Goal: Task Accomplishment & Management: Manage account settings

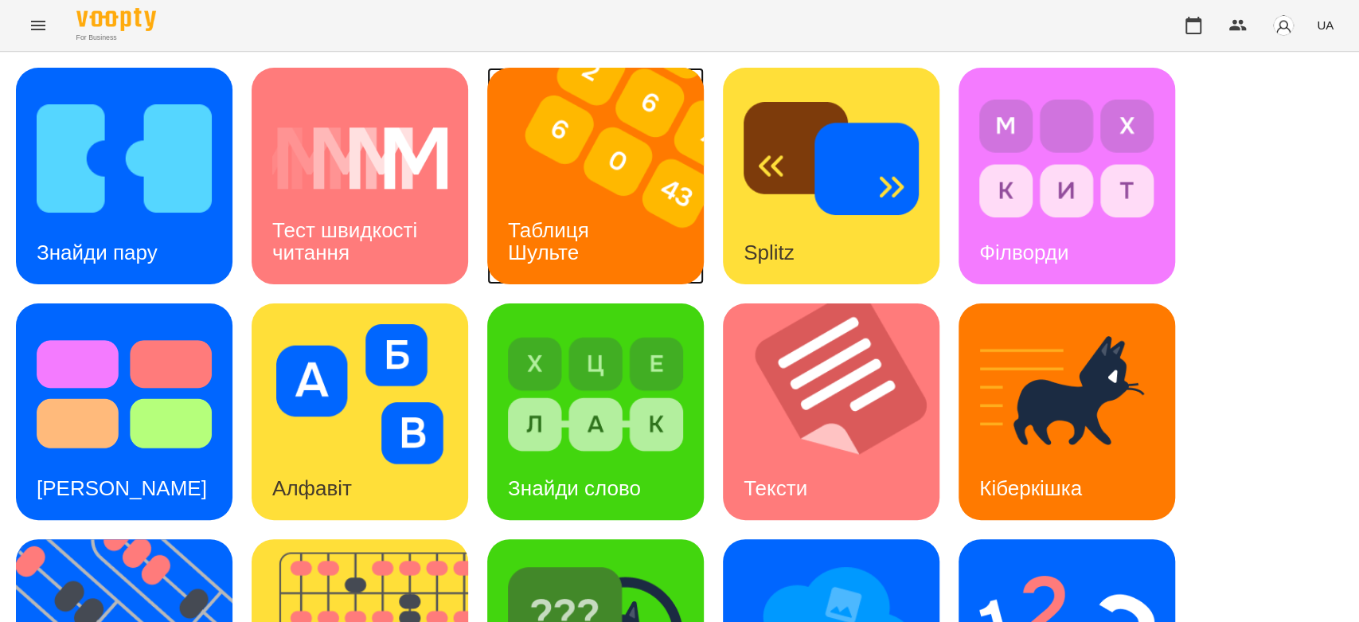
click at [631, 183] on img at bounding box center [605, 176] width 236 height 217
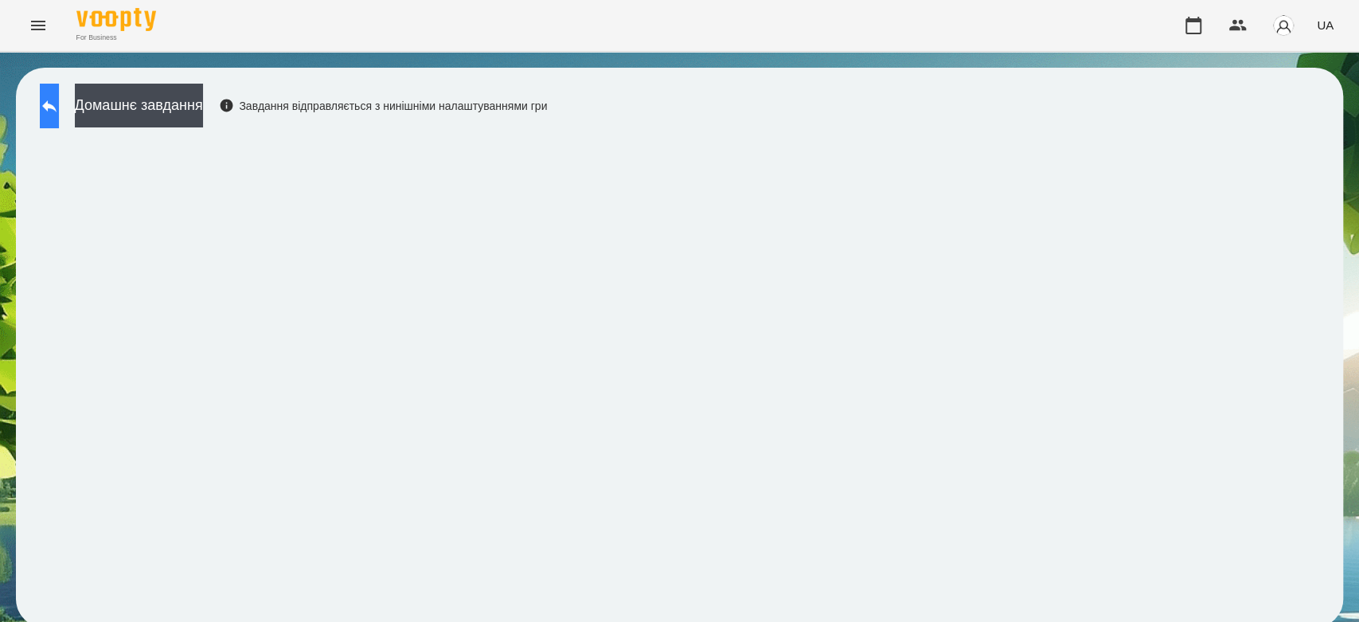
drag, startPoint x: 99, startPoint y: 110, endPoint x: 79, endPoint y: 110, distance: 19.9
click at [93, 110] on div "Домашнє завдання Завдання відправляється з нинішніми налаштуваннями гри" at bounding box center [289, 110] width 515 height 53
click at [59, 110] on button at bounding box center [49, 106] width 19 height 45
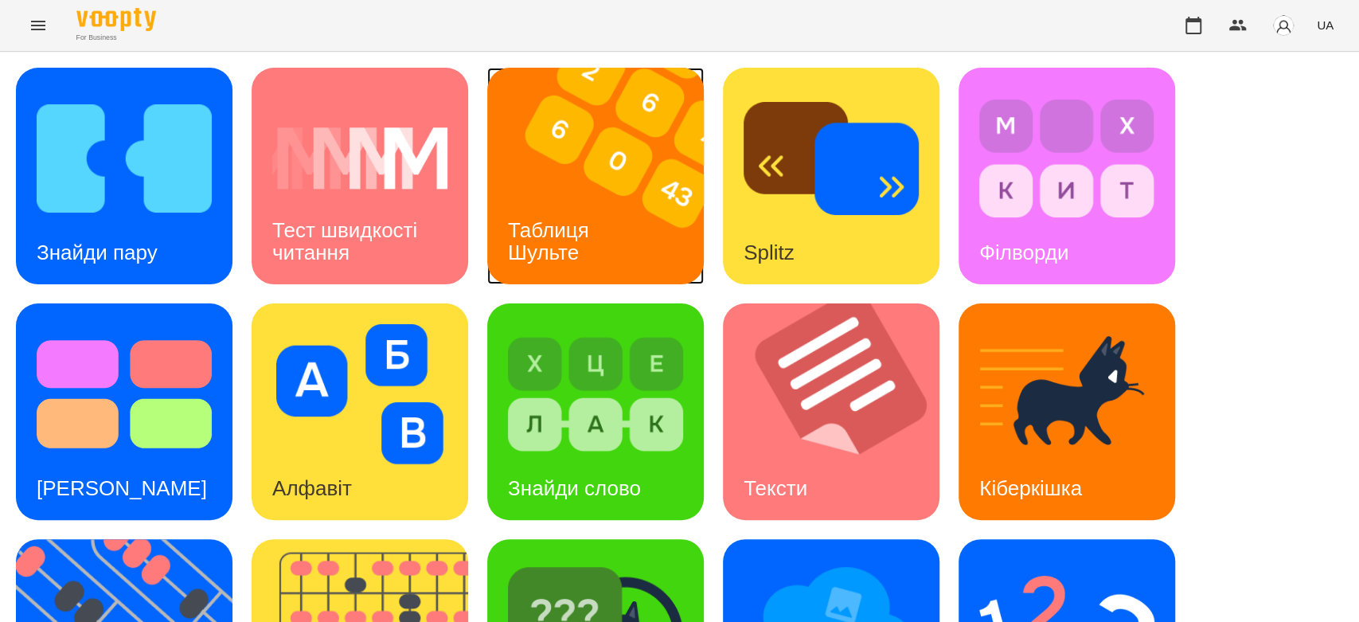
click at [516, 164] on img at bounding box center [605, 176] width 236 height 217
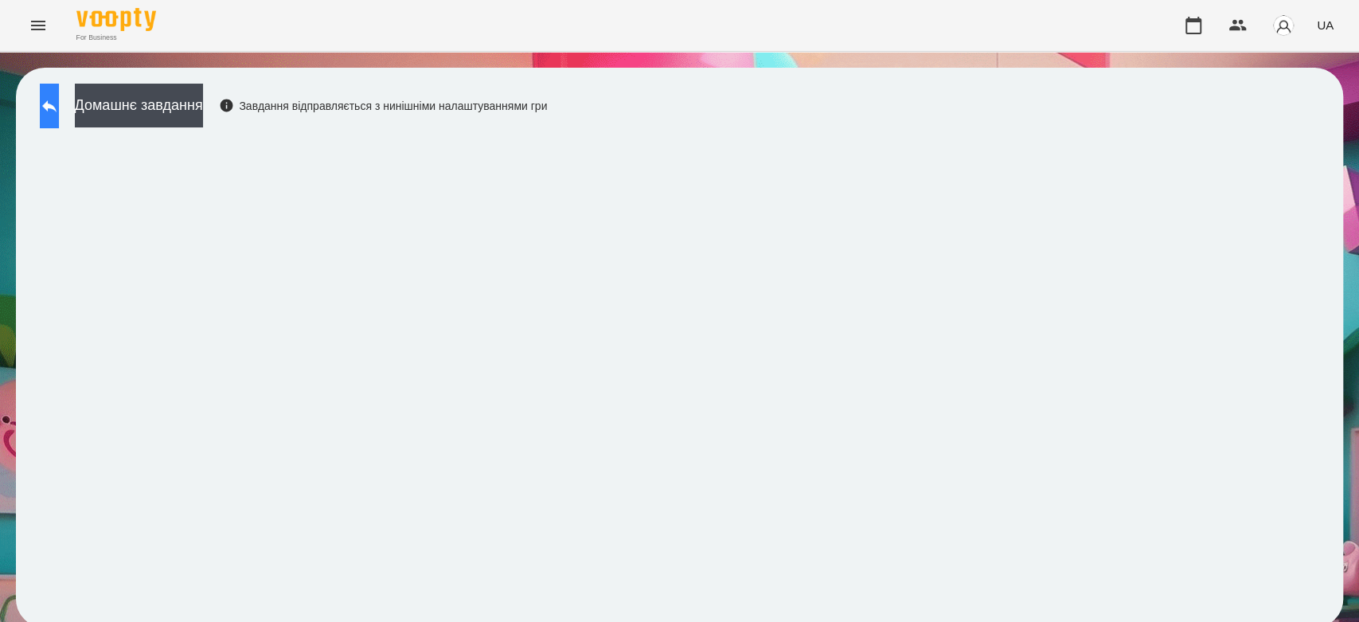
click at [59, 113] on button at bounding box center [49, 106] width 19 height 45
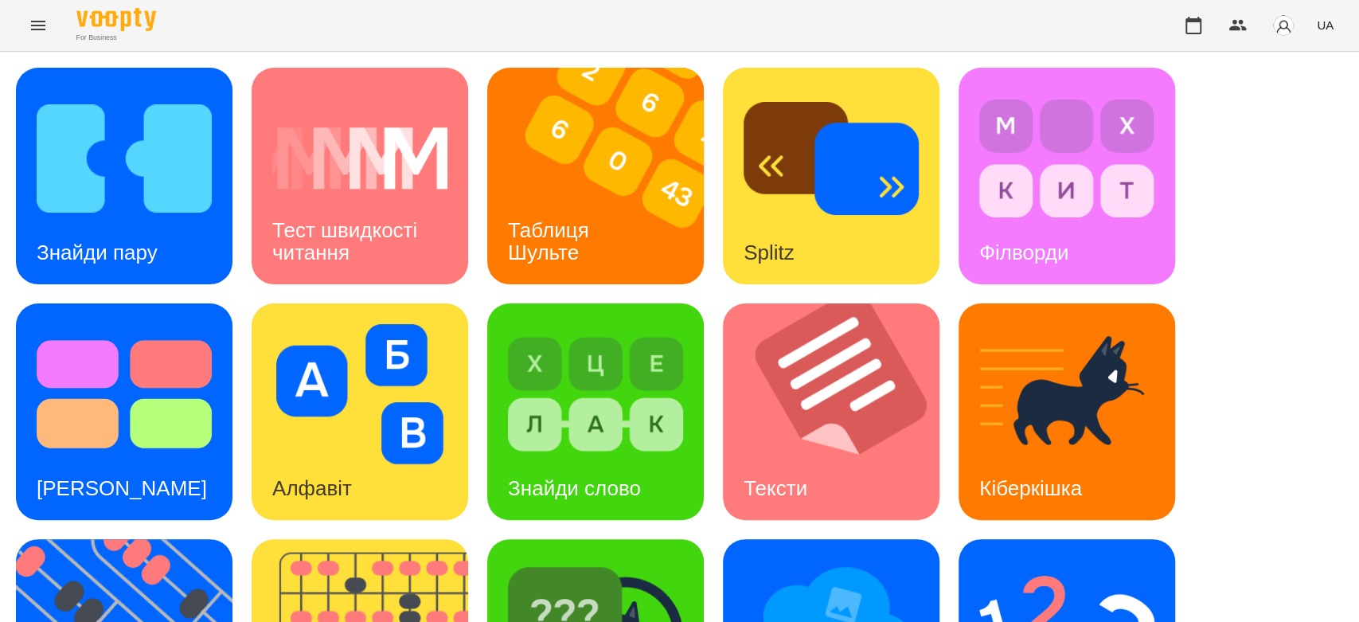
scroll to position [385, 0]
click at [579, 560] on img at bounding box center [595, 630] width 175 height 140
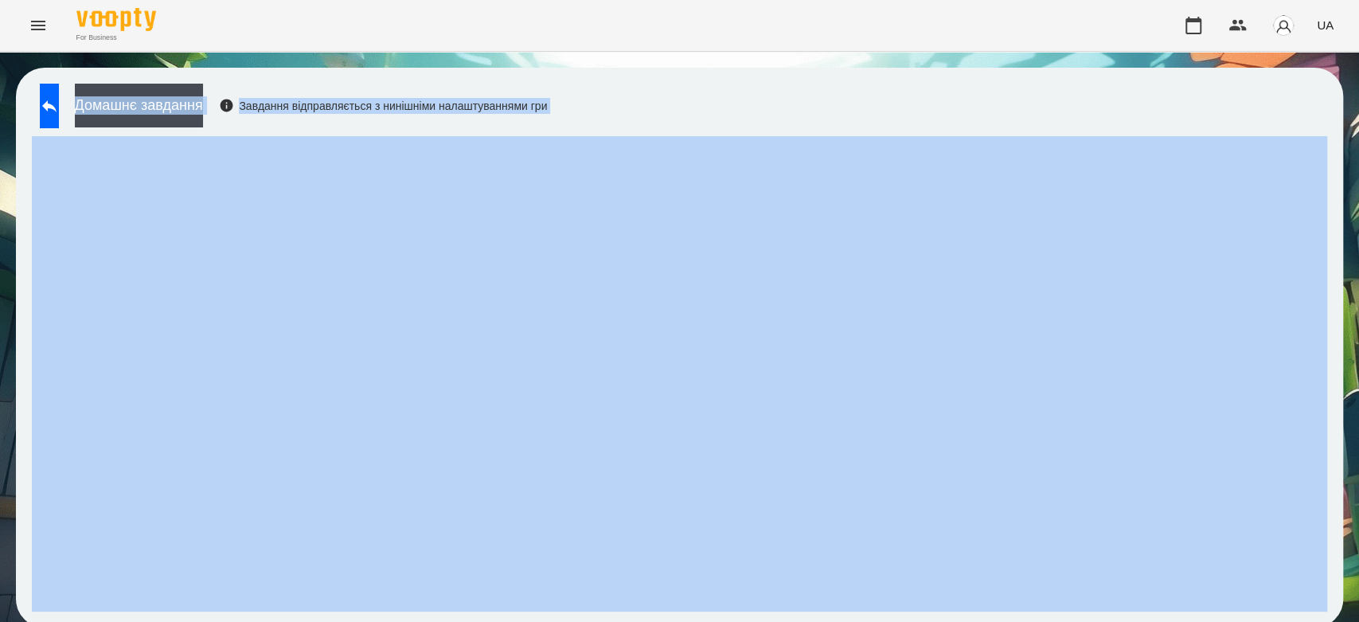
drag, startPoint x: 862, startPoint y: 126, endPoint x: 806, endPoint y: 136, distance: 57.5
click at [548, 25] on div "For Business UA Домашнє завдання Завдання відправляється з нинішніми налаштуван…" at bounding box center [679, 321] width 1359 height 643
click at [834, 128] on div "Домашнє завдання Завдання відправляється з нинішніми налаштуваннями гри" at bounding box center [679, 348] width 1327 height 560
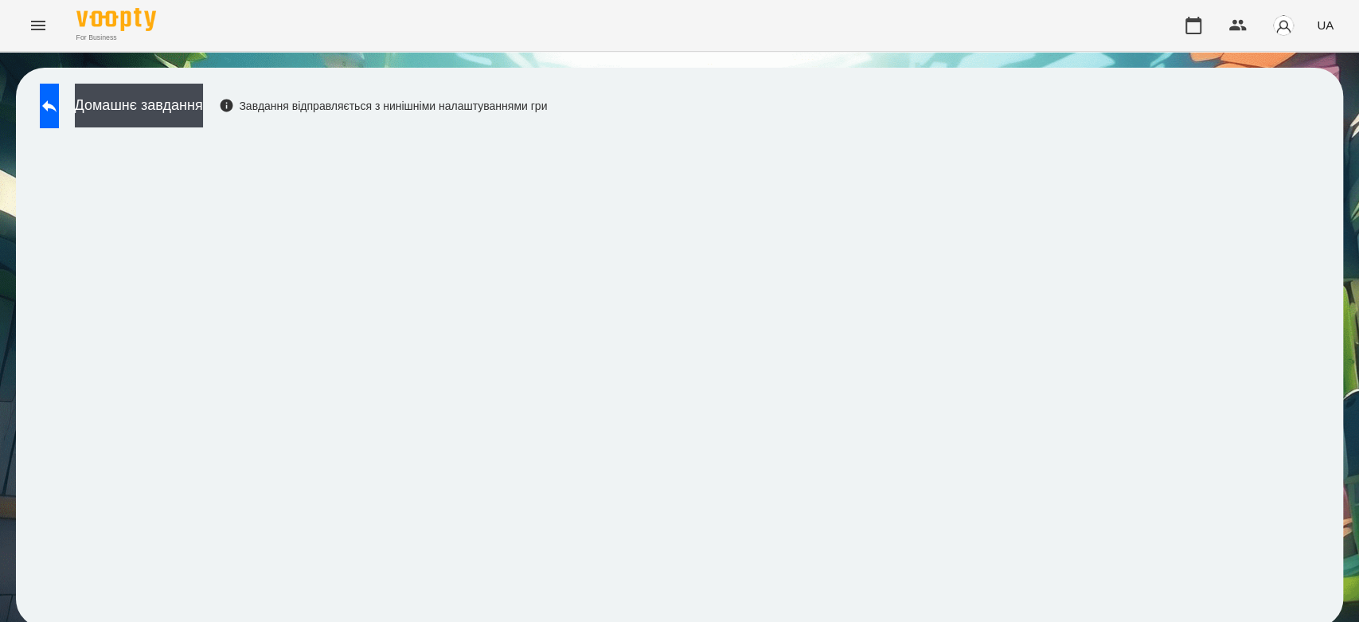
scroll to position [6, 0]
click at [203, 107] on button "Домашнє завдання" at bounding box center [139, 106] width 128 height 44
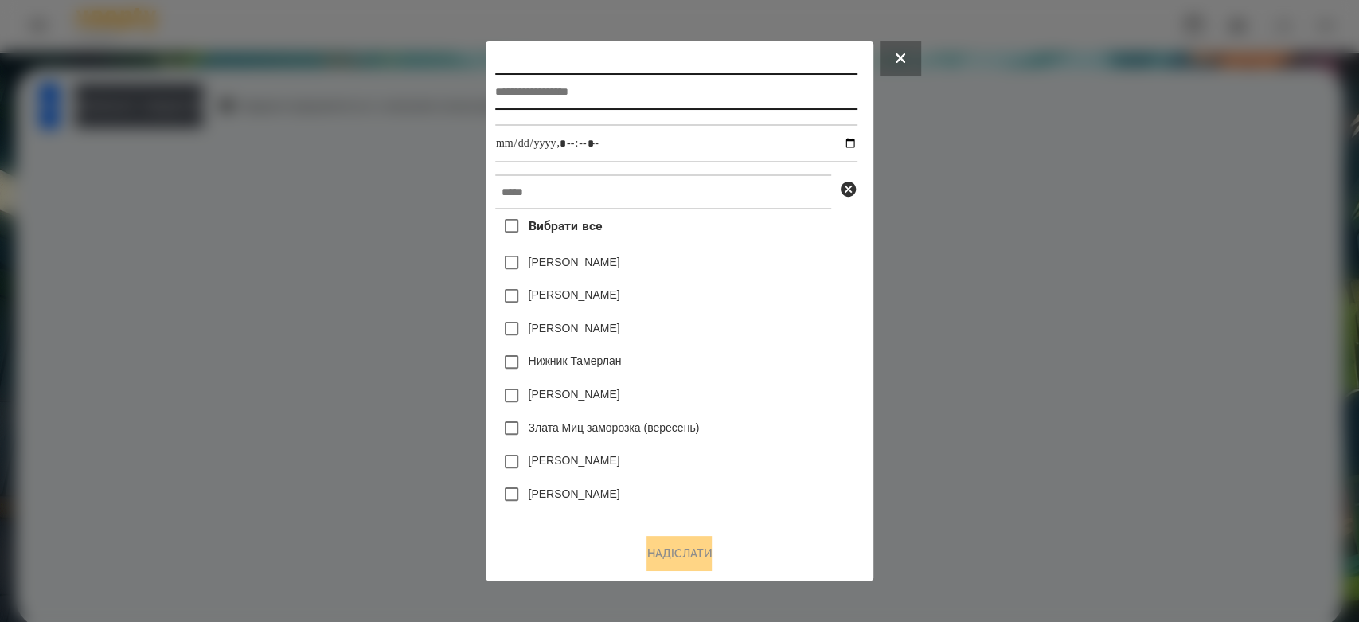
click at [495, 93] on input "text" at bounding box center [676, 91] width 362 height 37
type input "*****"
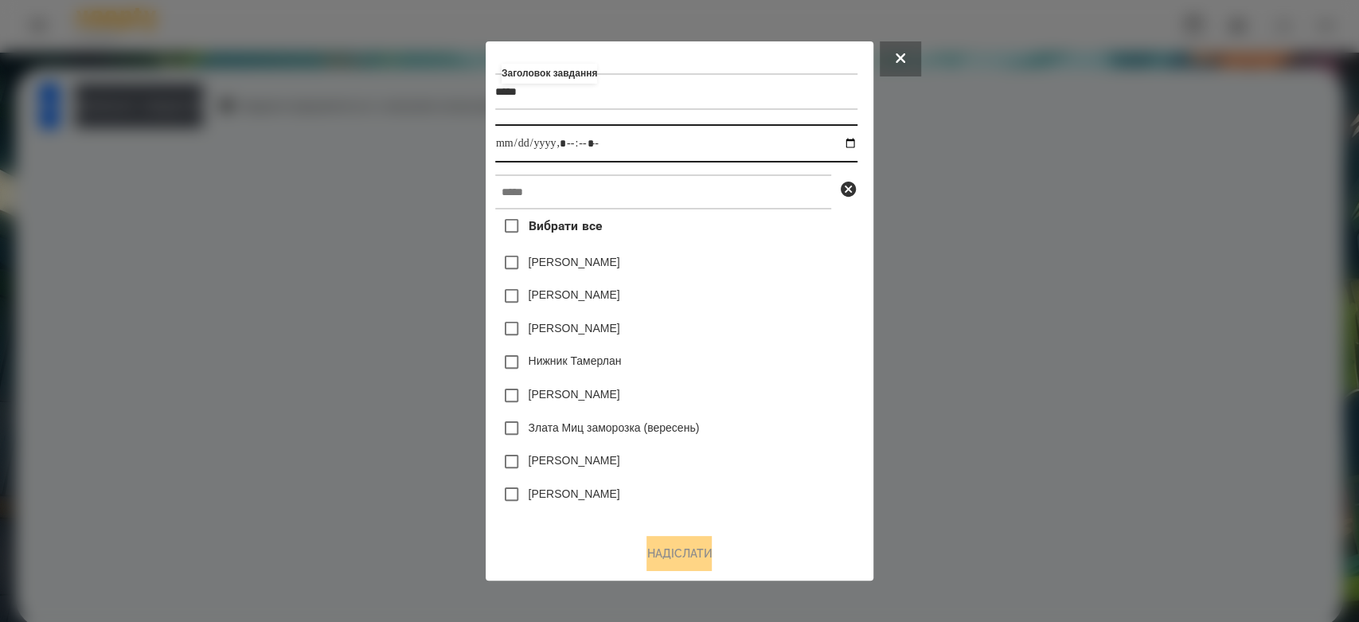
click at [856, 143] on input "datetime-local" at bounding box center [676, 143] width 362 height 38
type input "**********"
click at [780, 279] on div "Вибрати все Яна Щербакова Емма Северен Дамір Карпов Нижник Тамерлан Ісаєв Свято…" at bounding box center [676, 364] width 362 height 311
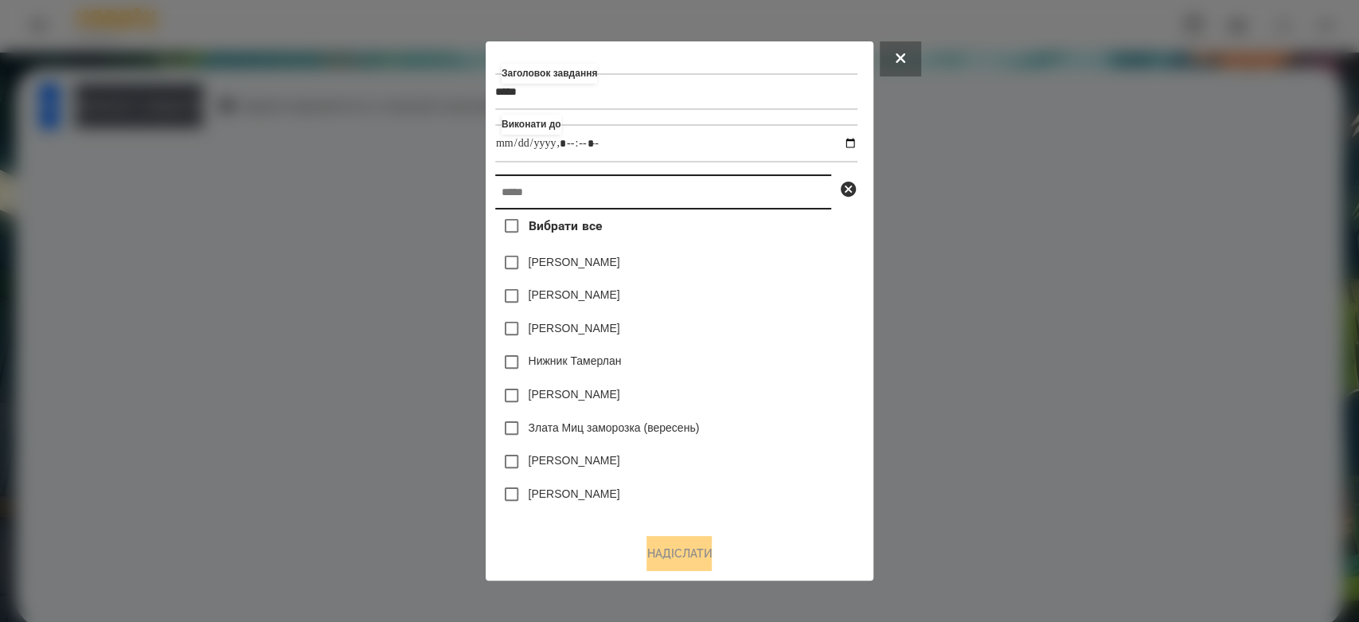
click at [767, 199] on input "text" at bounding box center [663, 191] width 336 height 35
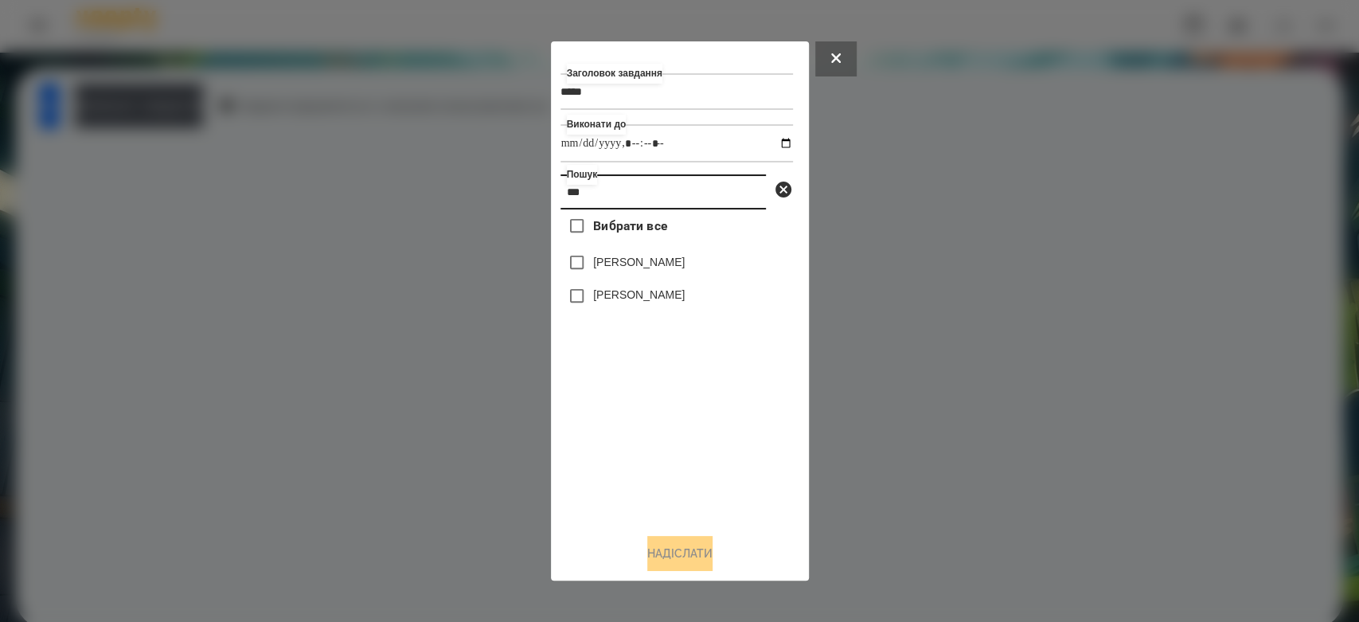
type input "****"
drag, startPoint x: 676, startPoint y: 202, endPoint x: 560, endPoint y: 199, distance: 116.3
click at [560, 199] on input "****" at bounding box center [662, 191] width 205 height 35
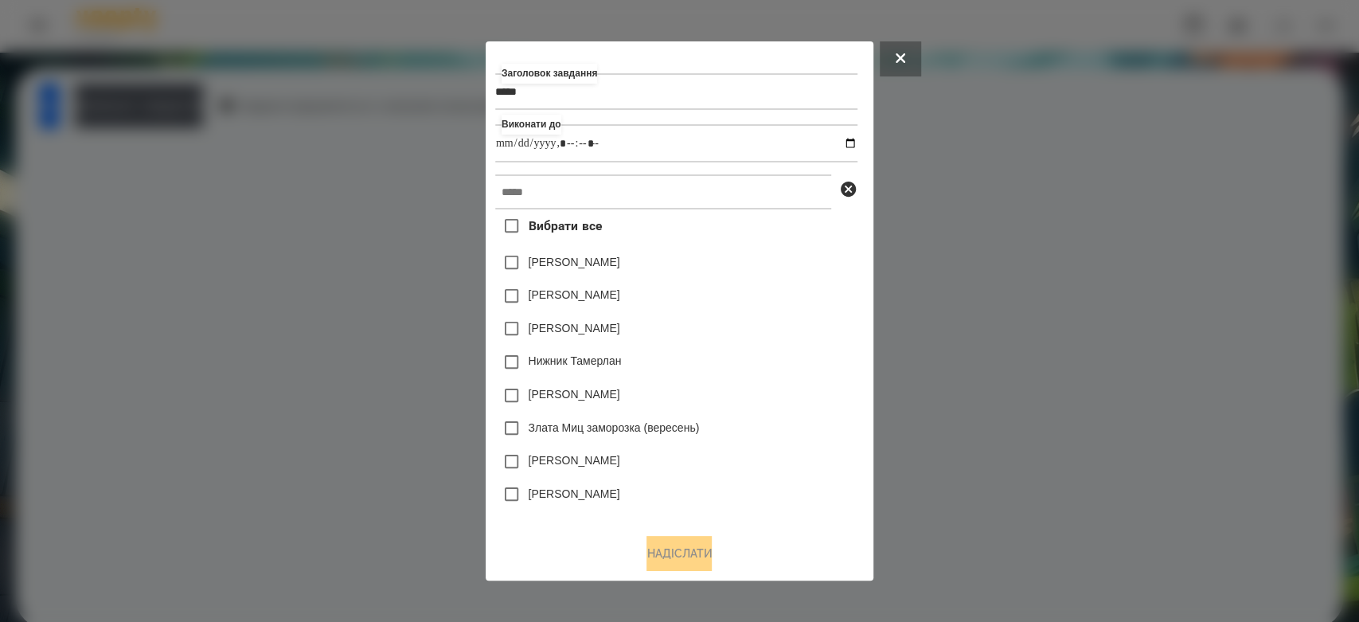
click at [969, 289] on div at bounding box center [679, 311] width 1359 height 622
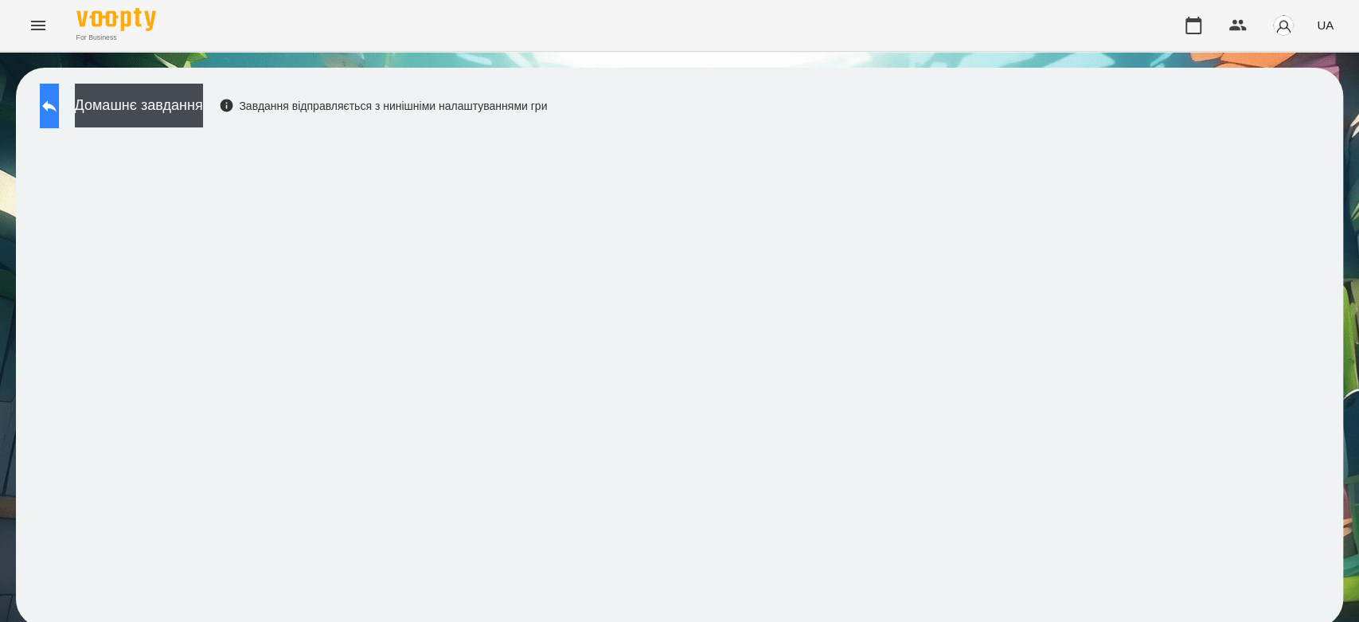
click at [59, 91] on button at bounding box center [49, 106] width 19 height 45
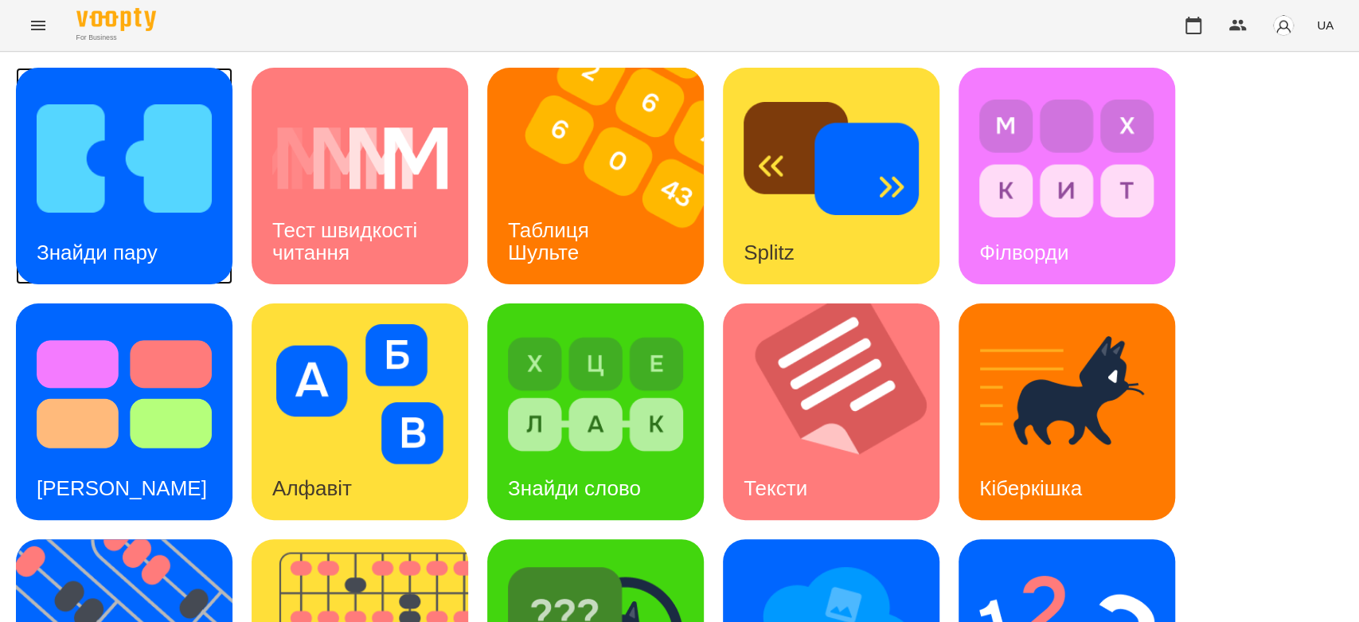
click at [151, 221] on div "Знайди пару" at bounding box center [97, 252] width 162 height 63
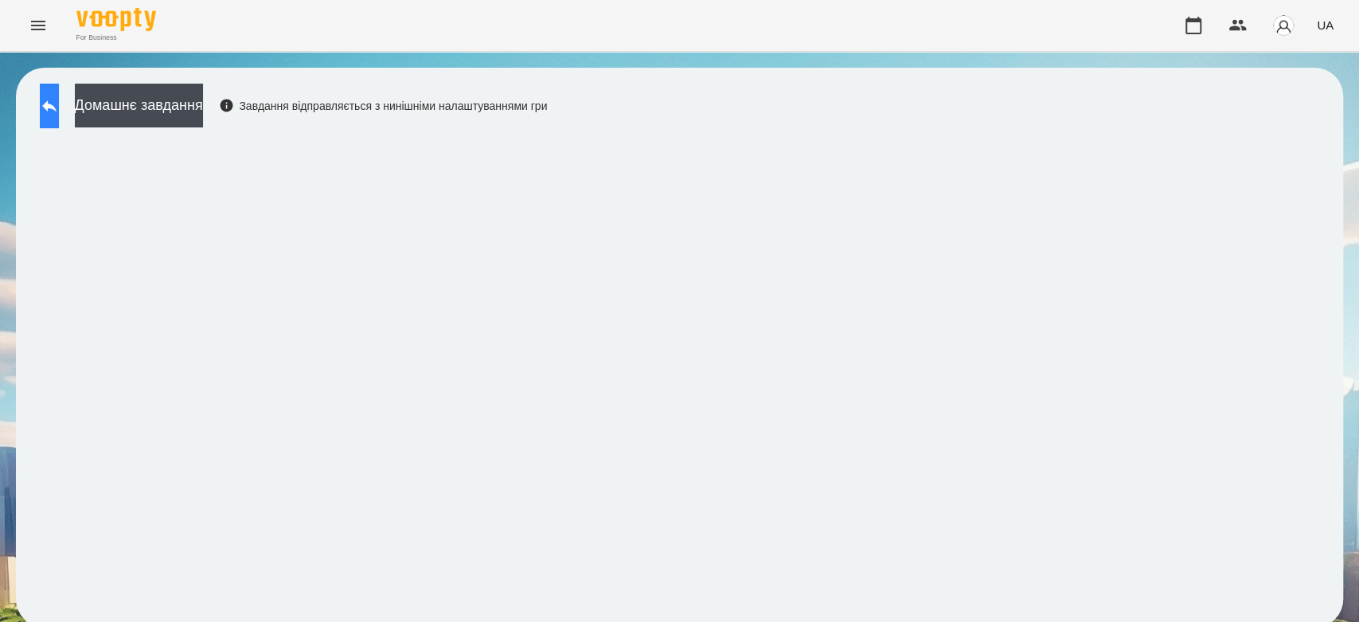
click at [59, 100] on icon at bounding box center [49, 105] width 19 height 19
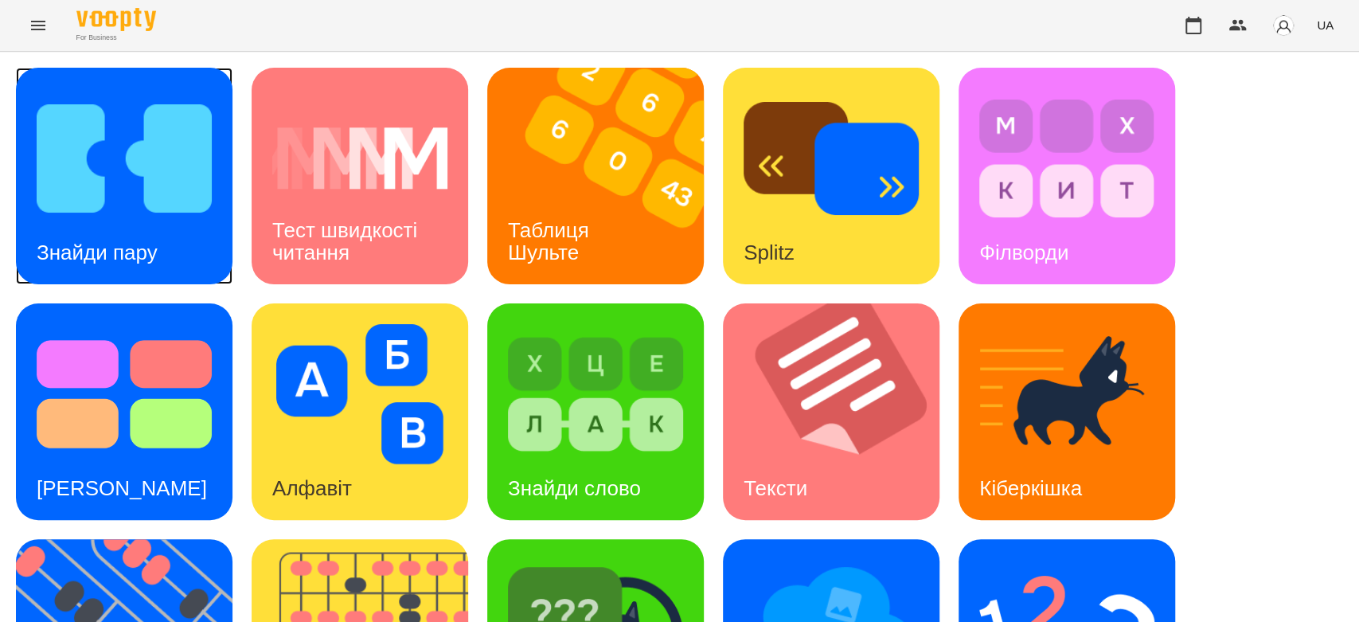
click at [140, 196] on img at bounding box center [124, 158] width 175 height 140
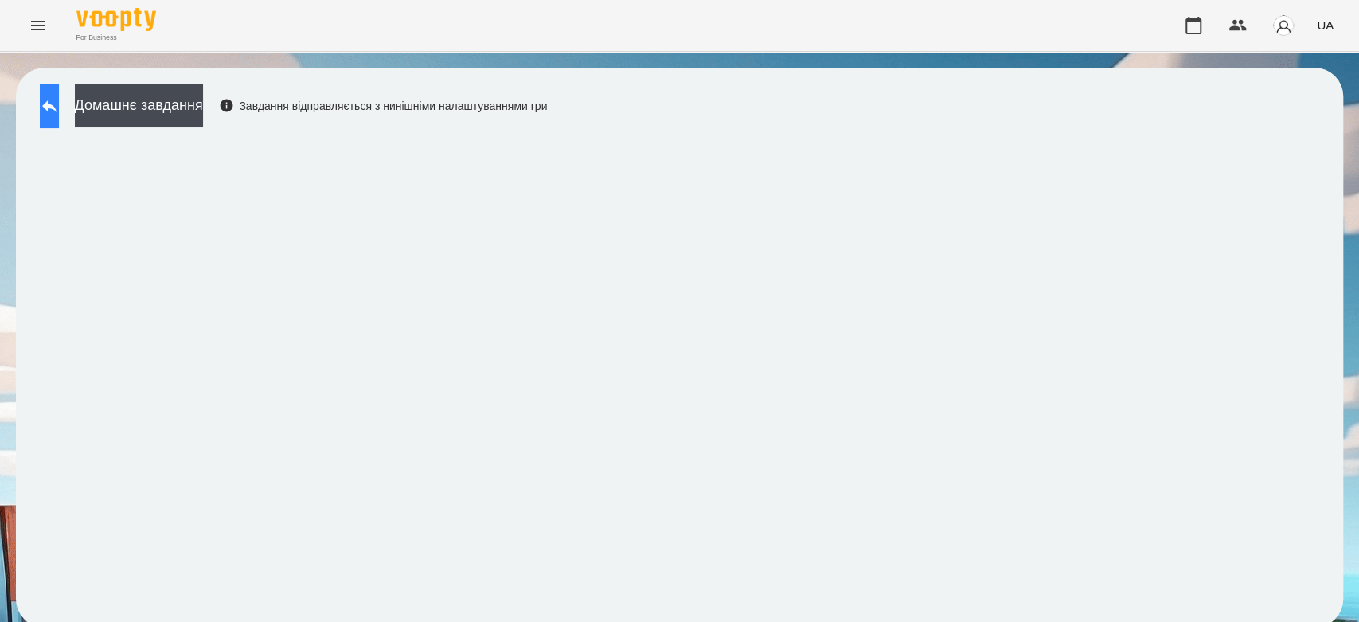
click at [53, 94] on button at bounding box center [49, 106] width 19 height 45
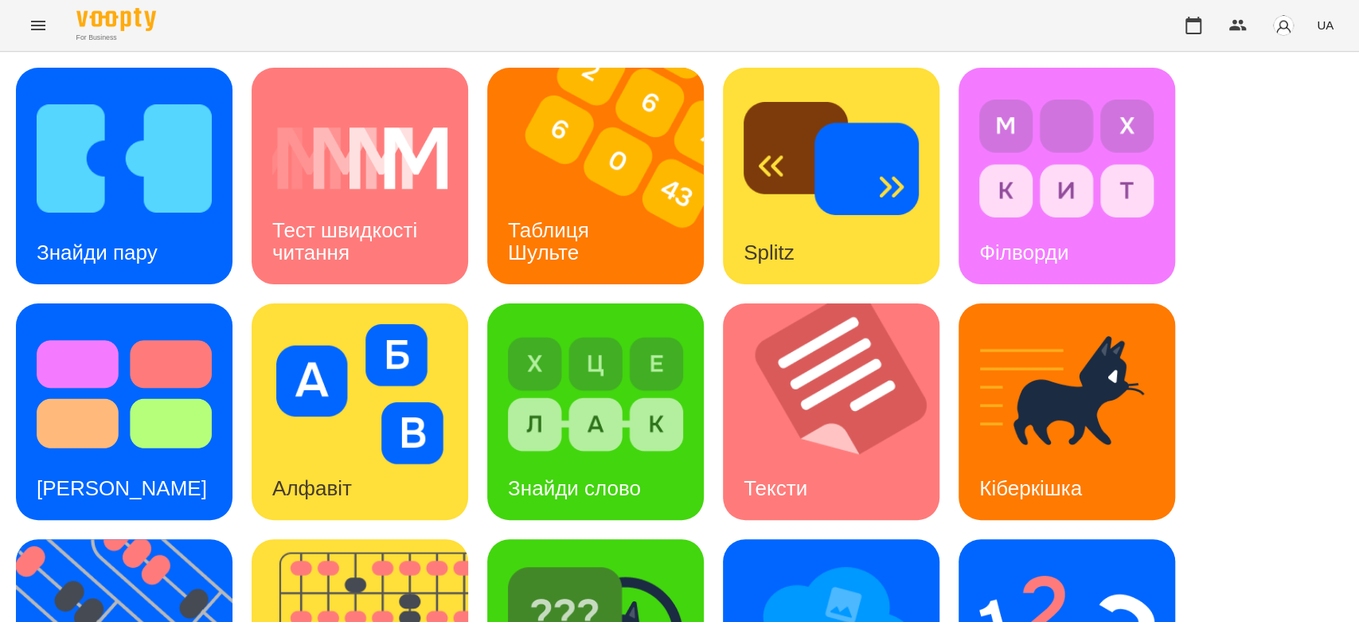
scroll to position [385, 0]
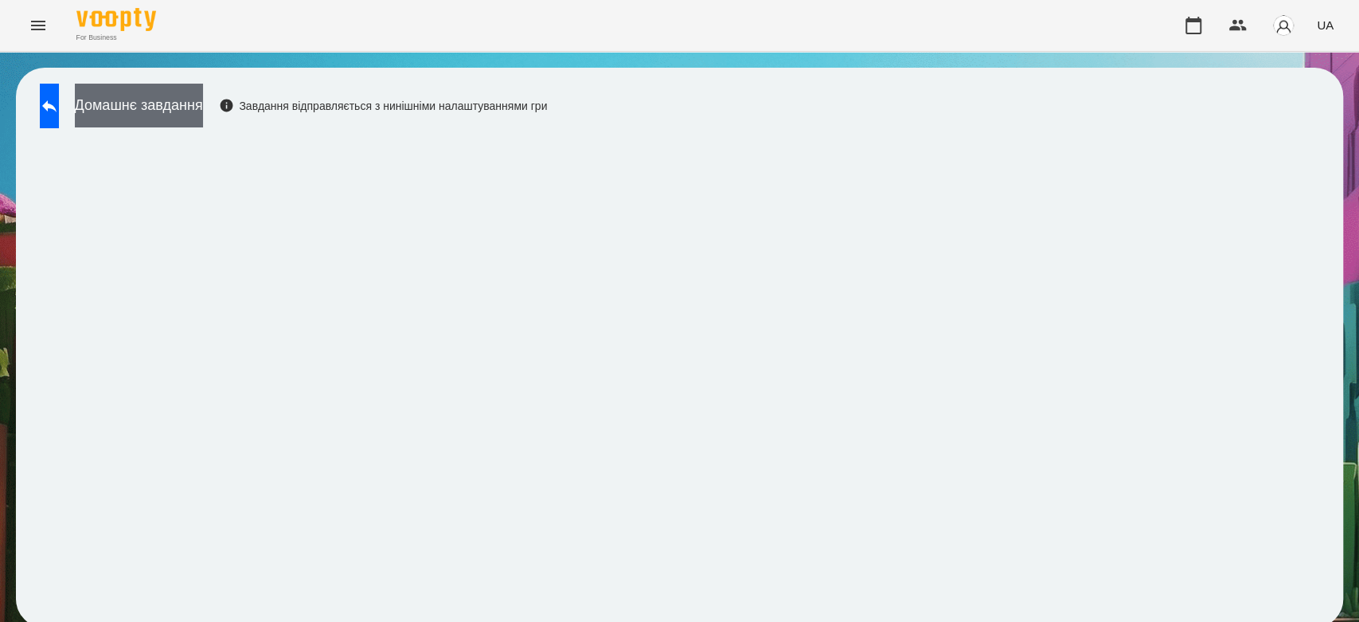
click at [150, 107] on button "Домашнє завдання" at bounding box center [139, 106] width 128 height 44
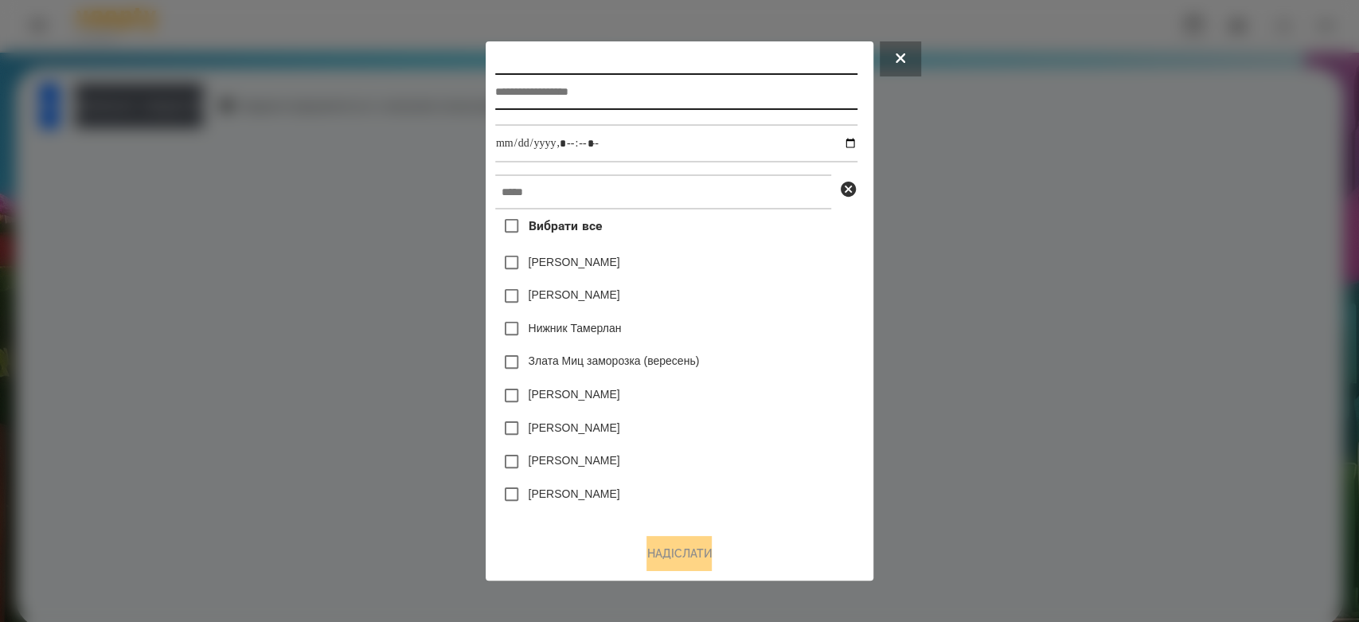
click at [642, 92] on input "text" at bounding box center [676, 91] width 362 height 37
type input "**********"
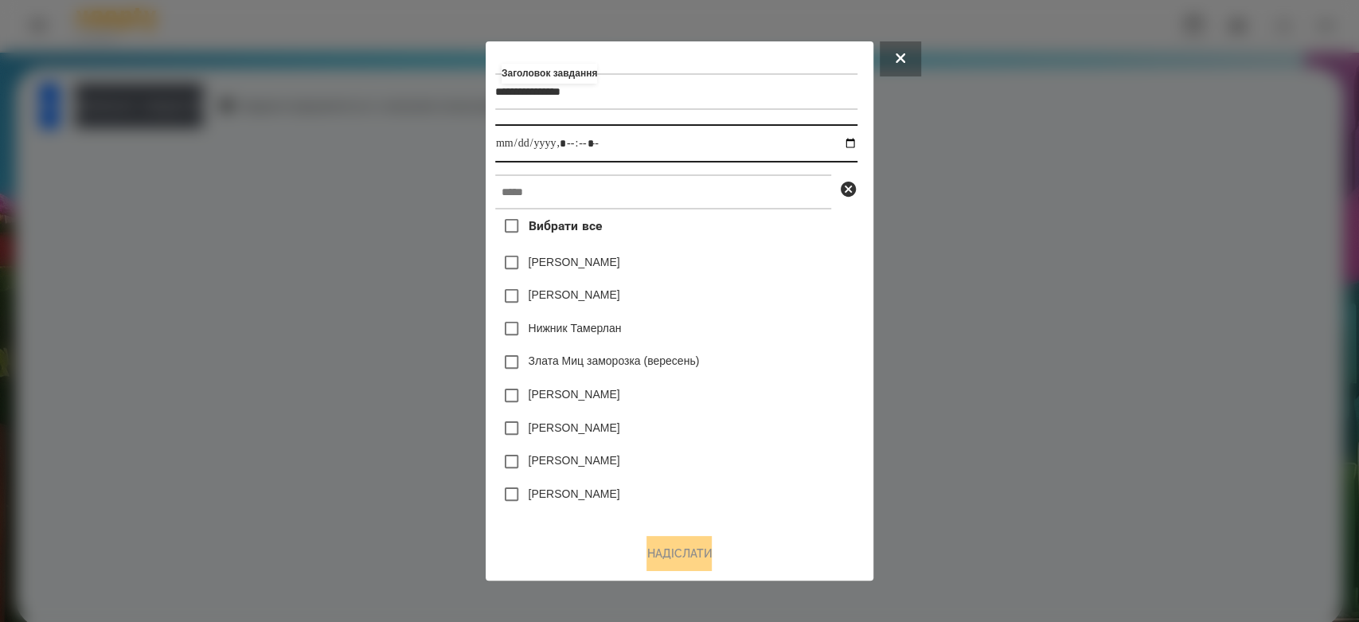
click at [857, 141] on input "datetime-local" at bounding box center [676, 143] width 362 height 38
type input "**********"
click at [792, 274] on div "Емма Северен" at bounding box center [676, 262] width 362 height 33
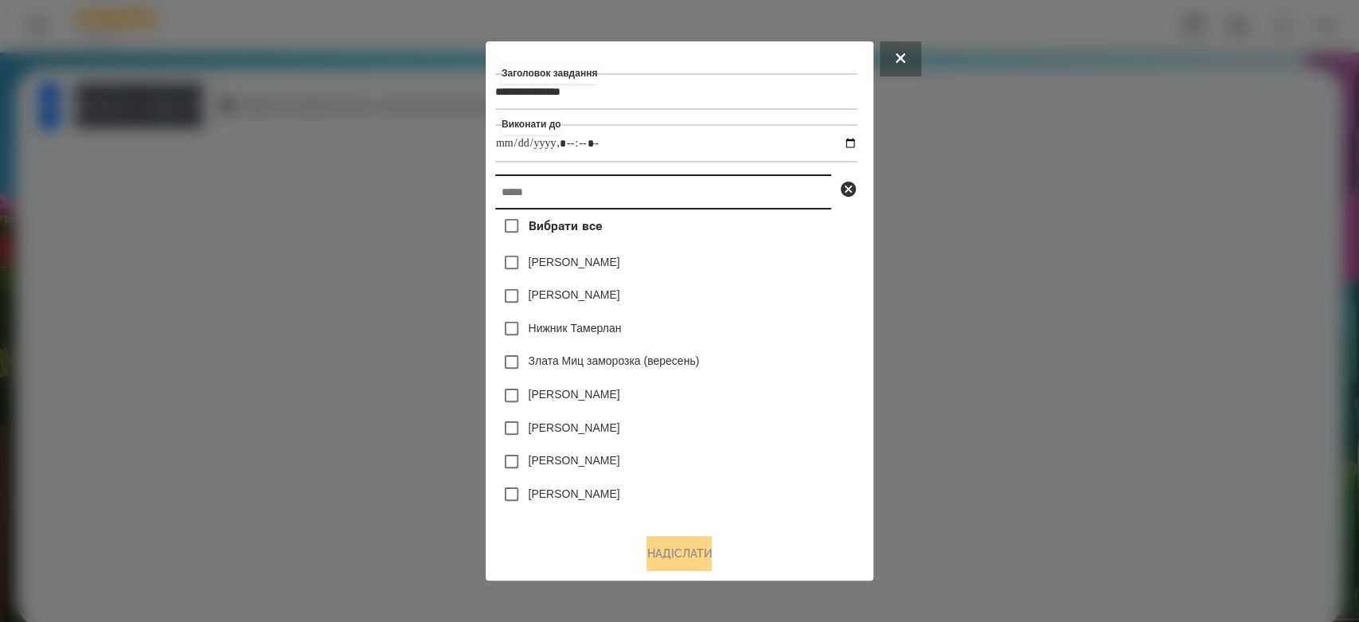
click at [767, 198] on input "text" at bounding box center [663, 191] width 336 height 35
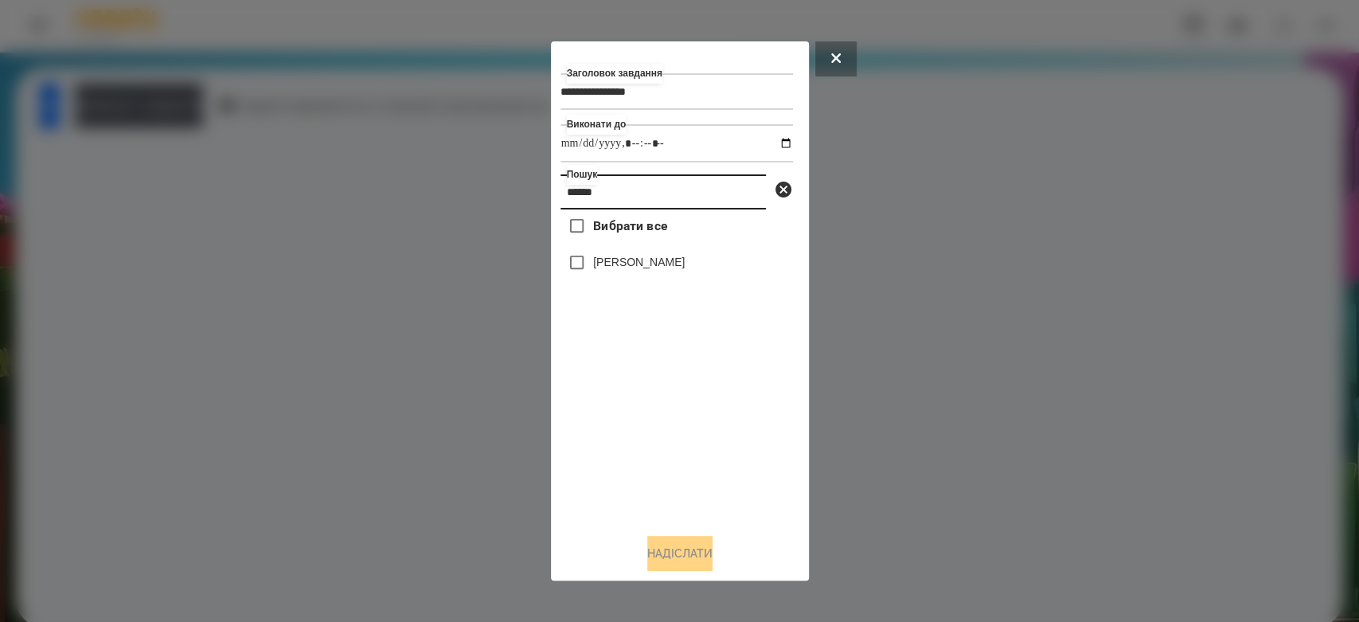
type input "******"
click at [641, 267] on label "[PERSON_NAME]" at bounding box center [639, 262] width 92 height 16
click at [694, 559] on button "Надіслати" at bounding box center [679, 553] width 65 height 35
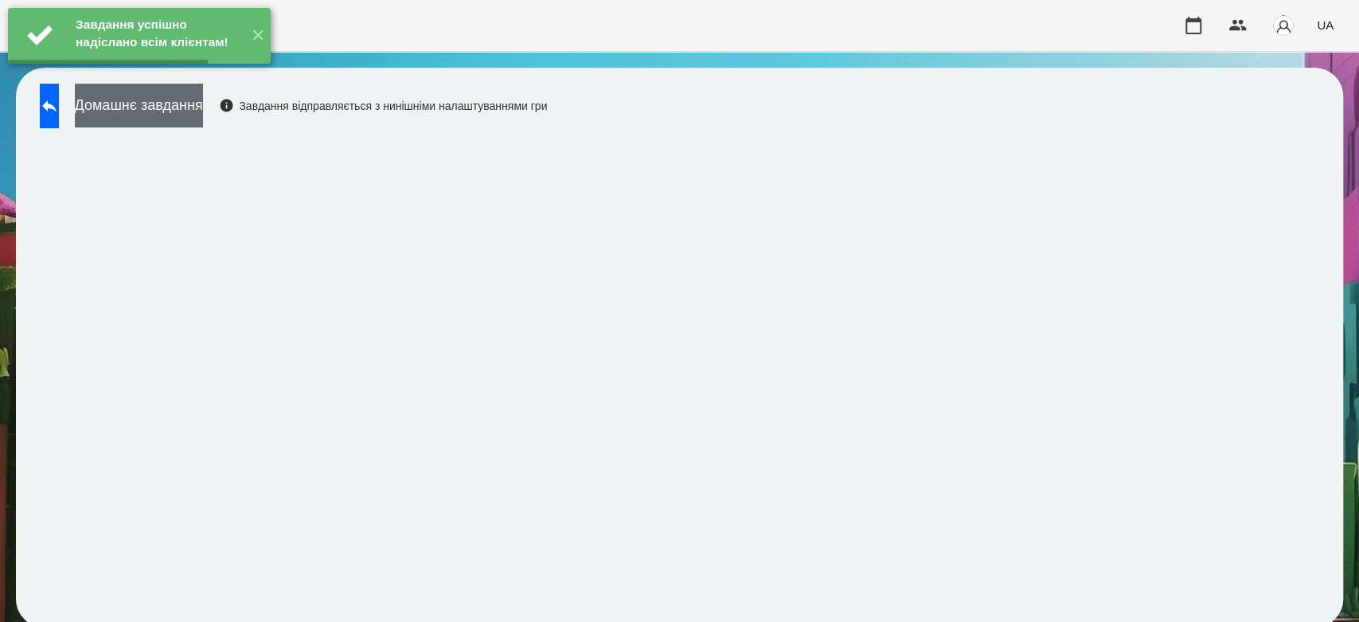
click at [203, 112] on button "Домашнє завдання" at bounding box center [139, 106] width 128 height 44
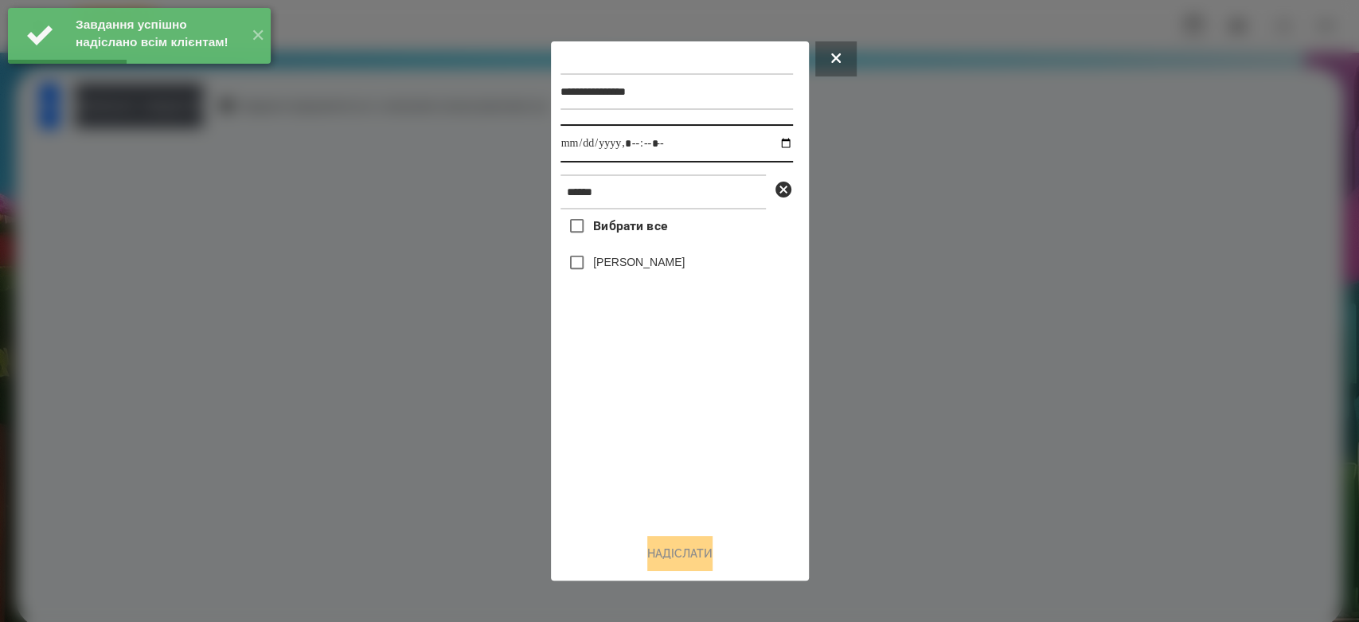
click at [775, 143] on input "datetime-local" at bounding box center [676, 143] width 232 height 38
type input "**********"
click at [669, 473] on div "Вибрати все Глушак Артур" at bounding box center [676, 364] width 232 height 311
click at [596, 251] on div "[PERSON_NAME]" at bounding box center [676, 262] width 232 height 33
click at [608, 260] on label "[PERSON_NAME]" at bounding box center [639, 262] width 92 height 16
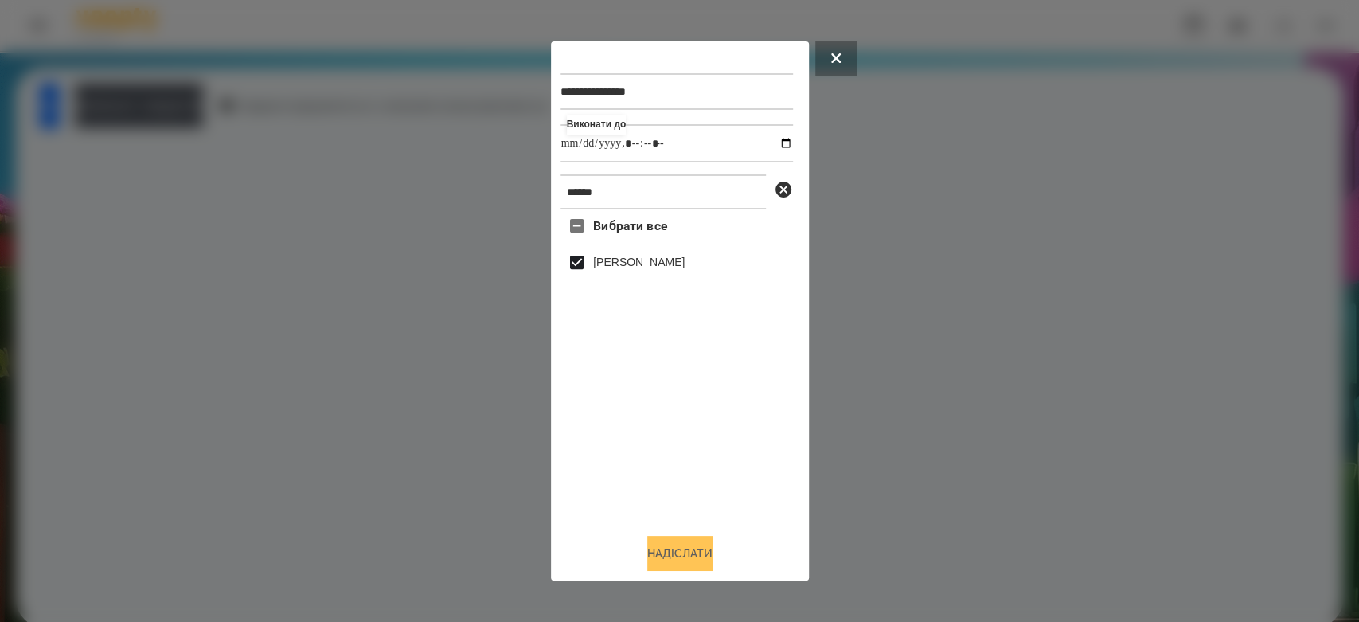
click at [693, 559] on button "Надіслати" at bounding box center [679, 553] width 65 height 35
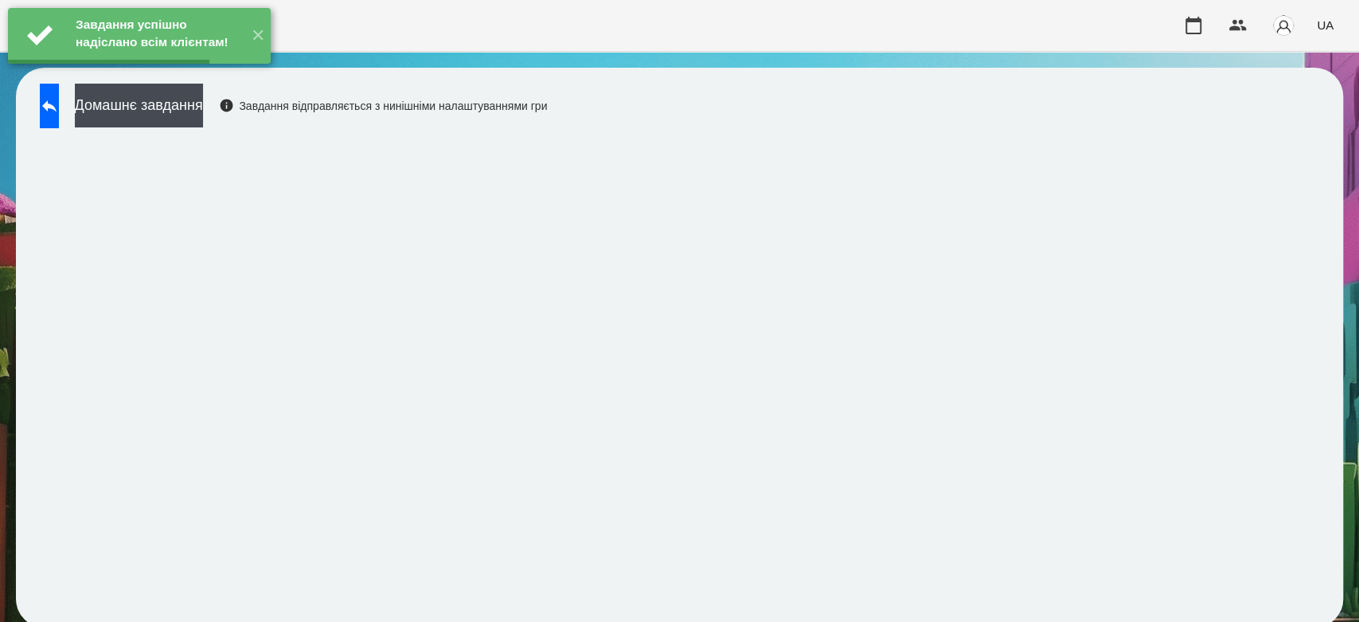
click at [203, 112] on button "Домашнє завдання" at bounding box center [139, 106] width 128 height 44
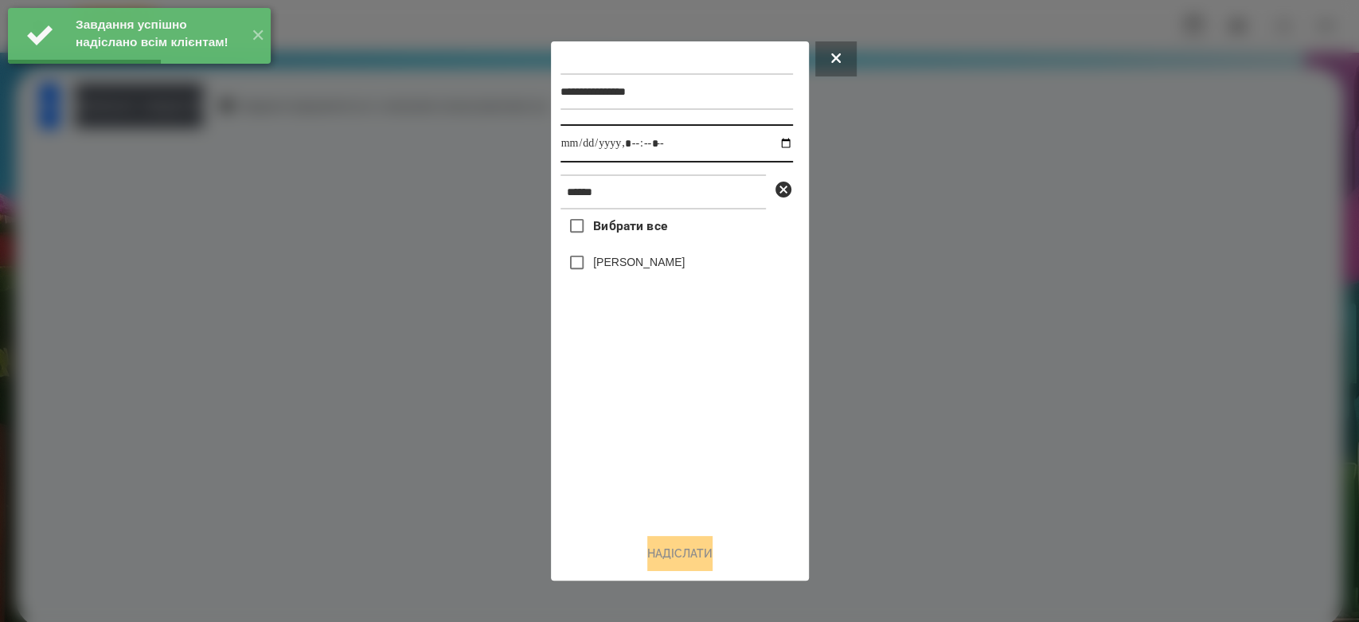
click at [772, 146] on input "datetime-local" at bounding box center [676, 143] width 232 height 38
type input "**********"
drag, startPoint x: 675, startPoint y: 455, endPoint x: 651, endPoint y: 337, distance: 120.2
click at [675, 455] on div "Вибрати все Глушак Артур" at bounding box center [676, 364] width 232 height 311
click at [633, 266] on label "[PERSON_NAME]" at bounding box center [639, 262] width 92 height 16
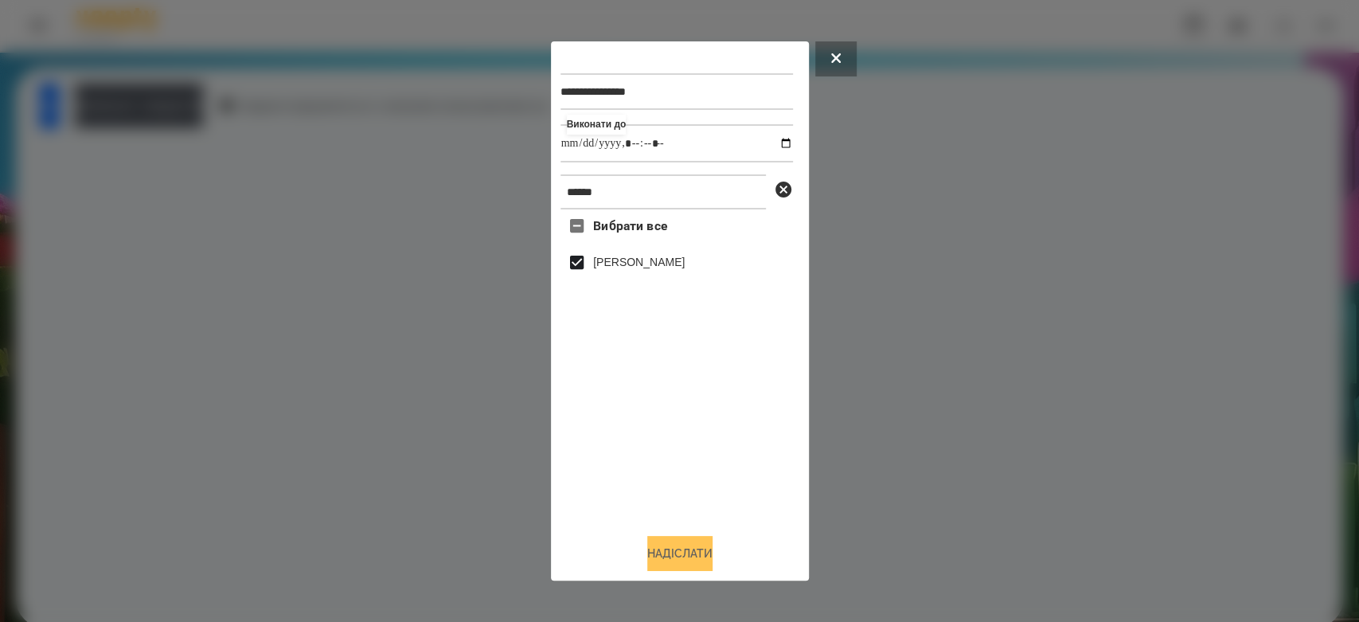
click at [687, 550] on button "Надіслати" at bounding box center [679, 553] width 65 height 35
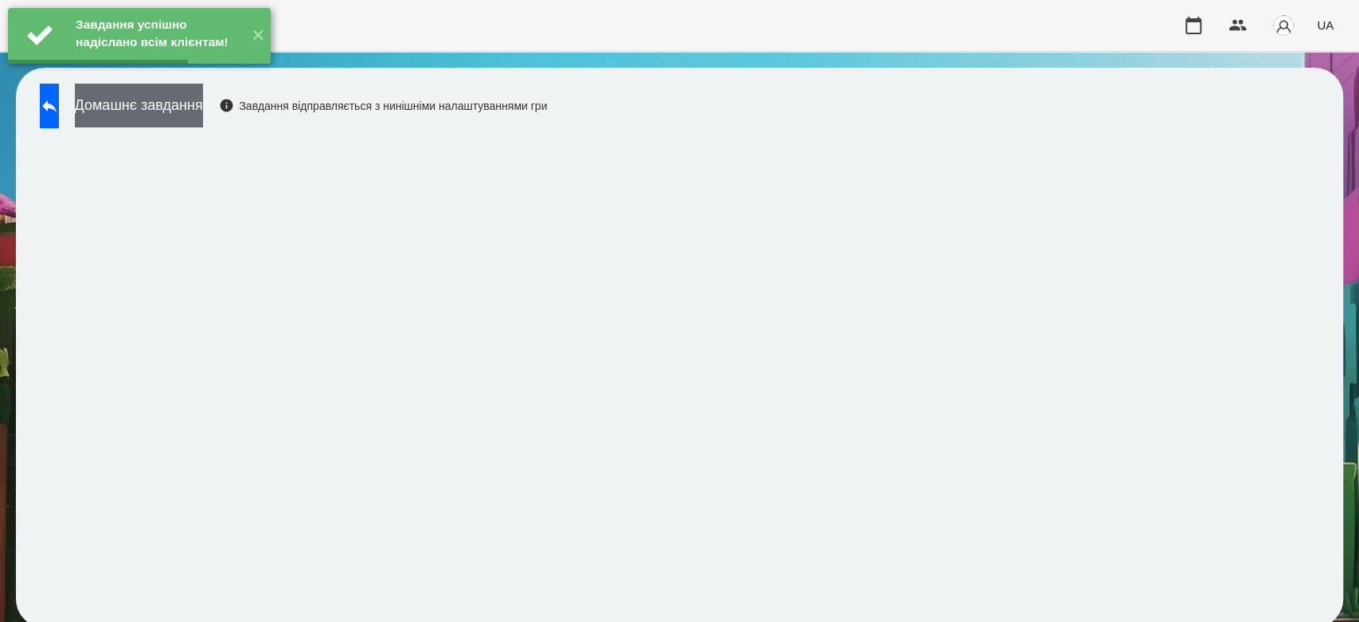
click at [203, 103] on button "Домашнє завдання" at bounding box center [139, 106] width 128 height 44
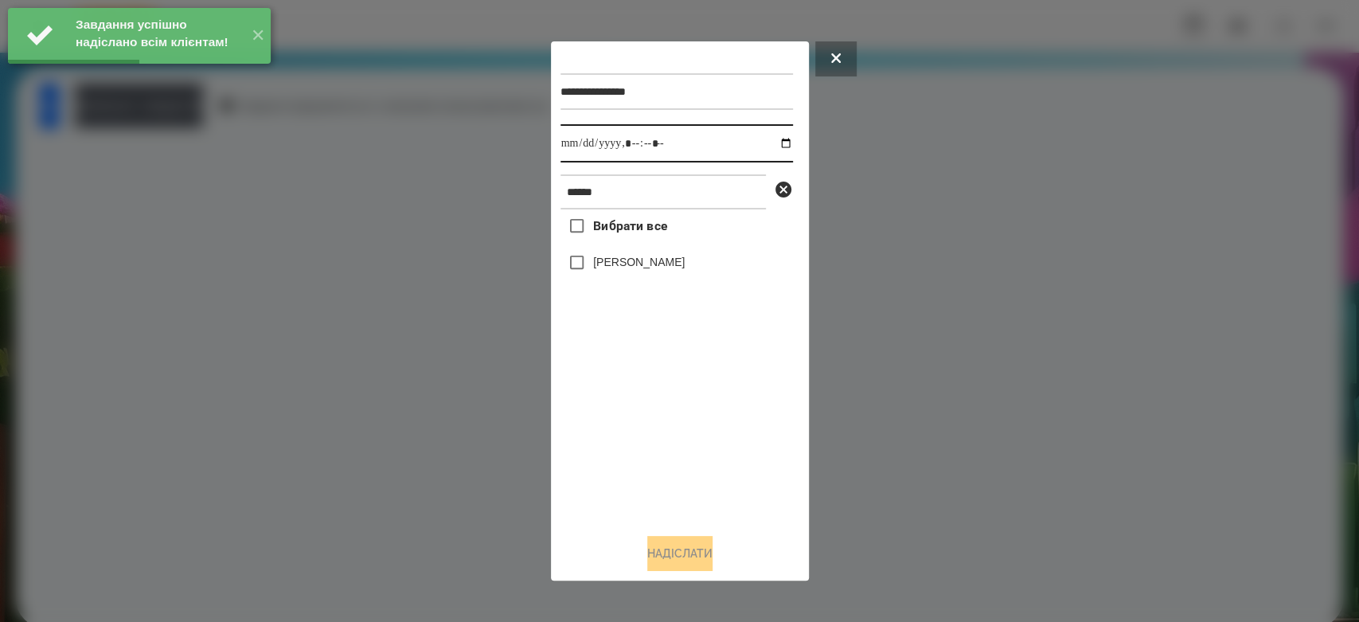
click at [776, 138] on input "datetime-local" at bounding box center [676, 143] width 232 height 38
type input "**********"
click at [701, 434] on div "Вибрати все Глушак Артур" at bounding box center [676, 364] width 232 height 311
click at [656, 260] on label "[PERSON_NAME]" at bounding box center [639, 262] width 92 height 16
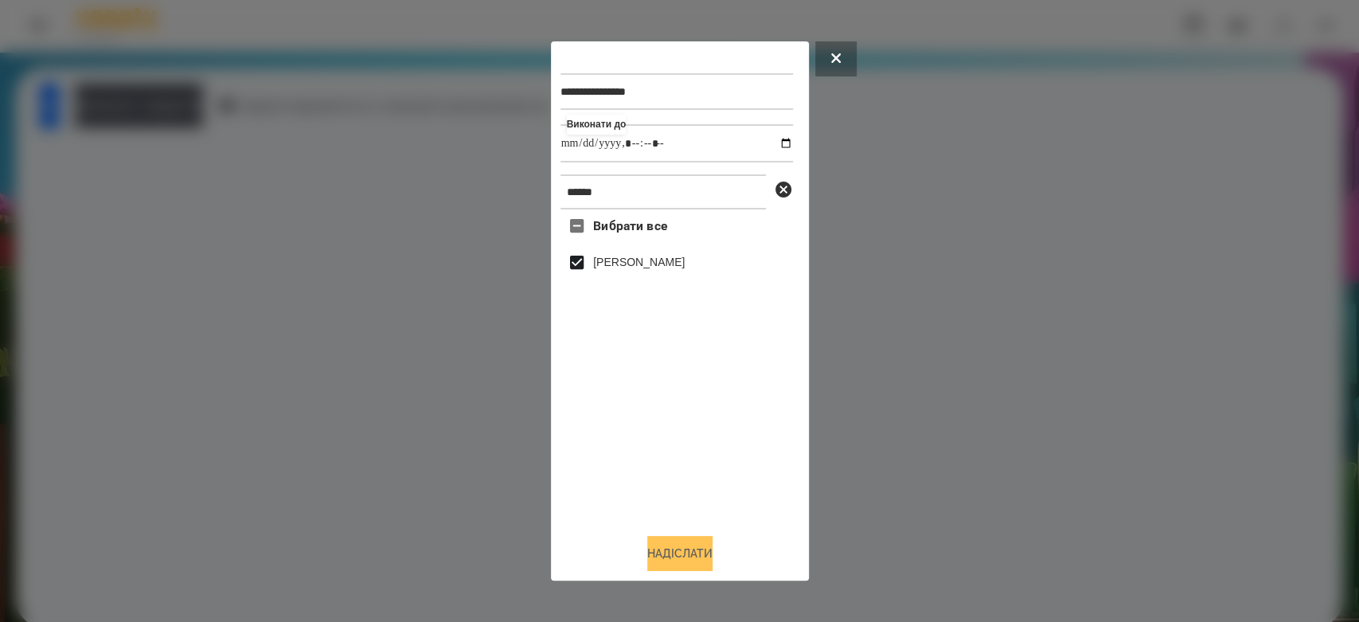
click at [709, 555] on button "Надіслати" at bounding box center [679, 553] width 65 height 35
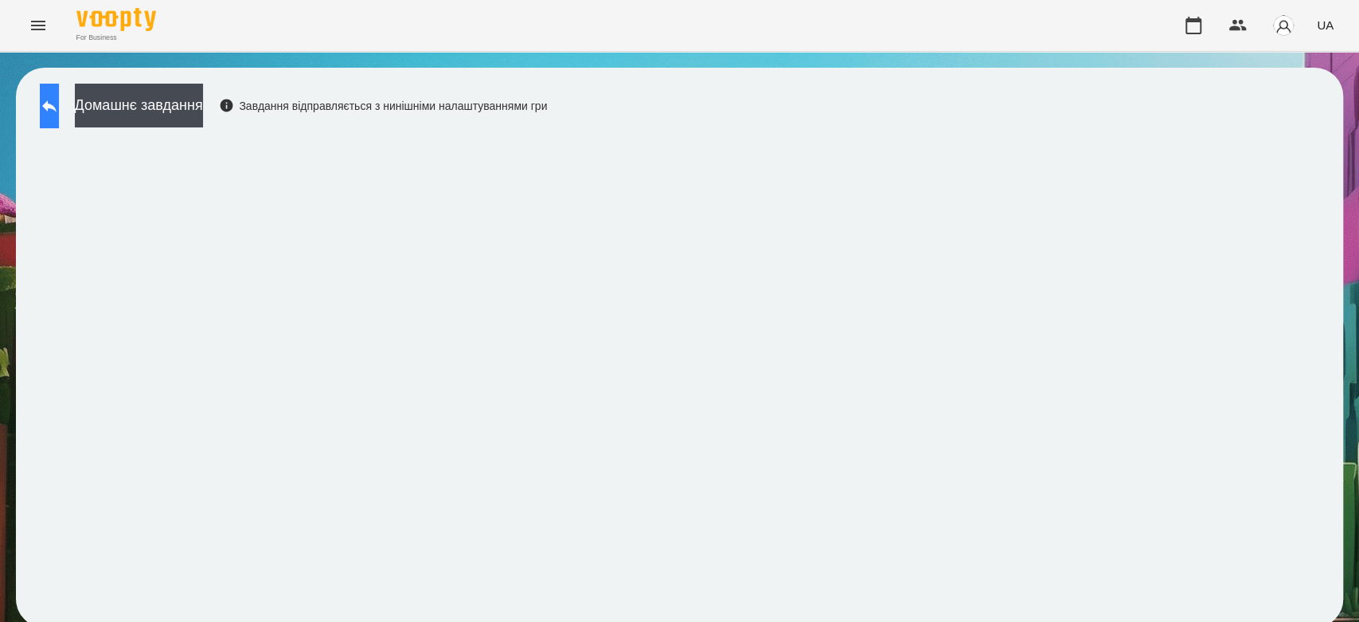
click at [59, 107] on icon at bounding box center [49, 105] width 19 height 19
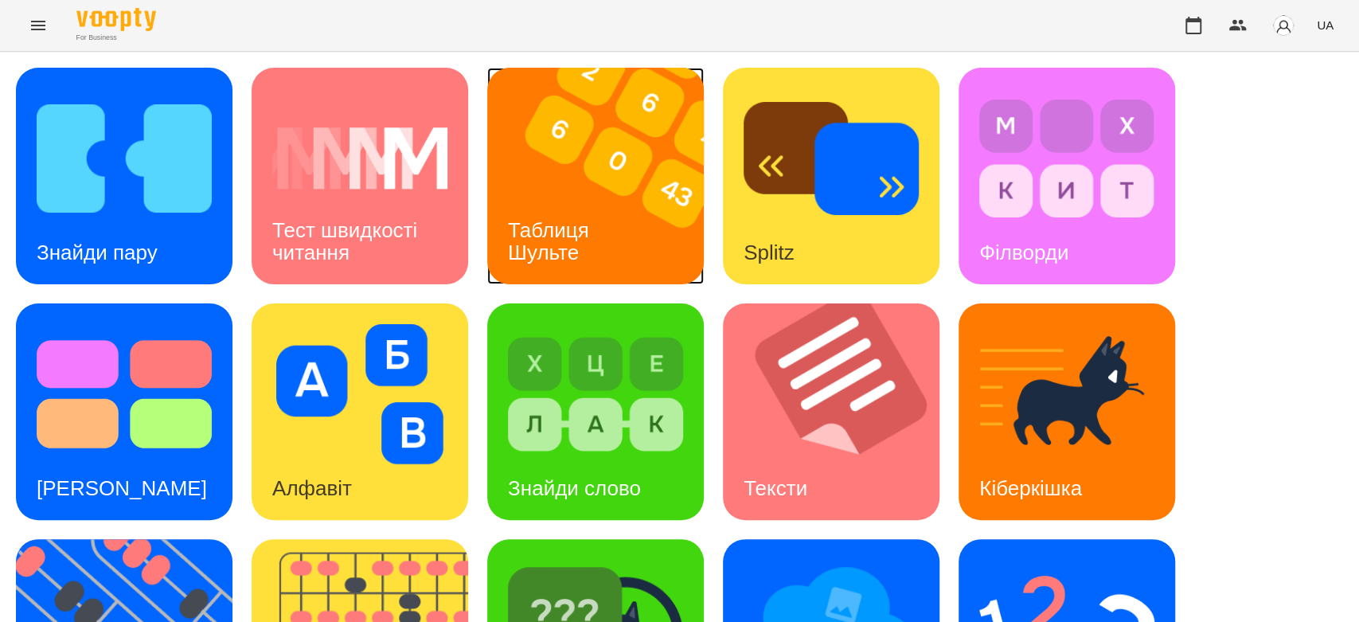
click at [611, 241] on div "Таблиця Шульте" at bounding box center [551, 241] width 128 height 85
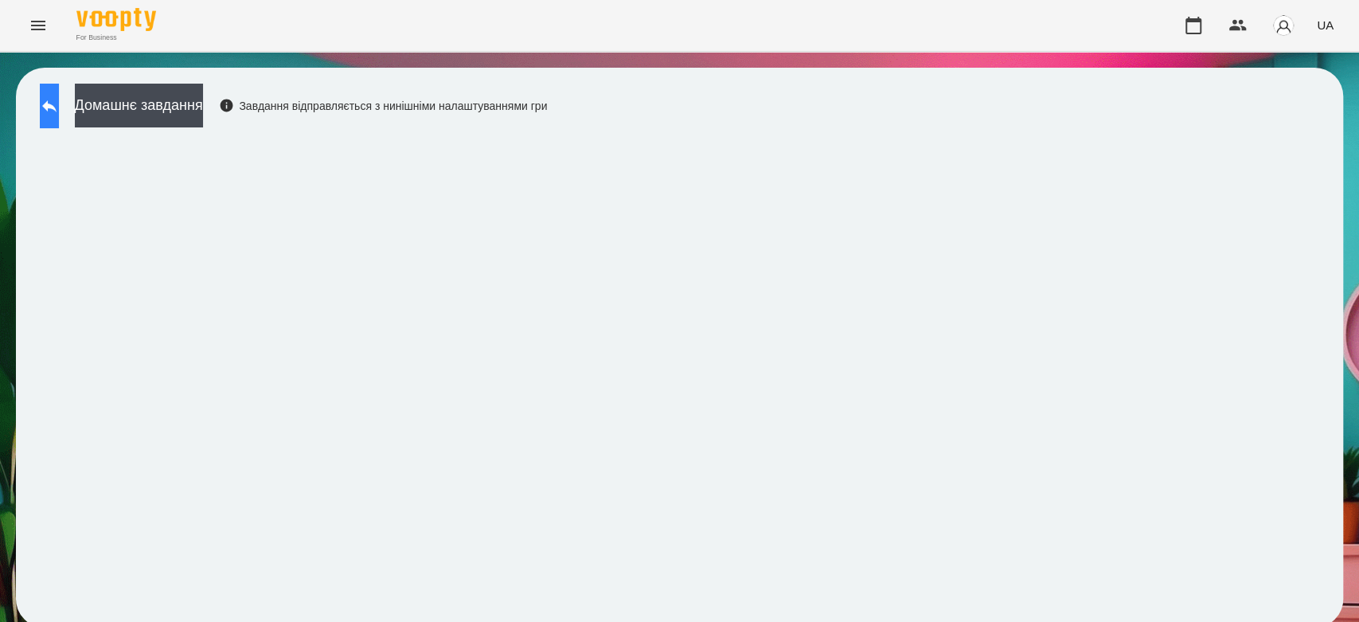
click at [58, 113] on icon at bounding box center [49, 105] width 19 height 19
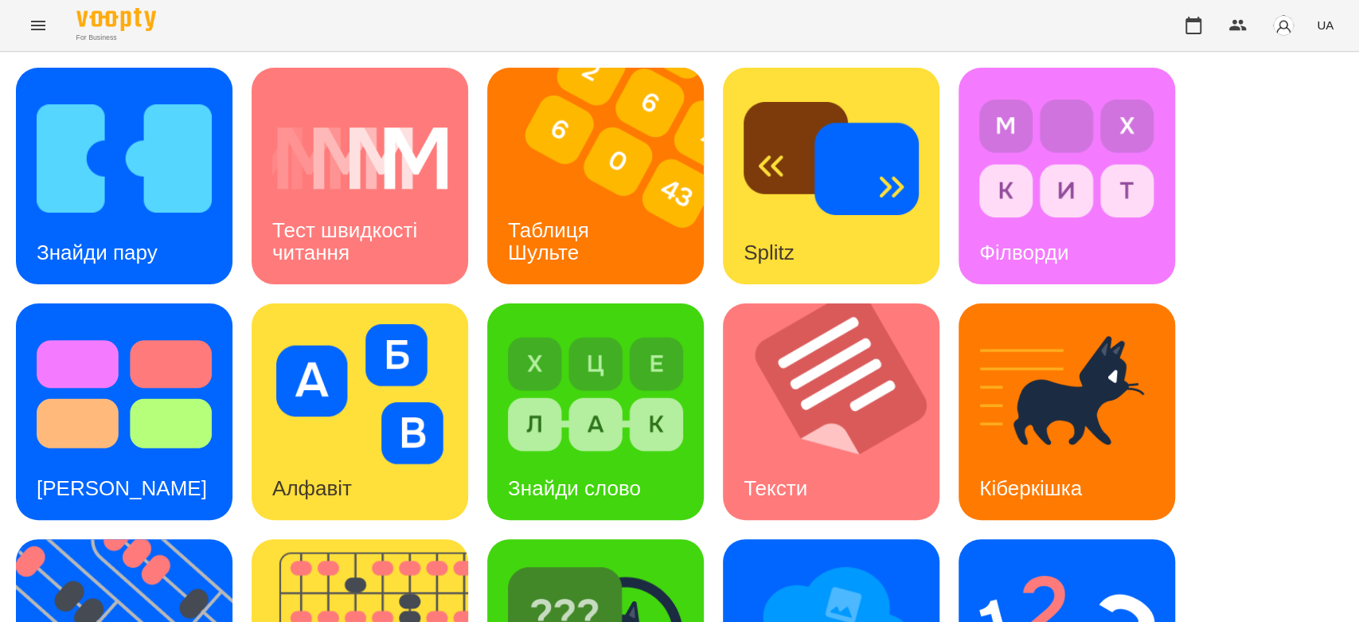
scroll to position [385, 0]
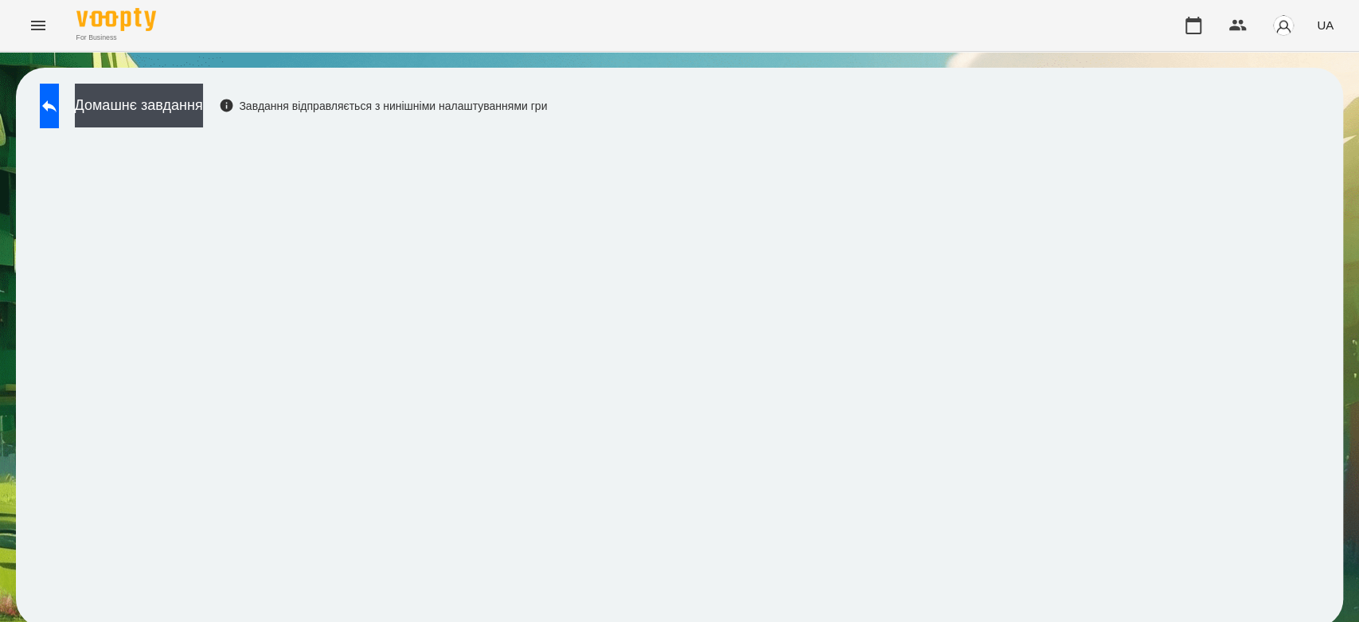
scroll to position [6, 0]
click at [59, 96] on icon at bounding box center [49, 105] width 19 height 19
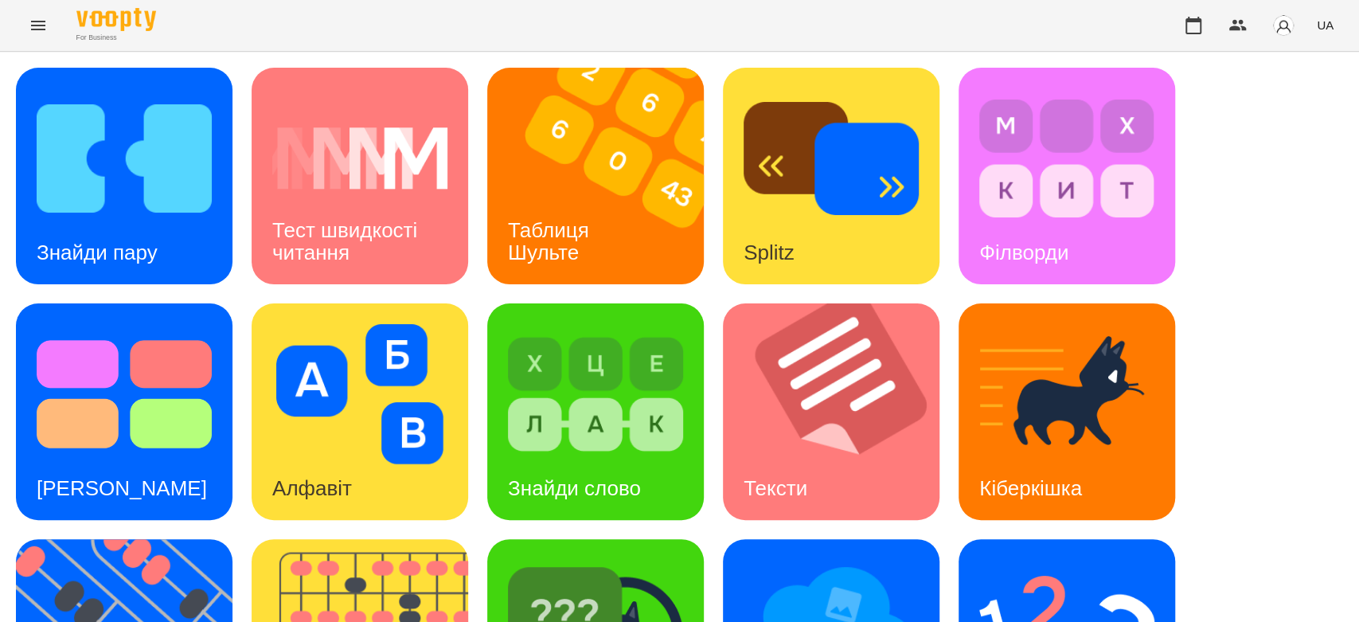
scroll to position [385, 0]
click at [1062, 560] on img at bounding box center [1066, 630] width 175 height 140
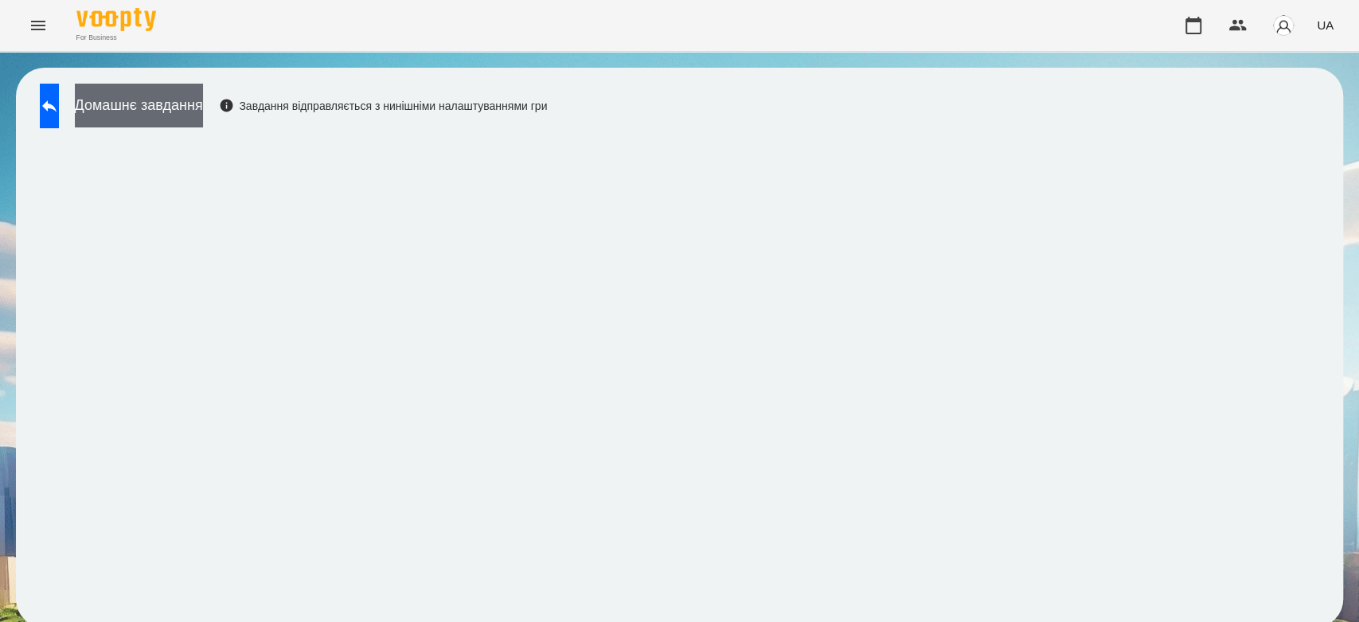
click at [170, 103] on button "Домашнє завдання" at bounding box center [139, 106] width 128 height 44
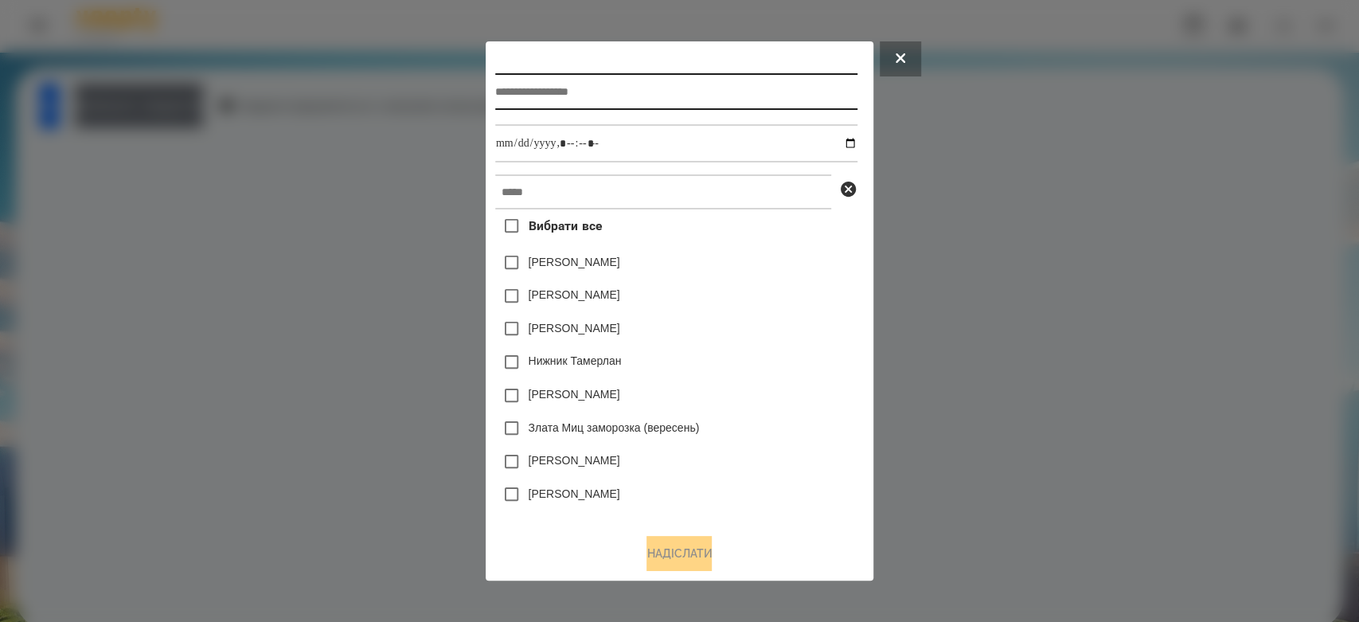
click at [640, 94] on input "text" at bounding box center [676, 91] width 362 height 37
type input "*********"
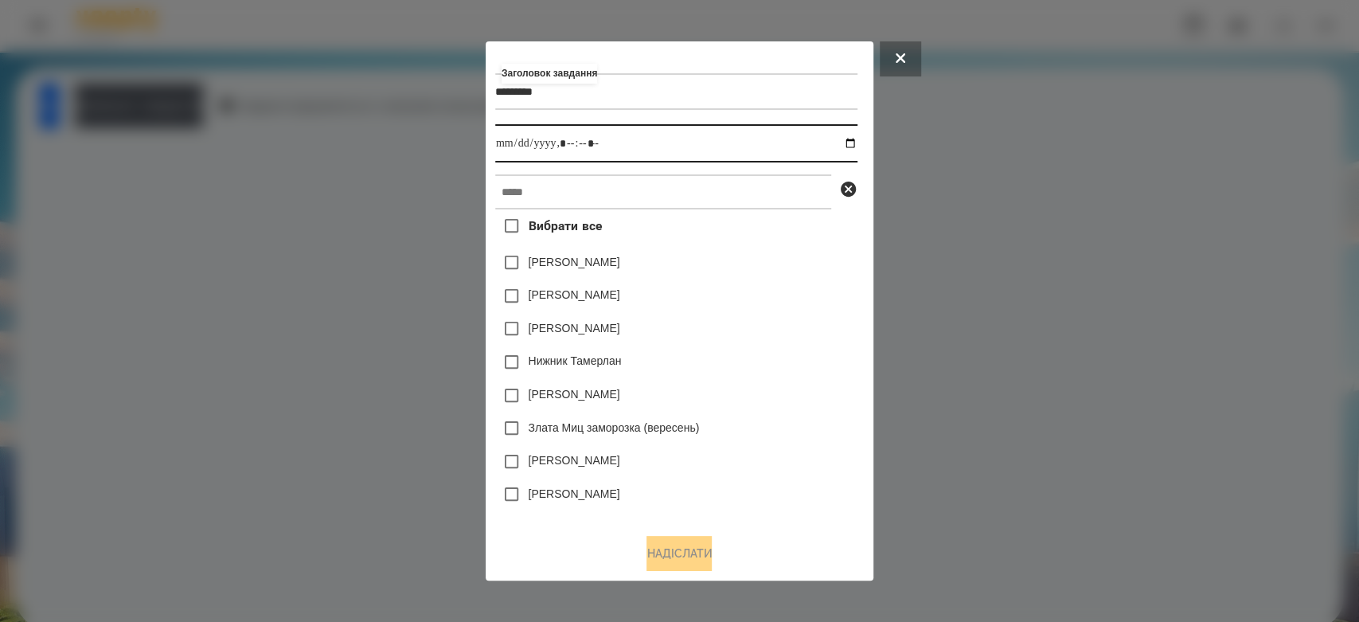
click at [847, 139] on input "datetime-local" at bounding box center [676, 143] width 362 height 38
click at [849, 140] on input "datetime-local" at bounding box center [676, 143] width 362 height 38
type input "**********"
click at [760, 315] on div "Дамір Карпов" at bounding box center [676, 328] width 362 height 33
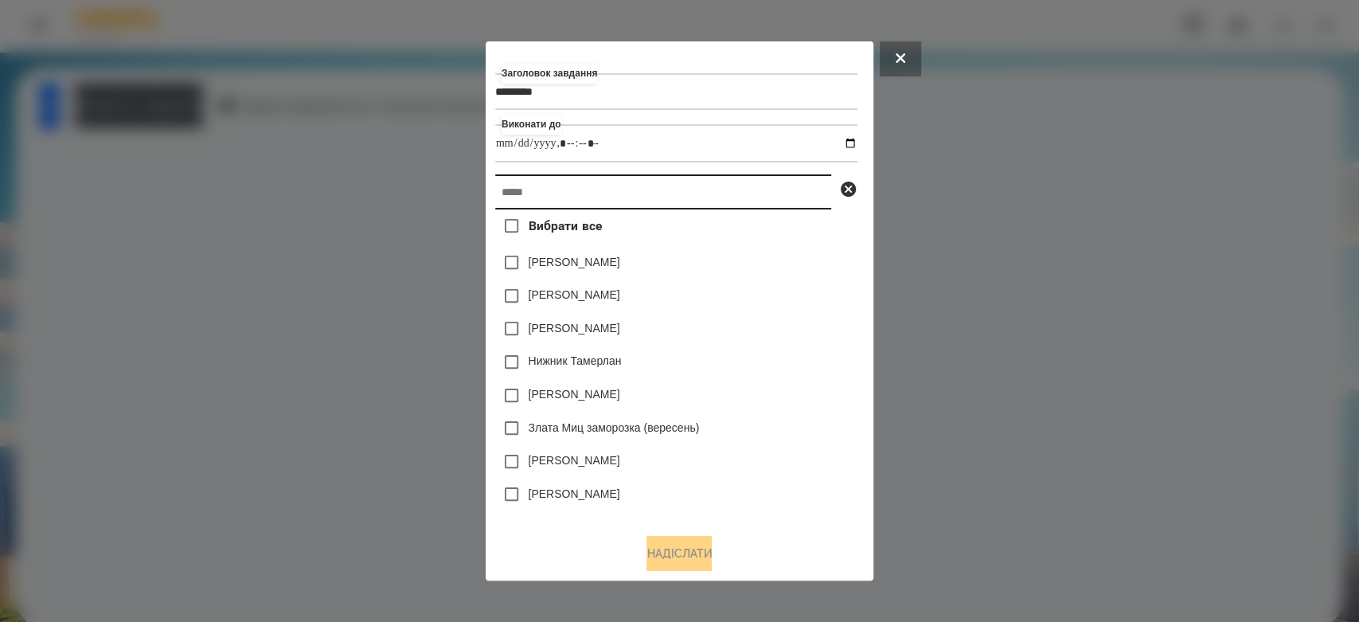
click at [749, 205] on input "text" at bounding box center [663, 191] width 336 height 35
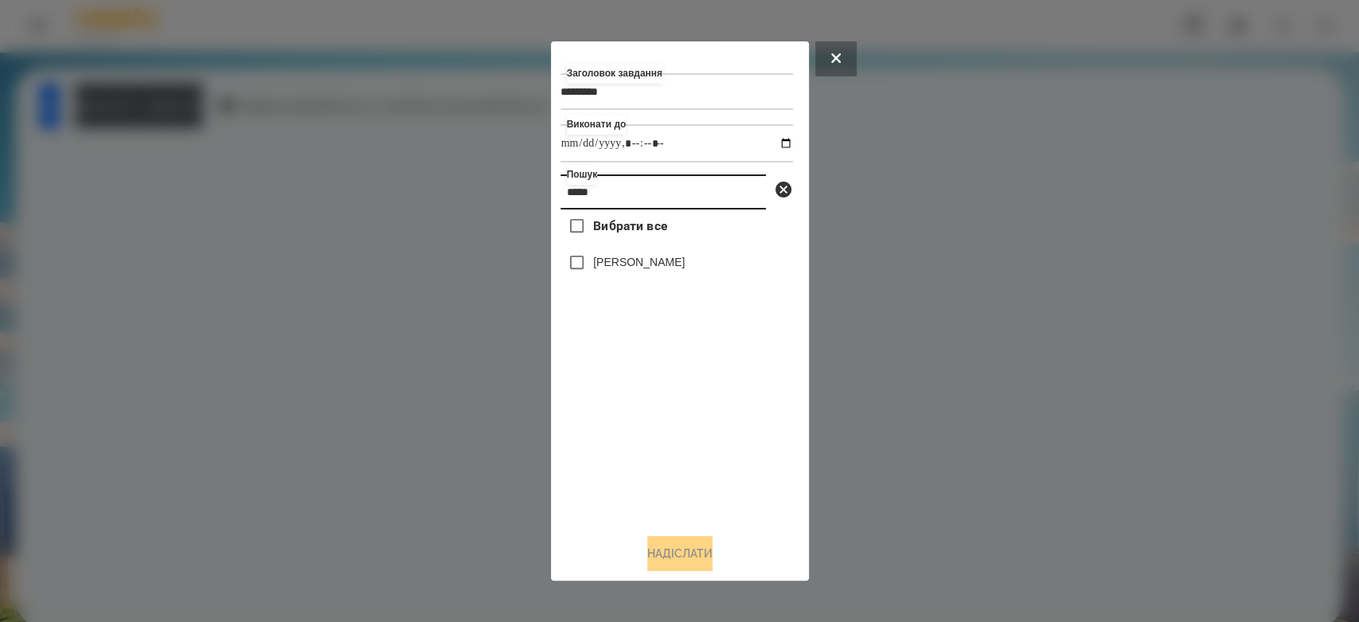
type input "*****"
click at [605, 264] on label "[PERSON_NAME]" at bounding box center [639, 262] width 92 height 16
click at [689, 553] on button "Надіслати" at bounding box center [679, 553] width 65 height 35
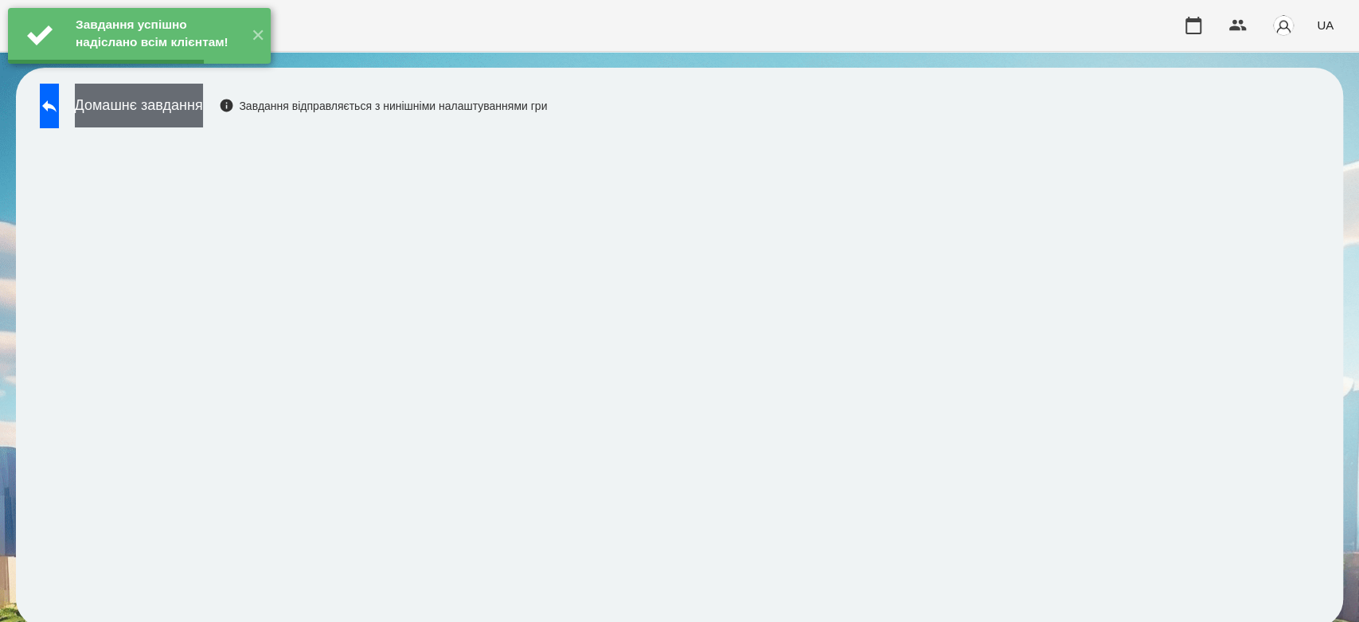
click at [197, 115] on button "Домашнє завдання" at bounding box center [139, 106] width 128 height 44
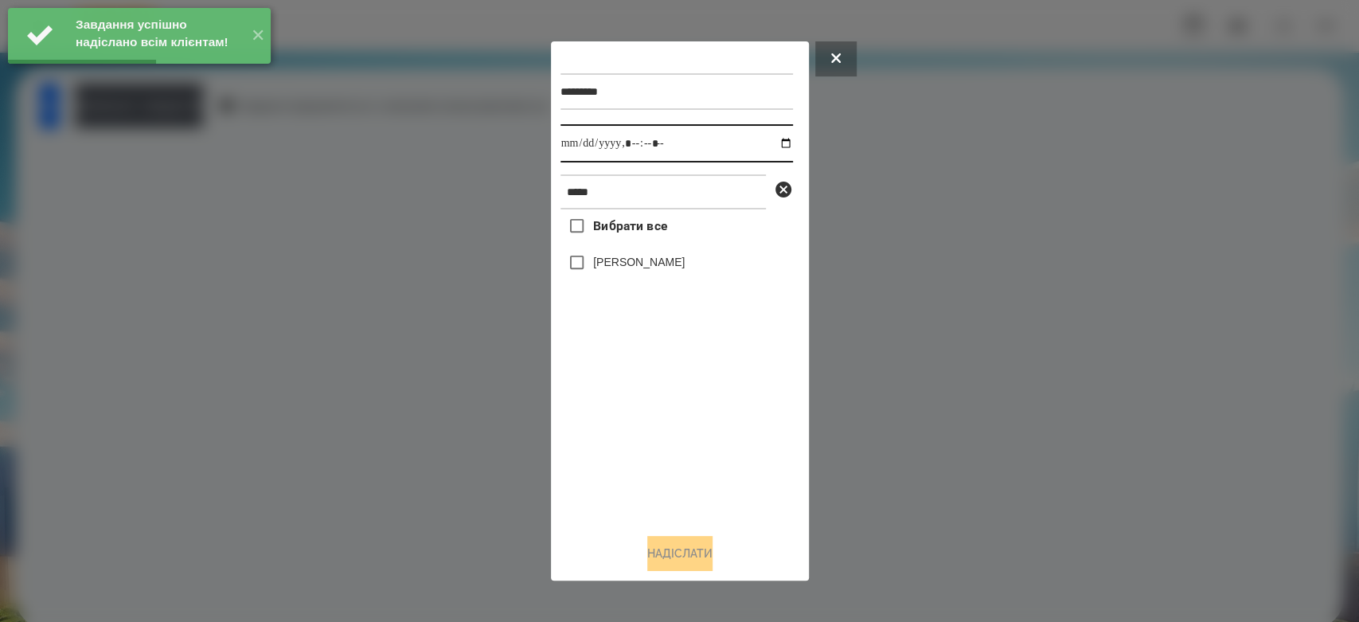
click at [771, 135] on input "datetime-local" at bounding box center [676, 143] width 232 height 38
type input "**********"
drag, startPoint x: 678, startPoint y: 419, endPoint x: 669, endPoint y: 358, distance: 61.3
click at [678, 419] on div "Вибрати все Глушак Артур" at bounding box center [676, 364] width 232 height 311
click at [647, 249] on div "[PERSON_NAME]" at bounding box center [676, 262] width 232 height 33
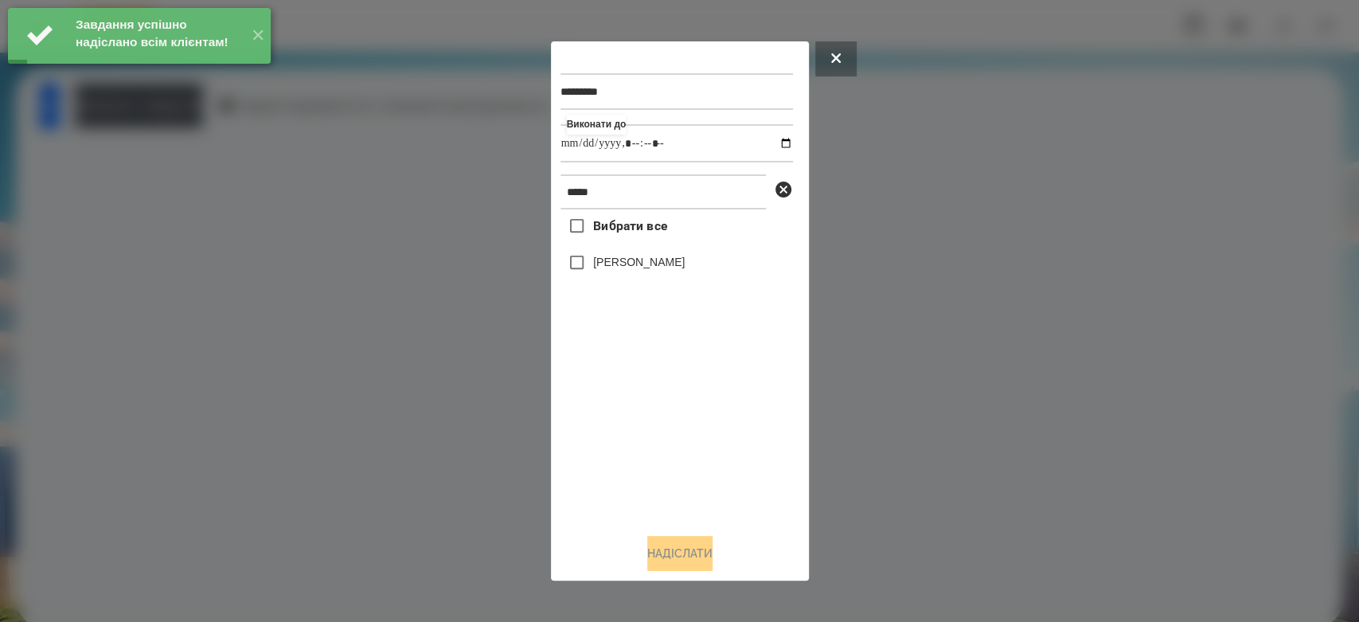
click at [646, 266] on label "[PERSON_NAME]" at bounding box center [639, 262] width 92 height 16
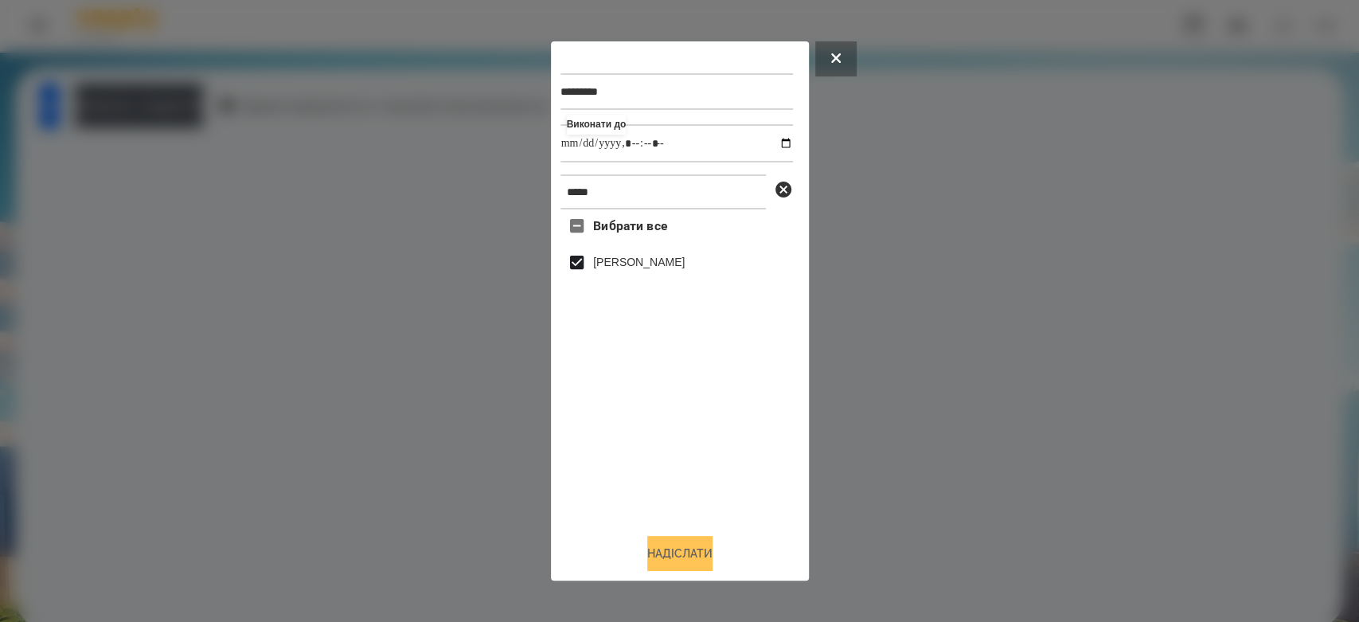
click at [693, 555] on button "Надіслати" at bounding box center [679, 553] width 65 height 35
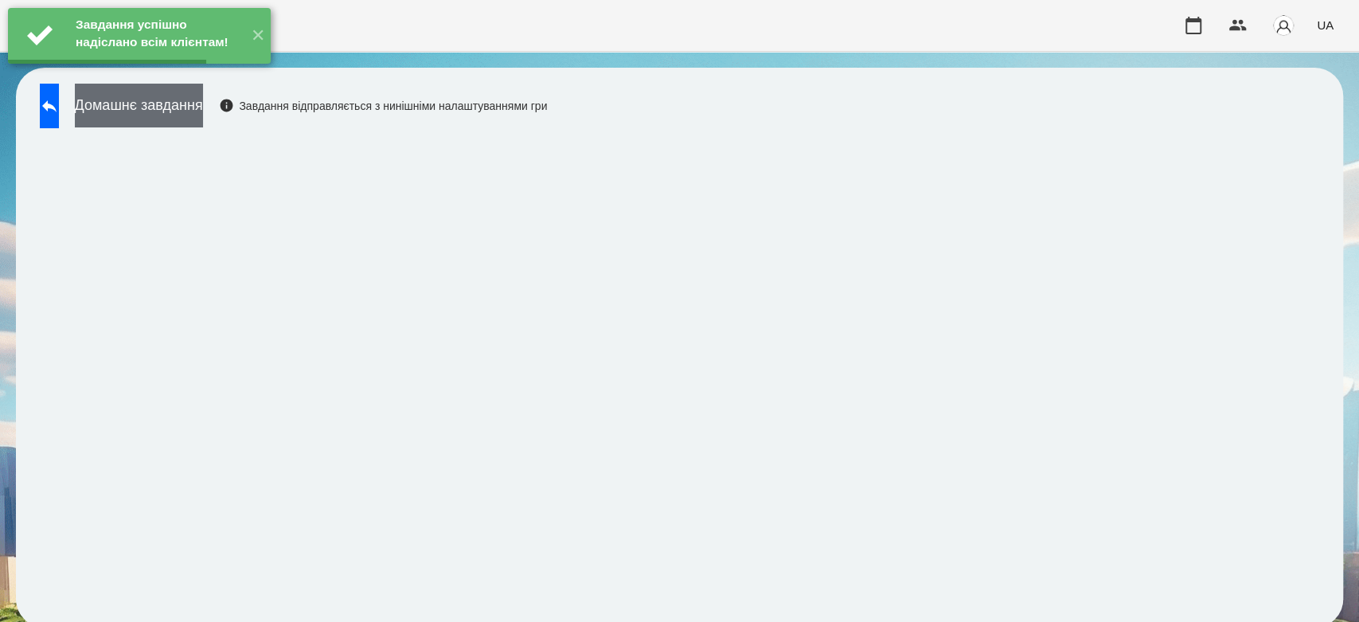
click at [203, 111] on button "Домашнє завдання" at bounding box center [139, 106] width 128 height 44
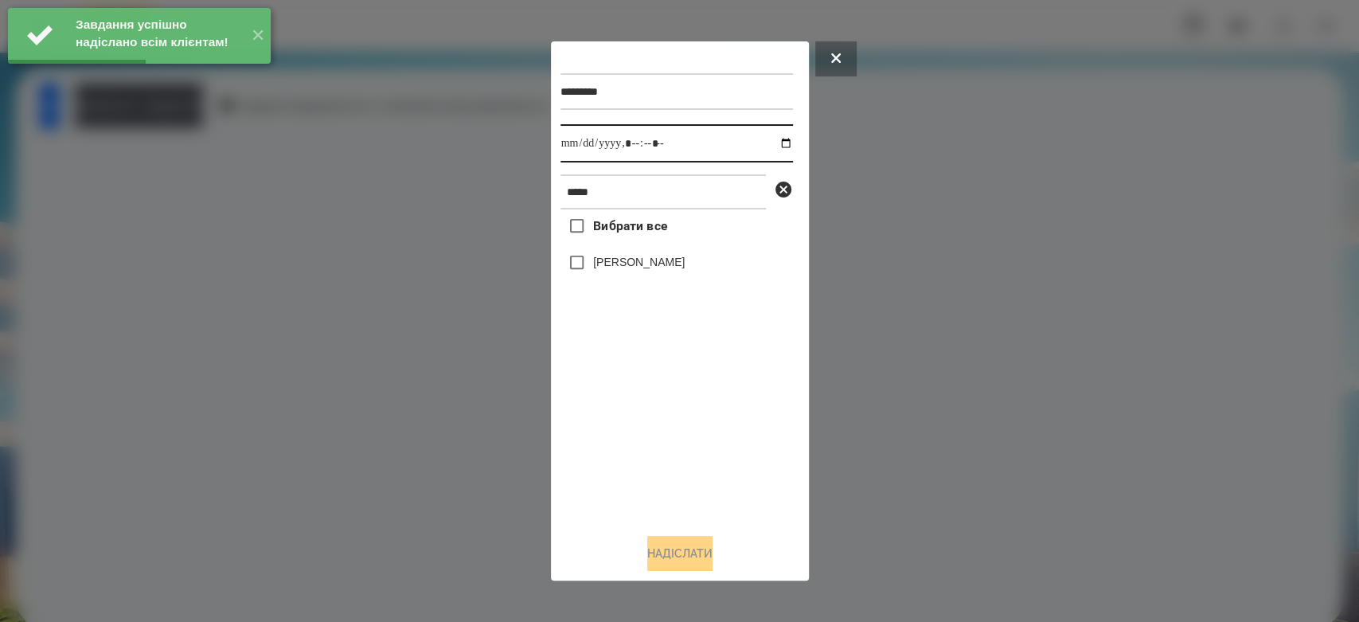
click at [774, 145] on input "datetime-local" at bounding box center [676, 143] width 232 height 38
type input "**********"
drag, startPoint x: 688, startPoint y: 451, endPoint x: 662, endPoint y: 368, distance: 86.6
click at [688, 451] on div "Вибрати все Глушак Артур" at bounding box center [676, 364] width 232 height 311
click at [650, 263] on label "[PERSON_NAME]" at bounding box center [639, 262] width 92 height 16
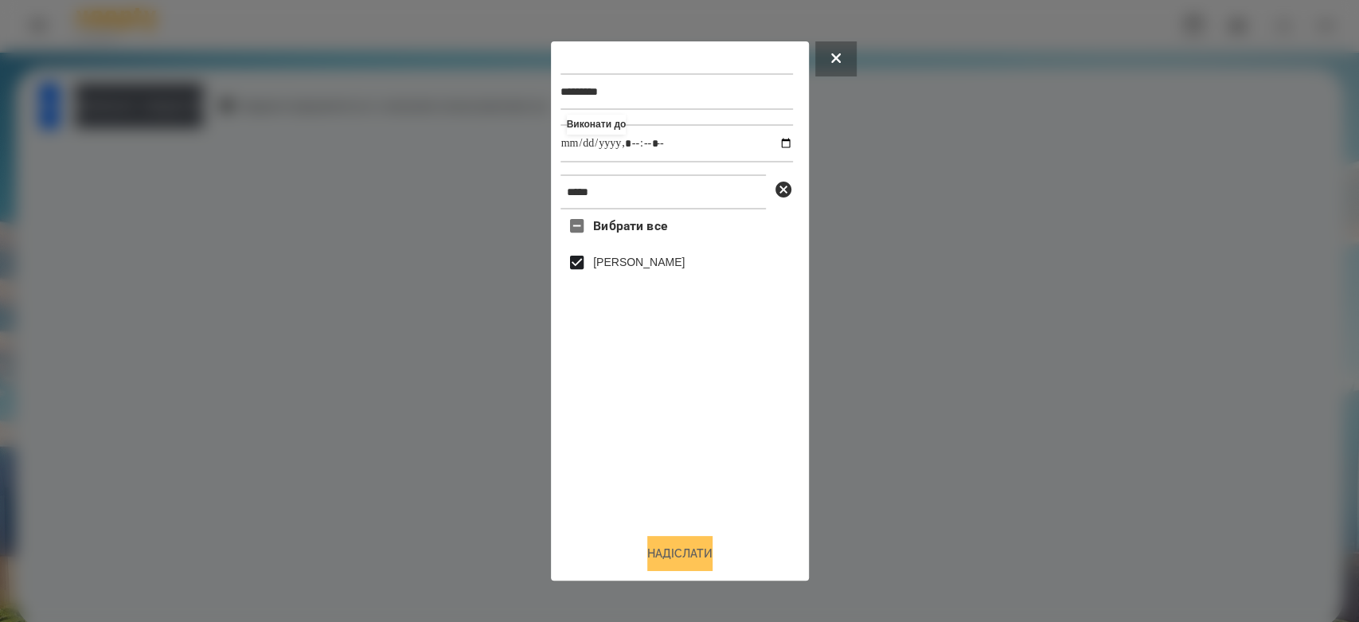
click at [697, 550] on button "Надіслати" at bounding box center [679, 553] width 65 height 35
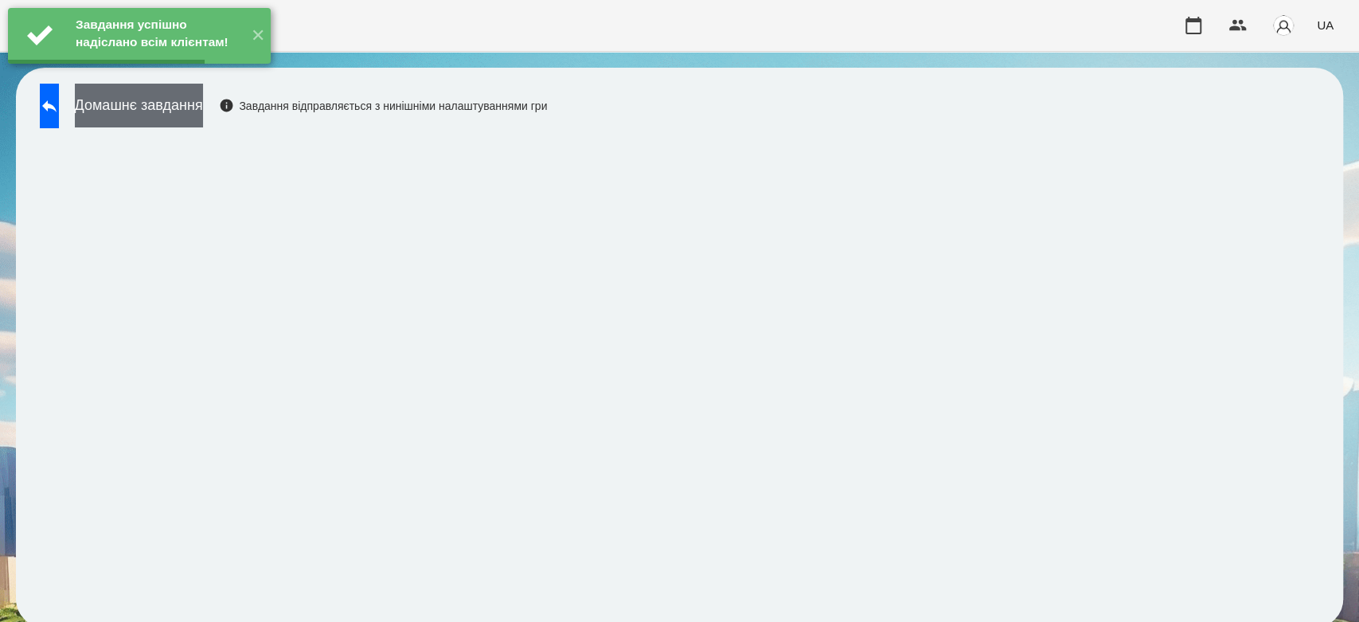
click at [203, 109] on button "Домашнє завдання" at bounding box center [139, 106] width 128 height 44
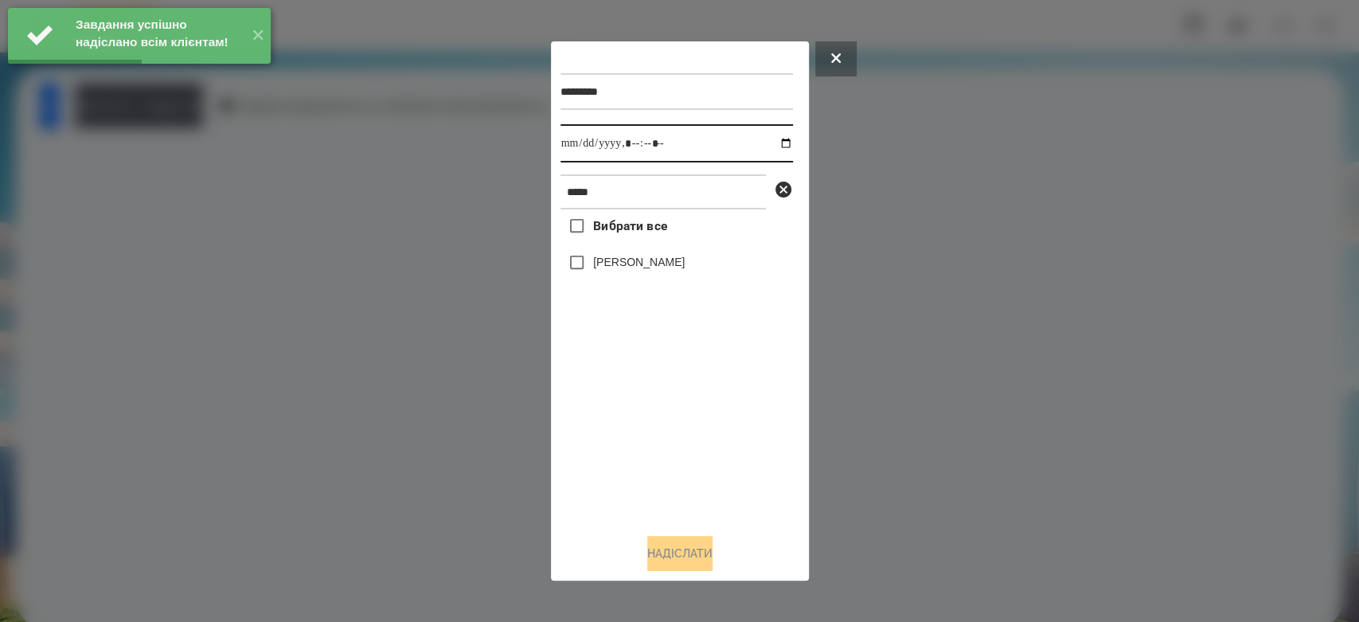
click at [771, 146] on input "datetime-local" at bounding box center [676, 143] width 232 height 38
type input "**********"
drag, startPoint x: 711, startPoint y: 438, endPoint x: 711, endPoint y: 419, distance: 19.1
click at [711, 438] on div "Вибрати все Глушак Артур" at bounding box center [676, 364] width 232 height 311
click at [654, 260] on label "[PERSON_NAME]" at bounding box center [639, 262] width 92 height 16
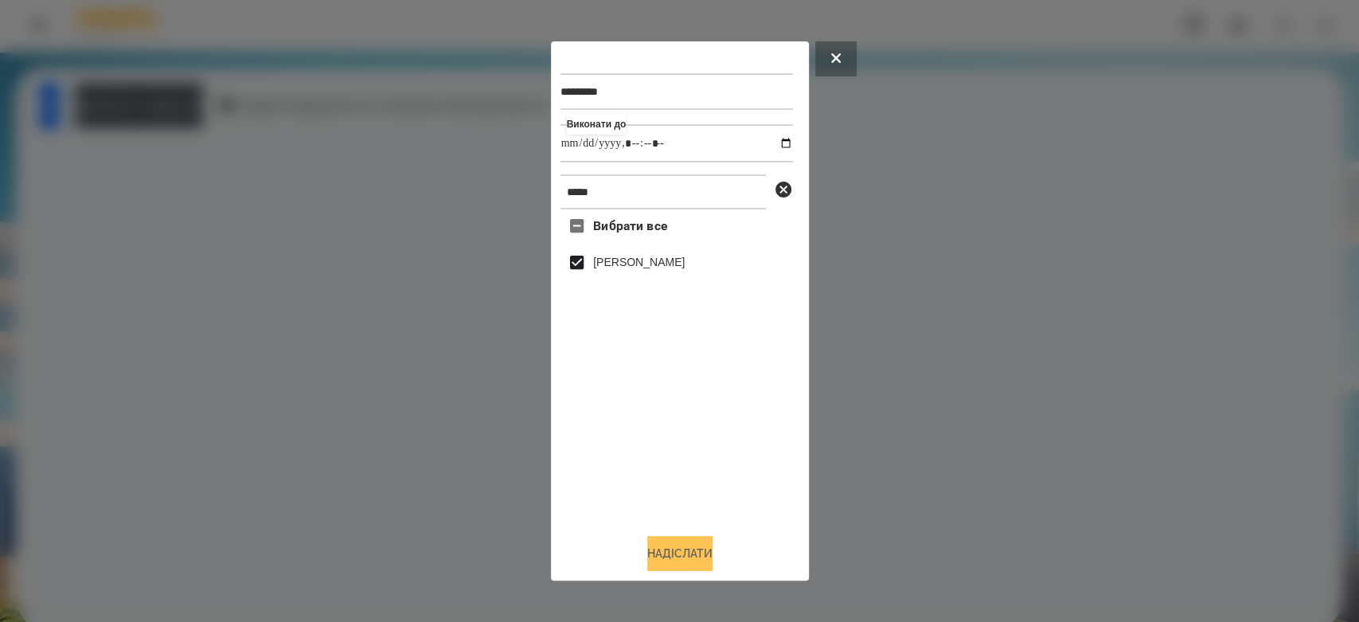
click at [706, 555] on button "Надіслати" at bounding box center [679, 553] width 65 height 35
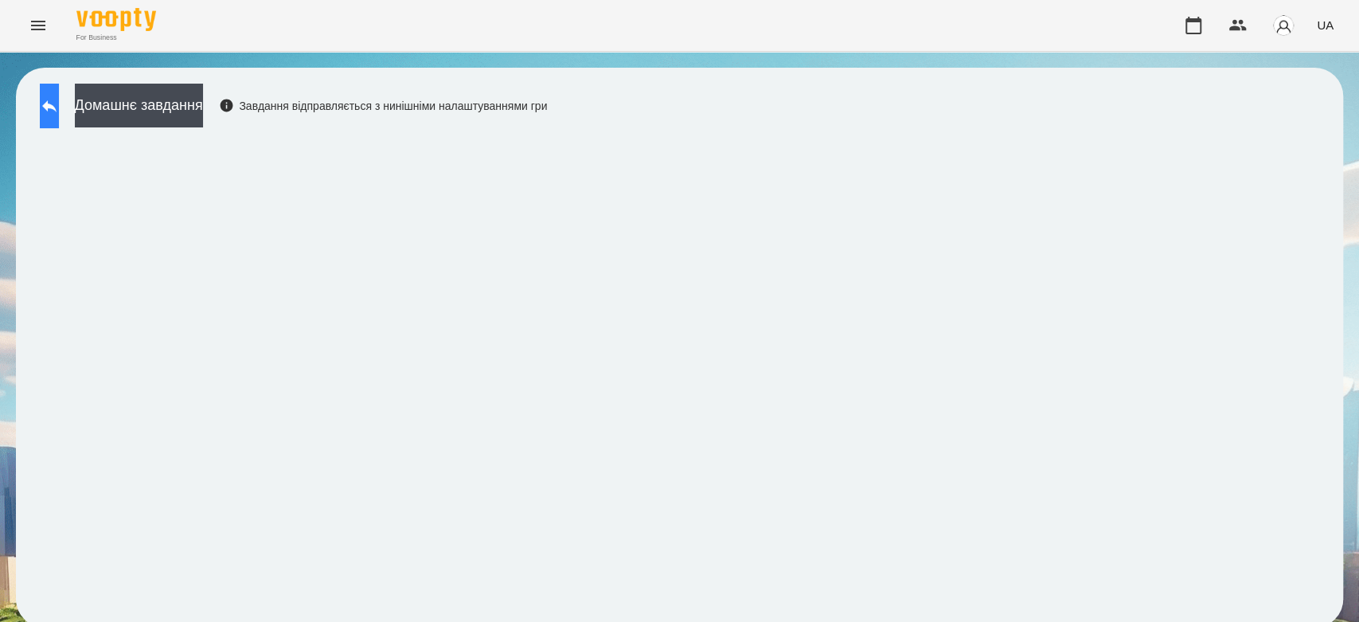
click at [59, 113] on icon at bounding box center [49, 105] width 19 height 19
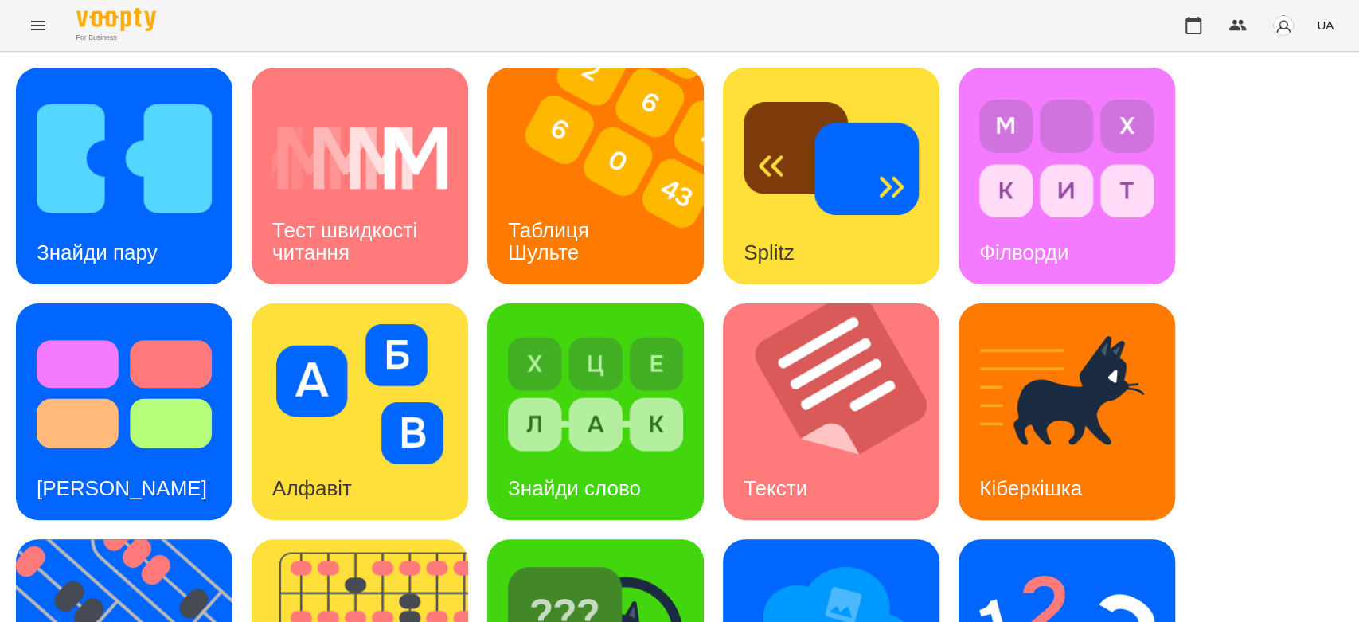
scroll to position [385, 0]
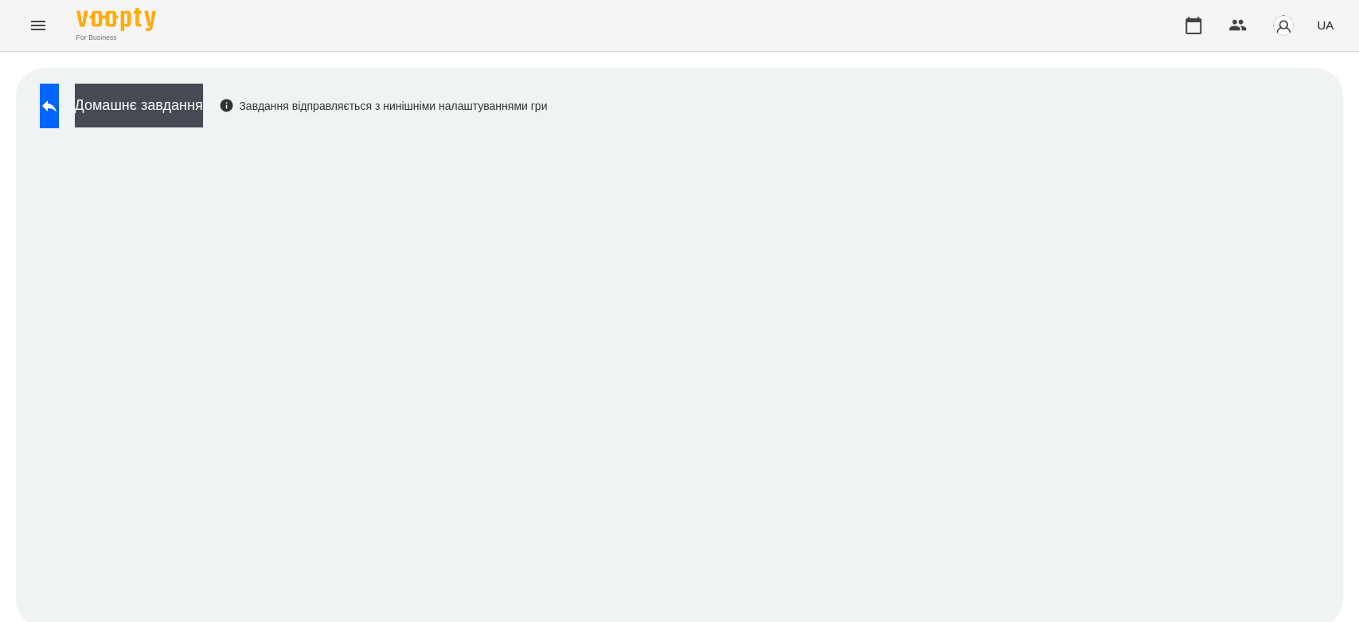
scroll to position [6, 0]
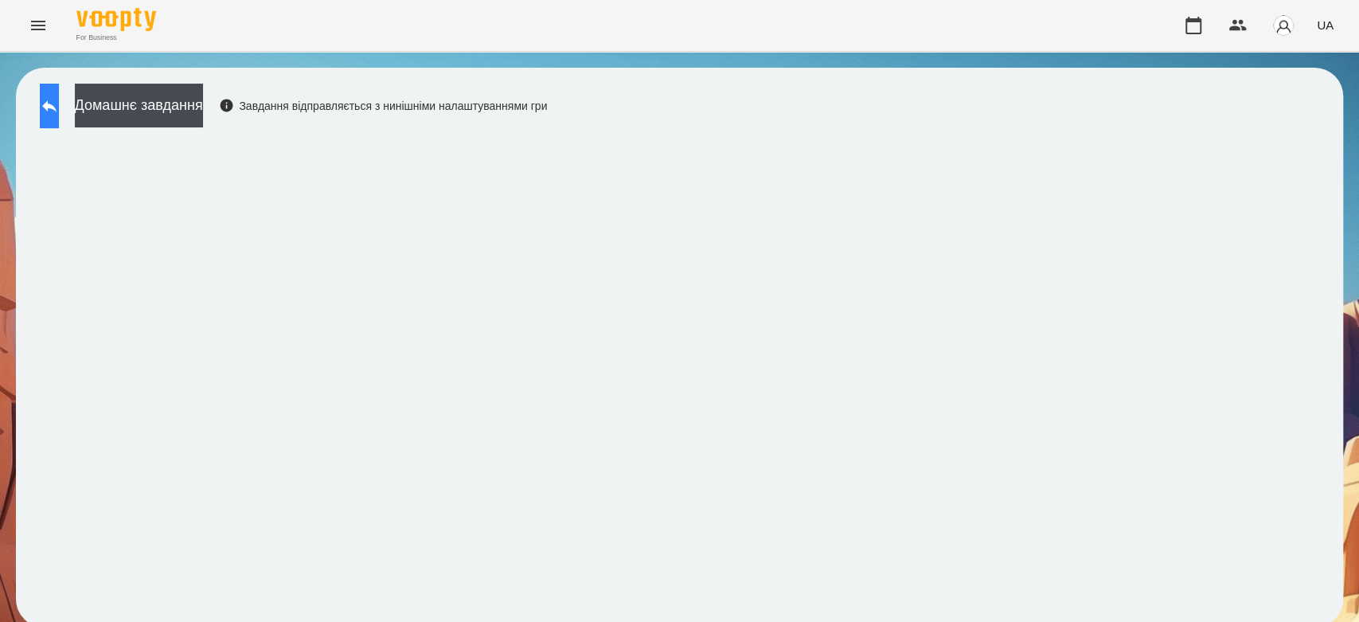
click at [59, 115] on button at bounding box center [49, 106] width 19 height 45
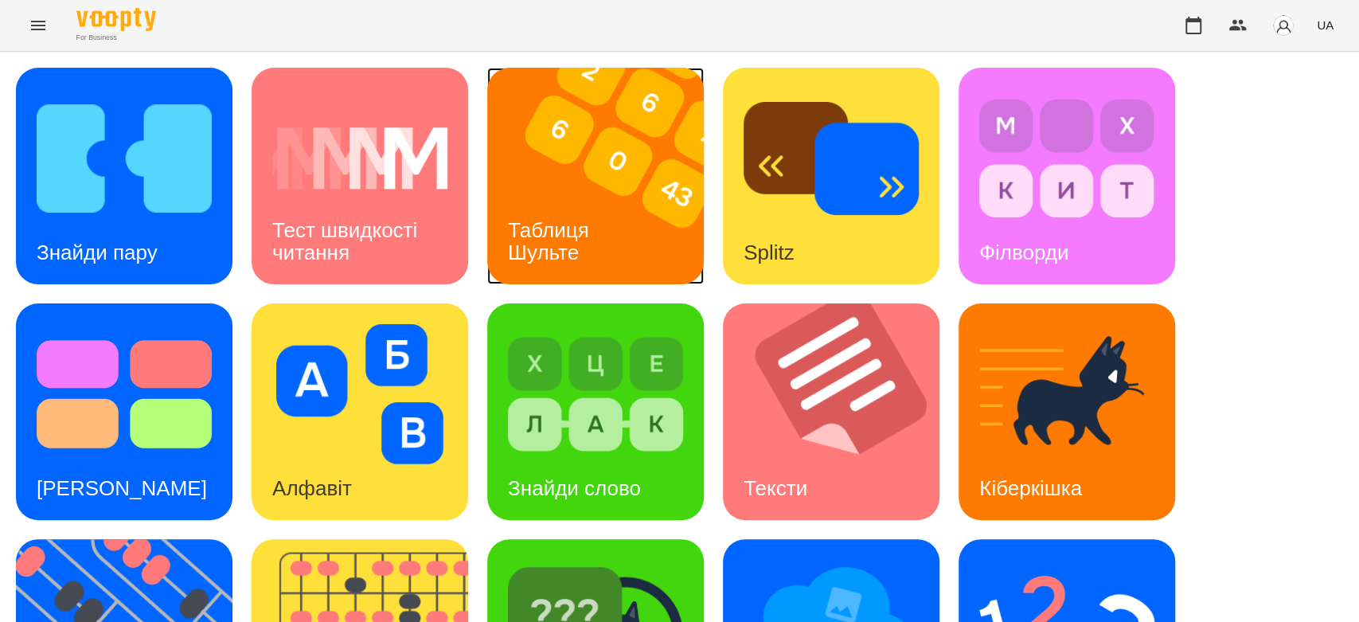
click at [526, 166] on img at bounding box center [605, 176] width 236 height 217
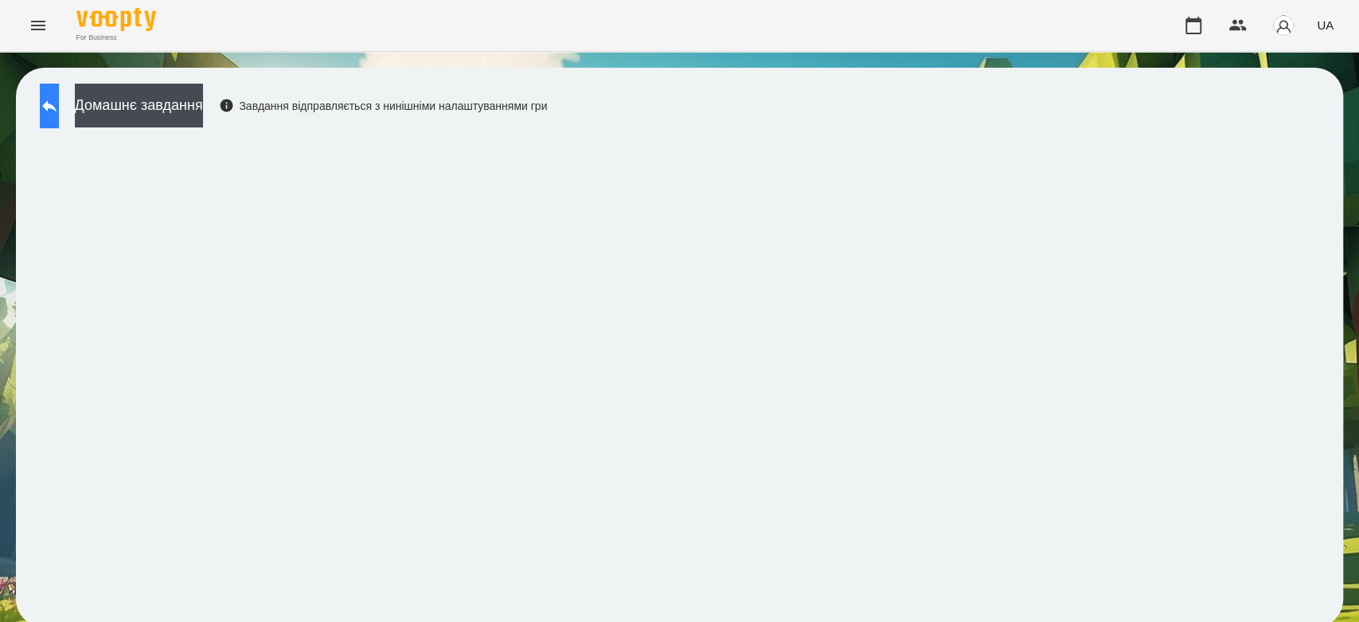
click at [59, 107] on icon at bounding box center [49, 105] width 19 height 19
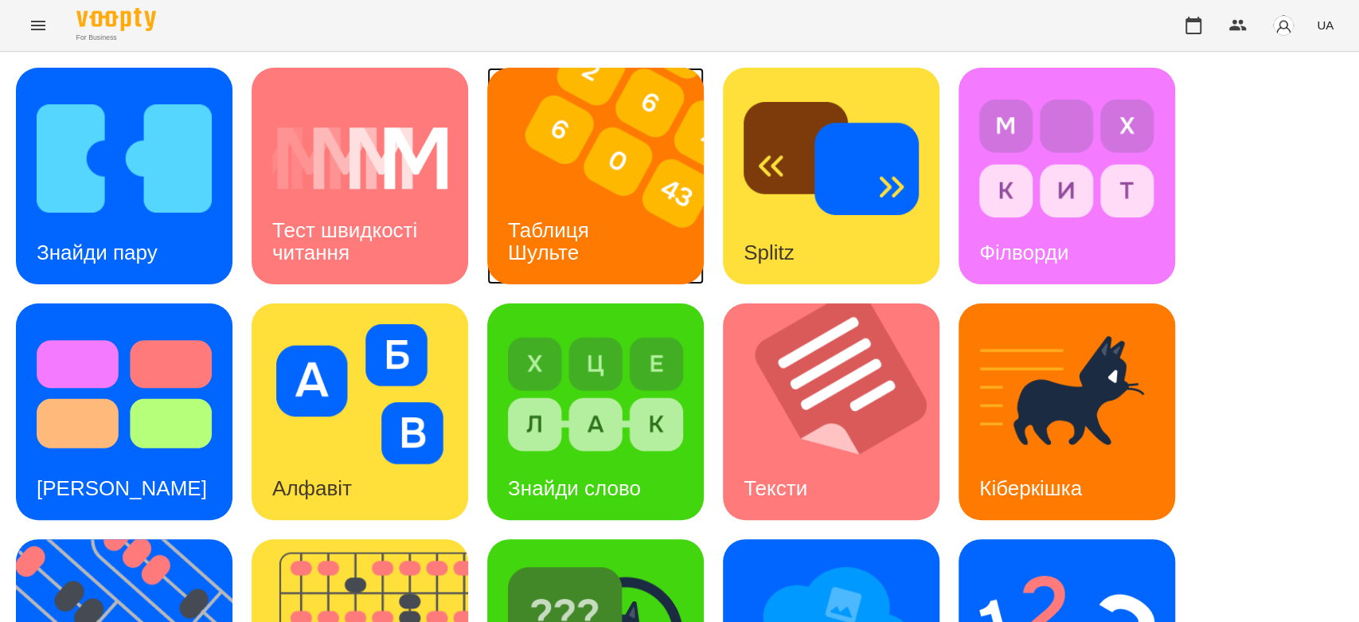
click at [601, 126] on img at bounding box center [605, 176] width 236 height 217
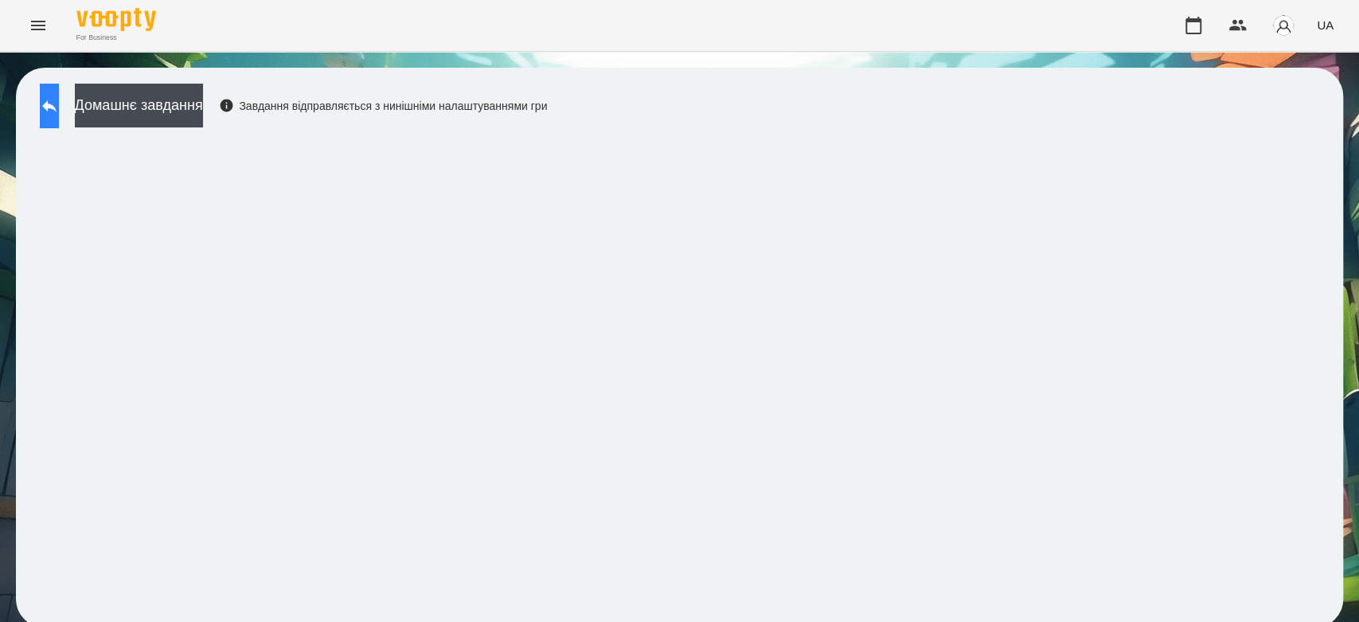
click at [59, 100] on icon at bounding box center [49, 105] width 19 height 19
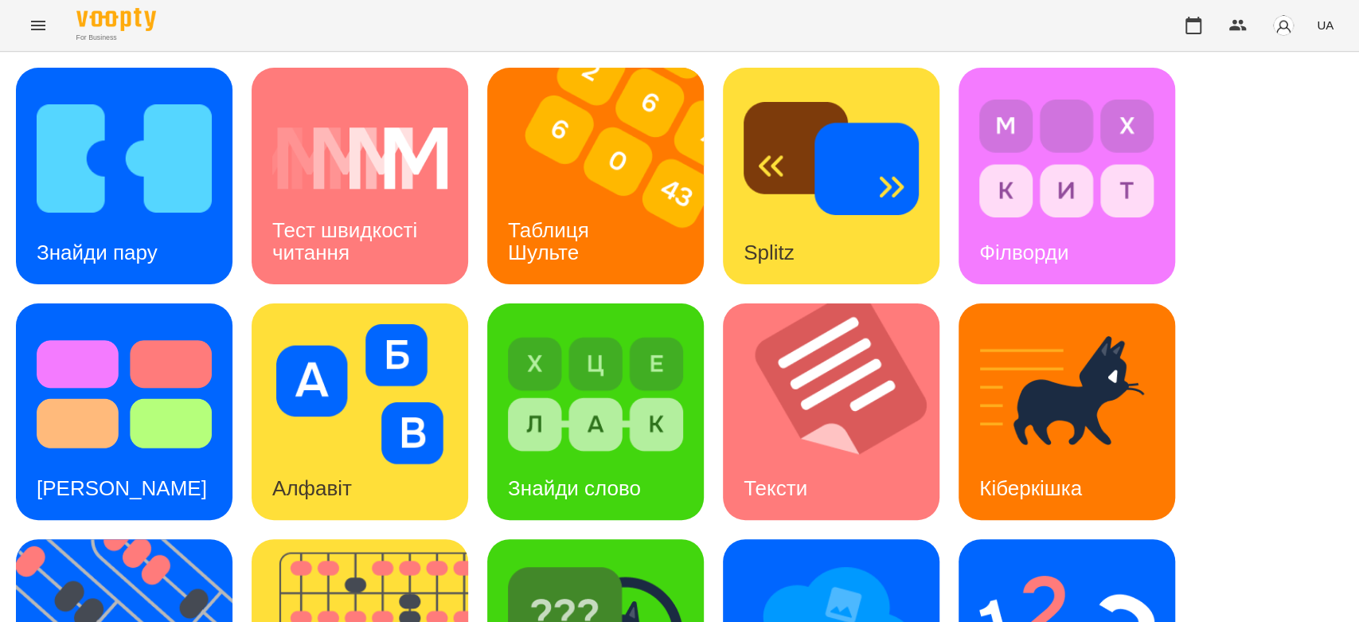
scroll to position [385, 0]
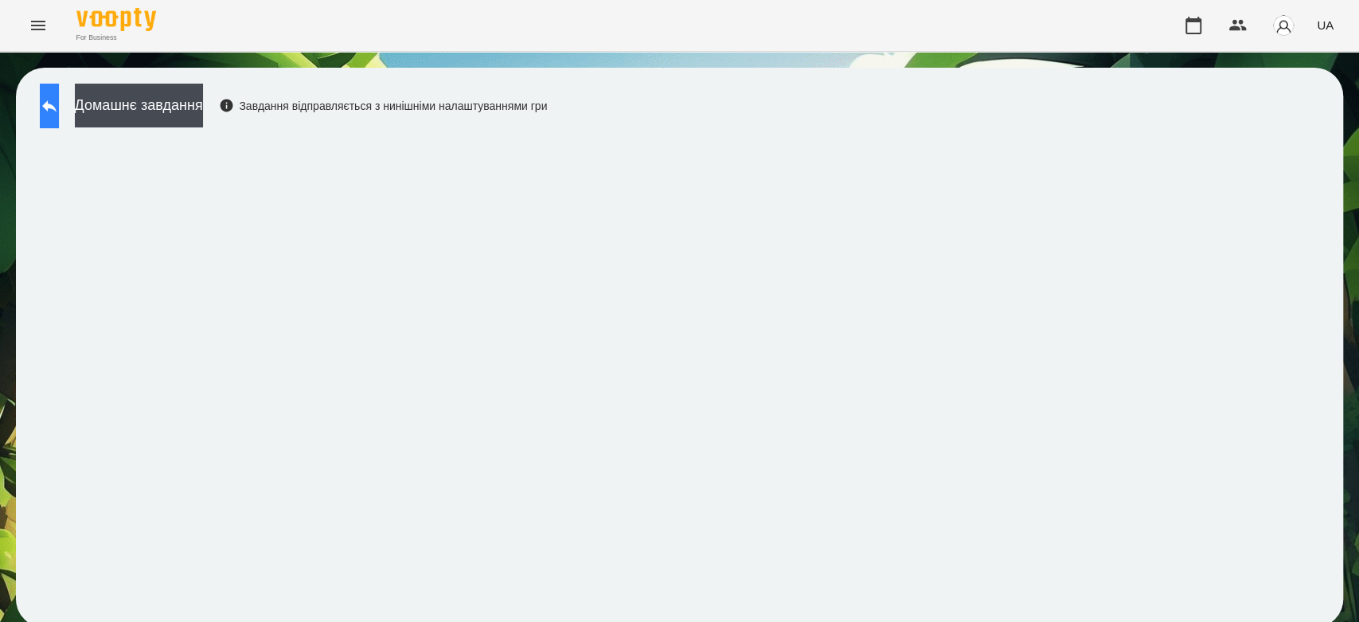
click at [53, 100] on button at bounding box center [49, 106] width 19 height 45
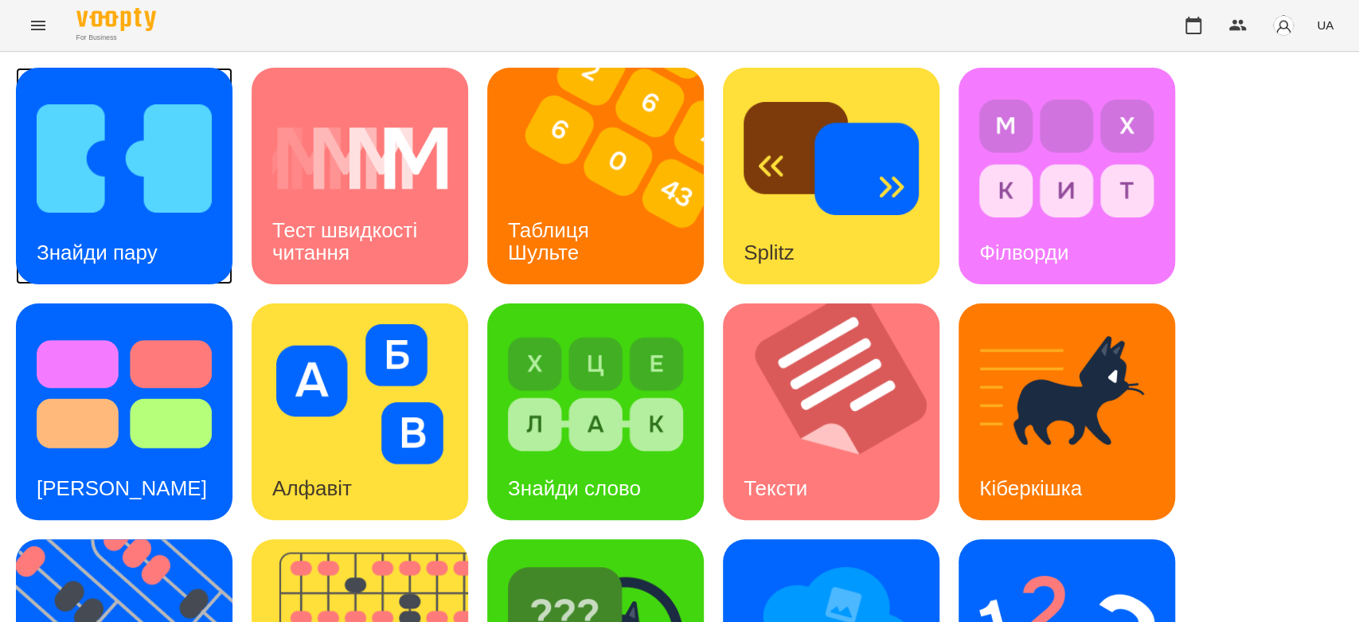
click at [93, 170] on img at bounding box center [124, 158] width 175 height 140
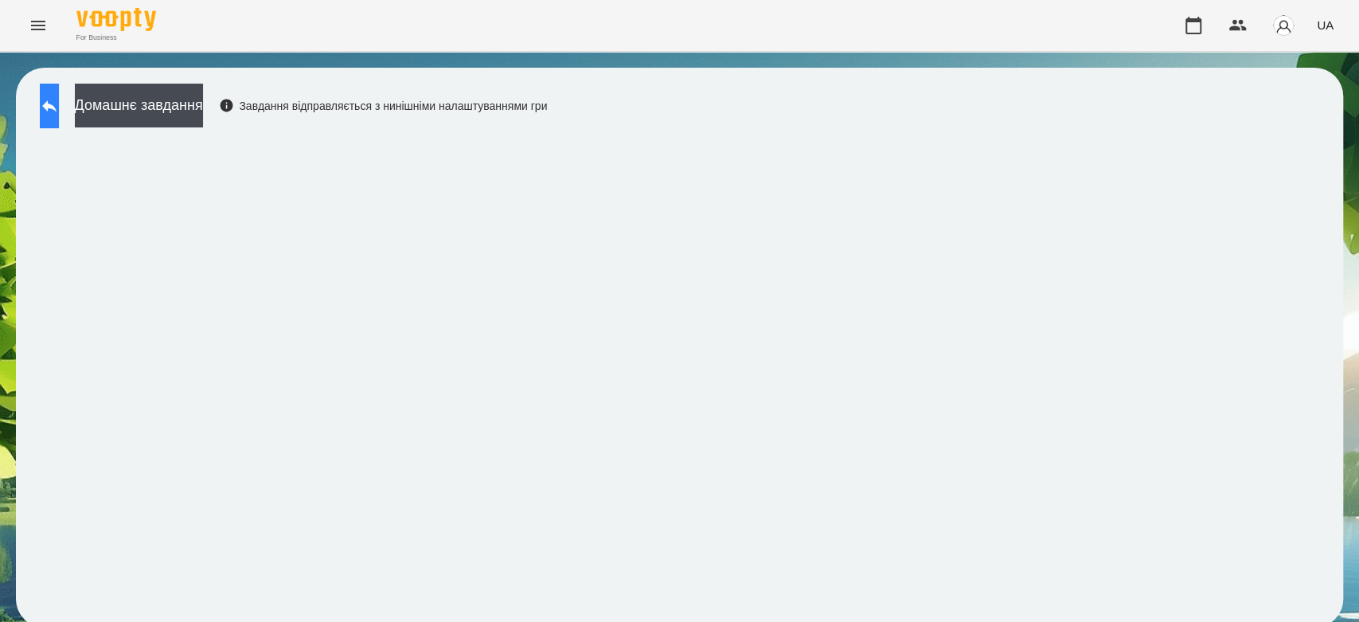
click at [59, 110] on icon at bounding box center [49, 105] width 19 height 19
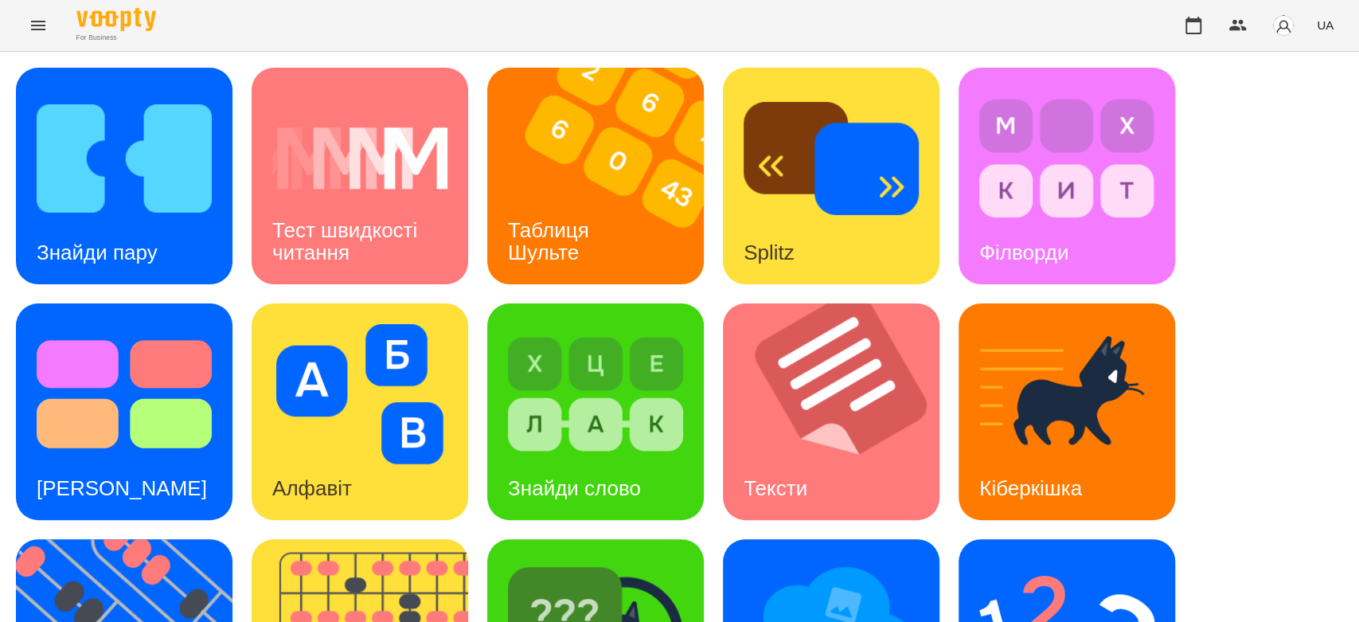
scroll to position [385, 0]
click at [1075, 560] on img at bounding box center [1066, 630] width 175 height 140
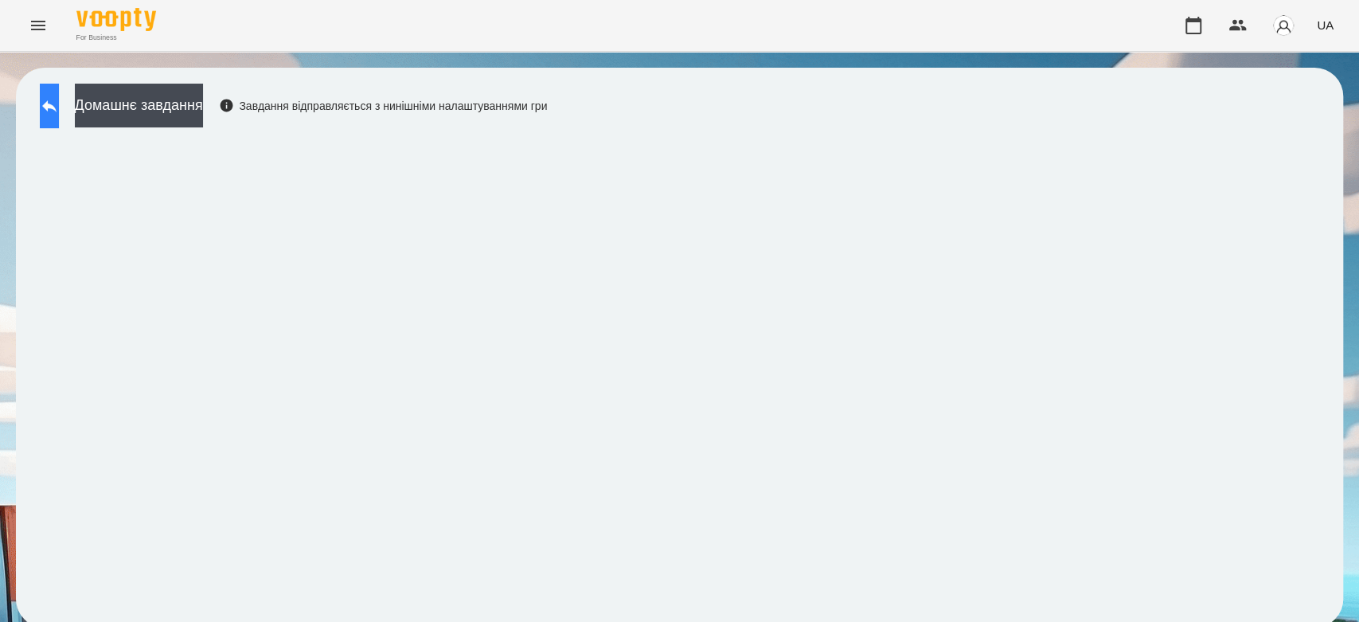
click at [59, 109] on button at bounding box center [49, 106] width 19 height 45
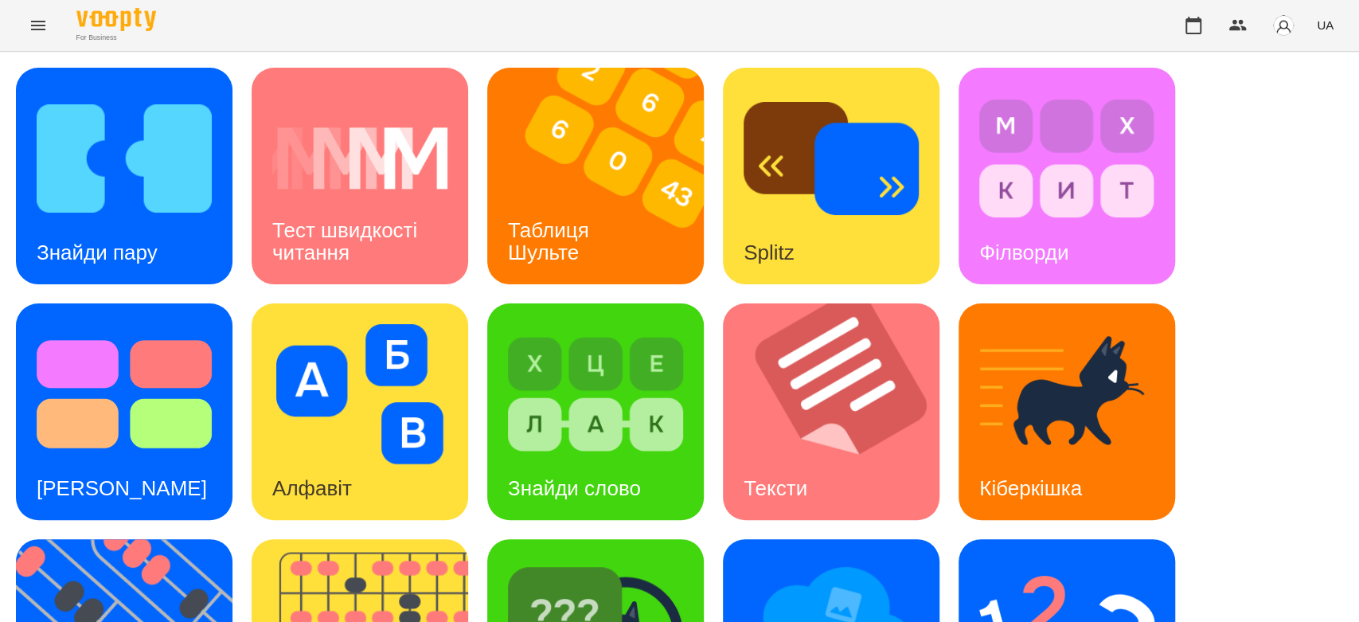
scroll to position [385, 0]
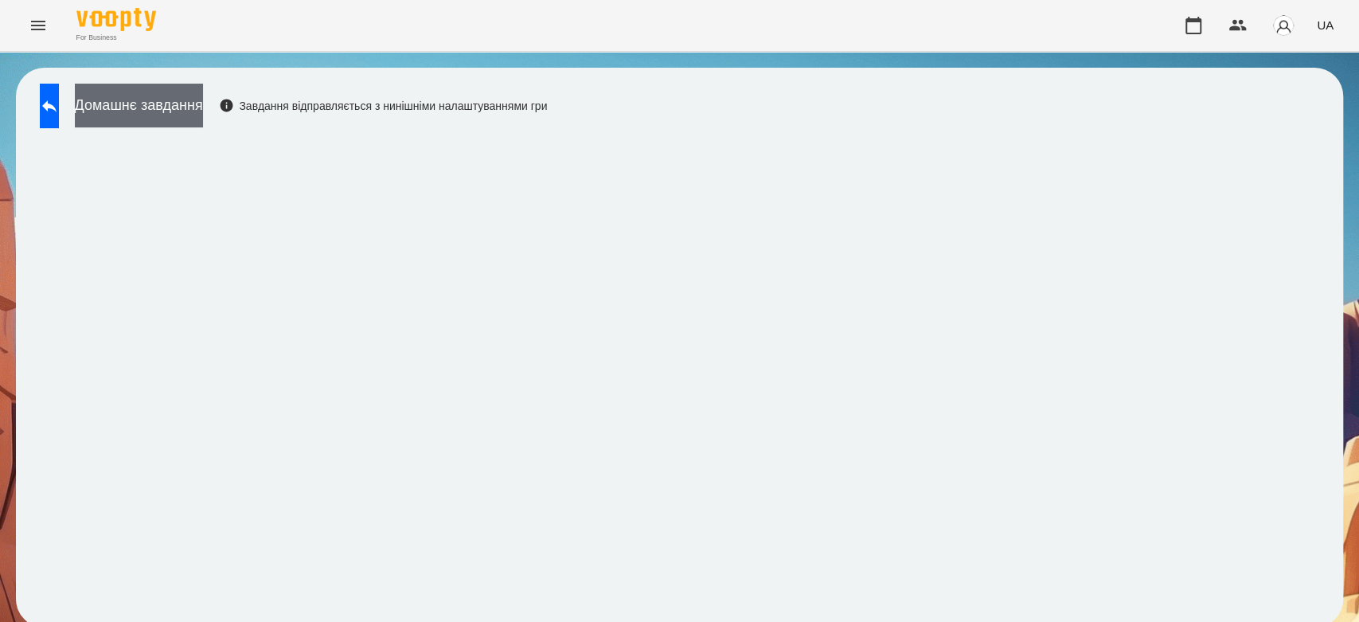
click at [203, 123] on button "Домашнє завдання" at bounding box center [139, 106] width 128 height 44
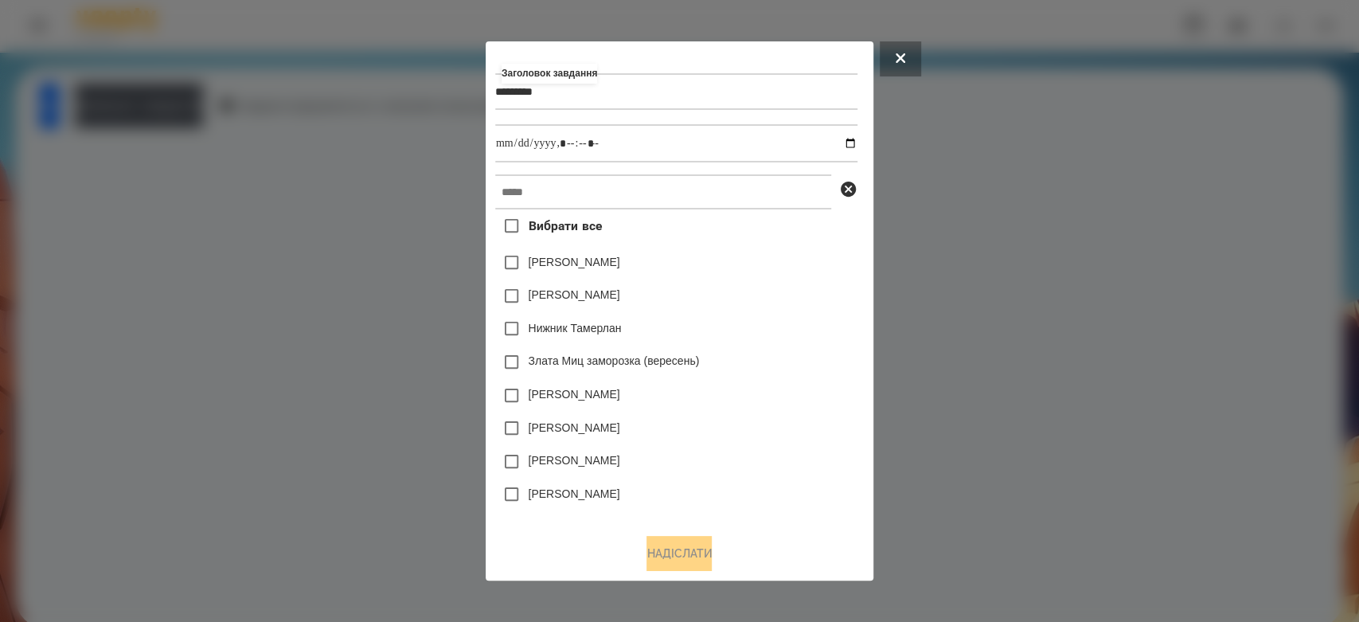
type input "*********"
click at [855, 143] on input "datetime-local" at bounding box center [676, 143] width 362 height 38
type input "**********"
drag, startPoint x: 769, startPoint y: 259, endPoint x: 760, endPoint y: 213, distance: 47.2
click at [769, 259] on div "Емма Северен" at bounding box center [676, 262] width 362 height 33
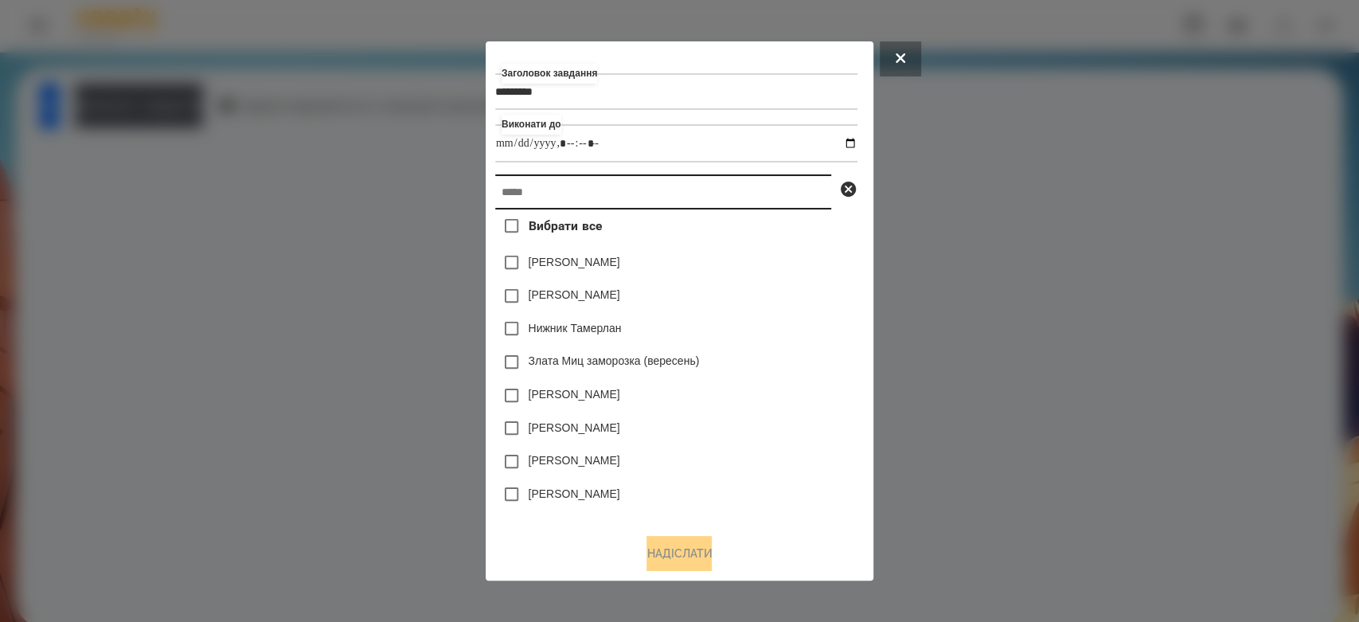
click at [756, 200] on input "text" at bounding box center [663, 191] width 336 height 35
click at [535, 205] on input "text" at bounding box center [663, 191] width 336 height 35
click at [545, 188] on input "text" at bounding box center [663, 191] width 336 height 35
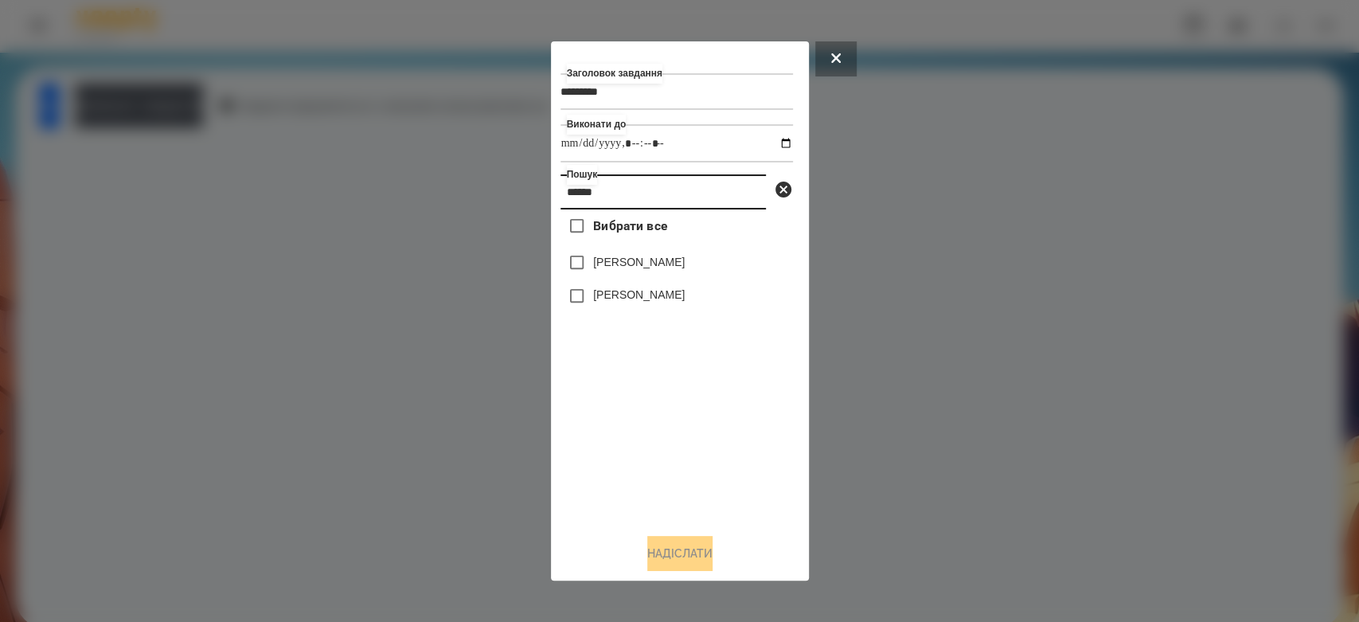
type input "******"
click at [642, 269] on label "[PERSON_NAME]" at bounding box center [639, 262] width 92 height 16
click at [668, 569] on button "Надіслати" at bounding box center [679, 553] width 65 height 35
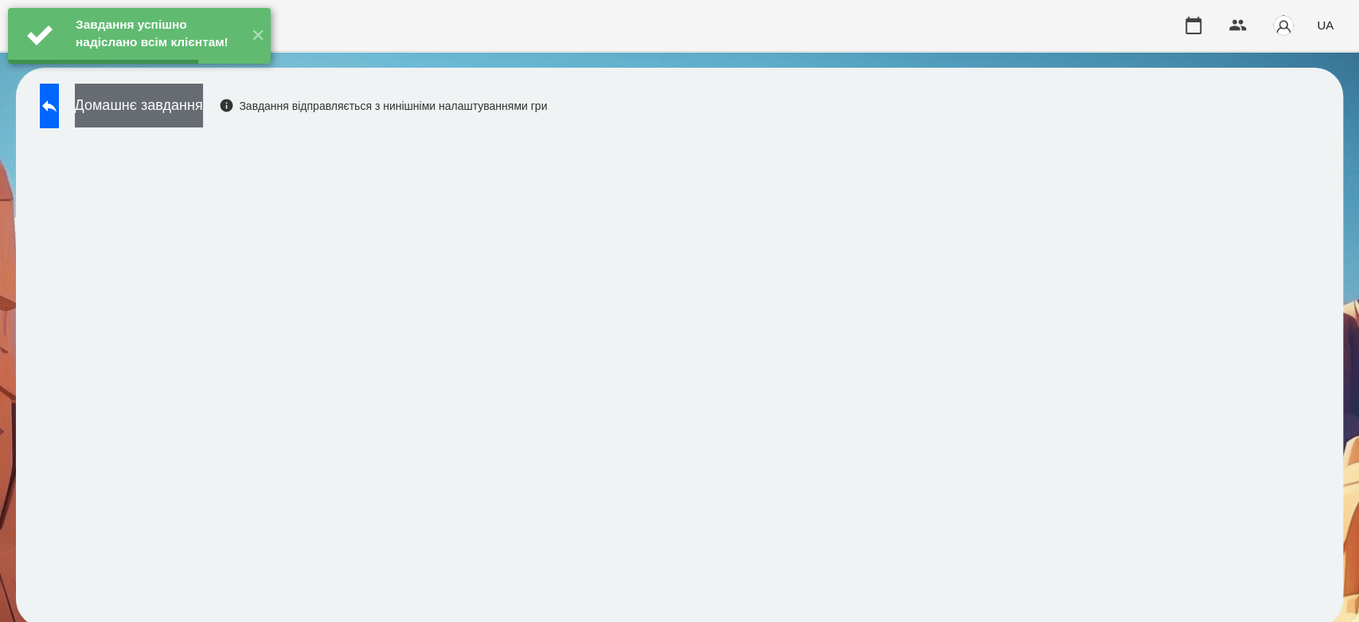
click at [203, 111] on button "Домашнє завдання" at bounding box center [139, 106] width 128 height 44
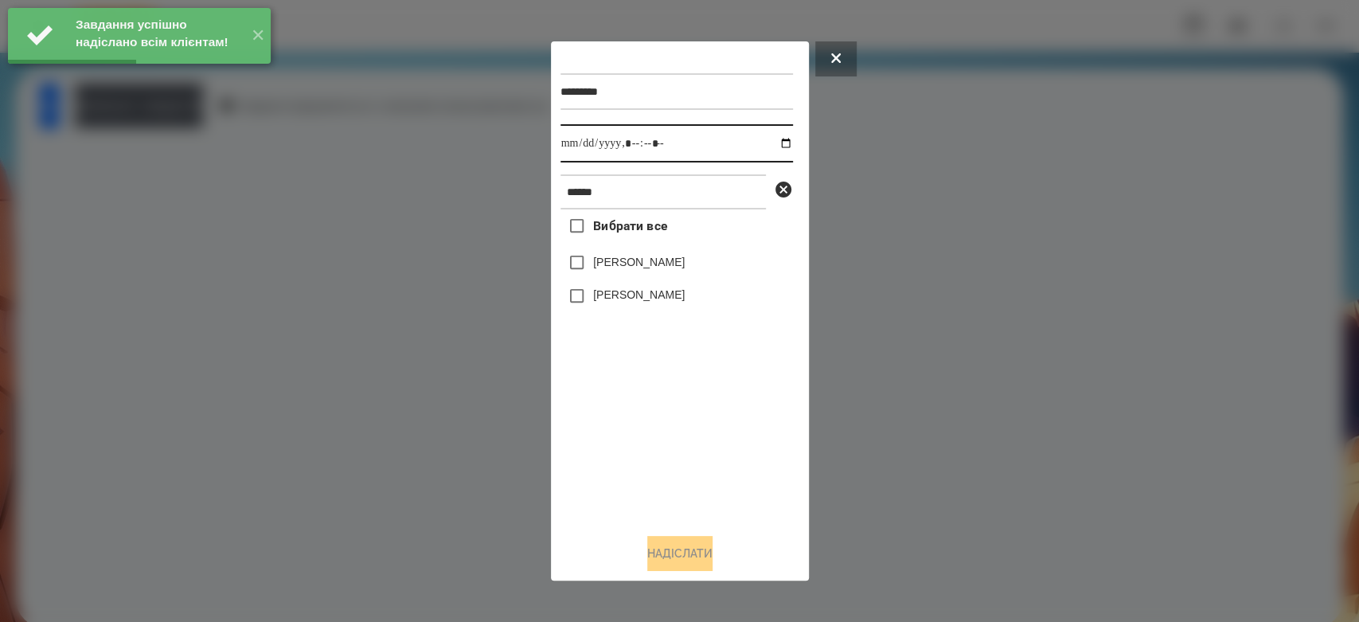
click at [774, 146] on input "datetime-local" at bounding box center [676, 143] width 232 height 38
type input "**********"
drag, startPoint x: 676, startPoint y: 470, endPoint x: 676, endPoint y: 457, distance: 12.7
click at [676, 470] on div "Вибрати все Матвій Самборський Ярина Самборська" at bounding box center [676, 364] width 232 height 311
click at [639, 268] on label "[PERSON_NAME]" at bounding box center [639, 262] width 92 height 16
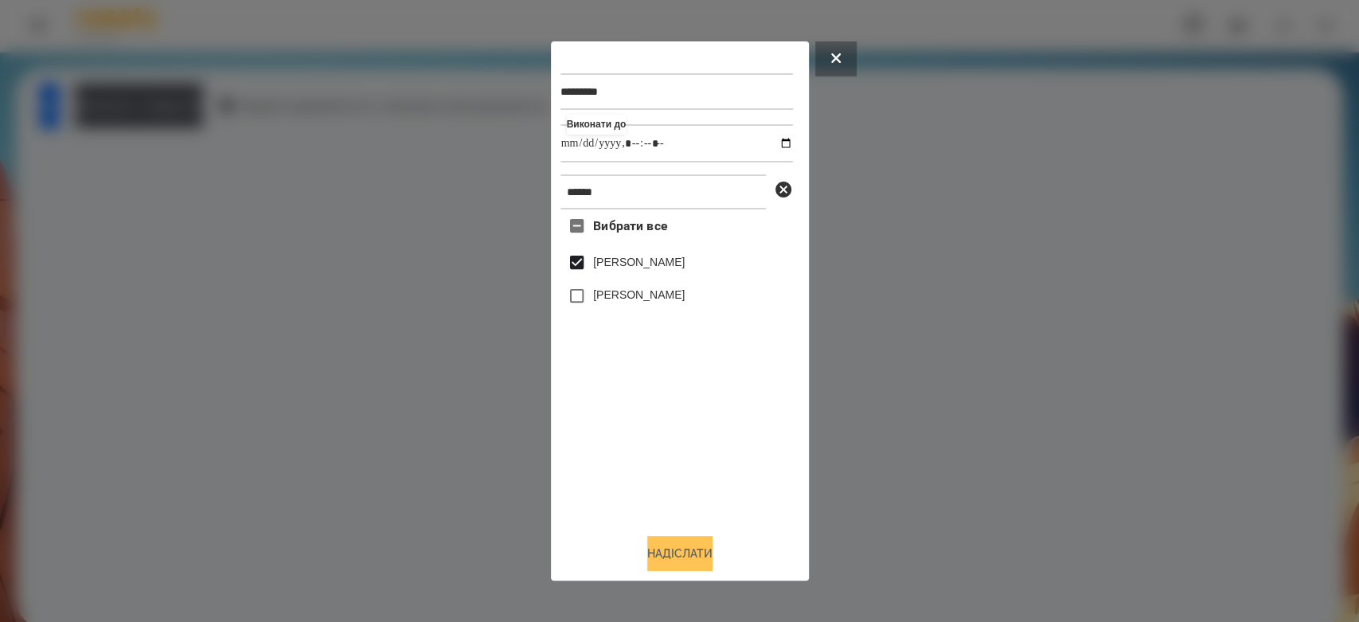
click at [701, 566] on button "Надіслати" at bounding box center [679, 553] width 65 height 35
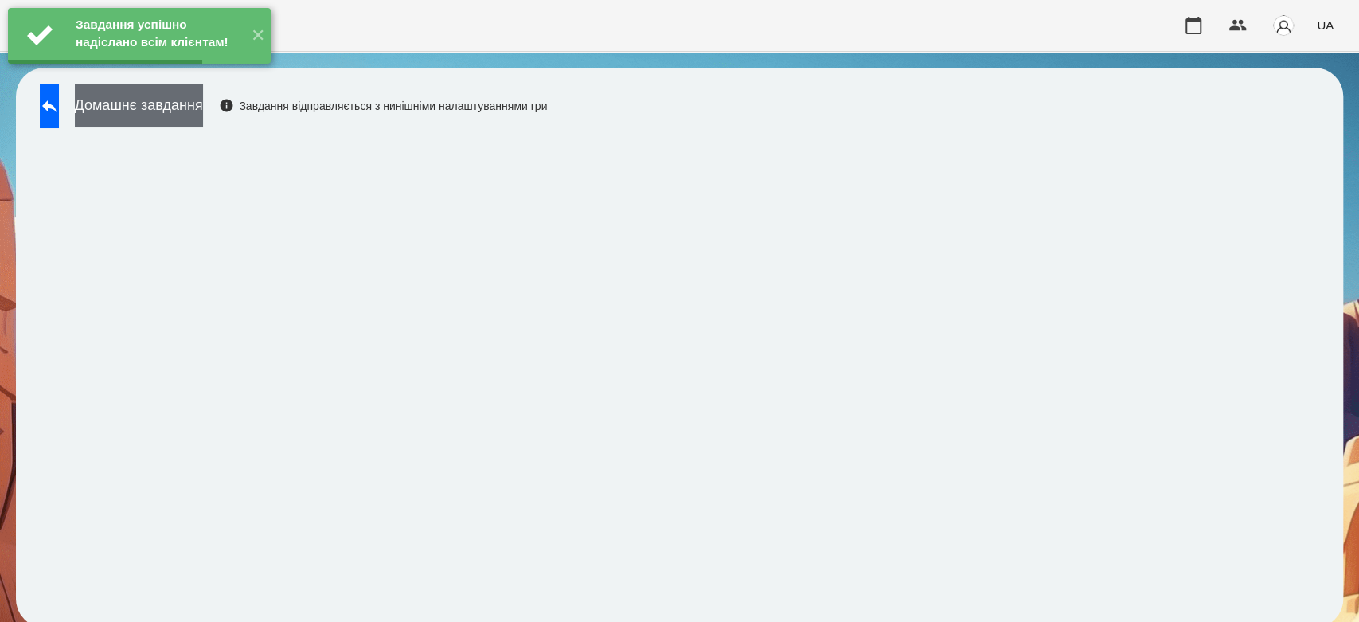
click at [203, 107] on button "Домашнє завдання" at bounding box center [139, 106] width 128 height 44
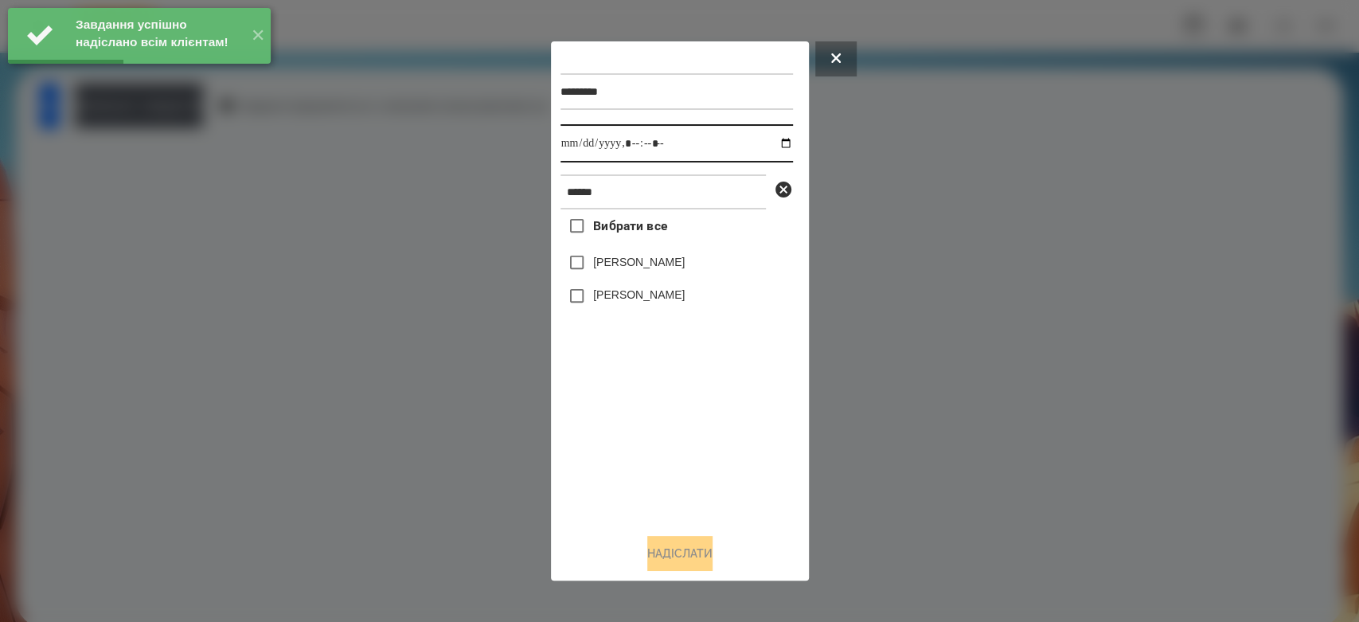
click at [774, 148] on input "datetime-local" at bounding box center [676, 143] width 232 height 38
type input "**********"
click at [692, 456] on div "Вибрати все Матвій Самборський Ярина Самборська" at bounding box center [676, 364] width 232 height 311
click at [651, 264] on label "[PERSON_NAME]" at bounding box center [639, 262] width 92 height 16
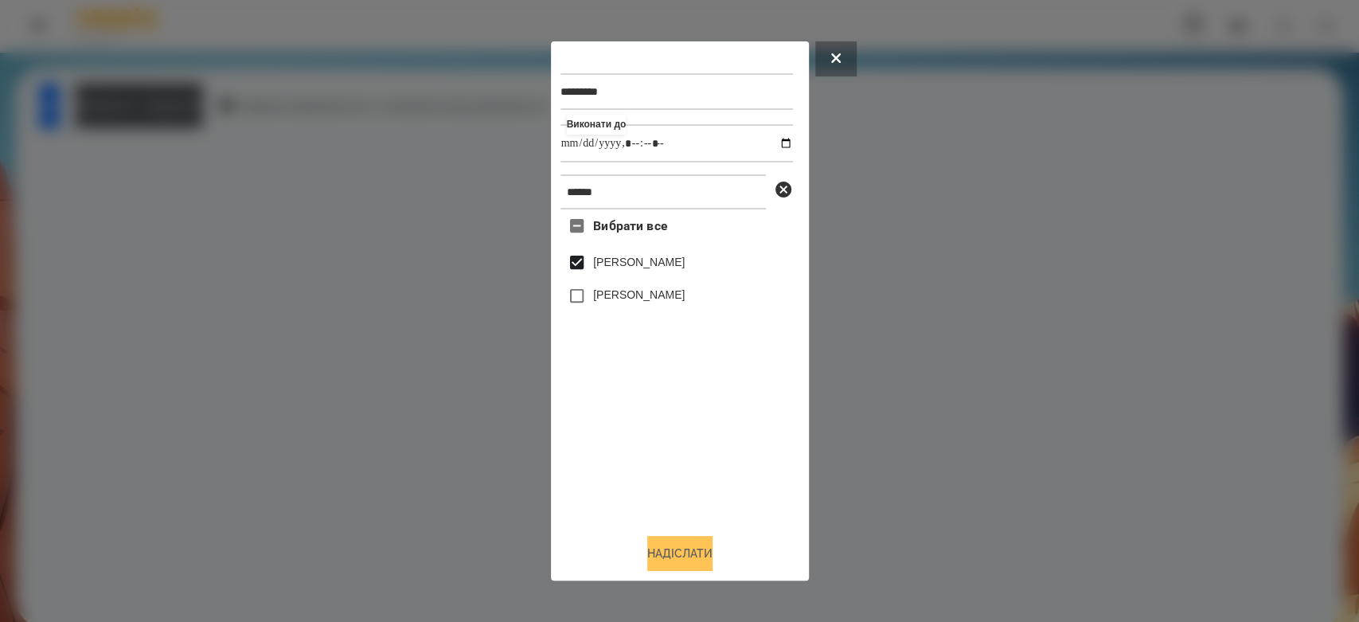
click at [701, 549] on button "Надіслати" at bounding box center [679, 553] width 65 height 35
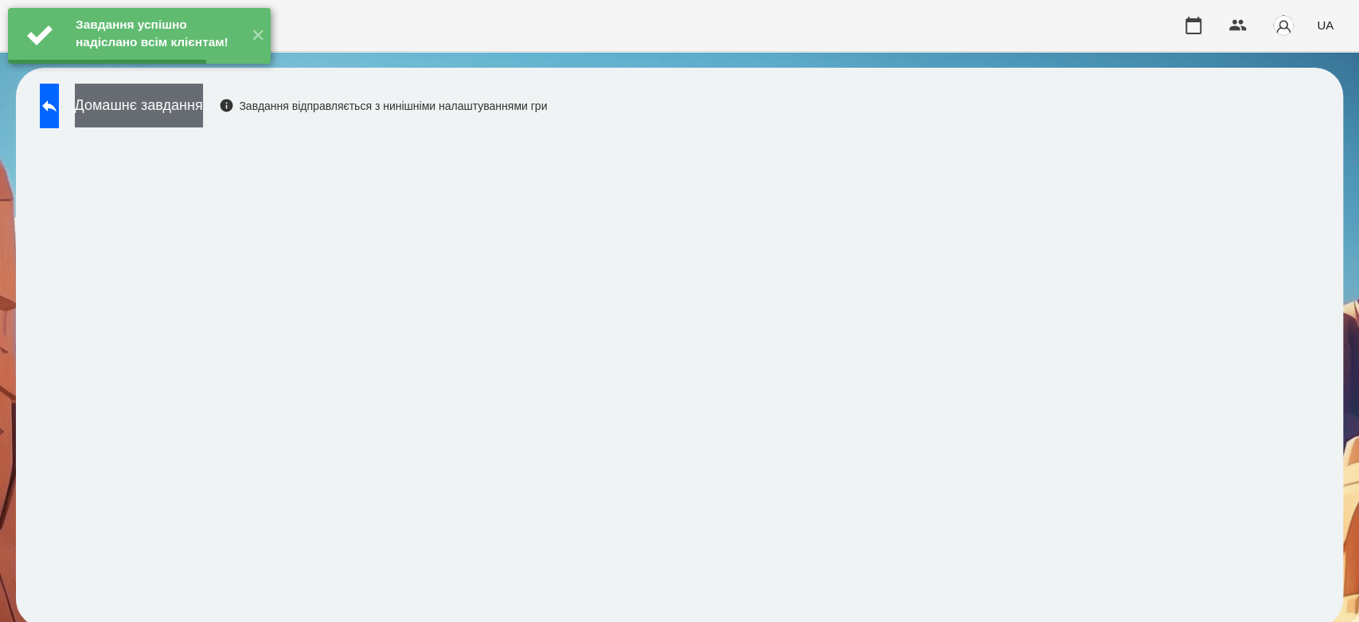
click at [203, 96] on button "Домашнє завдання" at bounding box center [139, 106] width 128 height 44
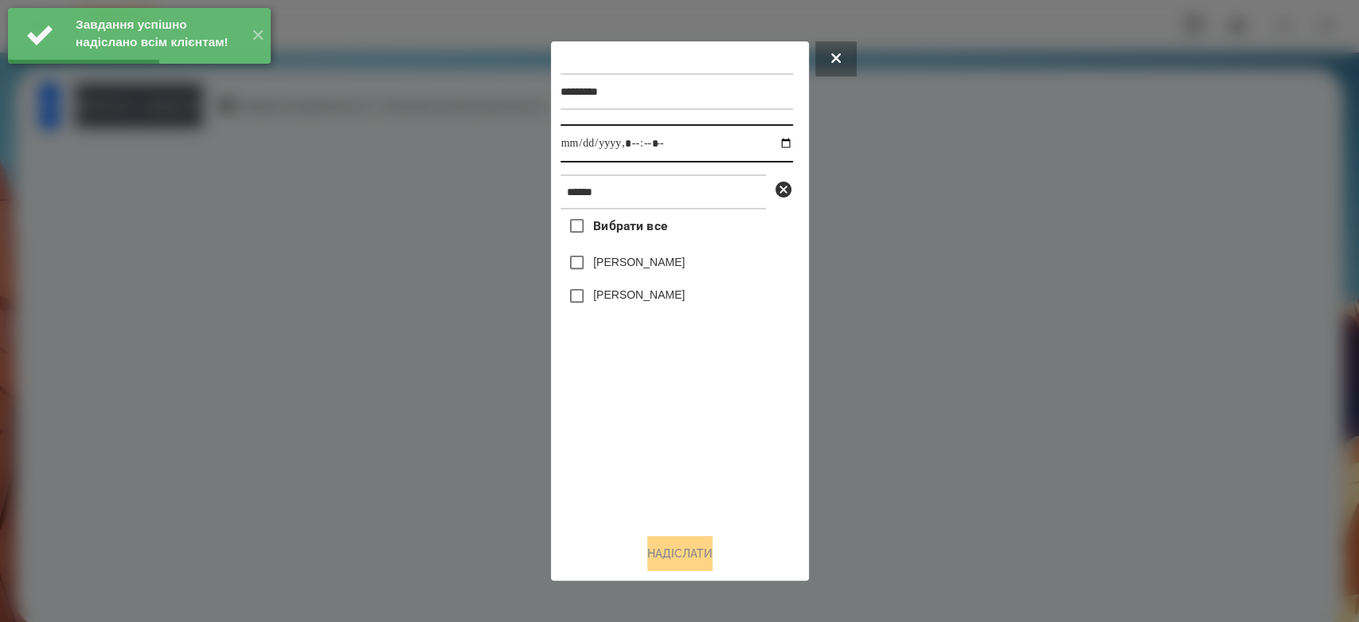
click at [777, 139] on input "datetime-local" at bounding box center [676, 143] width 232 height 38
type input "**********"
click at [679, 447] on div "Вибрати все Матвій Самборський Ярина Самборська" at bounding box center [676, 364] width 232 height 311
click at [662, 260] on label "[PERSON_NAME]" at bounding box center [639, 262] width 92 height 16
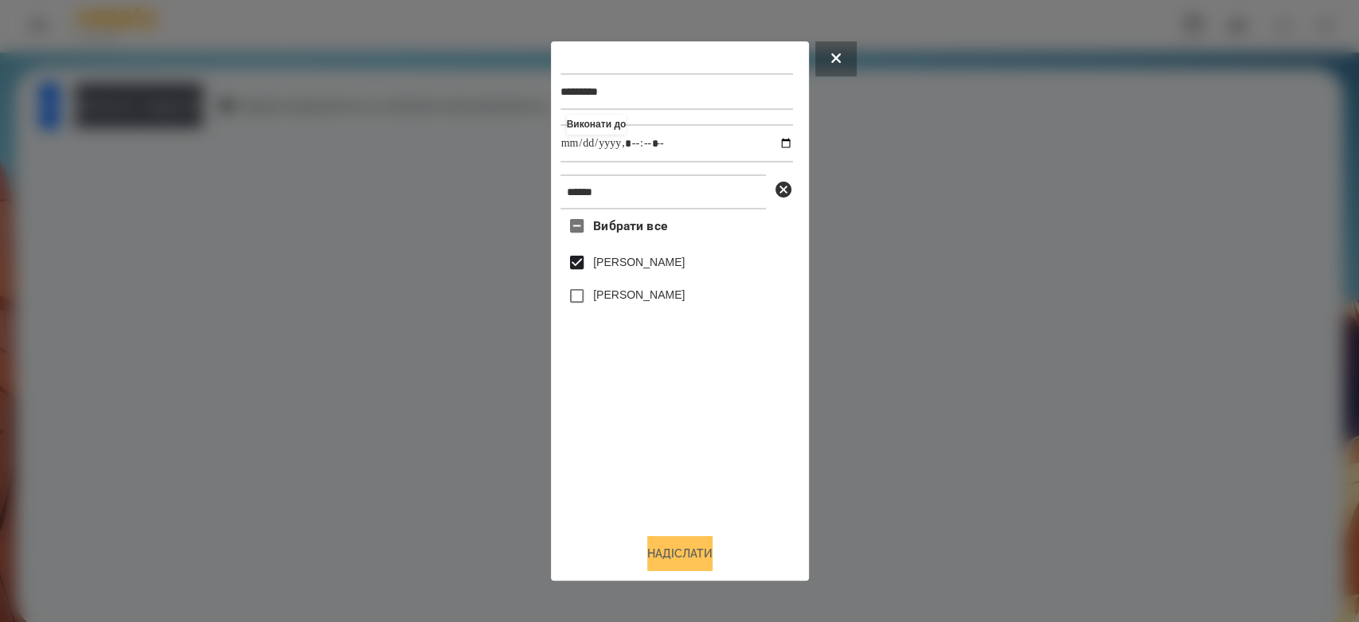
click at [674, 553] on button "Надіслати" at bounding box center [679, 553] width 65 height 35
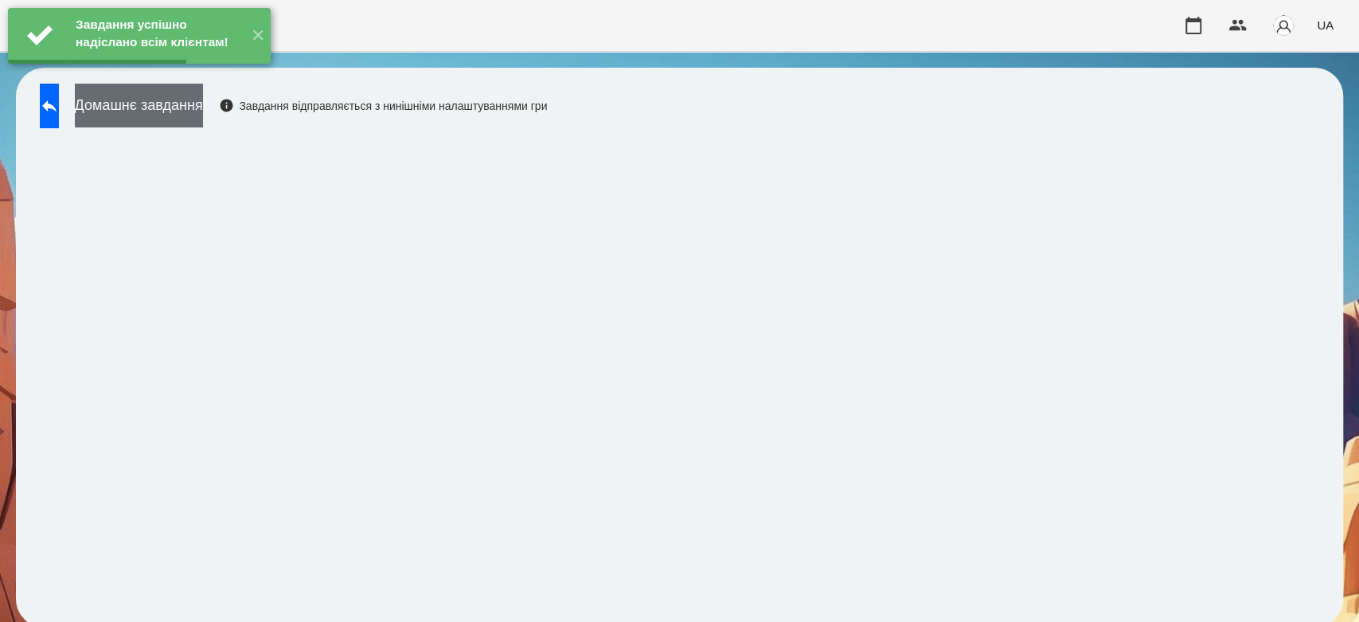
drag, startPoint x: 224, startPoint y: 113, endPoint x: 230, endPoint y: 107, distance: 9.0
click at [203, 107] on button "Домашнє завдання" at bounding box center [139, 106] width 128 height 44
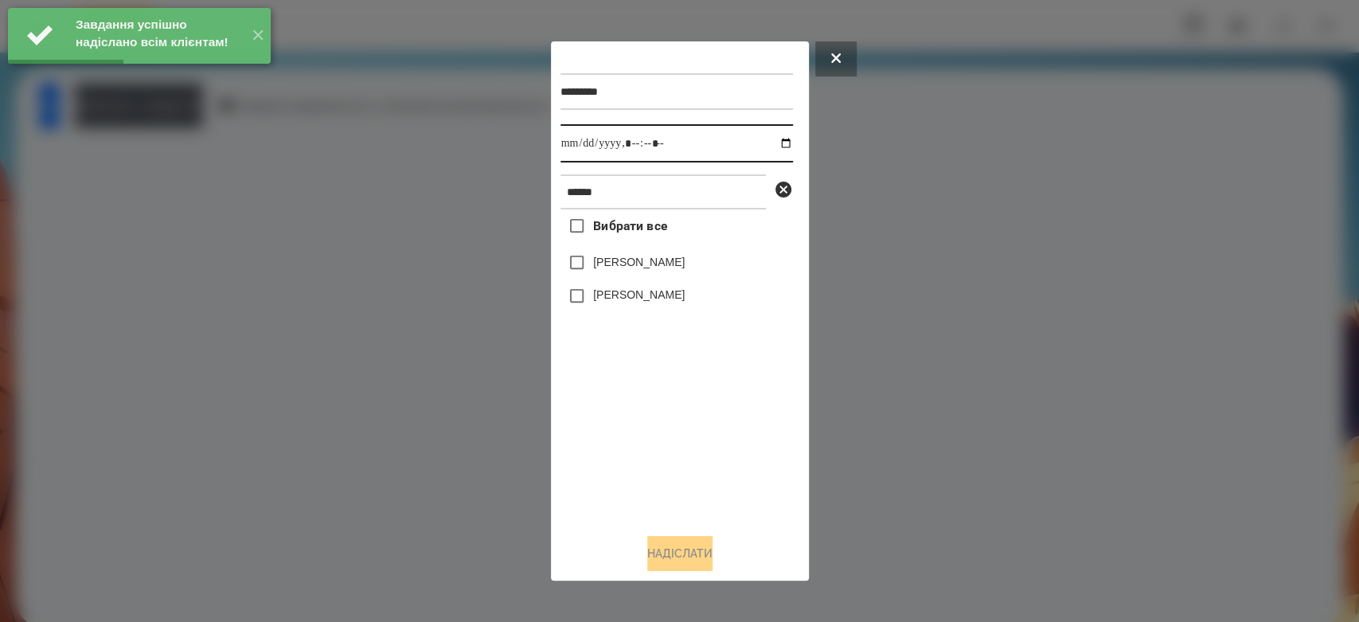
click at [764, 150] on input "datetime-local" at bounding box center [676, 143] width 232 height 38
click at [777, 149] on input "datetime-local" at bounding box center [676, 143] width 232 height 38
type input "**********"
drag, startPoint x: 688, startPoint y: 449, endPoint x: 687, endPoint y: 437, distance: 12.0
click at [688, 449] on div "Вибрати все Матвій Самборський Ярина Самборська" at bounding box center [676, 364] width 232 height 311
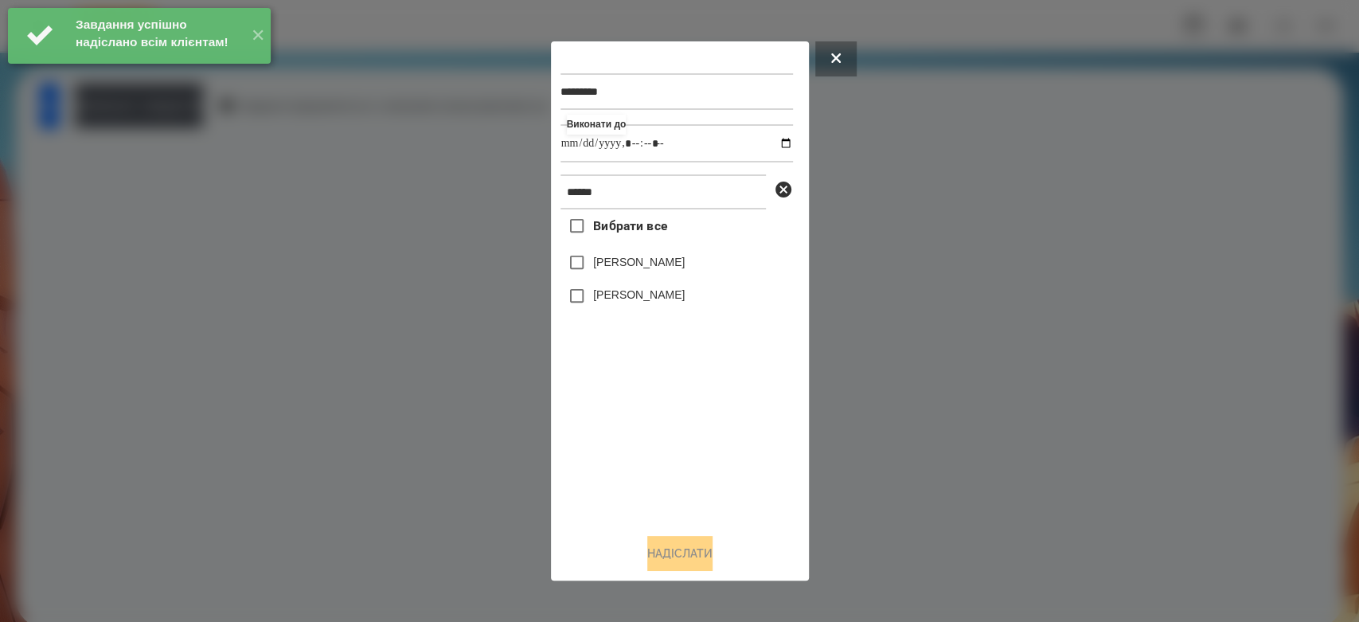
click at [621, 270] on label "[PERSON_NAME]" at bounding box center [639, 262] width 92 height 16
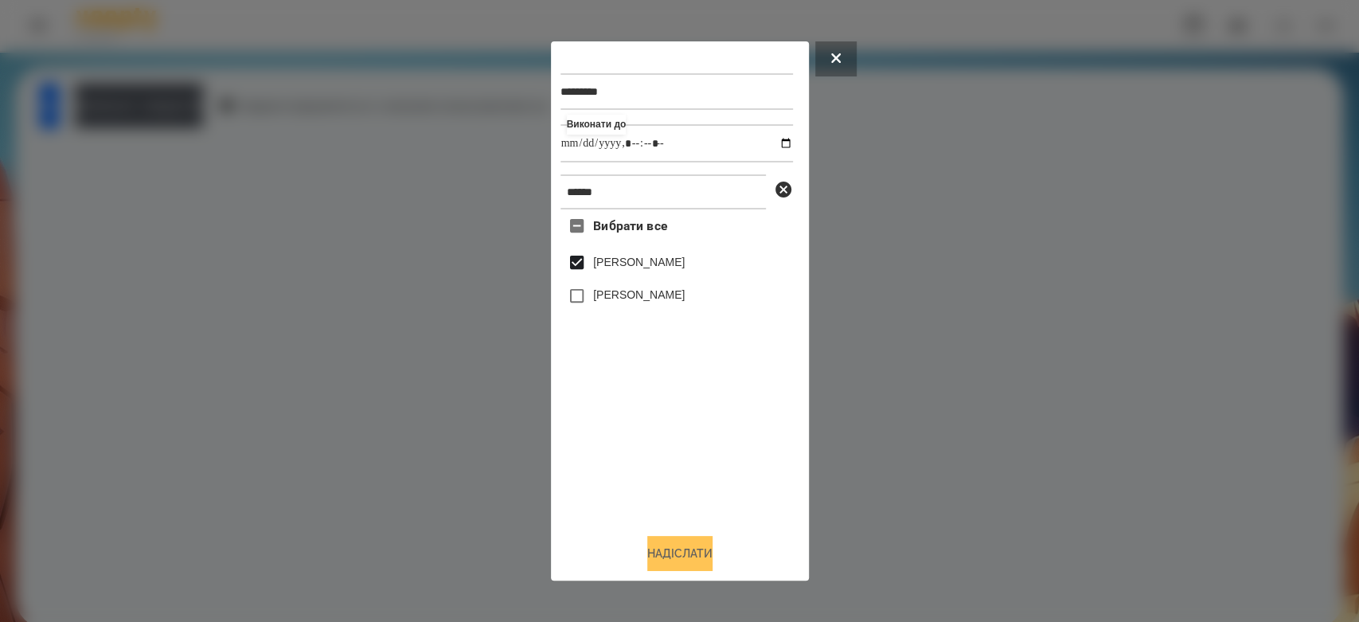
click at [681, 558] on button "Надіслати" at bounding box center [679, 553] width 65 height 35
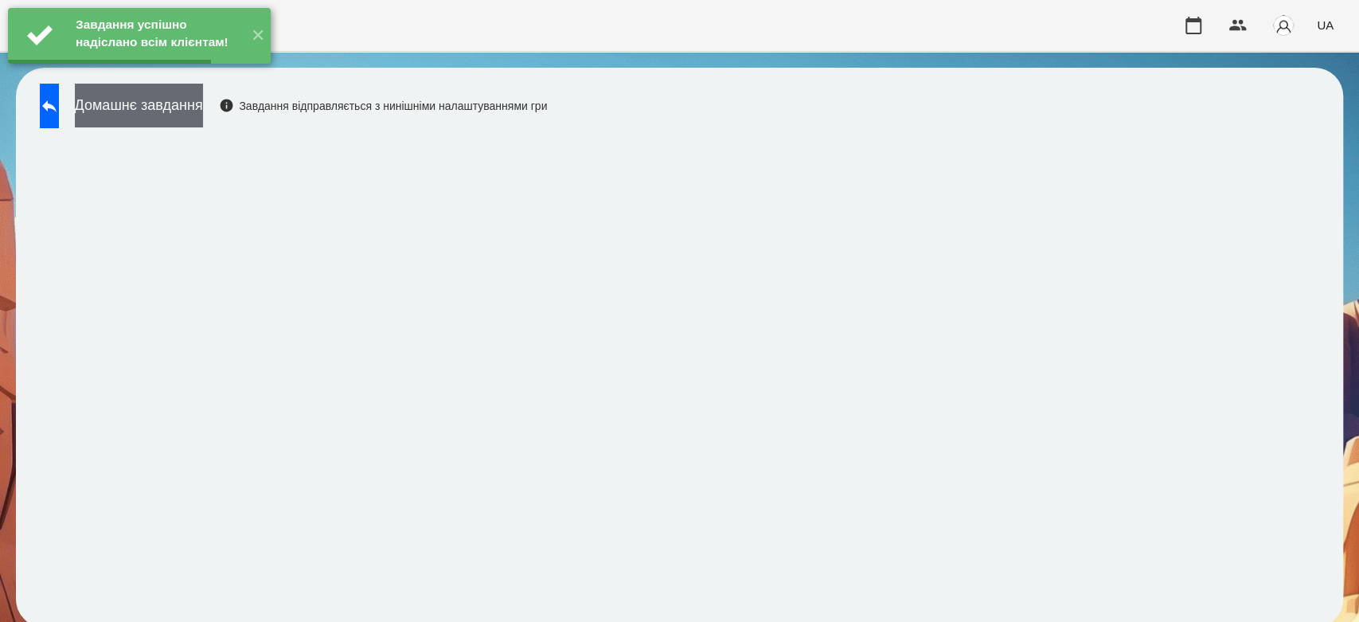
click at [169, 113] on button "Домашнє завдання" at bounding box center [139, 106] width 128 height 44
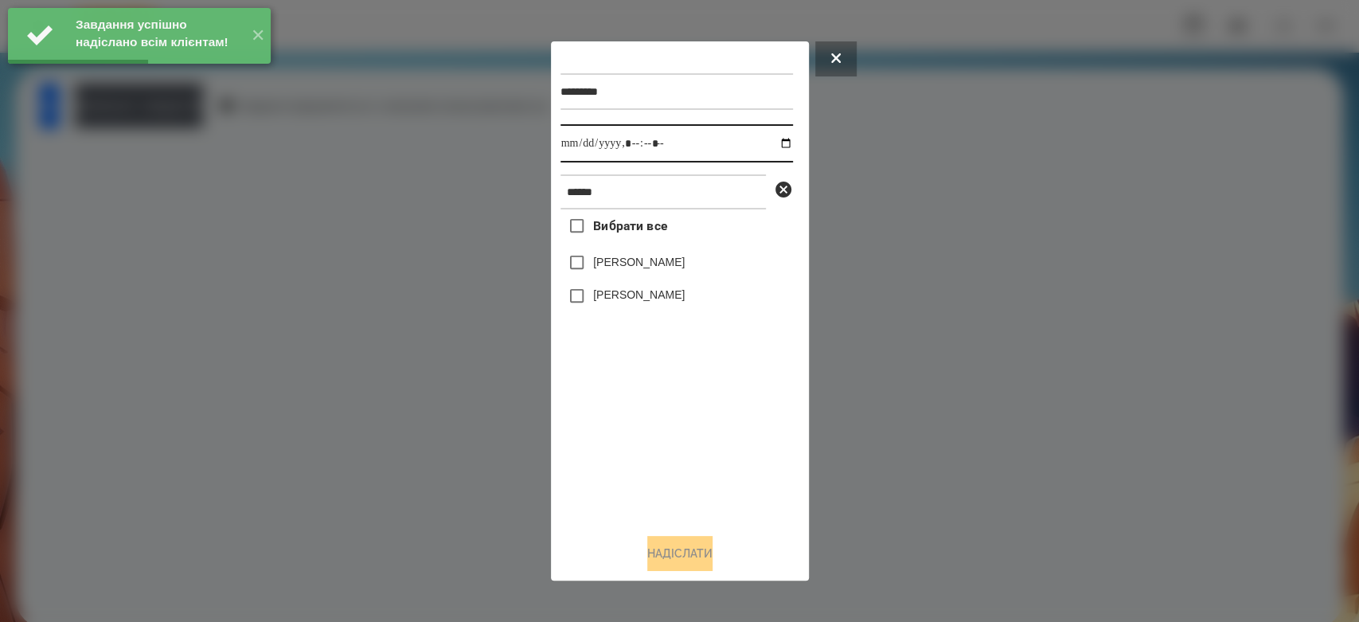
click at [775, 139] on input "datetime-local" at bounding box center [676, 143] width 232 height 38
type input "**********"
drag, startPoint x: 673, startPoint y: 464, endPoint x: 642, endPoint y: 342, distance: 125.7
click at [673, 464] on div "Вибрати все Матвій Самборський Ярина Самборська" at bounding box center [676, 364] width 232 height 311
click at [635, 260] on label "[PERSON_NAME]" at bounding box center [639, 262] width 92 height 16
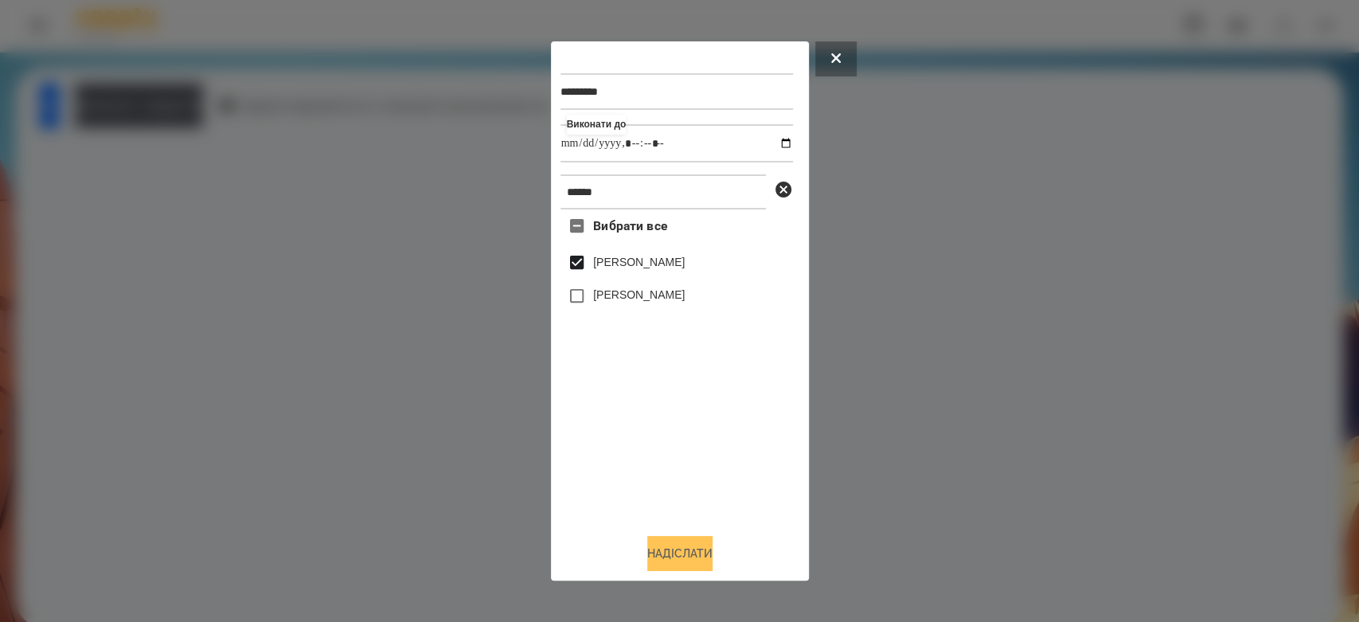
click at [708, 557] on button "Надіслати" at bounding box center [679, 553] width 65 height 35
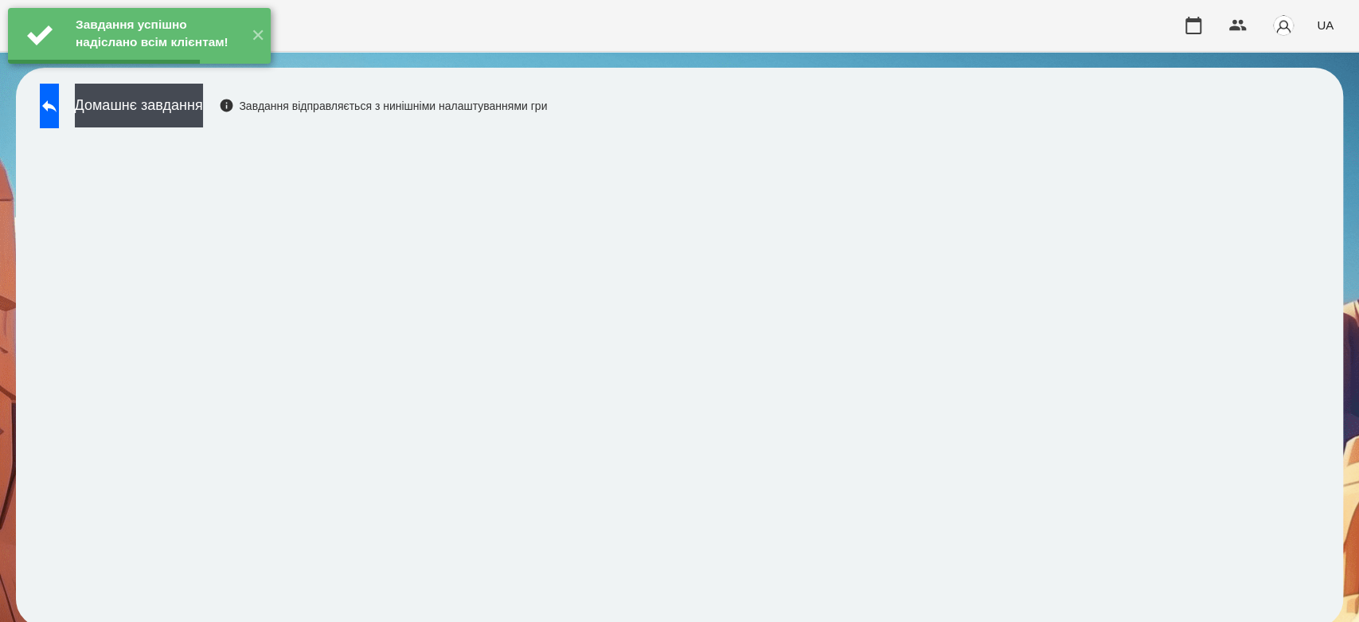
click at [197, 72] on div "Завдання успішно надіслано всім клієнтам! ✕" at bounding box center [139, 36] width 279 height 72
click at [203, 118] on button "Домашнє завдання" at bounding box center [139, 106] width 128 height 44
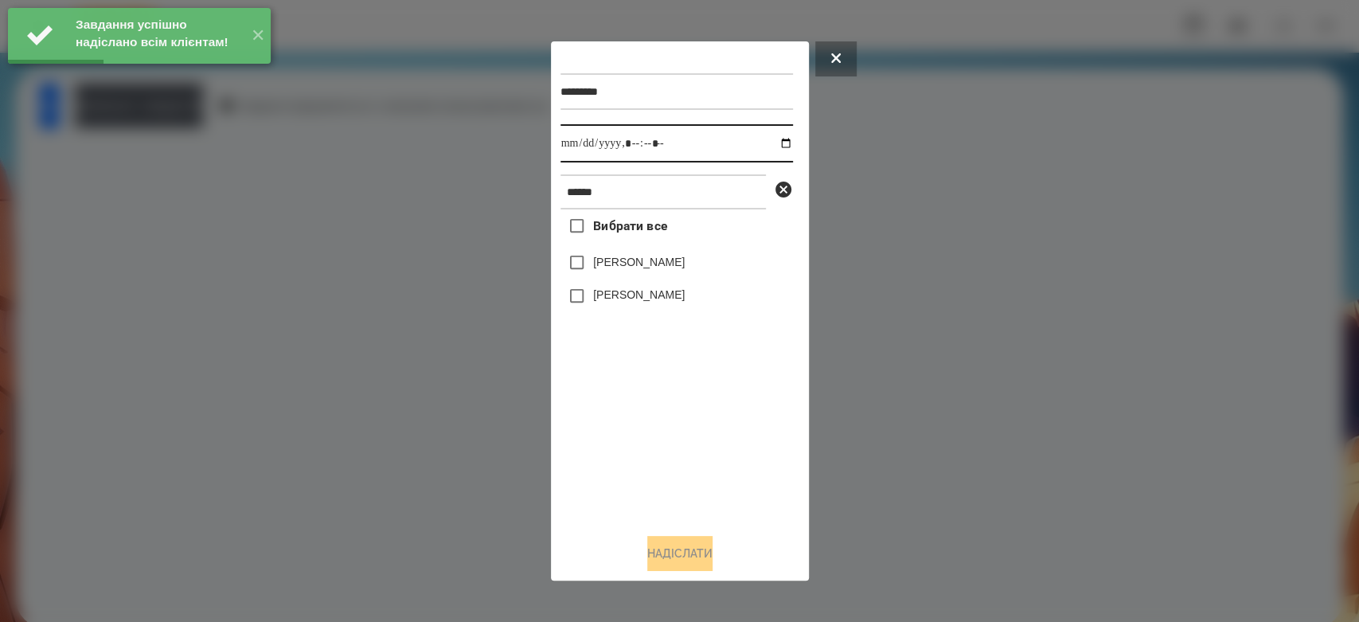
click at [764, 141] on input "datetime-local" at bounding box center [676, 143] width 232 height 38
click at [773, 145] on input "datetime-local" at bounding box center [676, 143] width 232 height 38
type input "**********"
click at [635, 432] on div "Вибрати все Матвій Самборський Ярина Самборська" at bounding box center [676, 364] width 232 height 311
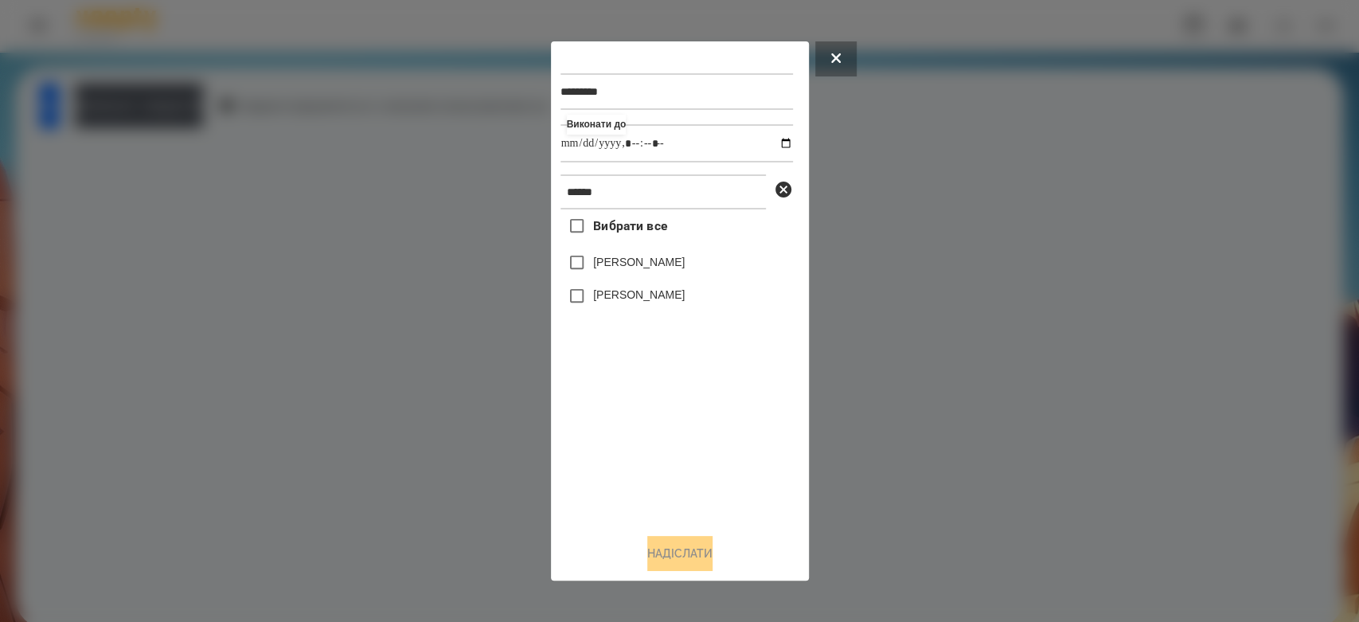
click at [605, 256] on label "[PERSON_NAME]" at bounding box center [639, 262] width 92 height 16
click at [687, 559] on button "Надіслати" at bounding box center [679, 553] width 65 height 35
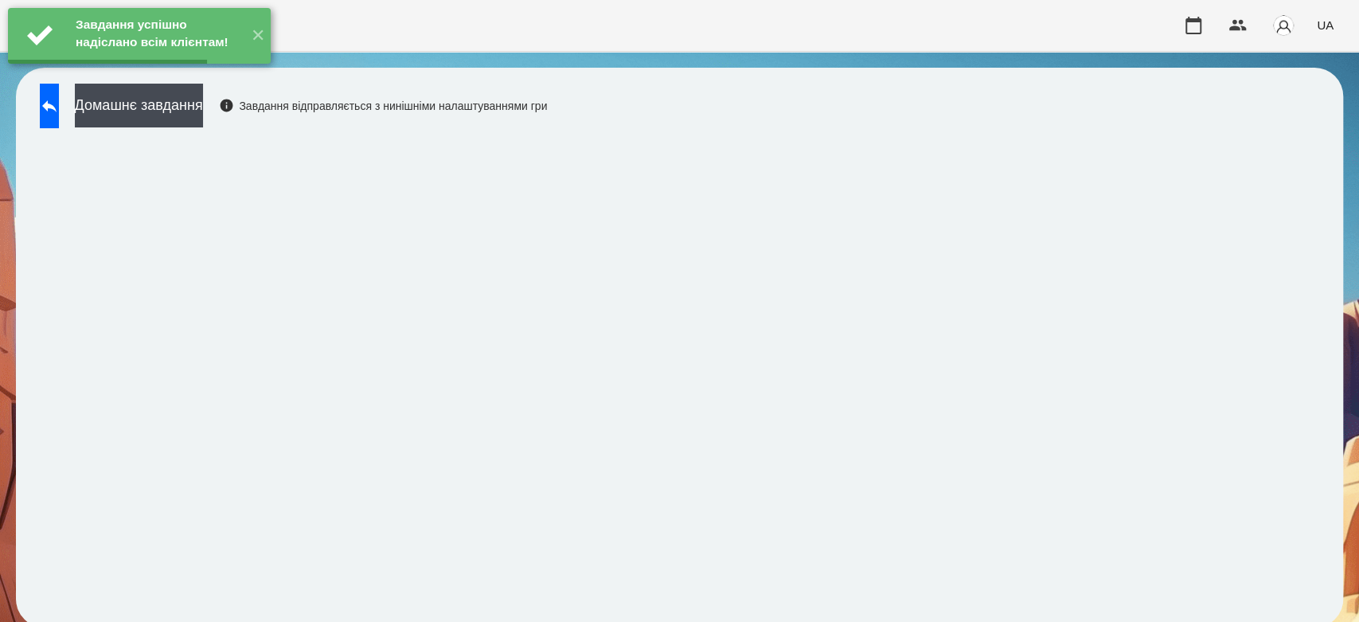
click at [203, 112] on button "Домашнє завдання" at bounding box center [139, 106] width 128 height 44
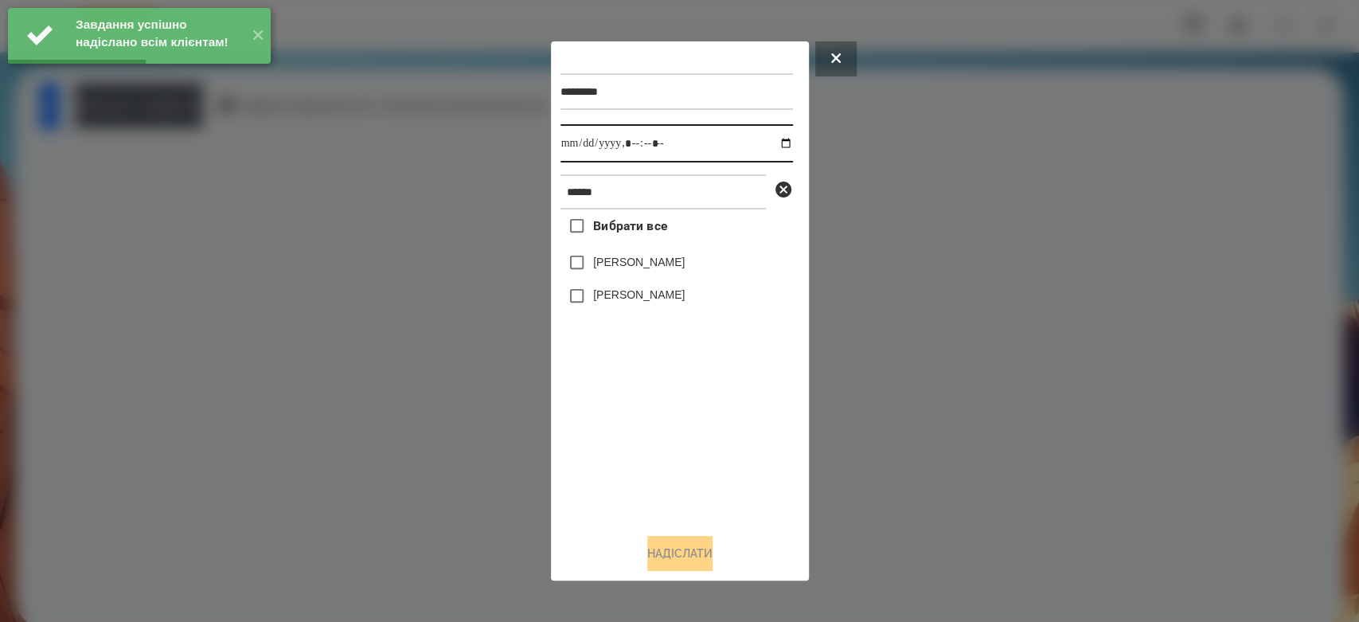
click at [771, 139] on input "datetime-local" at bounding box center [676, 143] width 232 height 38
type input "**********"
drag, startPoint x: 705, startPoint y: 521, endPoint x: 705, endPoint y: 508, distance: 12.7
click at [705, 521] on div "Вибрати все Матвій Самборський Ярина Самборська" at bounding box center [676, 364] width 232 height 311
click at [644, 267] on label "[PERSON_NAME]" at bounding box center [639, 262] width 92 height 16
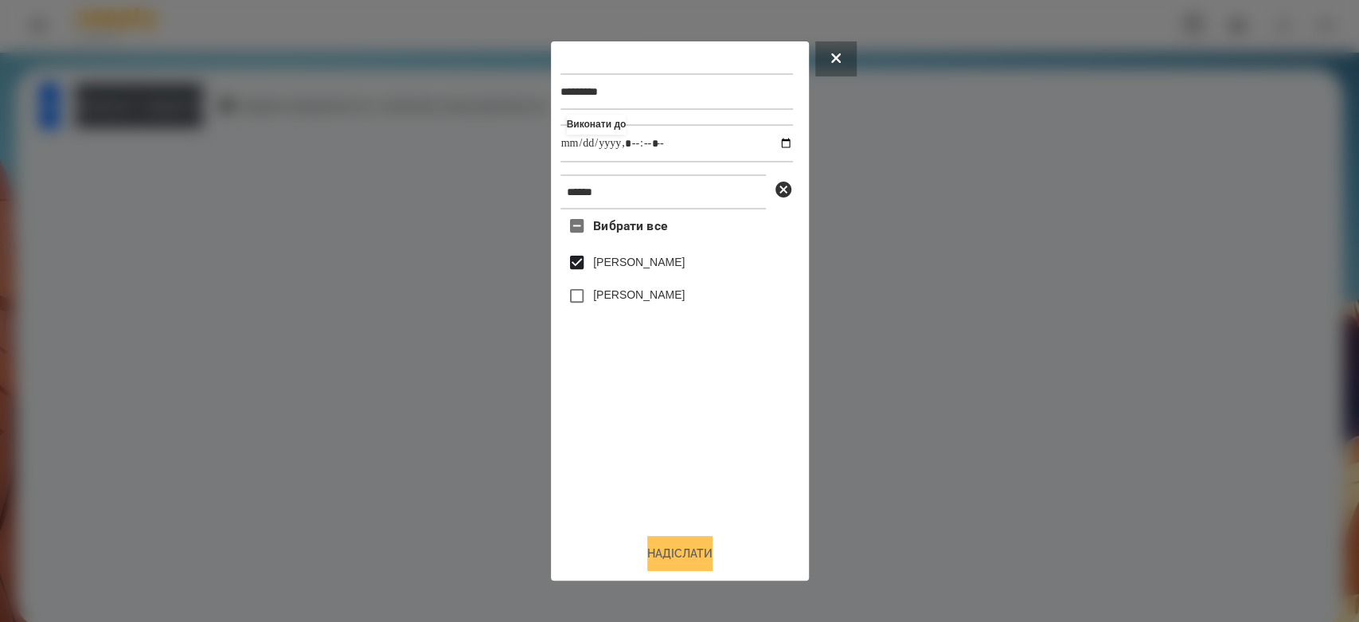
click at [689, 553] on button "Надіслати" at bounding box center [679, 553] width 65 height 35
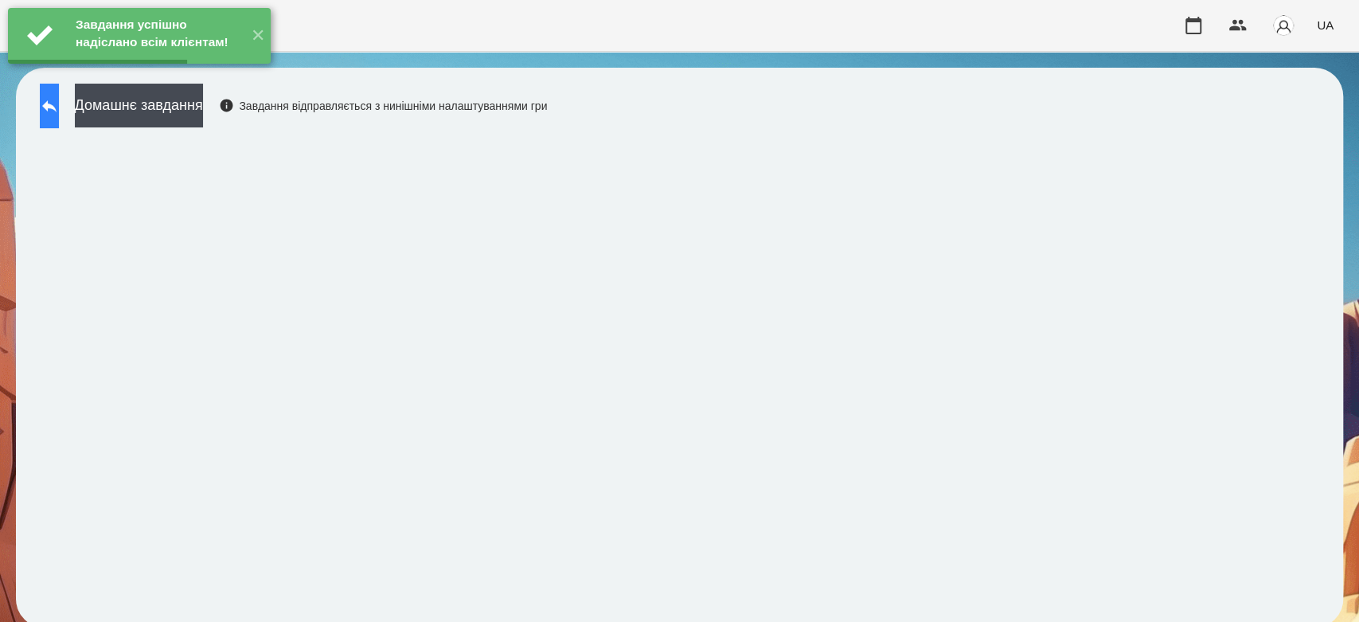
click at [57, 106] on icon at bounding box center [49, 106] width 14 height 12
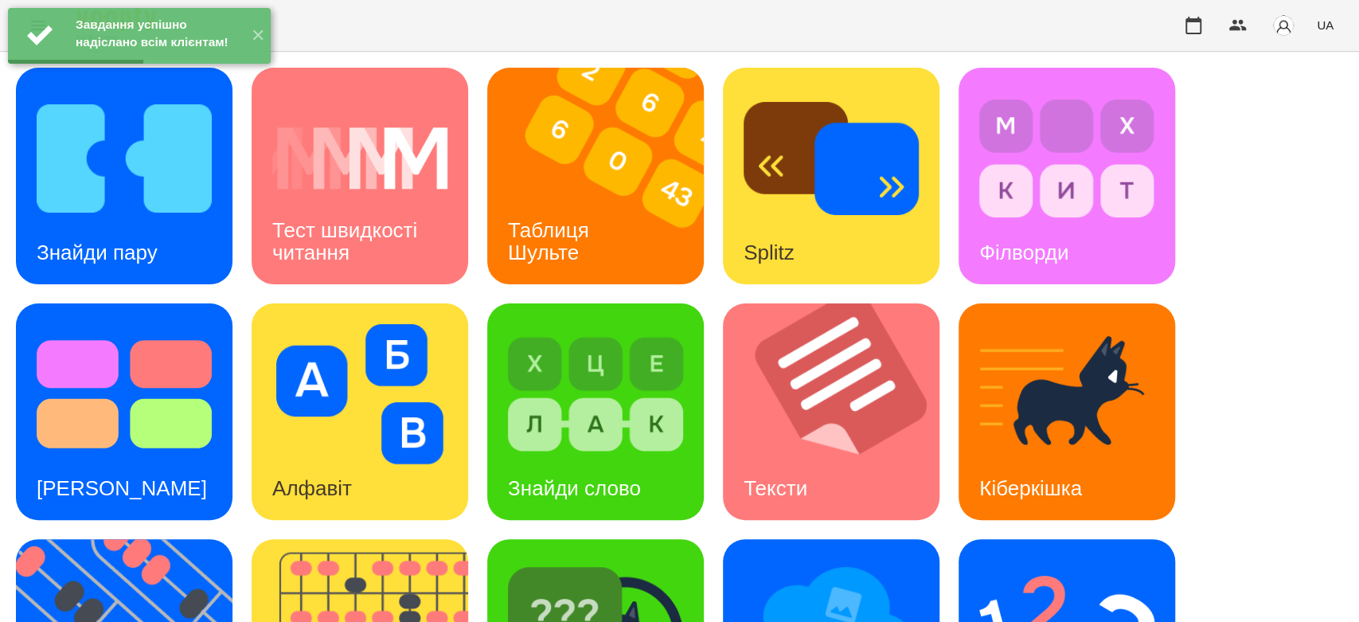
scroll to position [385, 0]
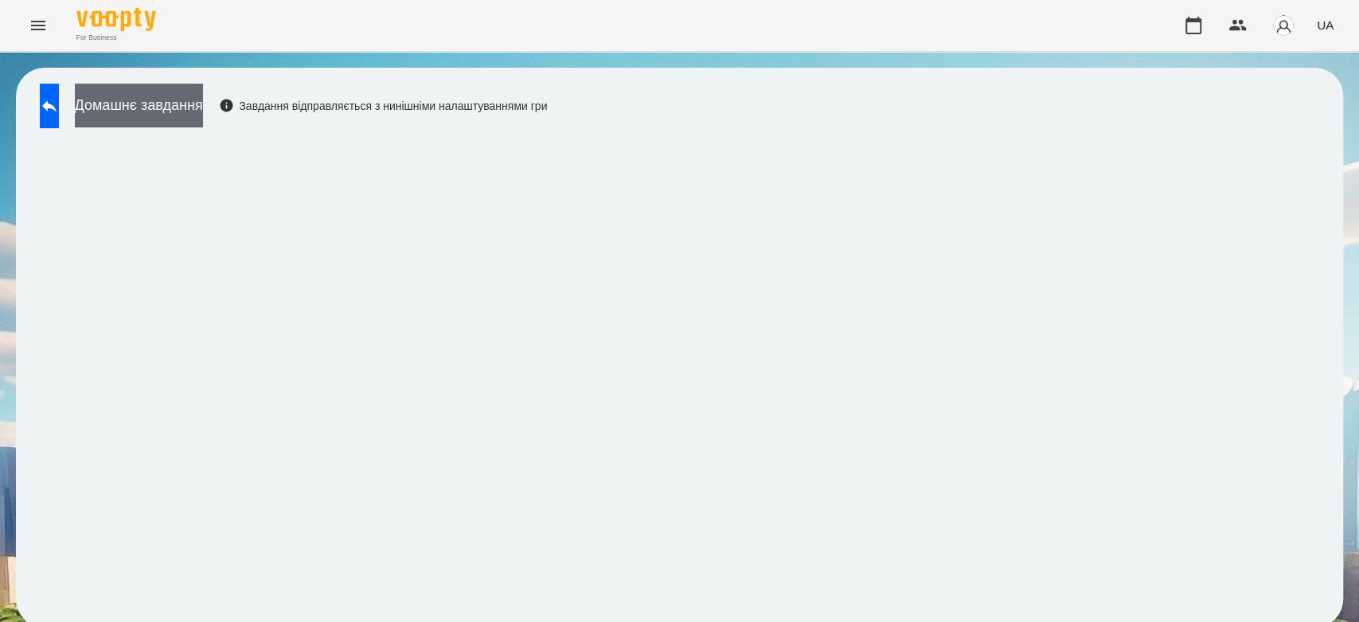
click at [115, 86] on button "Домашнє завдання" at bounding box center [139, 106] width 128 height 44
click at [202, 119] on button "Домашнє завдання" at bounding box center [139, 106] width 128 height 44
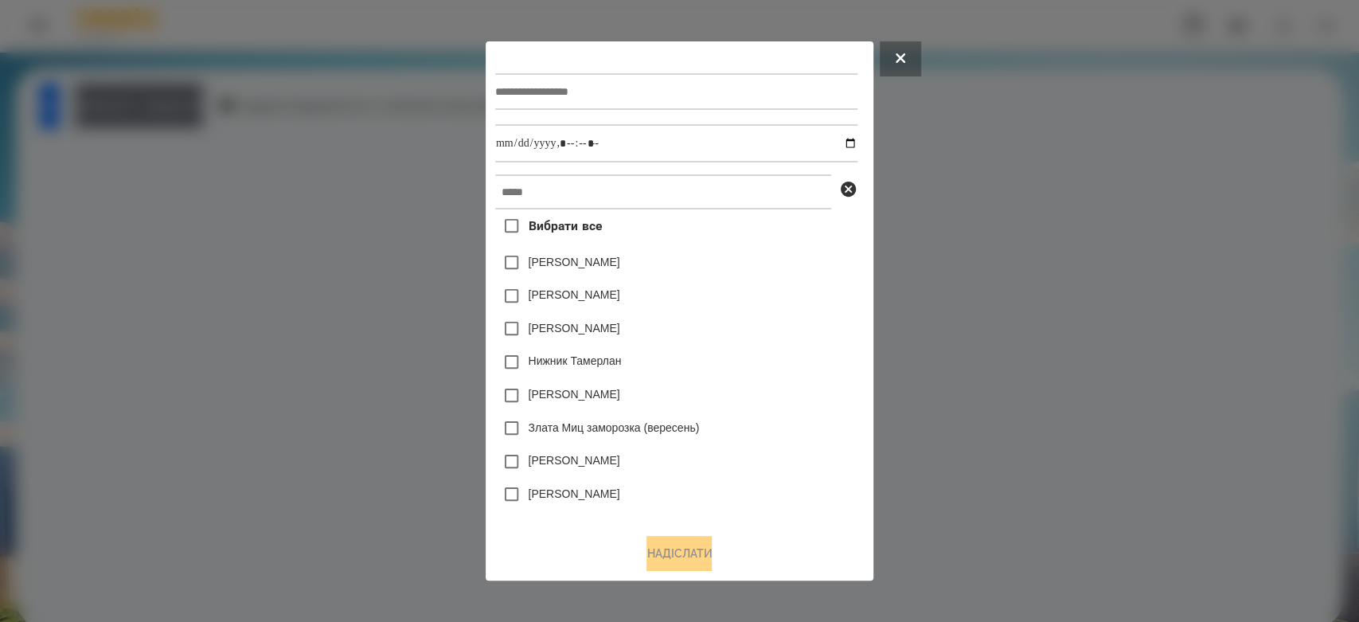
click at [771, 111] on div at bounding box center [676, 91] width 362 height 65
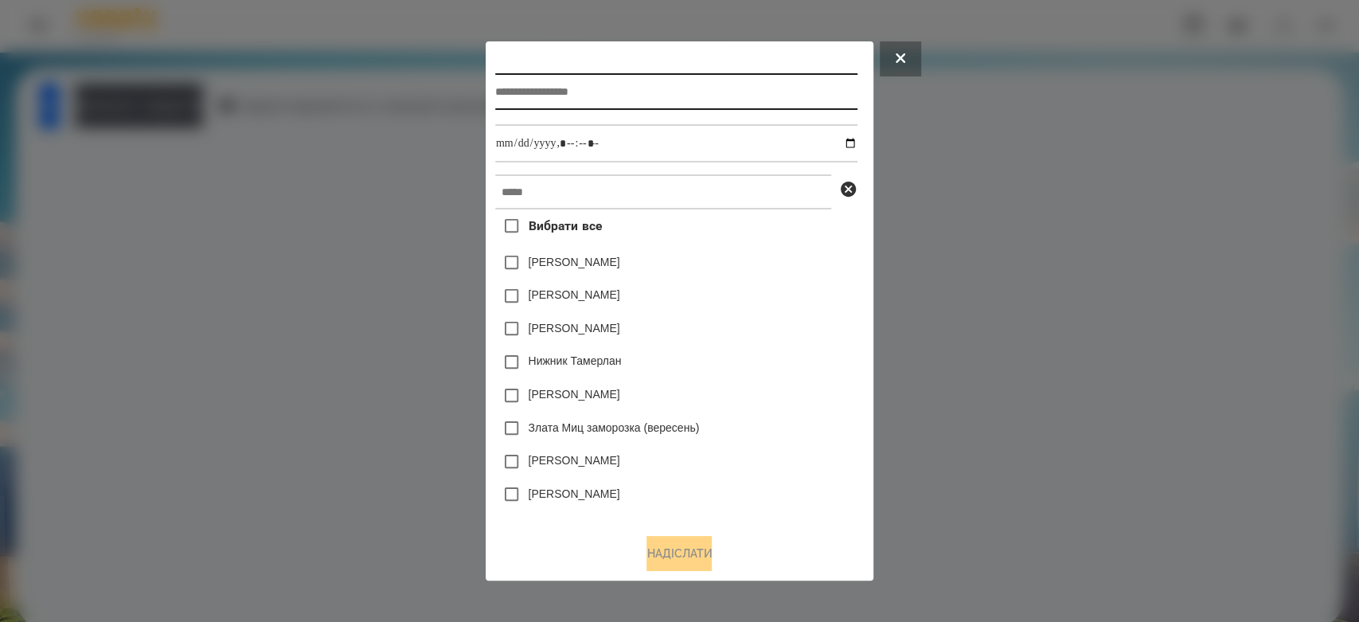
click at [771, 85] on input "text" at bounding box center [676, 91] width 362 height 37
type input "*******"
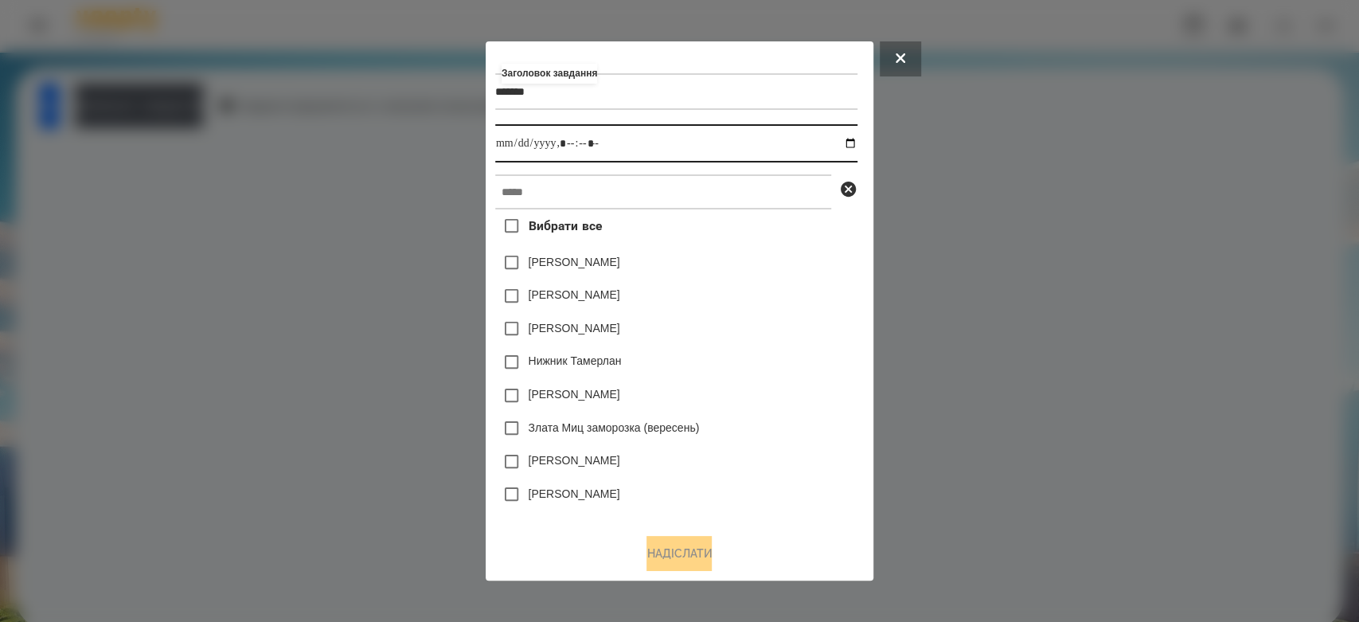
click at [857, 139] on input "datetime-local" at bounding box center [676, 143] width 362 height 38
type input "**********"
click at [785, 278] on div "Яна Щербакова" at bounding box center [676, 262] width 362 height 33
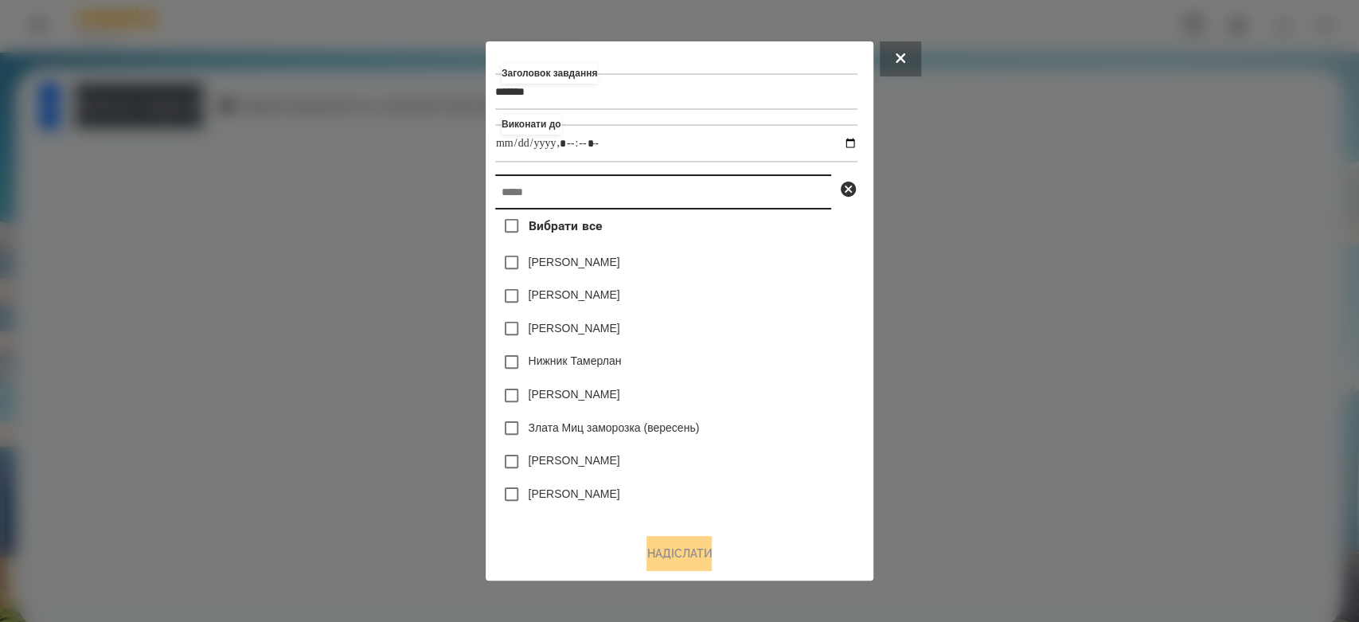
click at [745, 183] on input "text" at bounding box center [663, 191] width 336 height 35
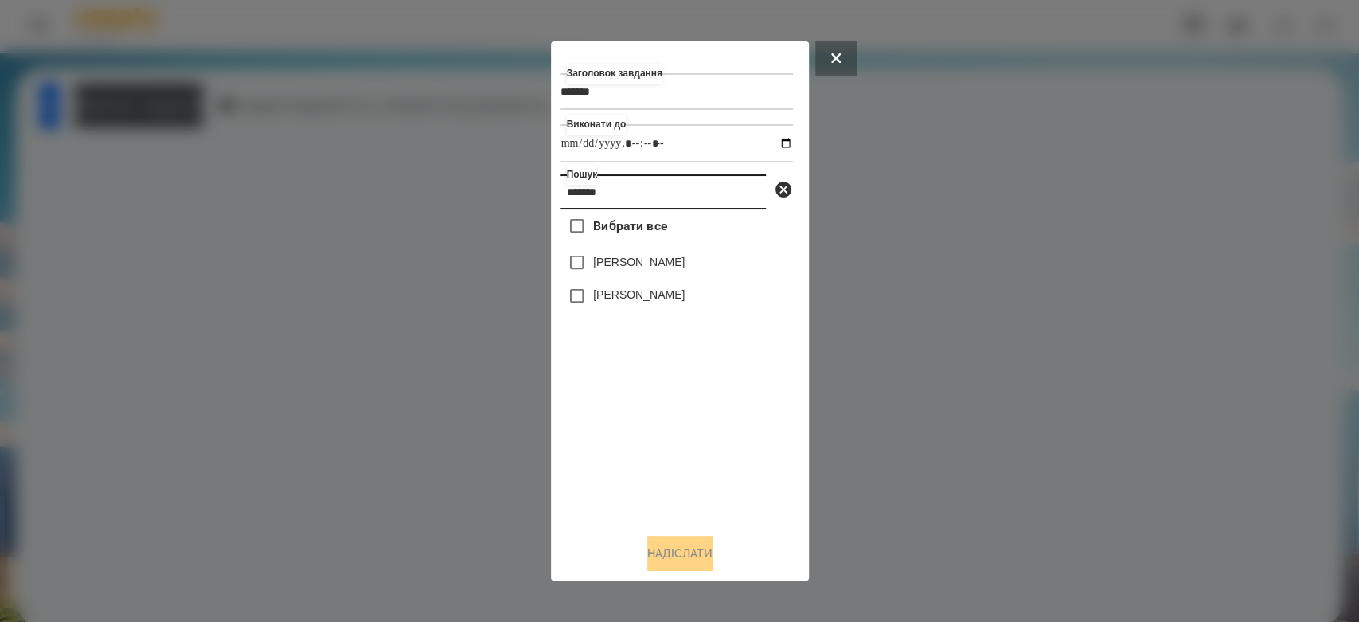
type input "*******"
click at [637, 265] on label "[PERSON_NAME]" at bounding box center [639, 262] width 92 height 16
click at [693, 559] on button "Надіслати" at bounding box center [679, 553] width 65 height 35
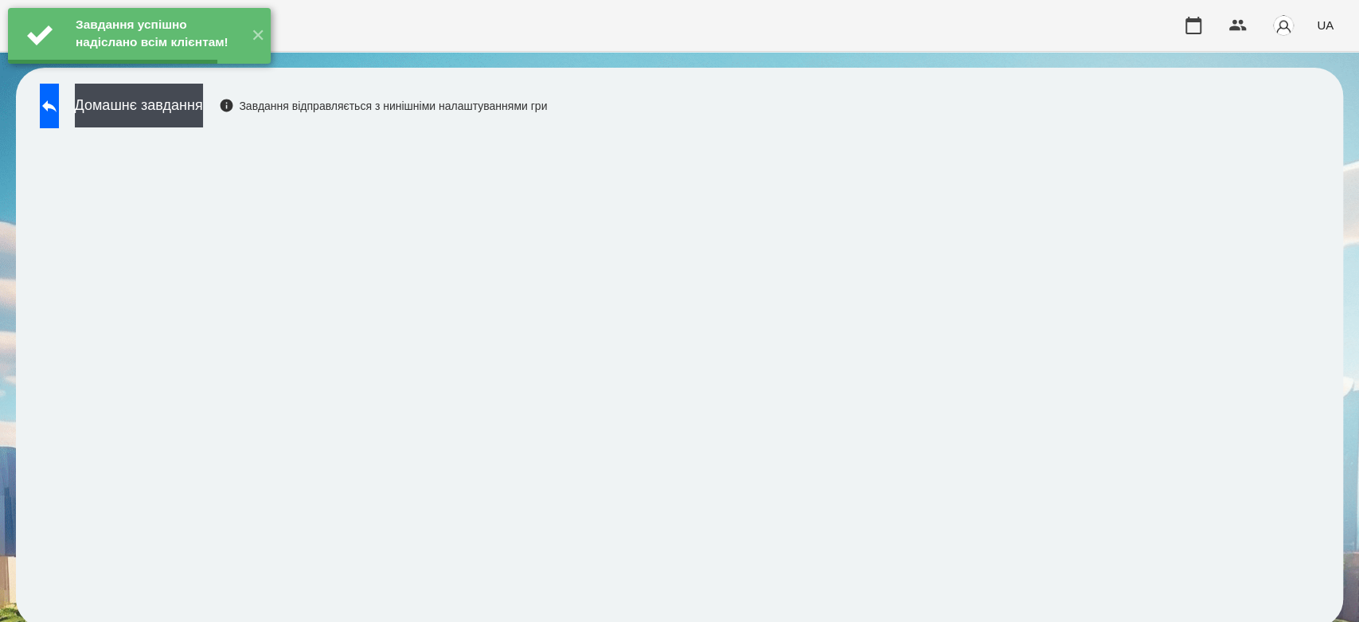
click at [197, 111] on button "Домашнє завдання" at bounding box center [139, 106] width 128 height 44
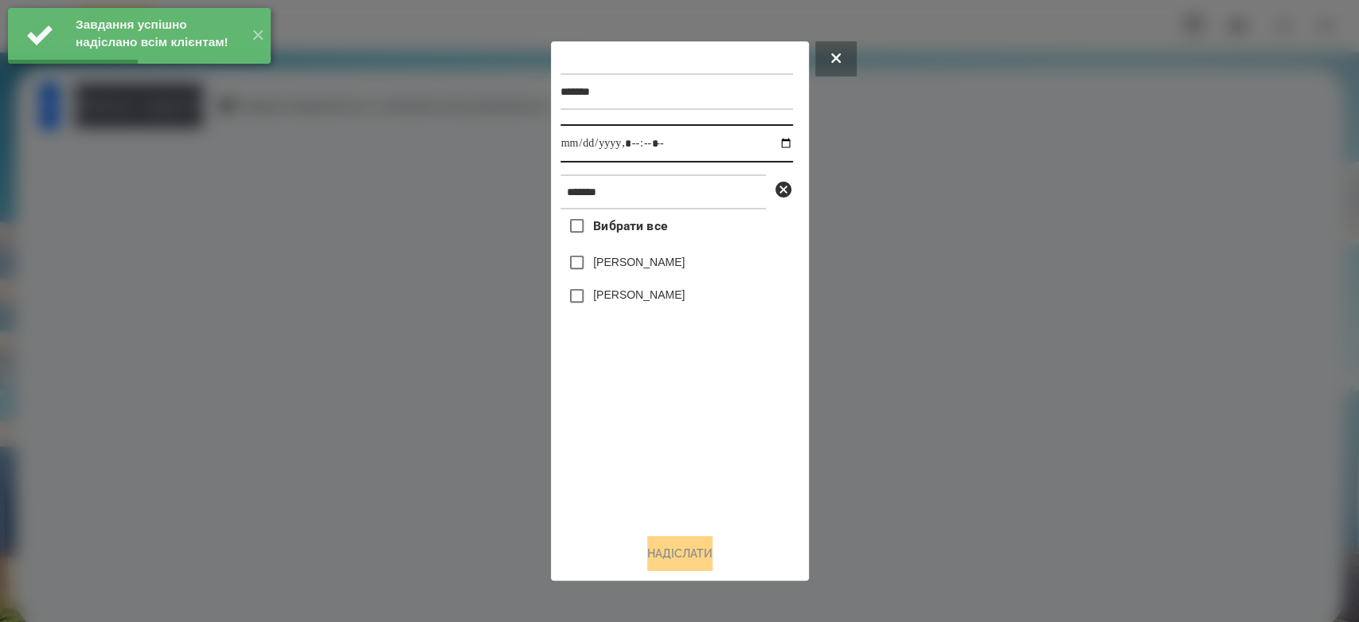
click at [774, 143] on input "datetime-local" at bounding box center [676, 143] width 232 height 38
type input "**********"
click at [687, 505] on div "Вибрати все Матвій Самборський Ярина Самборська" at bounding box center [676, 364] width 232 height 311
click at [628, 268] on label "[PERSON_NAME]" at bounding box center [639, 262] width 92 height 16
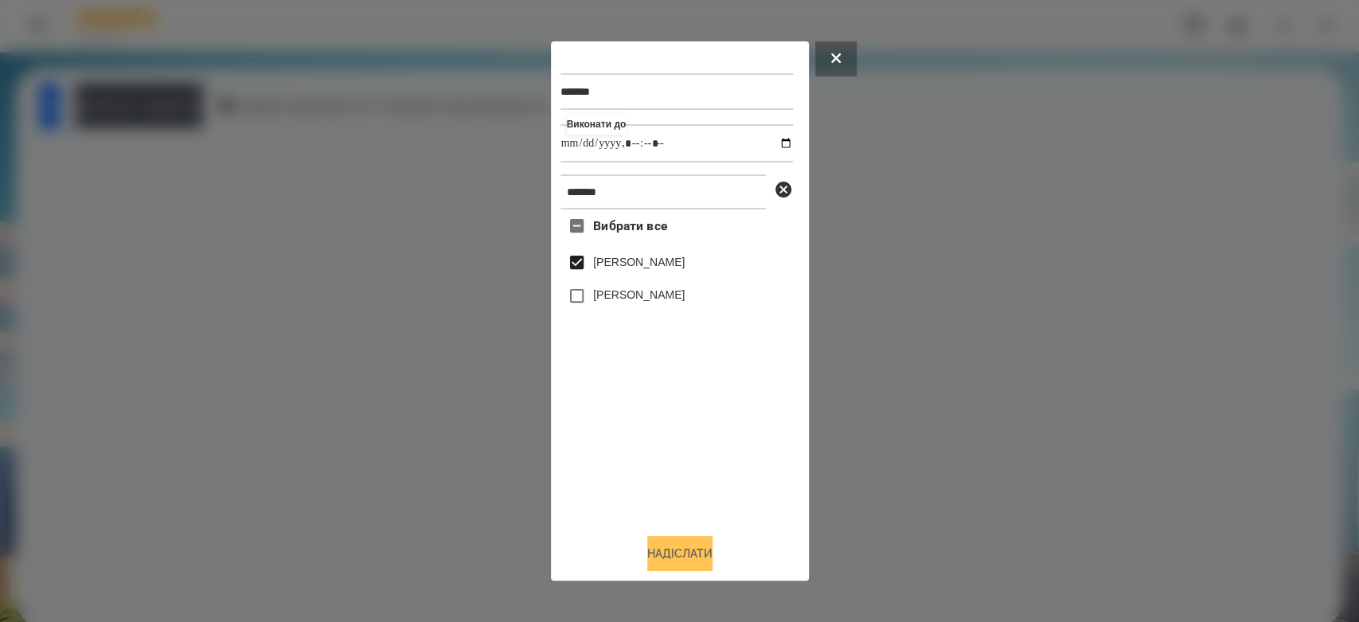
click at [676, 548] on button "Надіслати" at bounding box center [679, 553] width 65 height 35
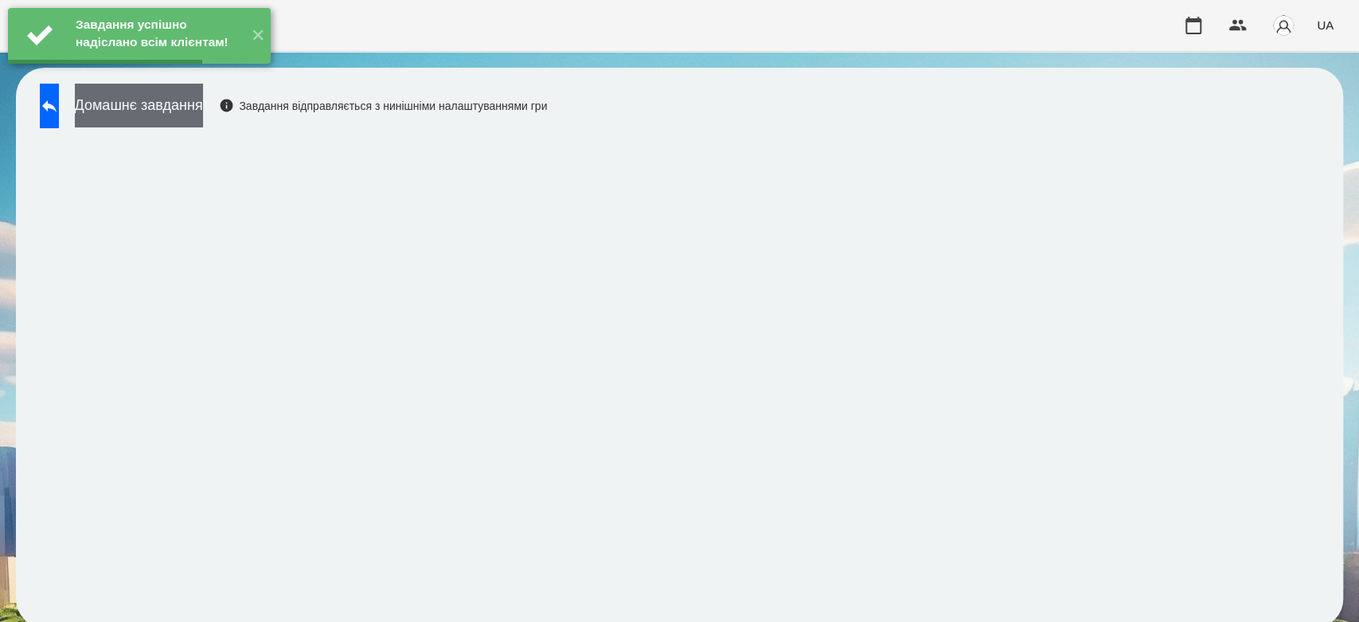
click at [188, 126] on button "Домашнє завдання" at bounding box center [139, 106] width 128 height 44
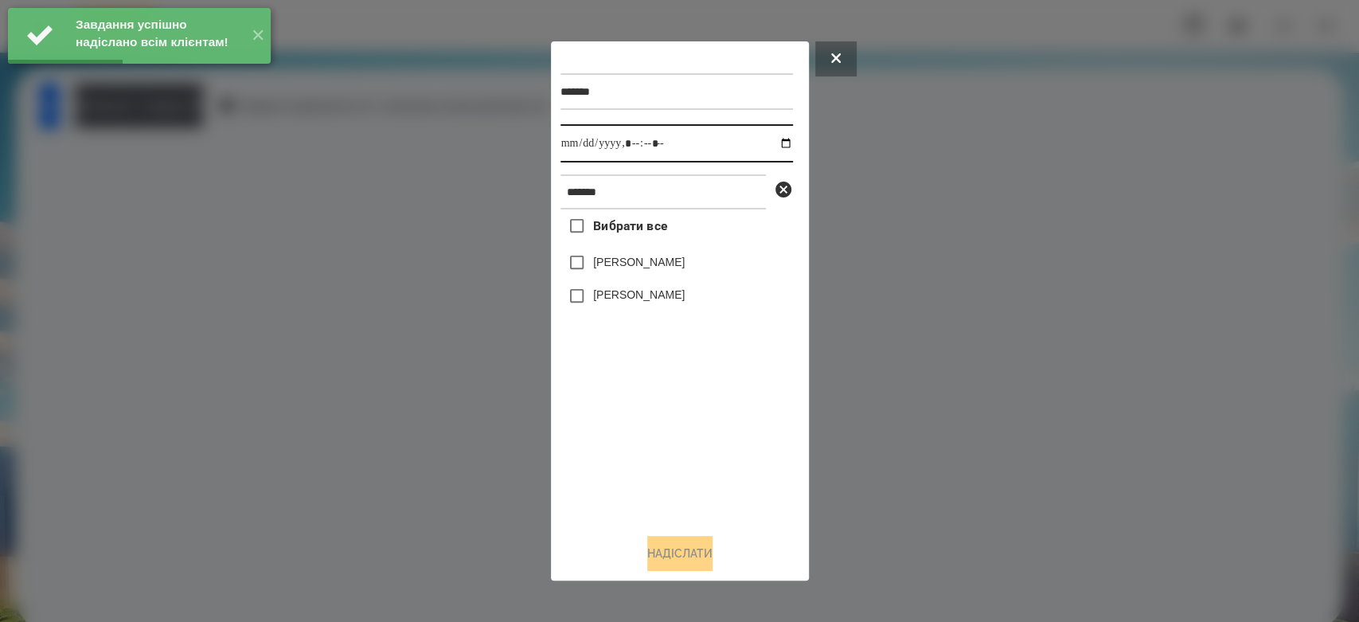
click at [772, 144] on input "datetime-local" at bounding box center [676, 143] width 232 height 38
type input "**********"
click at [732, 457] on div "Вибрати все Матвій Самборський Ярина Самборська" at bounding box center [676, 364] width 232 height 311
click at [650, 255] on div "[PERSON_NAME]" at bounding box center [676, 262] width 232 height 33
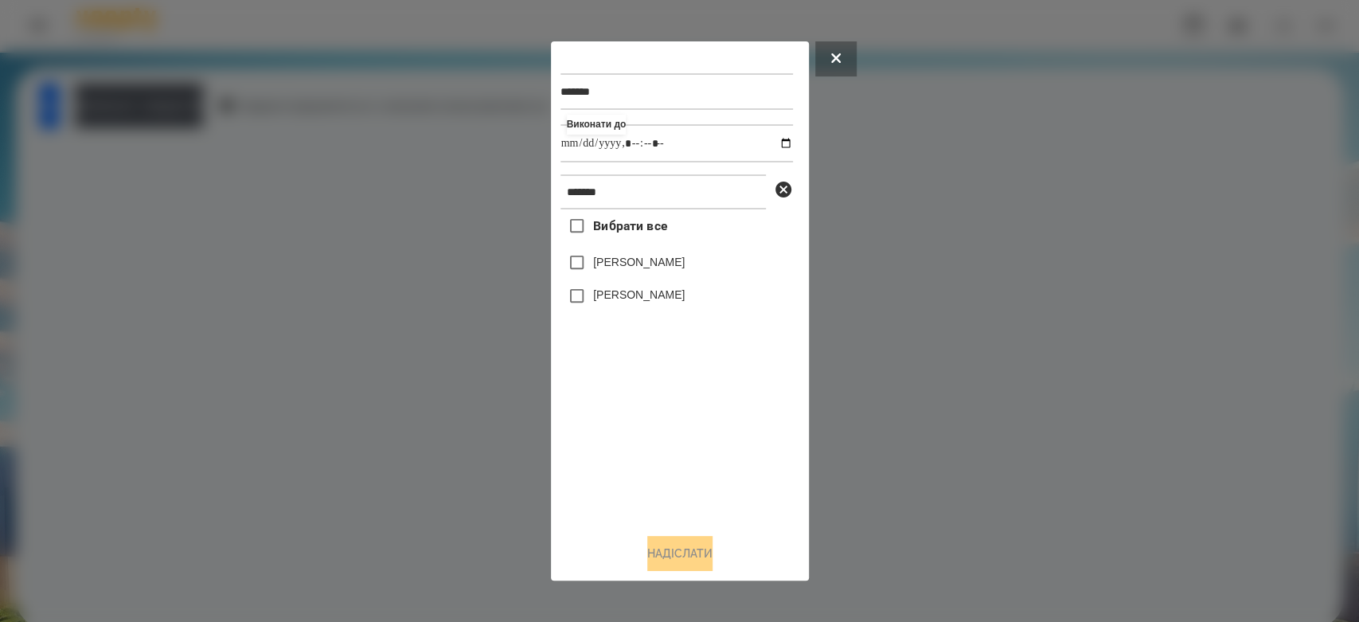
click at [671, 265] on label "[PERSON_NAME]" at bounding box center [639, 262] width 92 height 16
click at [707, 564] on button "Надіслати" at bounding box center [679, 553] width 65 height 35
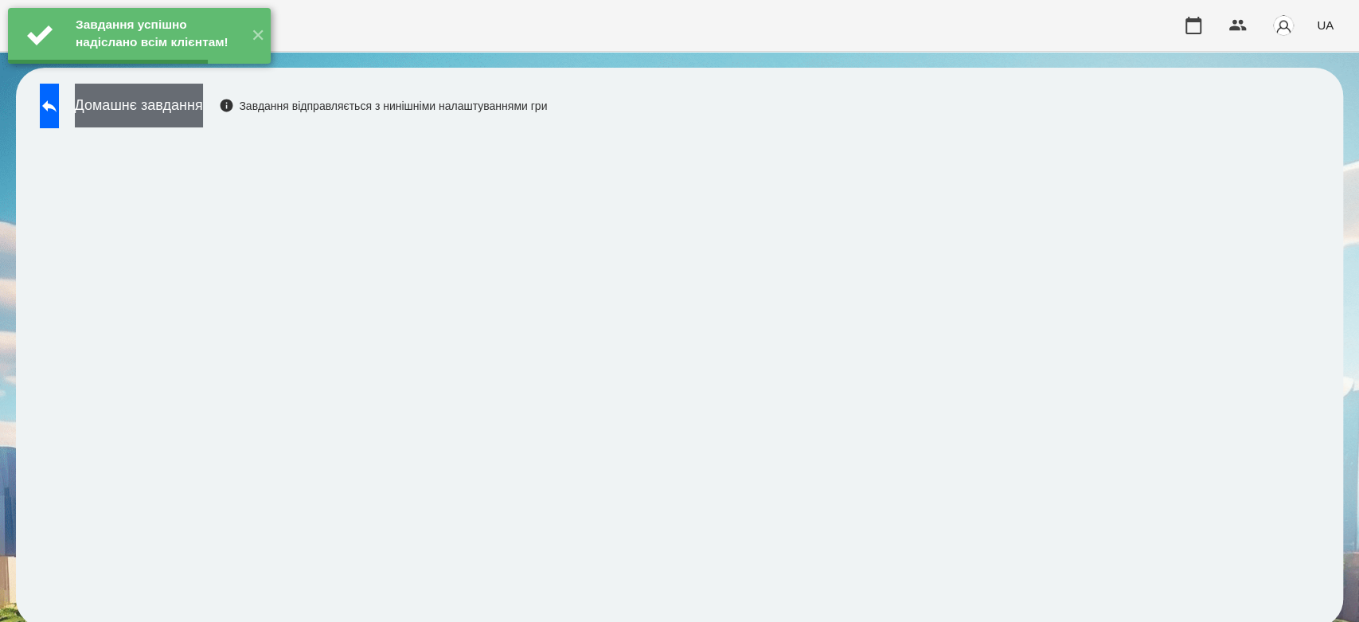
click at [203, 122] on button "Домашнє завдання" at bounding box center [139, 106] width 128 height 44
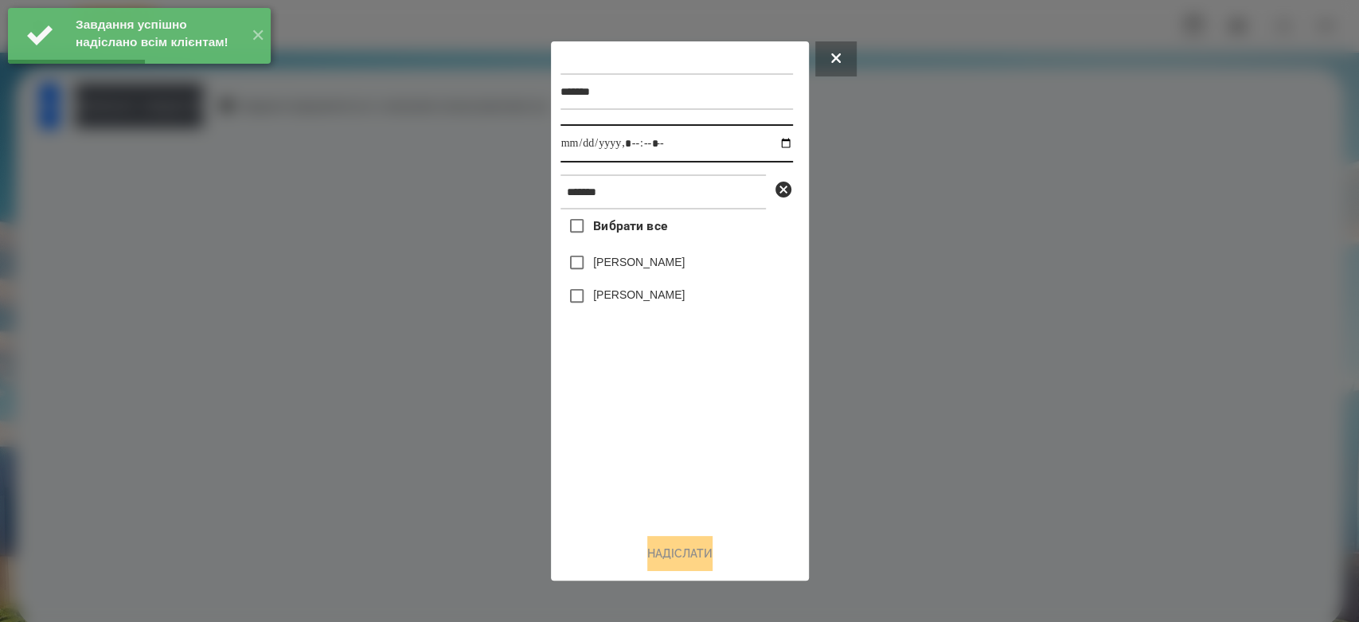
click at [775, 138] on input "datetime-local" at bounding box center [676, 143] width 232 height 38
type input "**********"
drag, startPoint x: 724, startPoint y: 436, endPoint x: 711, endPoint y: 359, distance: 78.4
click at [724, 436] on div "Вибрати все Матвій Самборський Ярина Самборська" at bounding box center [676, 364] width 232 height 311
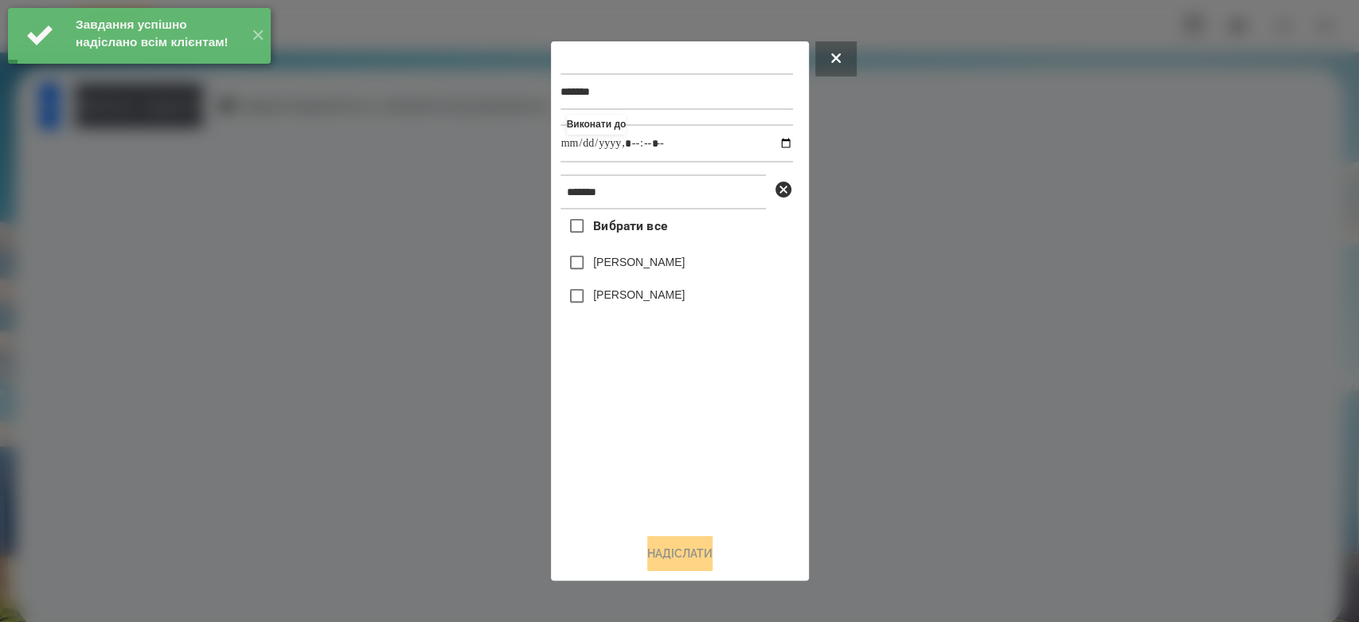
click at [670, 277] on div "[PERSON_NAME]" at bounding box center [676, 262] width 232 height 33
click at [670, 266] on label "[PERSON_NAME]" at bounding box center [639, 262] width 92 height 16
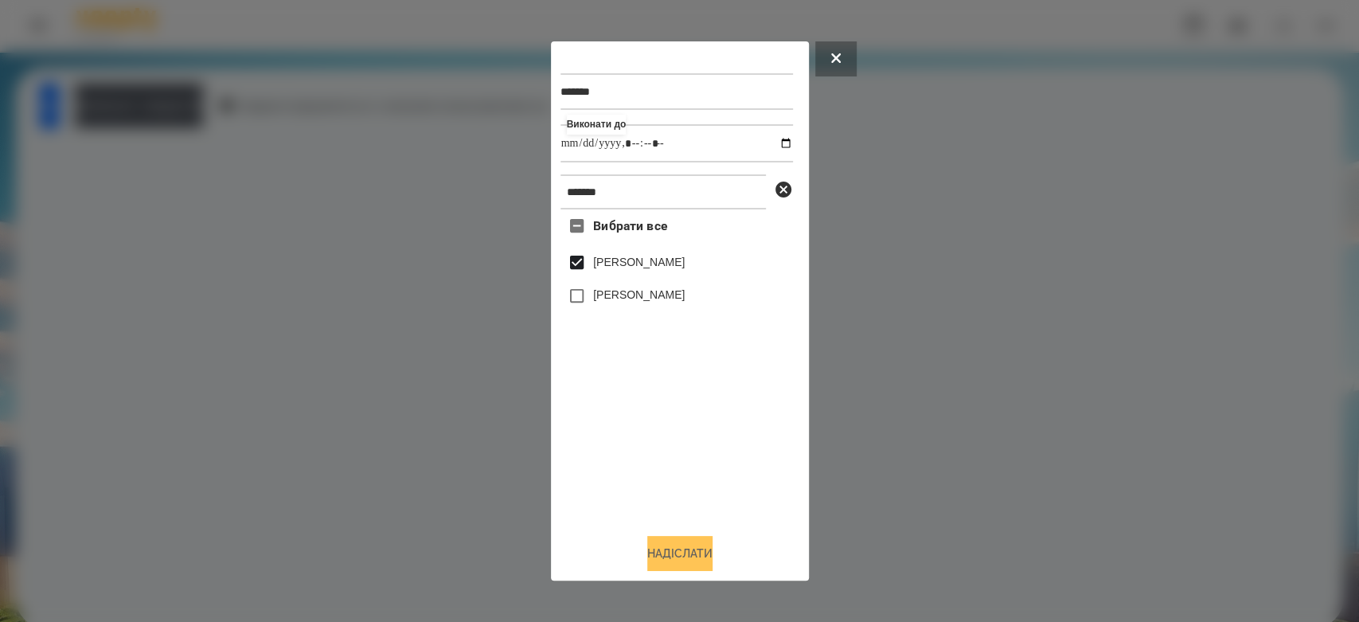
click at [709, 550] on button "Надіслати" at bounding box center [679, 553] width 65 height 35
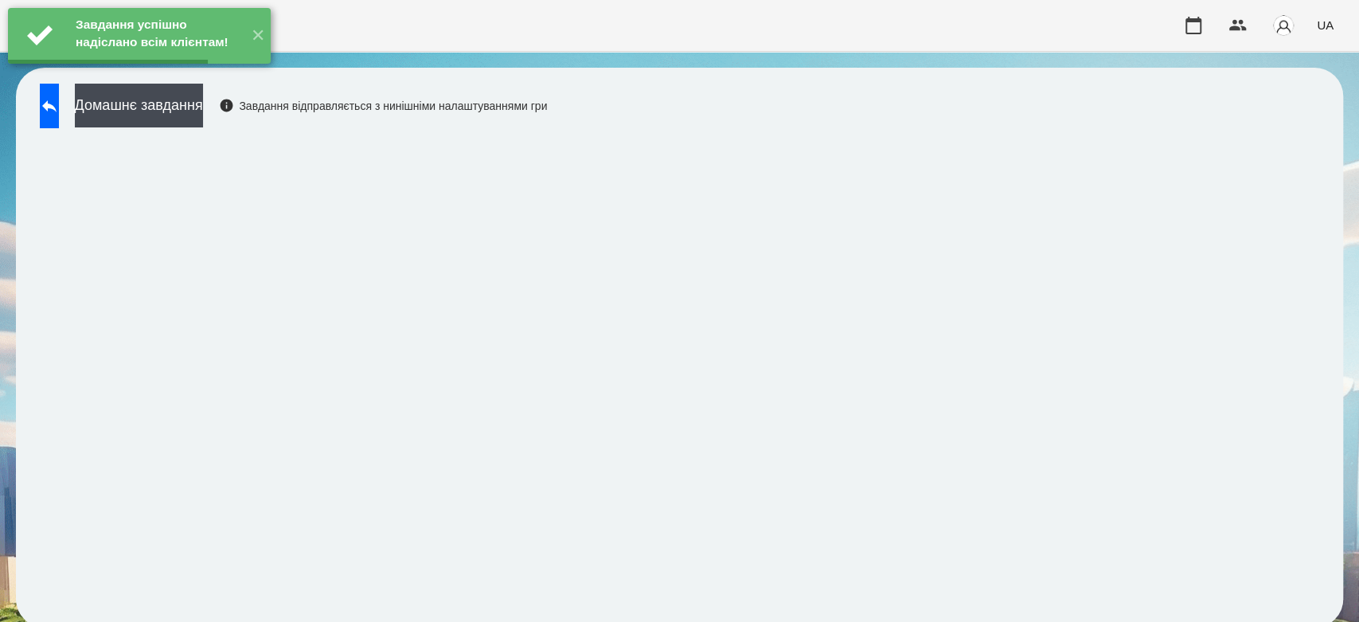
click at [196, 103] on button "Домашнє завдання" at bounding box center [139, 106] width 128 height 44
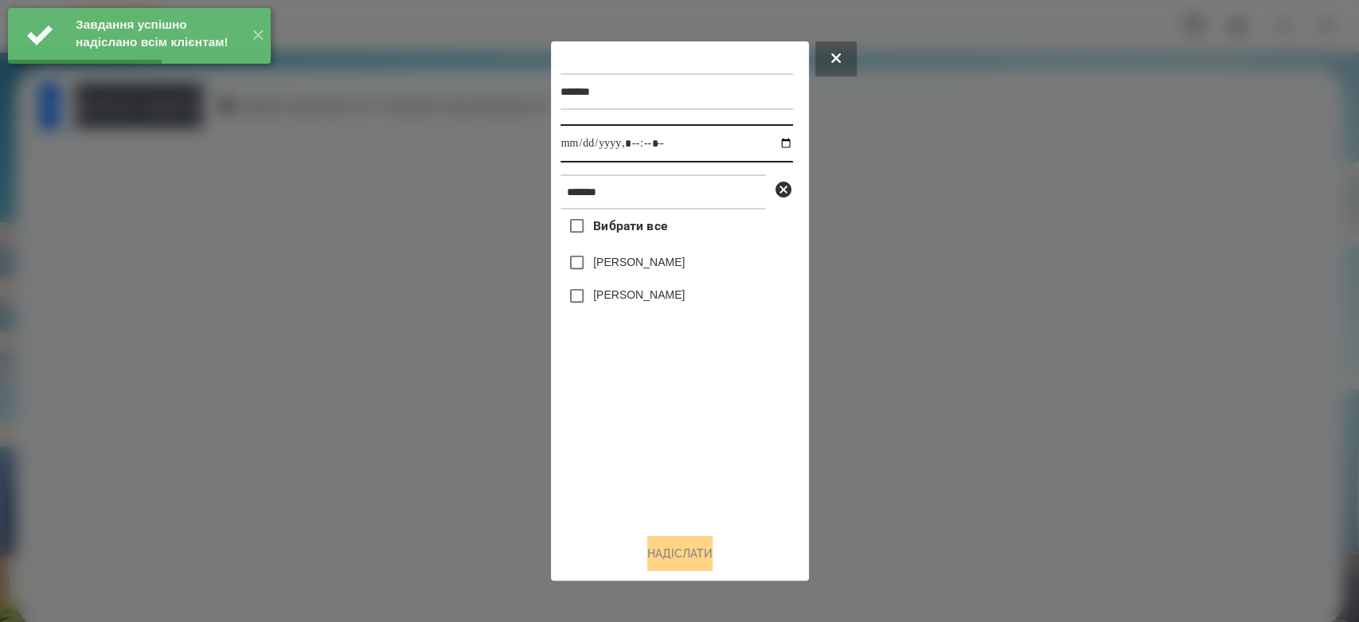
click at [770, 143] on input "datetime-local" at bounding box center [676, 143] width 232 height 38
type input "**********"
click at [742, 420] on div "Вибрати все Матвій Самборський Ярина Самборська" at bounding box center [676, 364] width 232 height 311
click at [605, 260] on label "[PERSON_NAME]" at bounding box center [639, 262] width 92 height 16
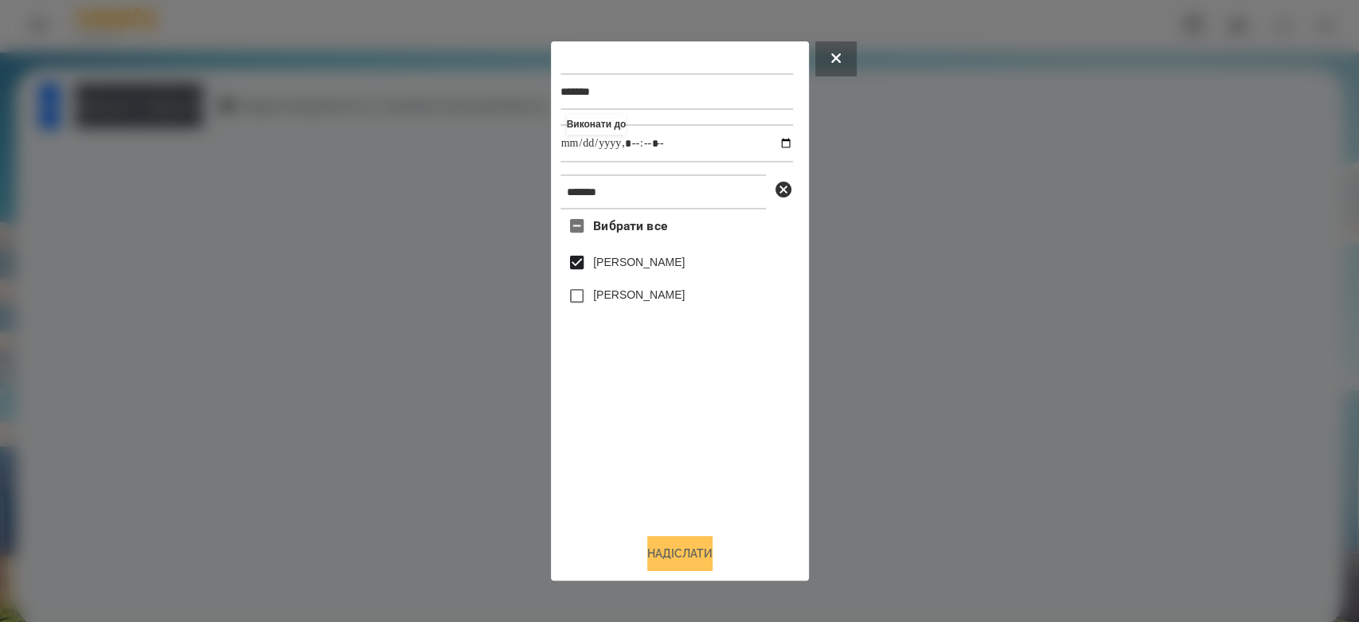
click at [686, 553] on button "Надіслати" at bounding box center [679, 553] width 65 height 35
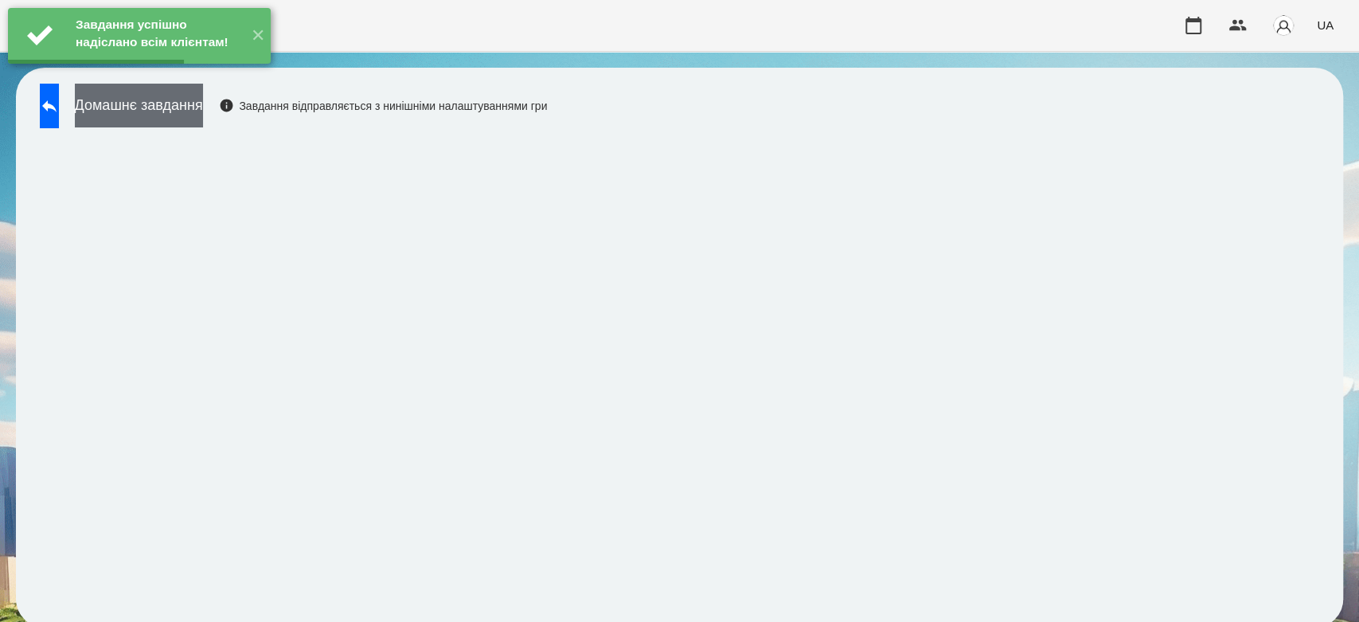
click at [203, 106] on button "Домашнє завдання" at bounding box center [139, 106] width 128 height 44
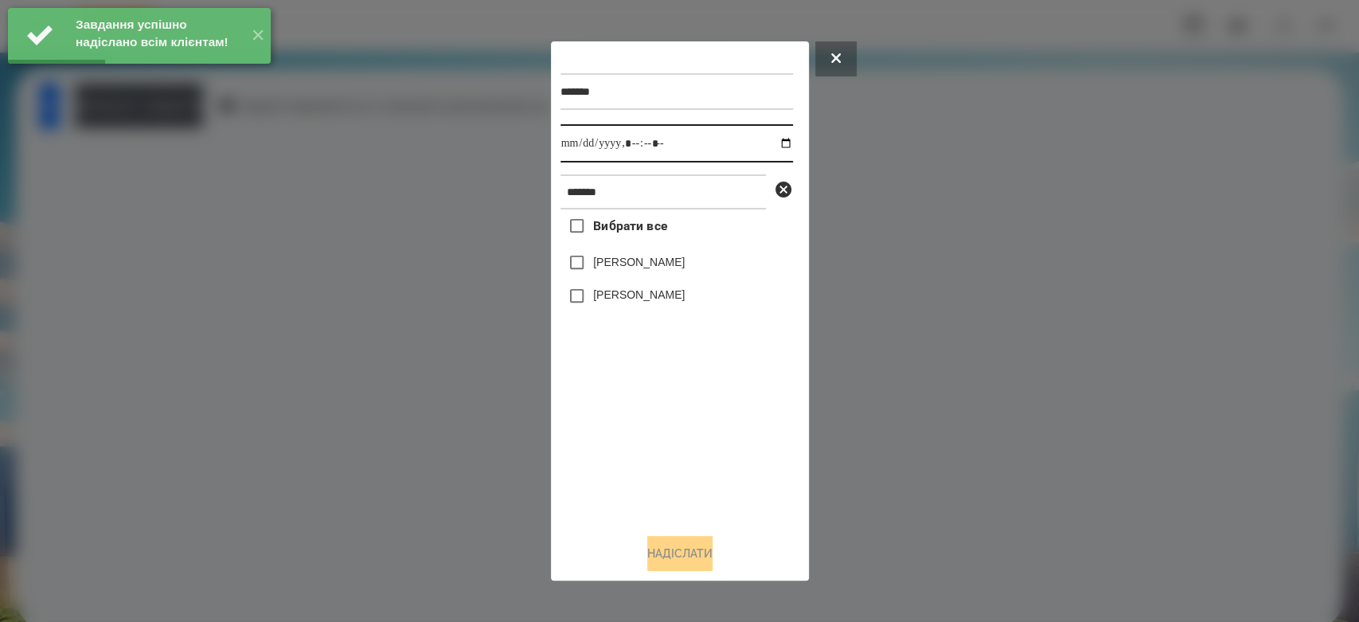
click at [774, 144] on input "datetime-local" at bounding box center [676, 143] width 232 height 38
type input "**********"
drag, startPoint x: 675, startPoint y: 426, endPoint x: 662, endPoint y: 352, distance: 75.1
click at [675, 426] on div "Вибрати все Матвій Самборський Ярина Самборська" at bounding box center [676, 364] width 232 height 311
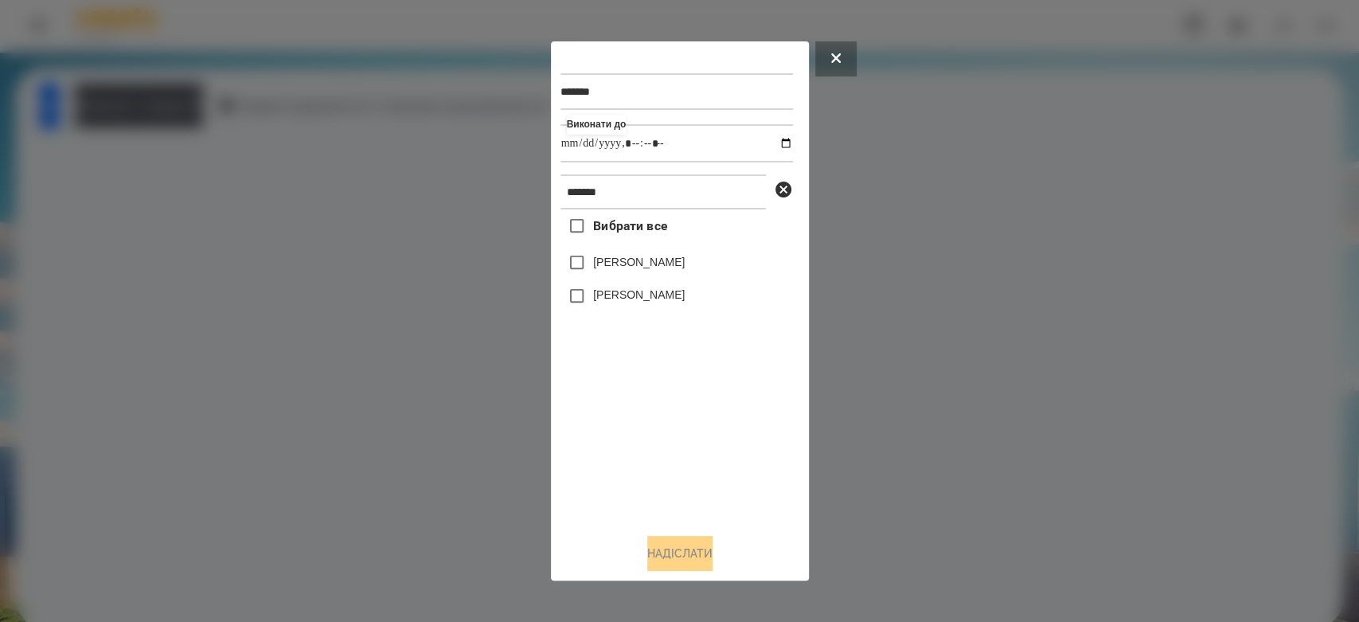
click at [650, 264] on label "[PERSON_NAME]" at bounding box center [639, 262] width 92 height 16
click at [706, 567] on button "Надіслати" at bounding box center [679, 553] width 65 height 35
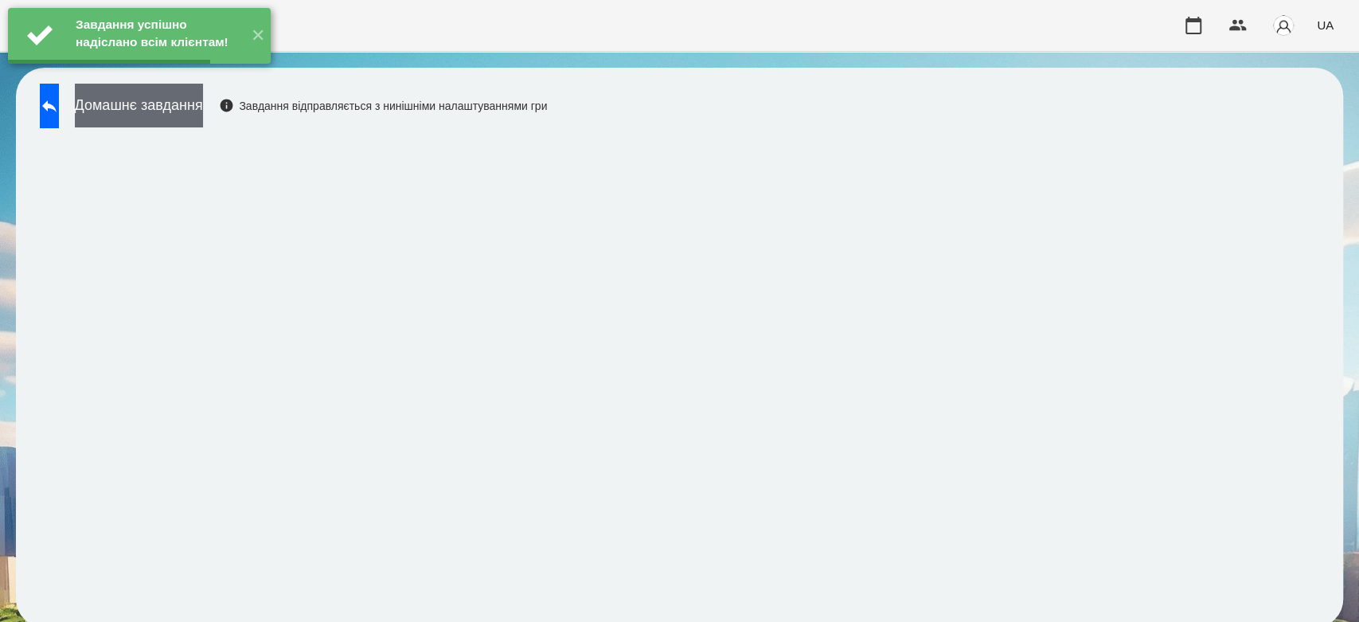
click at [203, 122] on button "Домашнє завдання" at bounding box center [139, 106] width 128 height 44
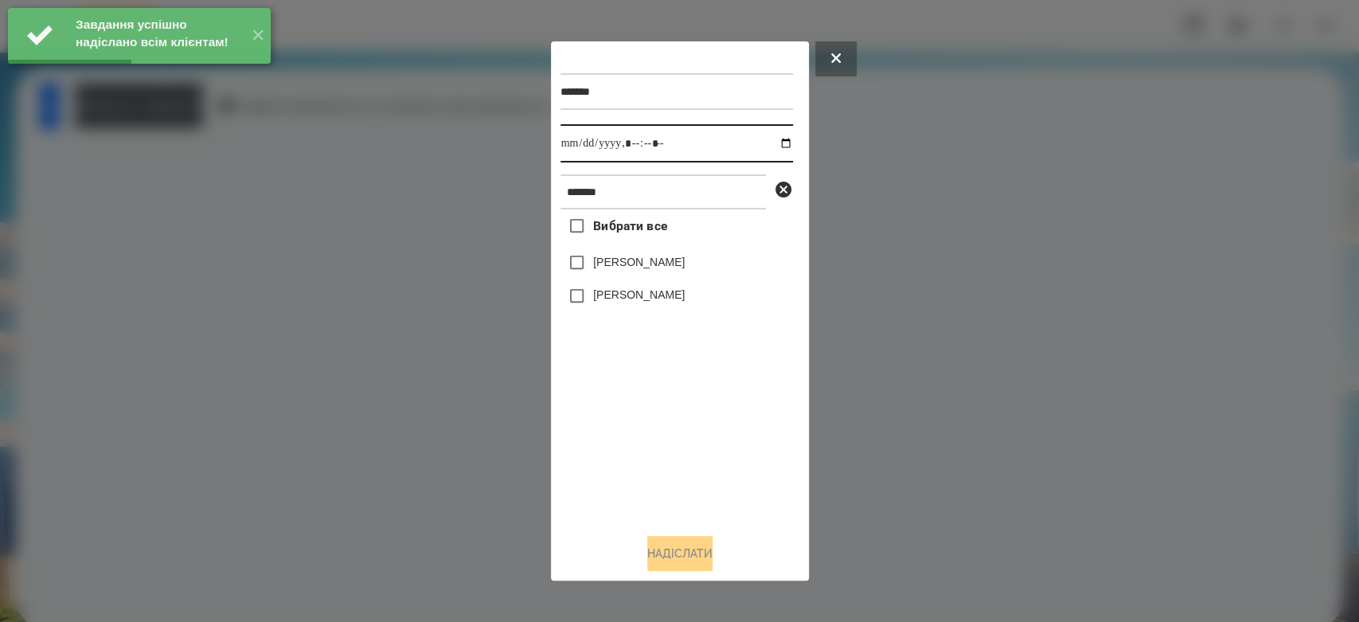
click at [776, 145] on input "datetime-local" at bounding box center [676, 143] width 232 height 38
type input "**********"
drag, startPoint x: 699, startPoint y: 482, endPoint x: 672, endPoint y: 385, distance: 101.6
click at [699, 482] on div "Вибрати все Матвій Самборський Ярина Самборська" at bounding box center [676, 364] width 232 height 311
click at [658, 256] on label "[PERSON_NAME]" at bounding box center [639, 262] width 92 height 16
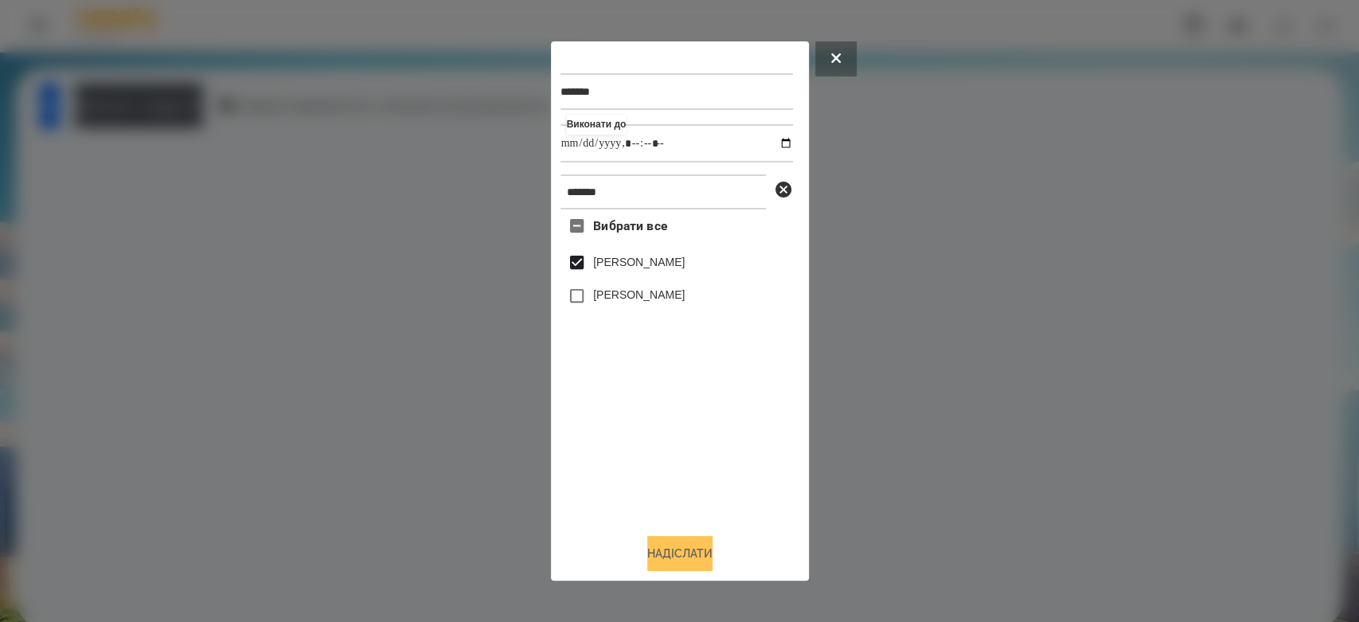
click at [708, 547] on button "Надіслати" at bounding box center [679, 553] width 65 height 35
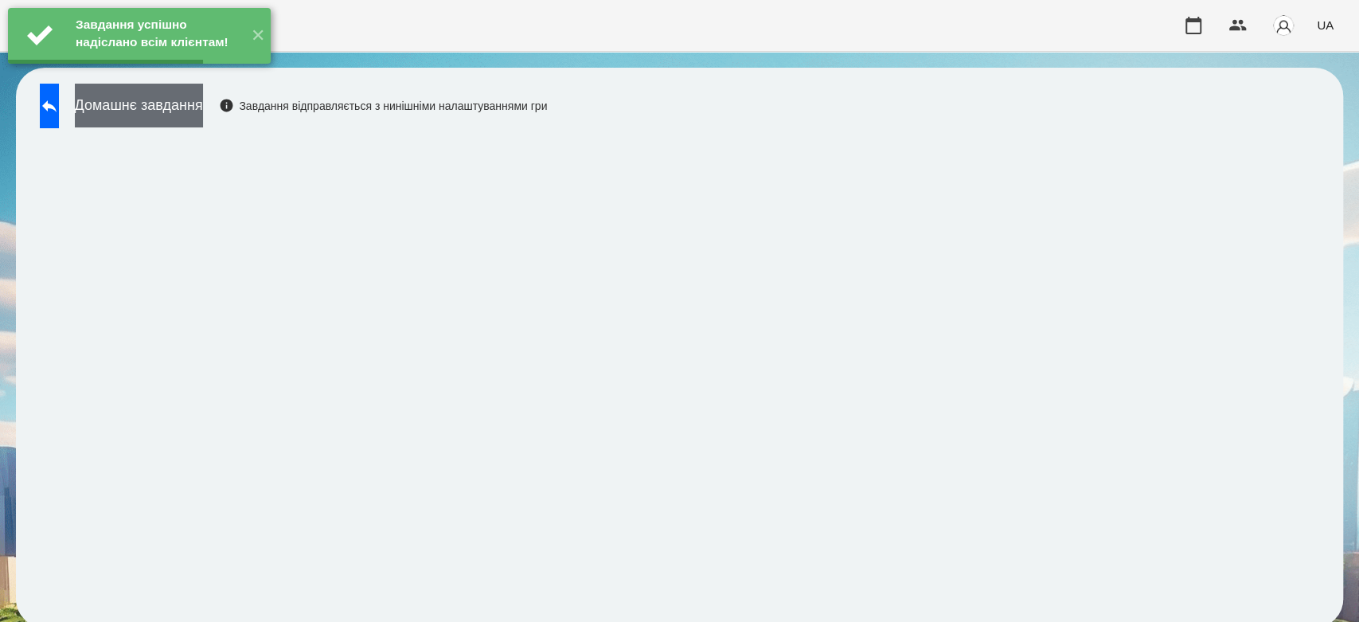
click at [179, 100] on button "Домашнє завдання" at bounding box center [139, 106] width 128 height 44
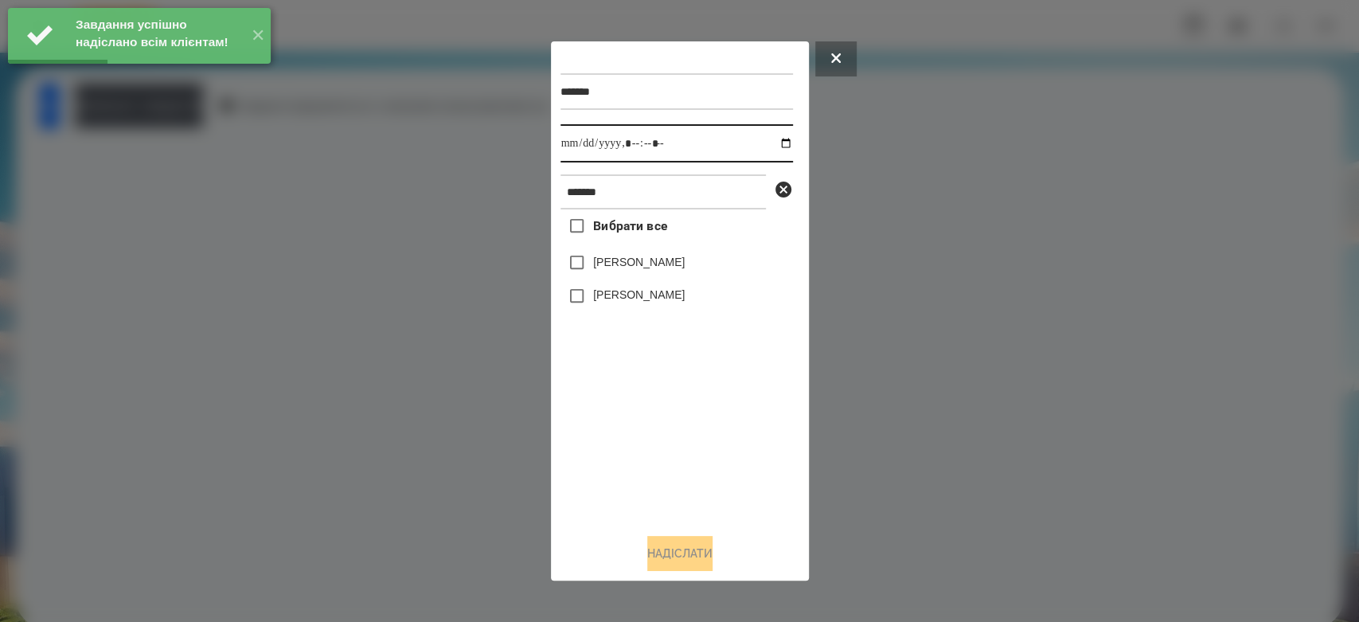
click at [769, 144] on input "datetime-local" at bounding box center [676, 143] width 232 height 38
type input "**********"
drag, startPoint x: 668, startPoint y: 431, endPoint x: 669, endPoint y: 412, distance: 18.3
click at [668, 431] on div "Вибрати все Матвій Самборський Ярина Самборська" at bounding box center [676, 364] width 232 height 311
click at [644, 261] on label "[PERSON_NAME]" at bounding box center [639, 262] width 92 height 16
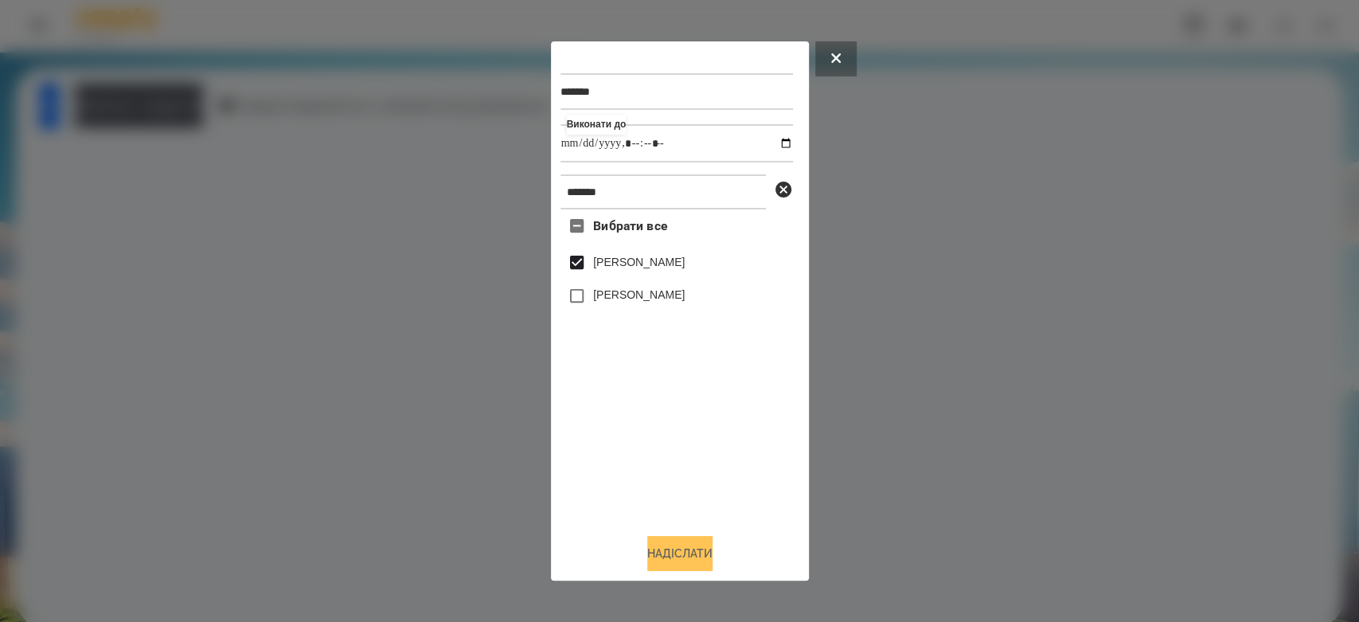
click at [672, 544] on button "Надіслати" at bounding box center [679, 553] width 65 height 35
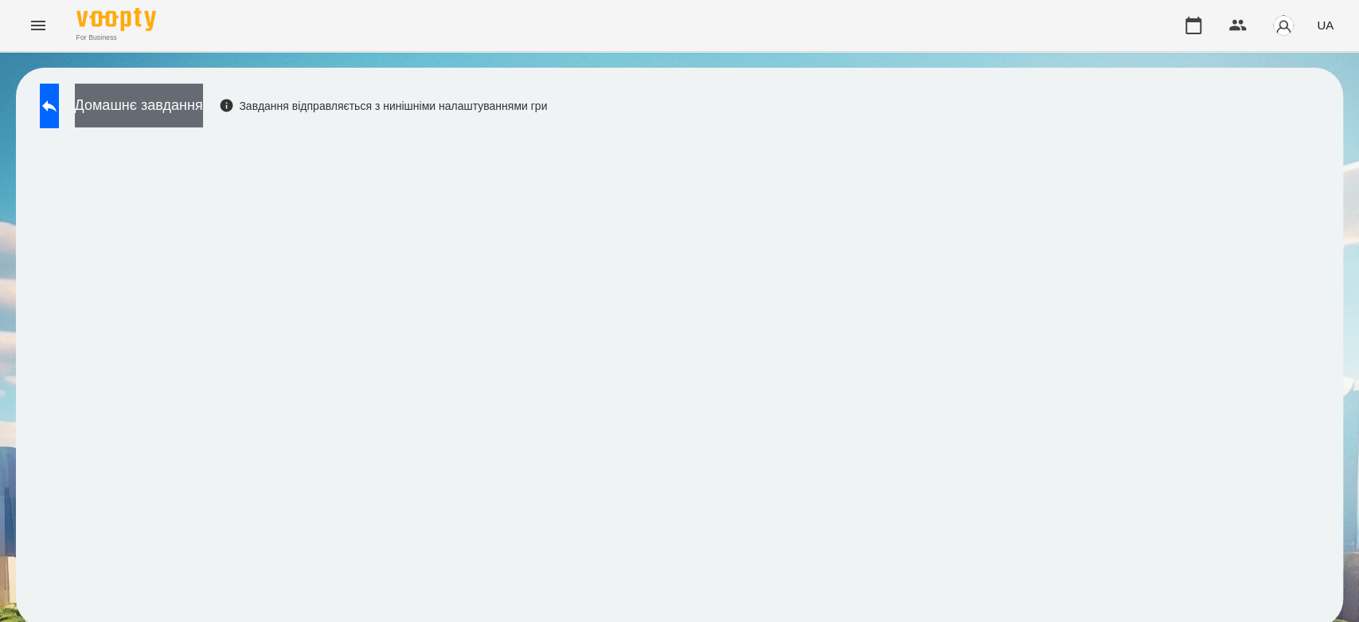
click at [203, 92] on button "Домашнє завдання" at bounding box center [139, 106] width 128 height 44
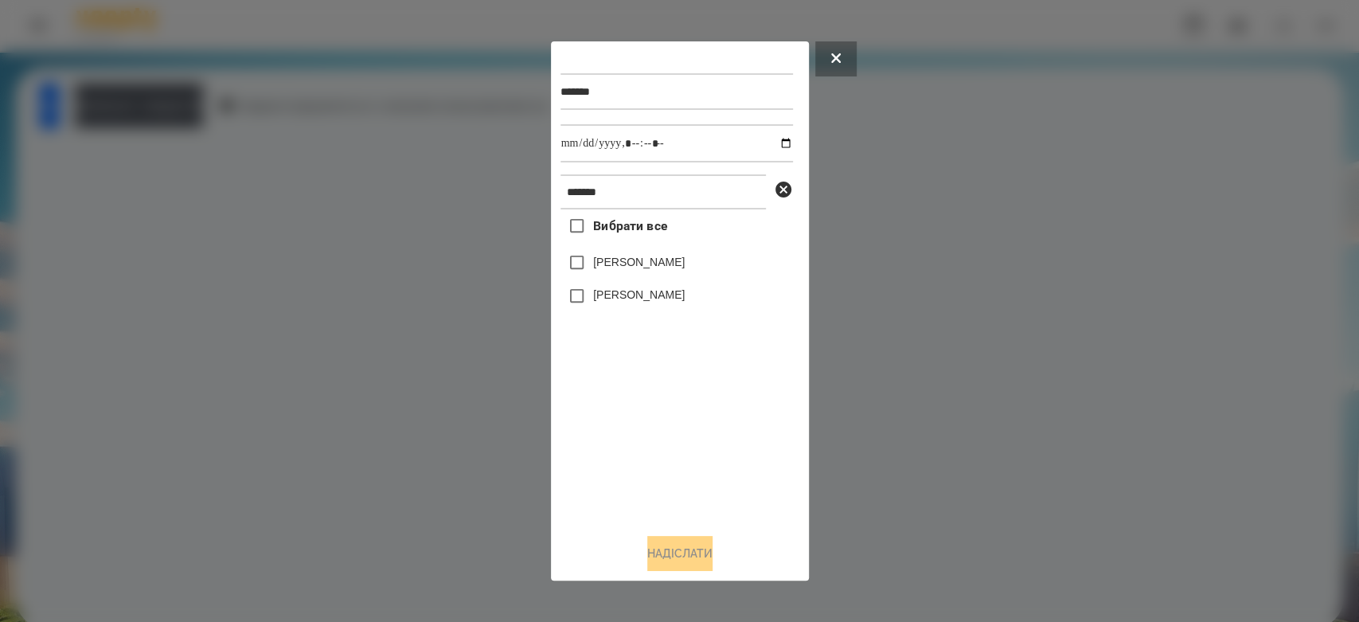
click at [1084, 193] on div at bounding box center [679, 311] width 1359 height 622
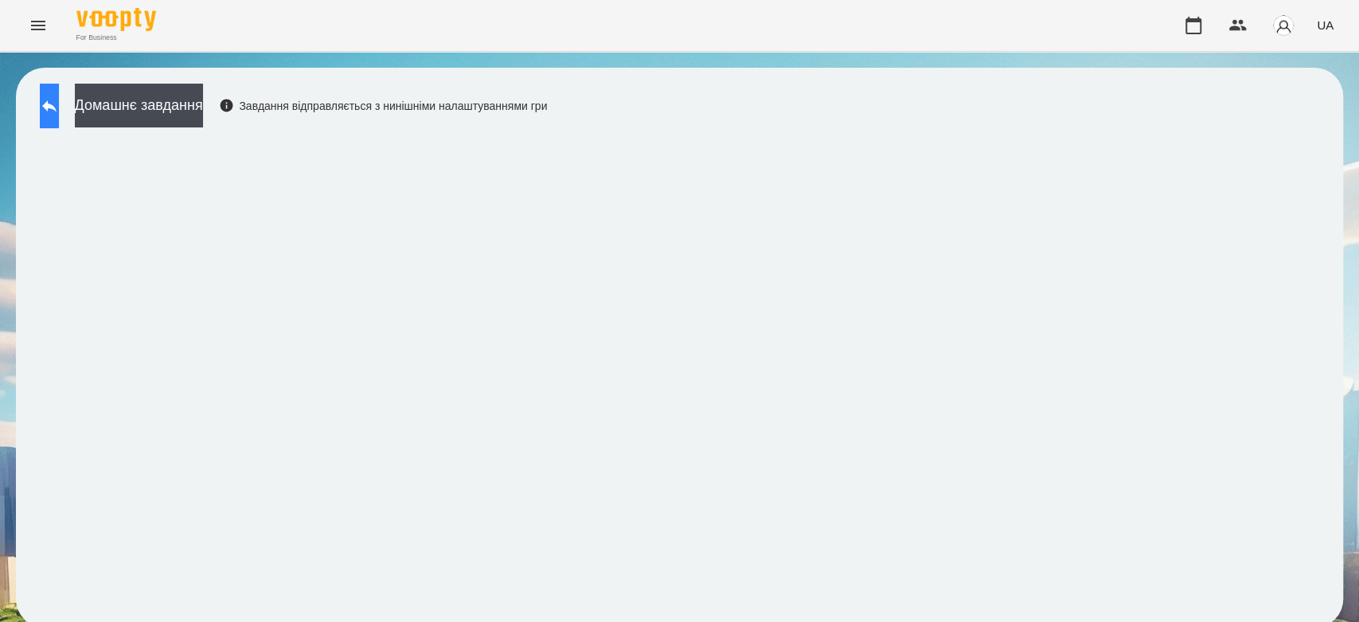
click at [59, 121] on button at bounding box center [49, 106] width 19 height 45
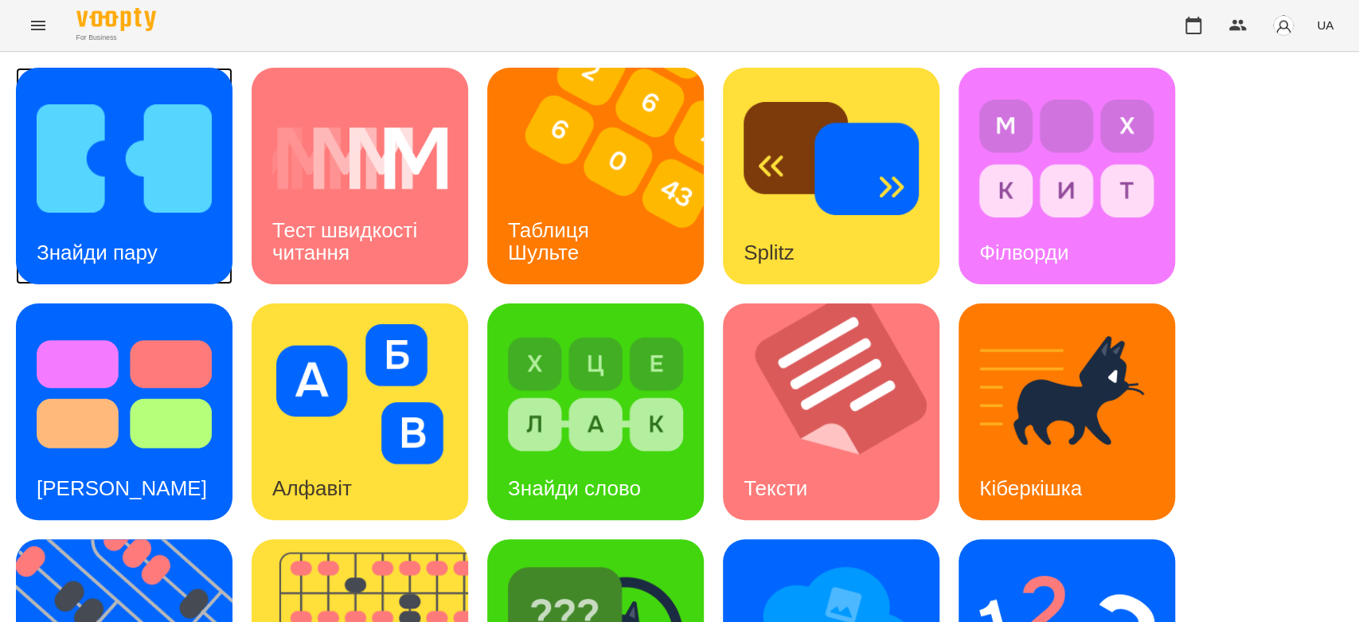
click at [80, 72] on div "Знайди пару" at bounding box center [124, 176] width 217 height 217
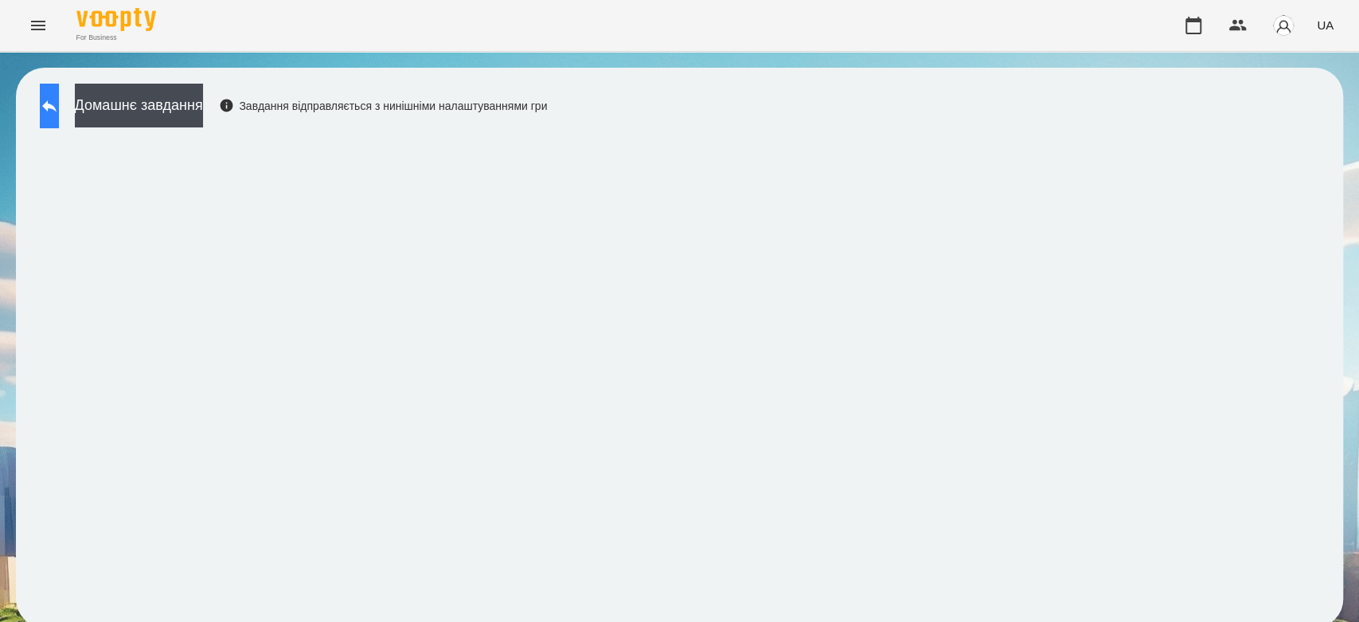
click at [59, 112] on icon at bounding box center [49, 105] width 19 height 19
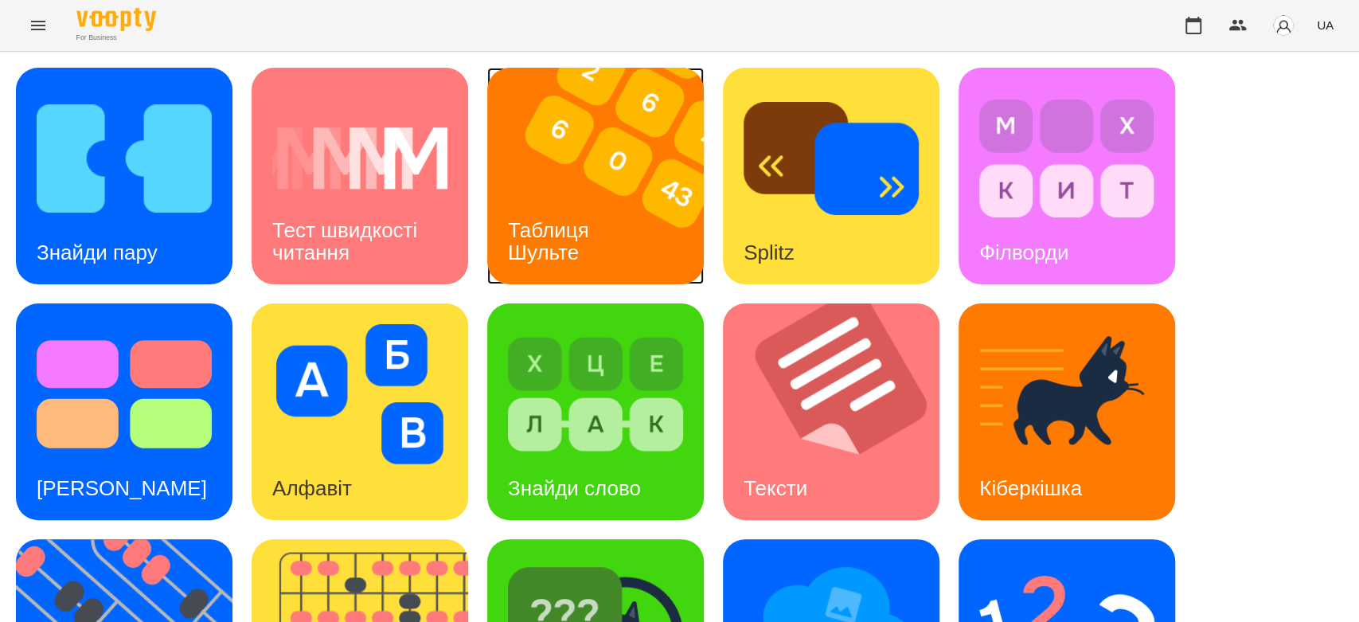
click at [536, 146] on img at bounding box center [605, 176] width 236 height 217
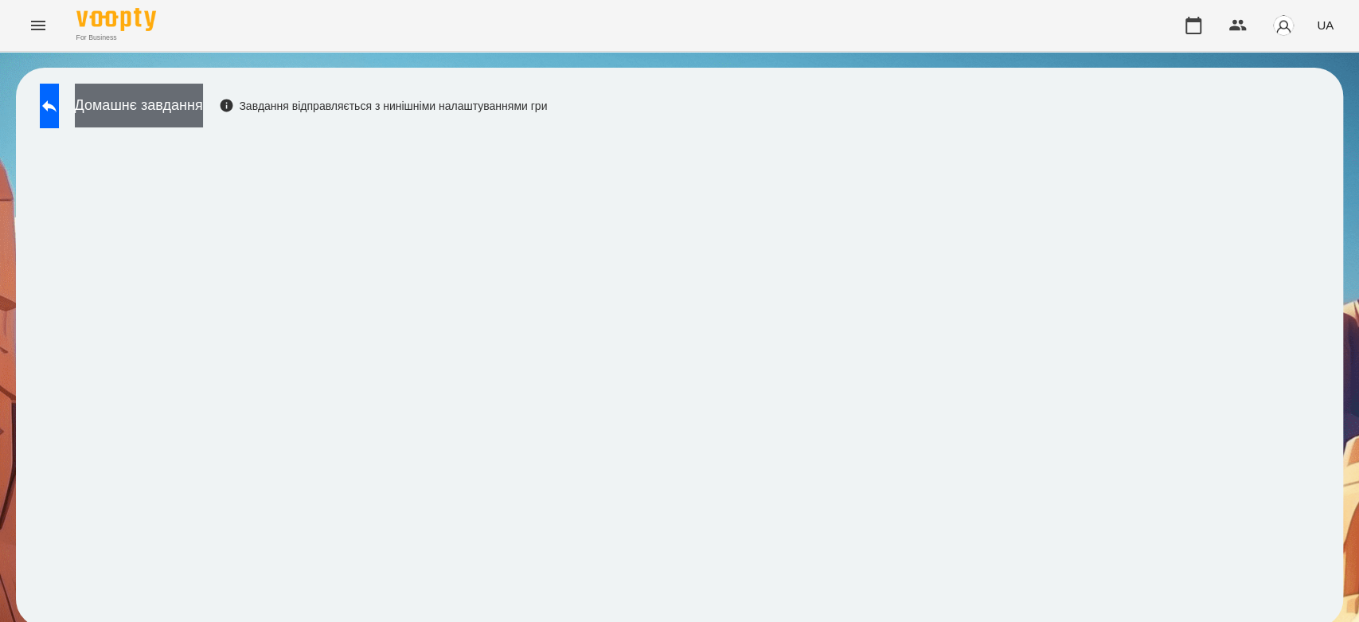
click at [203, 103] on button "Домашнє завдання" at bounding box center [139, 106] width 128 height 44
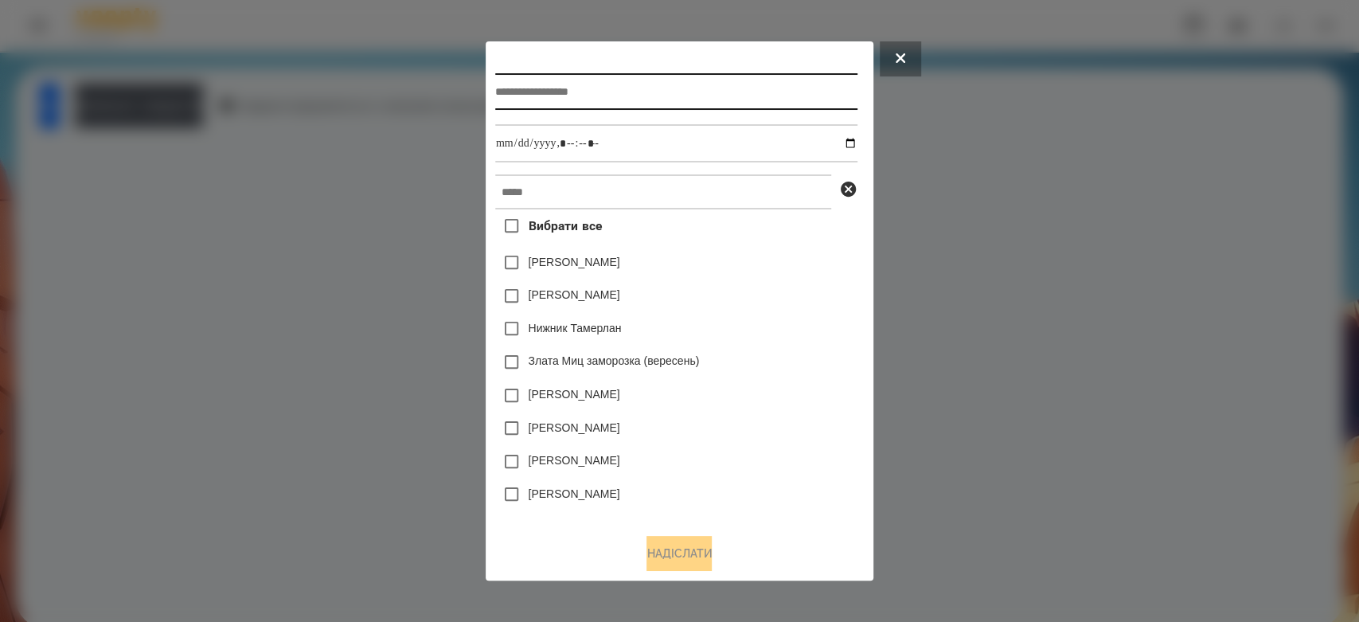
click at [696, 107] on input "text" at bounding box center [676, 91] width 362 height 37
type input "******"
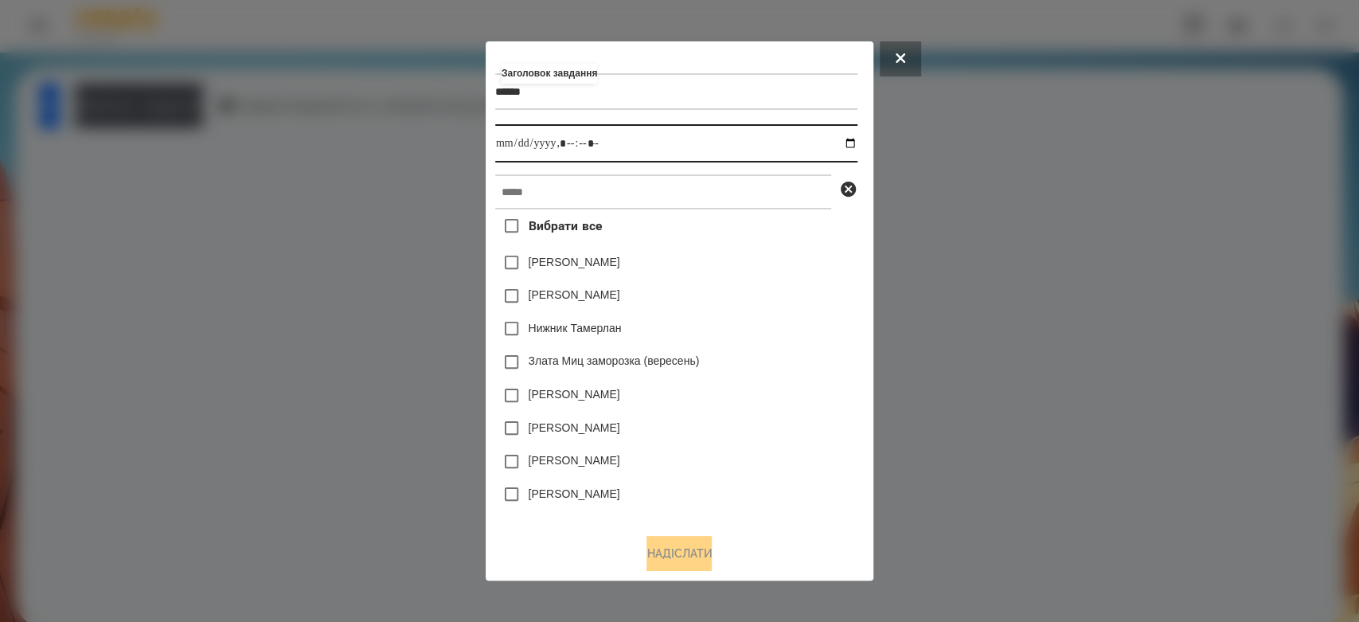
click at [853, 136] on input "datetime-local" at bounding box center [676, 143] width 362 height 38
type input "**********"
drag, startPoint x: 745, startPoint y: 295, endPoint x: 752, endPoint y: 209, distance: 86.2
click at [756, 282] on div "Яна Щербакова" at bounding box center [676, 295] width 362 height 33
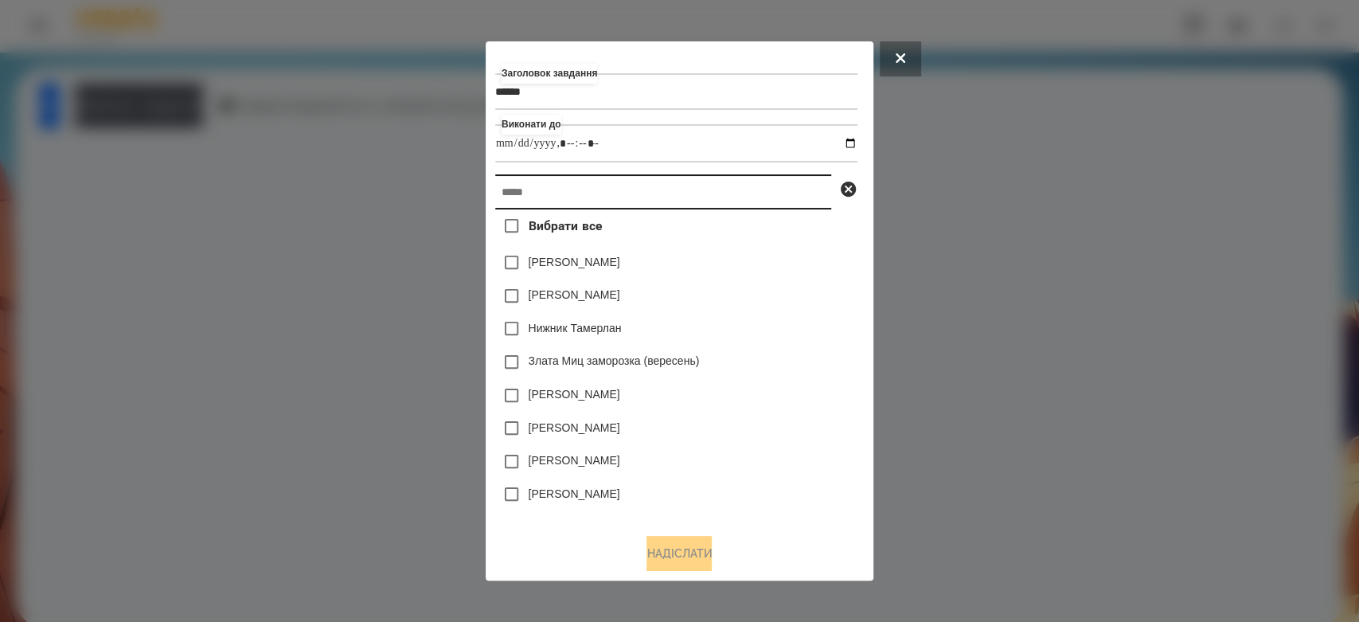
click at [752, 207] on input "text" at bounding box center [663, 191] width 336 height 35
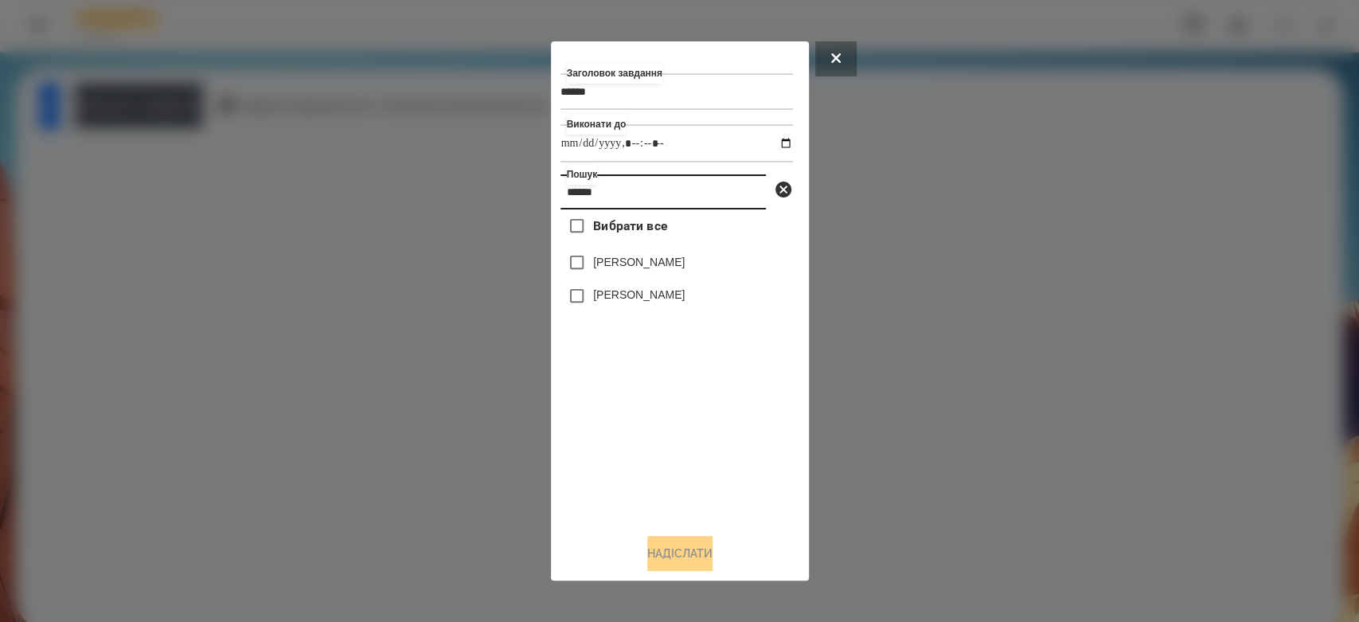
type input "******"
click at [685, 260] on label "[PERSON_NAME]" at bounding box center [639, 262] width 92 height 16
click at [668, 556] on button "Надіслати" at bounding box center [679, 553] width 65 height 35
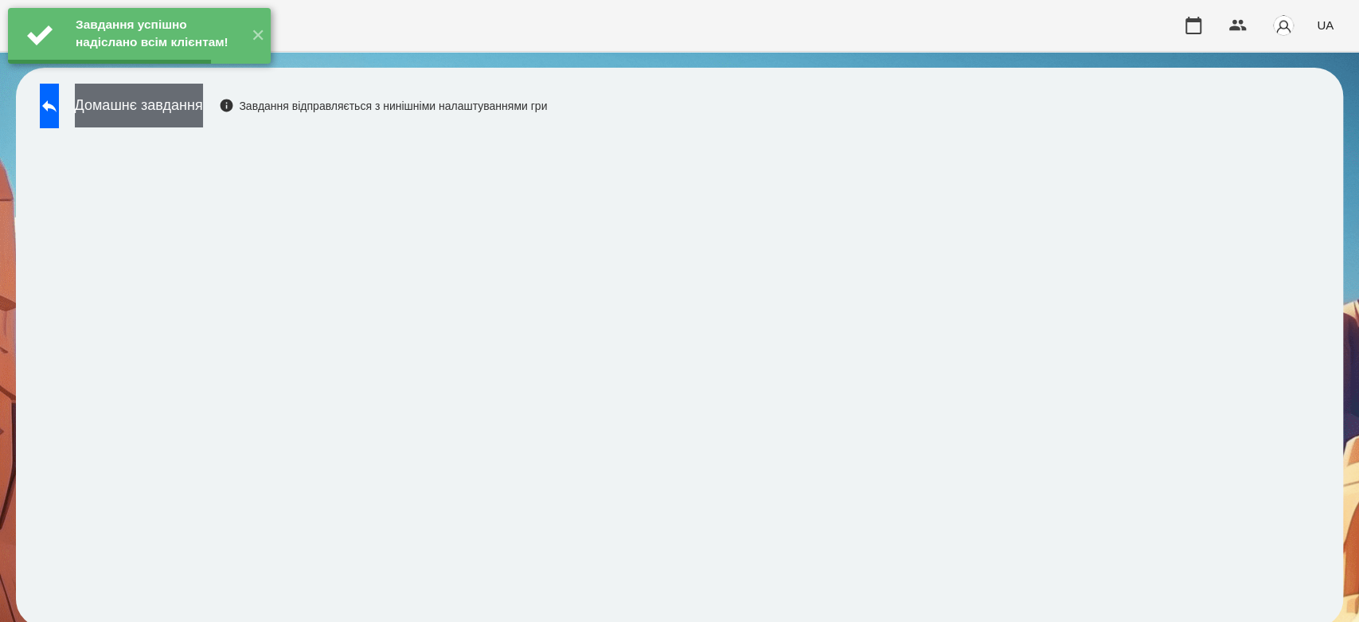
click at [203, 103] on button "Домашнє завдання" at bounding box center [139, 106] width 128 height 44
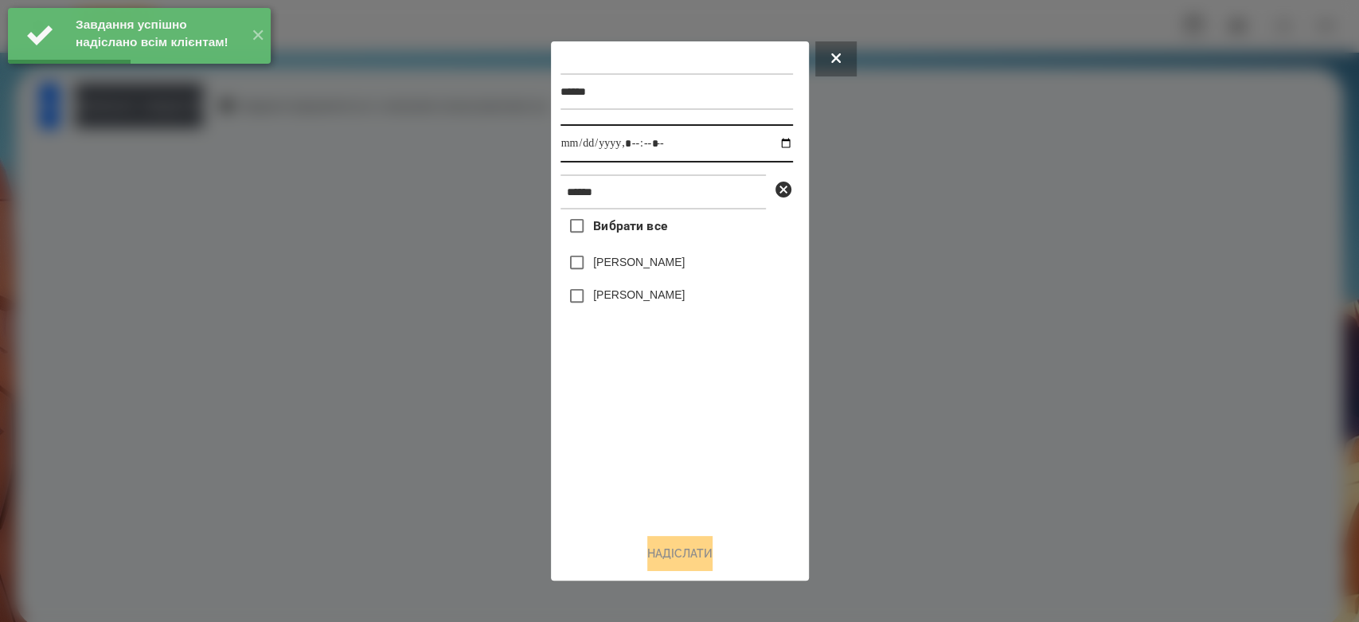
click at [773, 146] on input "datetime-local" at bounding box center [676, 143] width 232 height 38
type input "**********"
click at [675, 408] on div "Вибрати все Матвій Самборський Ярина Самборська" at bounding box center [676, 364] width 232 height 311
drag, startPoint x: 627, startPoint y: 260, endPoint x: 636, endPoint y: 283, distance: 25.7
click at [627, 261] on label "[PERSON_NAME]" at bounding box center [639, 262] width 92 height 16
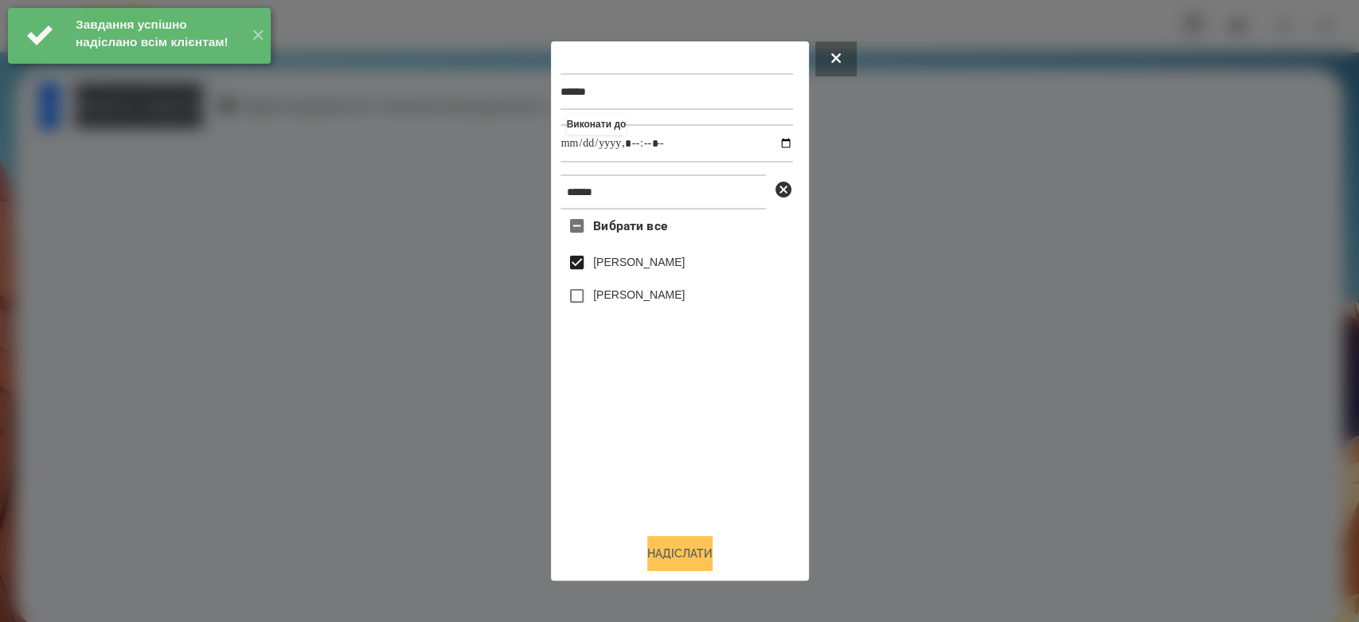
click at [696, 545] on button "Надіслати" at bounding box center [679, 553] width 65 height 35
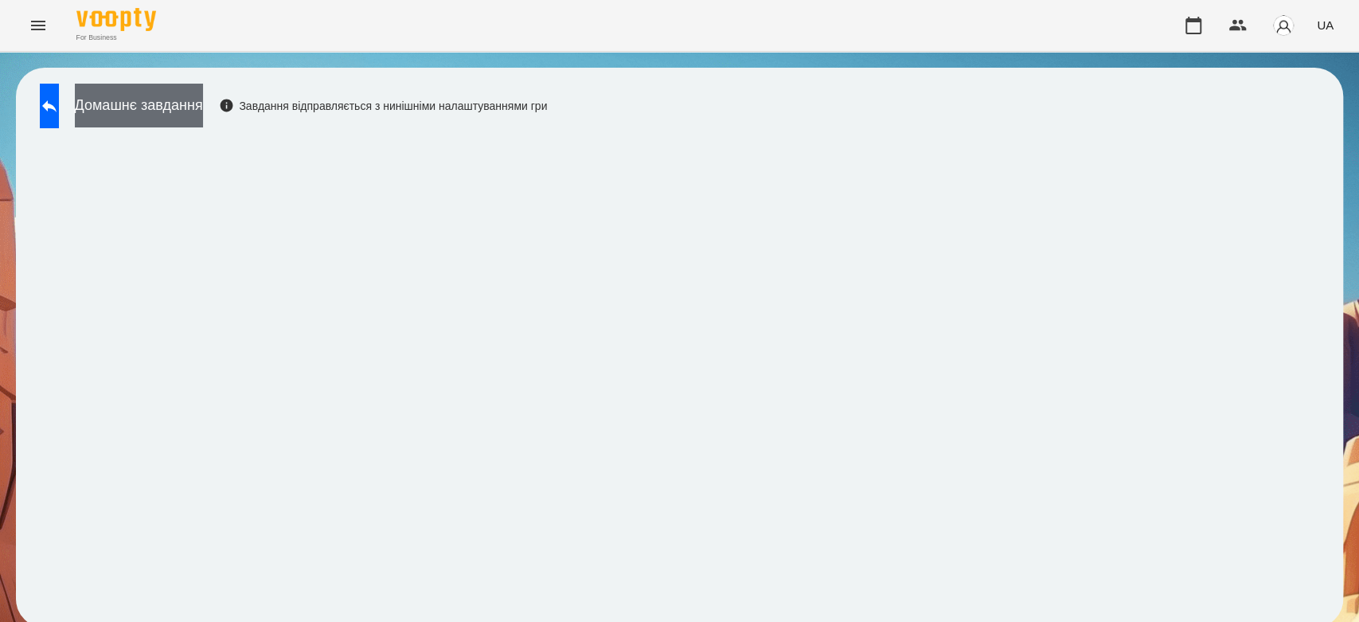
click at [203, 124] on button "Домашнє завдання" at bounding box center [139, 106] width 128 height 44
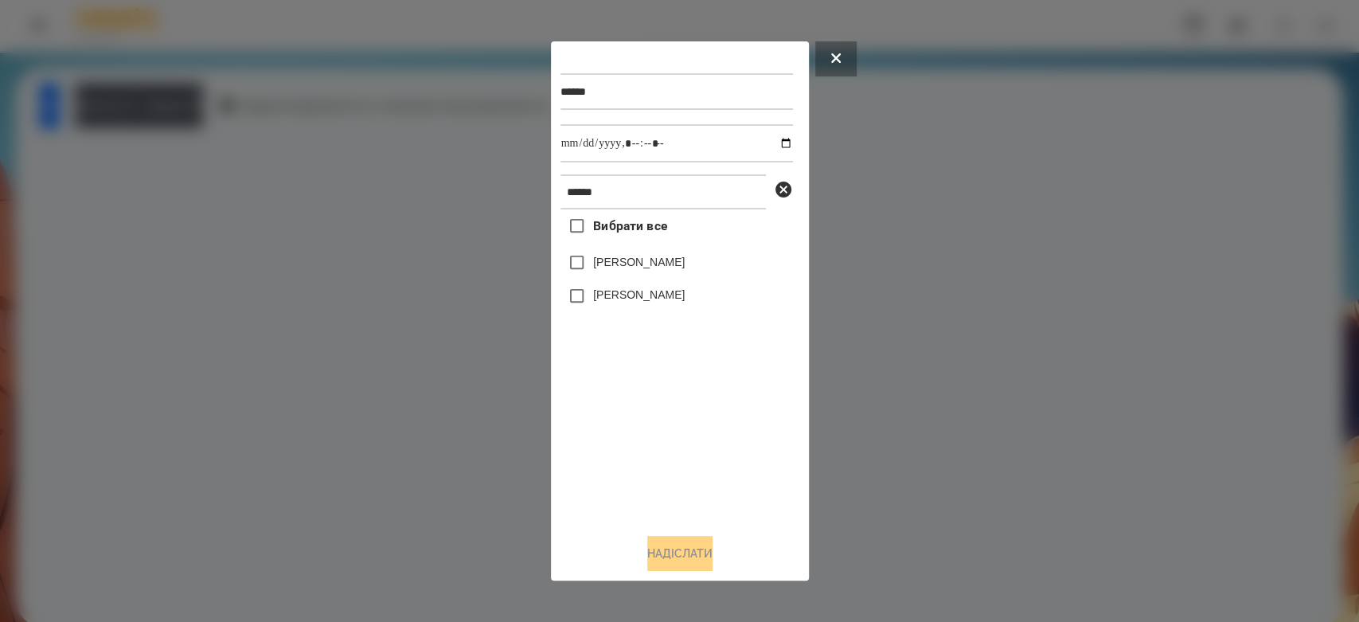
click at [685, 268] on label "[PERSON_NAME]" at bounding box center [639, 262] width 92 height 16
click at [685, 546] on button "Надіслати" at bounding box center [679, 553] width 65 height 35
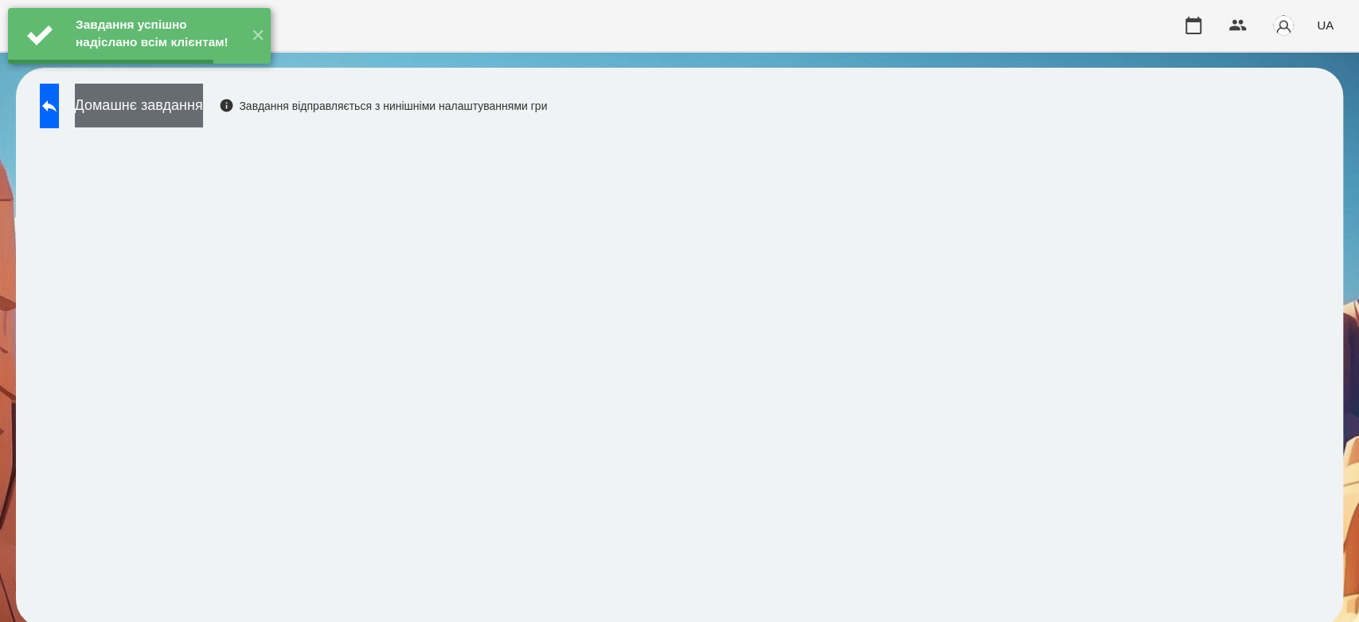
click at [196, 110] on button "Домашнє завдання" at bounding box center [139, 106] width 128 height 44
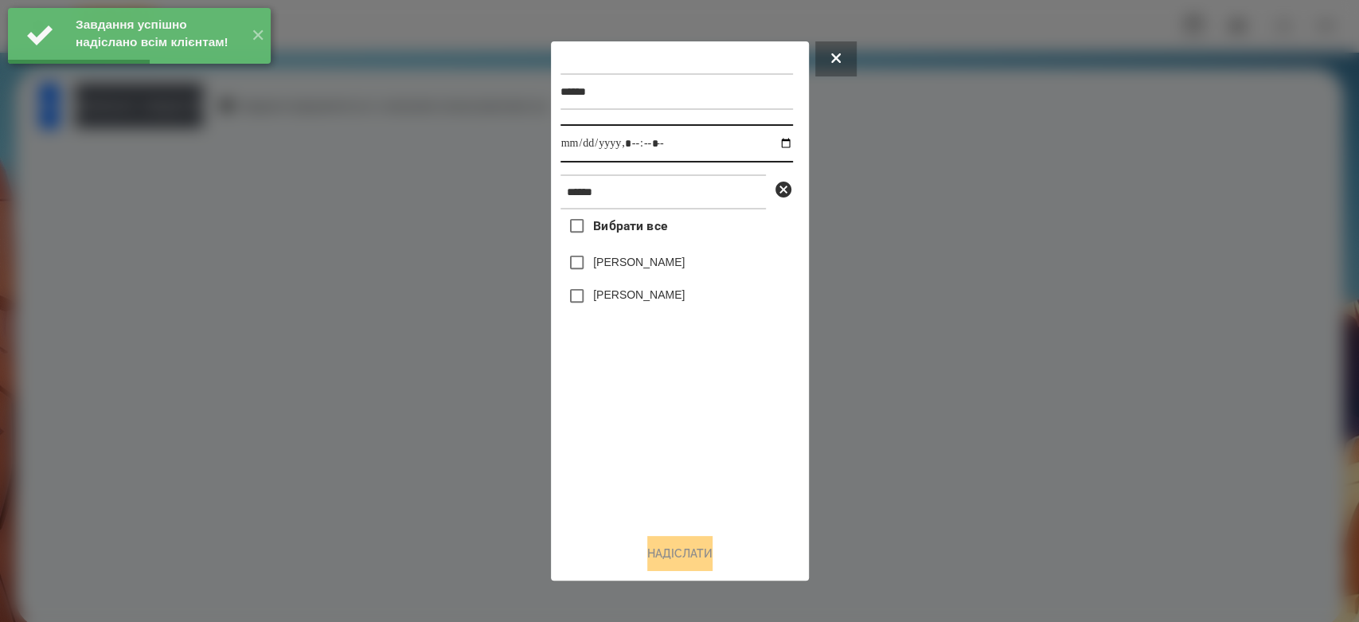
click at [765, 139] on input "datetime-local" at bounding box center [676, 143] width 232 height 38
type input "**********"
drag, startPoint x: 701, startPoint y: 498, endPoint x: 676, endPoint y: 395, distance: 105.6
click at [701, 498] on div "Вибрати все Матвій Самборський Ярина Самборська" at bounding box center [676, 364] width 232 height 311
click at [650, 270] on label "[PERSON_NAME]" at bounding box center [639, 262] width 92 height 16
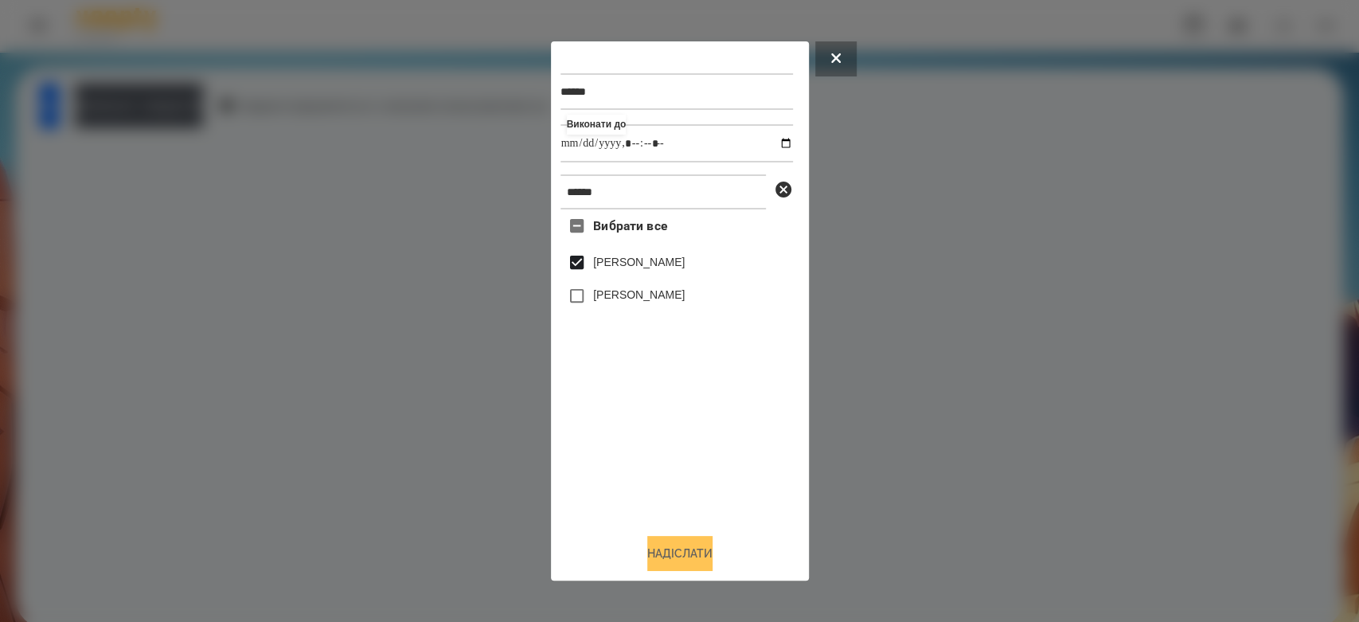
click at [707, 544] on button "Надіслати" at bounding box center [679, 553] width 65 height 35
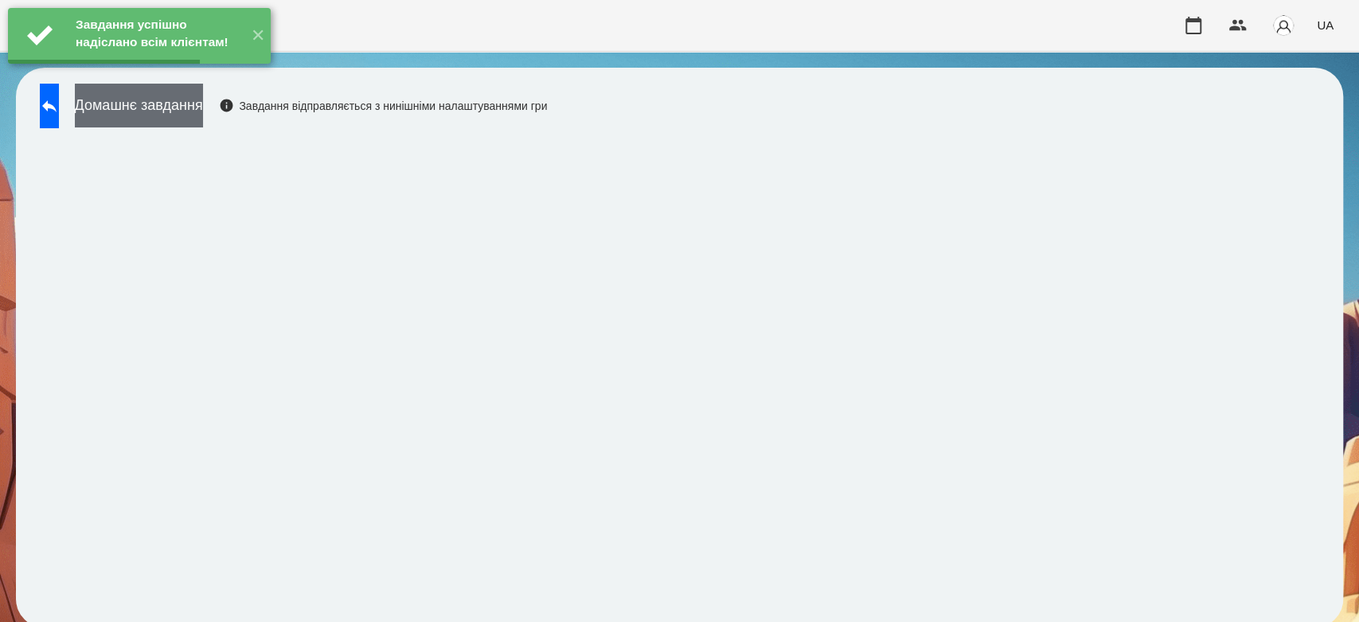
click at [203, 118] on button "Домашнє завдання" at bounding box center [139, 106] width 128 height 44
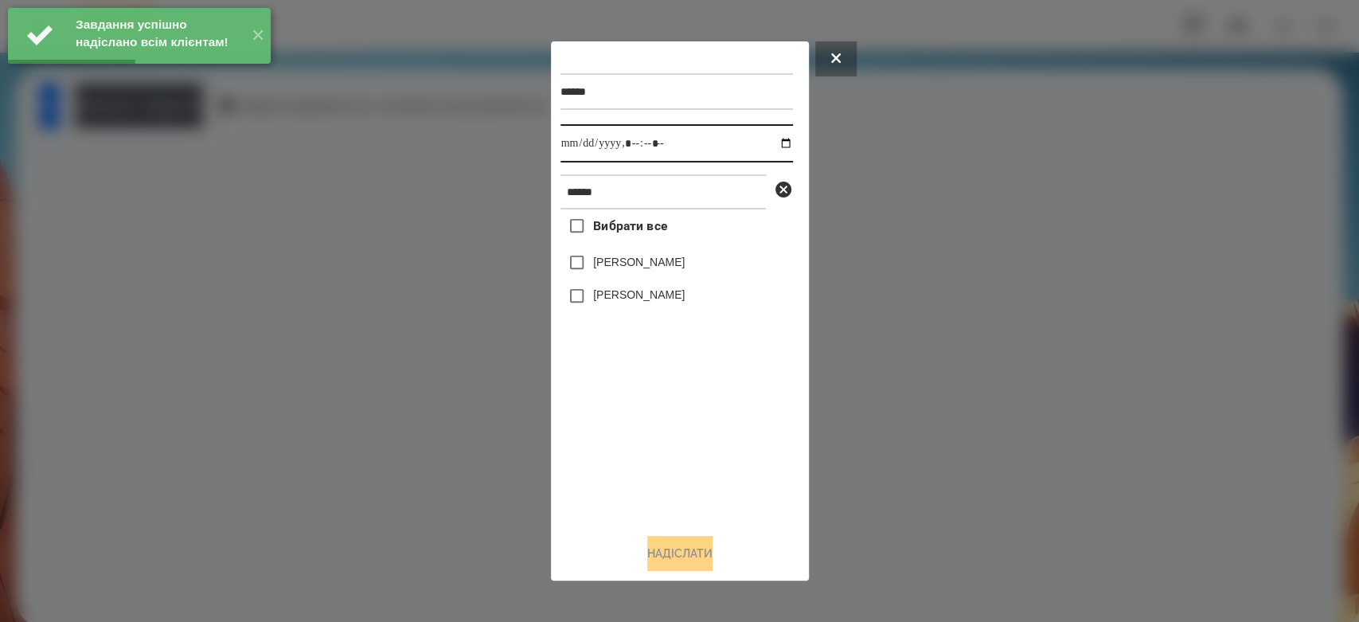
click at [773, 148] on input "datetime-local" at bounding box center [676, 143] width 232 height 38
type input "**********"
drag, startPoint x: 761, startPoint y: 494, endPoint x: 752, endPoint y: 477, distance: 20.0
click at [761, 494] on div "Вибрати все Матвій Самборський Ярина Самборська" at bounding box center [676, 364] width 232 height 311
click at [649, 265] on label "[PERSON_NAME]" at bounding box center [639, 262] width 92 height 16
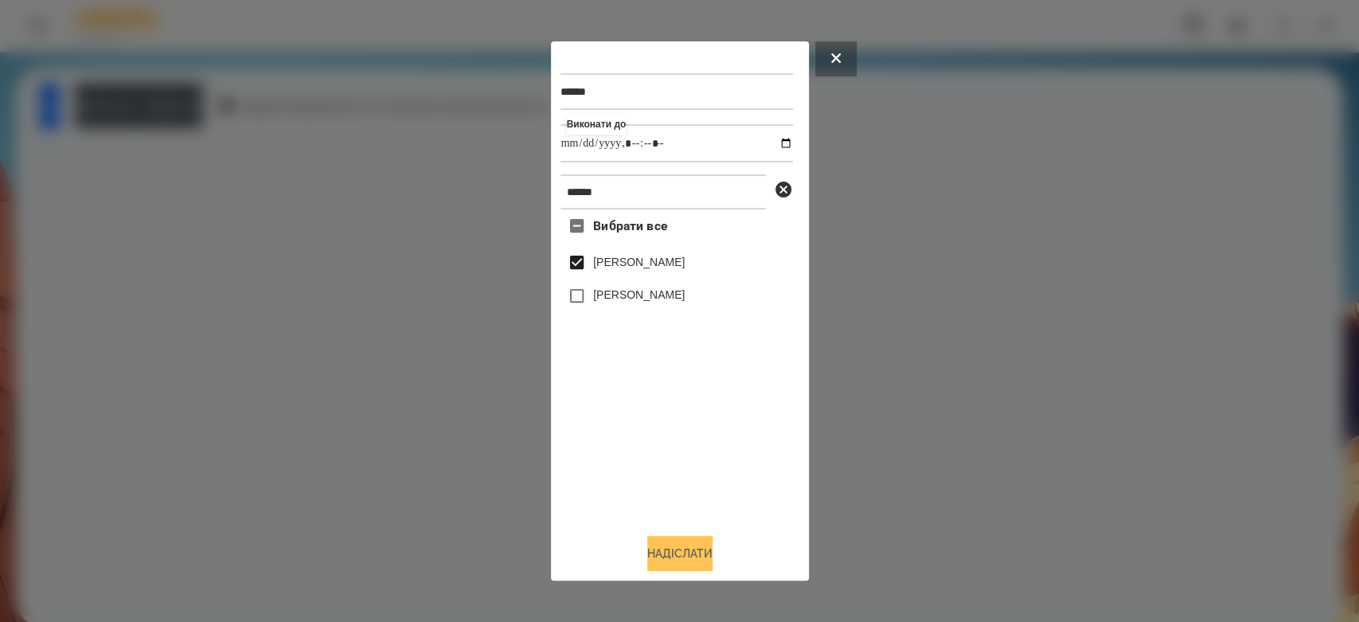
click at [693, 553] on button "Надіслати" at bounding box center [679, 553] width 65 height 35
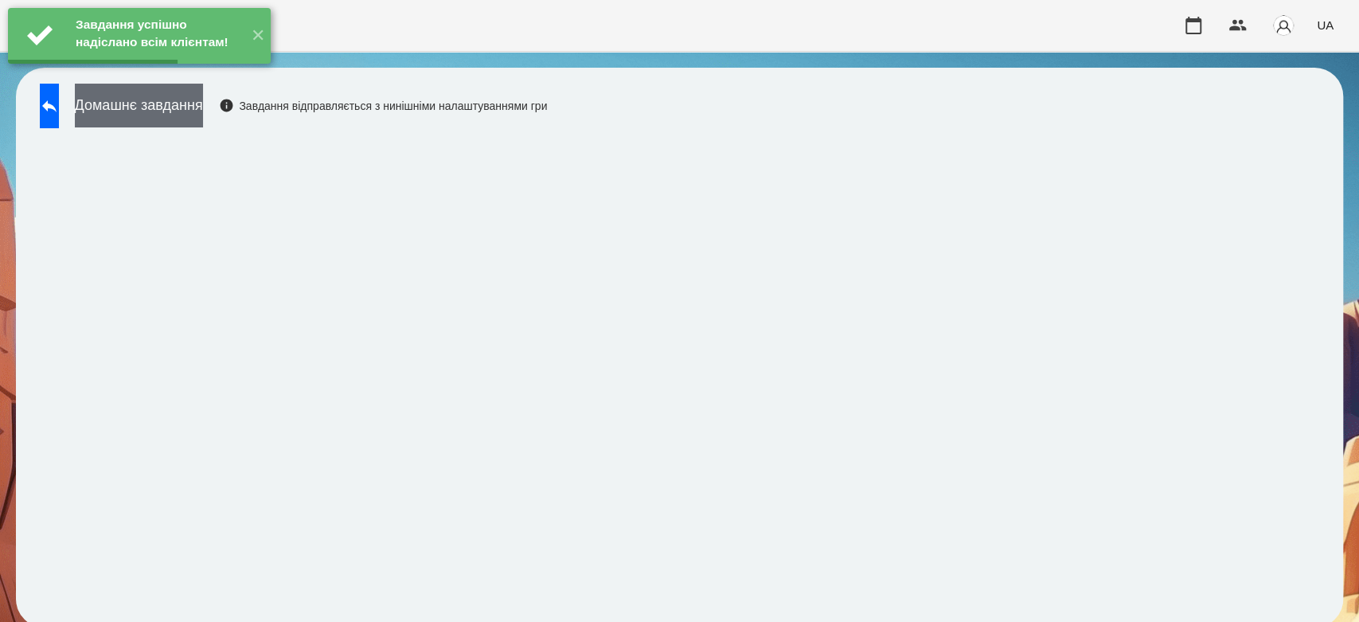
click at [196, 112] on button "Домашнє завдання" at bounding box center [139, 106] width 128 height 44
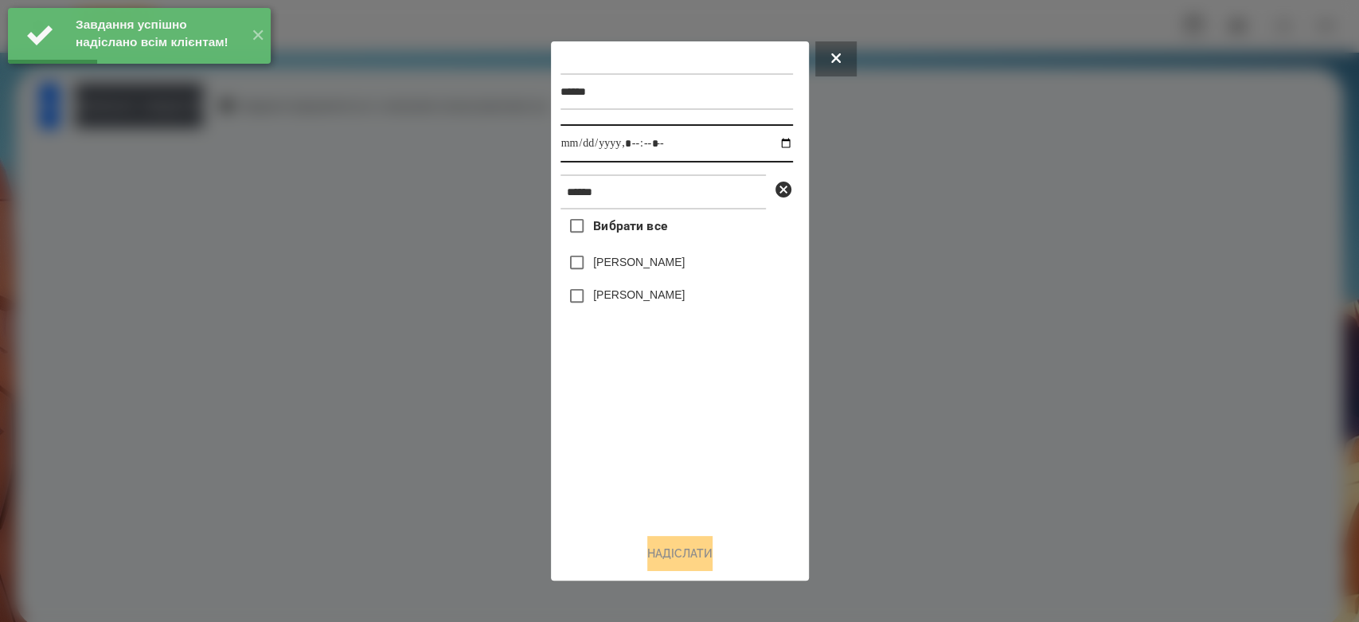
click at [772, 139] on input "datetime-local" at bounding box center [676, 143] width 232 height 38
type input "**********"
drag, startPoint x: 717, startPoint y: 418, endPoint x: 713, endPoint y: 408, distance: 10.8
click at [717, 418] on div "Вибрати все Матвій Самборський Ярина Самборська" at bounding box center [676, 364] width 232 height 311
click at [637, 260] on label "[PERSON_NAME]" at bounding box center [639, 262] width 92 height 16
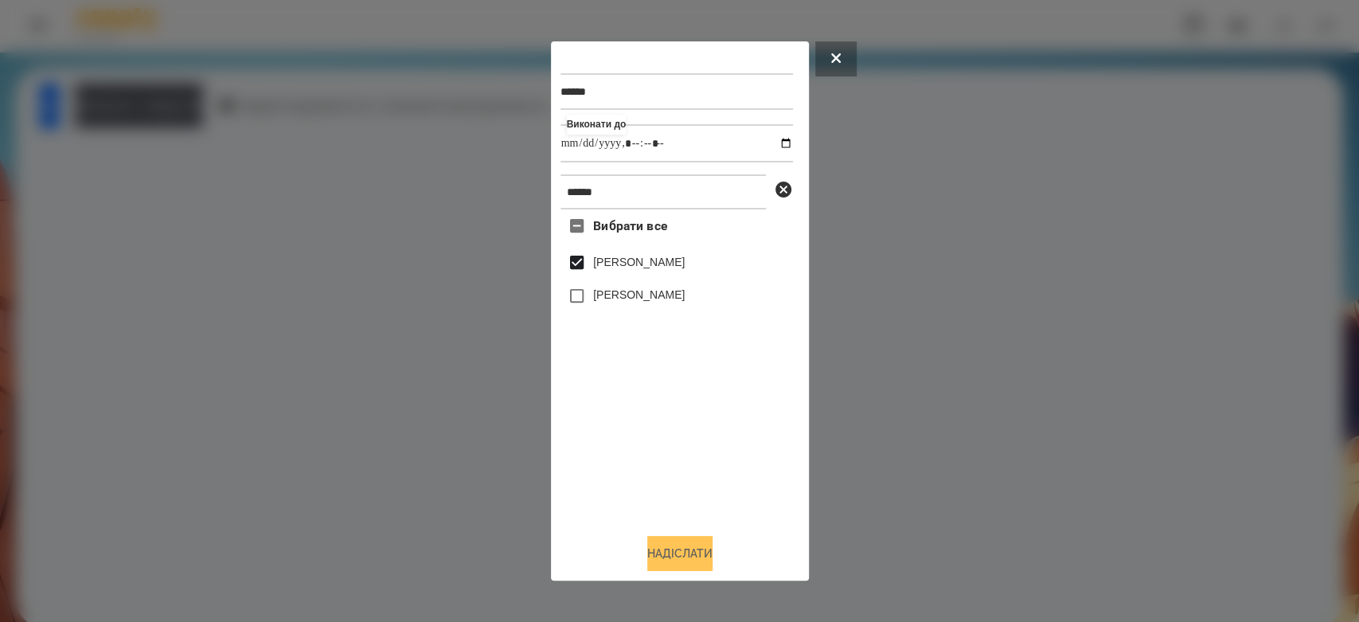
click at [682, 558] on button "Надіслати" at bounding box center [679, 553] width 65 height 35
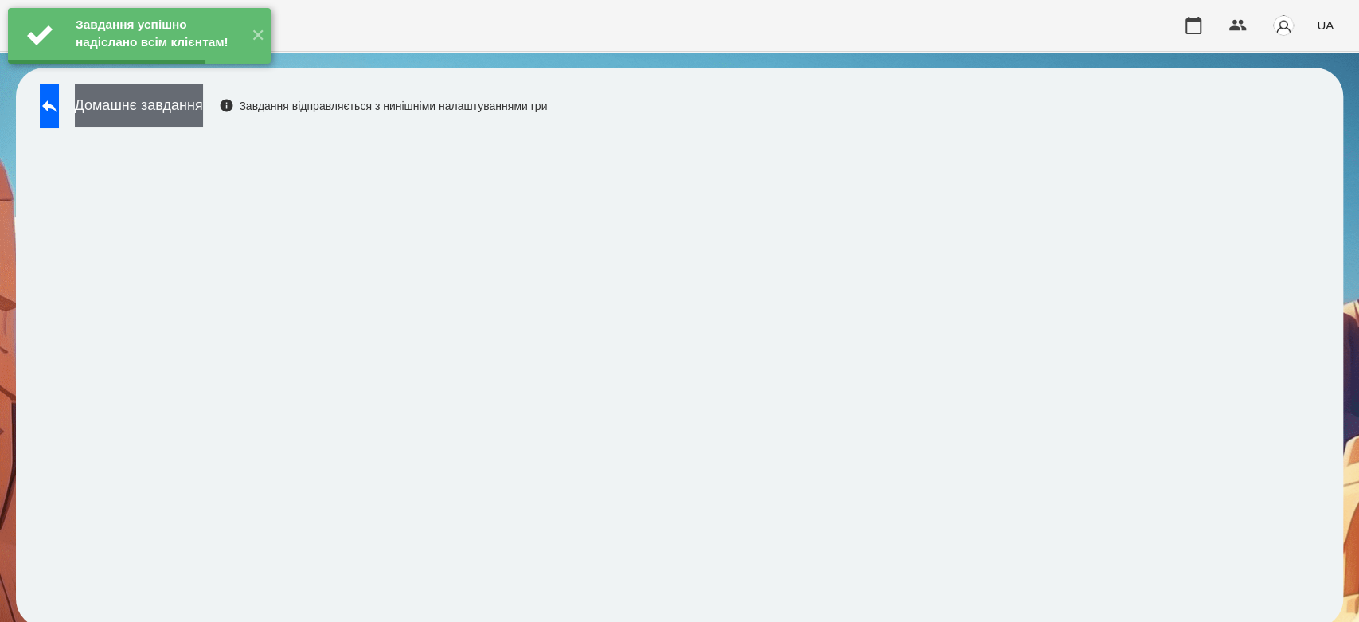
click at [202, 100] on button "Домашнє завдання" at bounding box center [139, 106] width 128 height 44
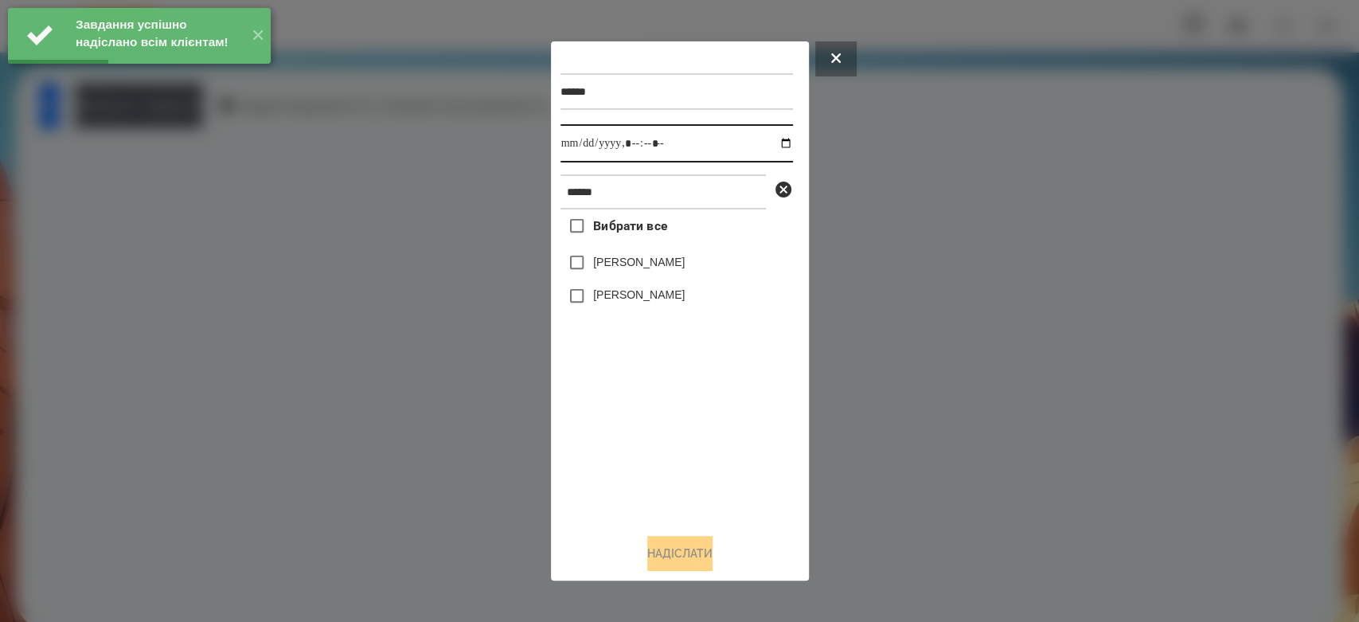
click at [776, 148] on input "datetime-local" at bounding box center [676, 143] width 232 height 38
type input "**********"
click at [669, 440] on div "Вибрати все Матвій Самборський Ярина Самборська" at bounding box center [676, 364] width 232 height 311
click at [651, 260] on label "[PERSON_NAME]" at bounding box center [639, 262] width 92 height 16
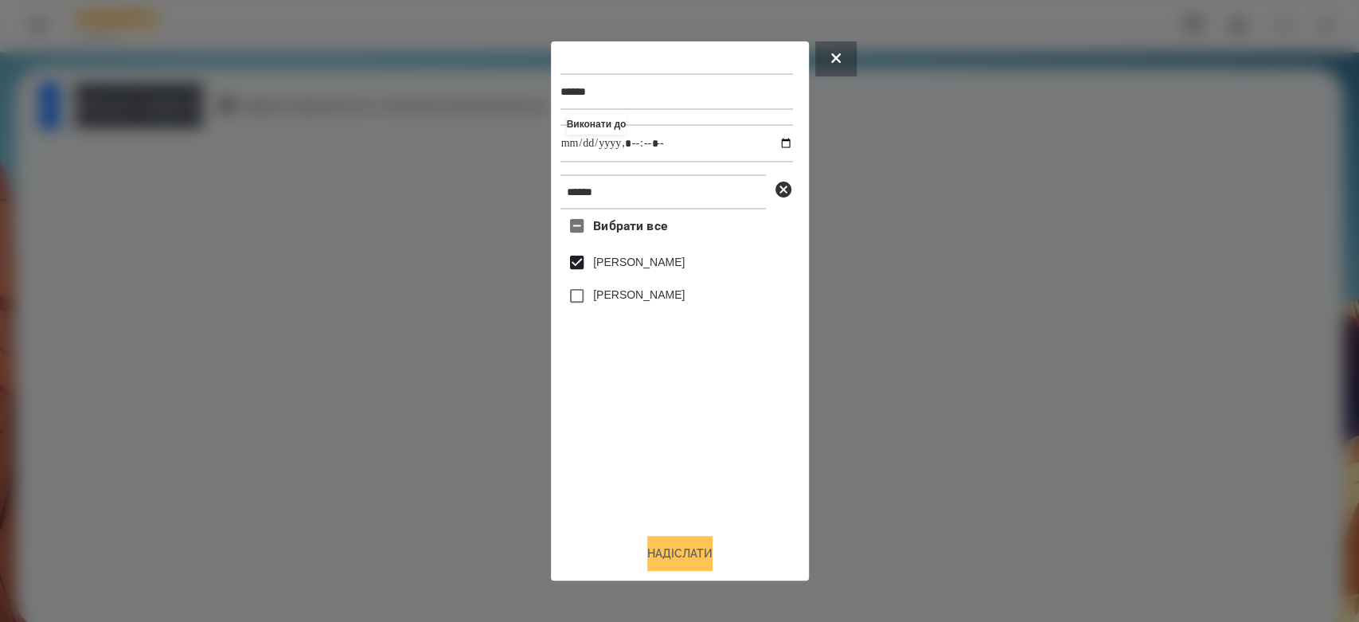
click at [697, 544] on button "Надіслати" at bounding box center [679, 553] width 65 height 35
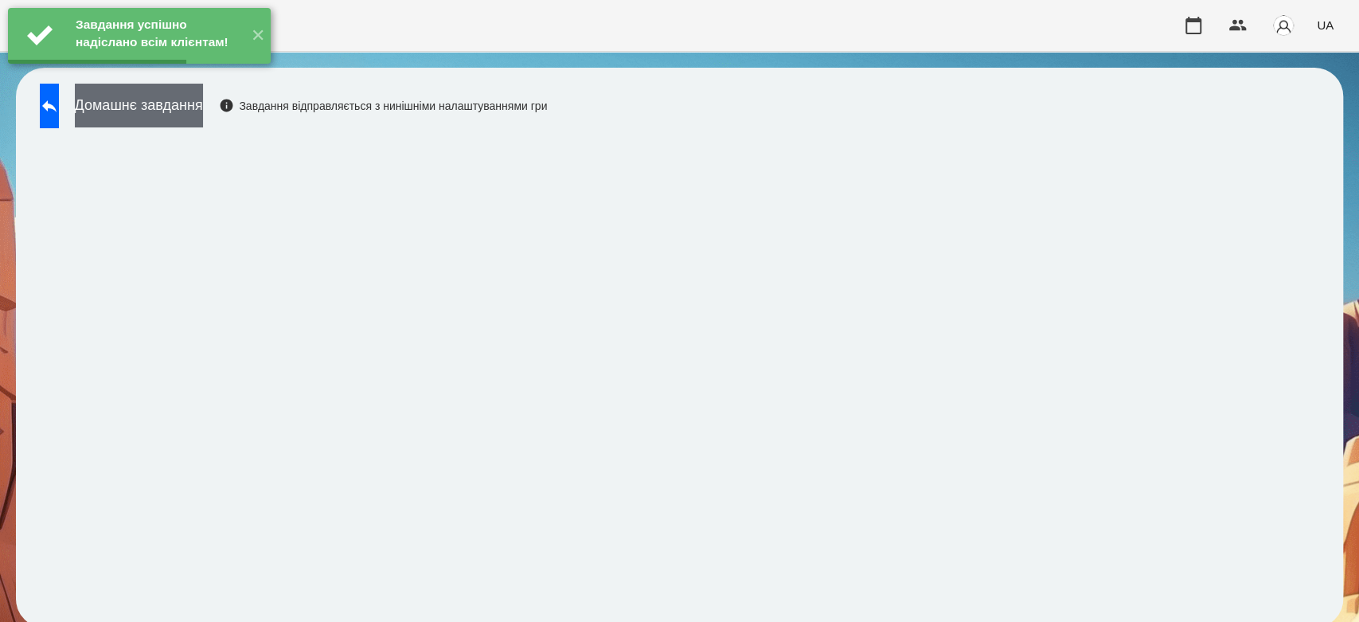
click at [203, 118] on button "Домашнє завдання" at bounding box center [139, 106] width 128 height 44
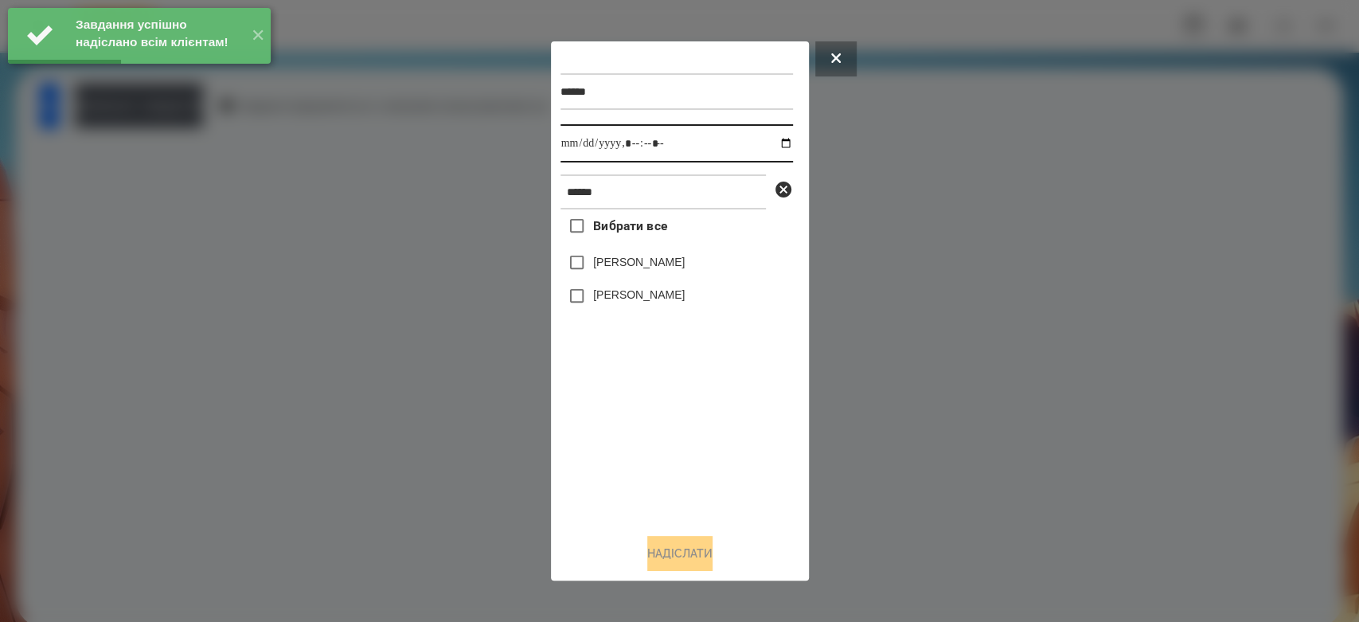
click at [777, 144] on input "datetime-local" at bounding box center [676, 143] width 232 height 38
type input "**********"
drag, startPoint x: 650, startPoint y: 418, endPoint x: 603, endPoint y: 301, distance: 126.1
click at [650, 418] on div "Вибрати все Матвій Самборський Ярина Самборська" at bounding box center [676, 364] width 232 height 311
click at [614, 263] on label "[PERSON_NAME]" at bounding box center [639, 262] width 92 height 16
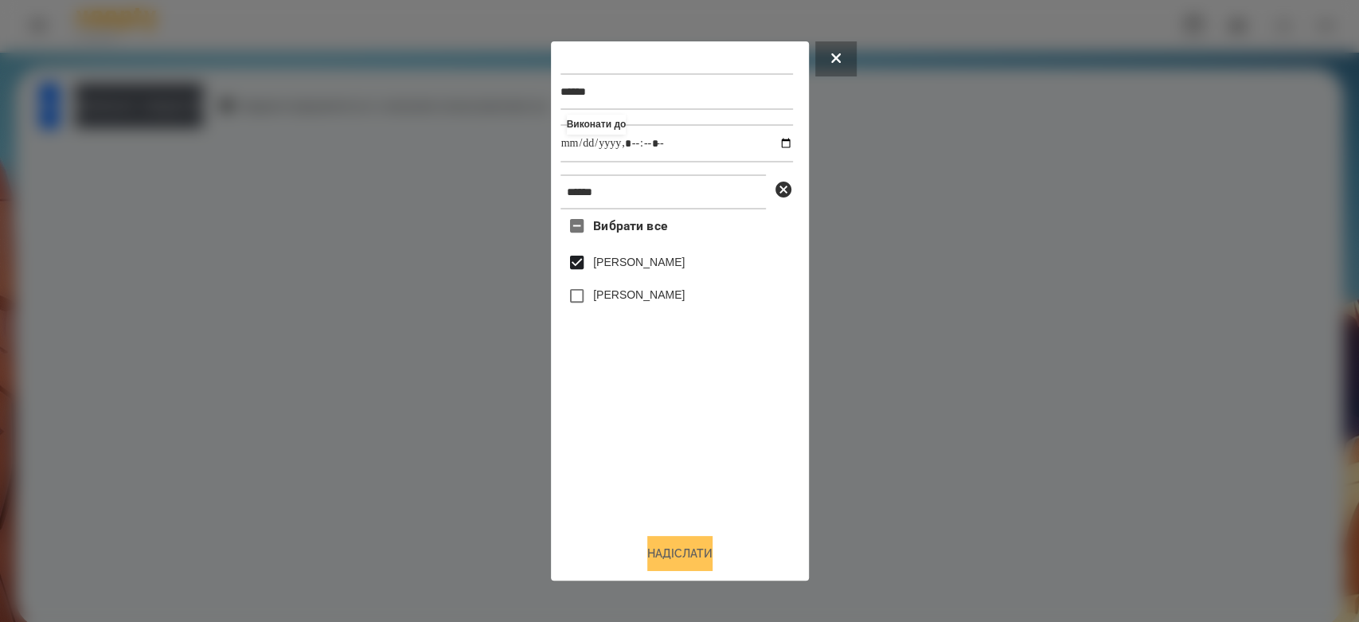
click at [697, 557] on button "Надіслати" at bounding box center [679, 553] width 65 height 35
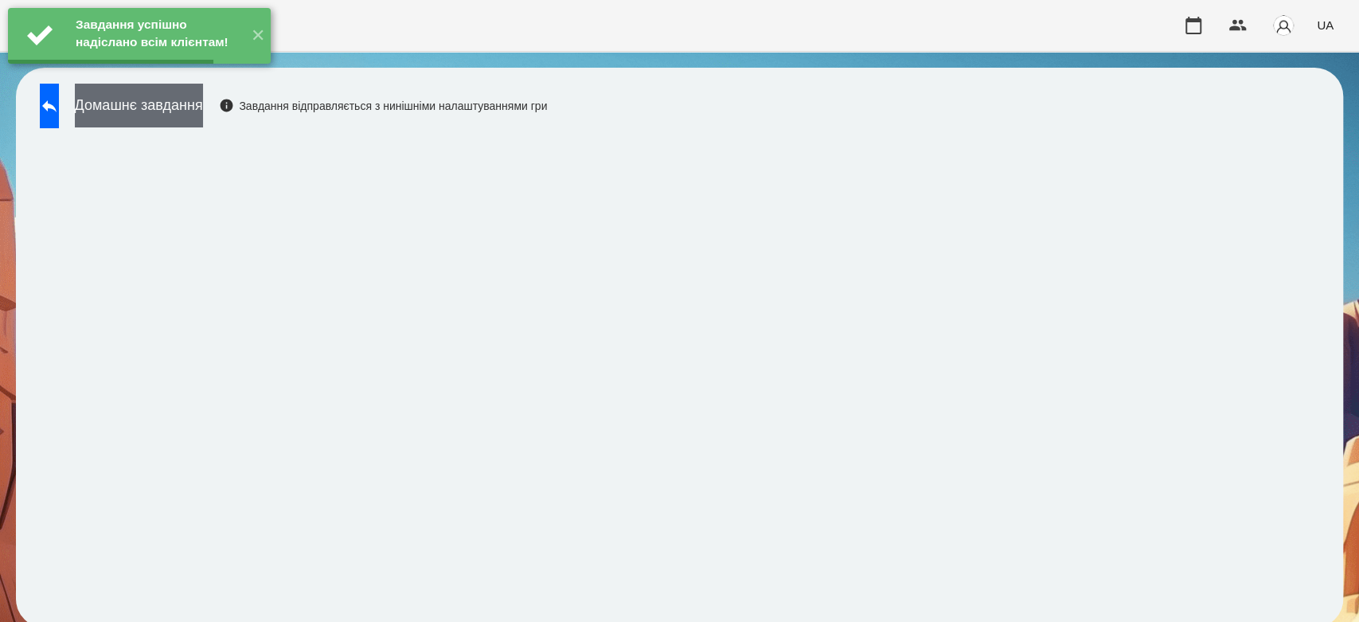
click at [203, 113] on button "Домашнє завдання" at bounding box center [139, 106] width 128 height 44
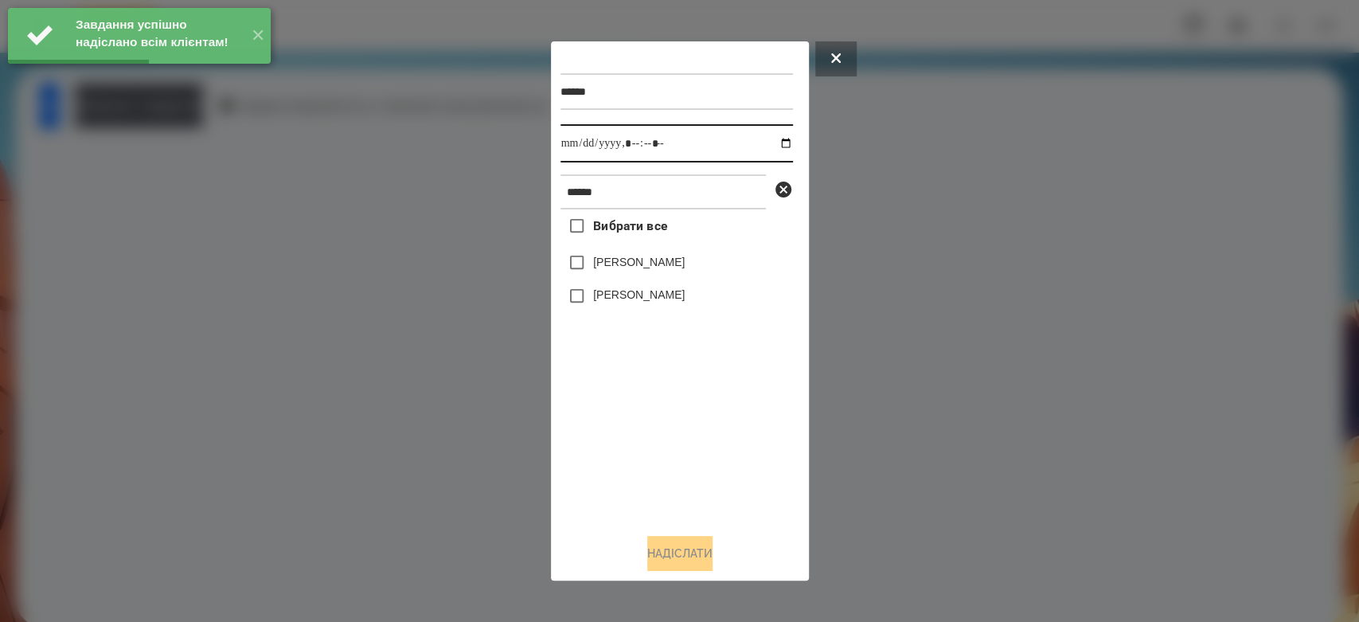
click at [778, 139] on input "datetime-local" at bounding box center [676, 143] width 232 height 38
type input "**********"
click at [732, 512] on div "Вибрати все Матвій Самборський Ярина Самборська" at bounding box center [676, 364] width 232 height 311
click at [660, 250] on div "[PERSON_NAME]" at bounding box center [676, 262] width 232 height 33
click at [669, 264] on label "[PERSON_NAME]" at bounding box center [639, 262] width 92 height 16
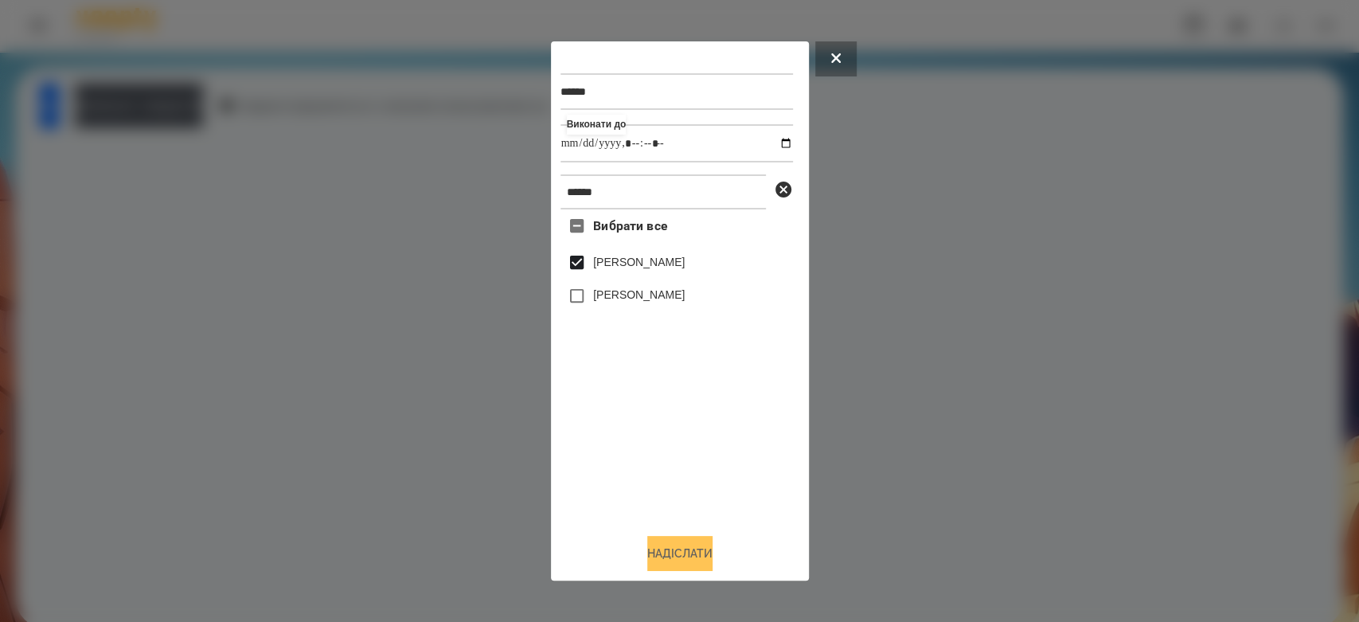
click at [712, 546] on button "Надіслати" at bounding box center [679, 553] width 65 height 35
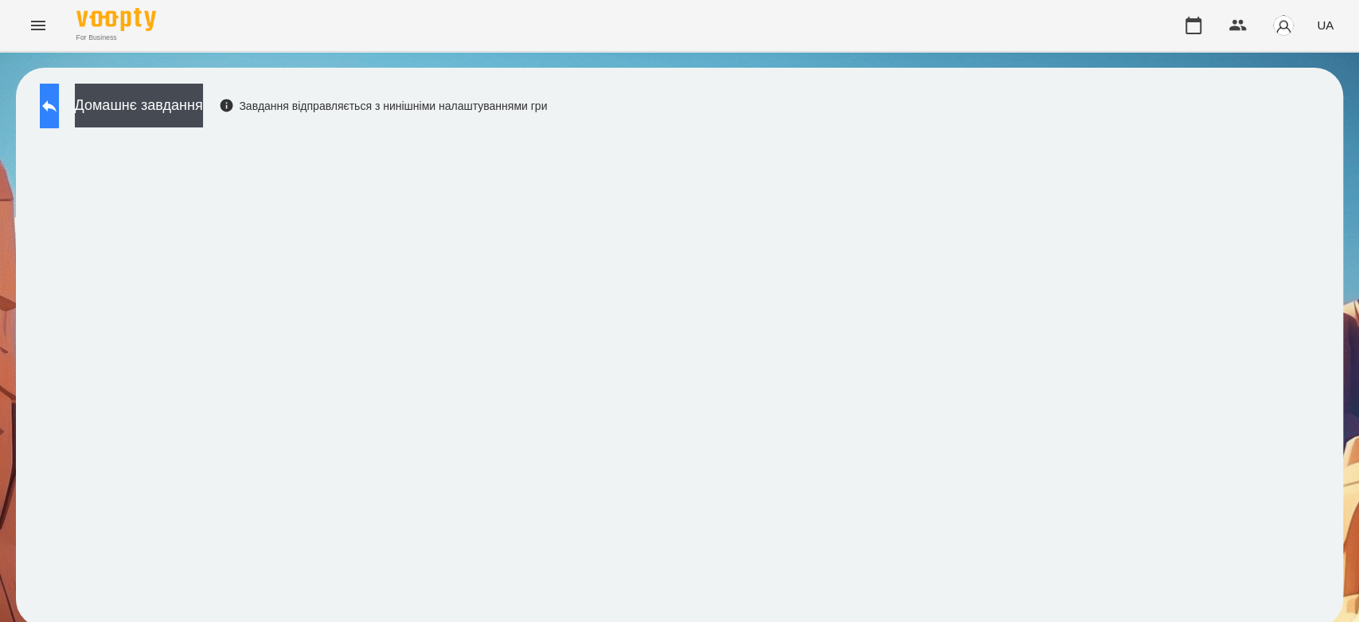
click at [59, 93] on button at bounding box center [49, 106] width 19 height 45
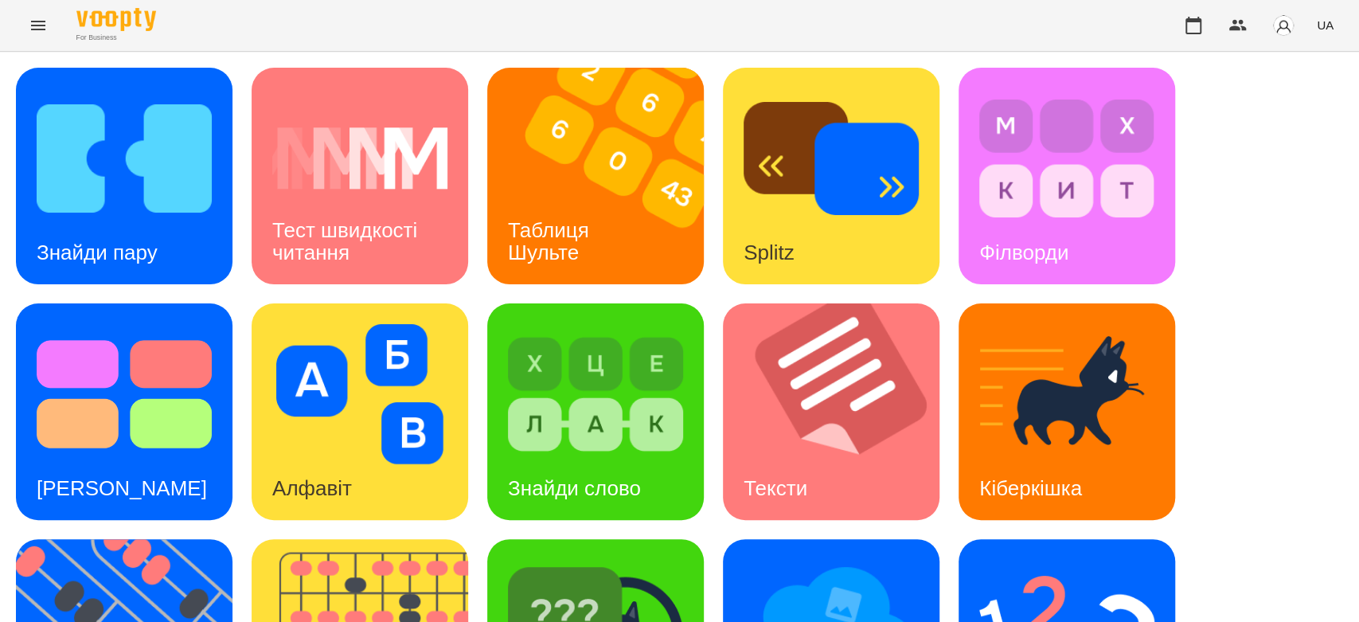
scroll to position [385, 0]
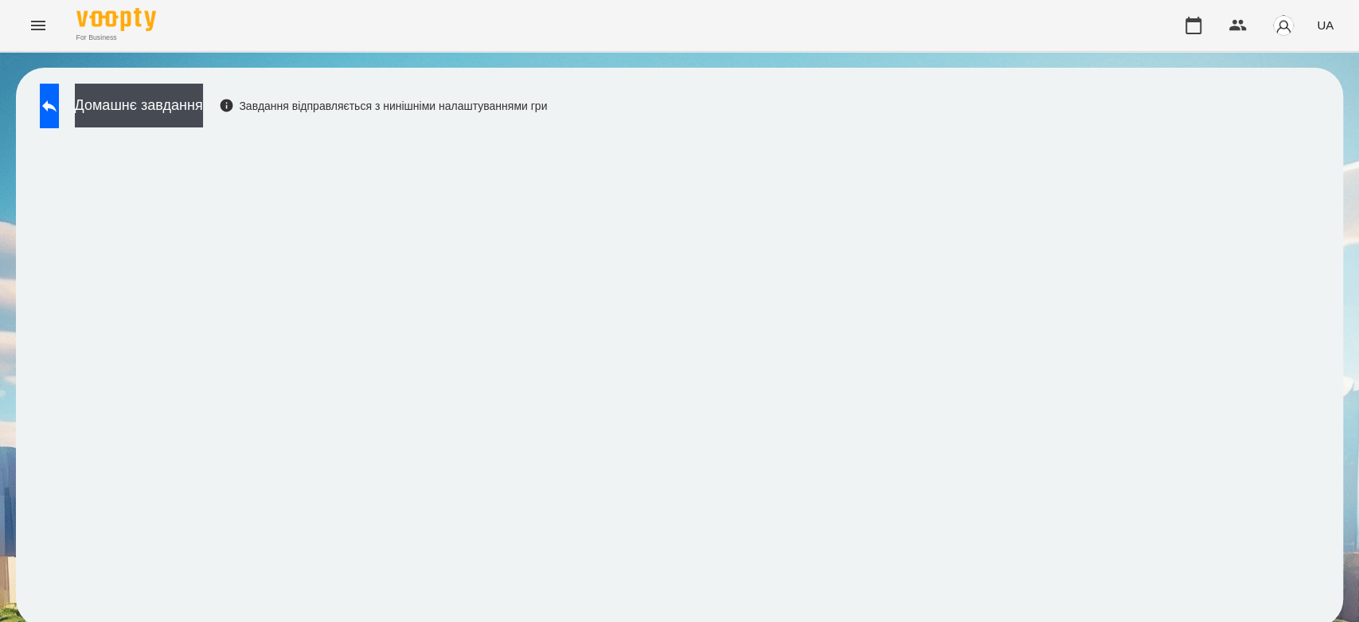
click at [1321, 195] on div "Домашнє завдання Завдання відправляється з нинішніми налаштуваннями гри" at bounding box center [679, 348] width 1327 height 560
click at [59, 115] on button at bounding box center [49, 106] width 19 height 45
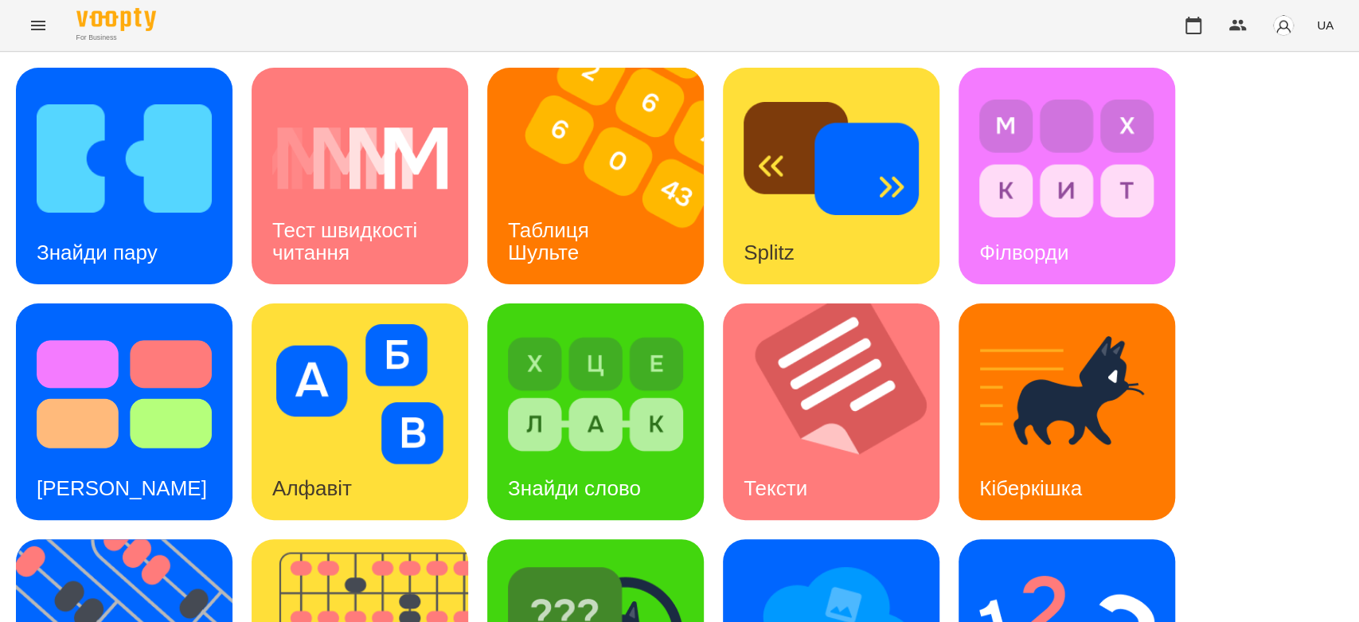
scroll to position [385, 0]
click at [1146, 560] on img at bounding box center [1066, 630] width 175 height 140
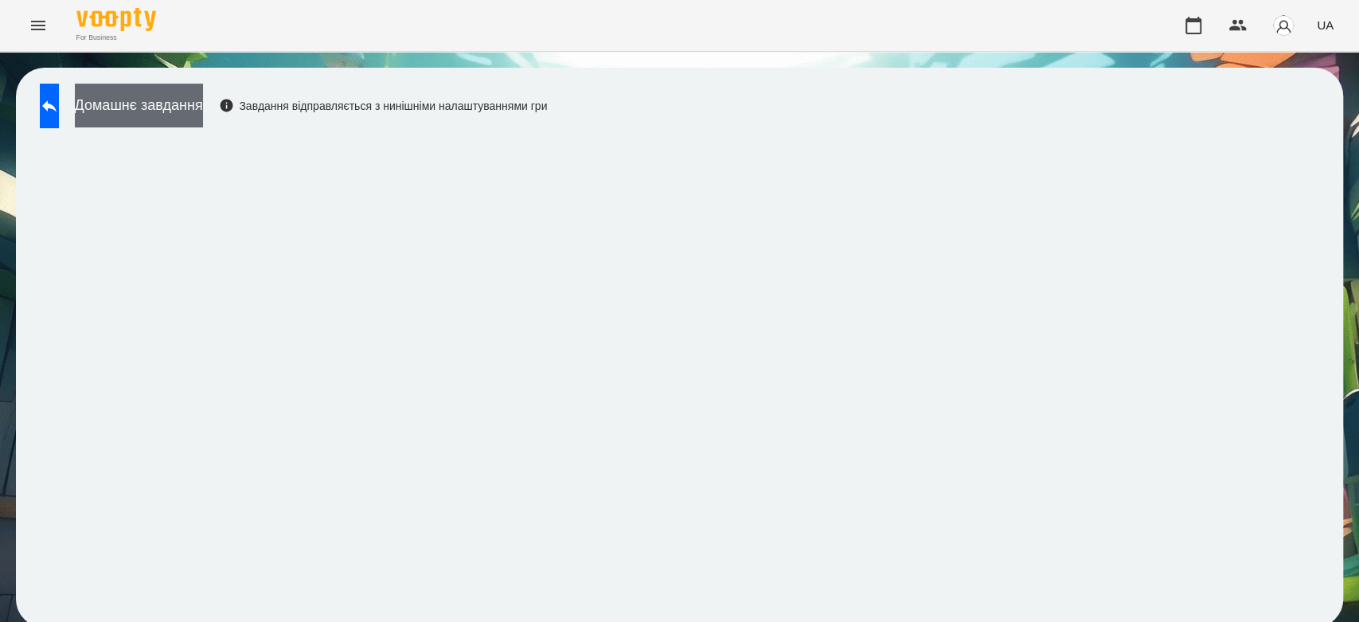
click at [203, 116] on button "Домашнє завдання" at bounding box center [139, 106] width 128 height 44
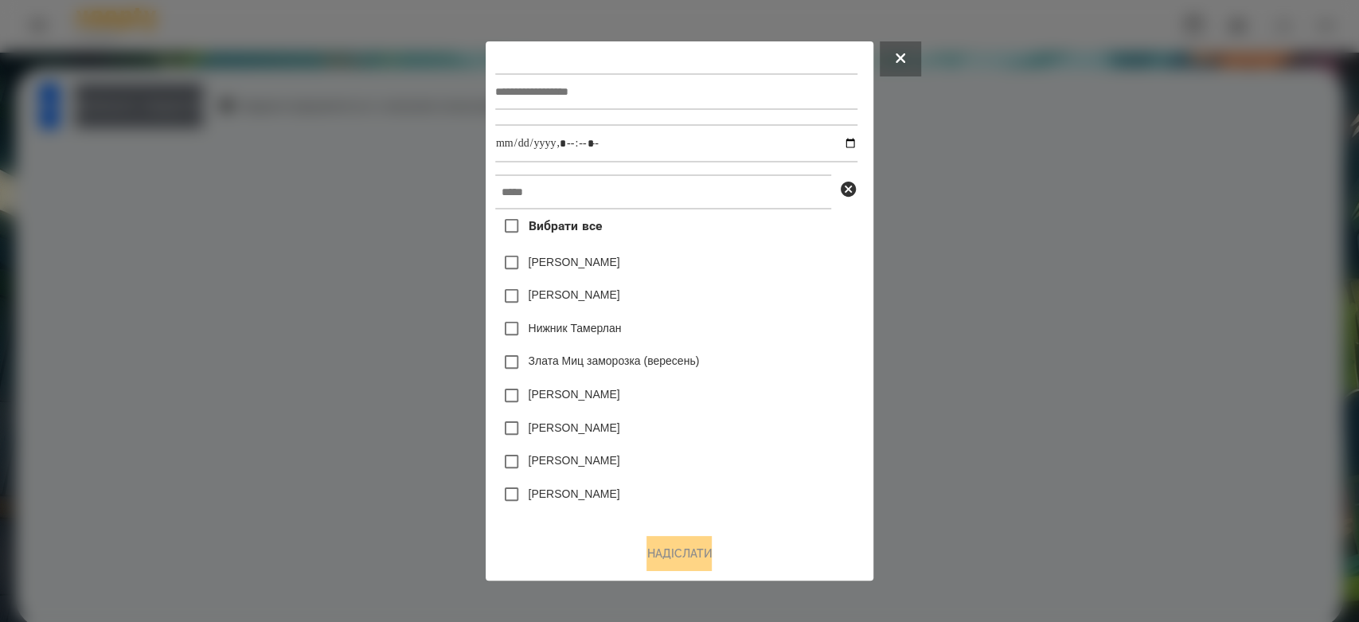
click at [693, 107] on input "text" at bounding box center [676, 91] width 362 height 37
type input "**********"
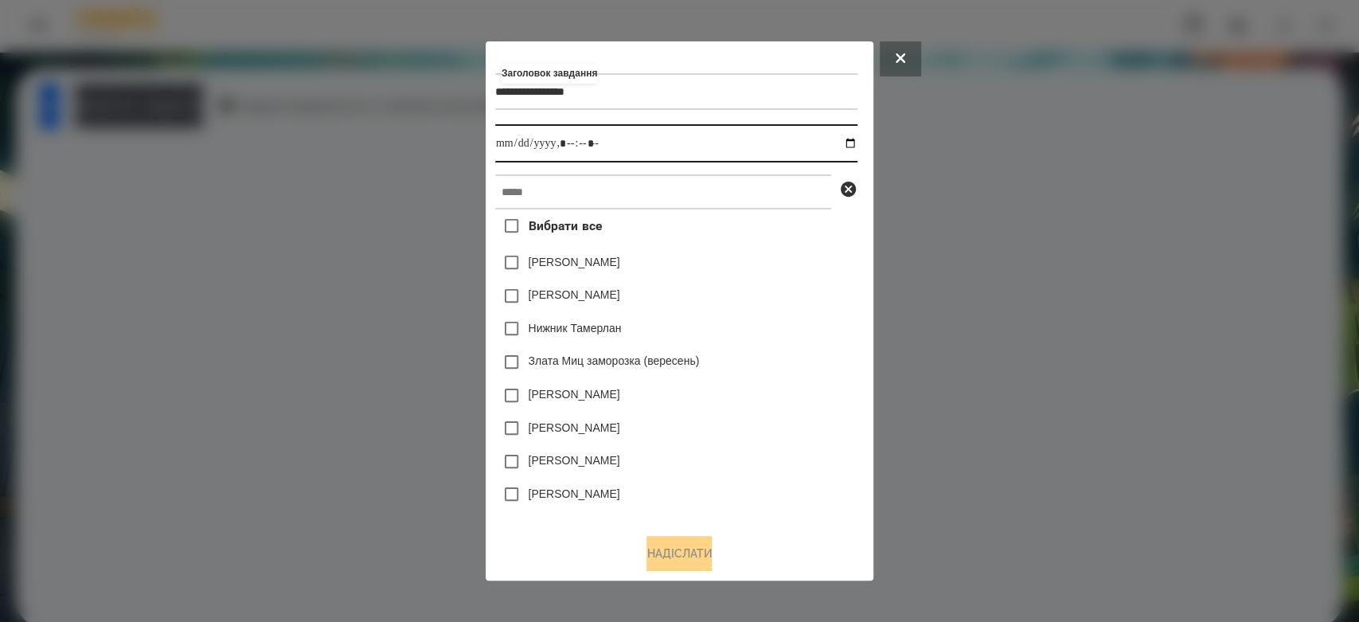
click at [855, 145] on input "datetime-local" at bounding box center [676, 143] width 362 height 38
type input "**********"
click at [806, 291] on div "Яна Щербакова" at bounding box center [676, 295] width 362 height 33
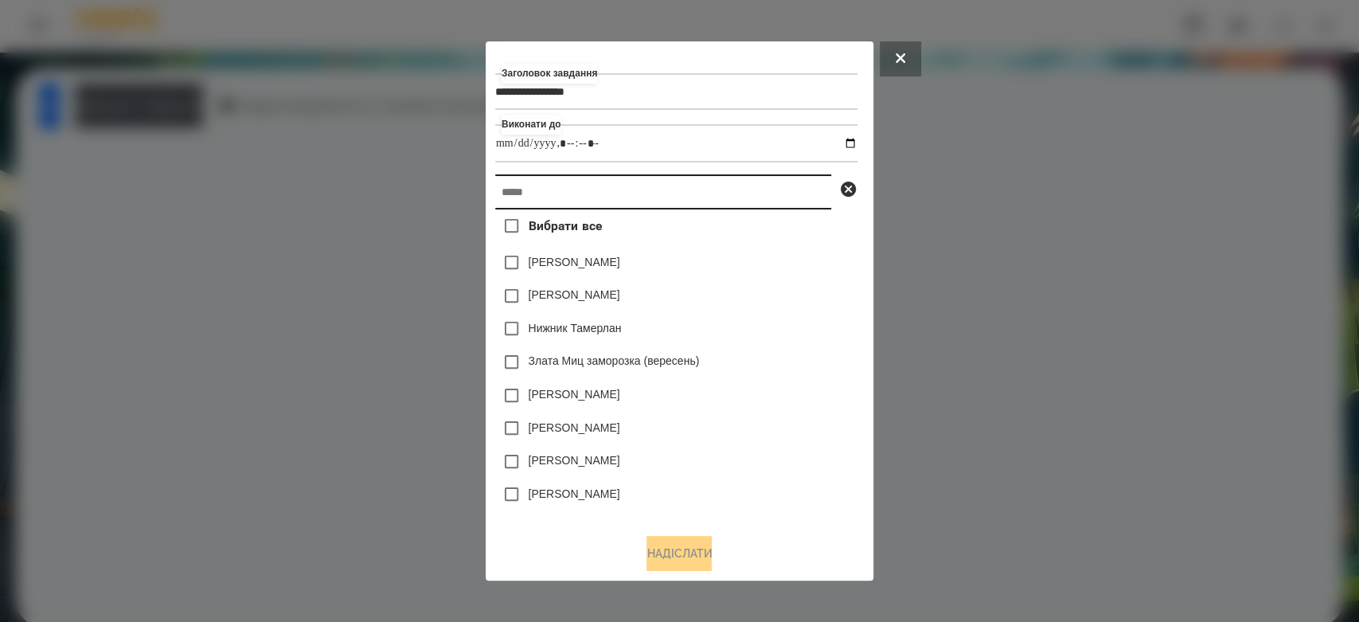
click at [749, 178] on input "text" at bounding box center [663, 191] width 336 height 35
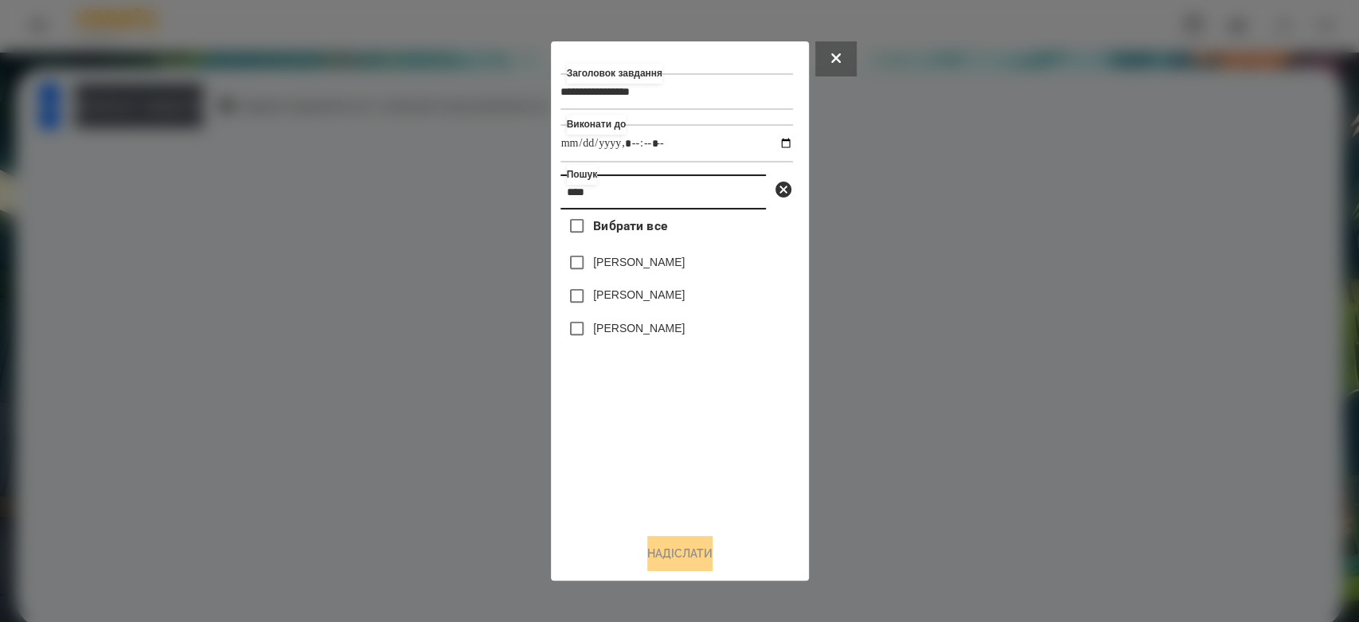
type input "****"
click at [668, 299] on label "[PERSON_NAME]" at bounding box center [639, 295] width 92 height 16
click at [692, 560] on button "Надіслати" at bounding box center [679, 553] width 65 height 35
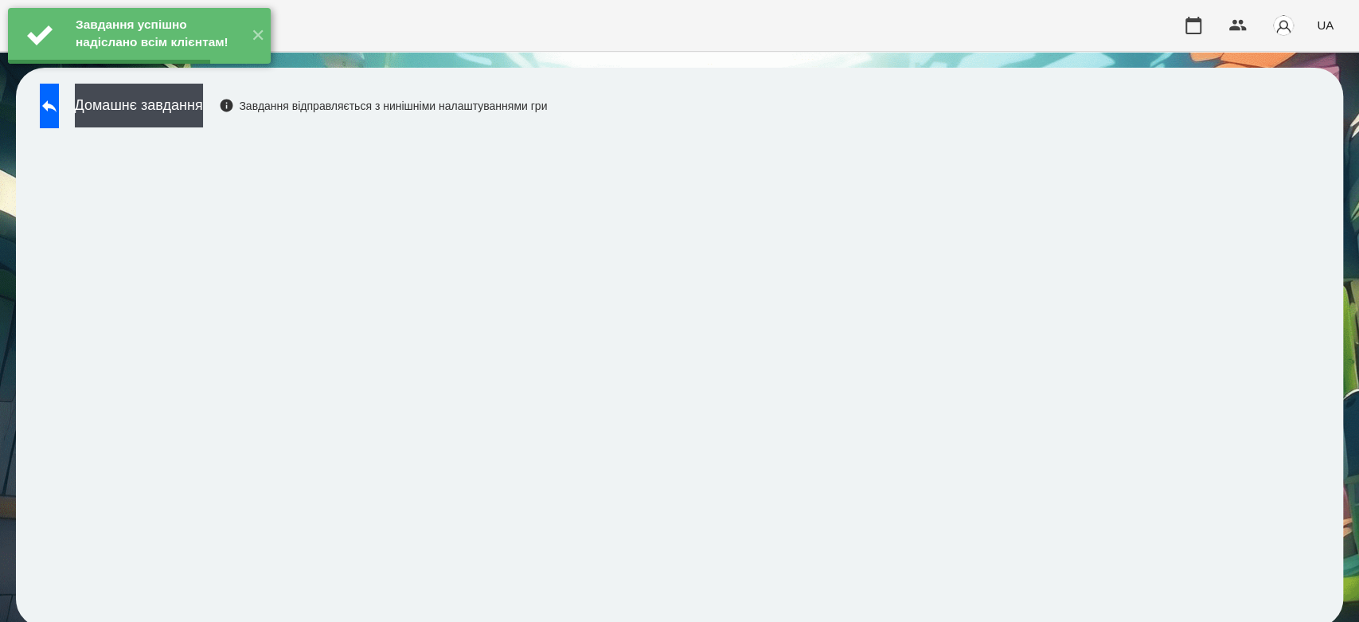
click at [203, 119] on button "Домашнє завдання" at bounding box center [139, 106] width 128 height 44
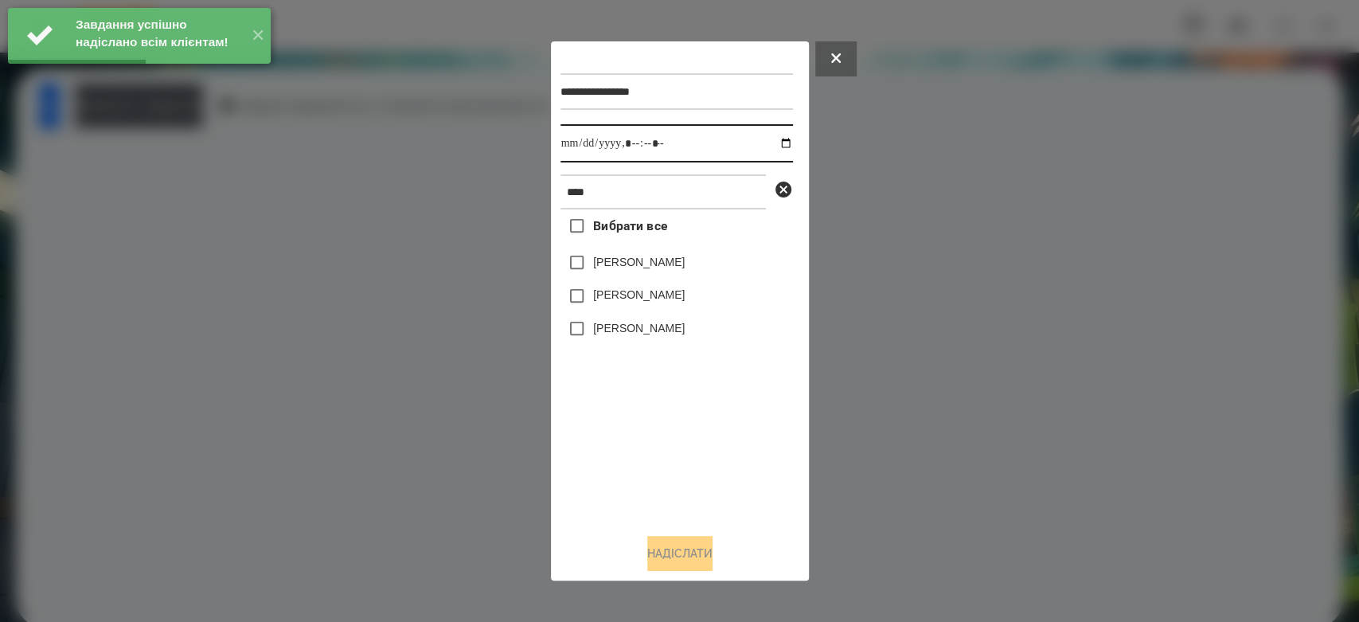
click at [779, 149] on input "datetime-local" at bounding box center [676, 143] width 232 height 38
type input "**********"
click at [715, 534] on div "**********" at bounding box center [679, 311] width 239 height 521
click at [646, 309] on div "[PERSON_NAME]" at bounding box center [676, 295] width 232 height 33
click at [655, 301] on label "[PERSON_NAME]" at bounding box center [639, 295] width 92 height 16
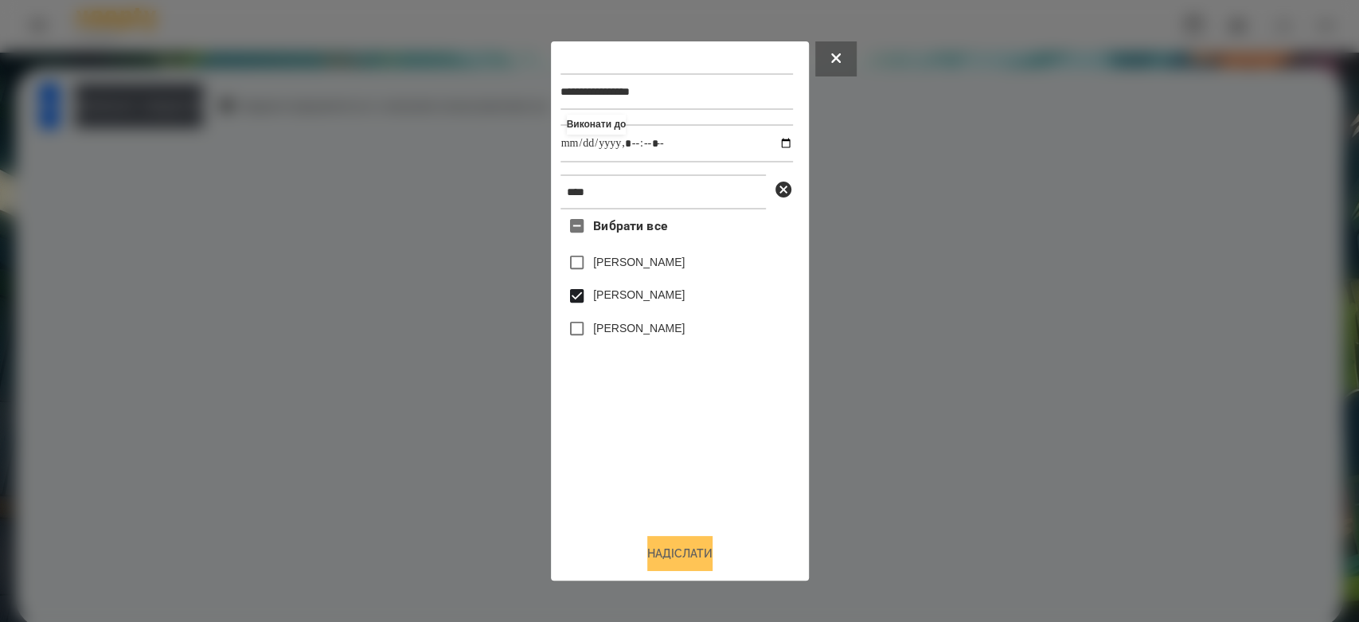
click at [689, 546] on button "Надіслати" at bounding box center [679, 553] width 65 height 35
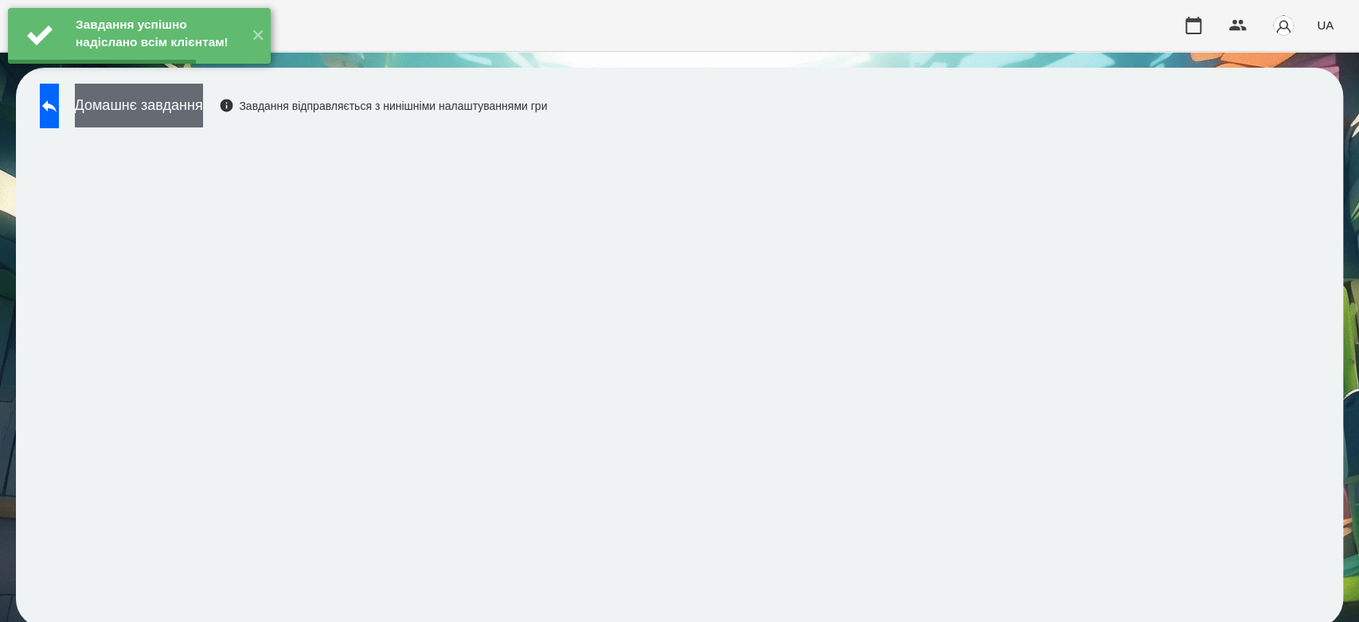
click at [193, 111] on button "Домашнє завдання" at bounding box center [139, 106] width 128 height 44
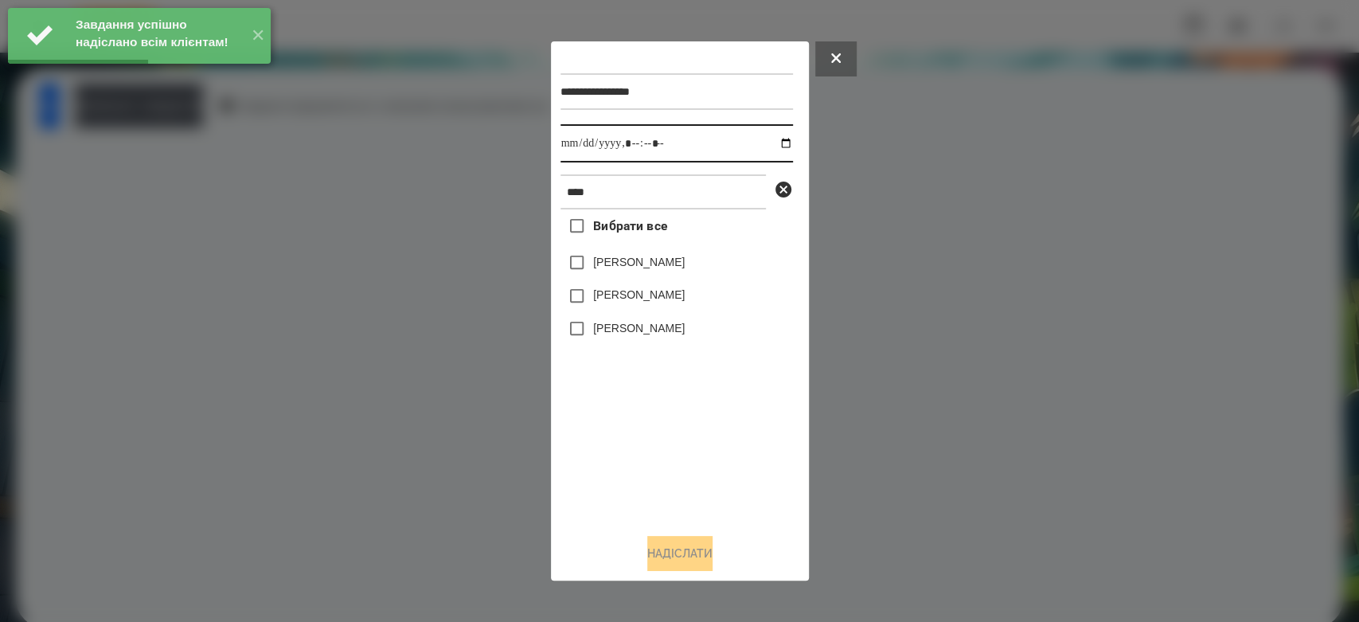
click at [781, 145] on input "datetime-local" at bounding box center [676, 143] width 232 height 38
type input "**********"
click at [713, 483] on div "Вибрати все Ніколь Самбурська Матвій Самборський Ярина Самборська" at bounding box center [676, 364] width 232 height 311
click at [662, 292] on label "[PERSON_NAME]" at bounding box center [639, 295] width 92 height 16
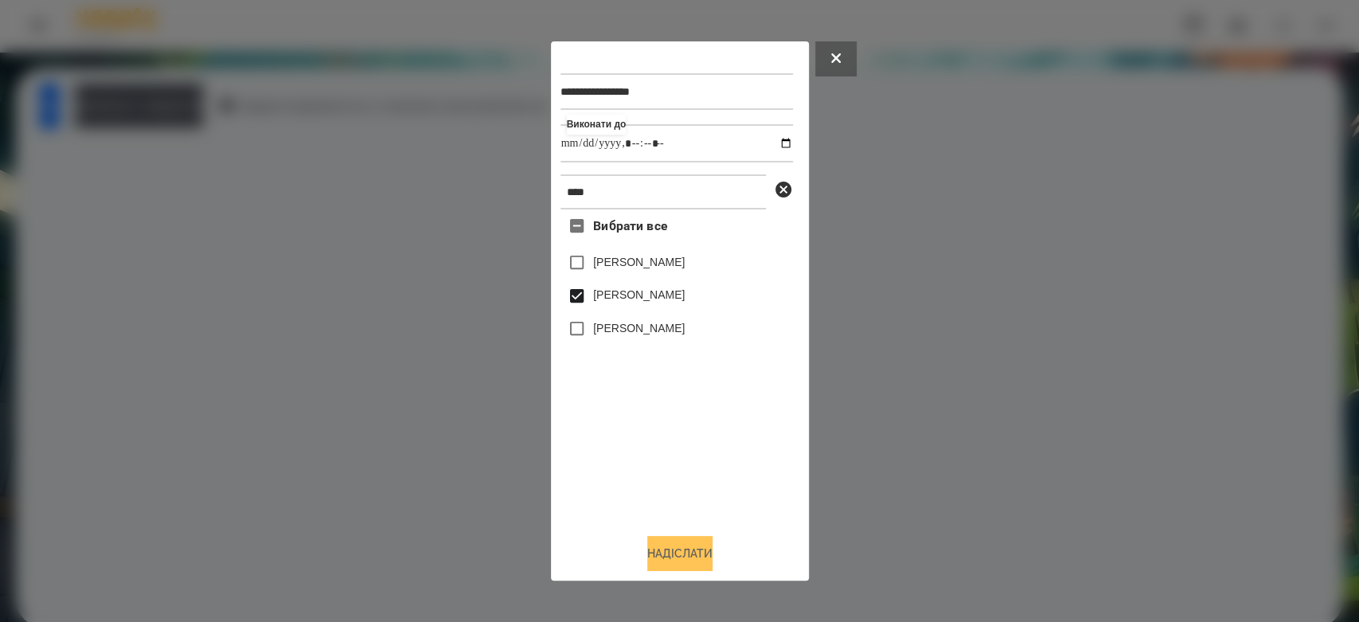
click at [708, 557] on button "Надіслати" at bounding box center [679, 553] width 65 height 35
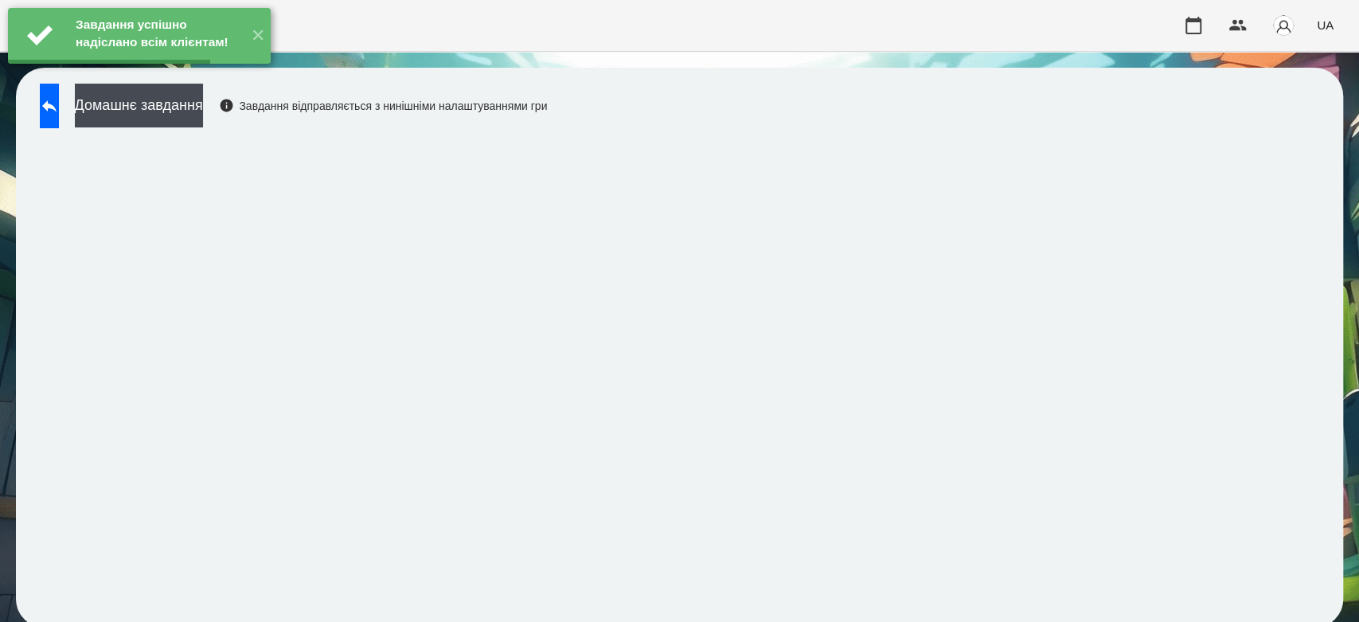
click at [162, 107] on button "Домашнє завдання" at bounding box center [139, 106] width 128 height 44
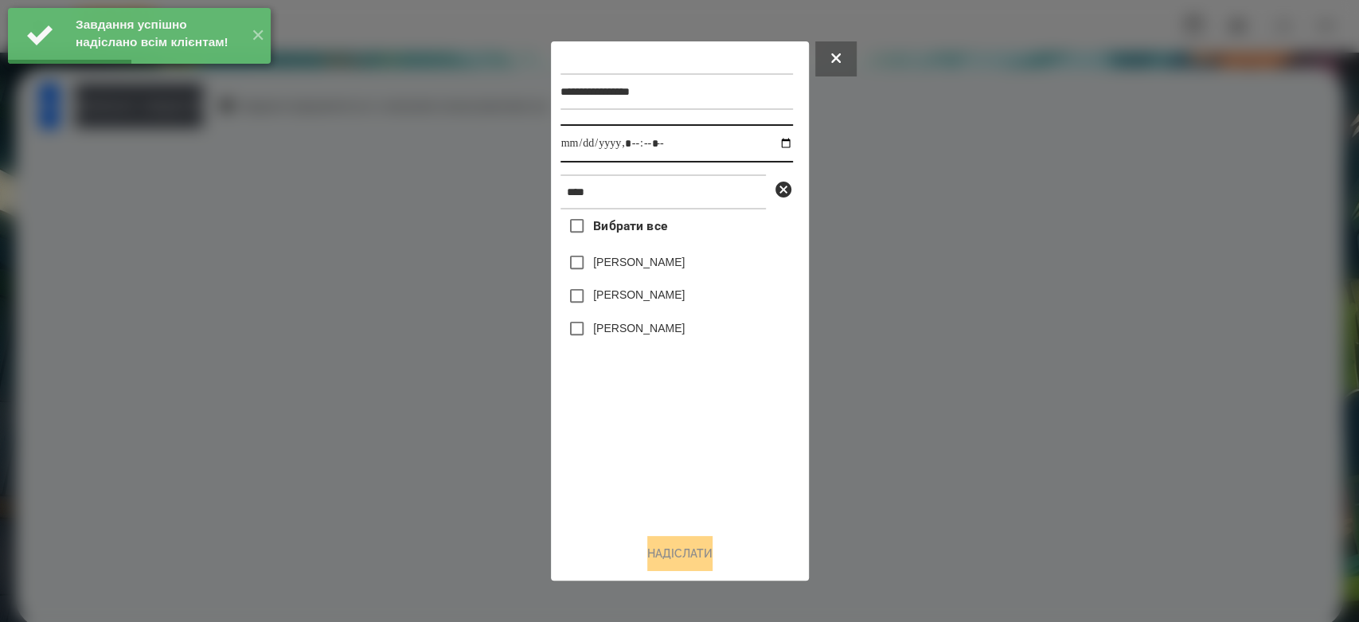
drag, startPoint x: 775, startPoint y: 146, endPoint x: 769, endPoint y: 155, distance: 10.4
click at [772, 146] on input "datetime-local" at bounding box center [676, 143] width 232 height 38
type input "**********"
click at [693, 464] on div "Вибрати все Ніколь Самбурська Матвій Самборський Ярина Самборська" at bounding box center [676, 364] width 232 height 311
click at [637, 299] on label "[PERSON_NAME]" at bounding box center [639, 295] width 92 height 16
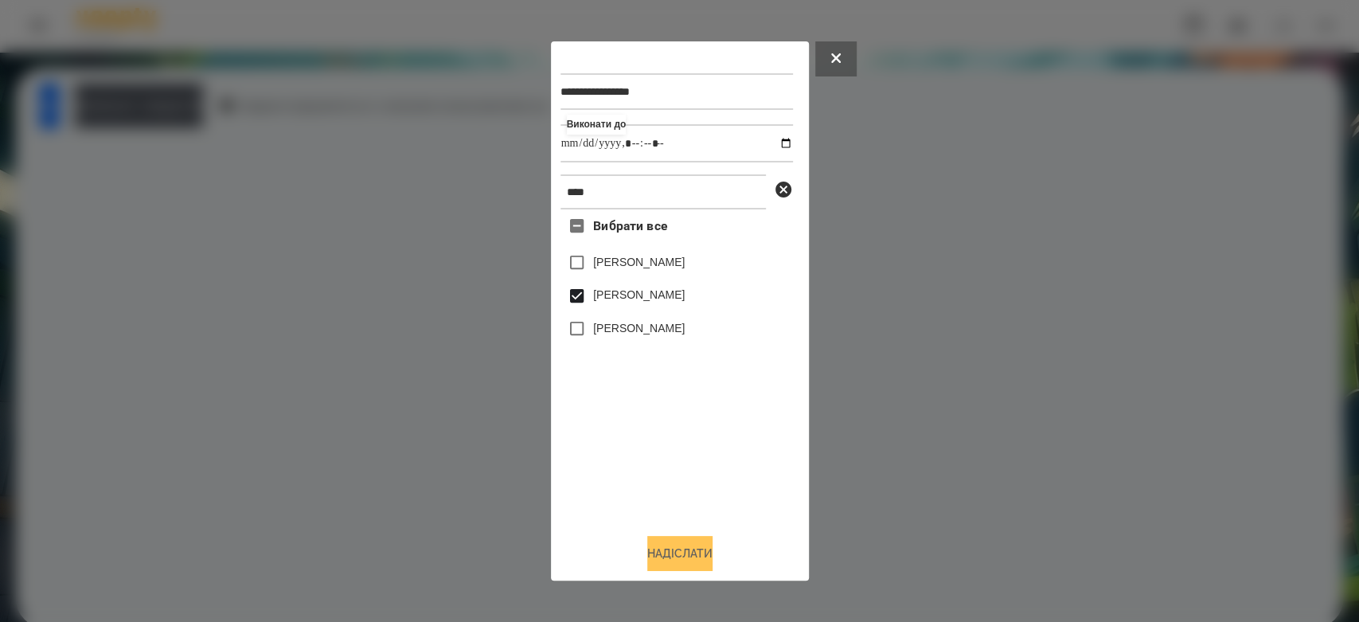
click at [693, 557] on button "Надіслати" at bounding box center [679, 553] width 65 height 35
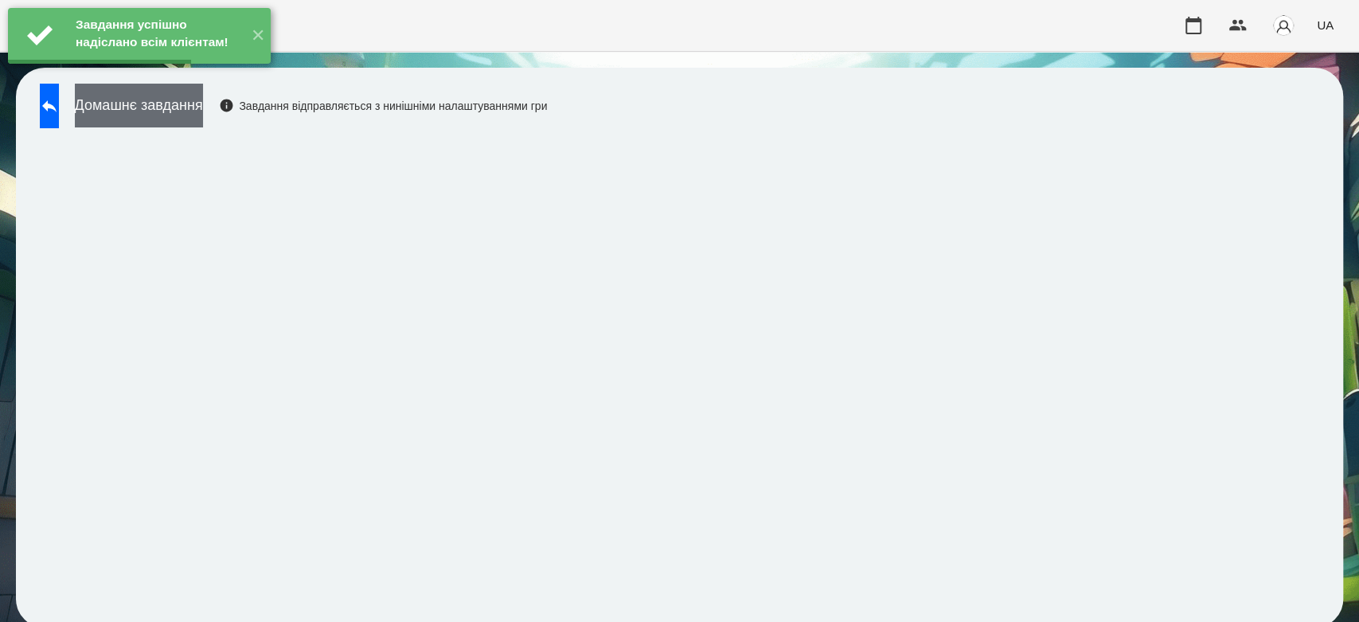
click at [203, 107] on button "Домашнє завдання" at bounding box center [139, 106] width 128 height 44
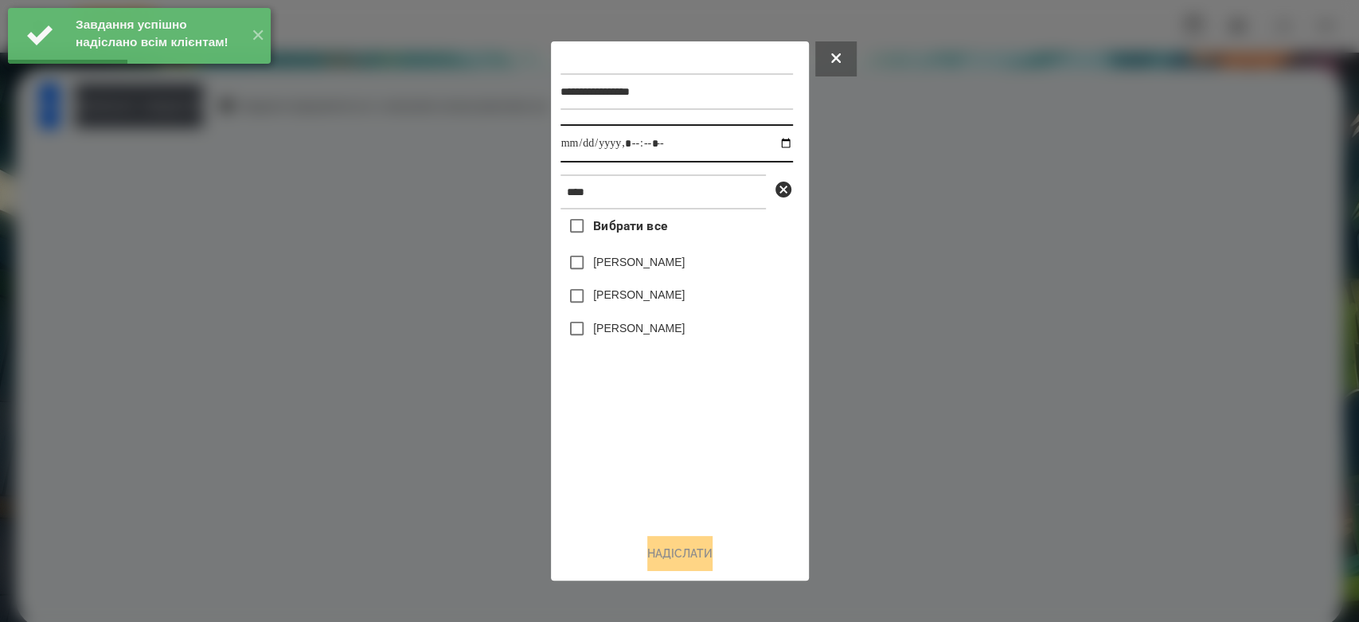
click at [777, 148] on input "datetime-local" at bounding box center [676, 143] width 232 height 38
type input "**********"
drag, startPoint x: 708, startPoint y: 451, endPoint x: 707, endPoint y: 425, distance: 26.3
click at [708, 451] on div "Вибрати все Ніколь Самбурська Матвій Самборський Ярина Самборська" at bounding box center [676, 364] width 232 height 311
click at [685, 291] on label "[PERSON_NAME]" at bounding box center [639, 295] width 92 height 16
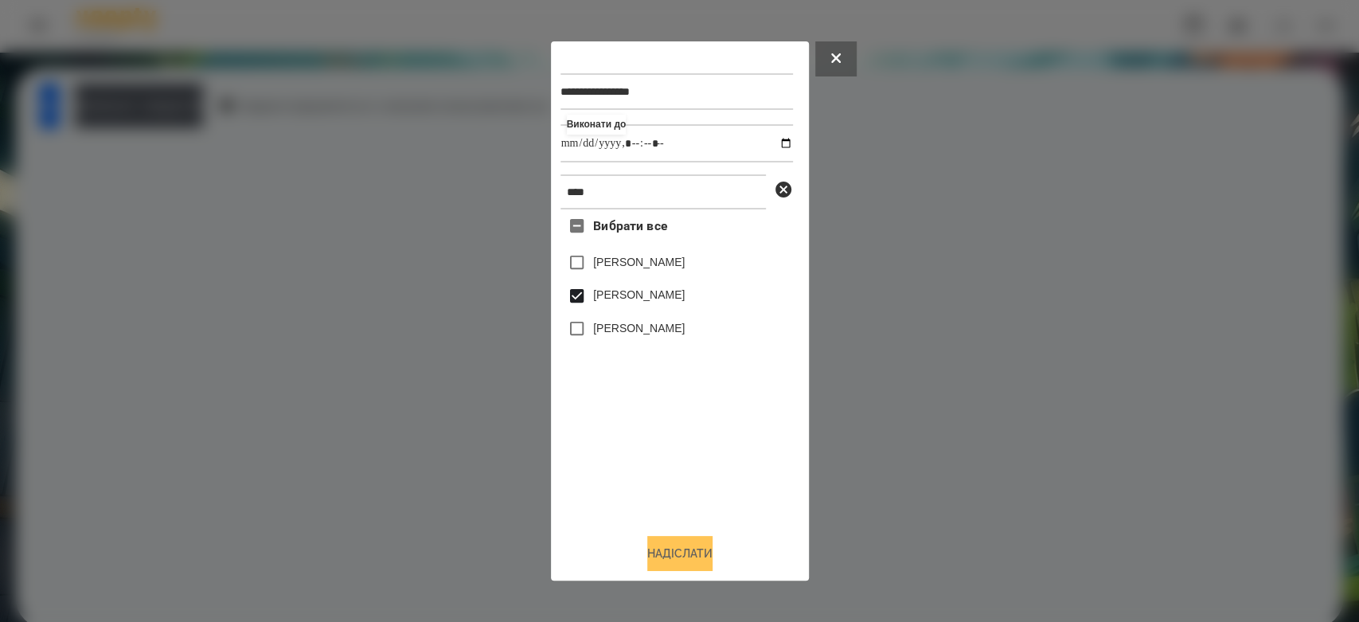
click at [666, 557] on button "Надіслати" at bounding box center [679, 553] width 65 height 35
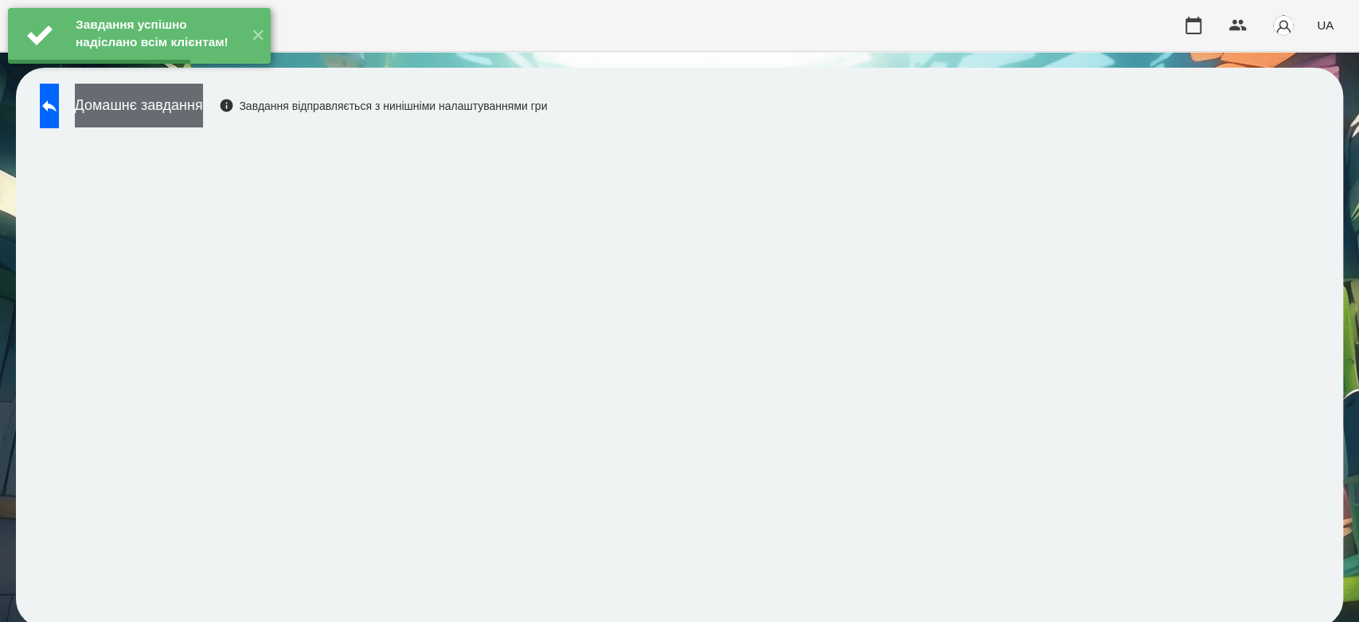
click at [202, 98] on button "Домашнє завдання" at bounding box center [139, 106] width 128 height 44
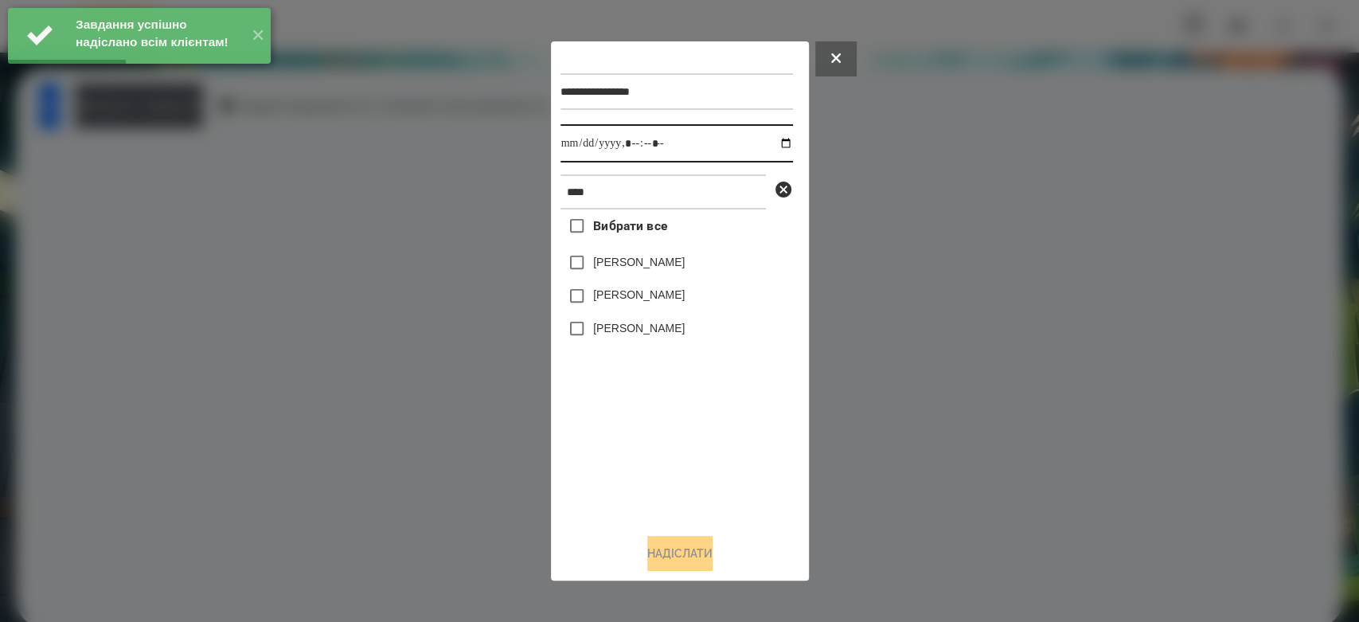
click at [771, 142] on input "datetime-local" at bounding box center [676, 143] width 232 height 38
type input "**********"
click at [761, 437] on div "Вибрати все Ніколь Самбурська Матвій Самборський Ярина Самборська" at bounding box center [676, 364] width 232 height 311
click at [685, 299] on label "[PERSON_NAME]" at bounding box center [639, 295] width 92 height 16
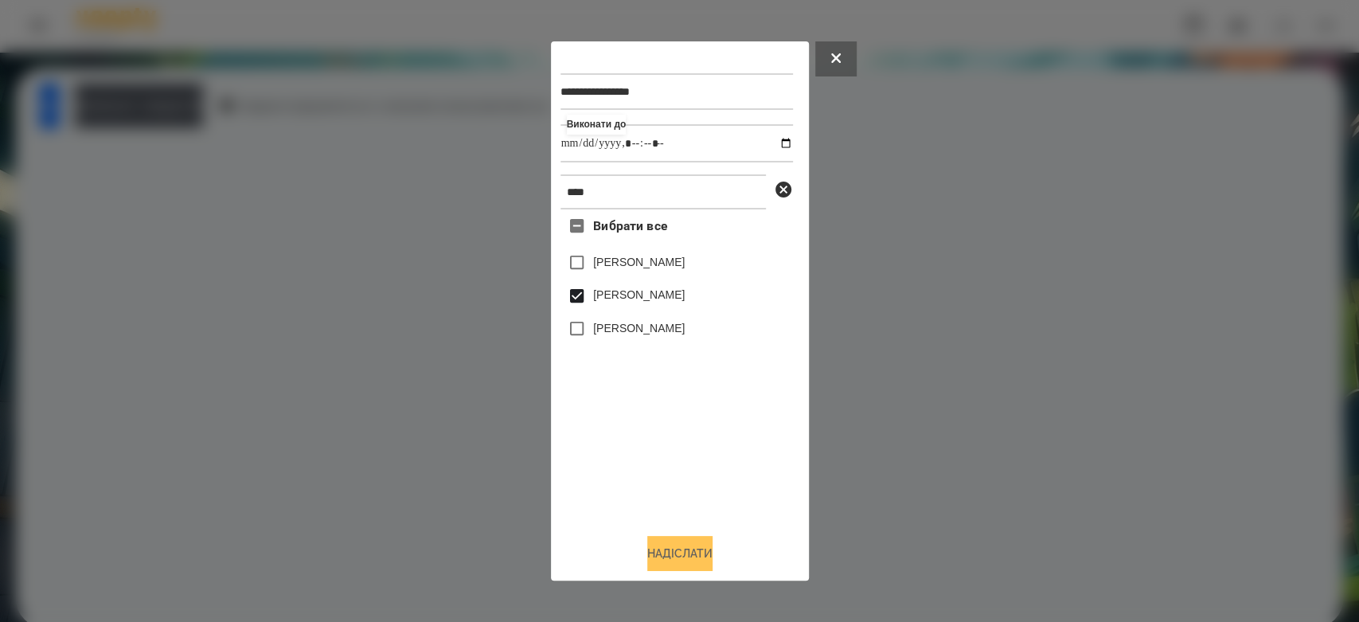
click at [713, 562] on button "Надіслати" at bounding box center [679, 553] width 65 height 35
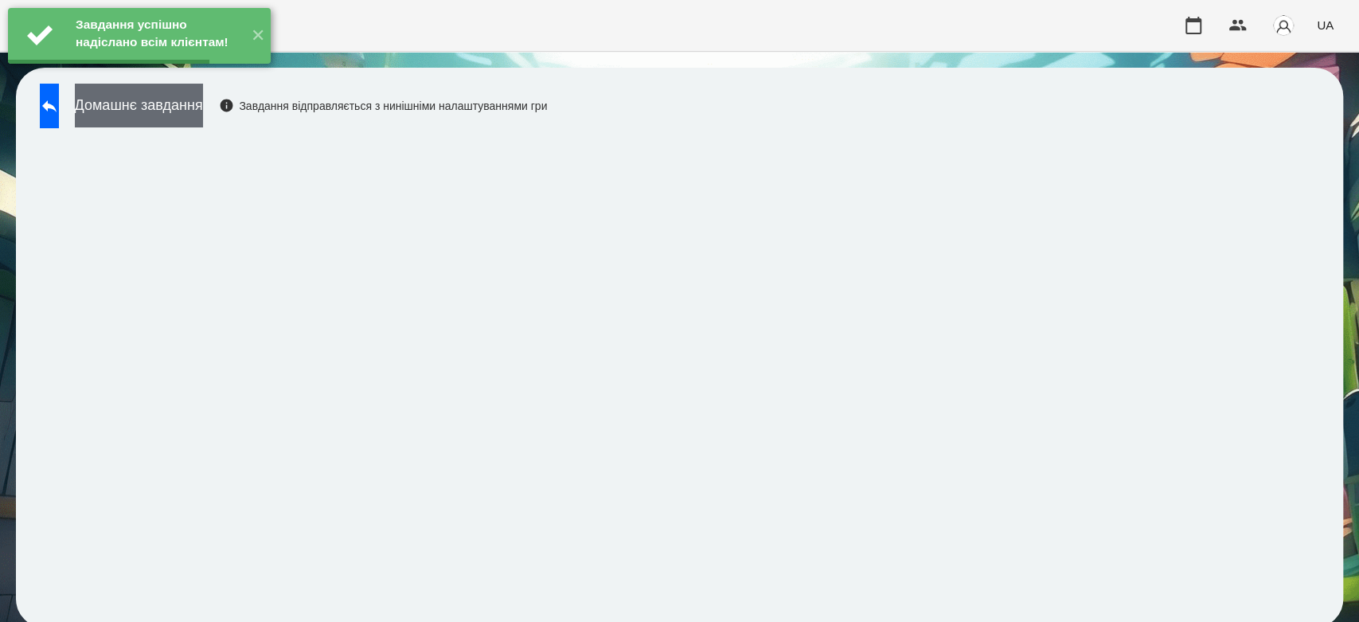
click at [197, 115] on button "Домашнє завдання" at bounding box center [139, 106] width 128 height 44
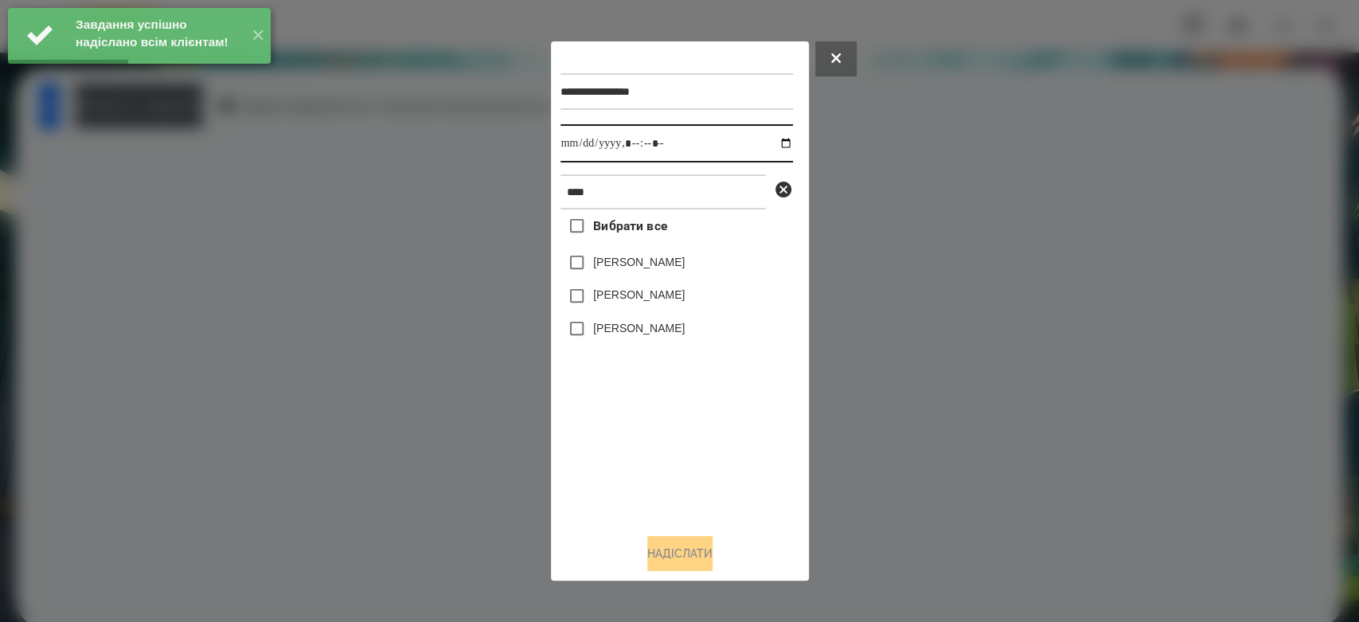
click at [776, 142] on input "datetime-local" at bounding box center [676, 143] width 232 height 38
type input "**********"
drag, startPoint x: 681, startPoint y: 459, endPoint x: 674, endPoint y: 433, distance: 26.3
click at [681, 459] on div "Вибрати все Ніколь Самбурська Матвій Самборський Ярина Самборська" at bounding box center [676, 364] width 232 height 311
click at [642, 296] on label "[PERSON_NAME]" at bounding box center [639, 295] width 92 height 16
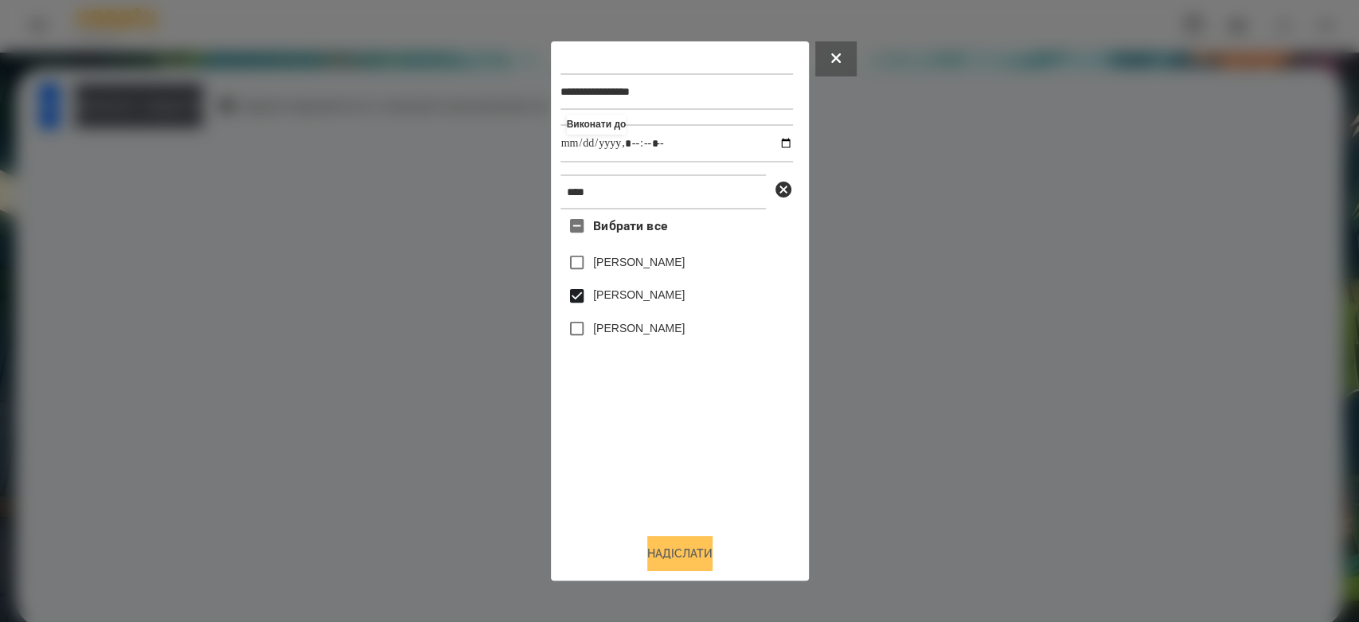
click at [698, 551] on button "Надіслати" at bounding box center [679, 553] width 65 height 35
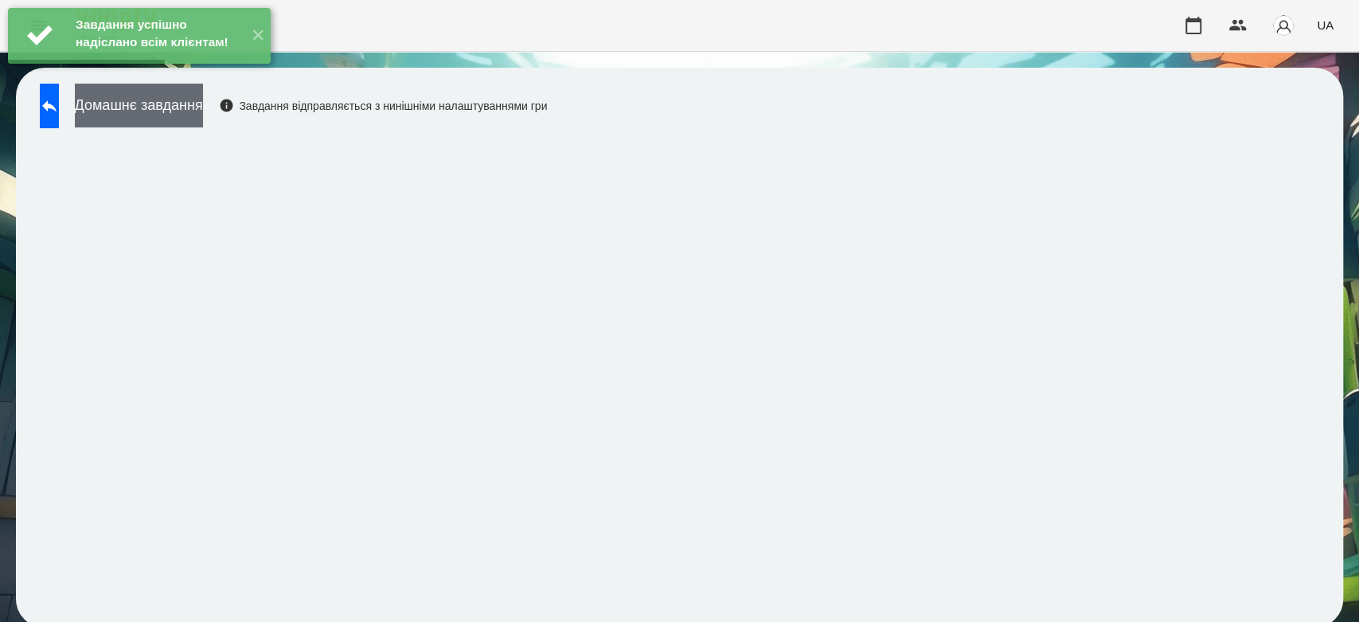
click at [154, 108] on button "Домашнє завдання" at bounding box center [139, 106] width 128 height 44
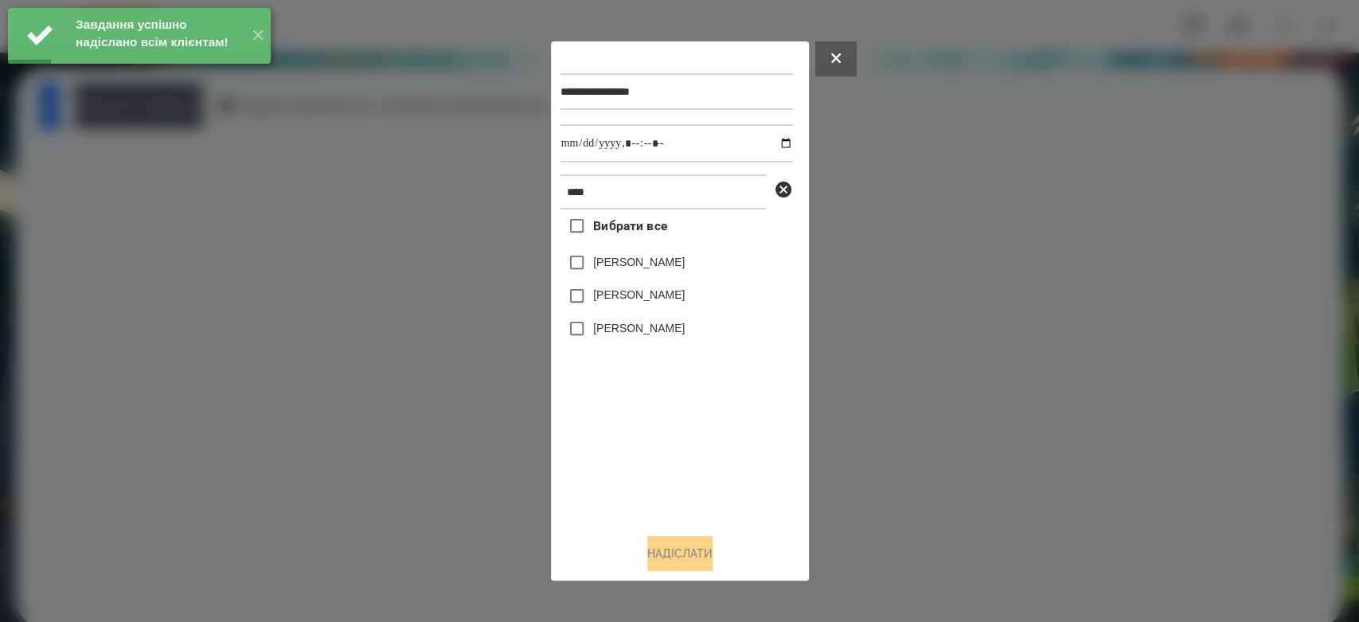
click at [69, 115] on div at bounding box center [679, 311] width 1359 height 622
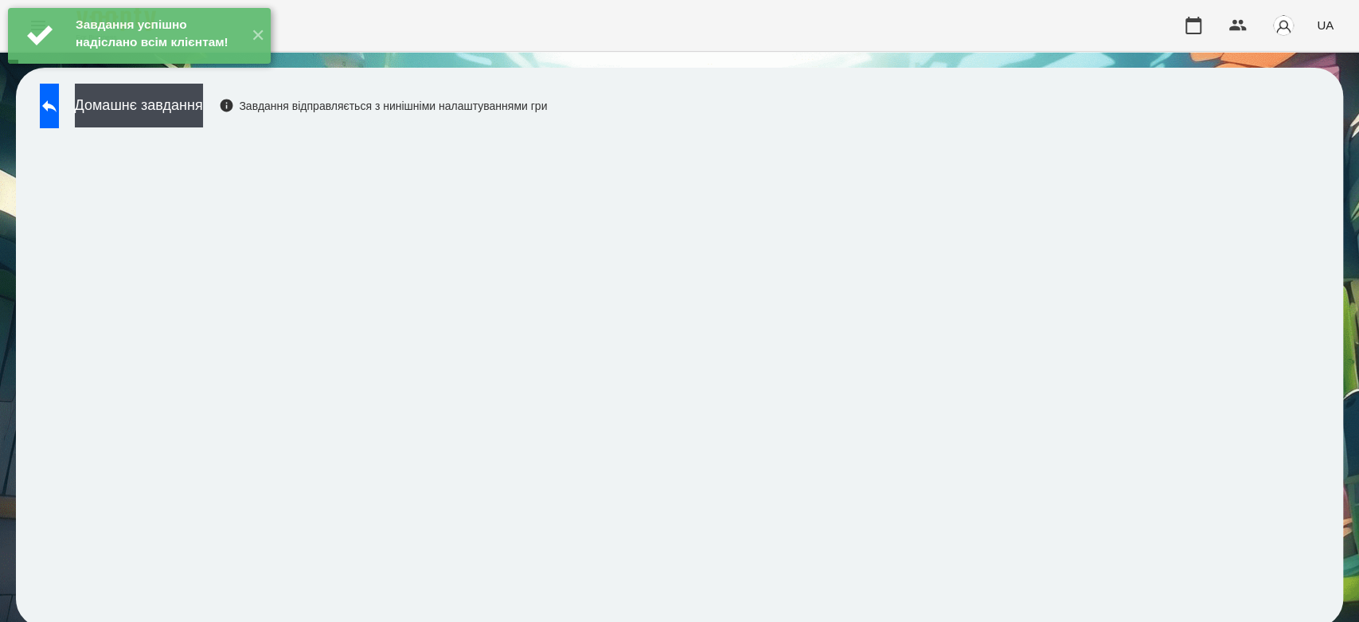
click at [59, 115] on button at bounding box center [49, 106] width 19 height 45
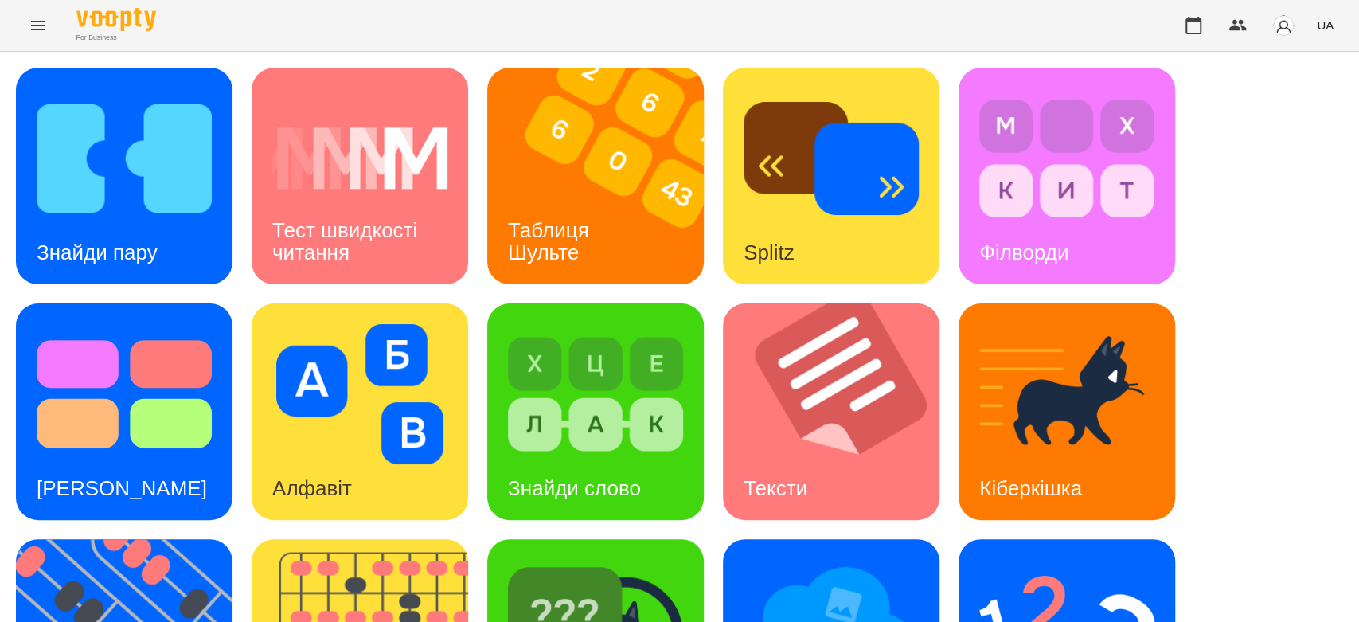
scroll to position [385, 0]
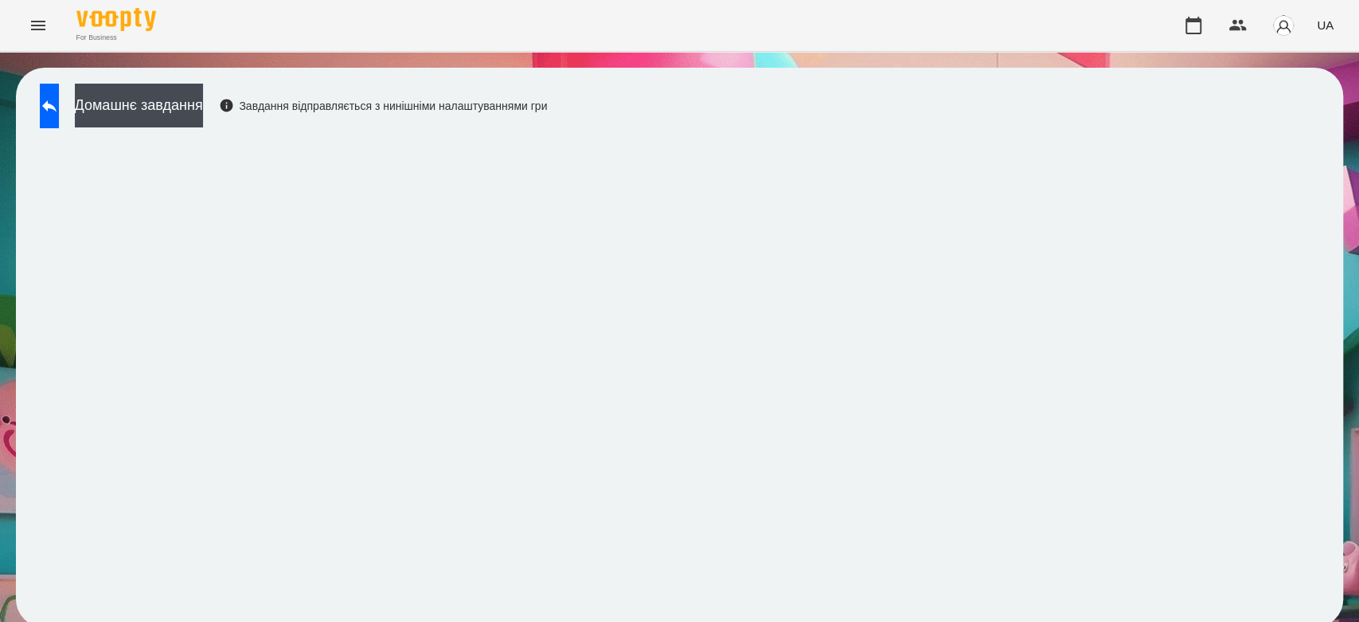
scroll to position [6, 0]
click at [169, 101] on button "Домашнє завдання" at bounding box center [139, 106] width 128 height 44
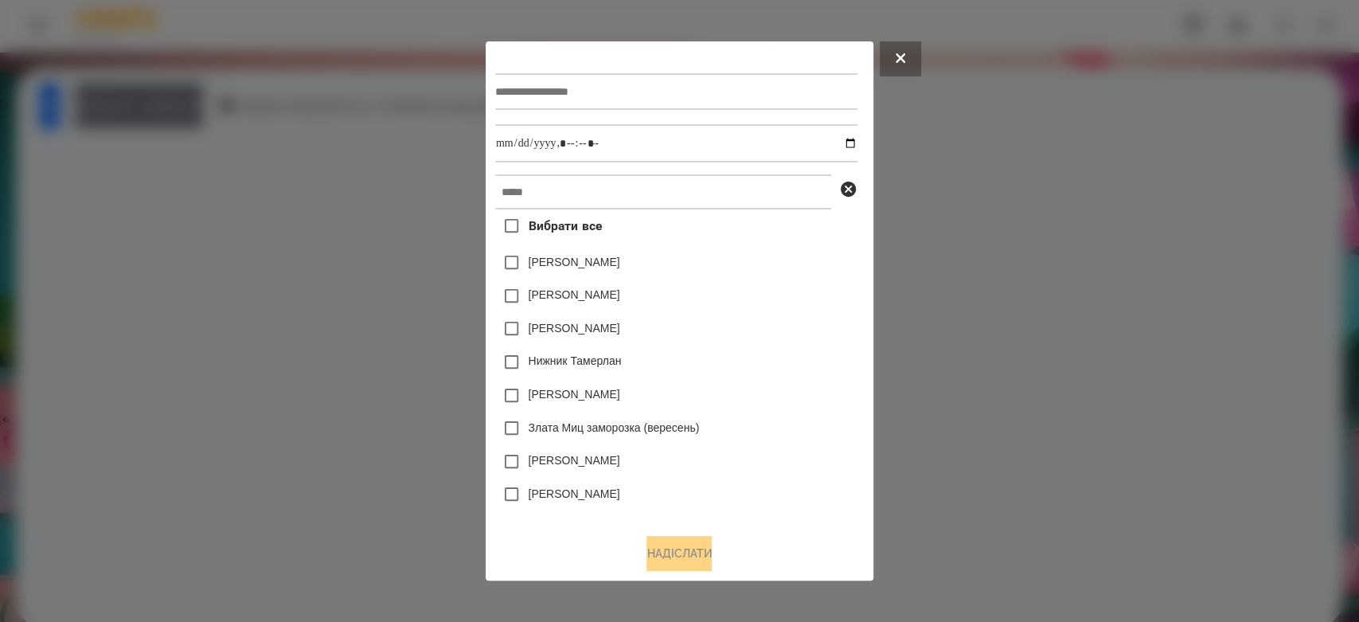
click at [637, 94] on input "text" at bounding box center [676, 91] width 362 height 37
type input "*******"
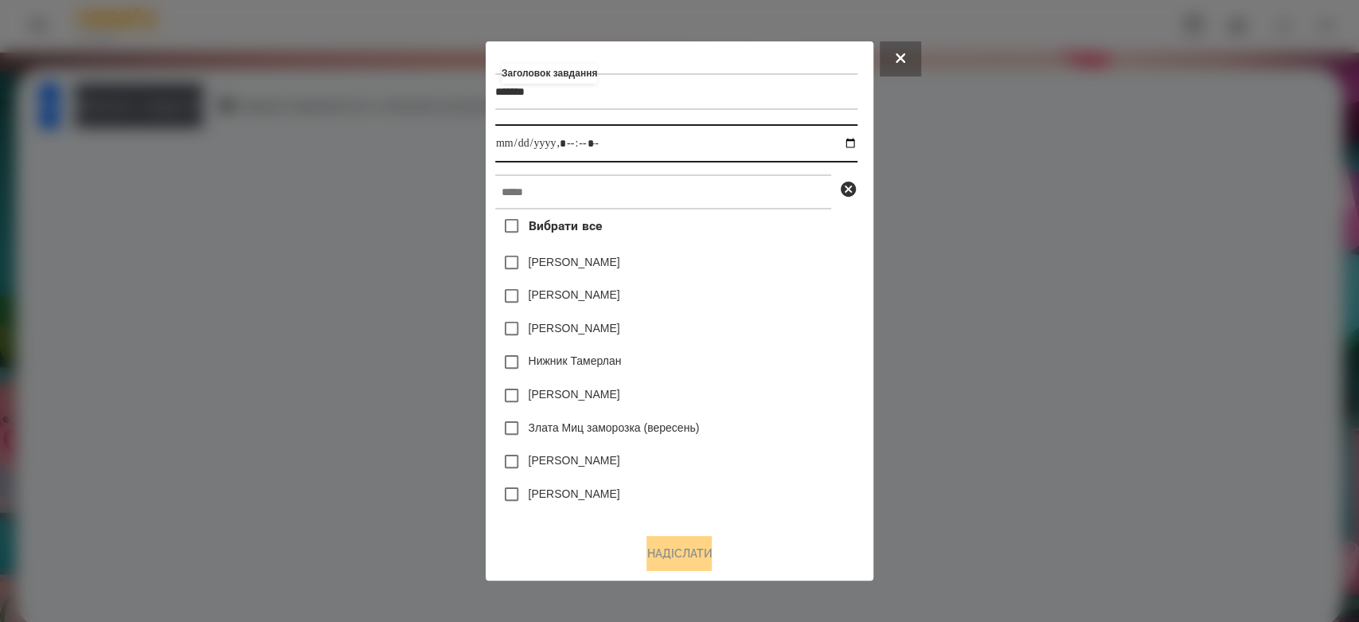
click at [857, 144] on input "datetime-local" at bounding box center [676, 143] width 362 height 38
type input "**********"
click at [769, 302] on div "Емма Северен" at bounding box center [676, 295] width 362 height 33
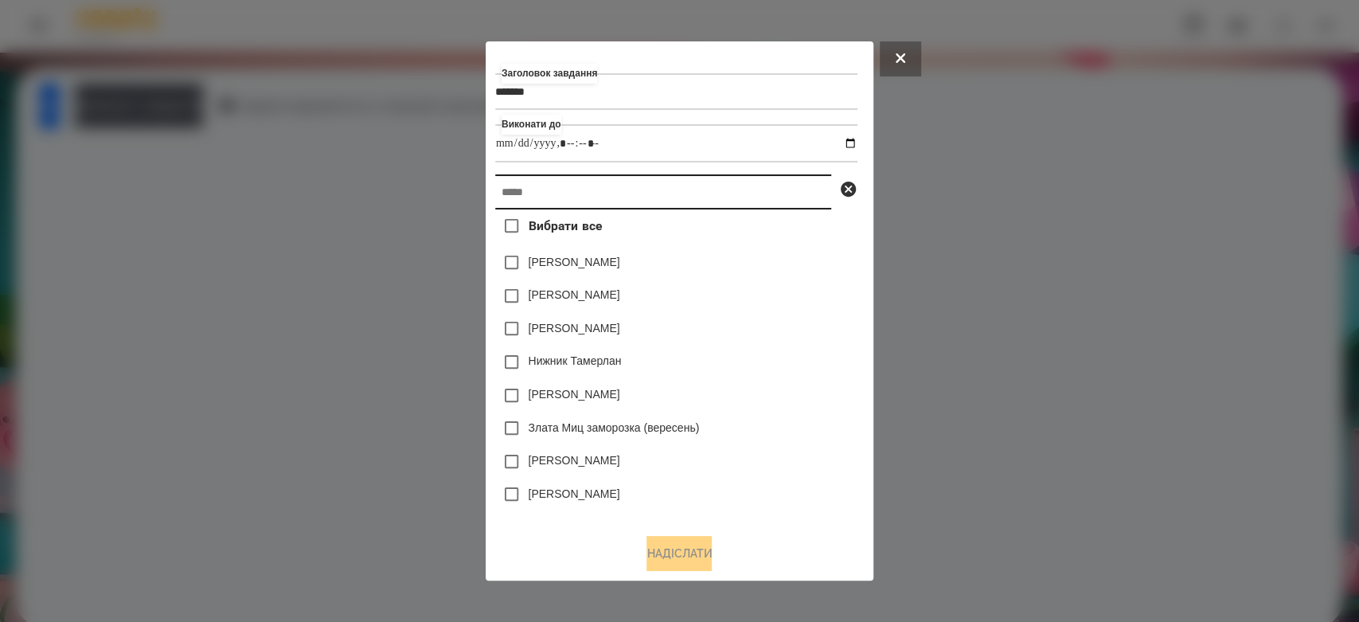
click at [756, 206] on input "text" at bounding box center [663, 191] width 336 height 35
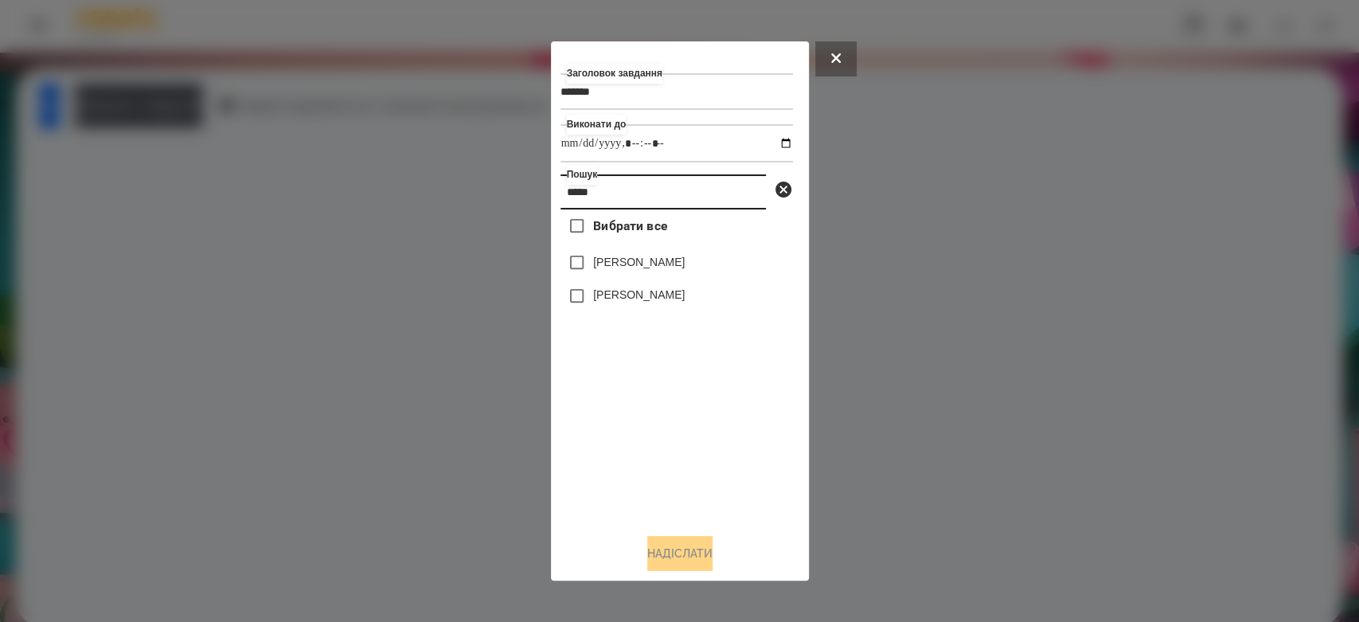
type input "*****"
click at [640, 266] on label "[PERSON_NAME]" at bounding box center [639, 262] width 92 height 16
click at [664, 546] on button "Надіслати" at bounding box center [679, 553] width 65 height 35
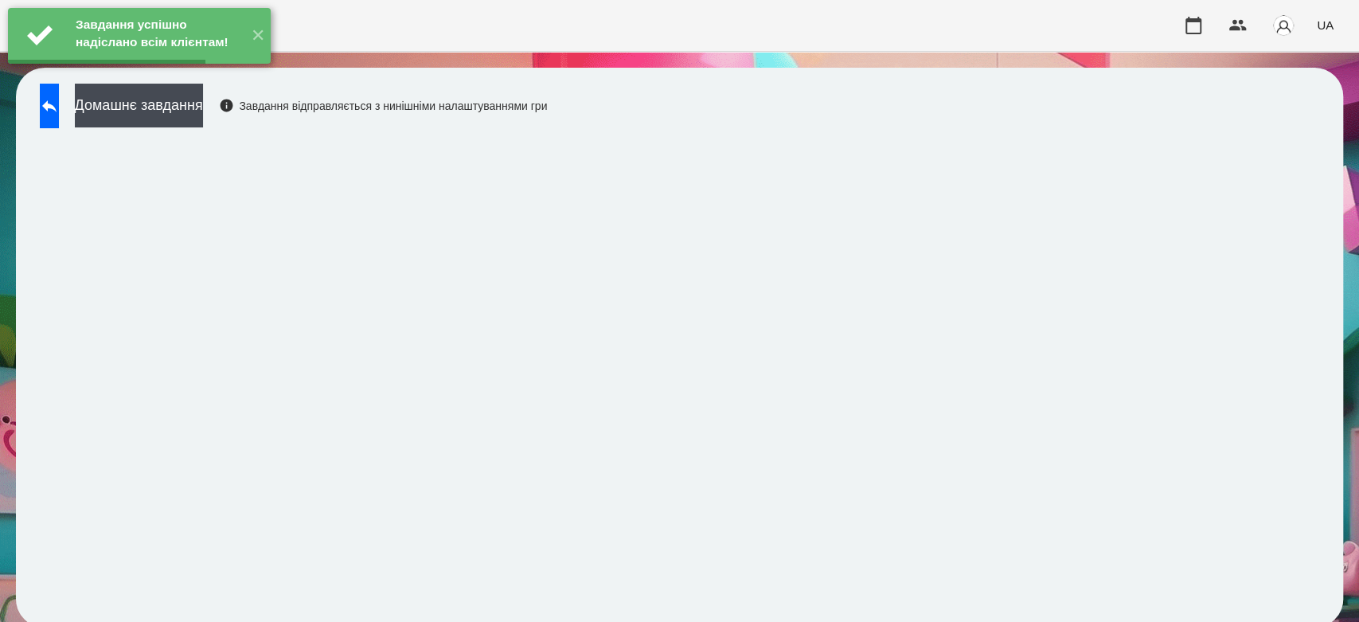
click at [203, 107] on button "Домашнє завдання" at bounding box center [139, 106] width 128 height 44
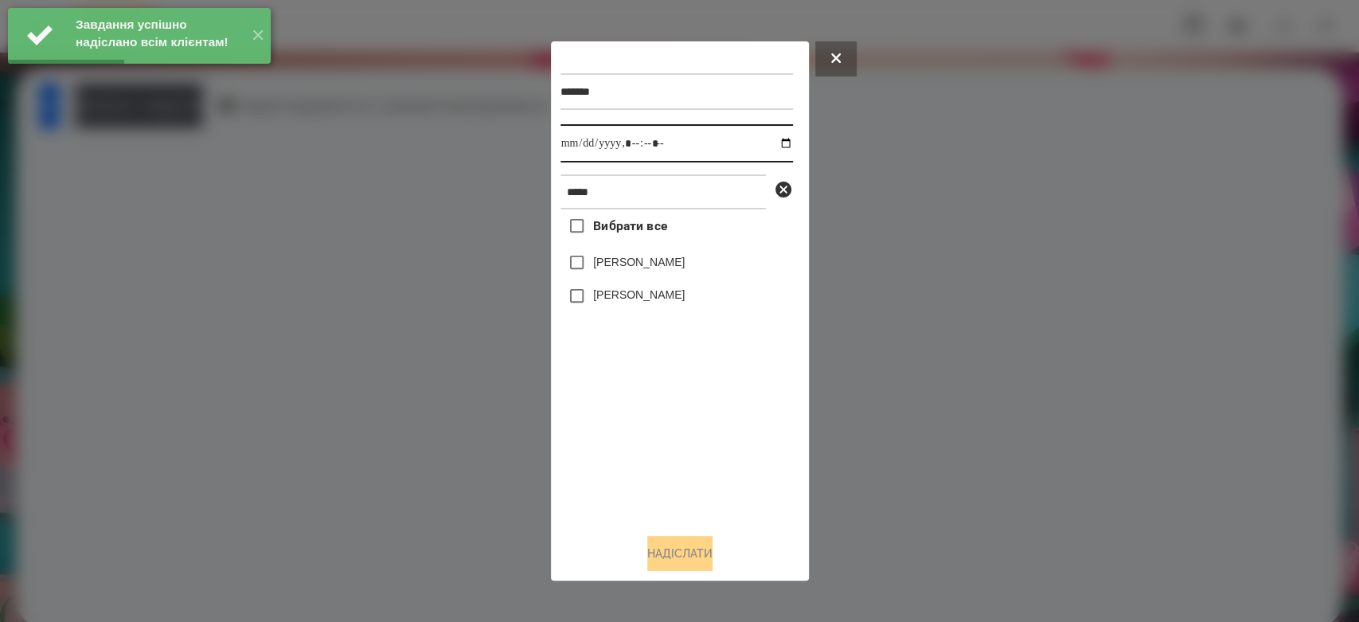
click at [775, 143] on input "datetime-local" at bounding box center [676, 143] width 232 height 38
type input "**********"
click at [682, 433] on div "Вибрати все Матвій Самборський Ярина Самборська" at bounding box center [676, 364] width 232 height 311
click at [619, 268] on label "[PERSON_NAME]" at bounding box center [639, 262] width 92 height 16
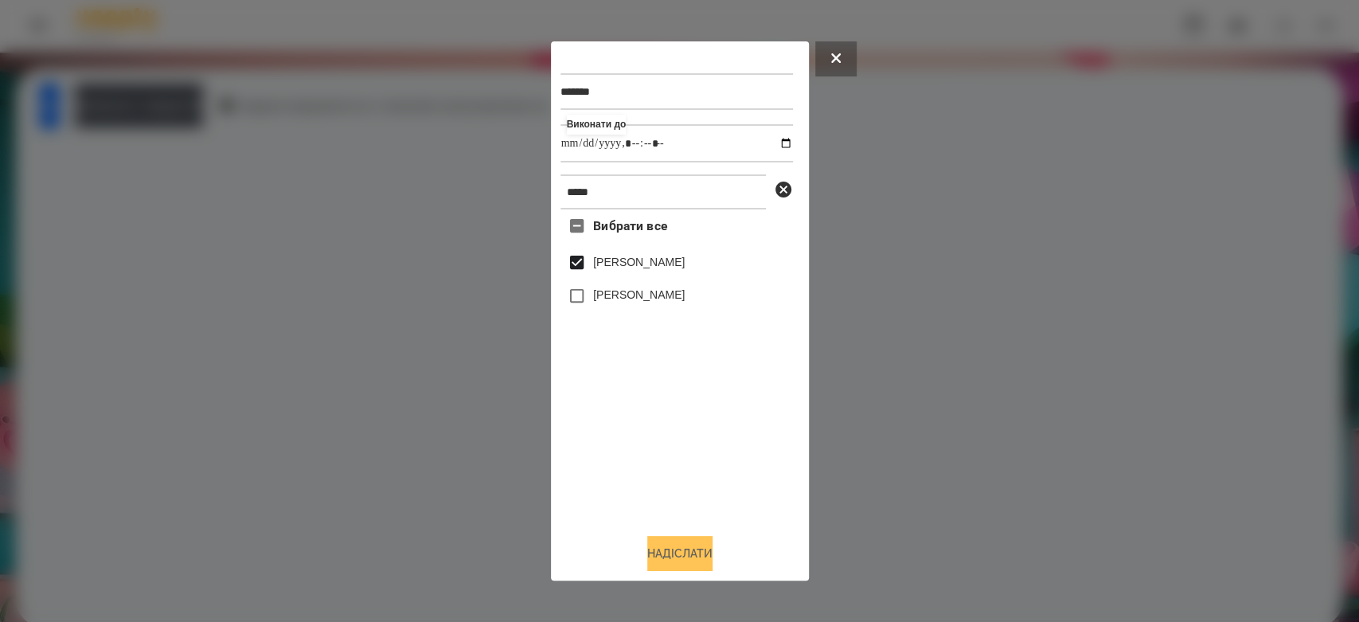
click at [692, 555] on button "Надіслати" at bounding box center [679, 553] width 65 height 35
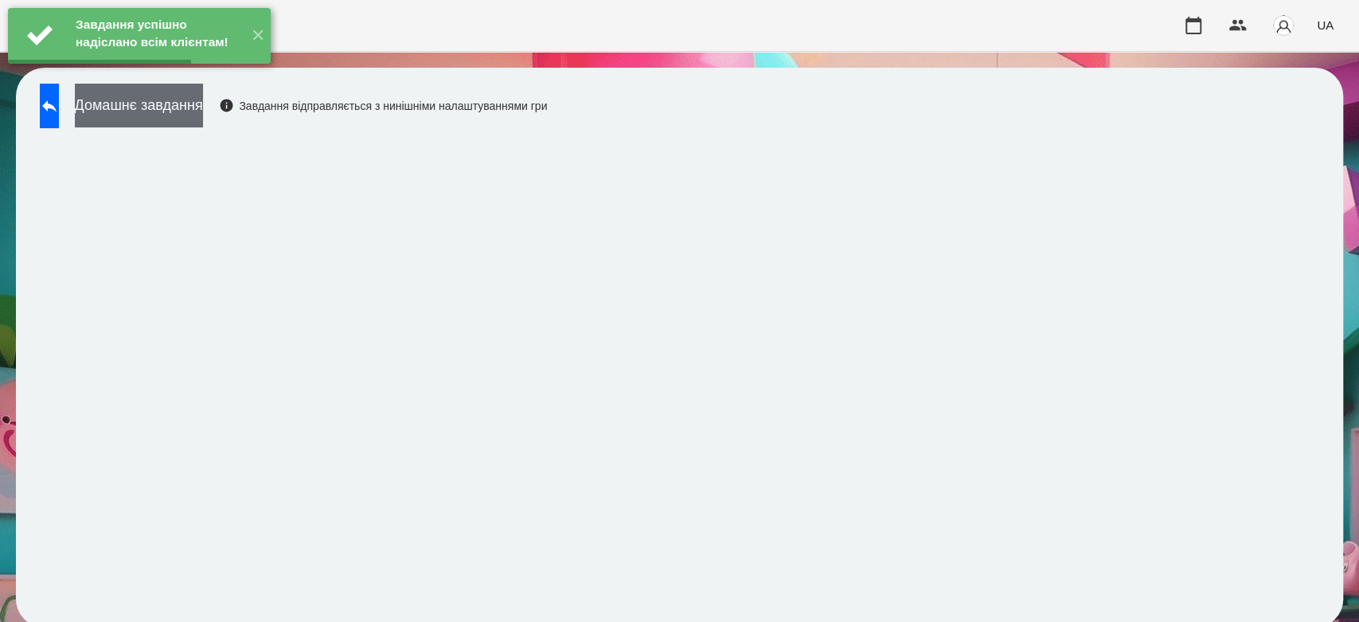
click at [203, 107] on button "Домашнє завдання" at bounding box center [139, 106] width 128 height 44
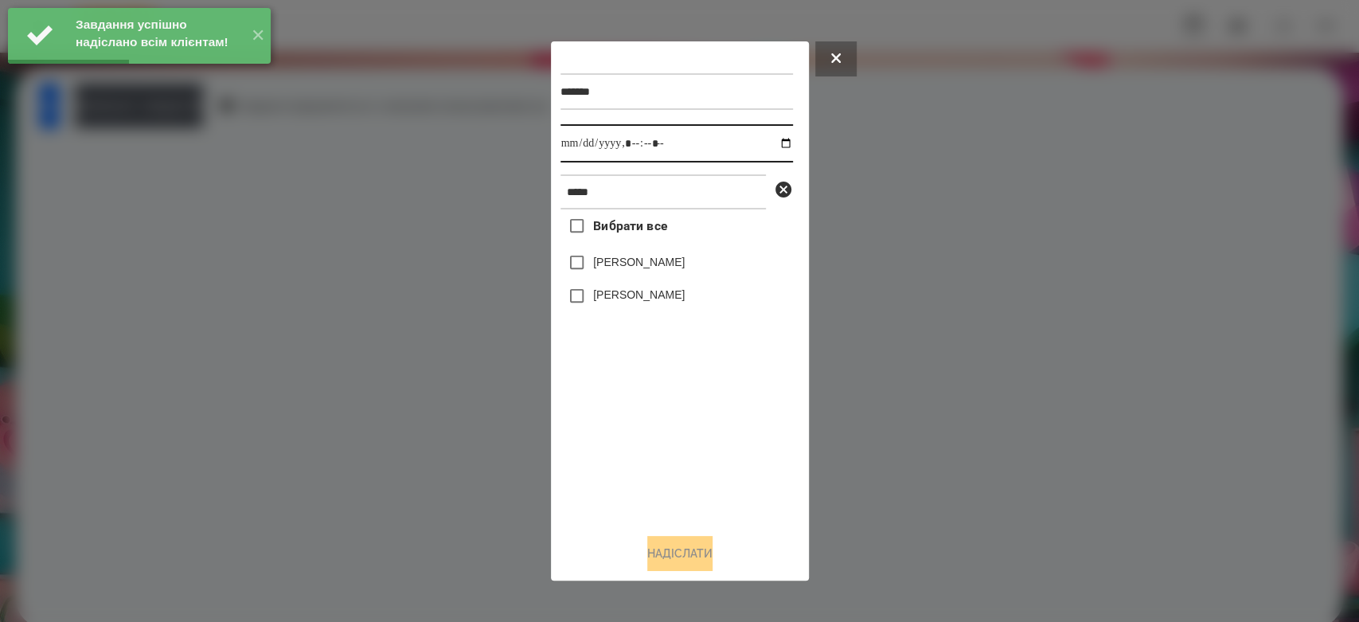
click at [771, 145] on input "datetime-local" at bounding box center [676, 143] width 232 height 38
type input "**********"
click at [717, 458] on div "Вибрати все Матвій Самборський Ярина Самборська" at bounding box center [676, 364] width 232 height 311
click at [662, 260] on label "[PERSON_NAME]" at bounding box center [639, 262] width 92 height 16
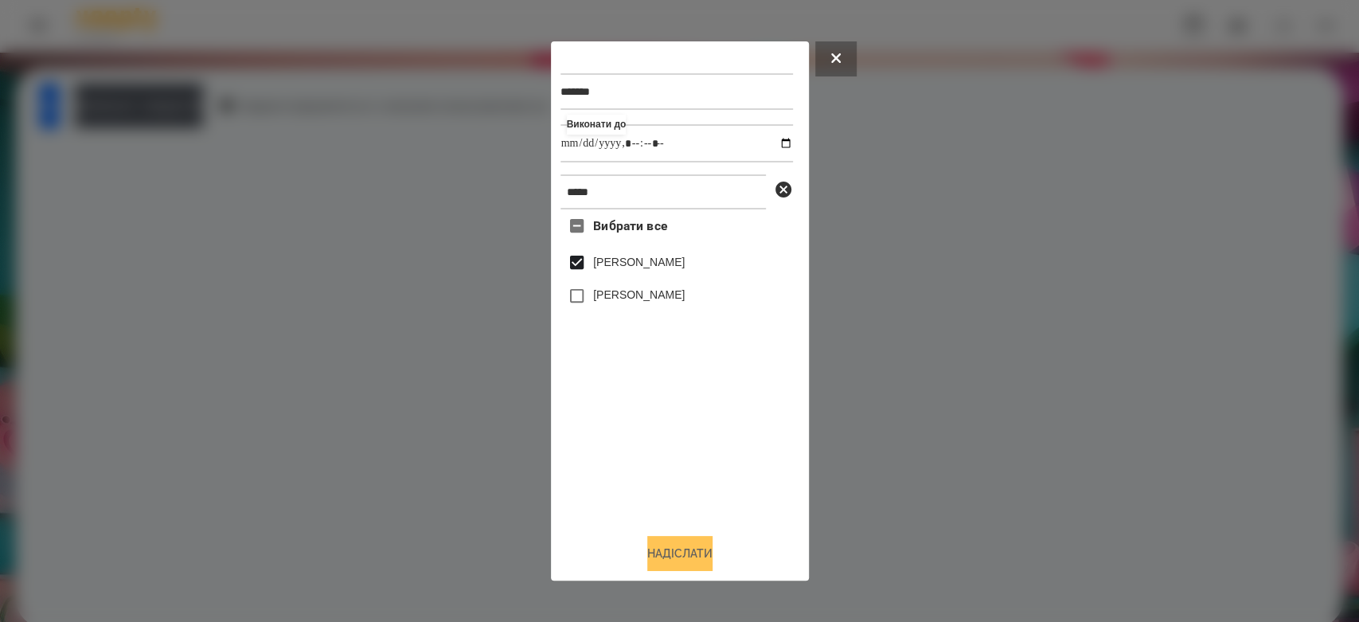
click at [709, 556] on button "Надіслати" at bounding box center [679, 553] width 65 height 35
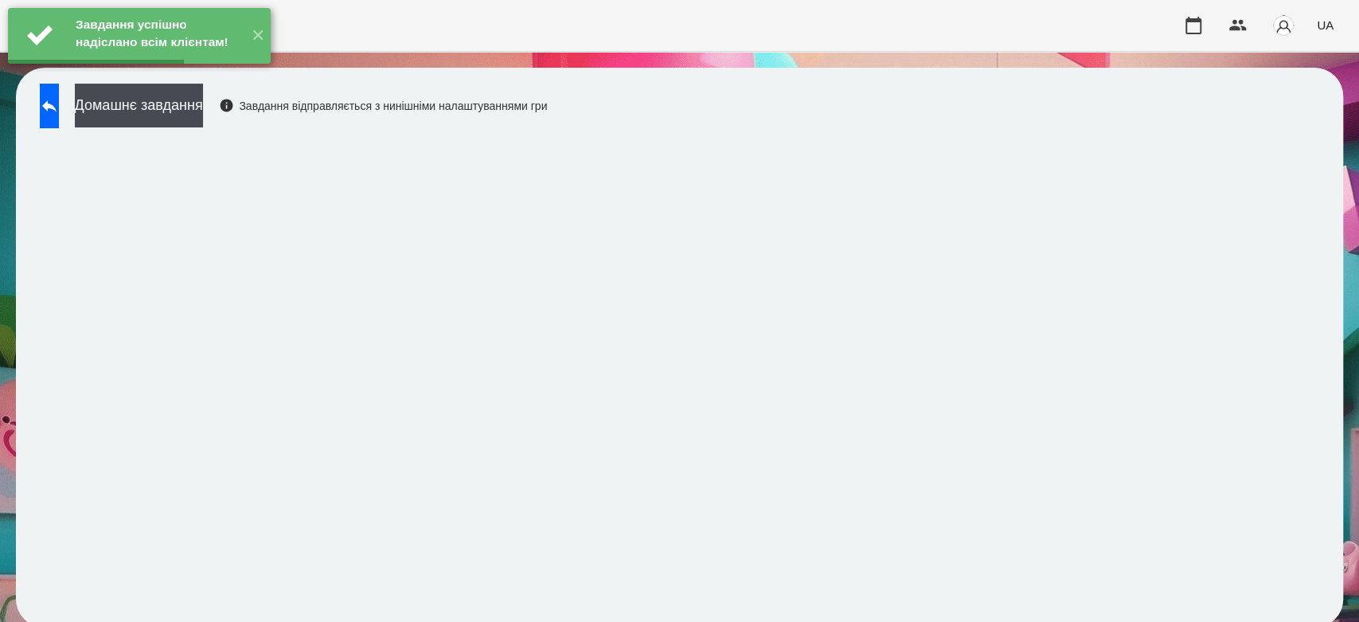
click at [207, 123] on div "Домашнє завдання Завдання відправляється з нинішніми налаштуваннями гри" at bounding box center [289, 110] width 515 height 53
click at [203, 107] on button "Домашнє завдання" at bounding box center [139, 106] width 128 height 44
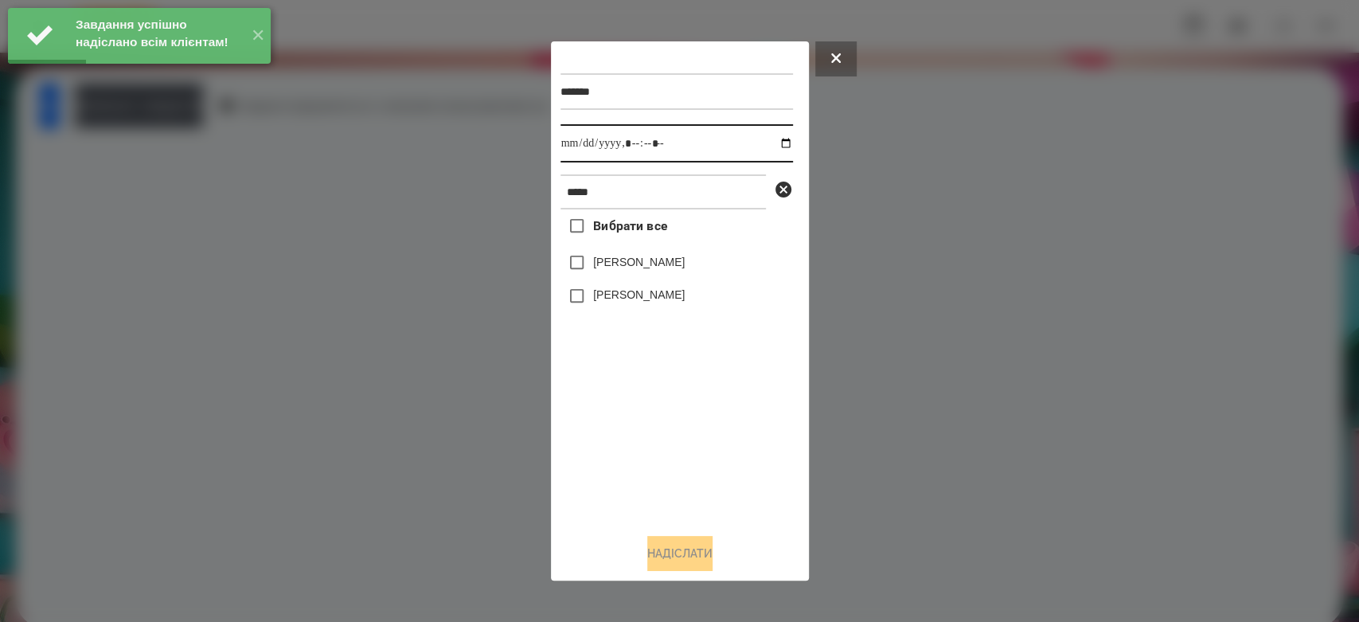
click at [767, 145] on input "datetime-local" at bounding box center [676, 143] width 232 height 38
type input "**********"
drag, startPoint x: 712, startPoint y: 394, endPoint x: 674, endPoint y: 296, distance: 105.1
click at [712, 394] on div "Вибрати все Матвій Самборський Ярина Самборська" at bounding box center [676, 364] width 232 height 311
click at [662, 258] on label "[PERSON_NAME]" at bounding box center [639, 262] width 92 height 16
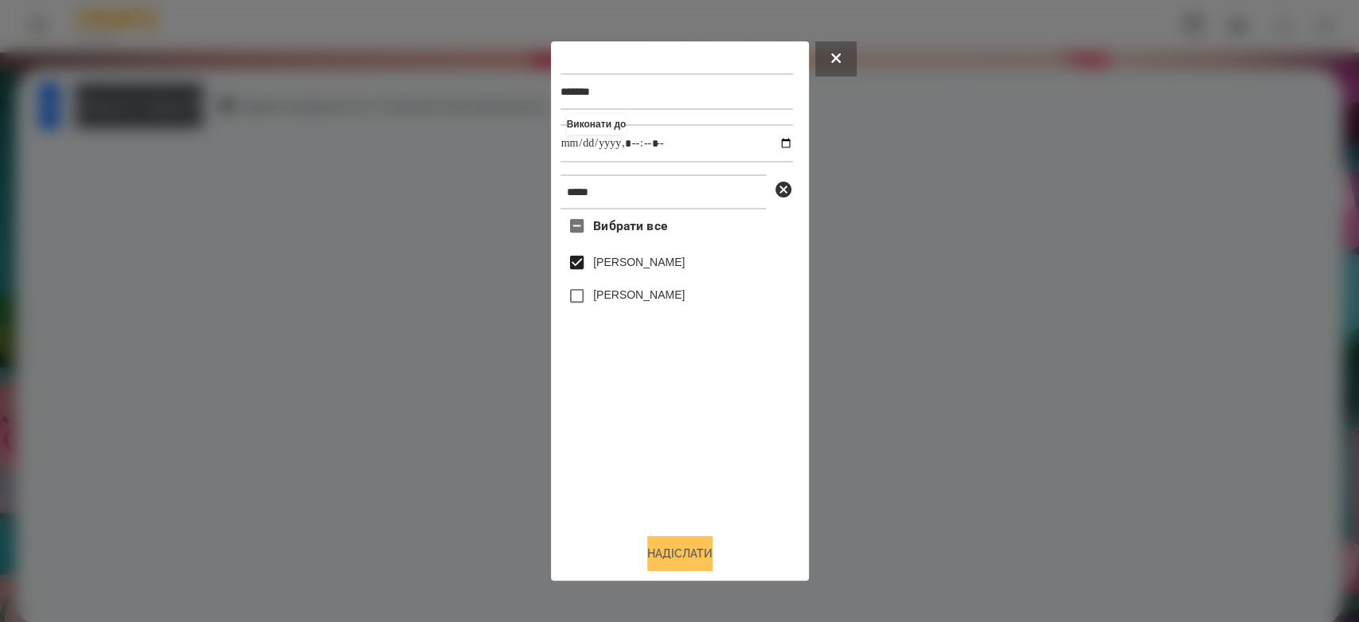
click at [676, 553] on button "Надіслати" at bounding box center [679, 553] width 65 height 35
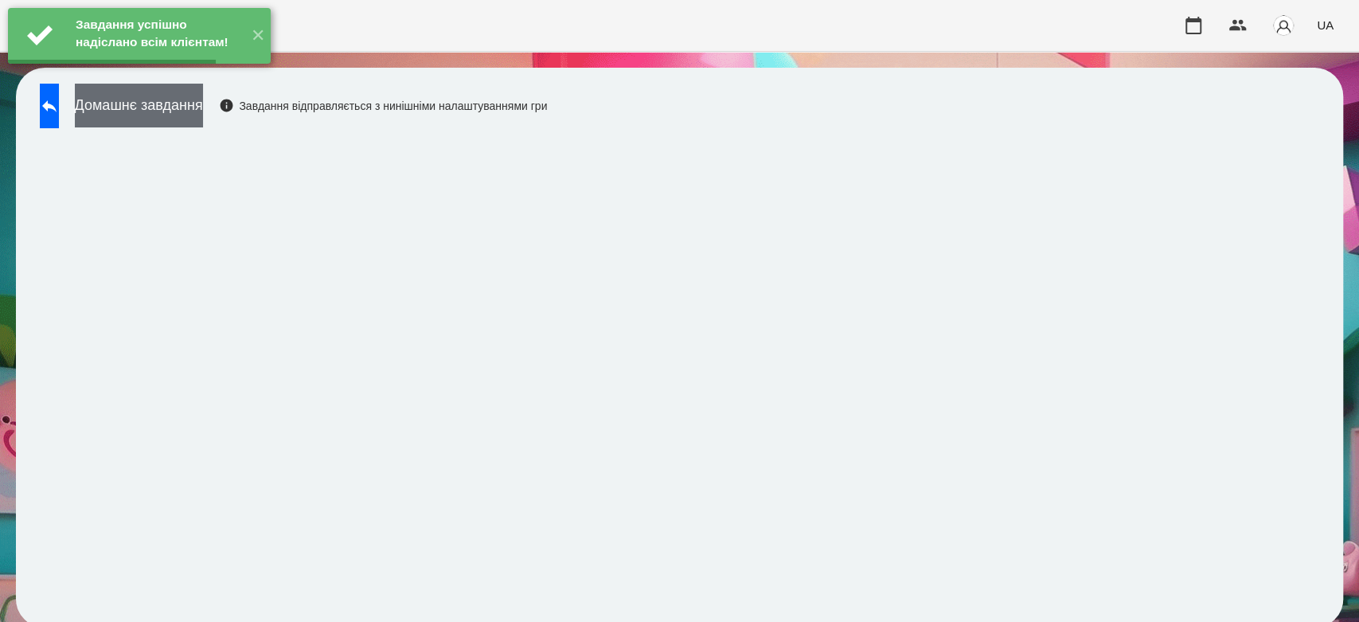
click at [203, 97] on button "Домашнє завдання" at bounding box center [139, 106] width 128 height 44
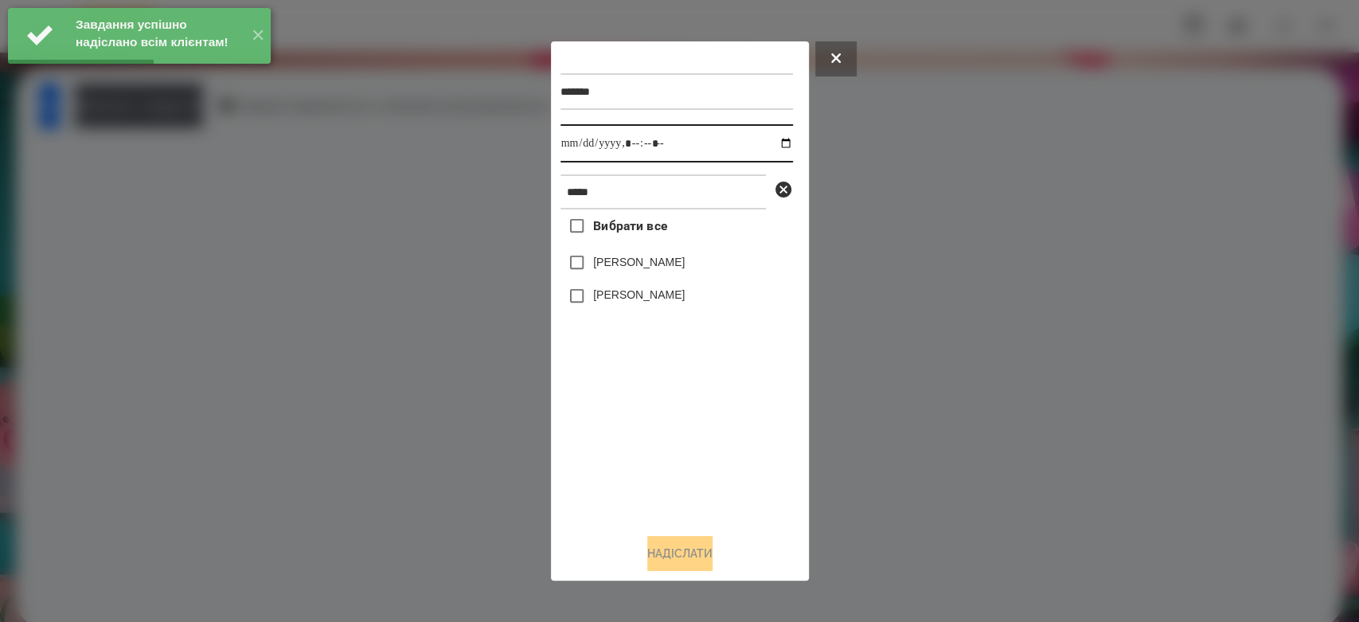
click at [764, 142] on input "datetime-local" at bounding box center [676, 143] width 232 height 38
type input "**********"
drag, startPoint x: 675, startPoint y: 458, endPoint x: 669, endPoint y: 350, distance: 107.7
click at [675, 458] on div "Вибрати все Матвій Самборський Ярина Самборська" at bounding box center [676, 364] width 232 height 311
click at [647, 260] on label "[PERSON_NAME]" at bounding box center [639, 262] width 92 height 16
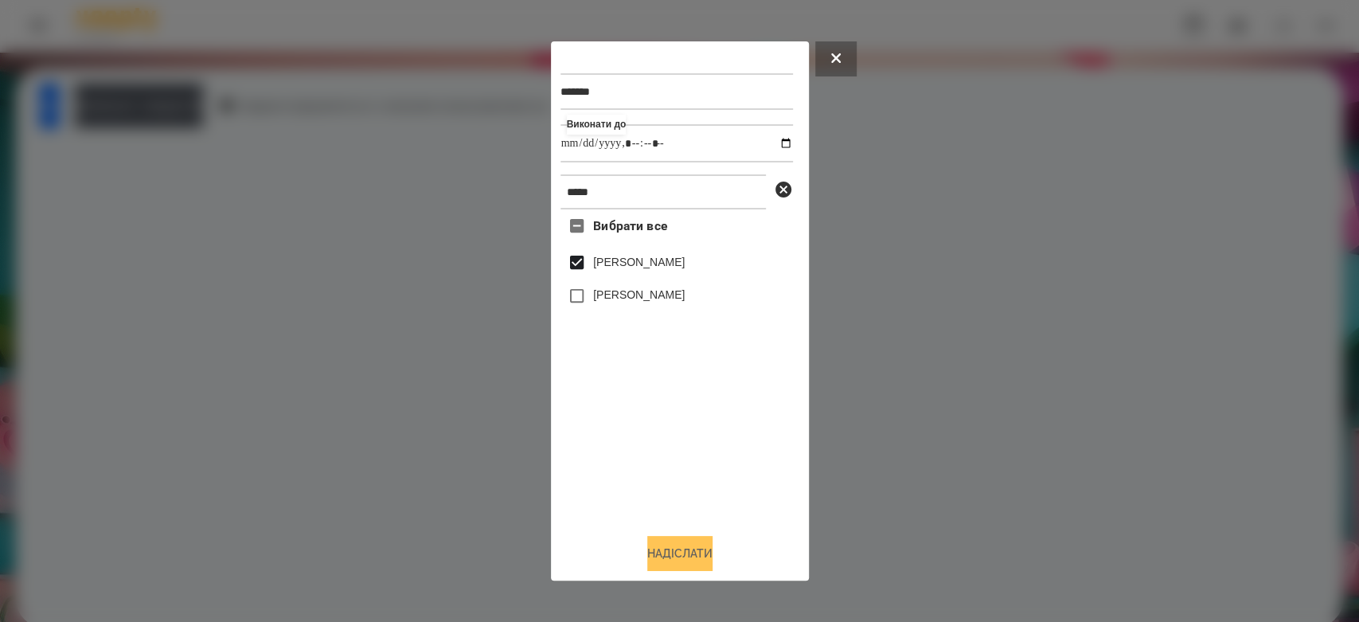
click at [692, 545] on button "Надіслати" at bounding box center [679, 553] width 65 height 35
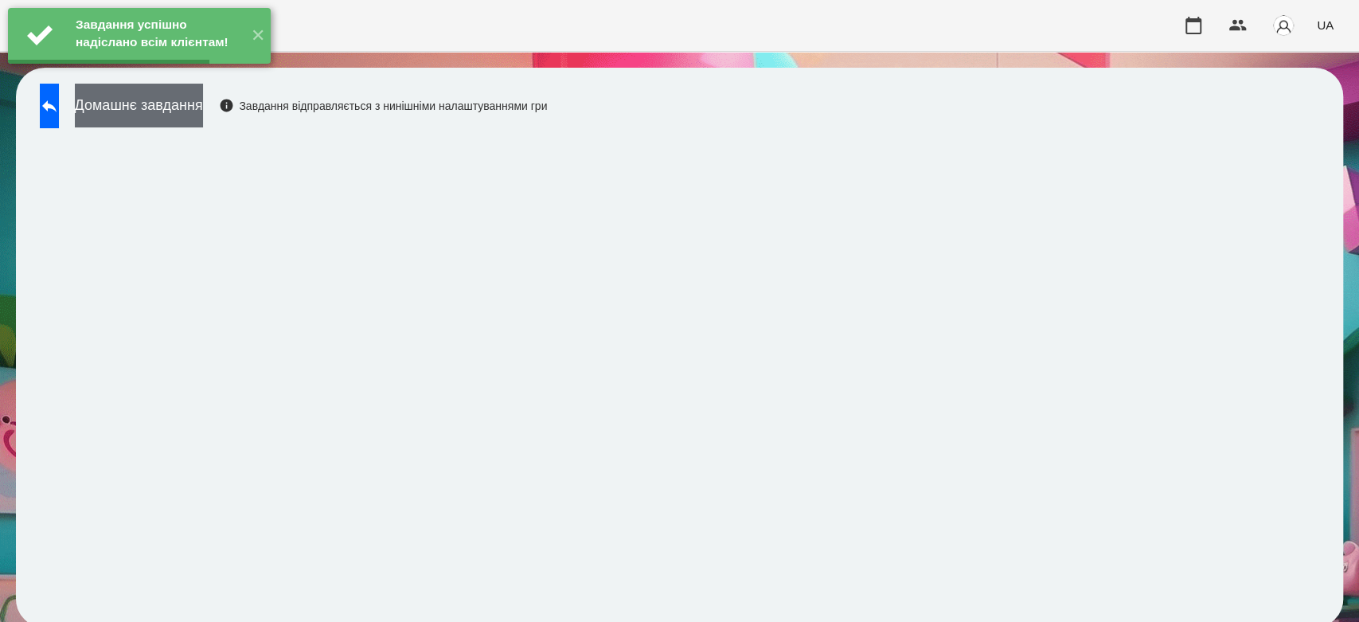
click at [203, 112] on button "Домашнє завдання" at bounding box center [139, 106] width 128 height 44
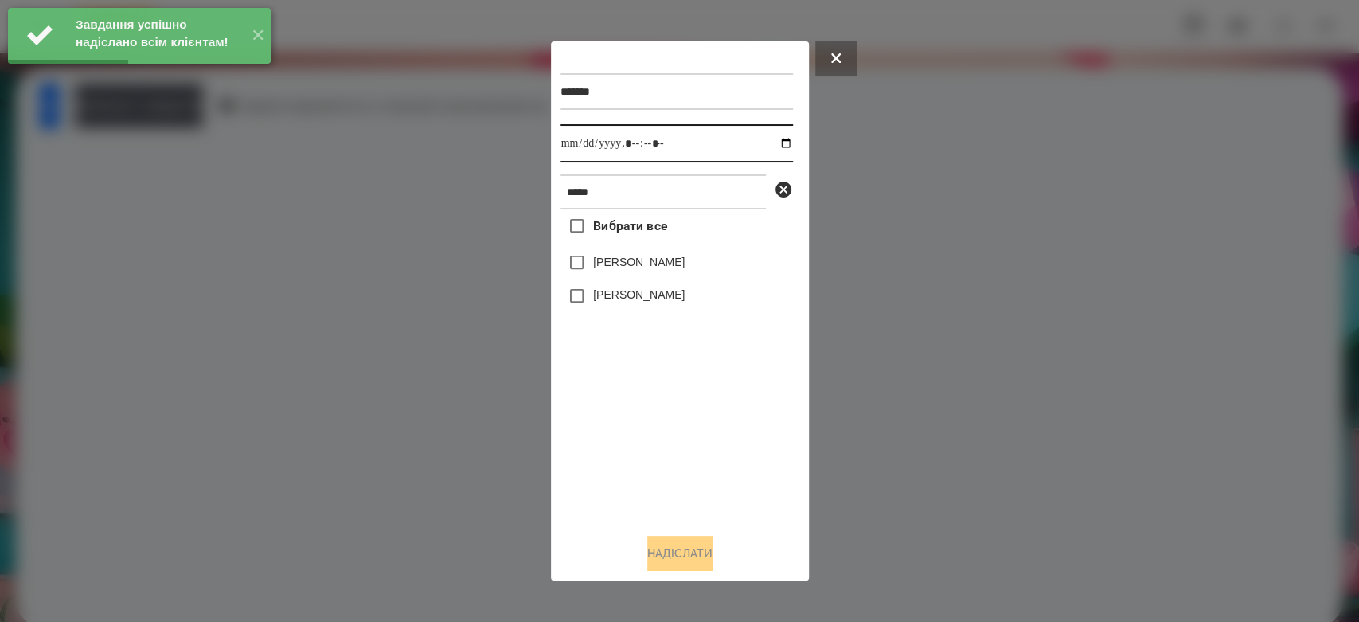
click at [774, 144] on input "datetime-local" at bounding box center [676, 143] width 232 height 38
type input "**********"
drag, startPoint x: 688, startPoint y: 486, endPoint x: 688, endPoint y: 456, distance: 30.3
click at [688, 486] on div "Вибрати все Матвій Самборський Ярина Самборська" at bounding box center [676, 364] width 232 height 311
click at [685, 270] on label "[PERSON_NAME]" at bounding box center [639, 262] width 92 height 16
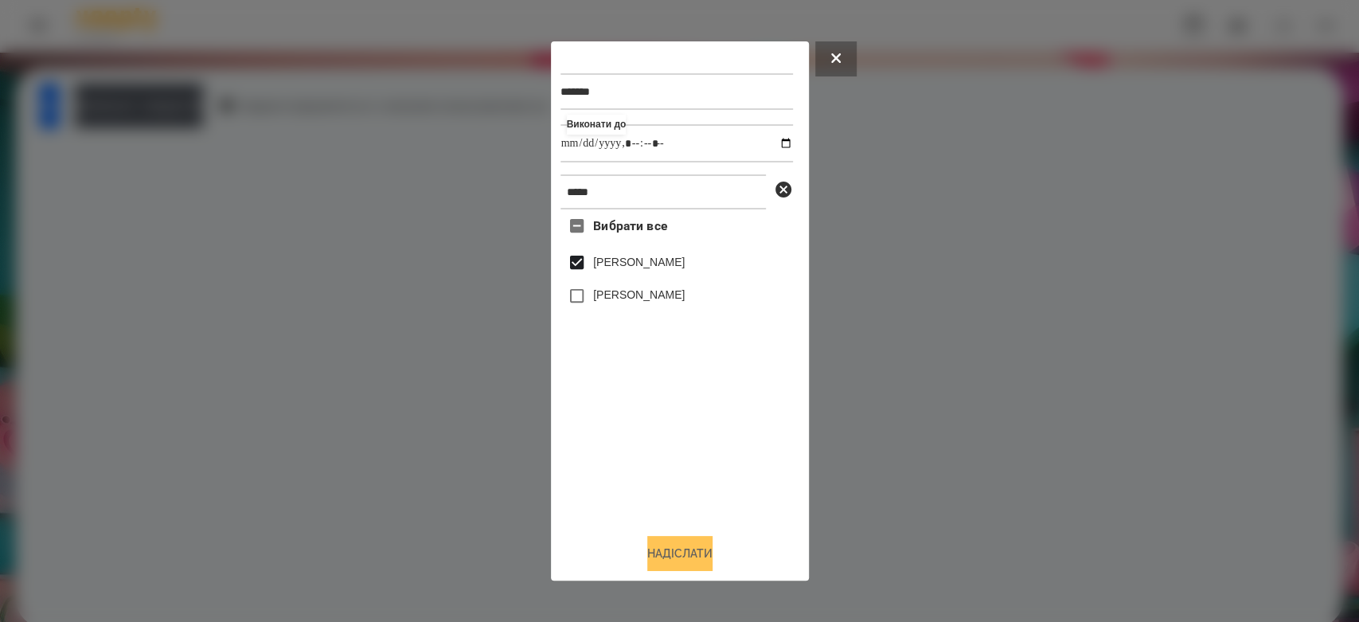
click at [701, 547] on button "Надіслати" at bounding box center [679, 553] width 65 height 35
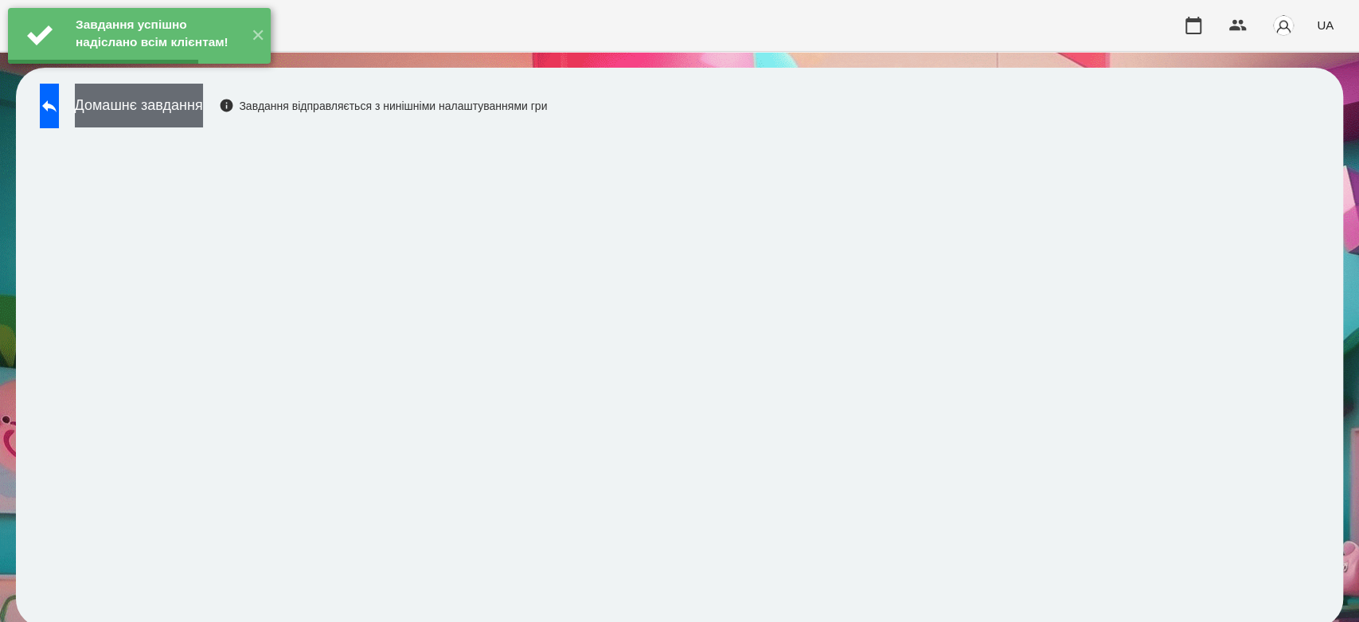
click at [203, 107] on button "Домашнє завдання" at bounding box center [139, 106] width 128 height 44
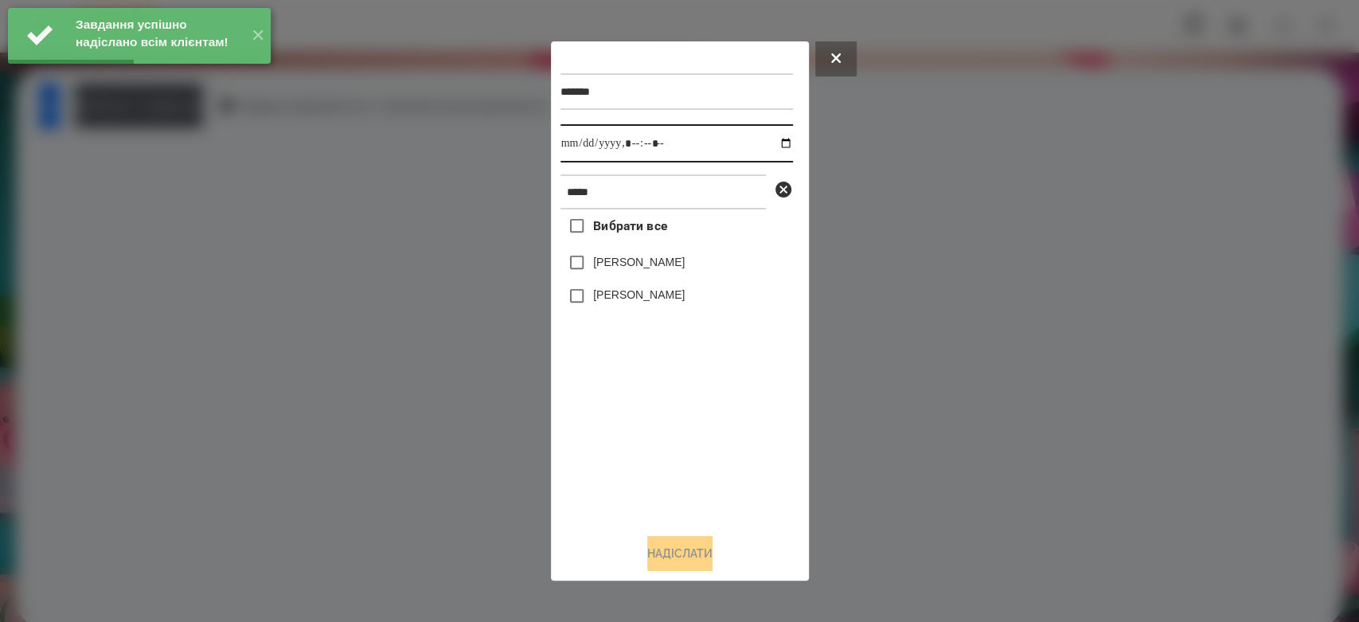
click at [773, 140] on input "datetime-local" at bounding box center [676, 143] width 232 height 38
type input "**********"
click at [678, 488] on div "Вибрати все Матвій Самборський Ярина Самборська" at bounding box center [676, 364] width 232 height 311
click at [666, 253] on div "[PERSON_NAME]" at bounding box center [676, 262] width 232 height 33
click at [666, 266] on label "[PERSON_NAME]" at bounding box center [639, 262] width 92 height 16
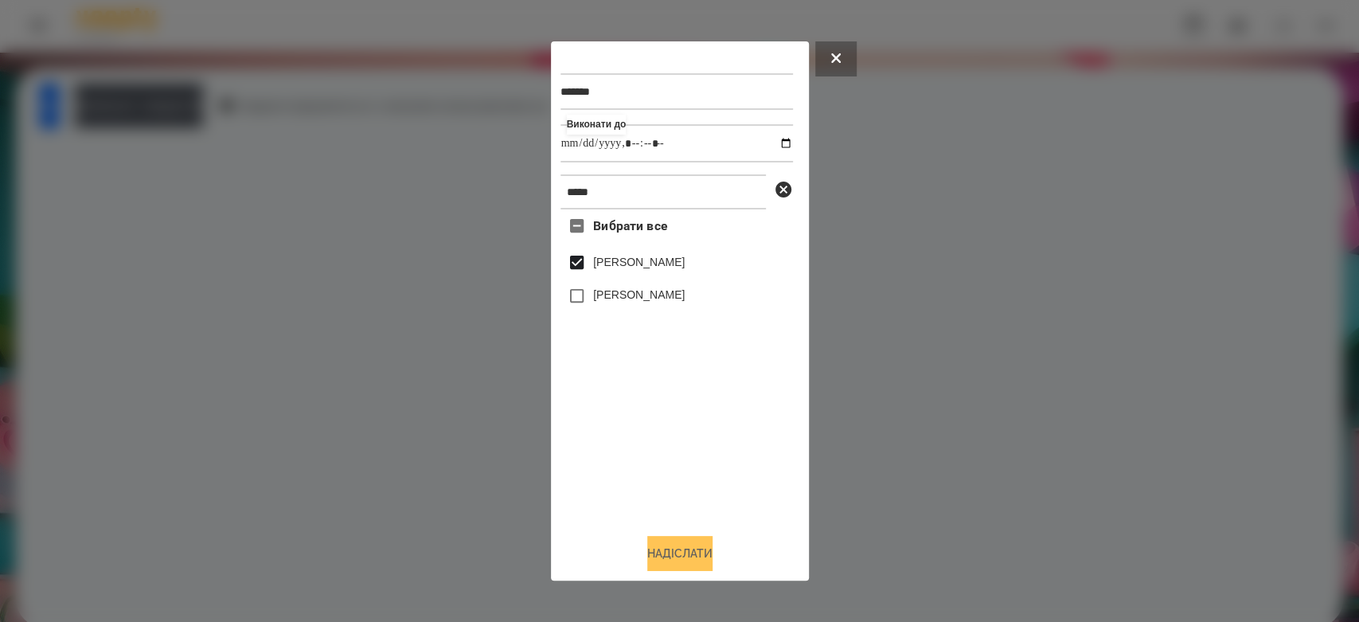
click at [705, 546] on button "Надіслати" at bounding box center [679, 553] width 65 height 35
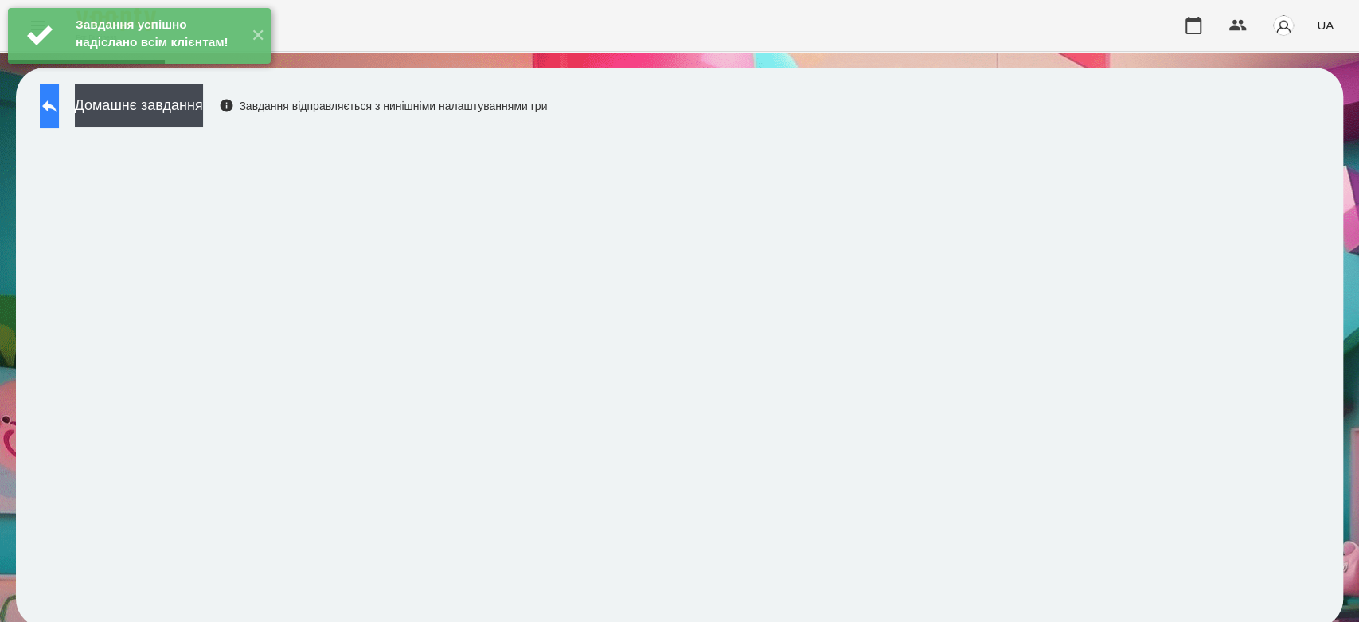
click at [59, 106] on button at bounding box center [49, 106] width 19 height 45
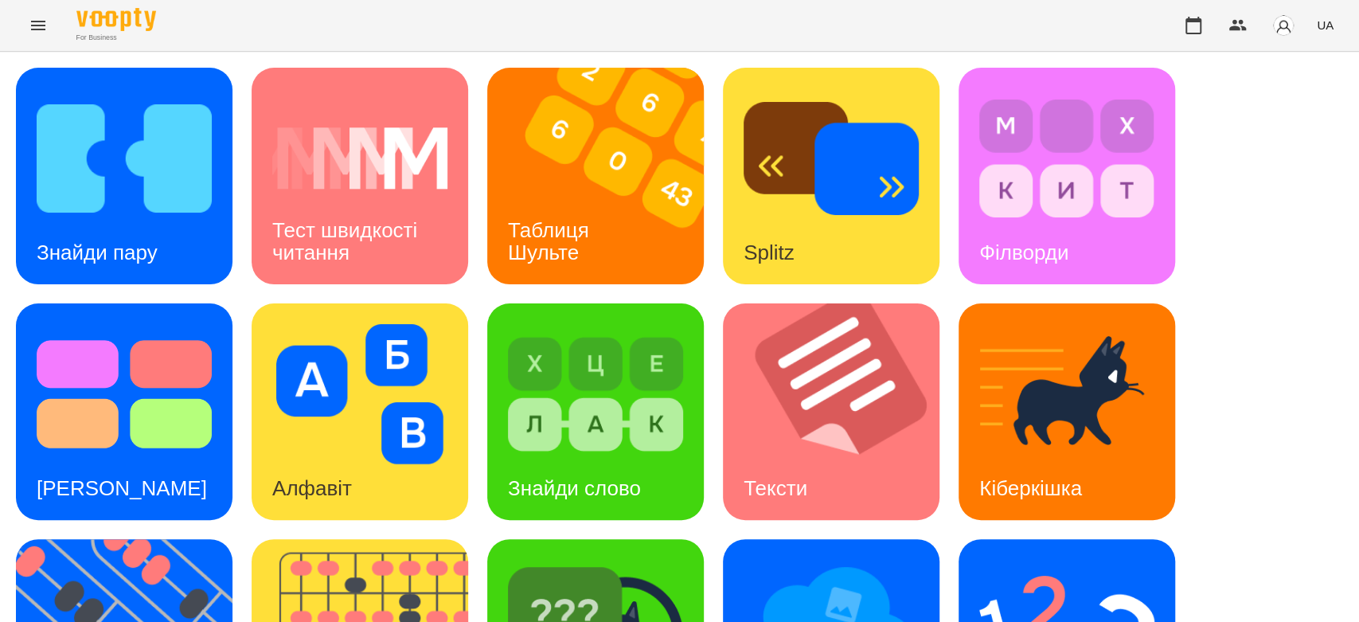
scroll to position [385, 0]
click at [1079, 560] on img at bounding box center [1066, 630] width 175 height 140
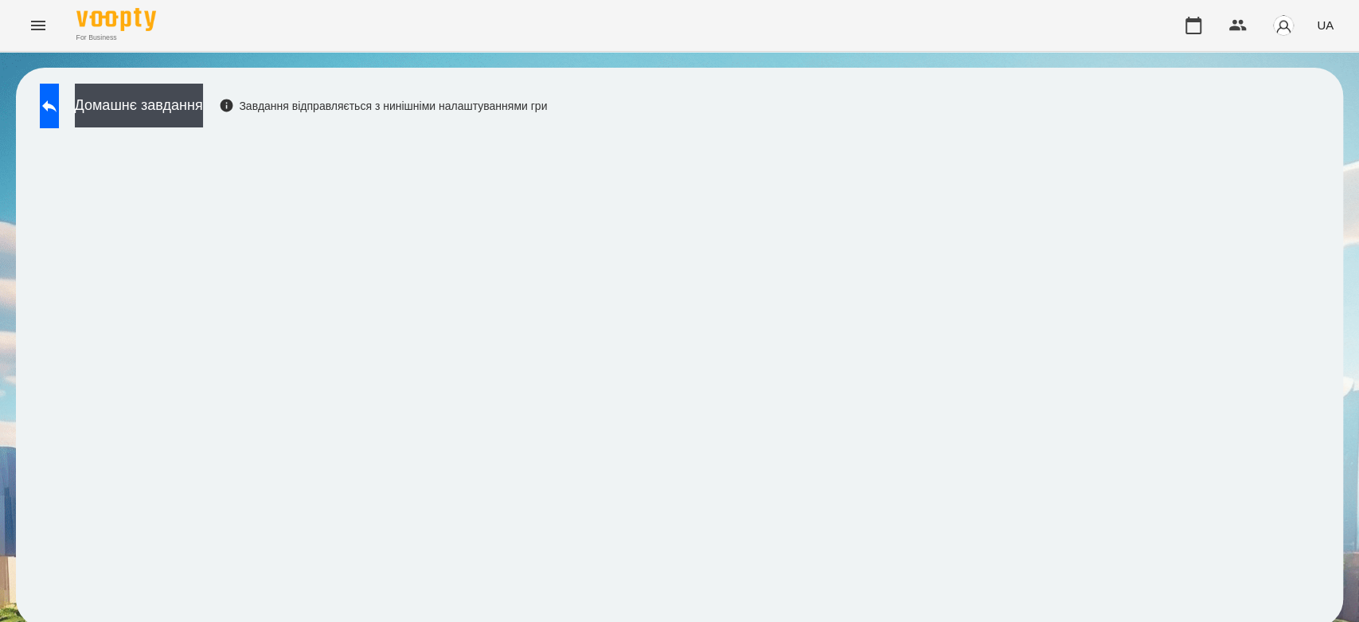
scroll to position [6, 0]
click at [193, 100] on button "Домашнє завдання" at bounding box center [139, 106] width 128 height 44
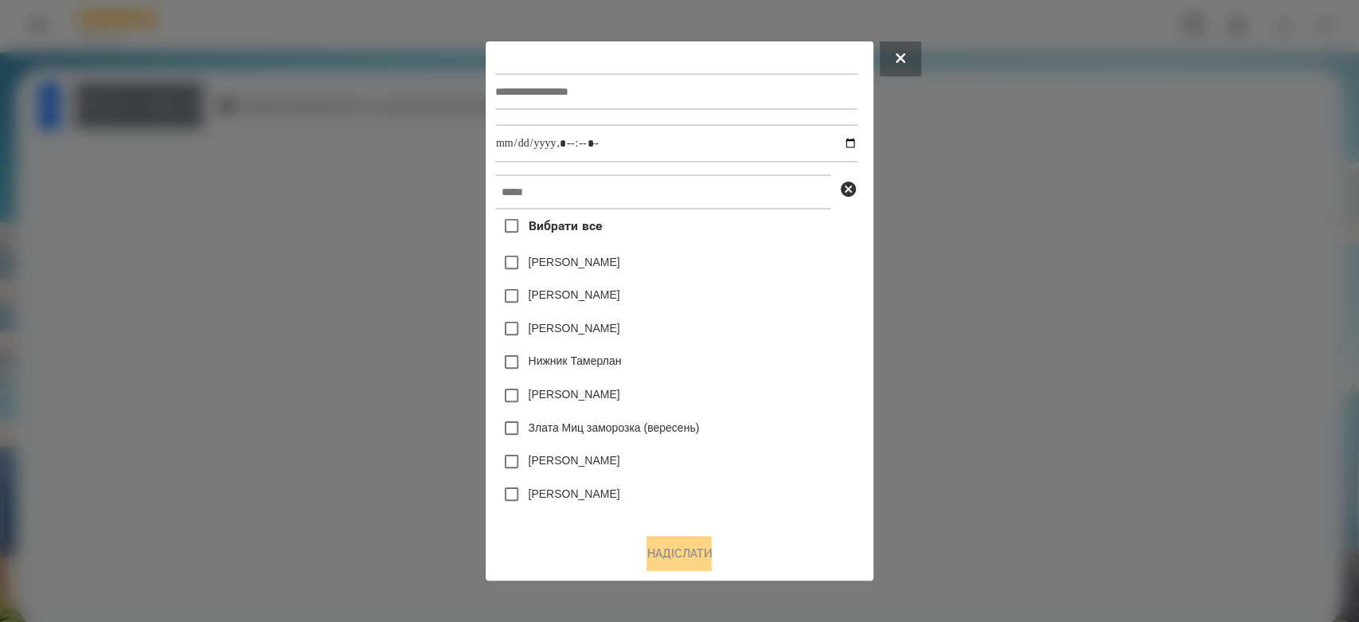
click at [575, 86] on input "text" at bounding box center [676, 91] width 362 height 37
type input "*********"
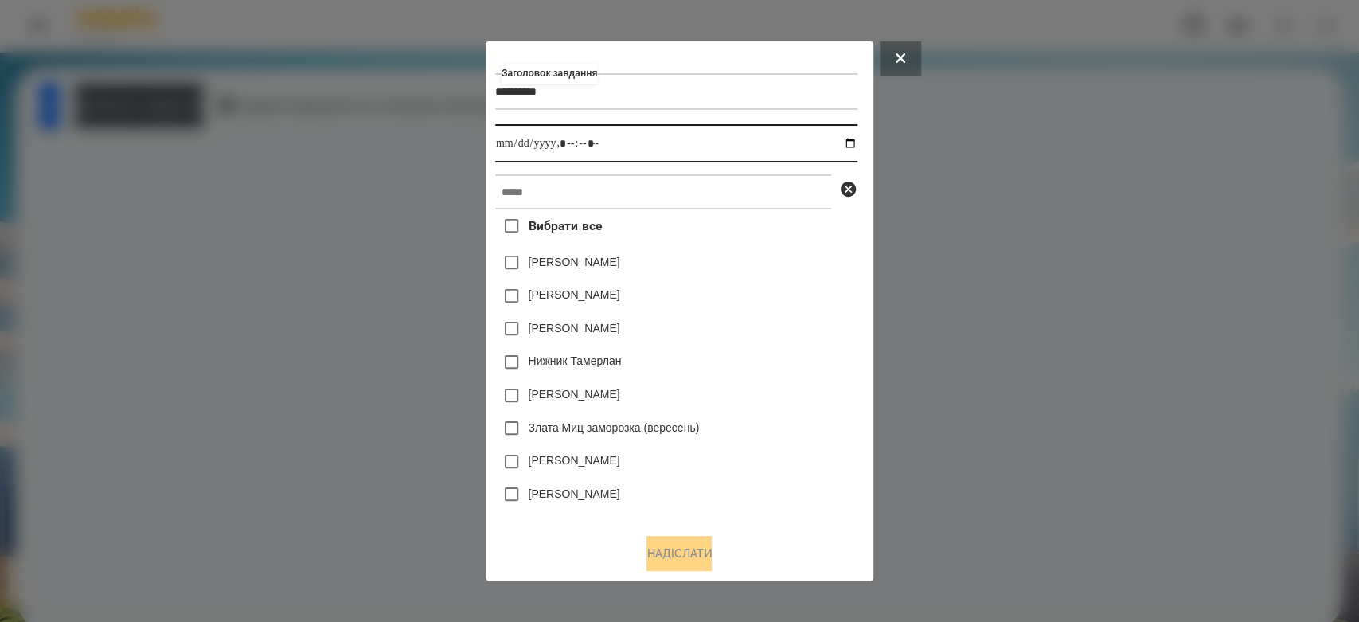
click at [853, 143] on input "datetime-local" at bounding box center [676, 143] width 362 height 38
type input "**********"
drag, startPoint x: 750, startPoint y: 298, endPoint x: 775, endPoint y: 269, distance: 38.3
click at [779, 279] on div "Яна Щербакова" at bounding box center [676, 262] width 362 height 33
click at [748, 213] on div "Вибрати все Яна Щербакова Емма Северен Дамір Карпов Нижник Тамерлан Ісаєв Свято…" at bounding box center [676, 364] width 362 height 311
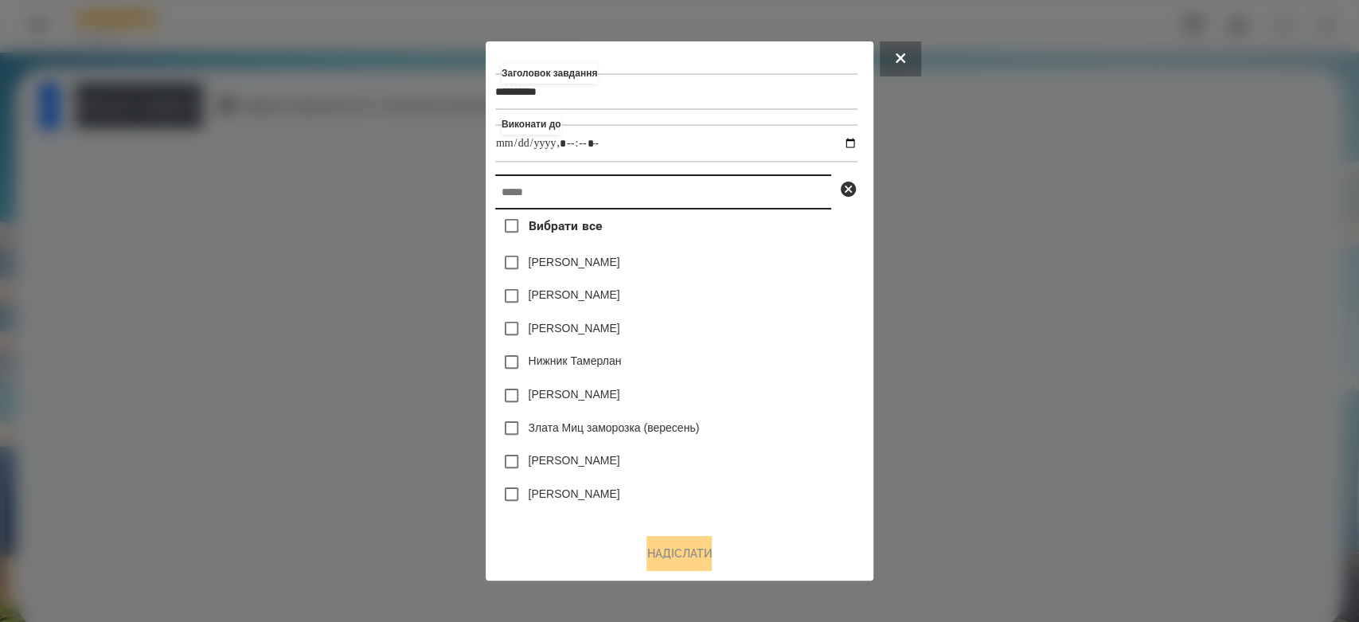
click at [748, 196] on input "text" at bounding box center [663, 191] width 336 height 35
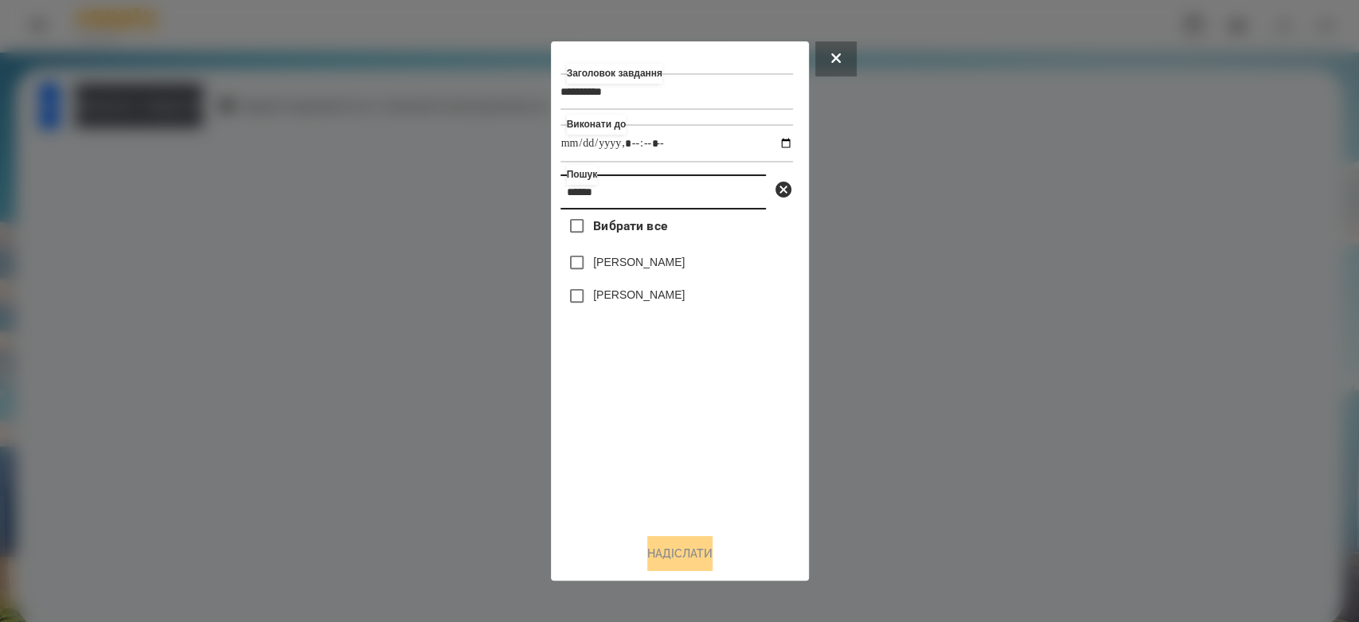
type input "******"
click at [646, 264] on label "[PERSON_NAME]" at bounding box center [639, 262] width 92 height 16
click at [669, 537] on div "Заголовок завдання ********* Виконати до Пошук ****** Вибрати все Матвій Самбор…" at bounding box center [679, 311] width 239 height 521
click at [669, 541] on button "Надіслати" at bounding box center [679, 553] width 65 height 35
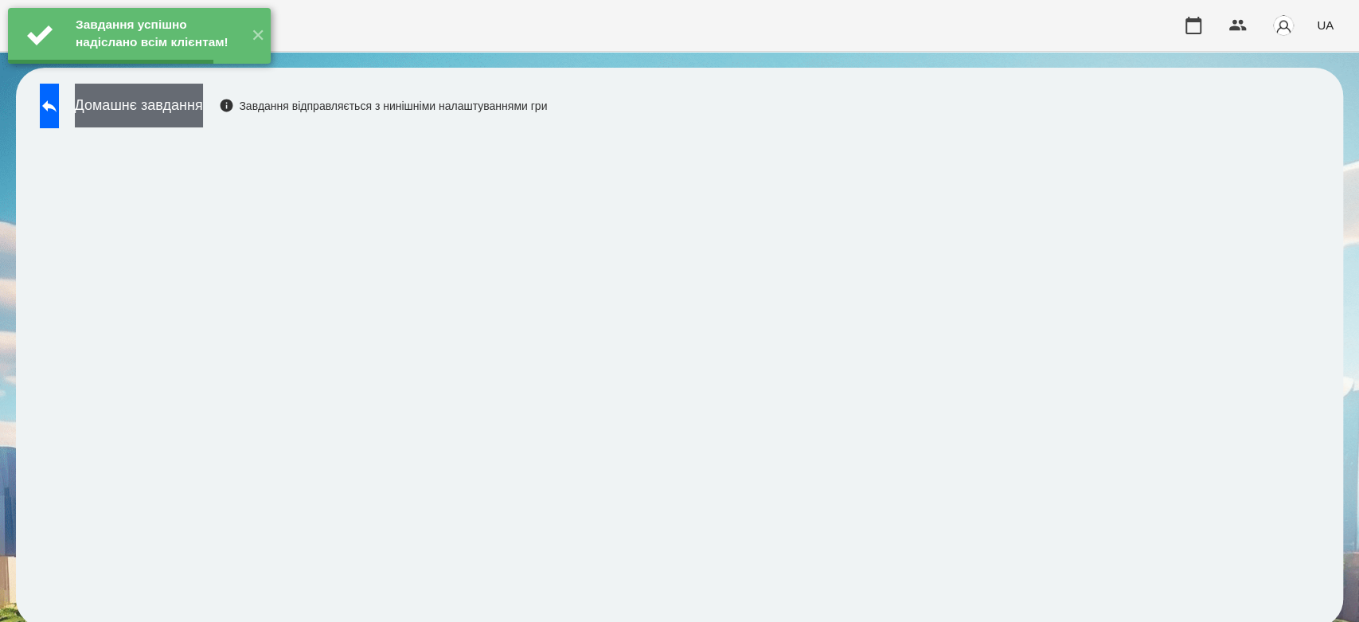
click at [203, 100] on button "Домашнє завдання" at bounding box center [139, 106] width 128 height 44
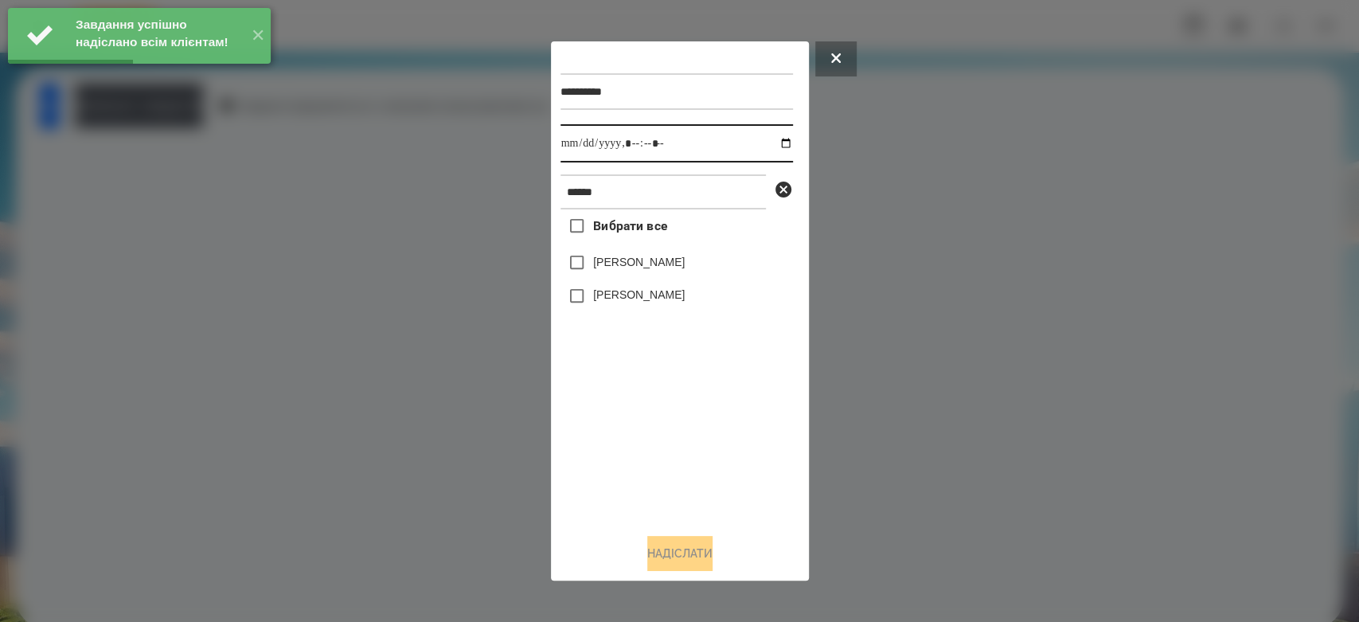
click at [775, 142] on input "datetime-local" at bounding box center [676, 143] width 232 height 38
type input "**********"
click at [677, 419] on div "Вибрати все Матвій Самборський Ярина Самборська" at bounding box center [676, 364] width 232 height 311
click at [654, 256] on label "[PERSON_NAME]" at bounding box center [639, 262] width 92 height 16
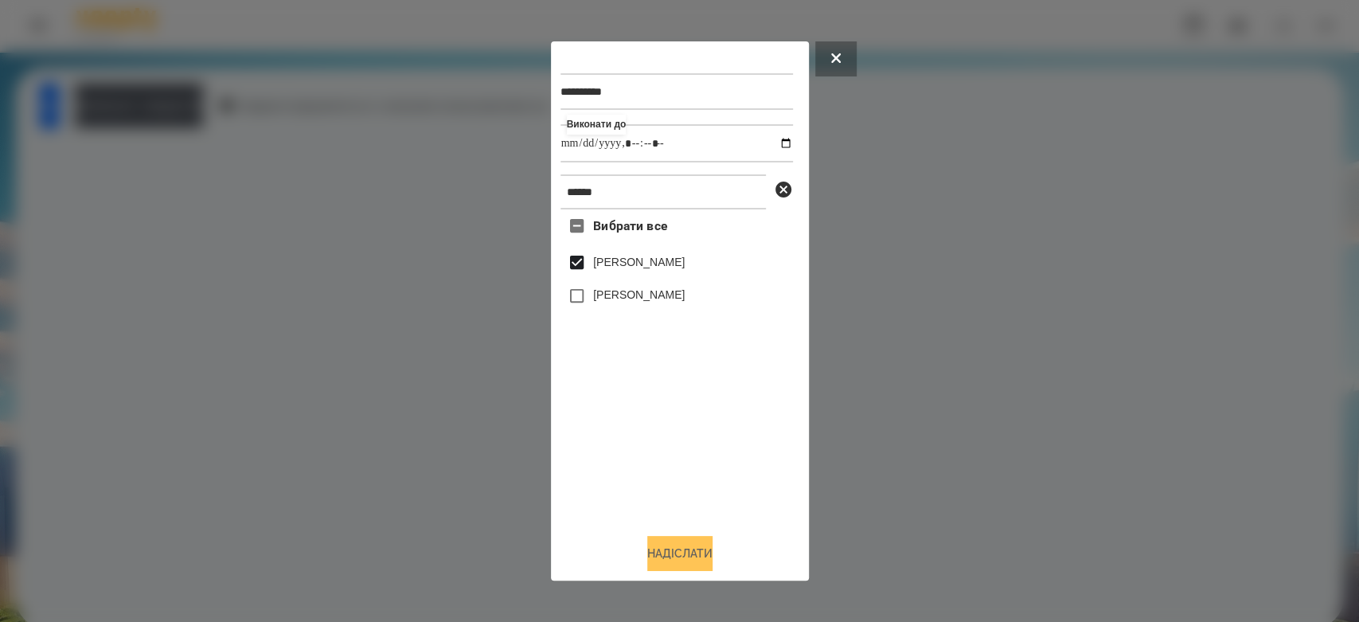
click at [705, 558] on button "Надіслати" at bounding box center [679, 553] width 65 height 35
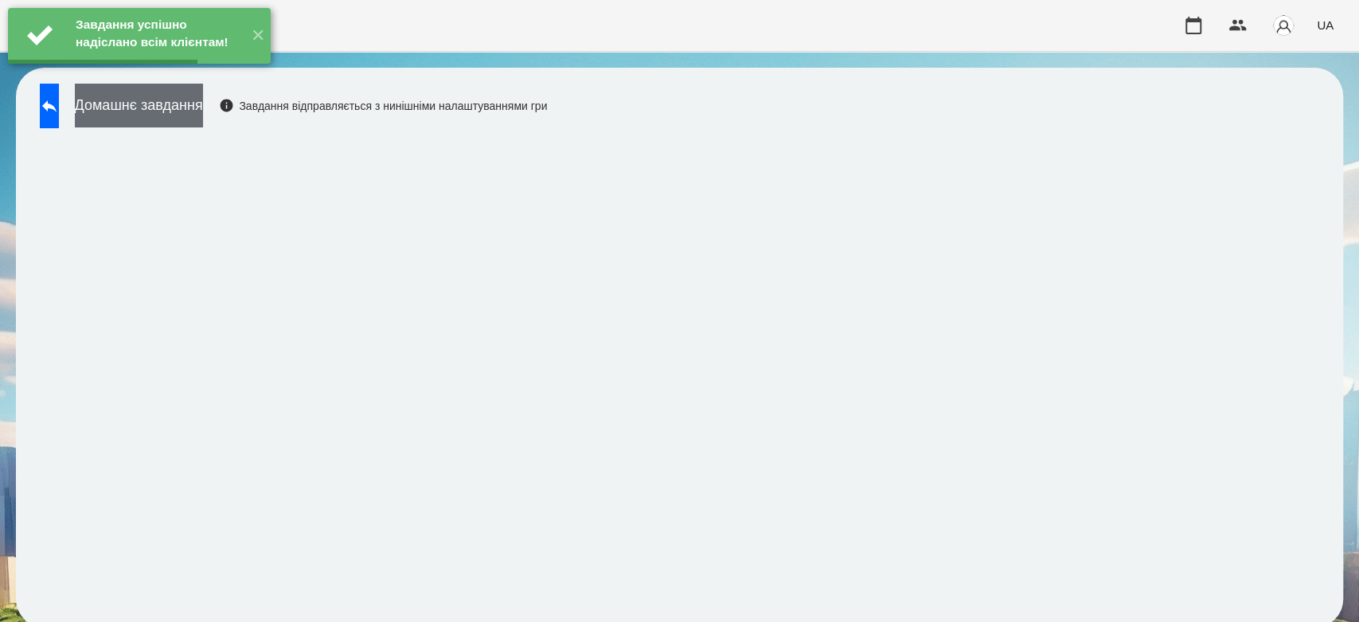
click at [203, 104] on button "Домашнє завдання" at bounding box center [139, 106] width 128 height 44
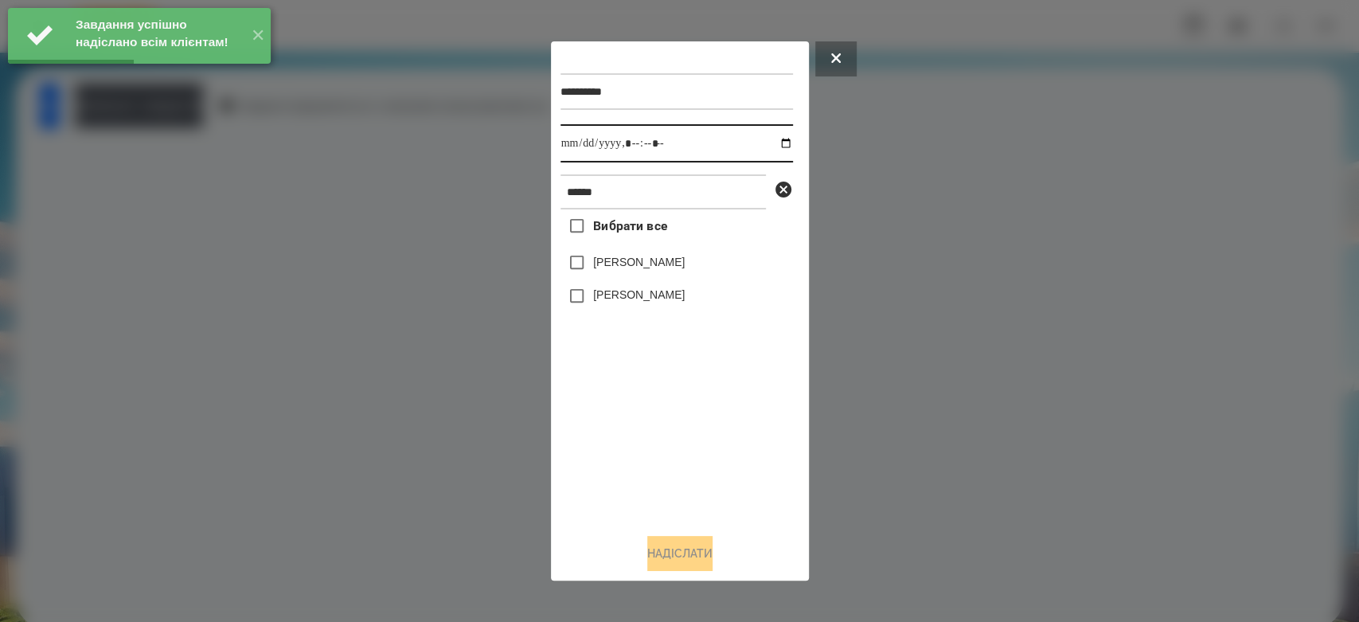
click at [769, 145] on input "datetime-local" at bounding box center [676, 143] width 232 height 38
type input "**********"
click at [733, 476] on div "Вибрати все Матвій Самборський Ярина Самборська" at bounding box center [676, 364] width 232 height 311
click at [647, 266] on label "[PERSON_NAME]" at bounding box center [639, 262] width 92 height 16
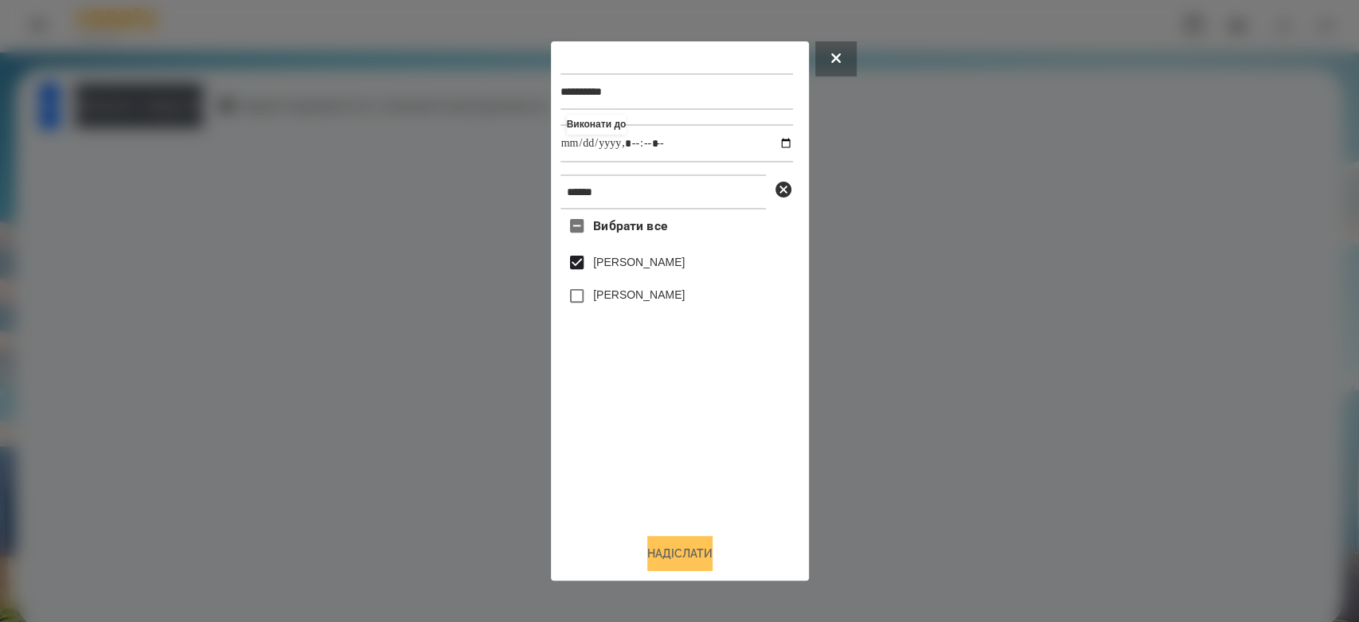
click at [713, 553] on button "Надіслати" at bounding box center [679, 553] width 65 height 35
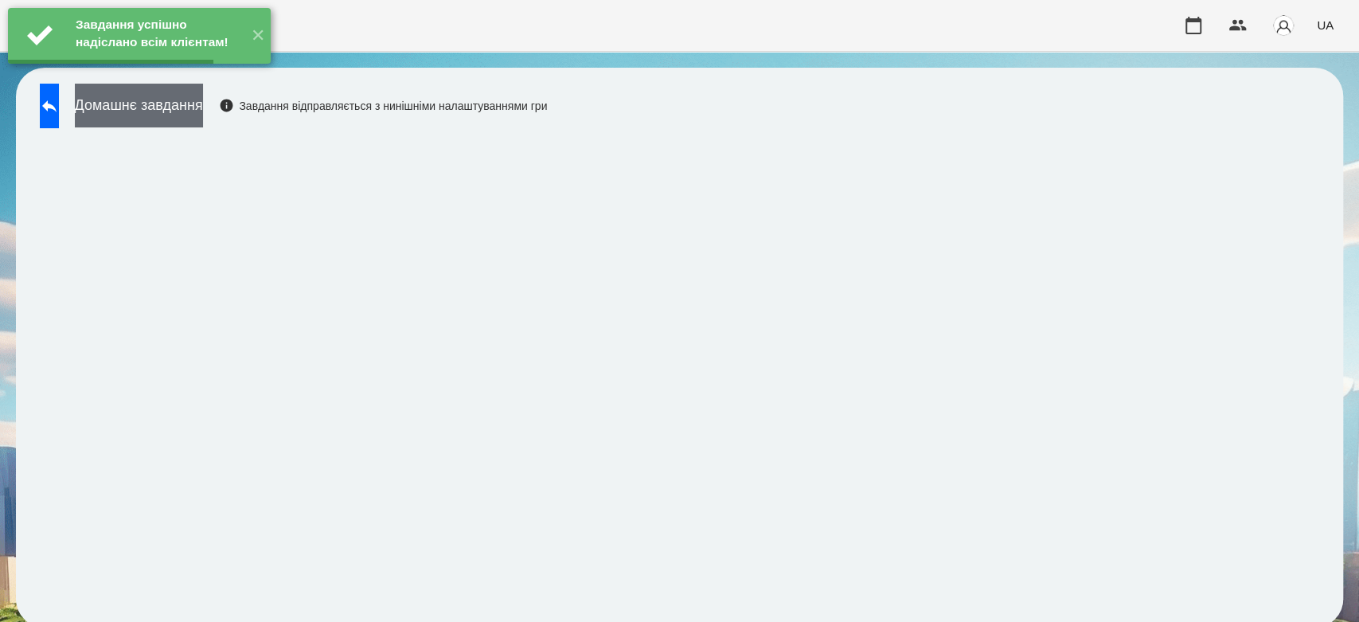
click at [181, 96] on button "Домашнє завдання" at bounding box center [139, 106] width 128 height 44
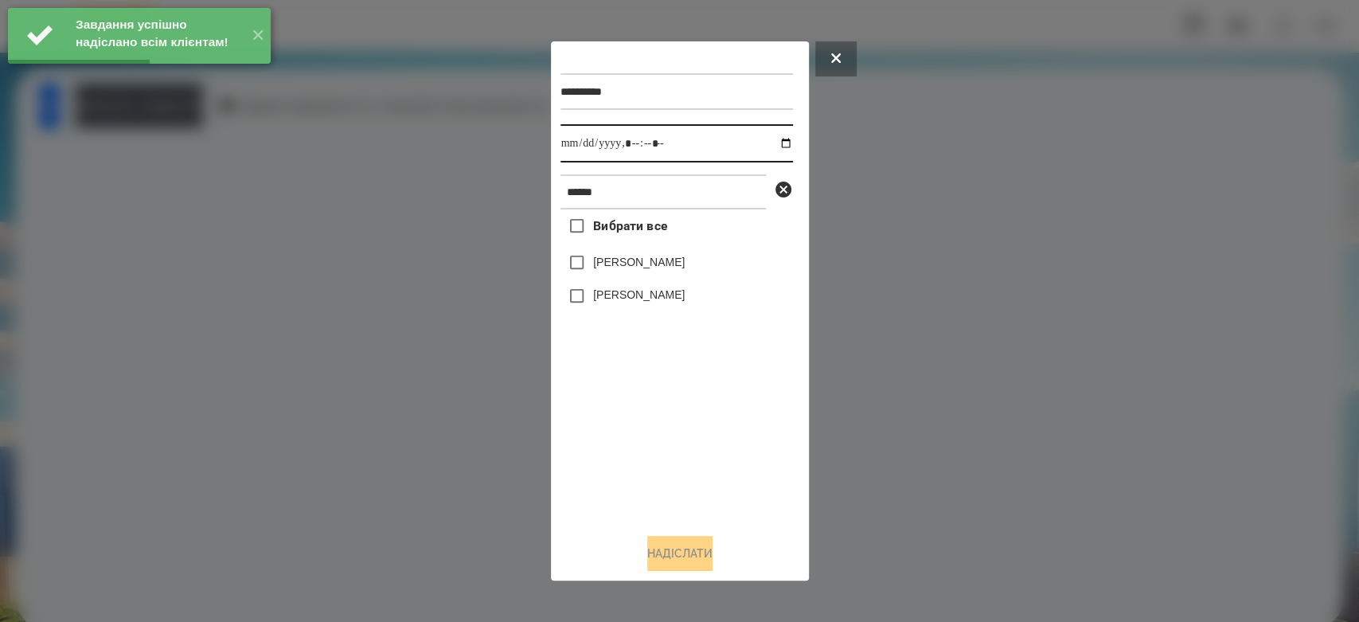
click at [775, 139] on input "datetime-local" at bounding box center [676, 143] width 232 height 38
type input "**********"
drag, startPoint x: 720, startPoint y: 462, endPoint x: 639, endPoint y: 336, distance: 149.7
click at [720, 462] on div "Вибрати все Матвій Самборський Ярина Самборська" at bounding box center [676, 364] width 232 height 311
click at [631, 266] on label "[PERSON_NAME]" at bounding box center [639, 262] width 92 height 16
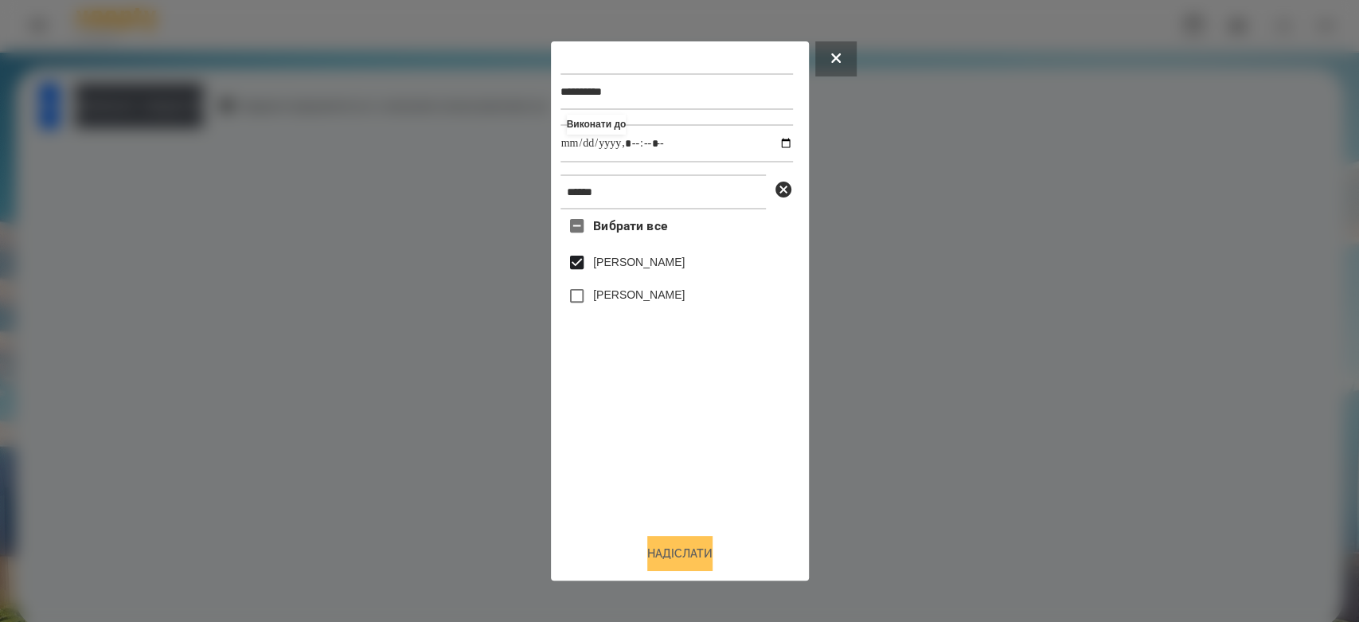
click at [713, 563] on button "Надіслати" at bounding box center [679, 553] width 65 height 35
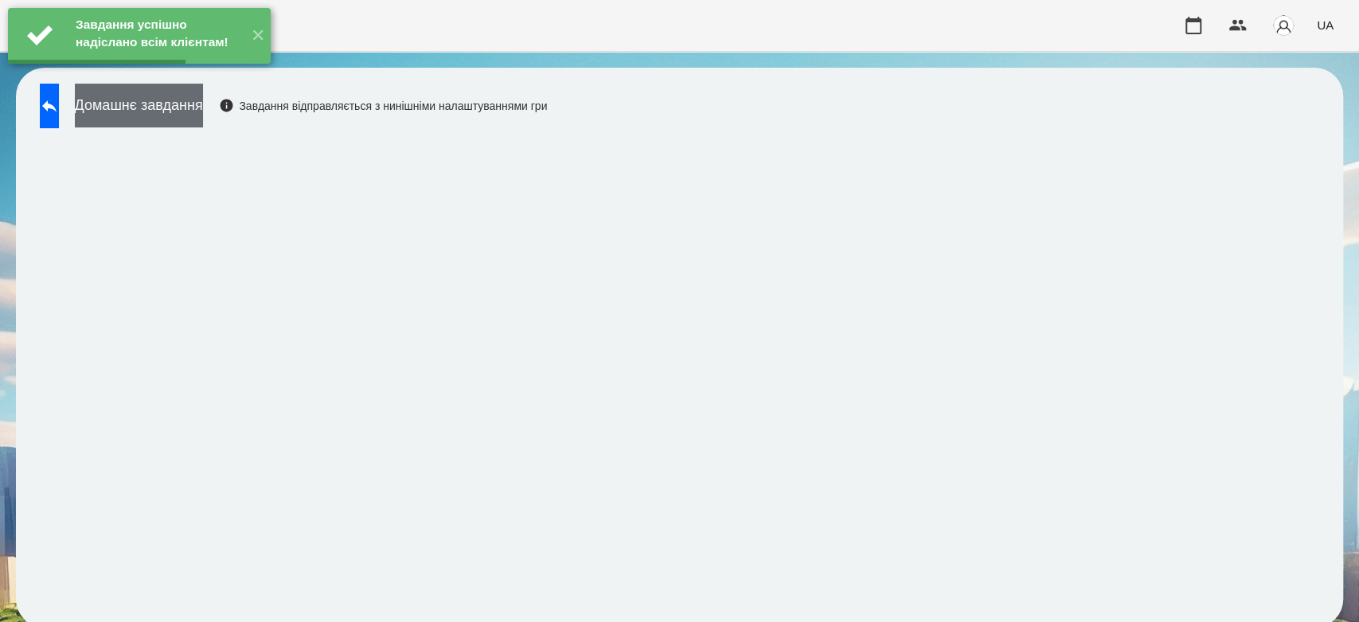
click at [201, 97] on button "Домашнє завдання" at bounding box center [139, 106] width 128 height 44
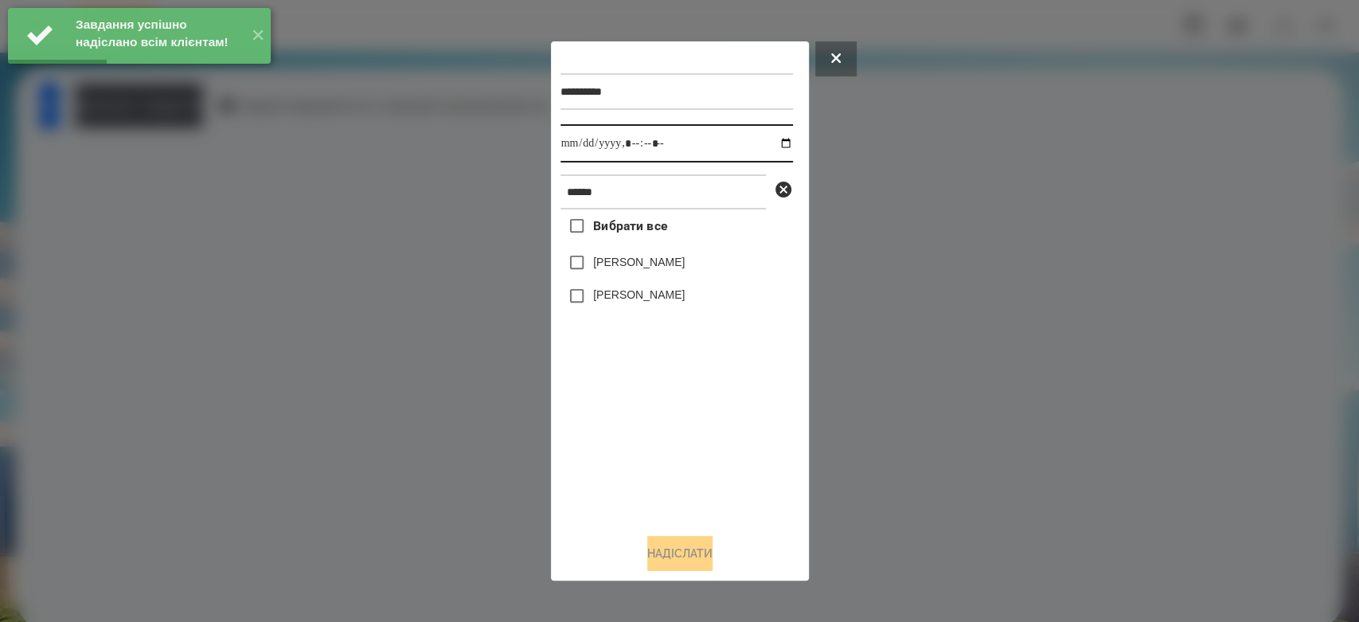
click at [779, 146] on input "datetime-local" at bounding box center [676, 143] width 232 height 38
type input "**********"
drag, startPoint x: 716, startPoint y: 465, endPoint x: 662, endPoint y: 322, distance: 152.9
click at [716, 465] on div "Вибрати все Матвій Самборський Ярина Самборська" at bounding box center [676, 364] width 232 height 311
click at [650, 270] on label "[PERSON_NAME]" at bounding box center [639, 262] width 92 height 16
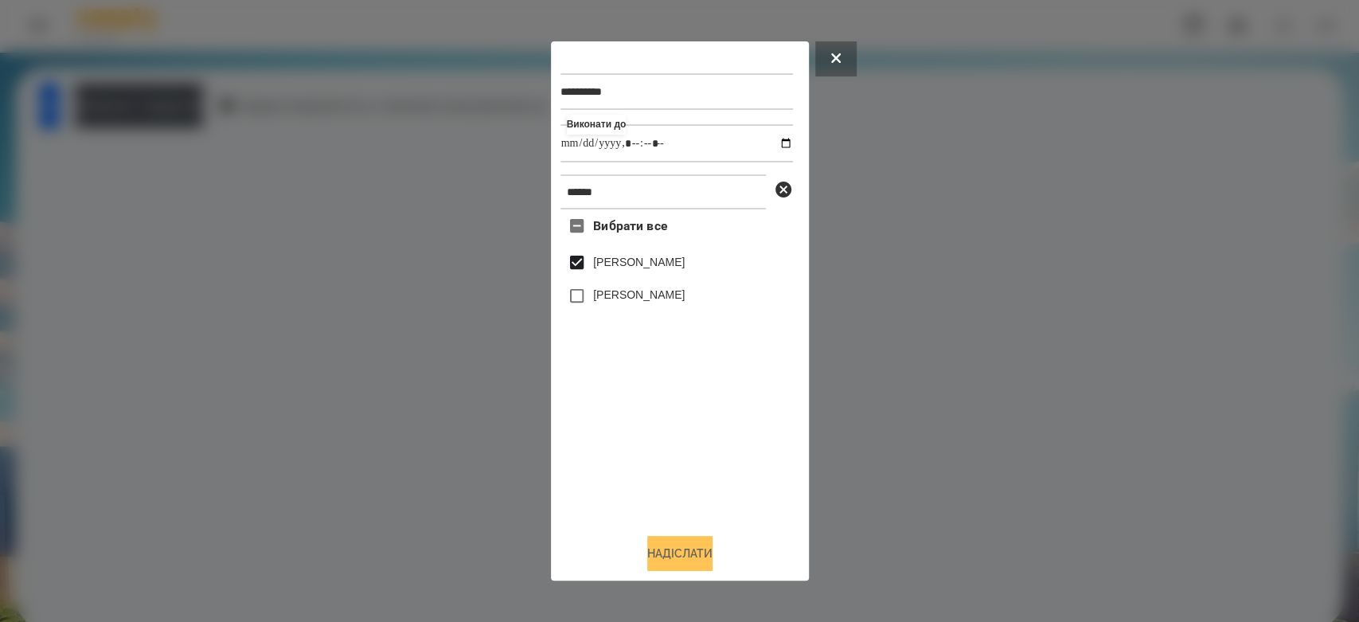
click at [712, 553] on button "Надіслати" at bounding box center [679, 553] width 65 height 35
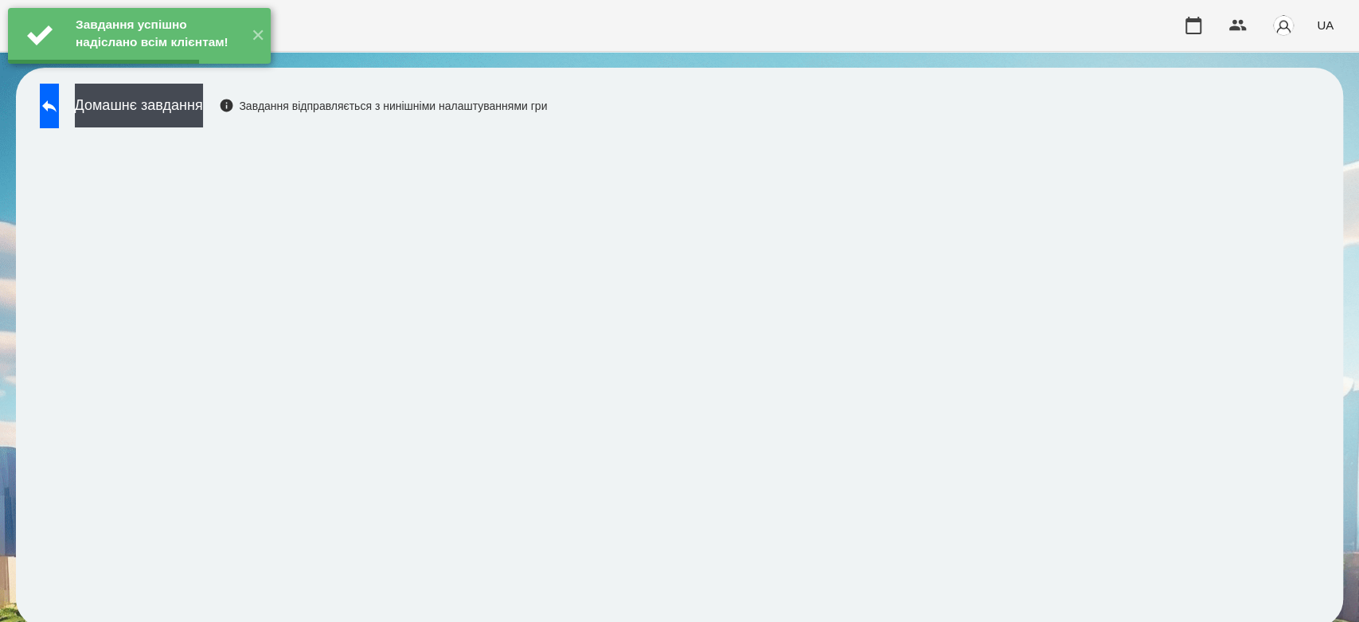
click at [177, 72] on div "Завдання успішно надіслано всім клієнтам! ✕" at bounding box center [139, 36] width 279 height 72
click at [276, 103] on div "Домашнє завдання Завдання відправляється з нинішніми налаштуваннями гри" at bounding box center [289, 110] width 515 height 53
click at [203, 109] on button "Домашнє завдання" at bounding box center [139, 106] width 128 height 44
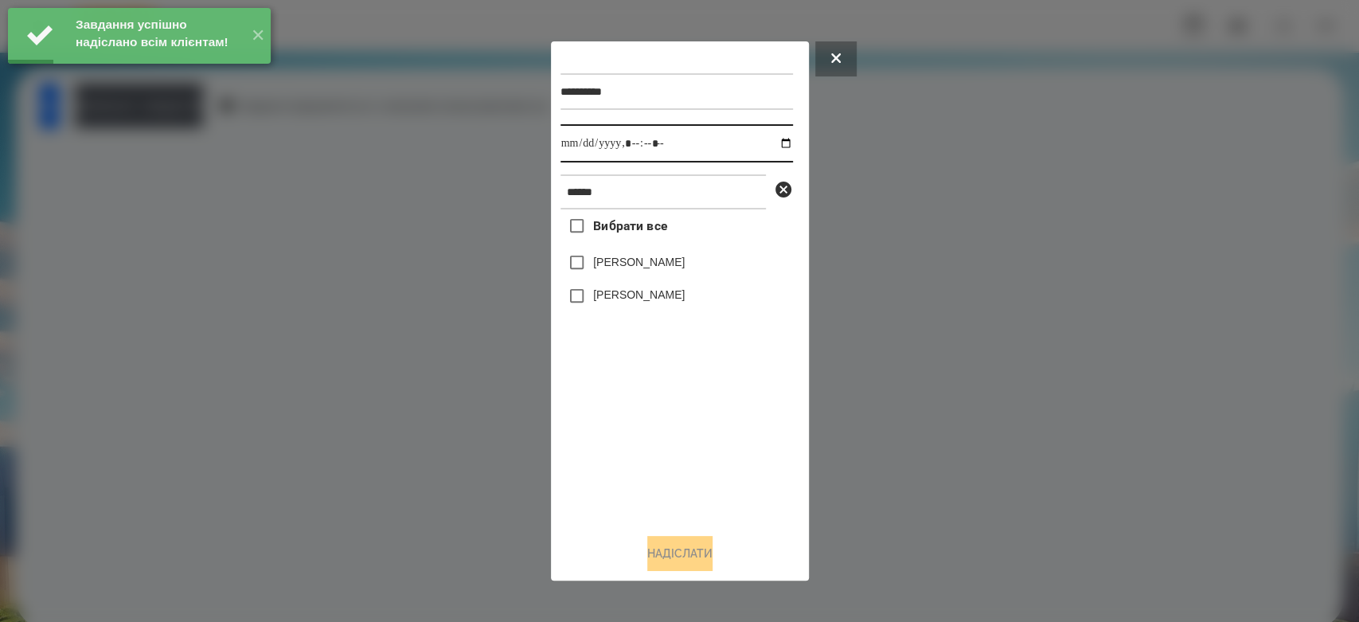
click at [776, 145] on input "datetime-local" at bounding box center [676, 143] width 232 height 38
type input "**********"
drag, startPoint x: 707, startPoint y: 486, endPoint x: 705, endPoint y: 477, distance: 9.7
click at [707, 486] on div "Вибрати все Матвій Самборський Ярина Самборська" at bounding box center [676, 364] width 232 height 311
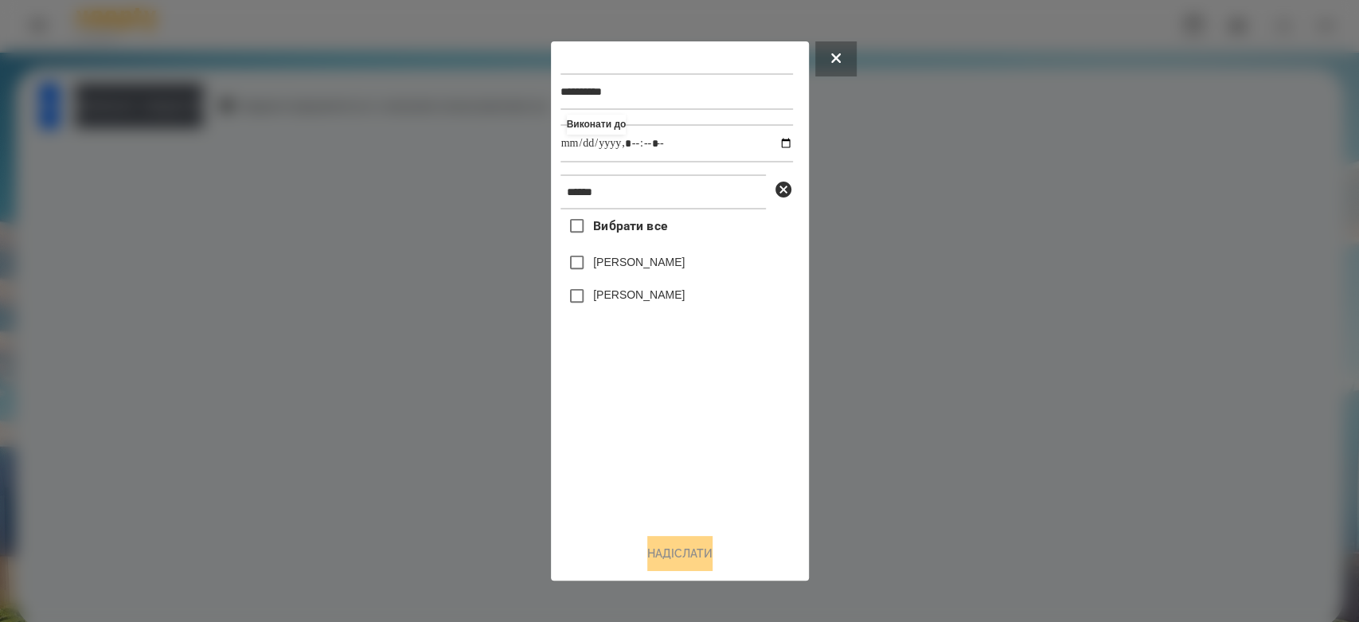
click at [669, 270] on label "[PERSON_NAME]" at bounding box center [639, 262] width 92 height 16
click at [700, 553] on button "Надіслати" at bounding box center [679, 553] width 65 height 35
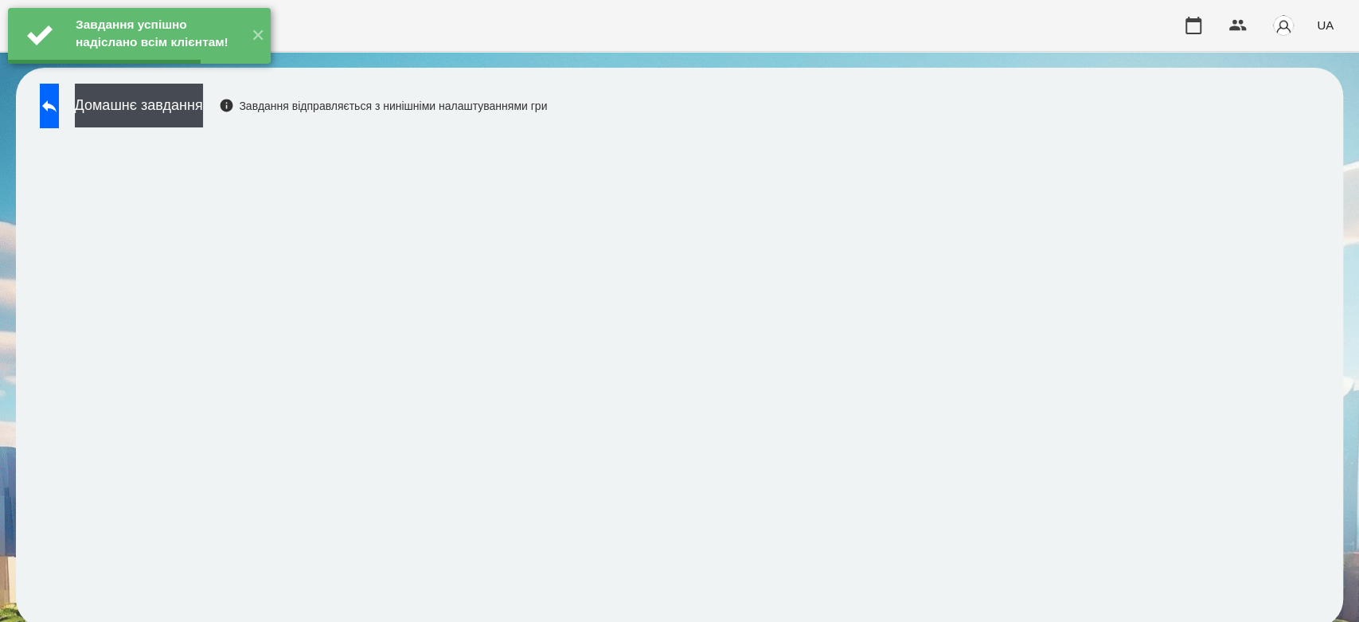
click at [217, 72] on div "Завдання успішно надіслано всім клієнтам! ✕" at bounding box center [139, 36] width 279 height 72
click at [203, 97] on button "Домашнє завдання" at bounding box center [139, 106] width 128 height 44
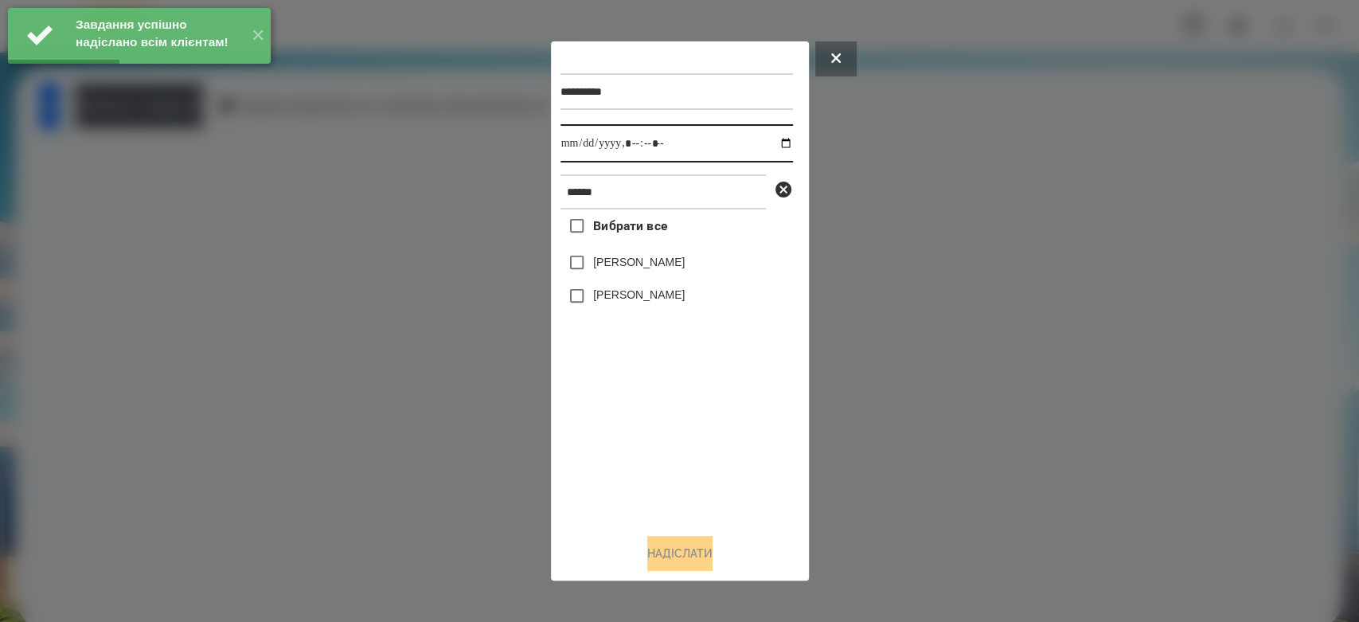
click at [765, 138] on input "datetime-local" at bounding box center [676, 143] width 232 height 38
type input "**********"
drag, startPoint x: 640, startPoint y: 438, endPoint x: 642, endPoint y: 365, distance: 73.3
click at [642, 438] on div "Вибрати все Матвій Самборський Ярина Самборська" at bounding box center [676, 364] width 232 height 311
click at [643, 263] on label "[PERSON_NAME]" at bounding box center [639, 262] width 92 height 16
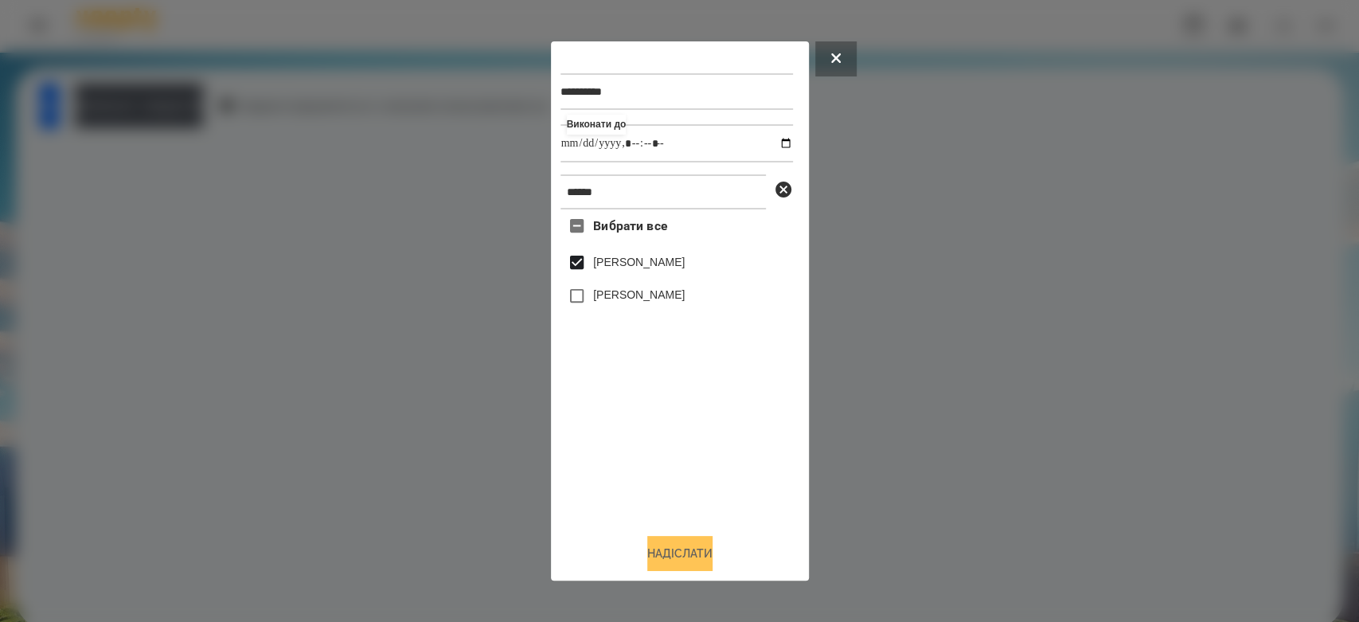
click at [692, 555] on button "Надіслати" at bounding box center [679, 553] width 65 height 35
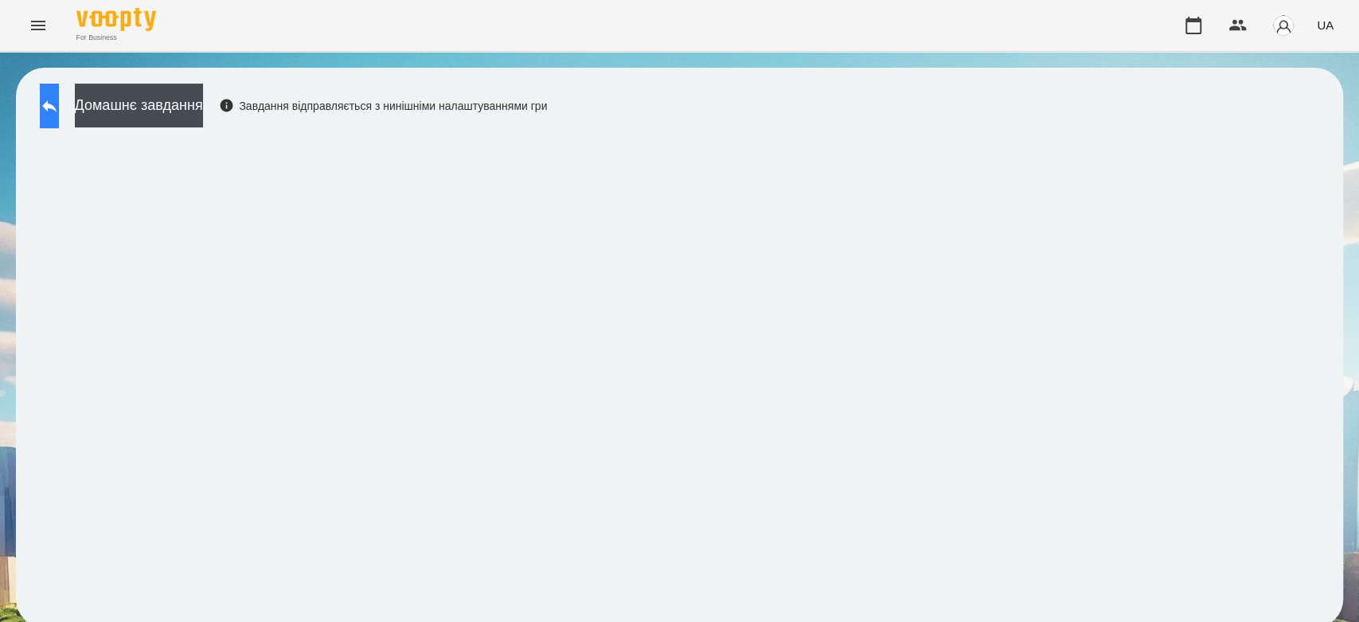
click at [59, 111] on button at bounding box center [49, 106] width 19 height 45
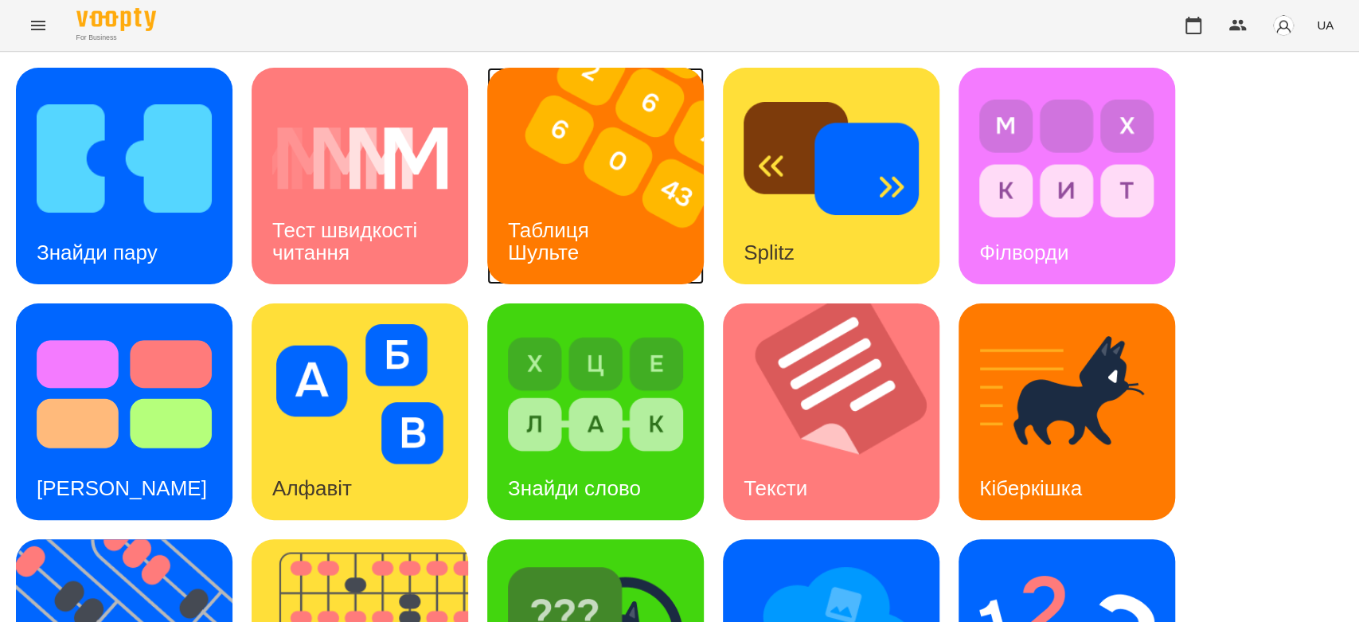
click at [600, 199] on div "Таблиця Шульте" at bounding box center [551, 241] width 128 height 85
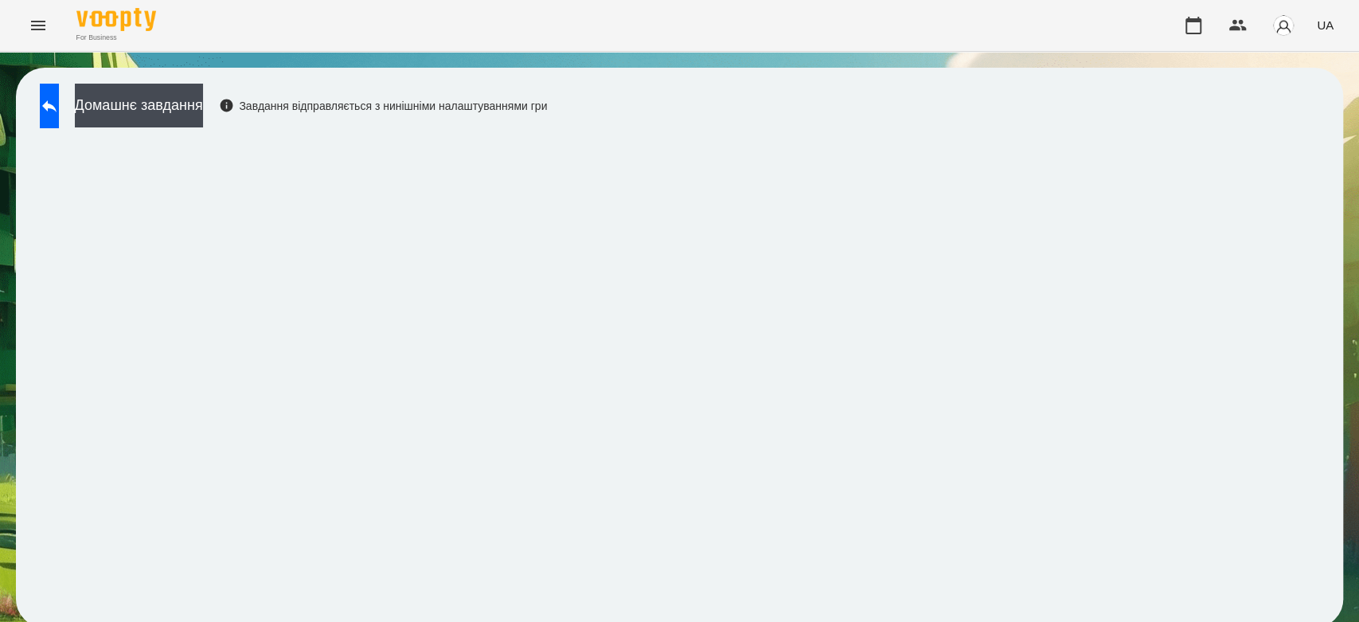
scroll to position [6, 0]
click at [59, 98] on icon at bounding box center [49, 105] width 19 height 19
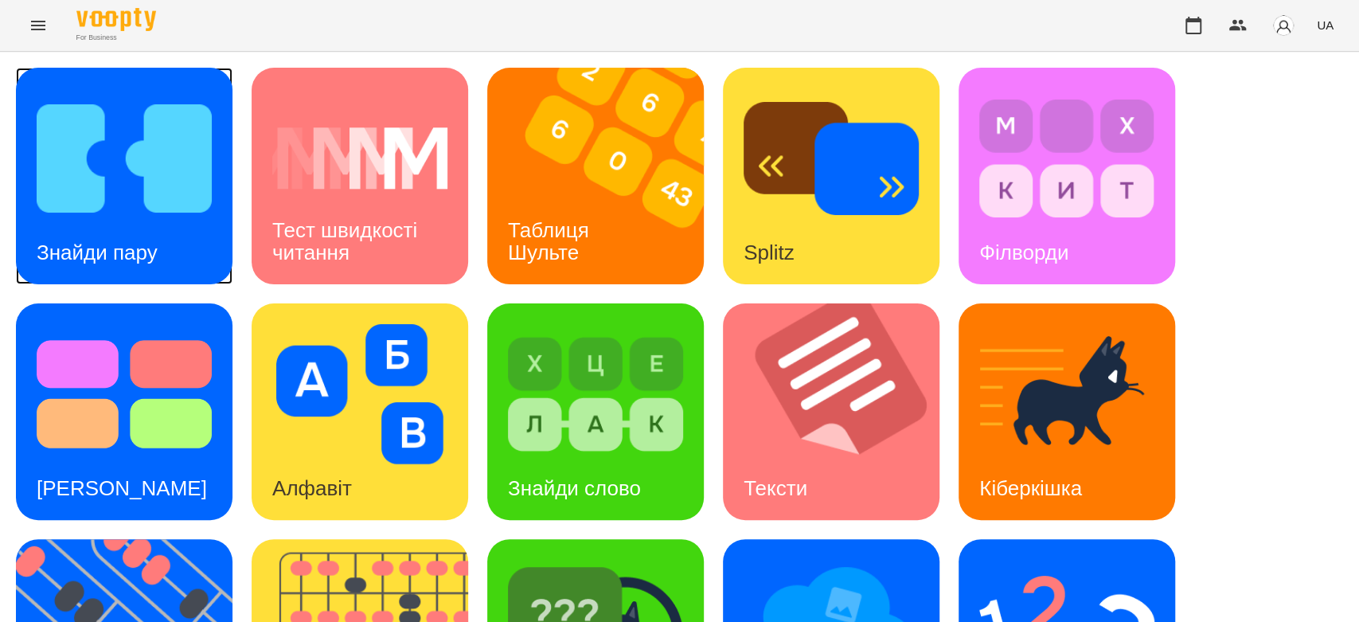
click at [166, 221] on div "Знайди пару" at bounding box center [97, 252] width 162 height 63
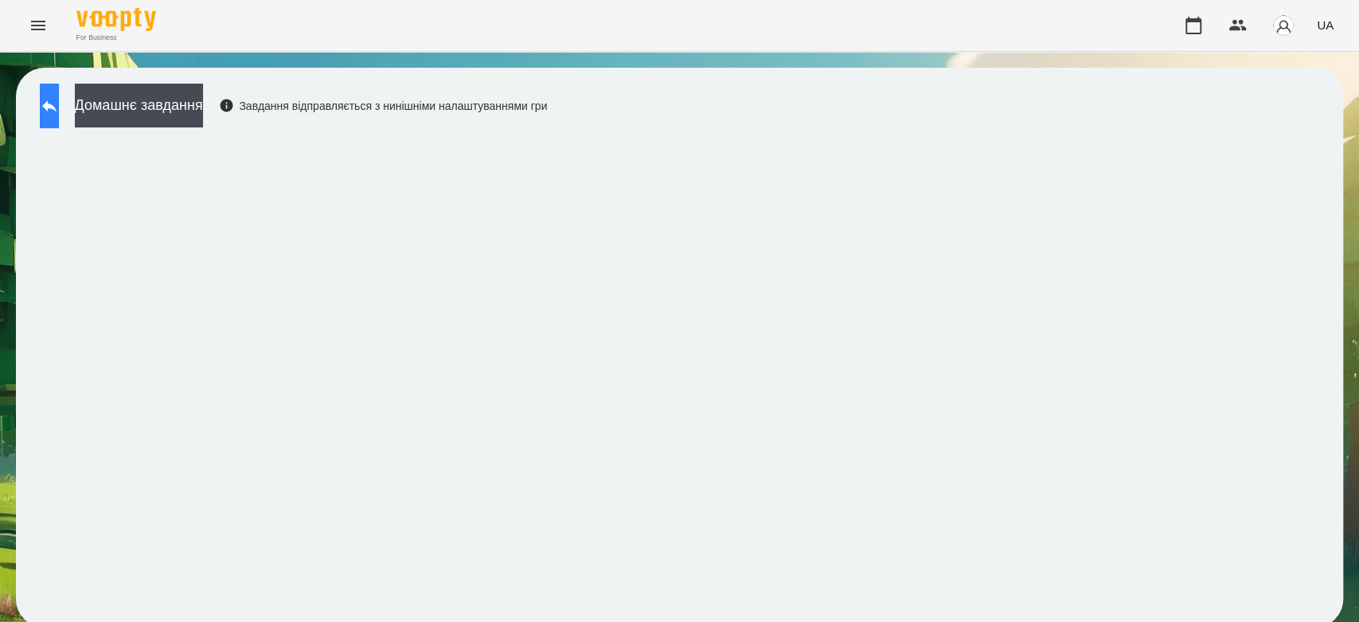
click at [59, 119] on button at bounding box center [49, 106] width 19 height 45
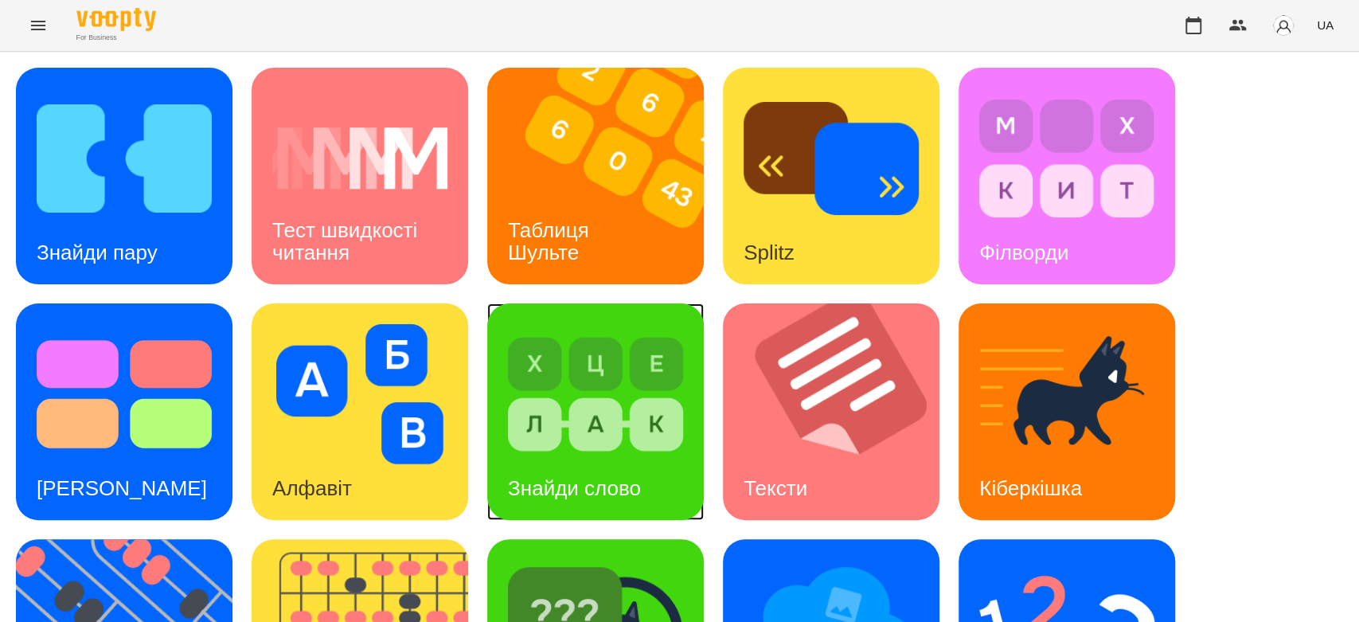
click at [594, 387] on img at bounding box center [595, 394] width 175 height 140
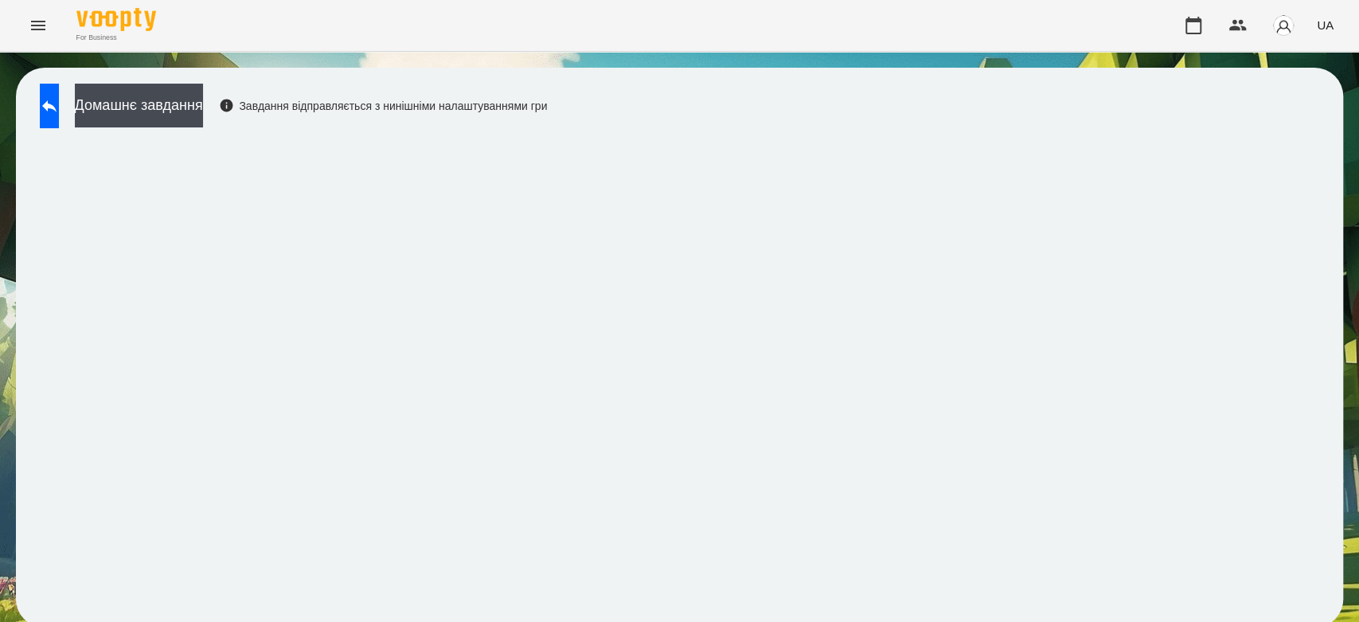
scroll to position [6, 0]
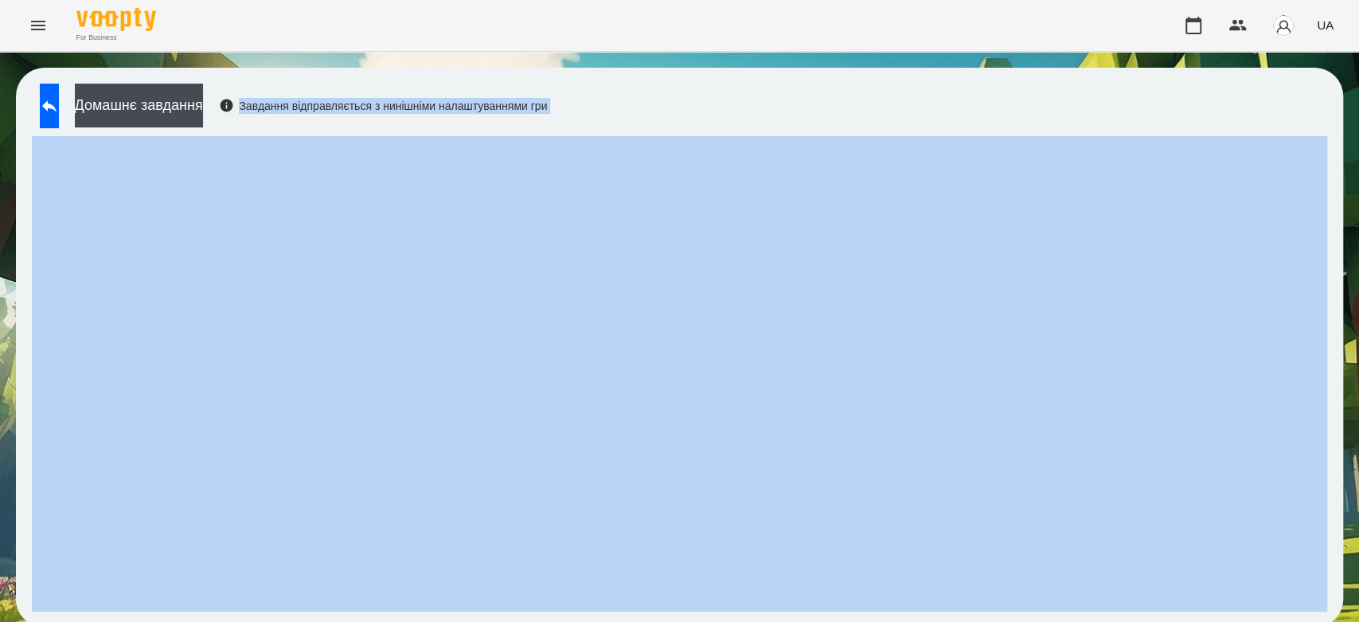
drag, startPoint x: 658, startPoint y: 65, endPoint x: 740, endPoint y: 164, distance: 128.3
click at [709, 34] on div "For Business UA Домашнє завдання Завдання відправляється з нинішніми налаштуван…" at bounding box center [679, 321] width 1359 height 643
click at [795, 103] on div "Домашнє завдання Завдання відправляється з нинішніми налаштуваннями гри" at bounding box center [679, 348] width 1327 height 560
click at [834, 68] on div "Домашнє завдання Завдання відправляється з нинішніми налаштуваннями гри" at bounding box center [679, 348] width 1327 height 560
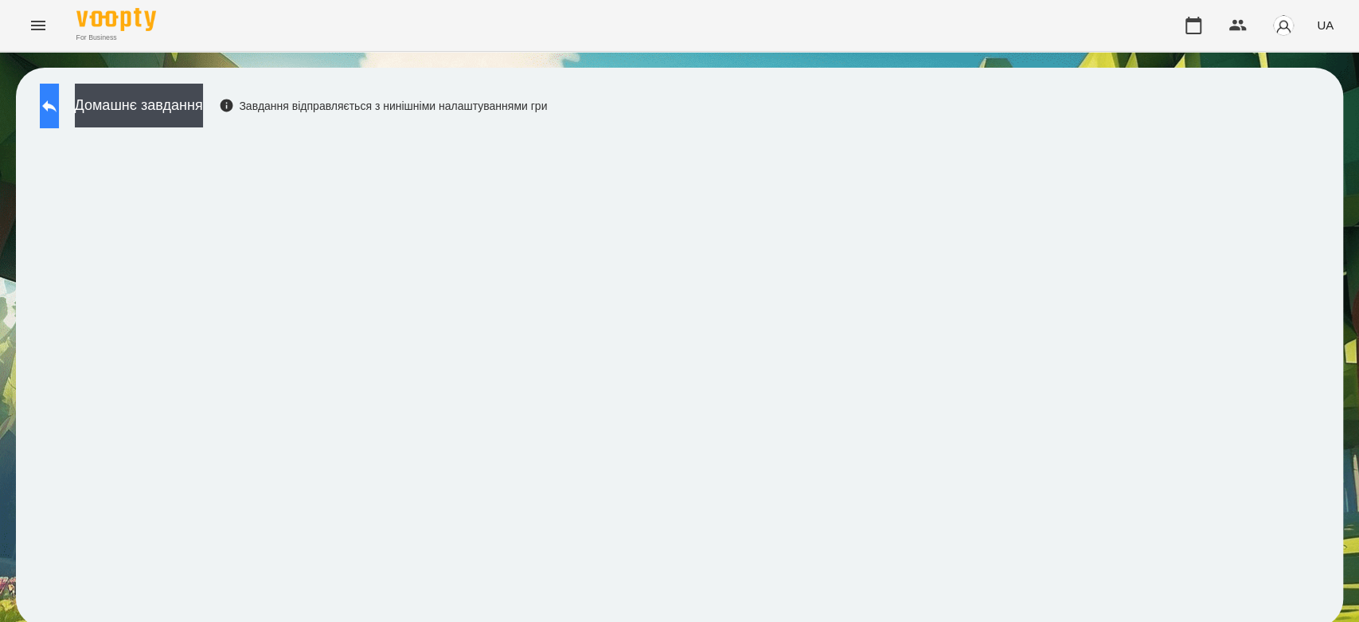
click at [59, 107] on icon at bounding box center [49, 105] width 19 height 19
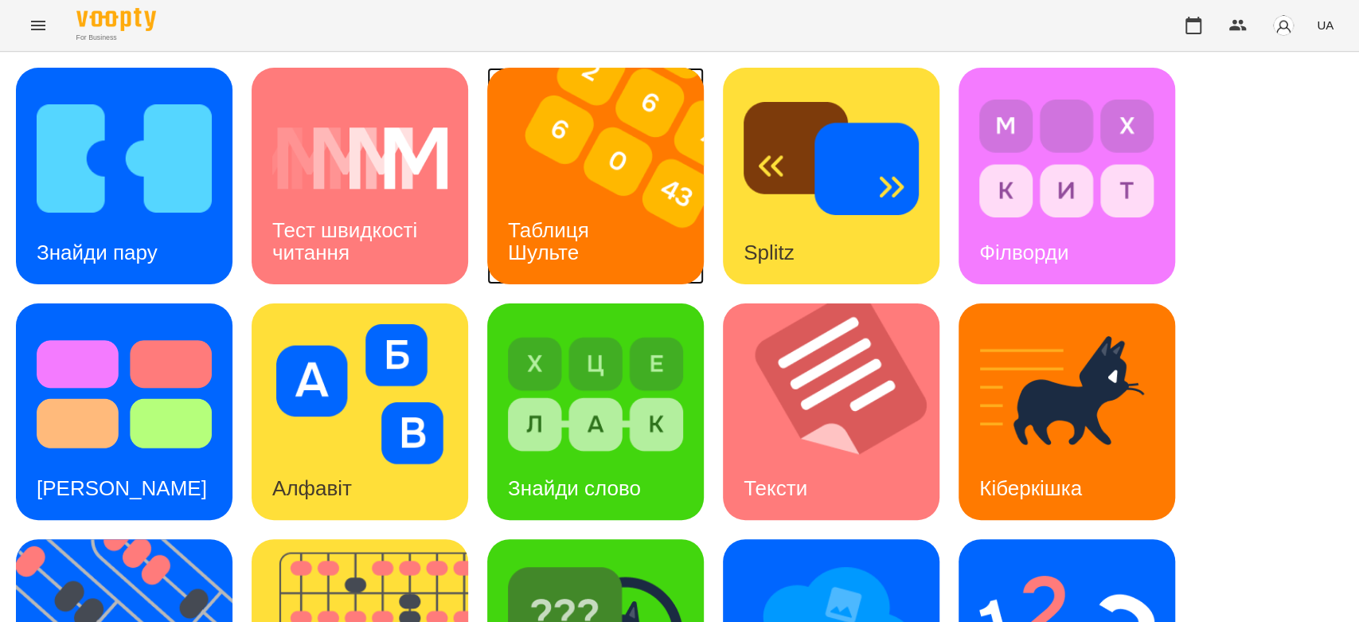
click at [690, 138] on img at bounding box center [605, 176] width 236 height 217
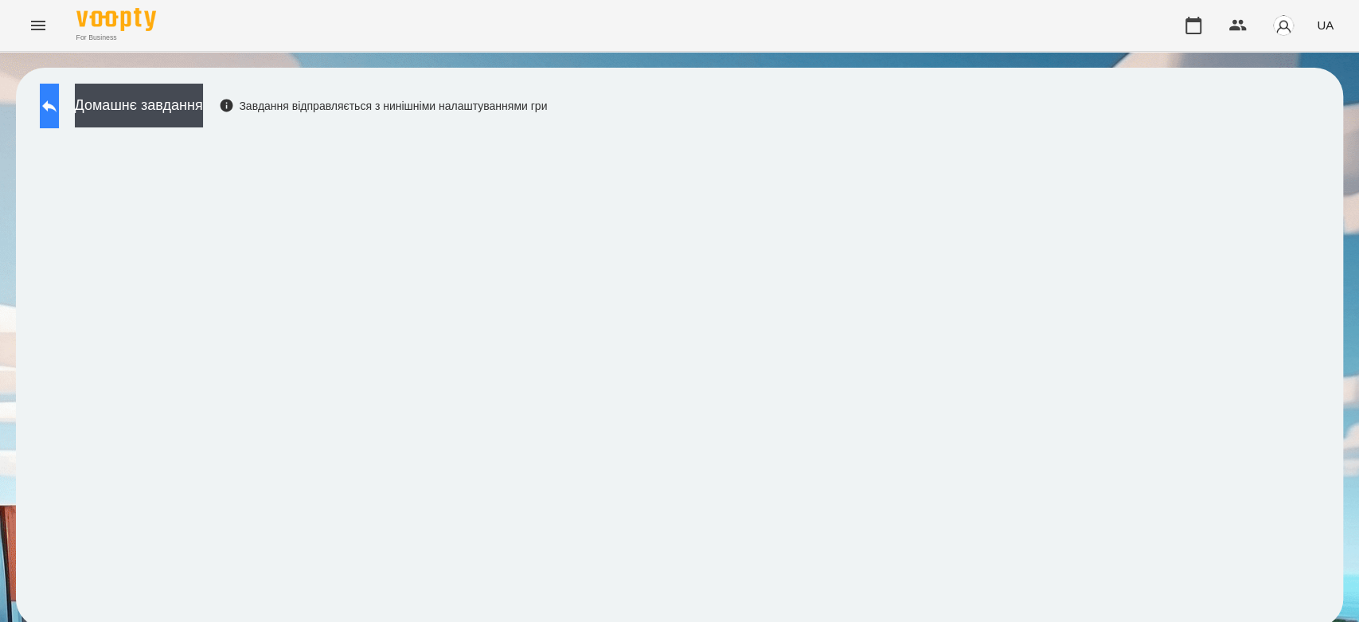
click at [57, 106] on icon at bounding box center [49, 106] width 14 height 12
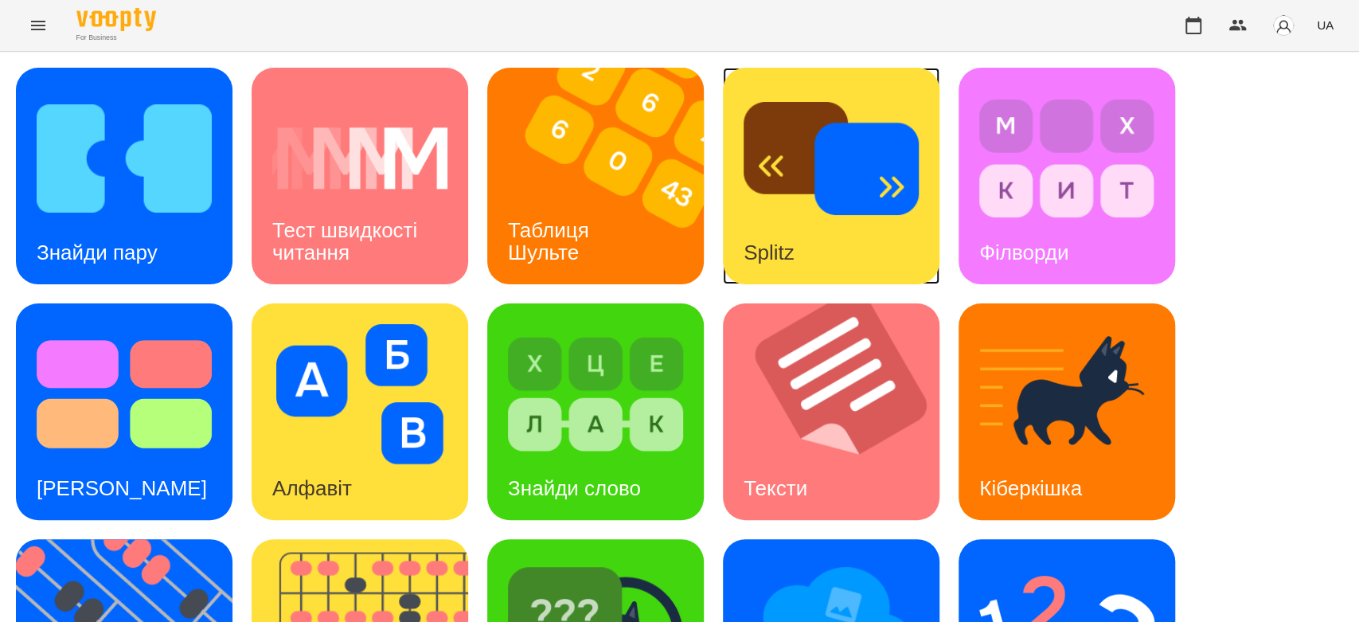
click at [843, 162] on img at bounding box center [831, 158] width 175 height 140
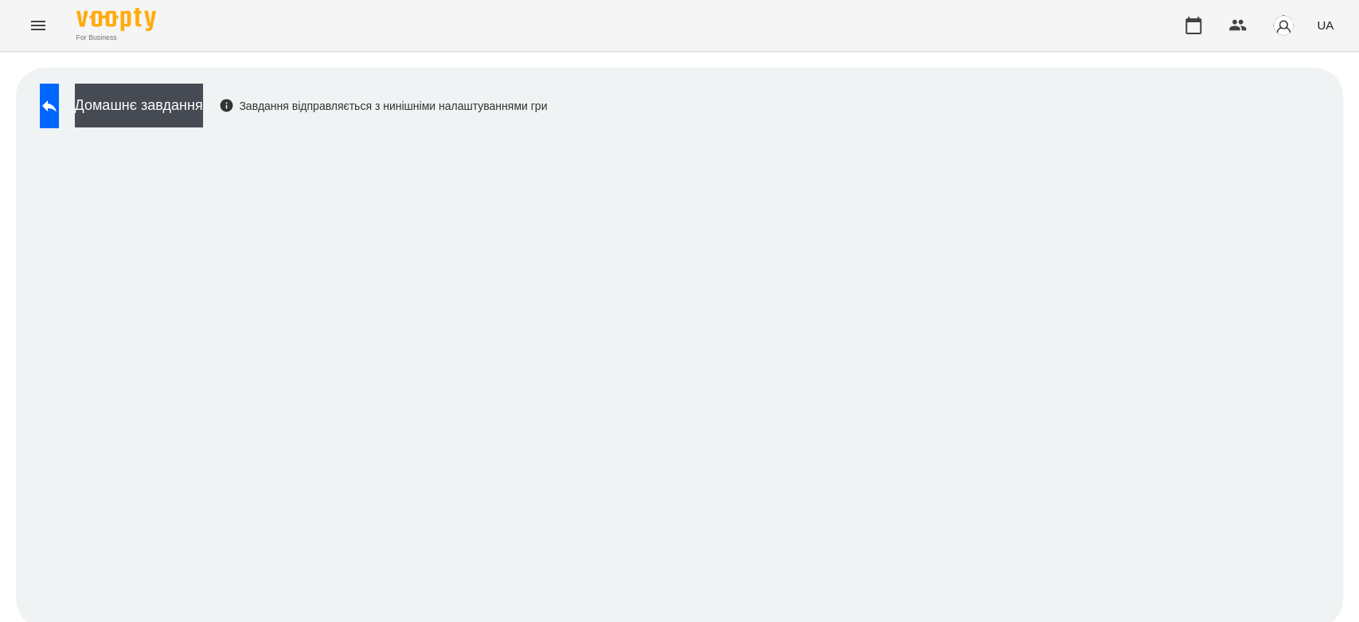
scroll to position [6, 0]
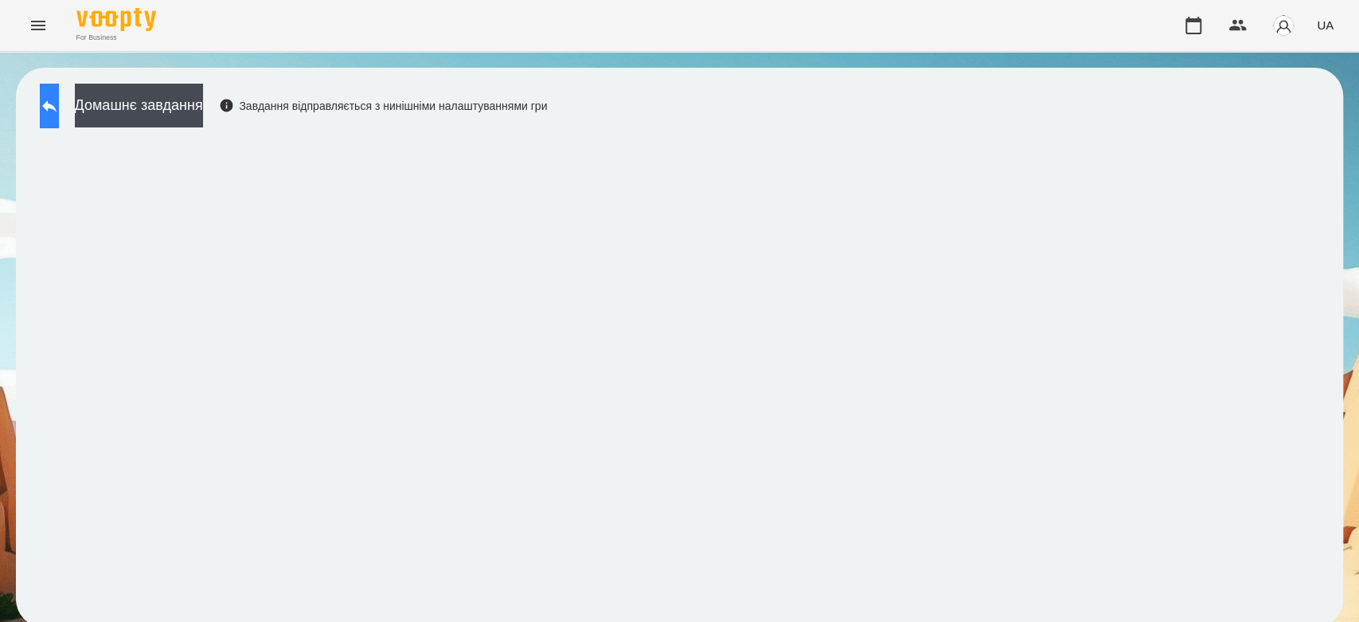
click at [57, 100] on icon at bounding box center [49, 105] width 19 height 19
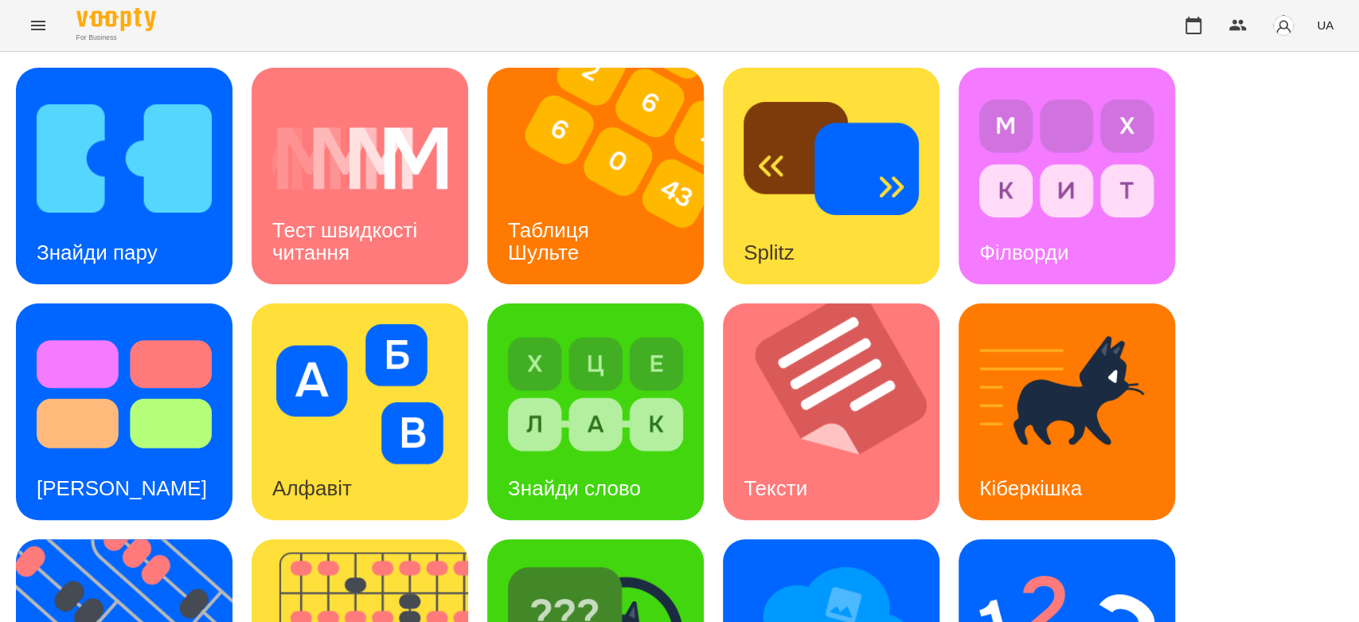
scroll to position [271, 0]
click at [134, 476] on h3 "Тест Струпа" at bounding box center [122, 488] width 170 height 24
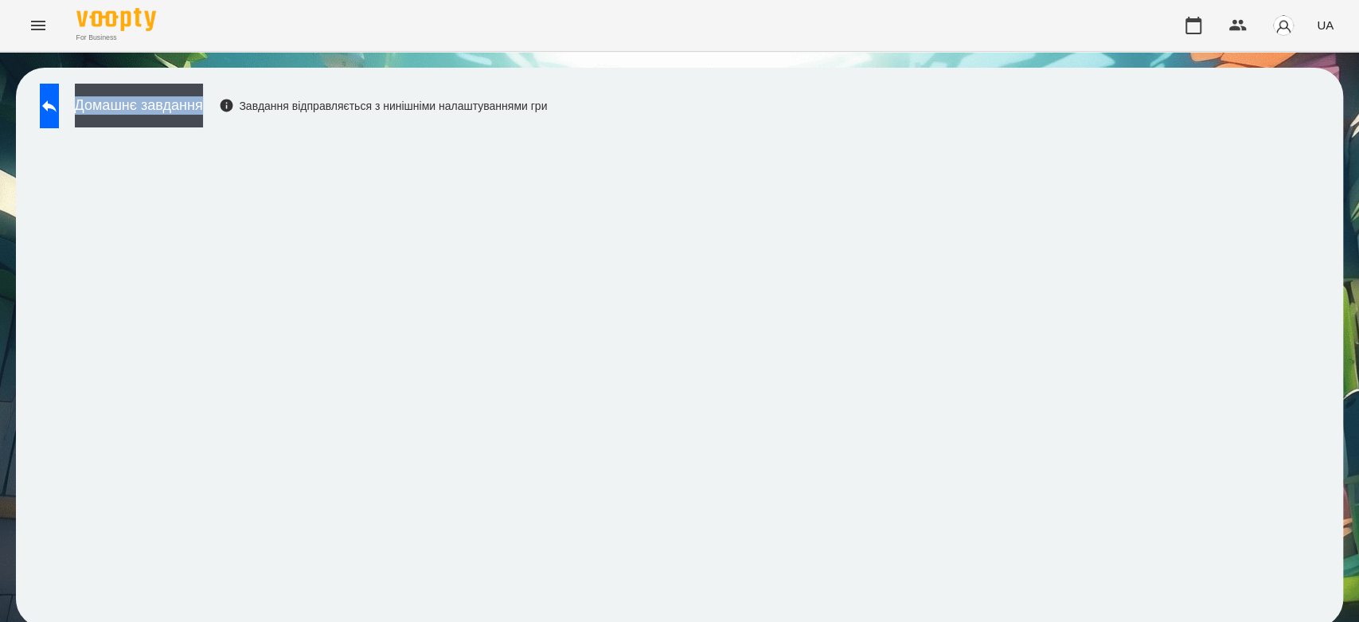
click at [658, 53] on div "For Business UA Домашнє завдання Завдання відправляється з нинішніми налаштуван…" at bounding box center [679, 321] width 1359 height 643
click at [56, 107] on icon at bounding box center [49, 105] width 19 height 19
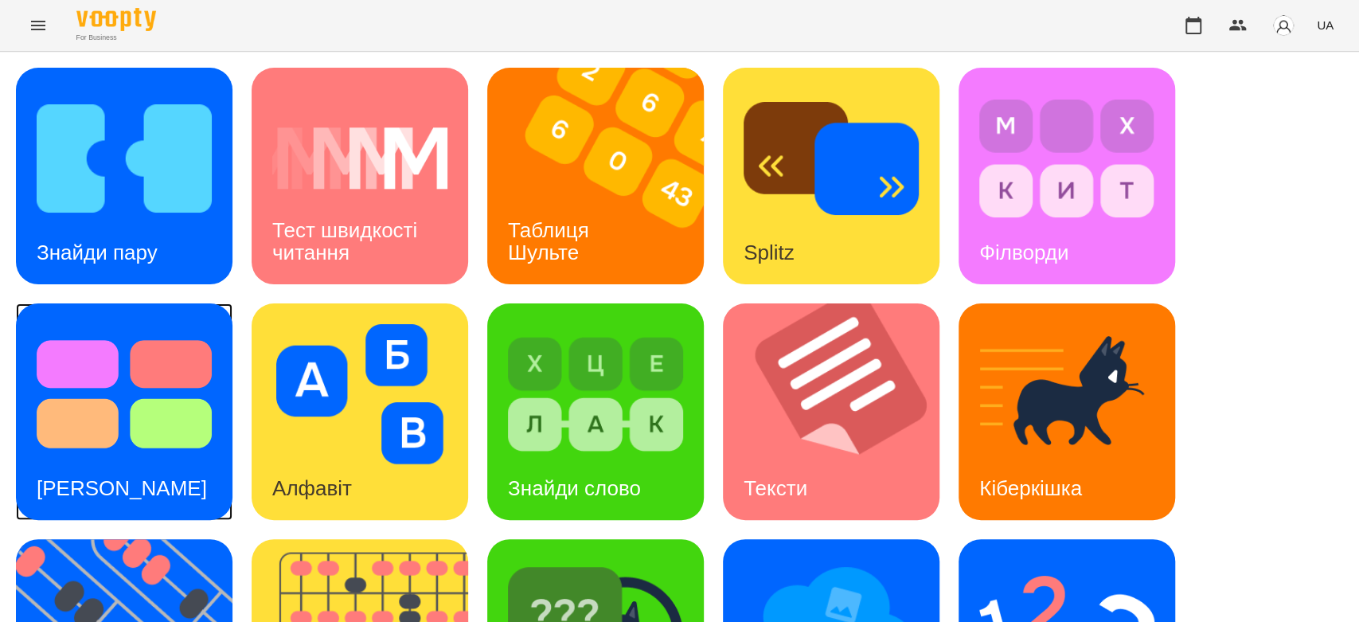
click at [168, 426] on img at bounding box center [124, 394] width 175 height 140
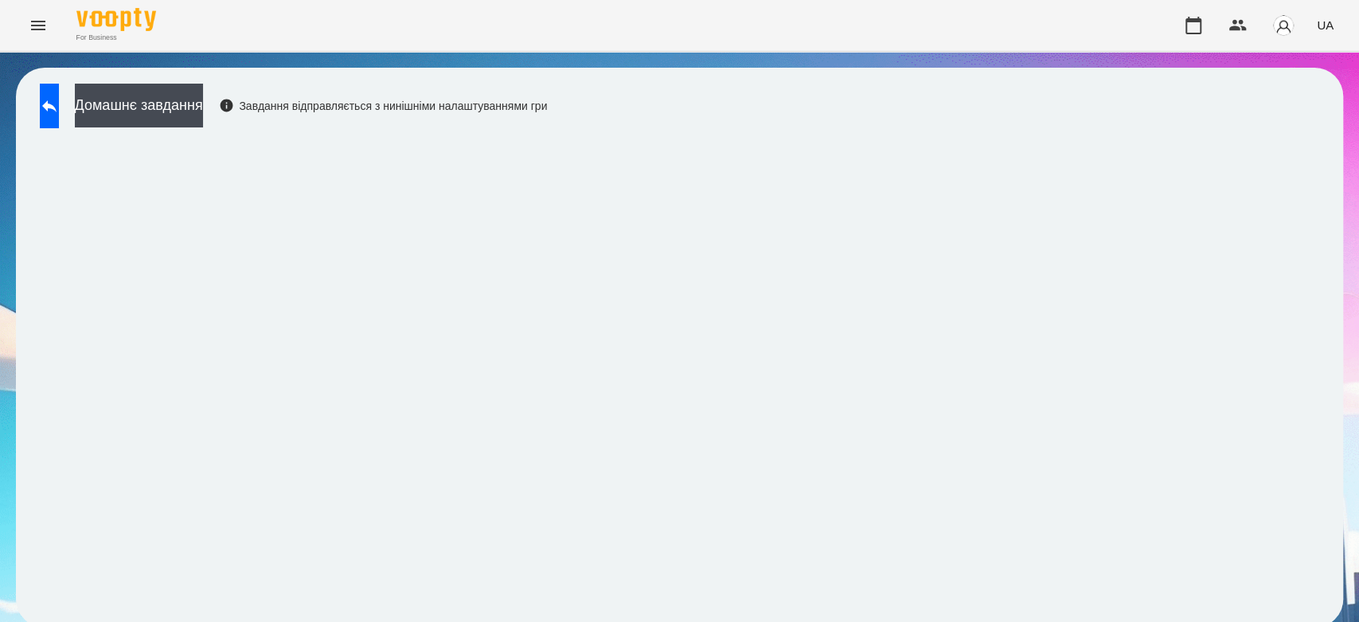
click at [1322, 164] on div "Домашнє завдання Завдання відправляється з нинішніми налаштуваннями гри" at bounding box center [679, 348] width 1327 height 560
click at [57, 100] on icon at bounding box center [49, 106] width 14 height 12
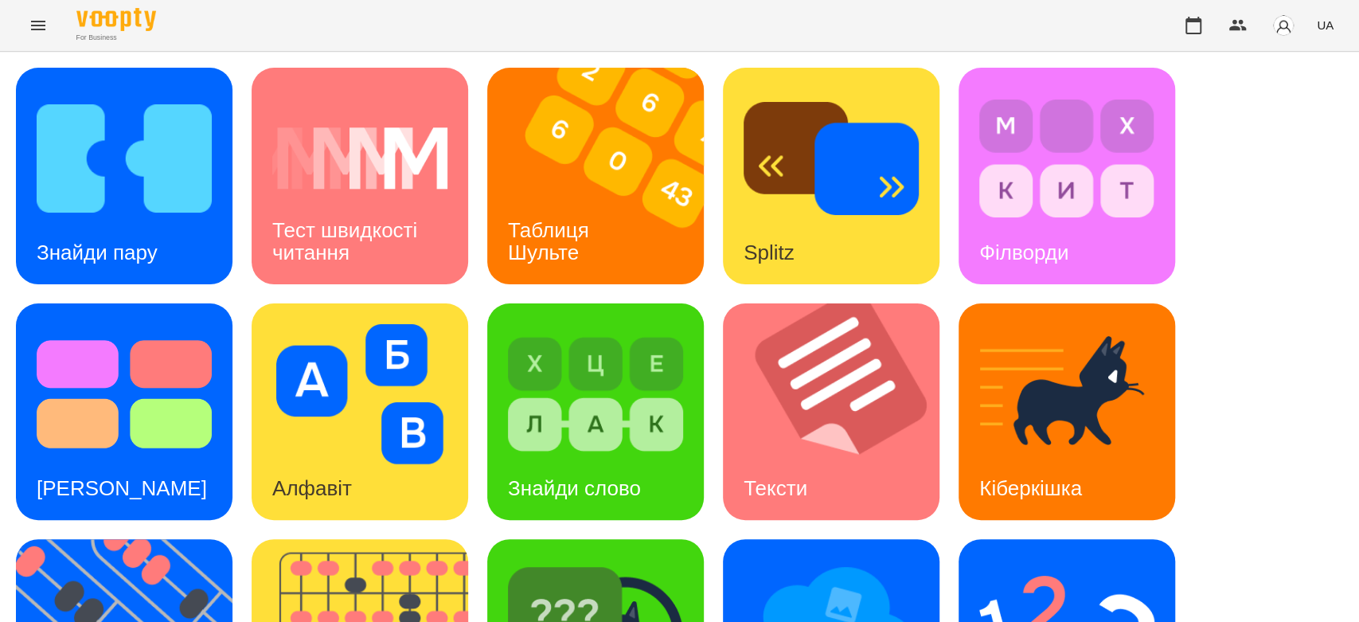
scroll to position [385, 0]
click at [614, 560] on img at bounding box center [595, 630] width 175 height 140
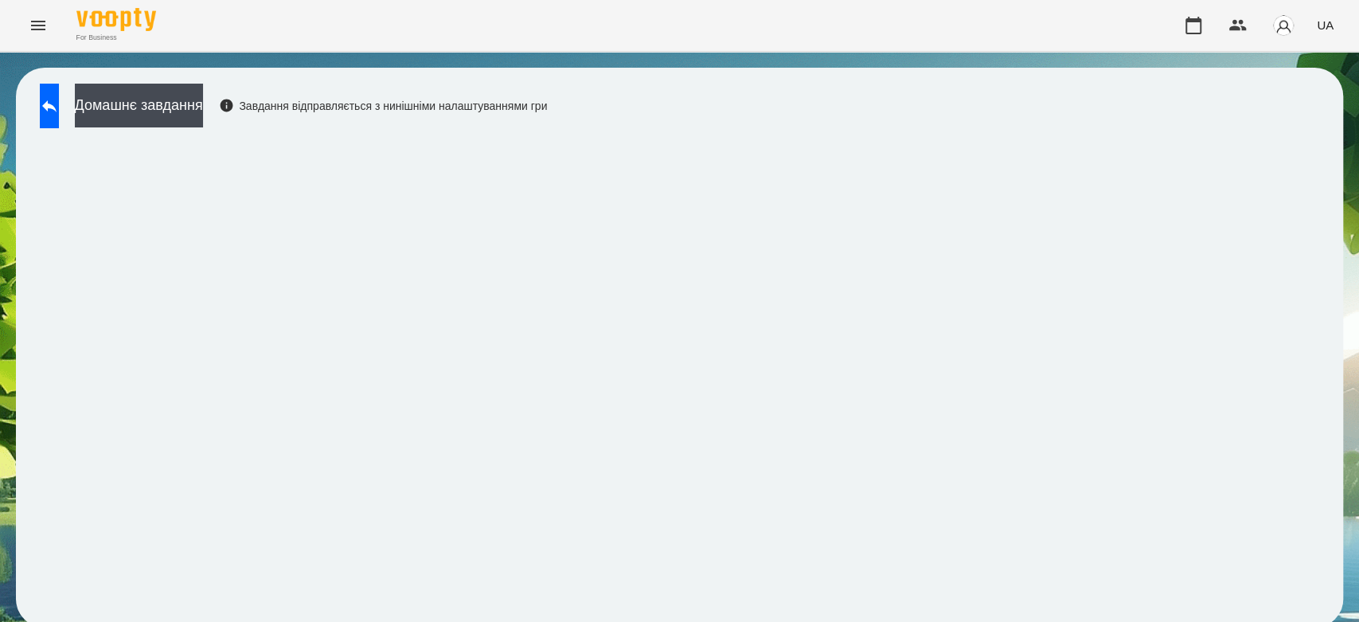
click at [1088, 31] on div "For Business UA" at bounding box center [679, 25] width 1359 height 51
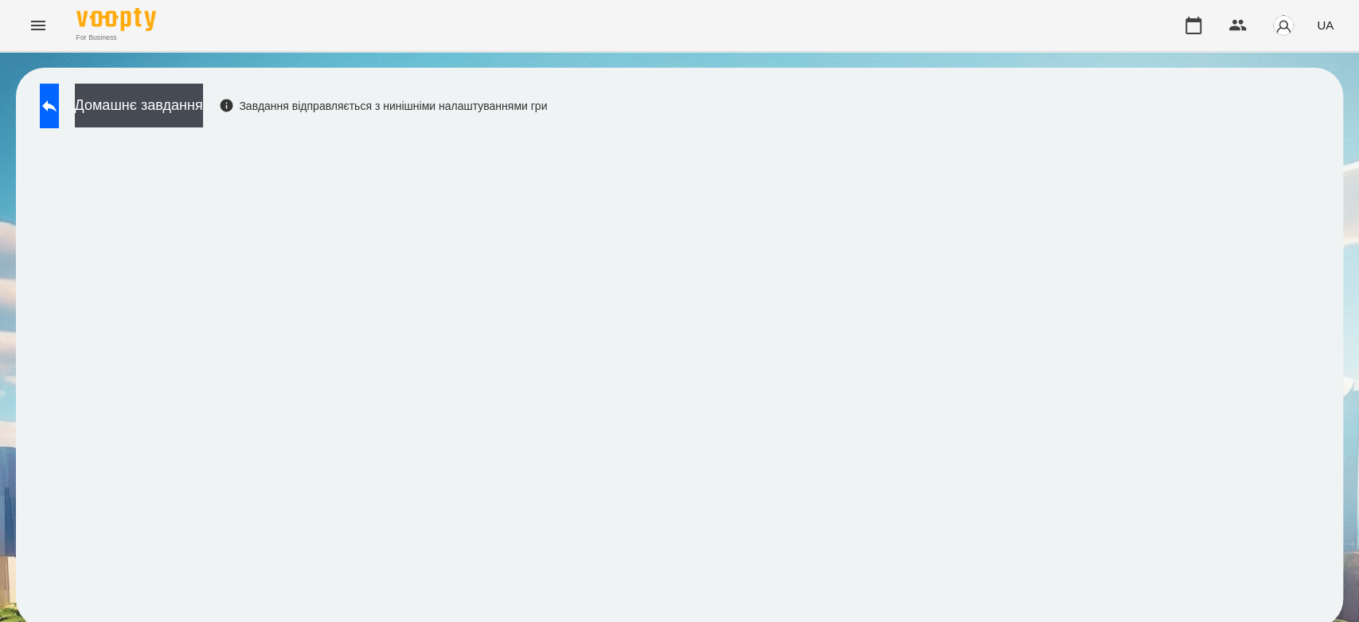
click at [59, 108] on icon at bounding box center [49, 105] width 19 height 19
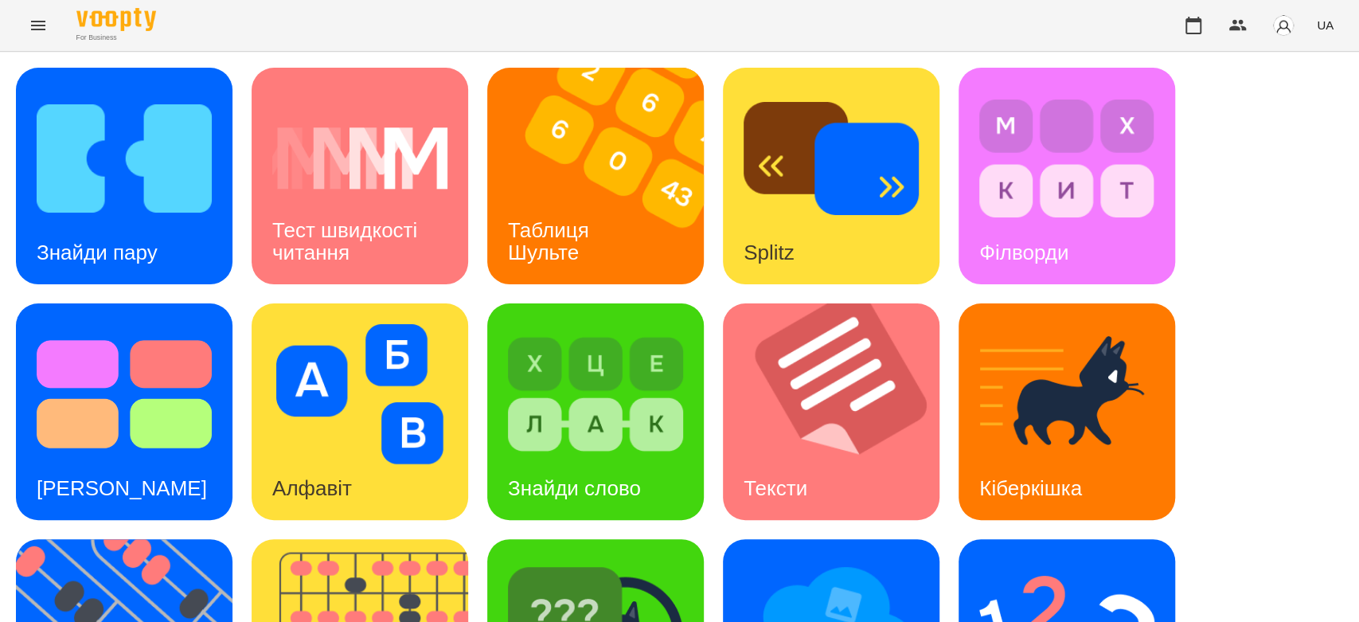
scroll to position [385, 0]
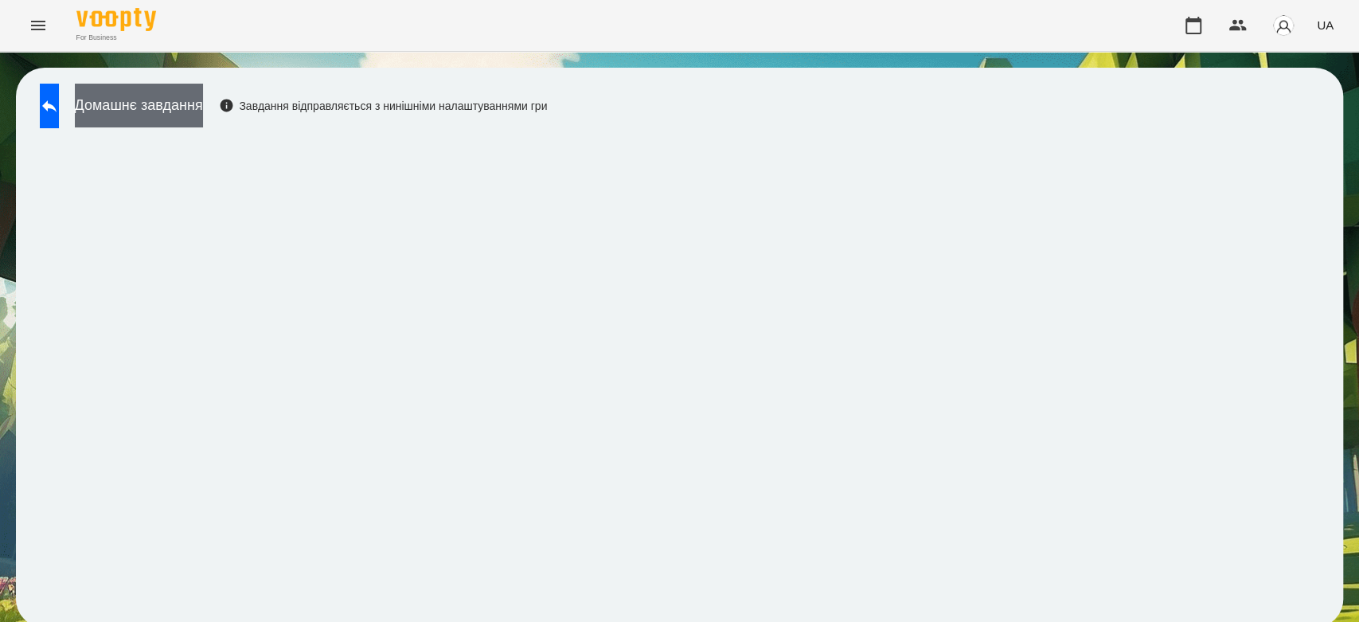
click at [163, 89] on button "Домашнє завдання" at bounding box center [139, 106] width 128 height 44
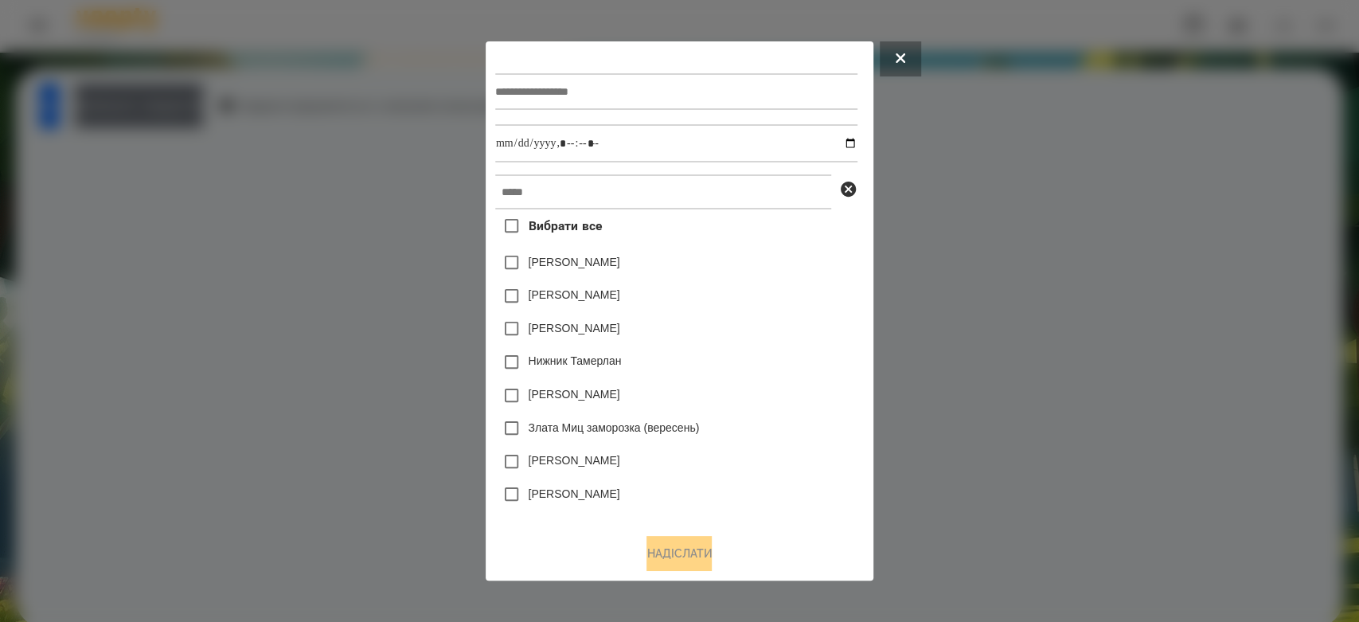
click at [693, 101] on input "text" at bounding box center [676, 91] width 362 height 37
type input "*******"
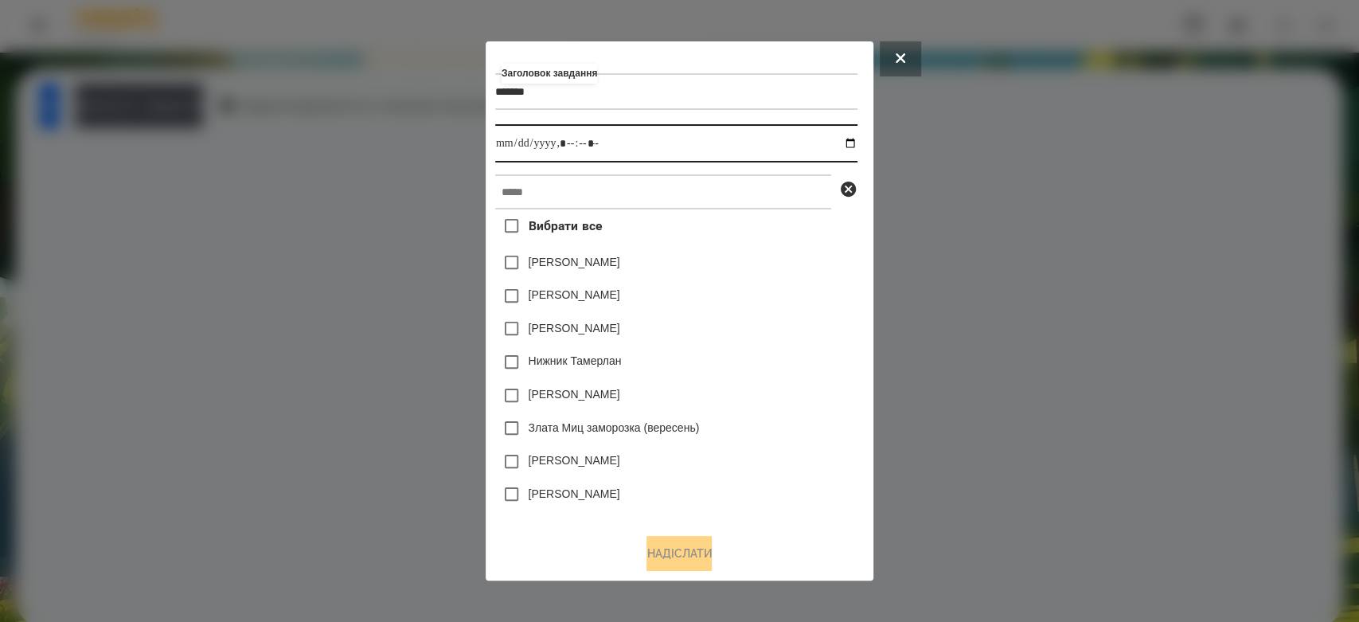
click at [857, 133] on input "datetime-local" at bounding box center [676, 143] width 362 height 38
click at [853, 143] on input "datetime-local" at bounding box center [676, 143] width 362 height 38
type input "**********"
click at [797, 295] on div "Емма Северен" at bounding box center [676, 295] width 362 height 33
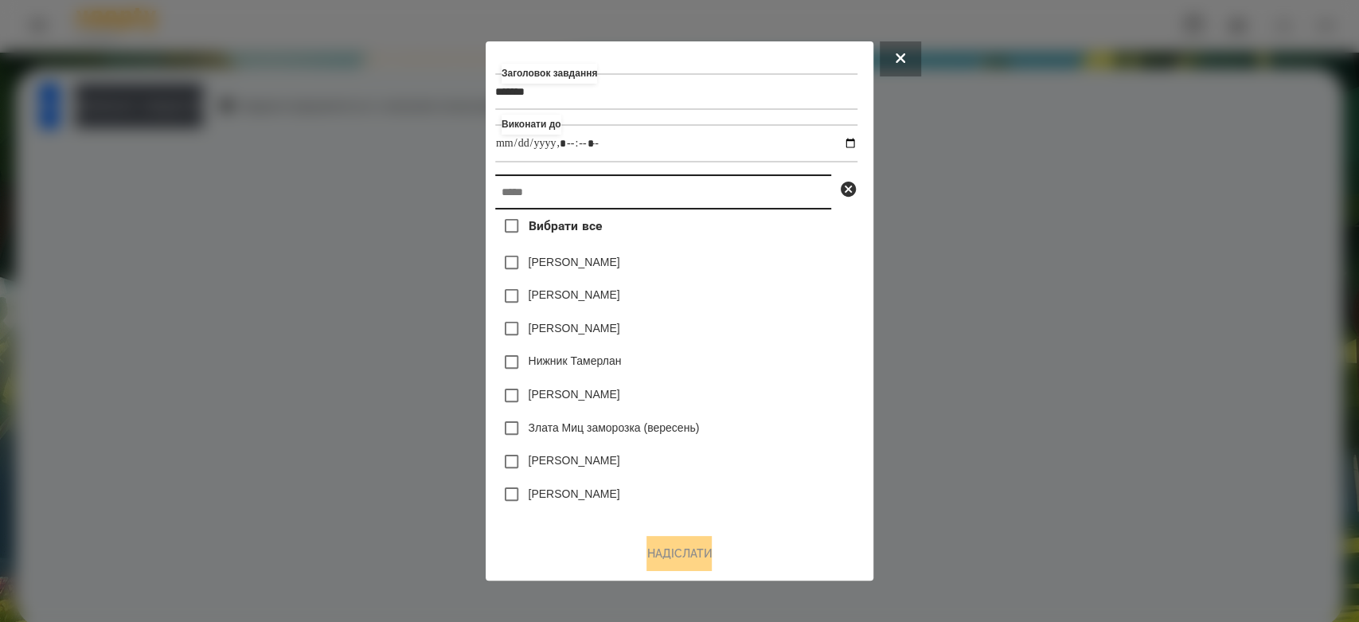
click at [740, 204] on input "text" at bounding box center [663, 191] width 336 height 35
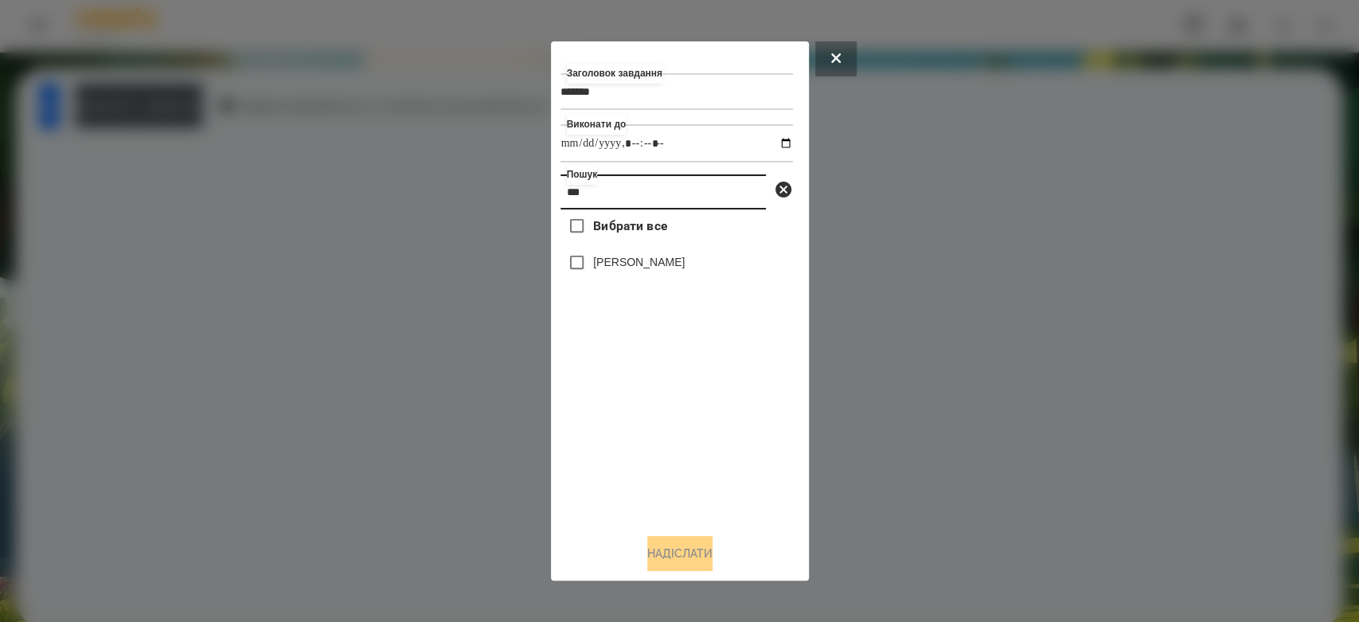
type input "***"
click at [663, 261] on label "[PERSON_NAME]" at bounding box center [639, 262] width 92 height 16
click at [670, 561] on button "Надіслати" at bounding box center [679, 553] width 65 height 35
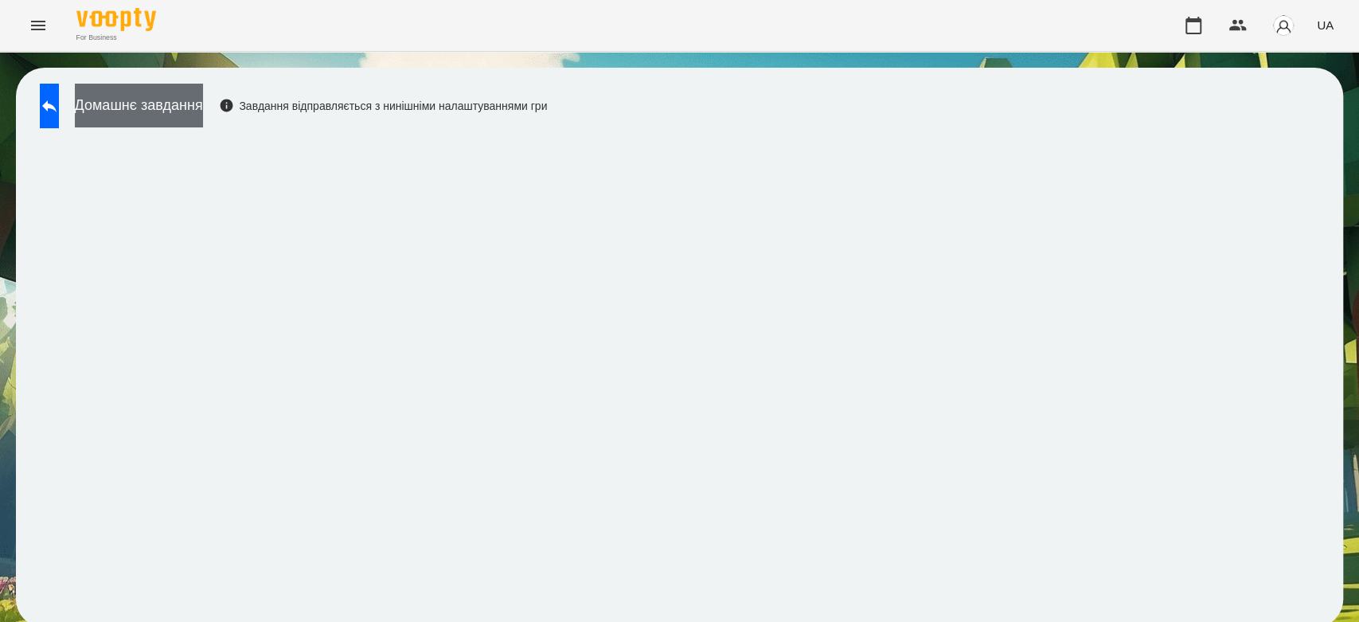
click at [203, 114] on button "Домашнє завдання" at bounding box center [139, 106] width 128 height 44
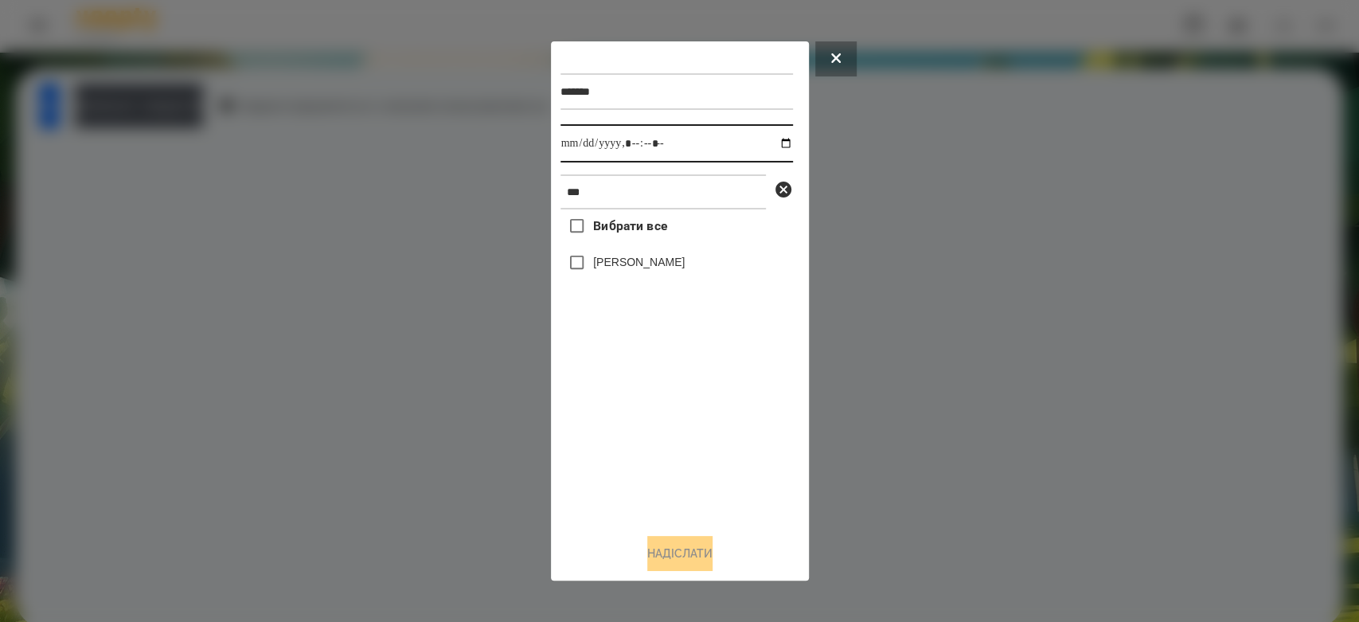
click at [777, 146] on input "datetime-local" at bounding box center [676, 143] width 232 height 38
type input "**********"
click at [667, 455] on div "Вибрати все Глушак Артур" at bounding box center [676, 364] width 232 height 311
click at [639, 260] on label "[PERSON_NAME]" at bounding box center [639, 262] width 92 height 16
click at [685, 554] on button "Надіслати" at bounding box center [679, 553] width 65 height 35
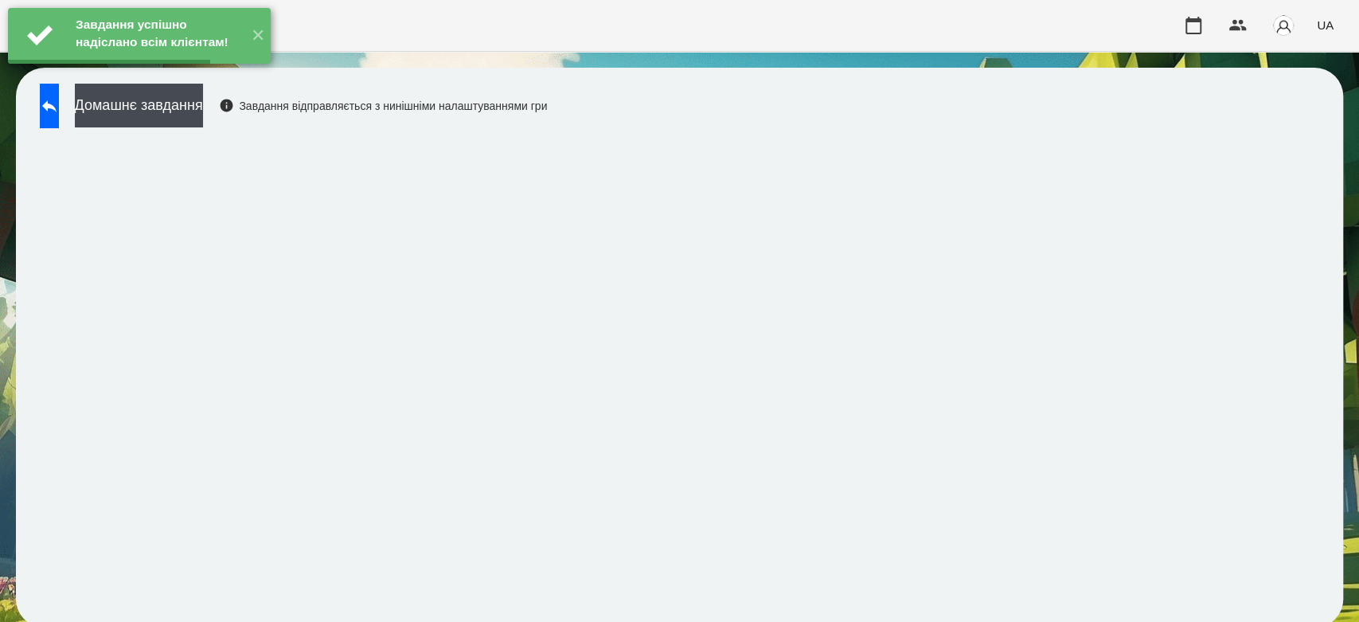
click at [203, 119] on button "Домашнє завдання" at bounding box center [139, 106] width 128 height 44
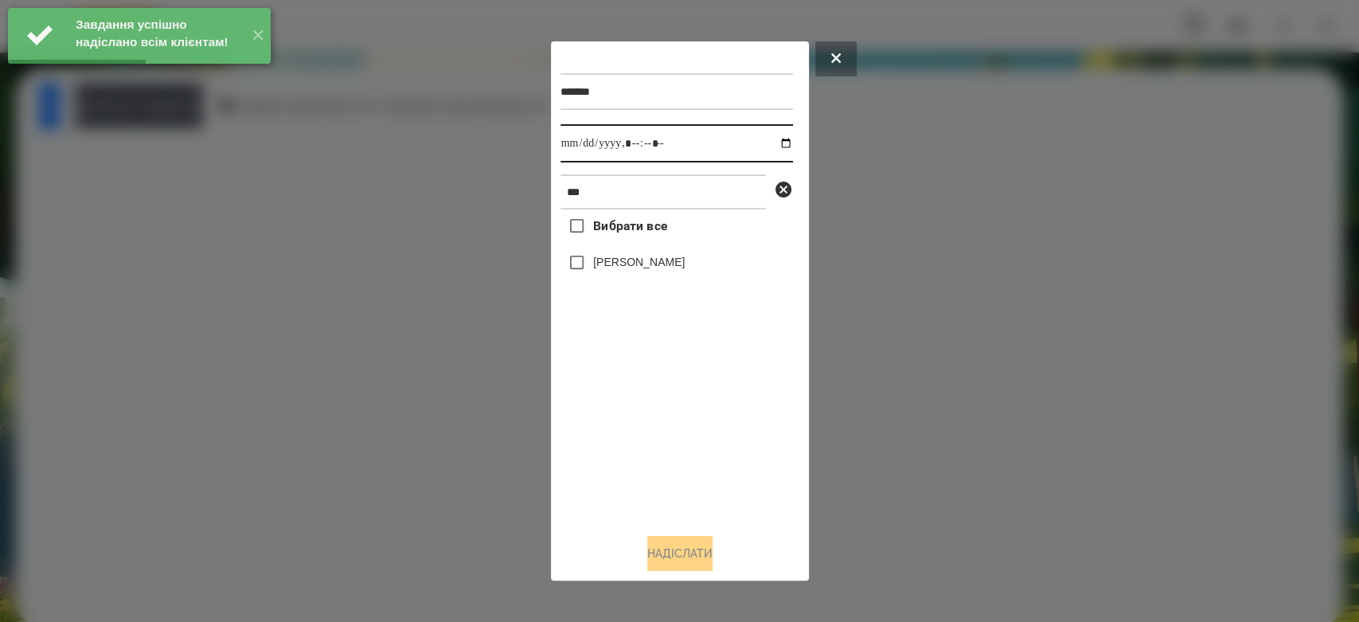
click at [771, 141] on input "datetime-local" at bounding box center [676, 143] width 232 height 38
type input "**********"
click at [683, 435] on div "Вибрати все Глушак Артур" at bounding box center [676, 364] width 232 height 311
click at [623, 268] on label "[PERSON_NAME]" at bounding box center [639, 262] width 92 height 16
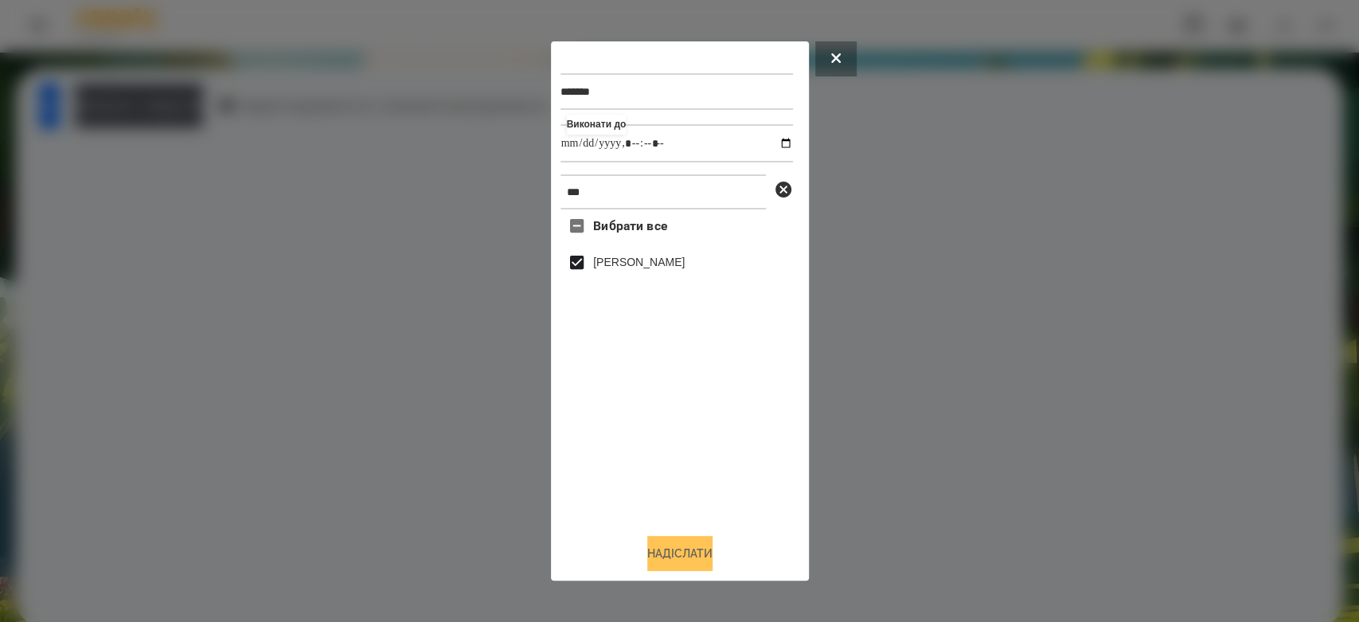
click at [713, 558] on button "Надіслати" at bounding box center [679, 553] width 65 height 35
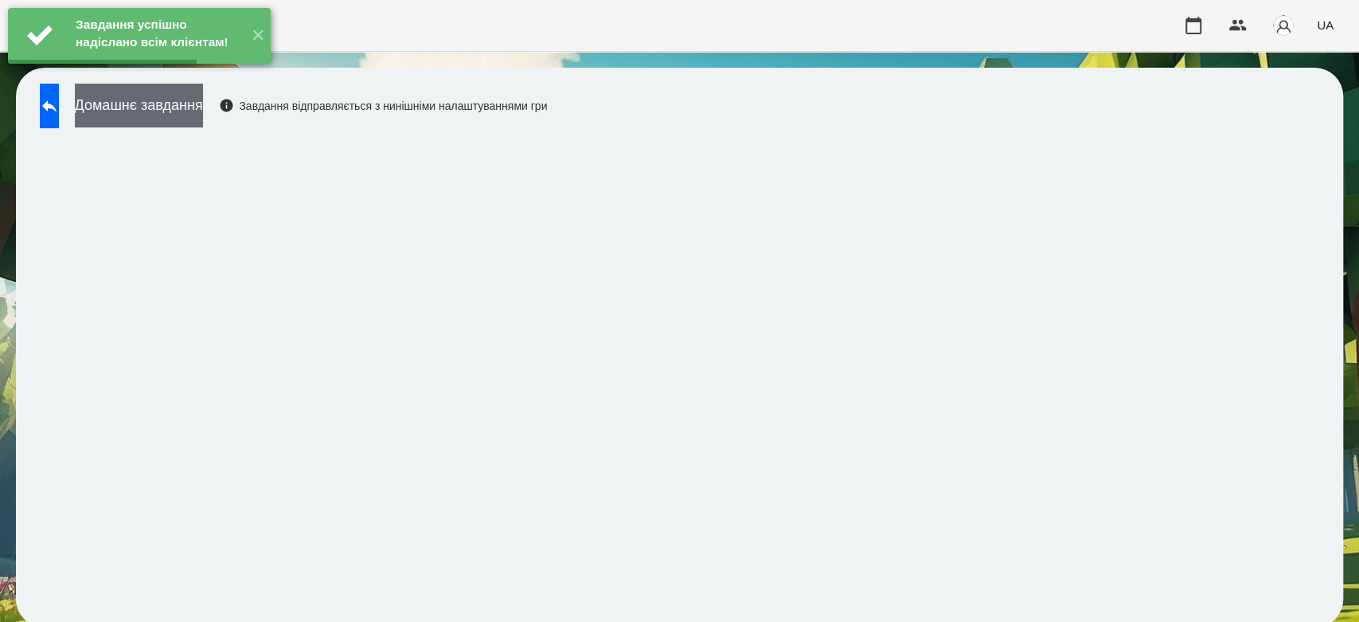
click at [201, 96] on button "Домашнє завдання" at bounding box center [139, 106] width 128 height 44
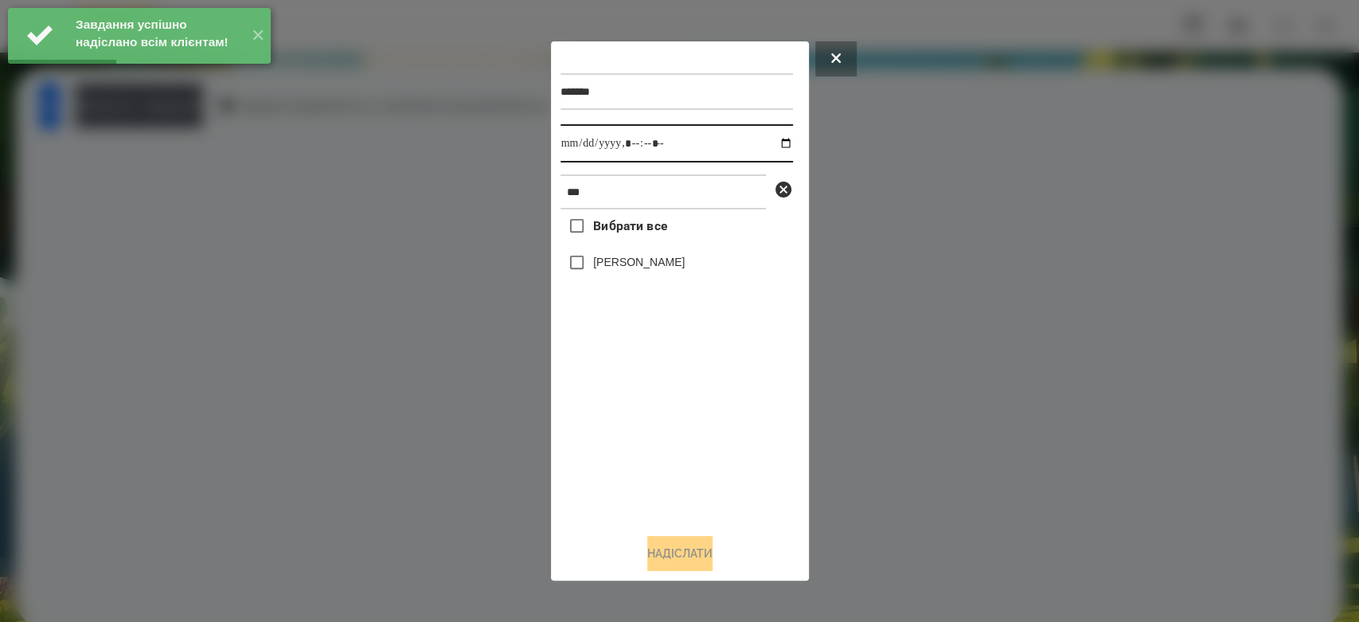
click at [774, 141] on input "datetime-local" at bounding box center [676, 143] width 232 height 38
type input "**********"
drag, startPoint x: 705, startPoint y: 418, endPoint x: 699, endPoint y: 397, distance: 21.7
click at [705, 418] on div "Вибрати все Глушак Артур" at bounding box center [676, 364] width 232 height 311
click at [650, 265] on label "[PERSON_NAME]" at bounding box center [639, 262] width 92 height 16
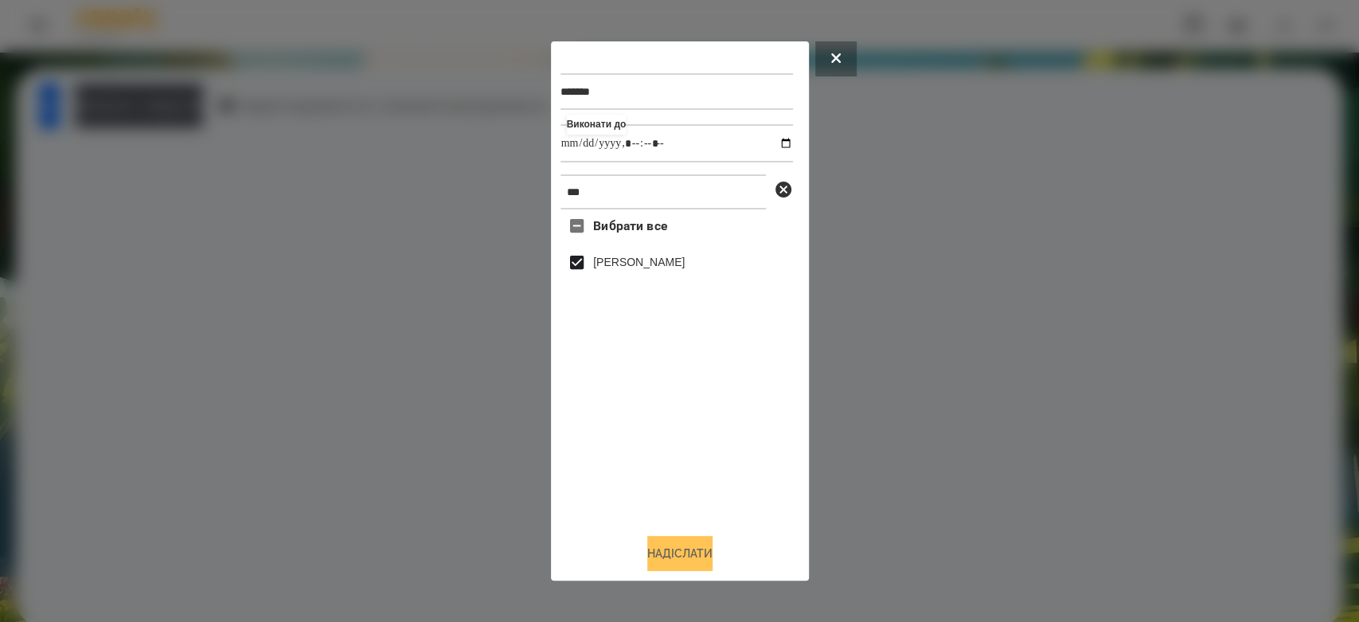
click at [681, 560] on button "Надіслати" at bounding box center [679, 553] width 65 height 35
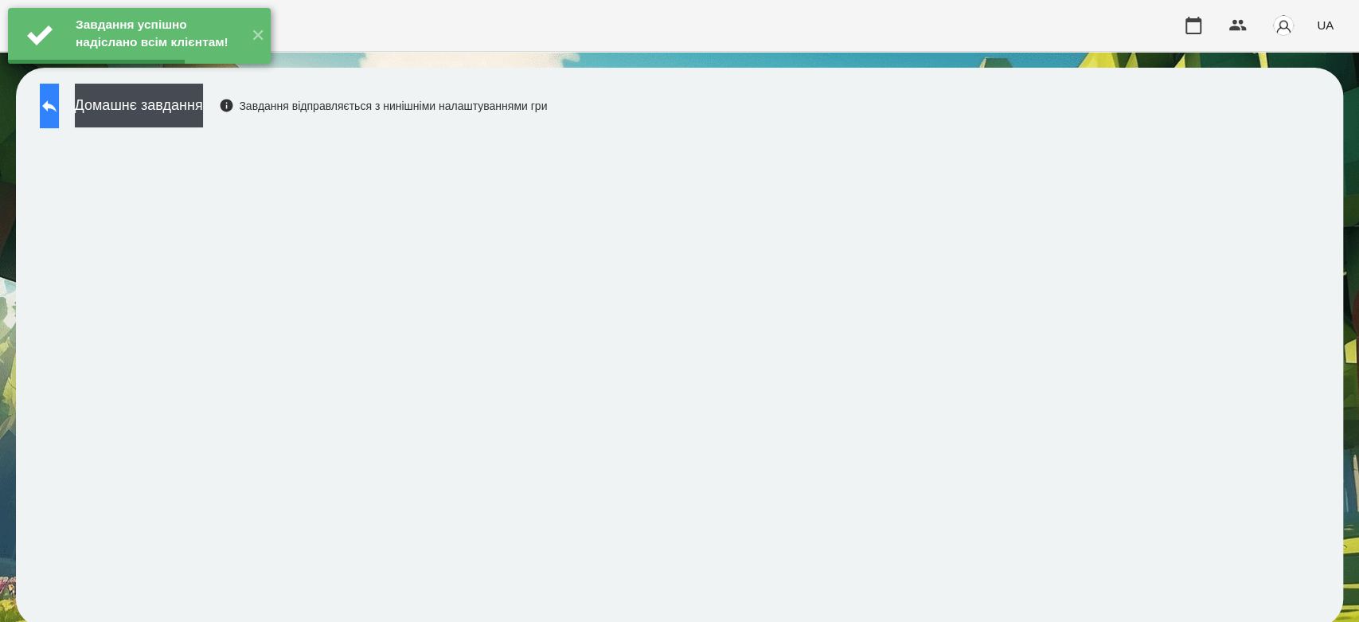
click at [57, 106] on icon at bounding box center [49, 106] width 14 height 12
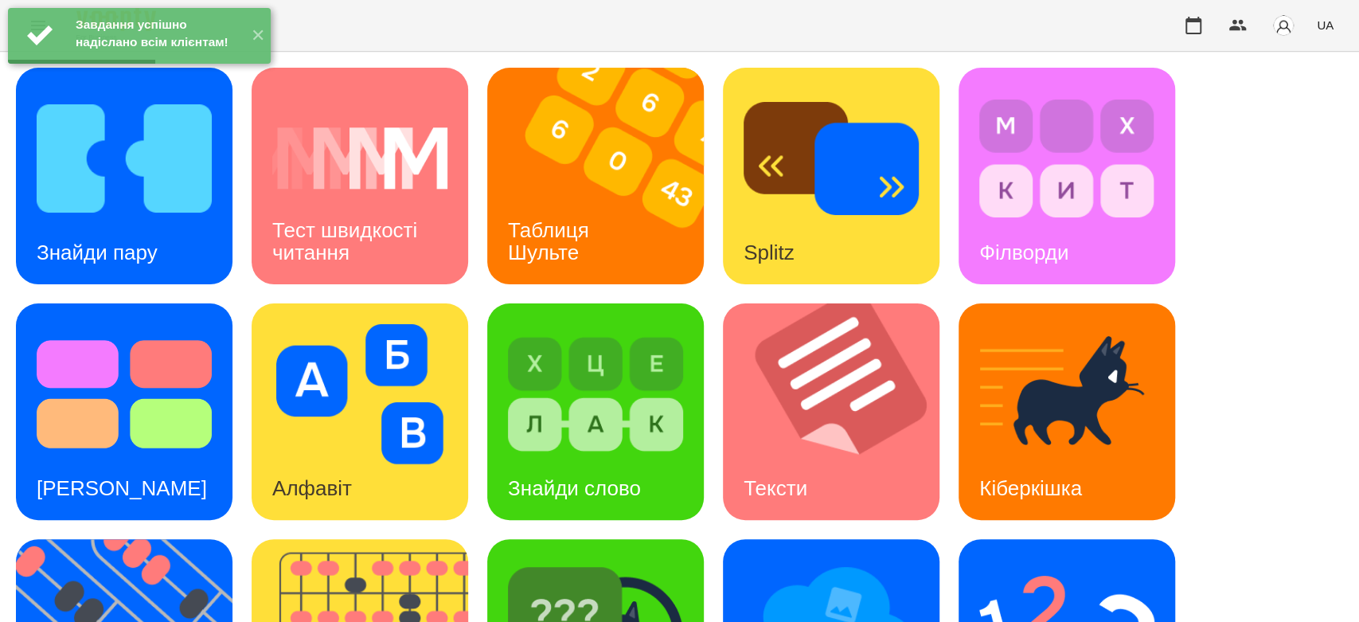
scroll to position [385, 0]
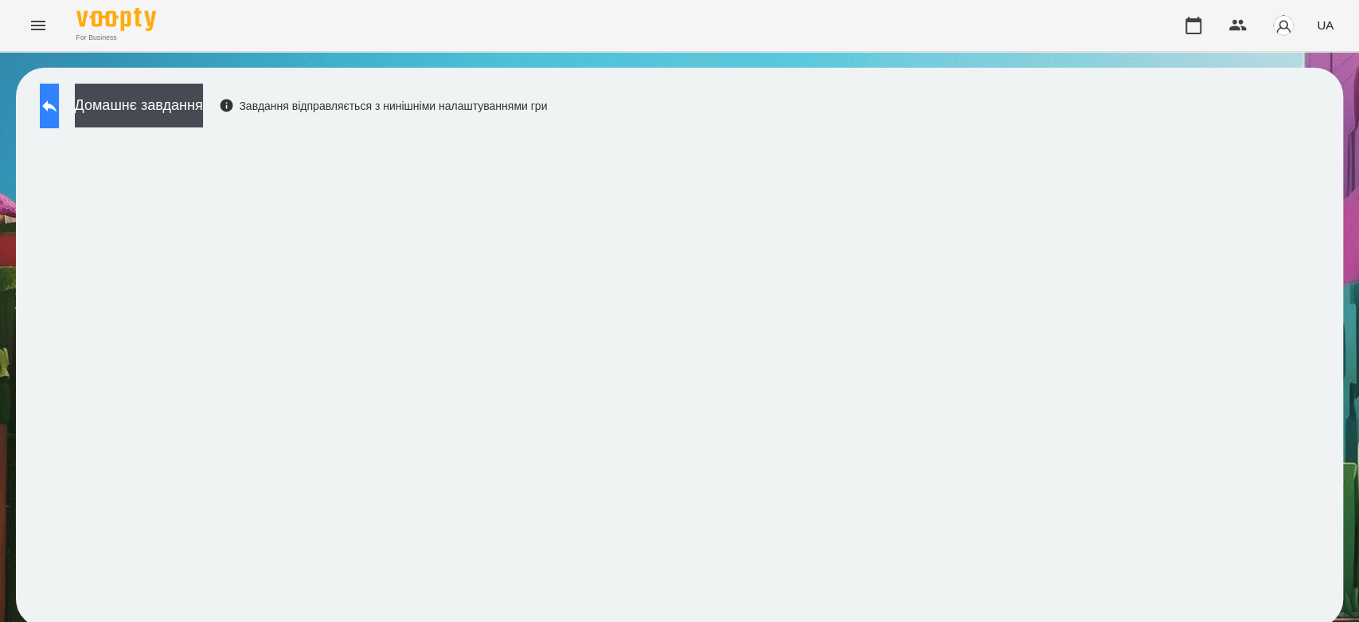
click at [59, 91] on button at bounding box center [49, 106] width 19 height 45
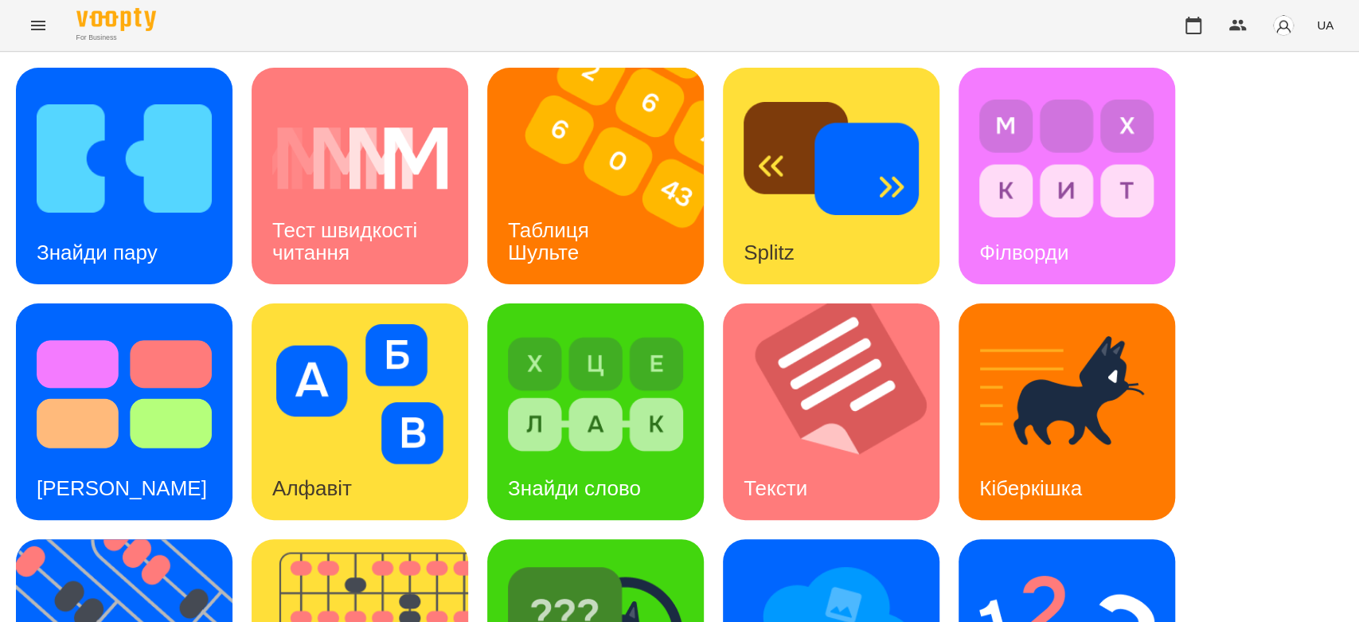
scroll to position [385, 0]
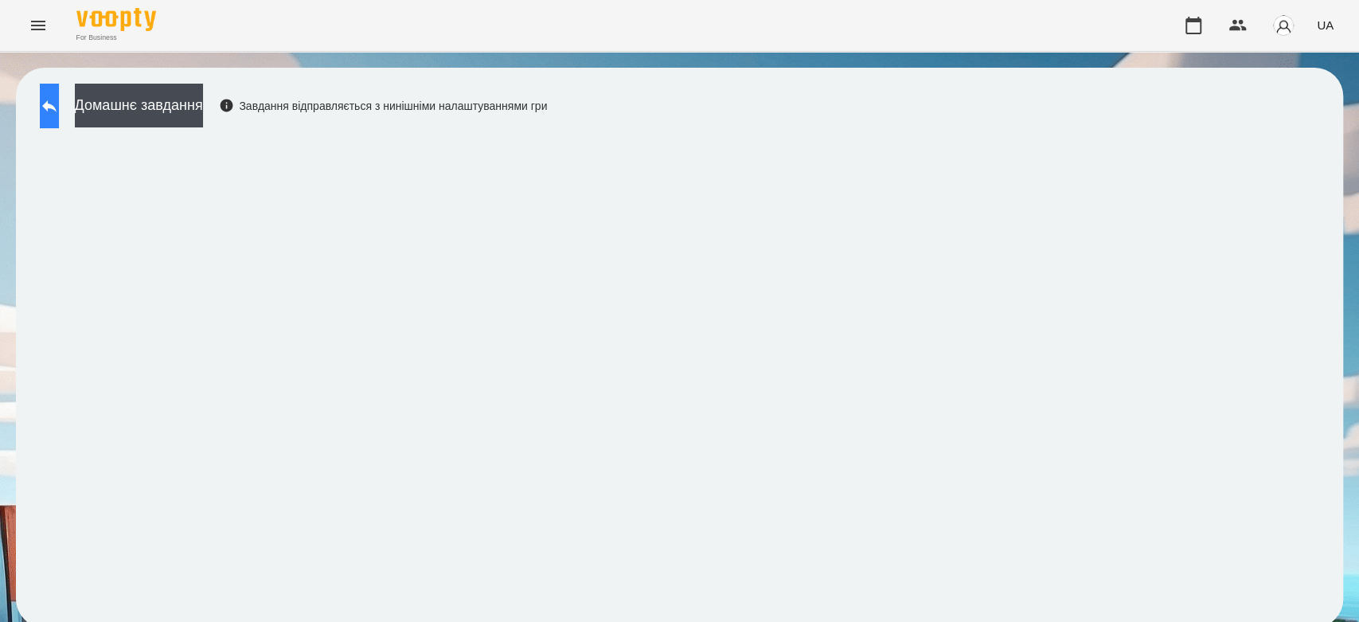
drag, startPoint x: 19, startPoint y: 105, endPoint x: 60, endPoint y: 104, distance: 40.6
click at [27, 107] on div "Домашнє завдання Завдання відправляється з нинішніми налаштуваннями гри" at bounding box center [679, 348] width 1327 height 560
click at [57, 104] on icon at bounding box center [49, 106] width 14 height 12
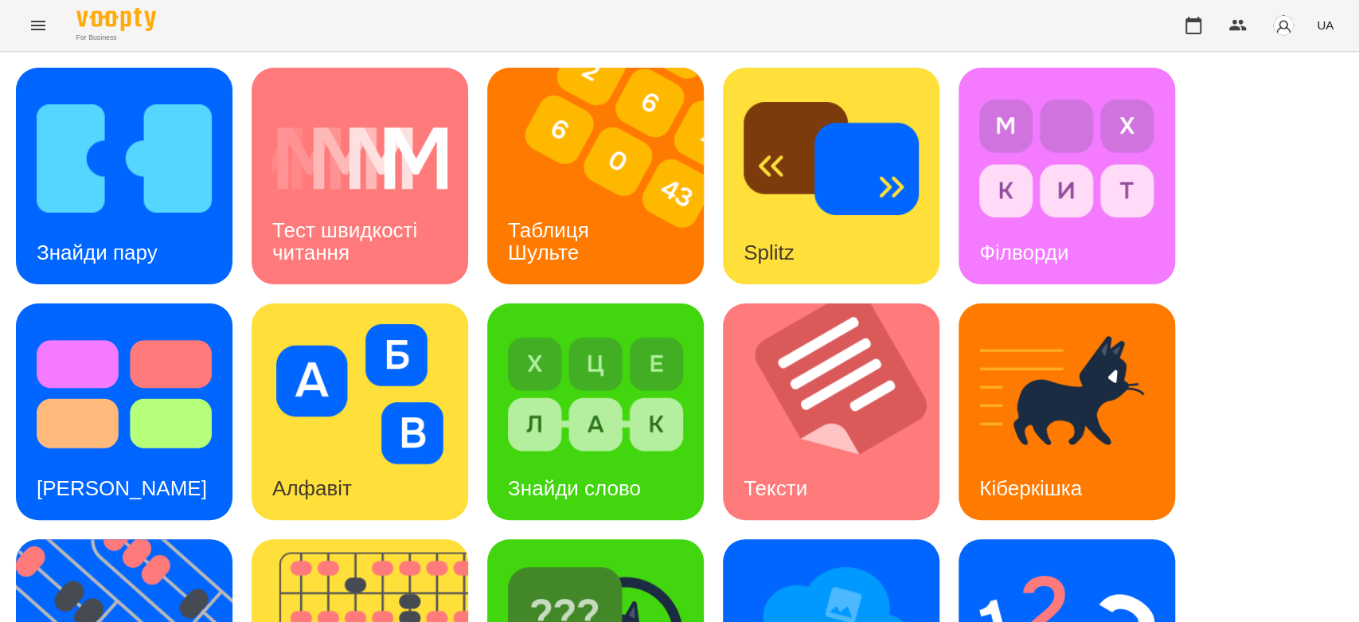
scroll to position [385, 0]
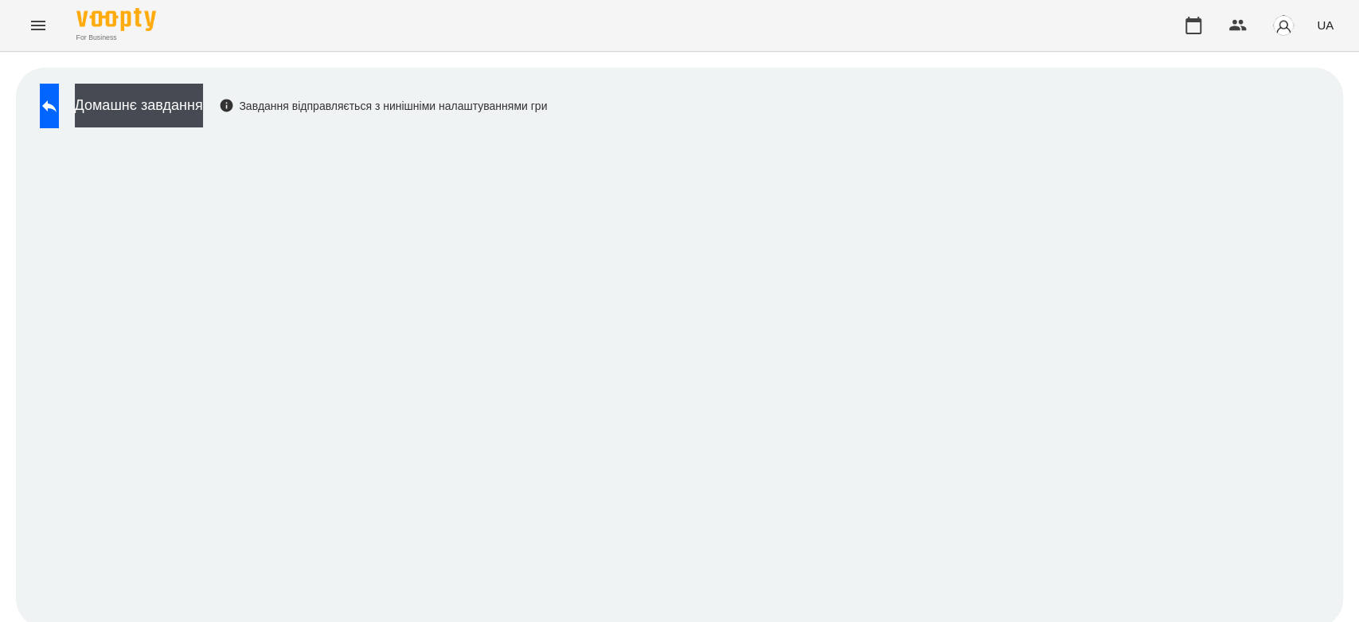
scroll to position [6, 0]
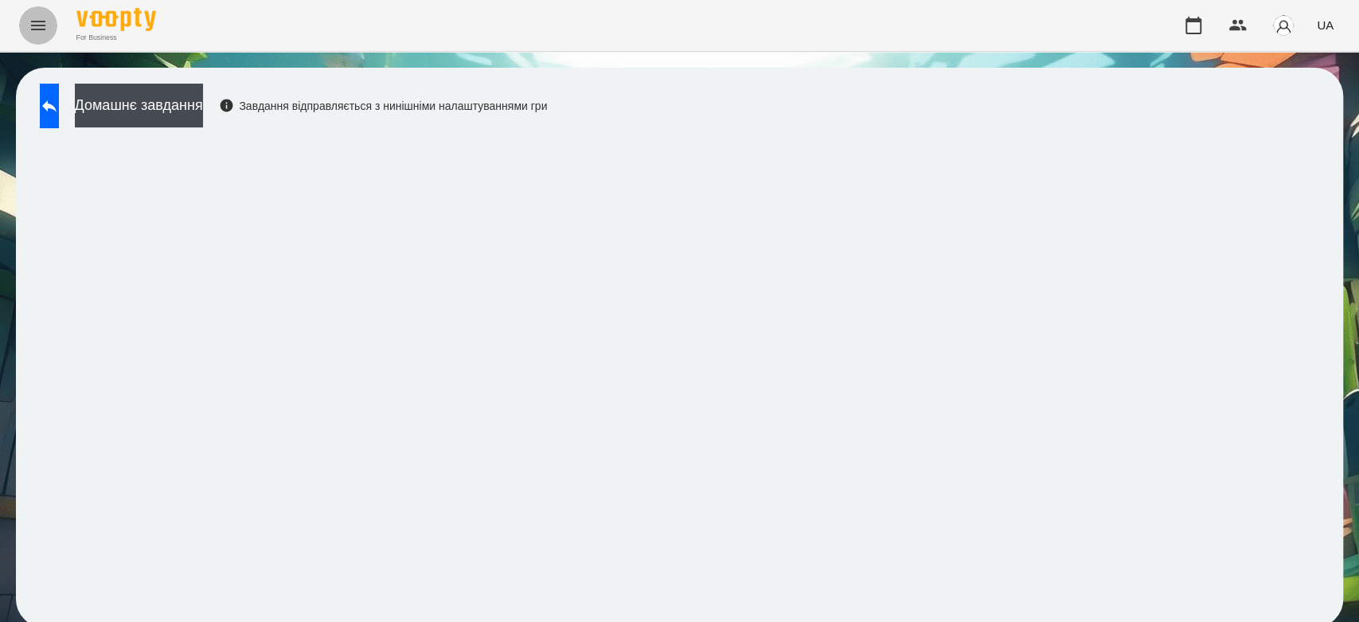
click at [40, 19] on icon "Menu" at bounding box center [38, 25] width 19 height 19
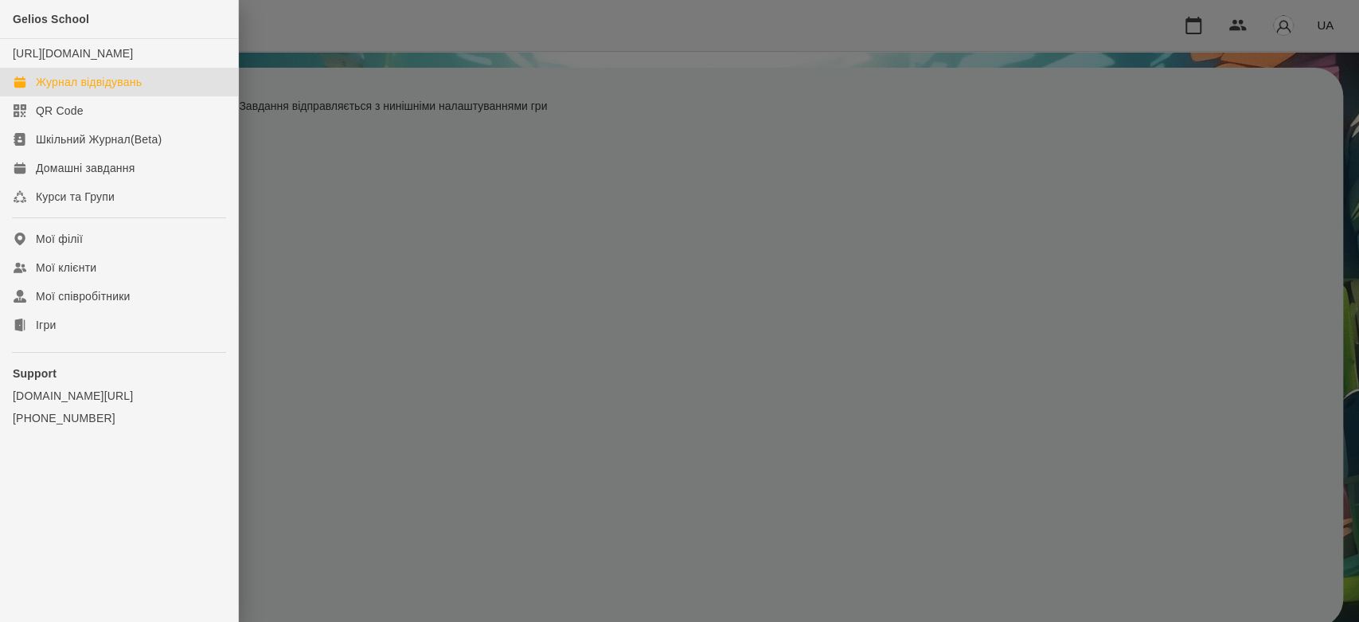
click at [69, 90] on div "Журнал відвідувань" at bounding box center [89, 82] width 106 height 16
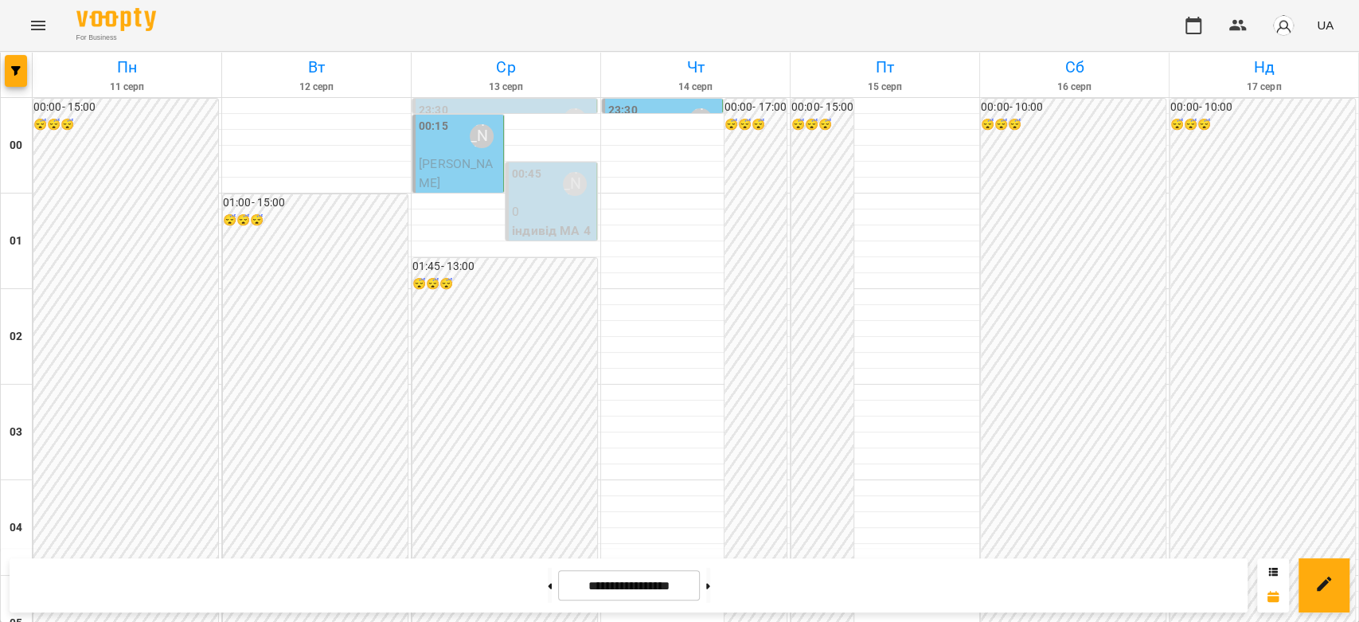
scroll to position [1150, 0]
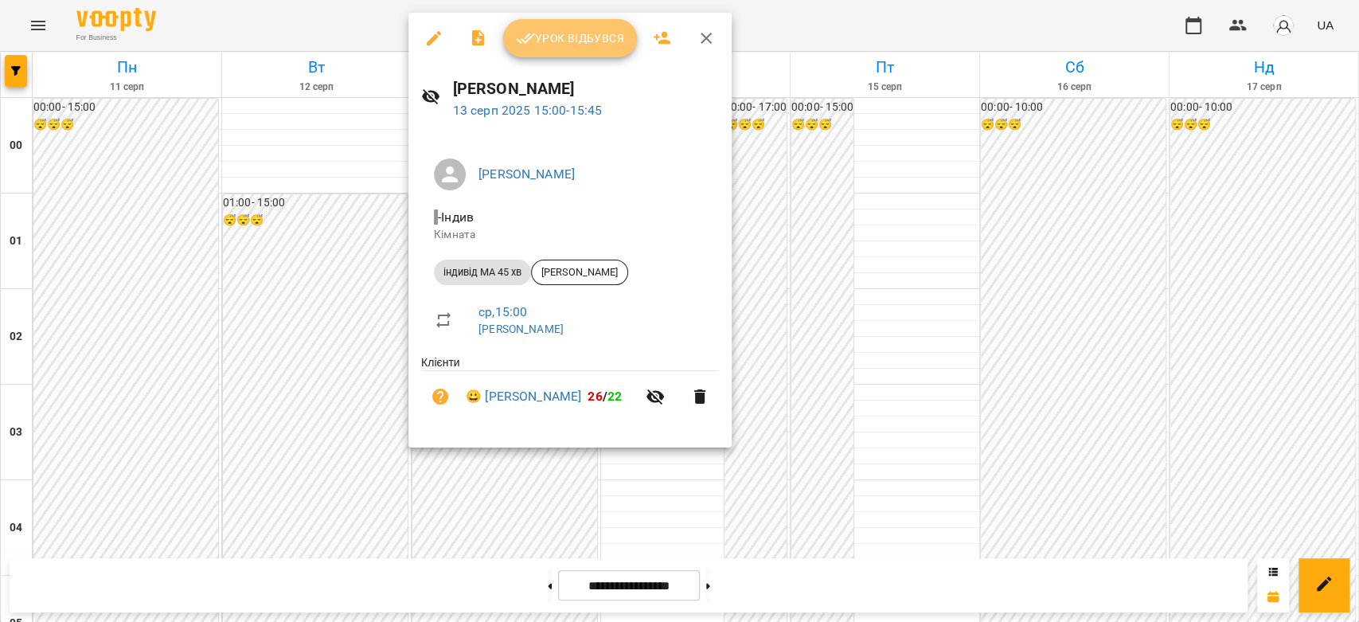
click at [567, 30] on span "Урок відбувся" at bounding box center [570, 38] width 108 height 19
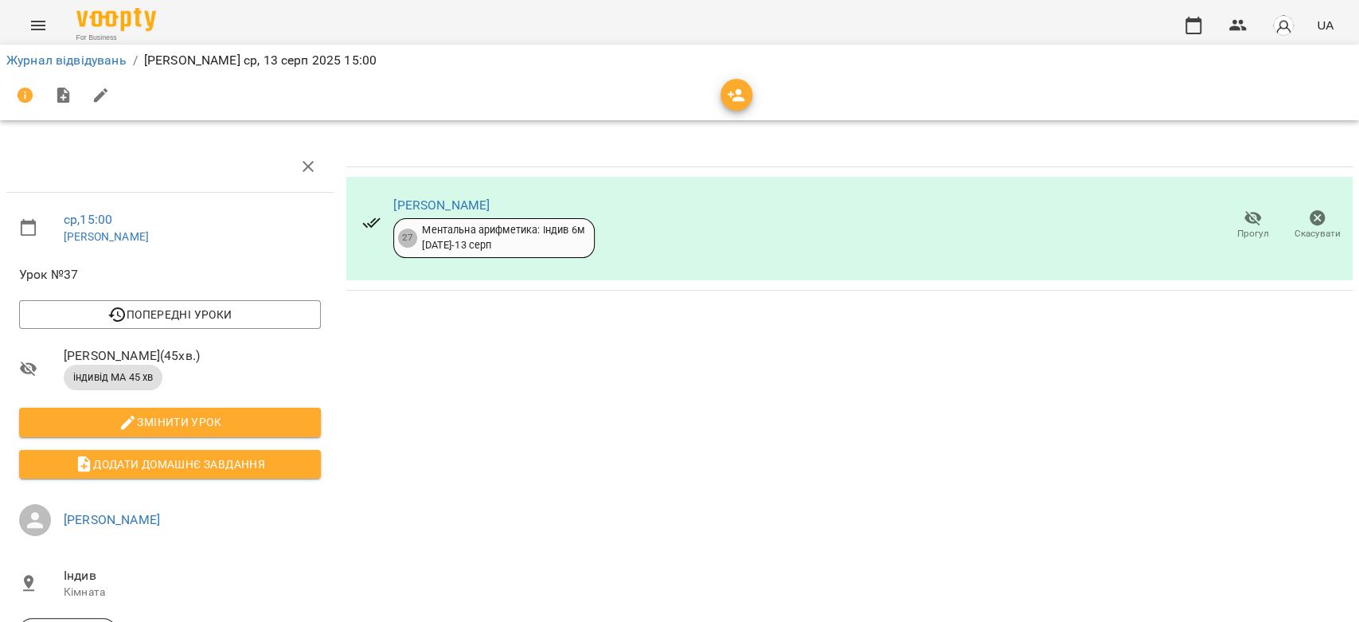
click at [102, 71] on div "Журнал відвідувань / Бондарева Валерія ср, 13 серп 2025 15:00" at bounding box center [679, 60] width 1353 height 25
click at [103, 61] on link "Журнал відвідувань" at bounding box center [66, 60] width 120 height 15
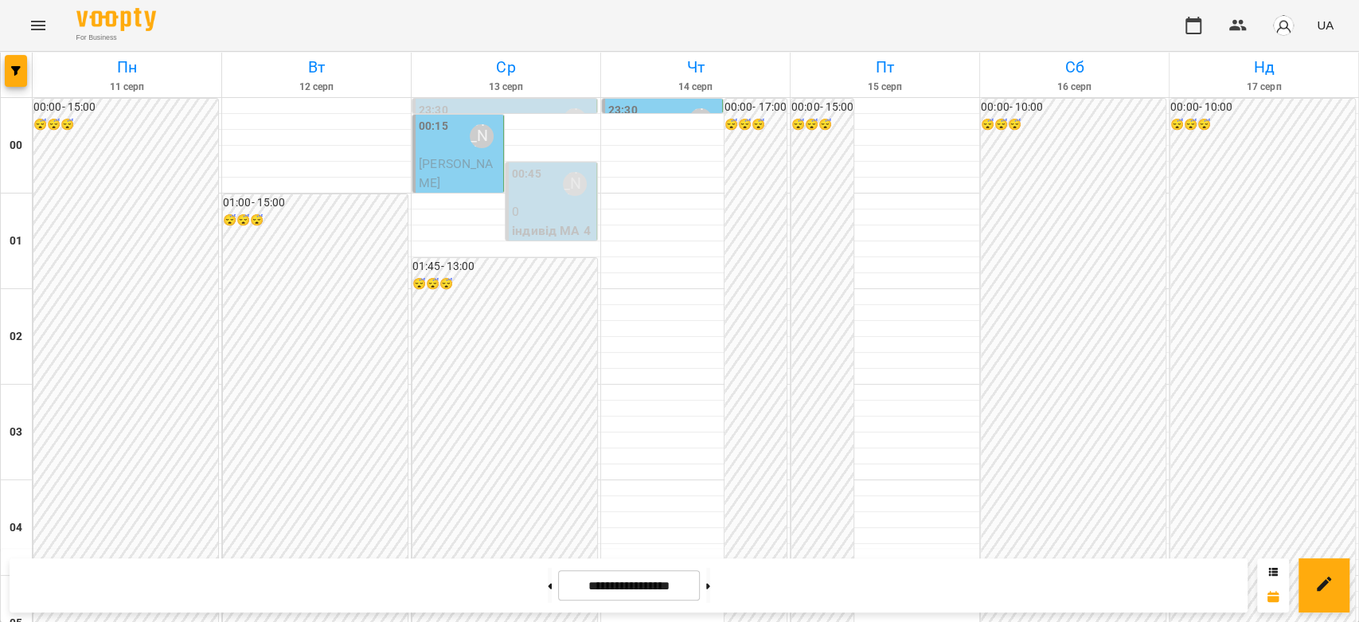
scroll to position [1238, 0]
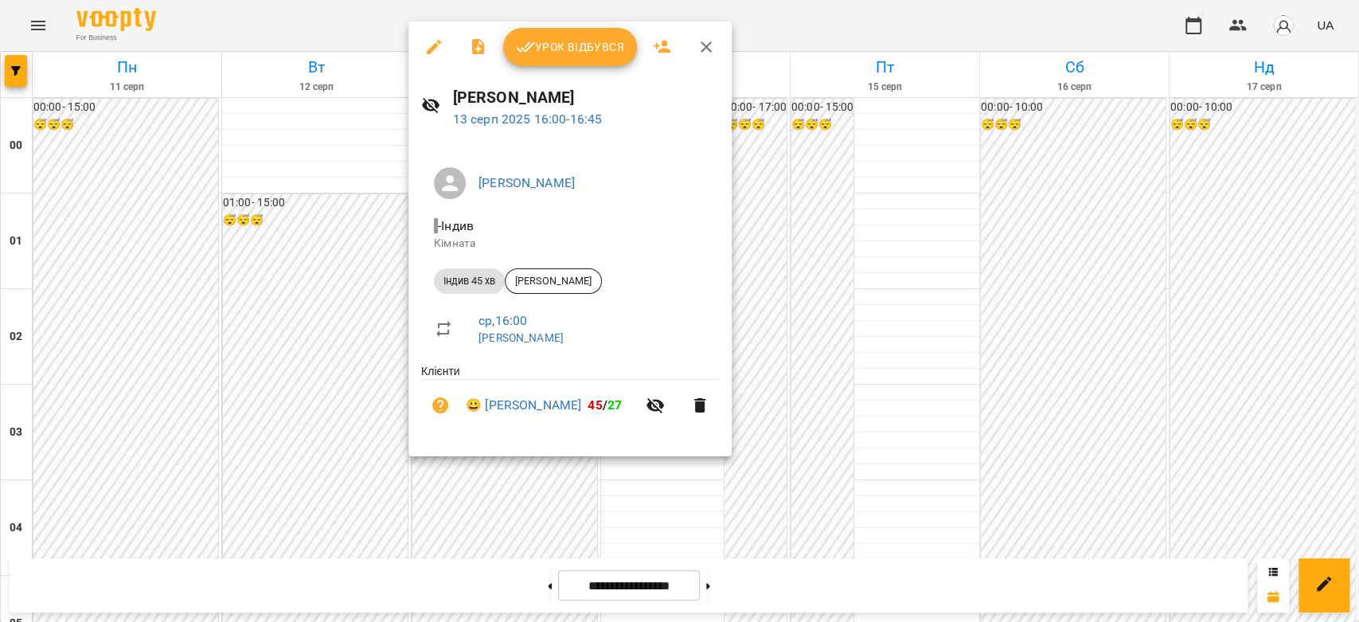
click at [427, 50] on icon "button" at bounding box center [434, 47] width 14 height 14
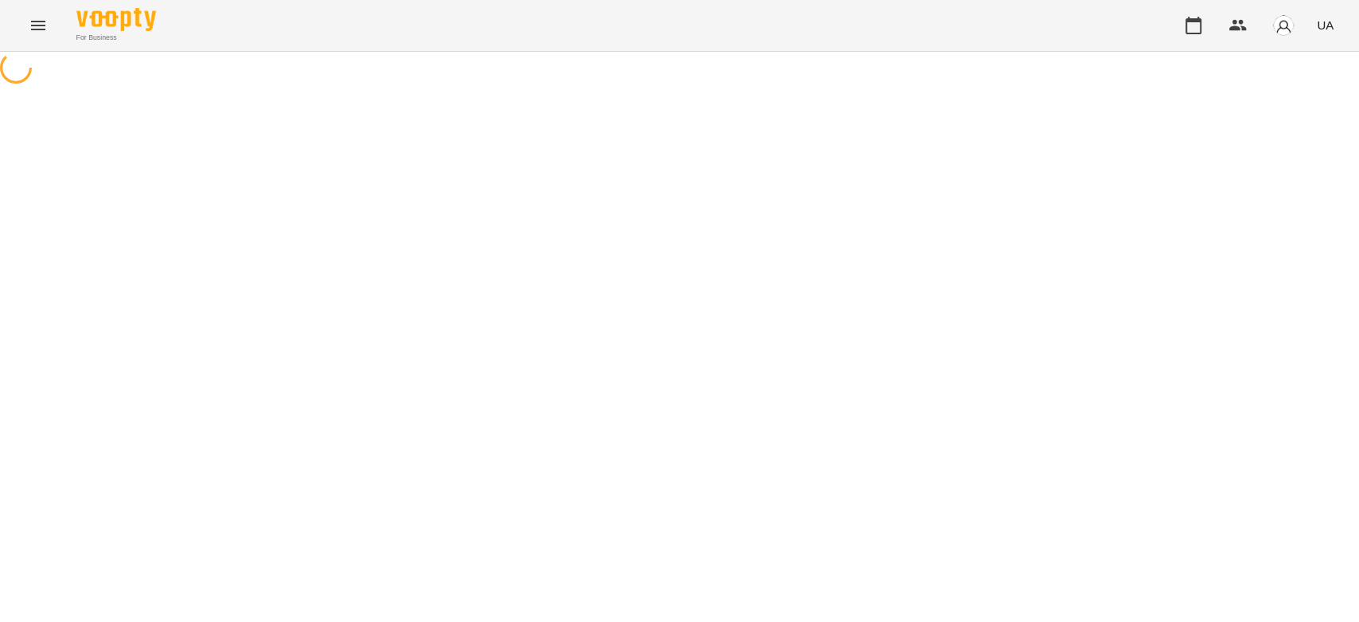
select select "**********"
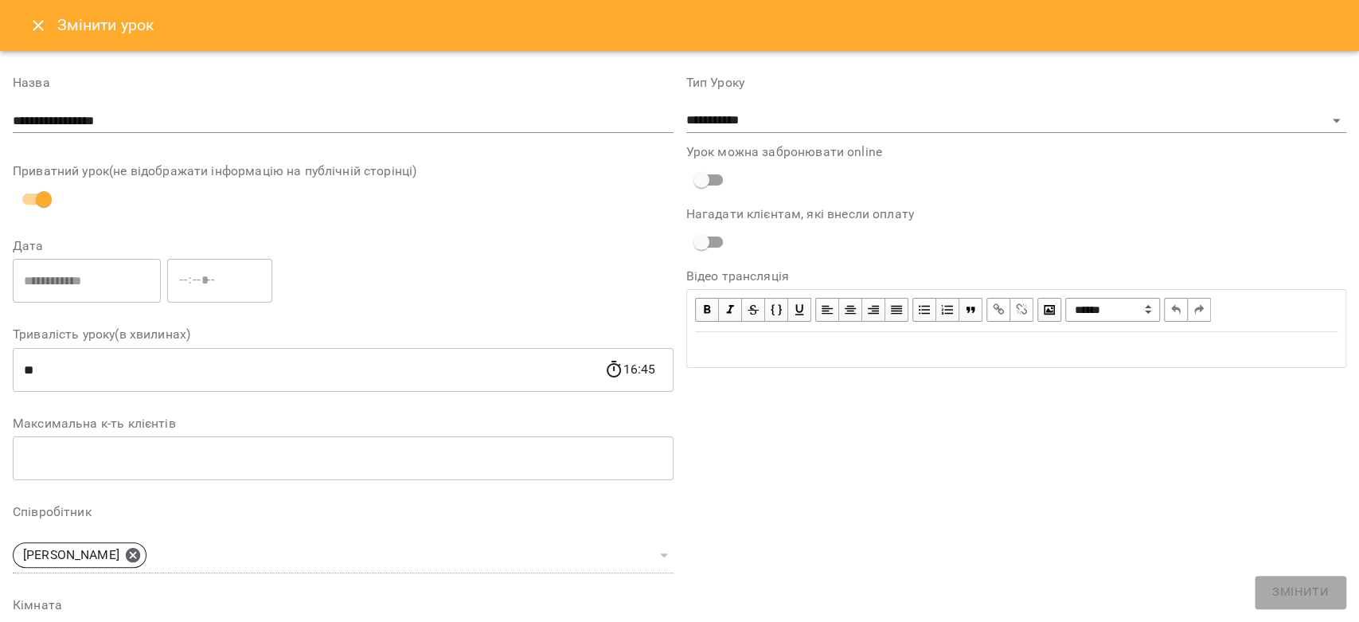
click at [36, 29] on icon "Close" at bounding box center [38, 25] width 19 height 19
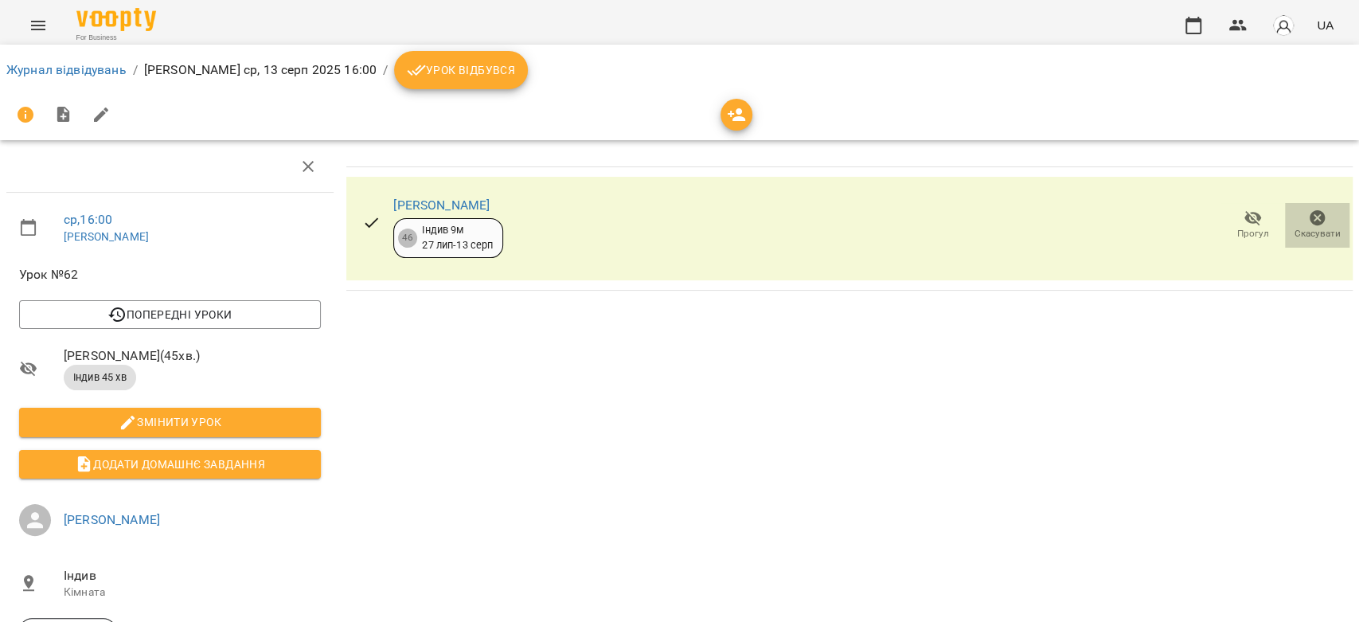
click at [1295, 217] on span "Скасувати" at bounding box center [1317, 225] width 45 height 32
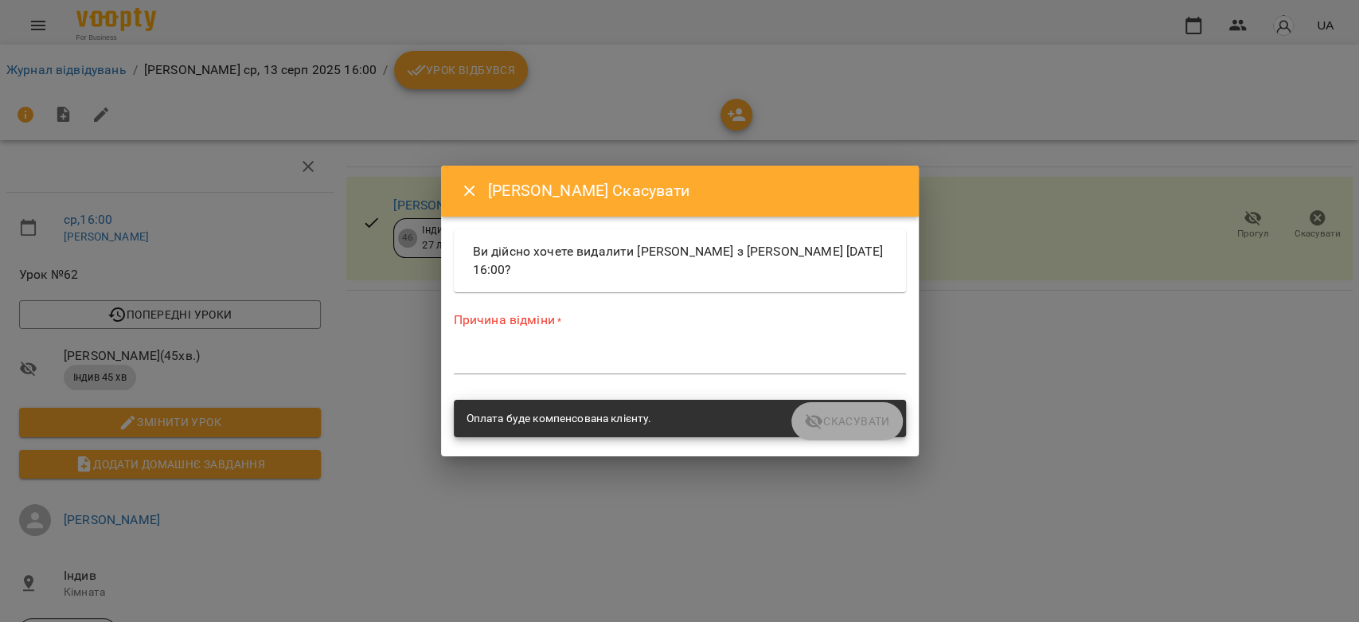
click at [713, 375] on div "Причина відміни * *" at bounding box center [680, 345] width 452 height 69
click at [716, 350] on div "*" at bounding box center [680, 361] width 452 height 25
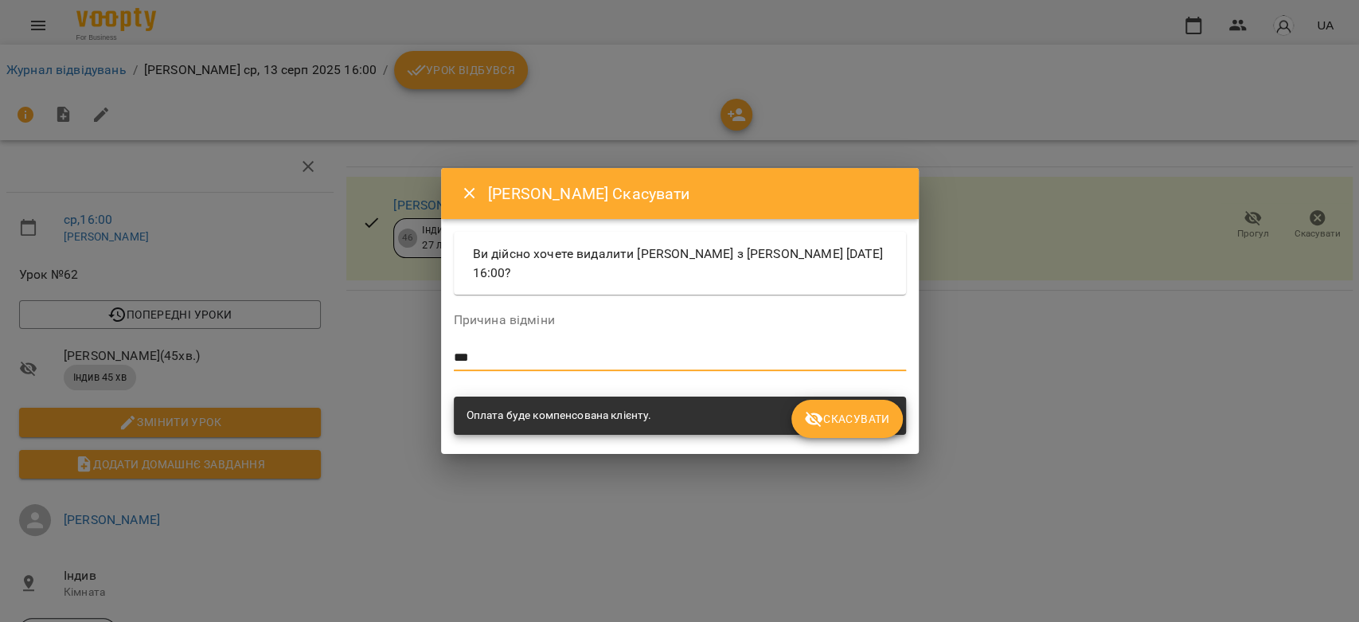
click at [870, 428] on span "Скасувати" at bounding box center [846, 418] width 85 height 19
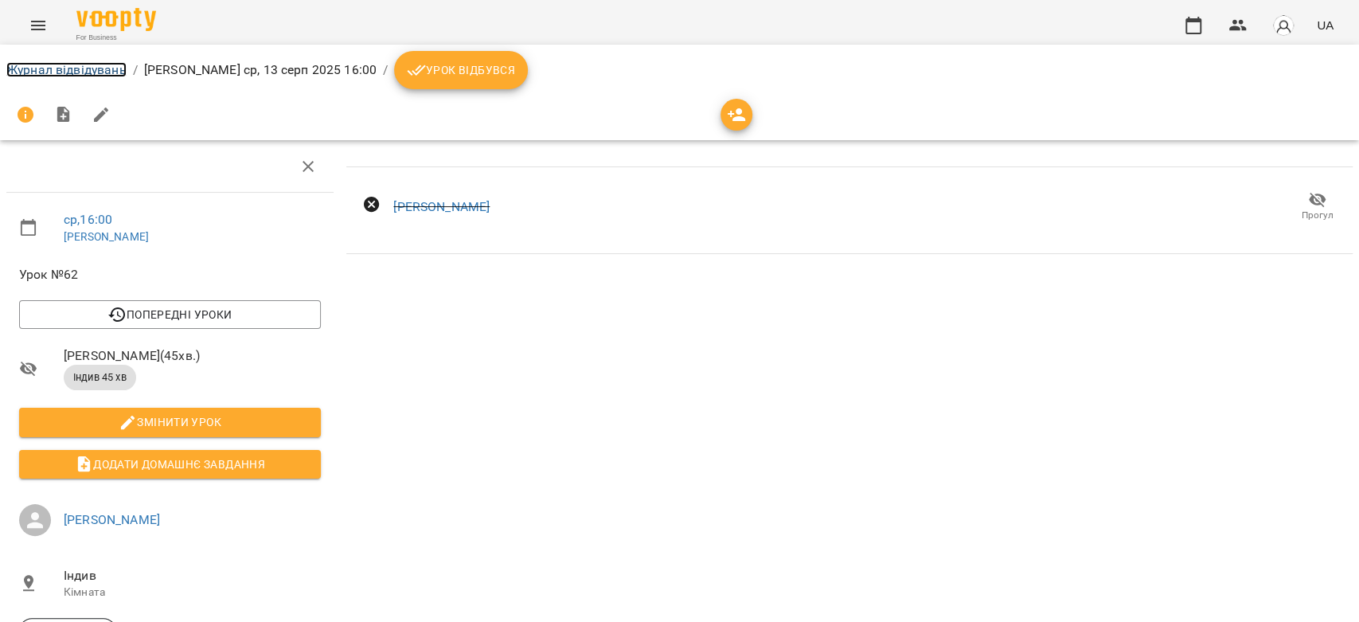
click at [96, 75] on link "Журнал відвідувань" at bounding box center [66, 69] width 120 height 15
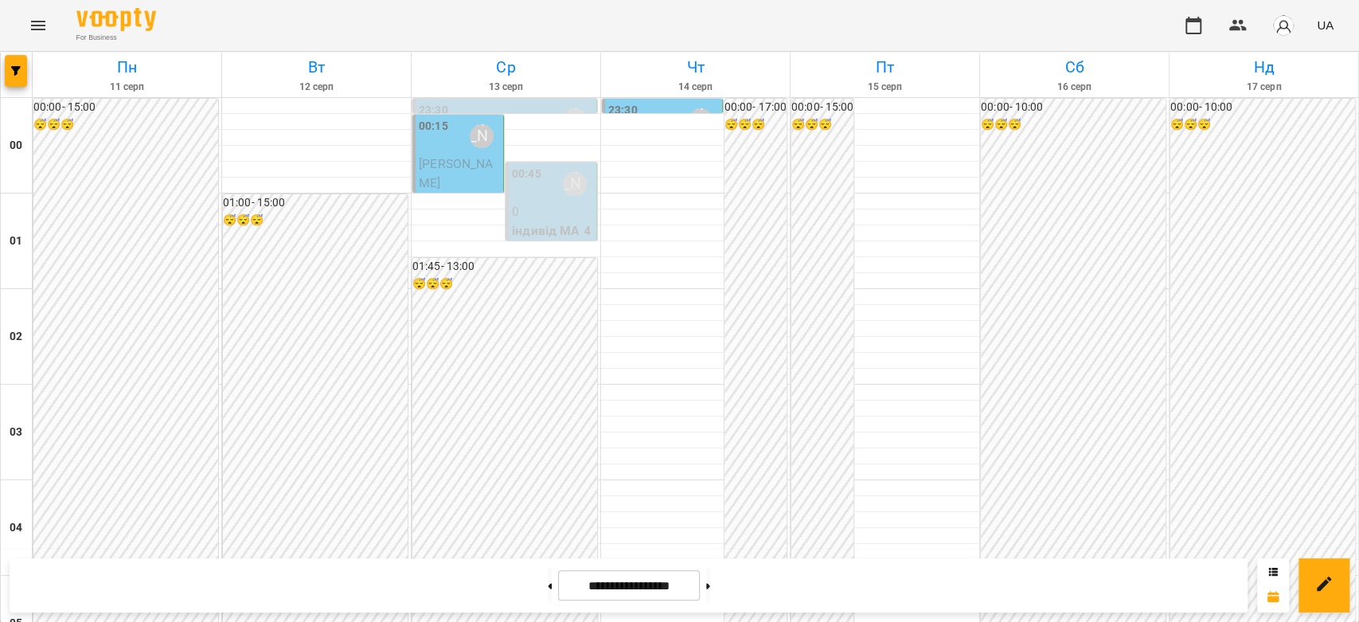
click at [439, 179] on span "[PERSON_NAME]" at bounding box center [456, 173] width 74 height 34
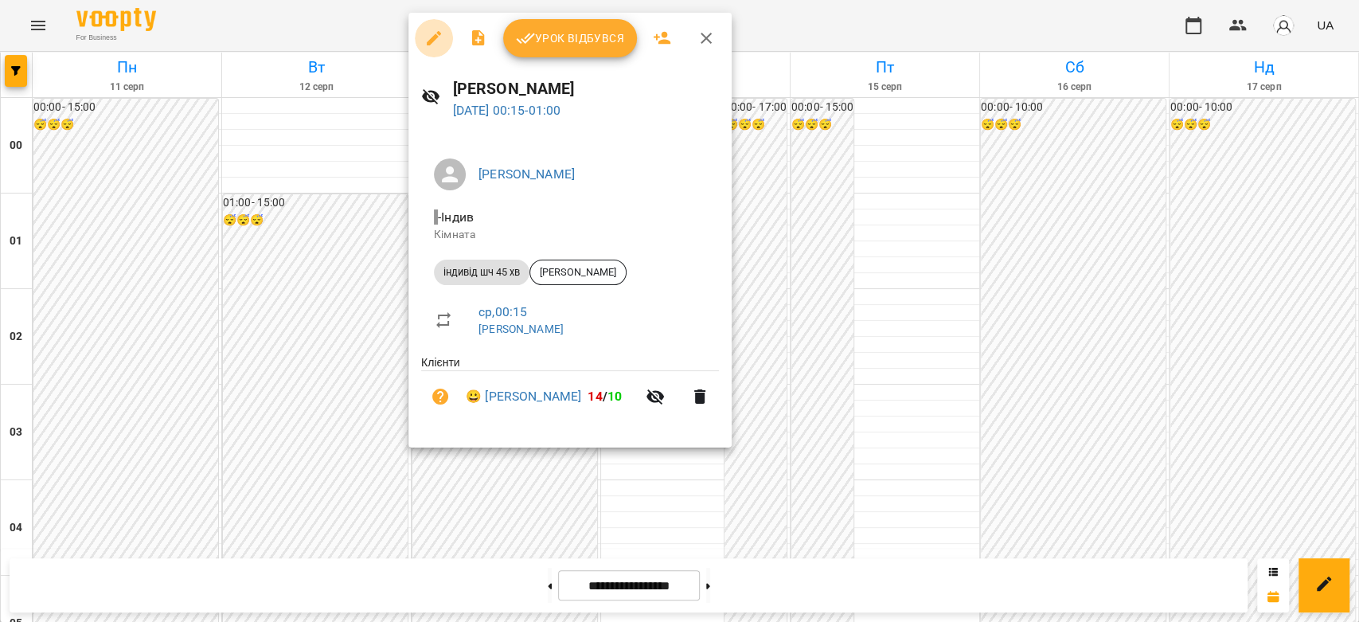
click at [438, 43] on icon "button" at bounding box center [433, 38] width 19 height 19
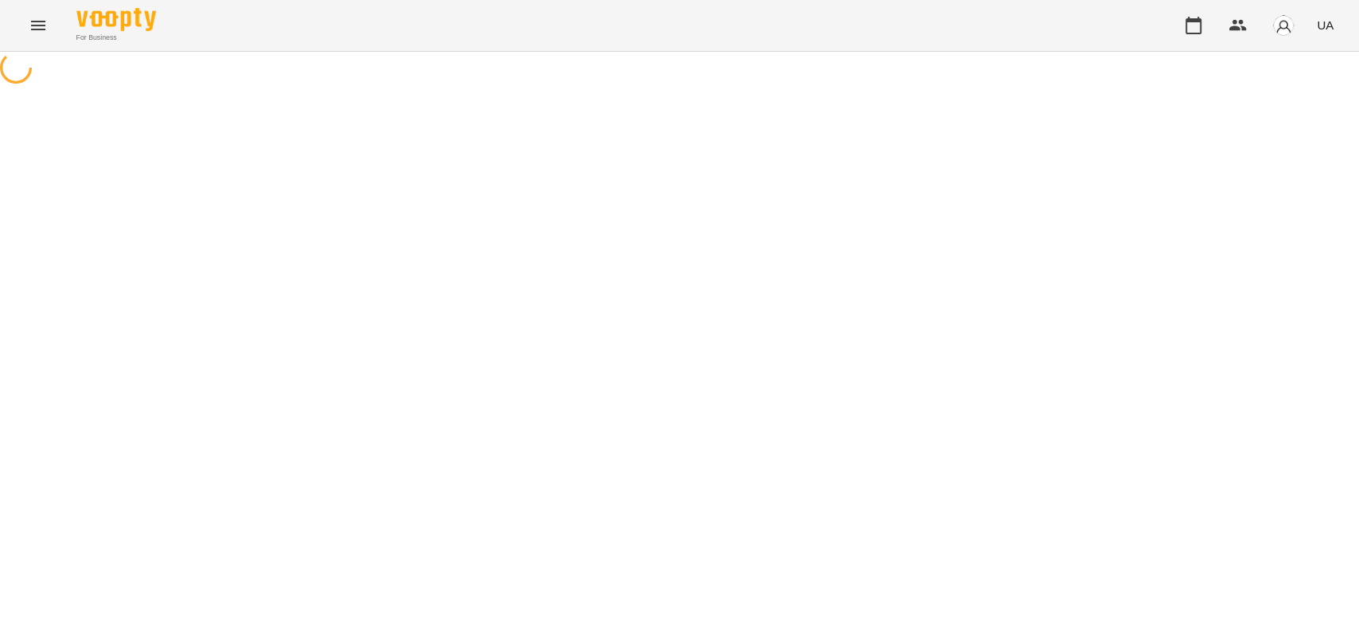
select select "**********"
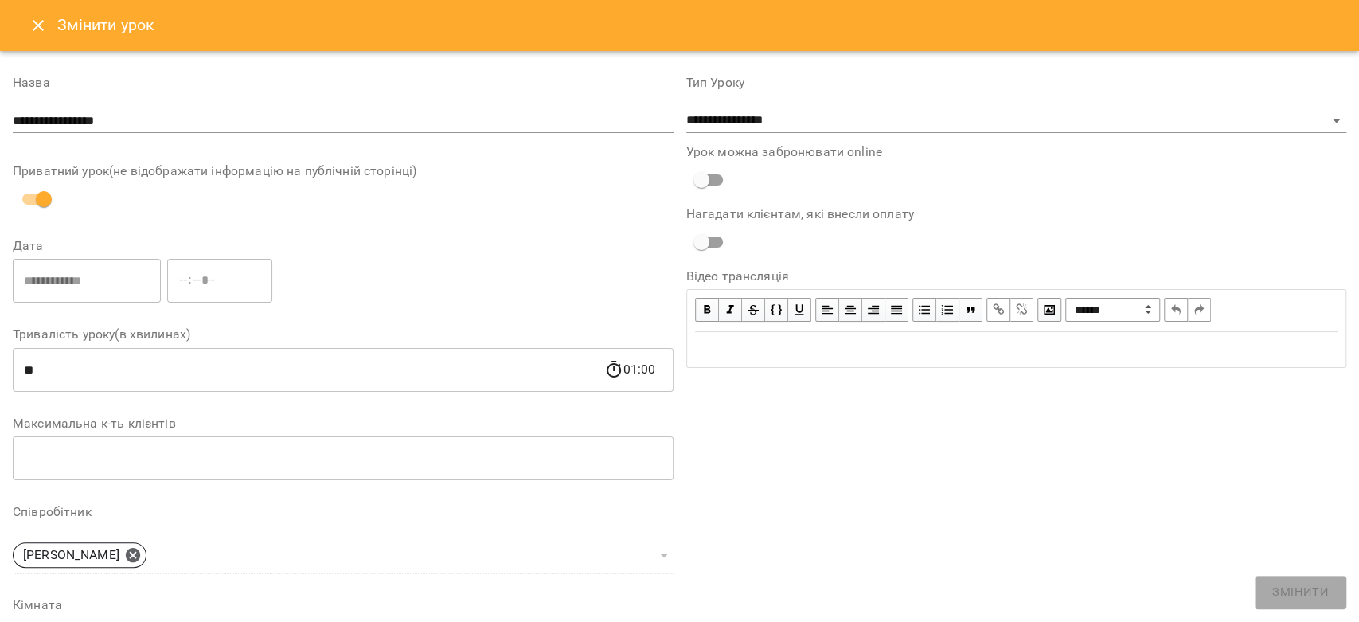
click at [34, 33] on icon "Close" at bounding box center [38, 25] width 19 height 19
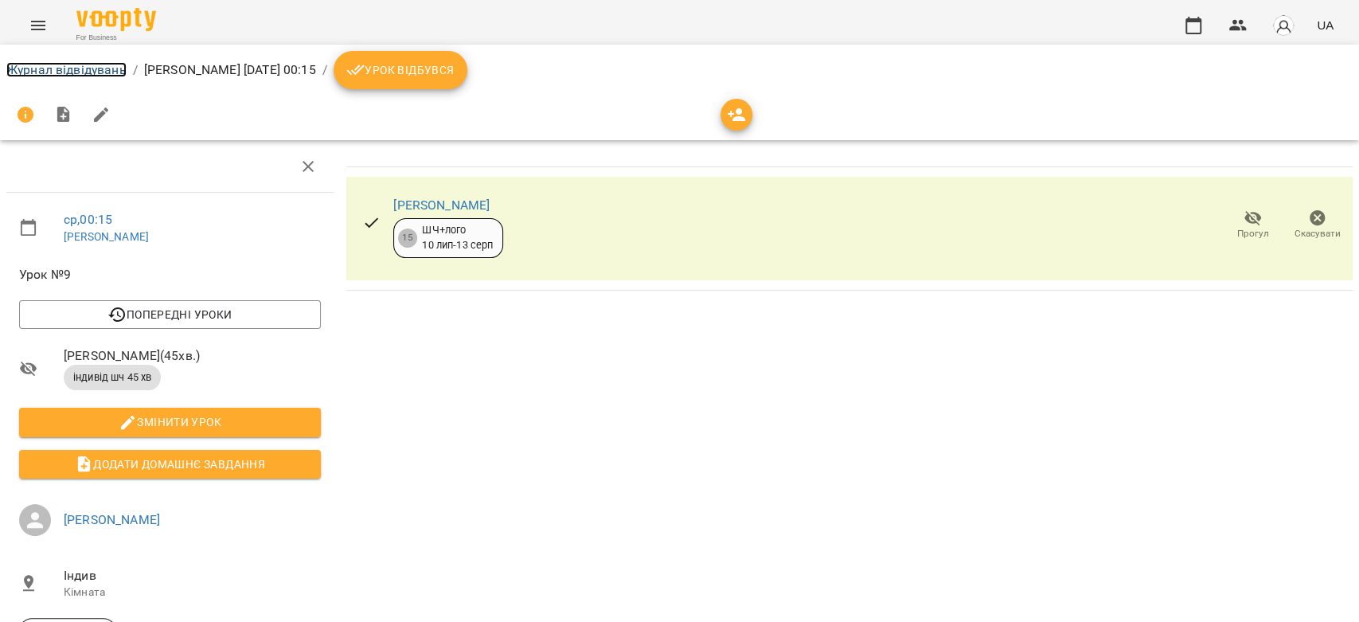
click at [74, 73] on link "Журнал відвідувань" at bounding box center [66, 69] width 120 height 15
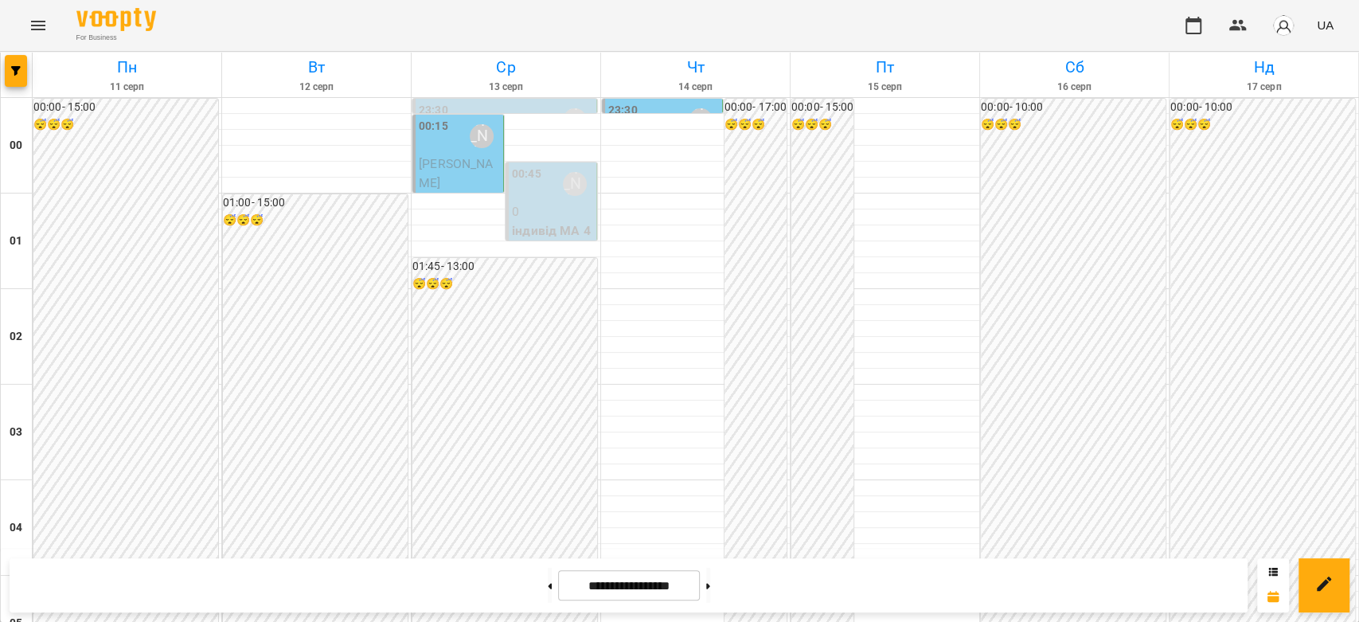
scroll to position [1415, 0]
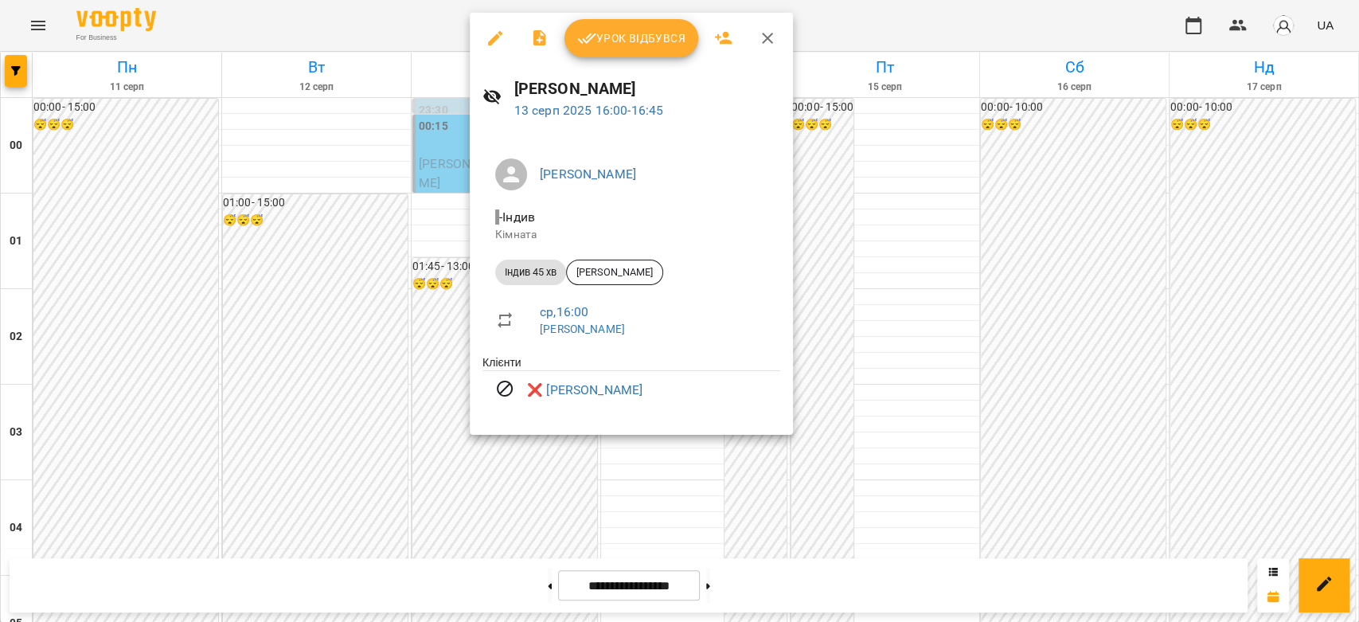
click at [455, 255] on div at bounding box center [679, 311] width 1359 height 622
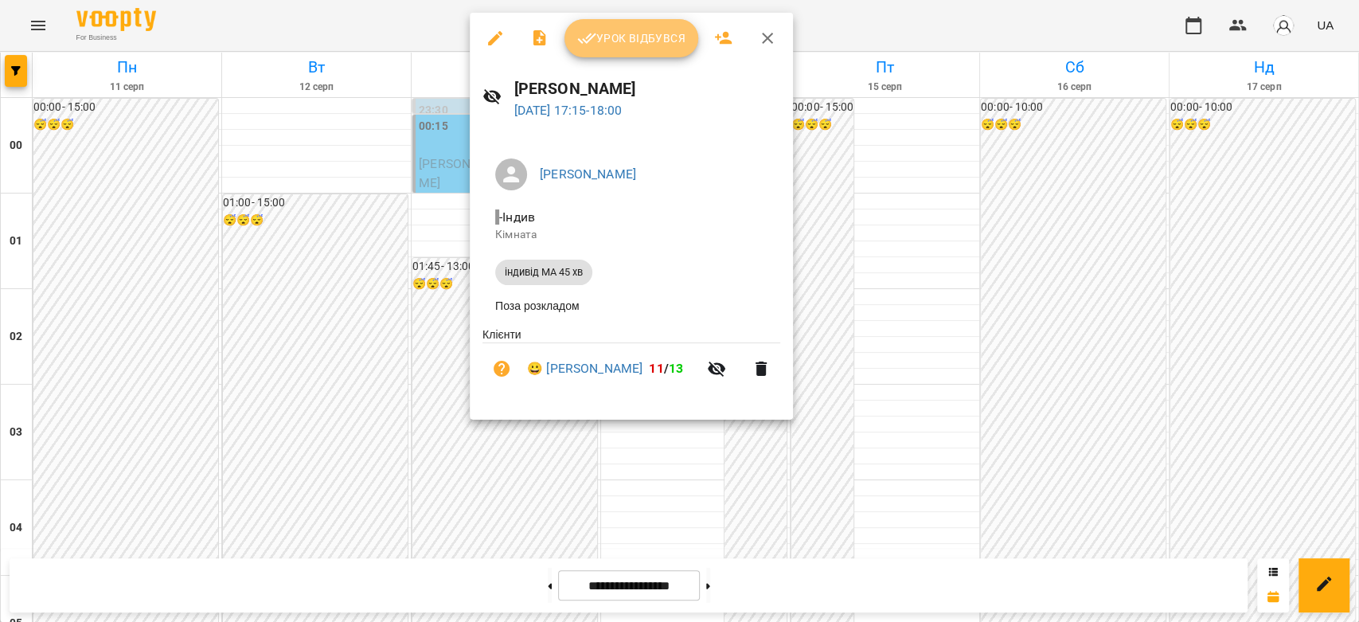
click at [592, 37] on icon "button" at bounding box center [587, 38] width 18 height 10
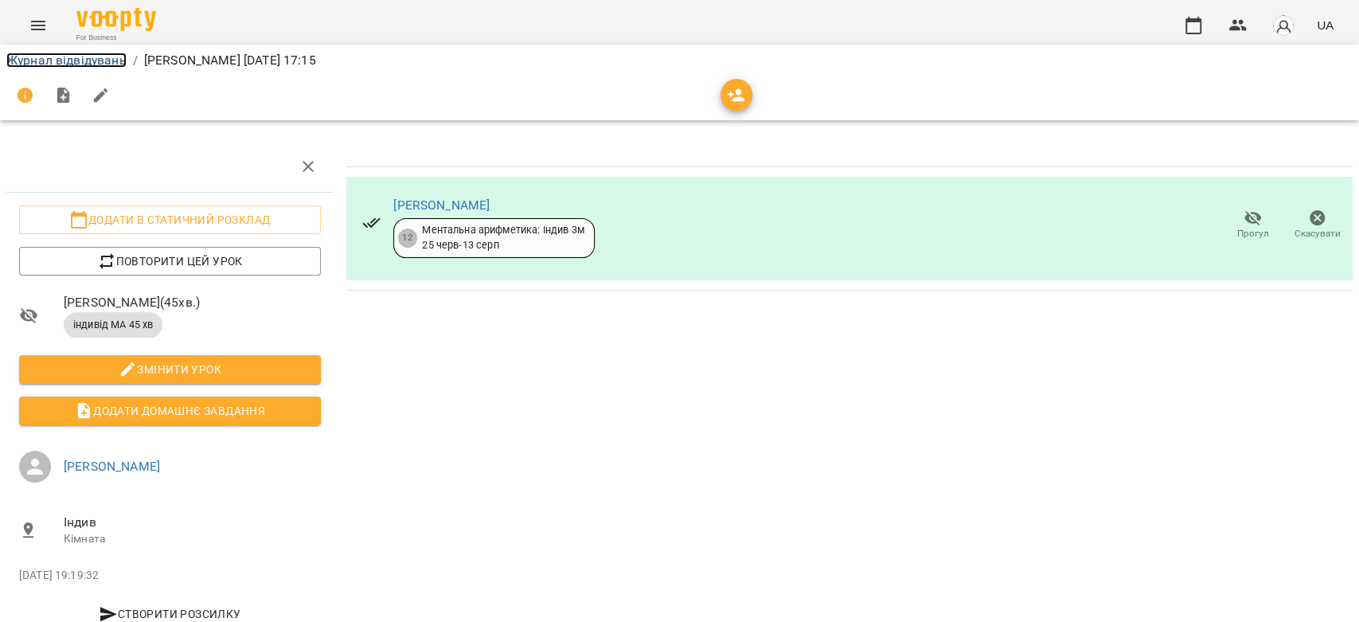
click at [91, 64] on link "Журнал відвідувань" at bounding box center [66, 60] width 120 height 15
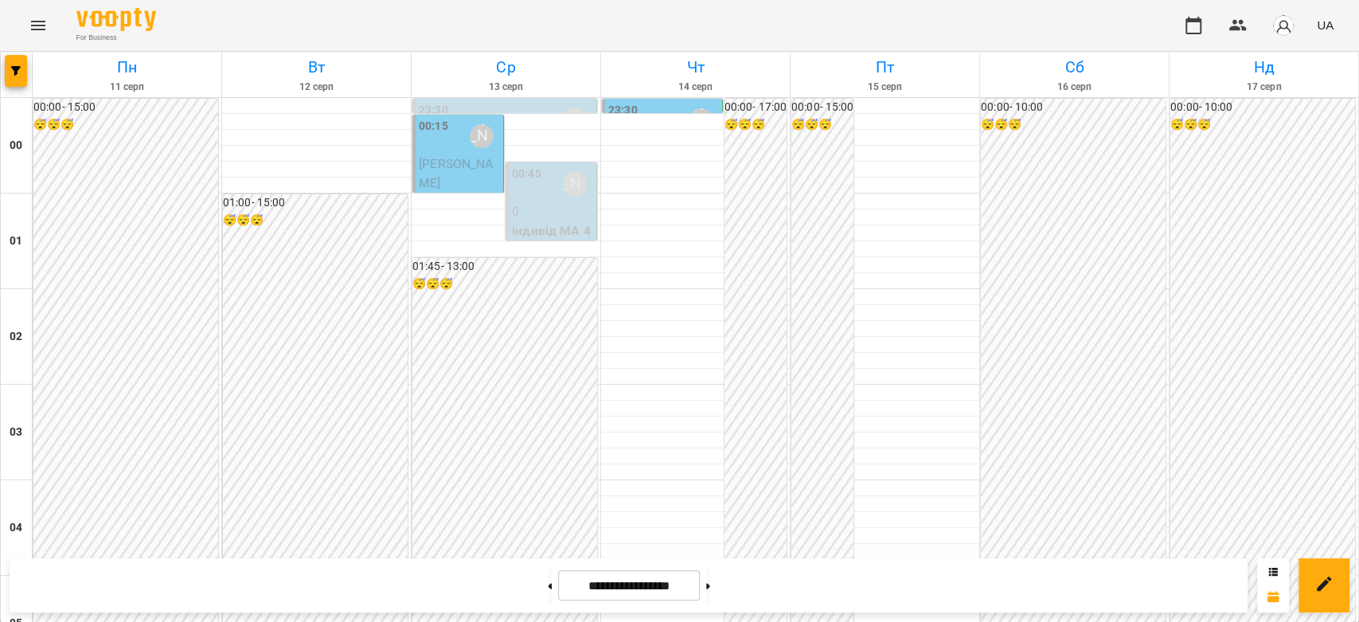
scroll to position [1592, 0]
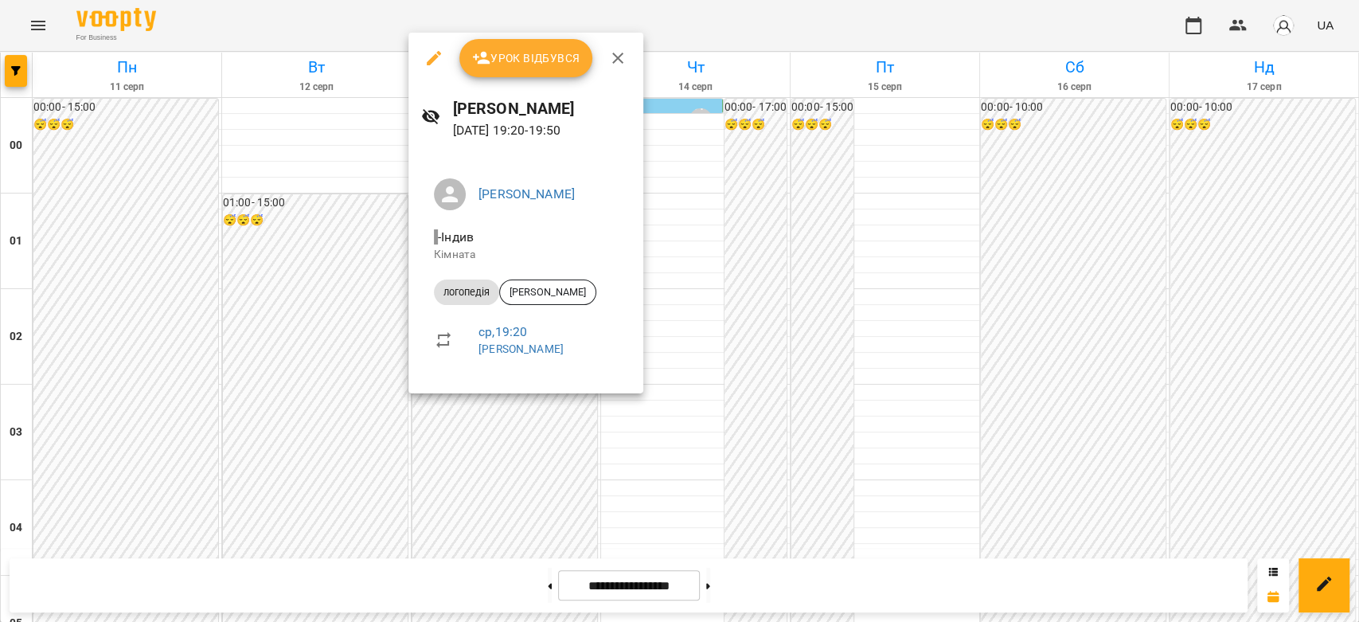
click at [432, 62] on icon "button" at bounding box center [434, 58] width 14 height 14
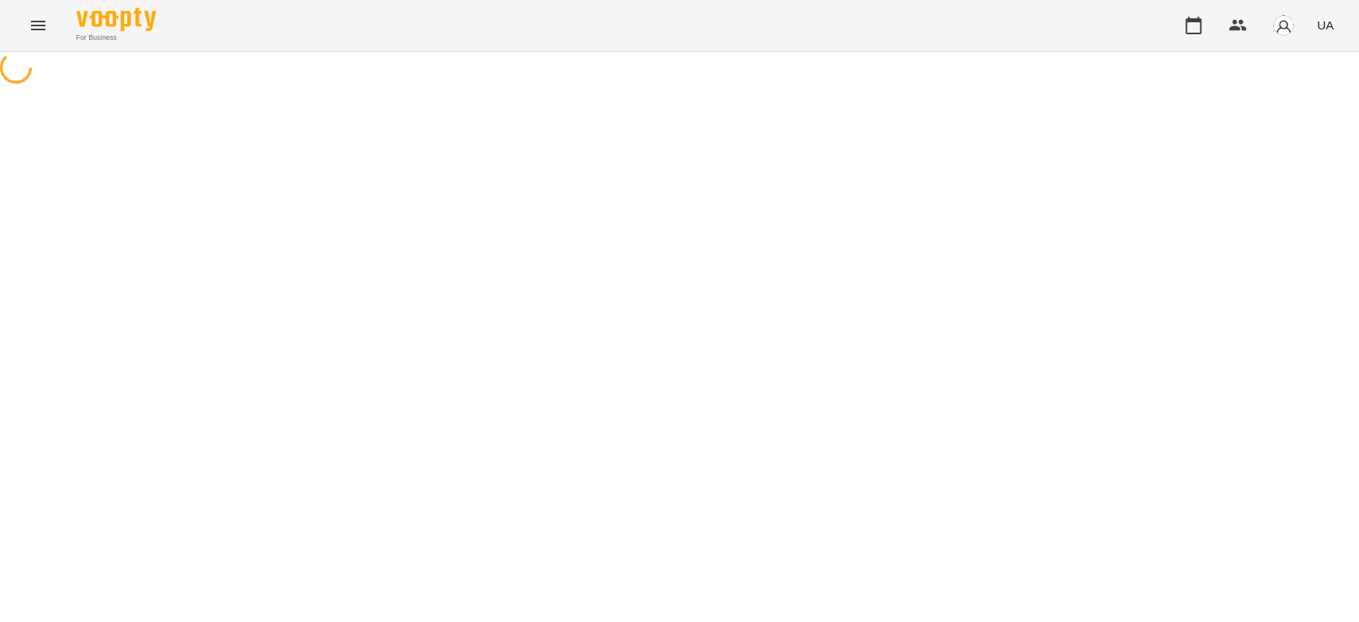
select select "*********"
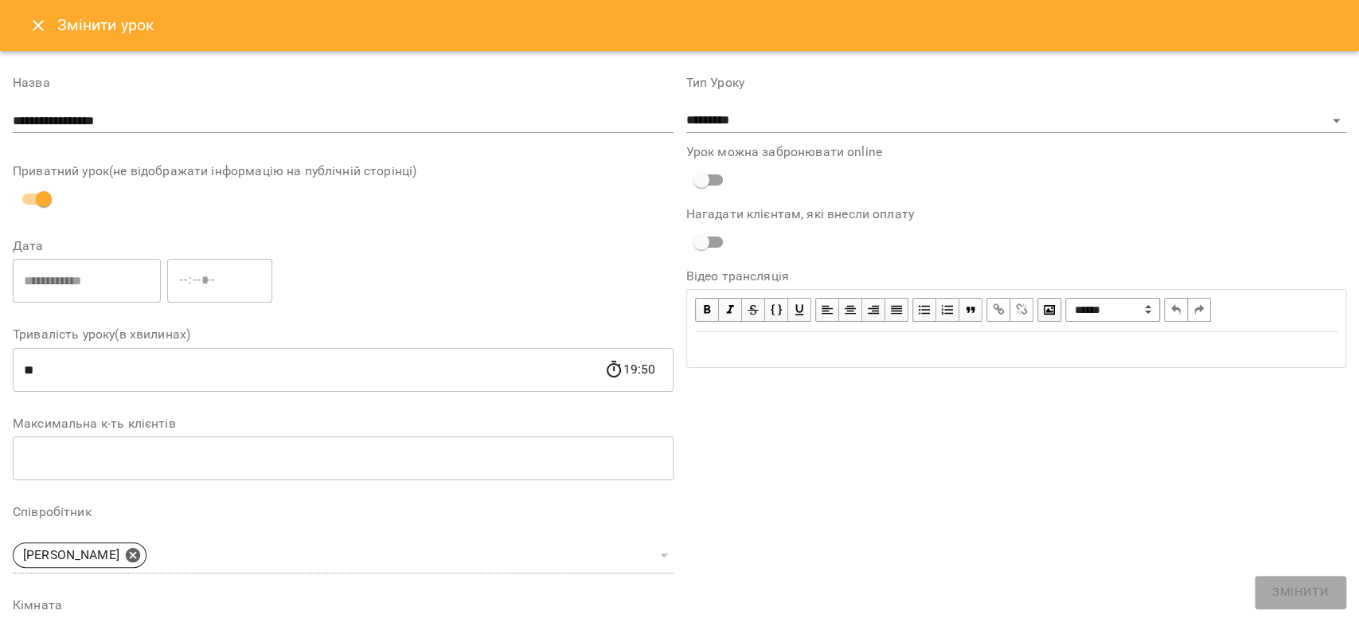
click at [47, 29] on icon "Close" at bounding box center [38, 25] width 19 height 19
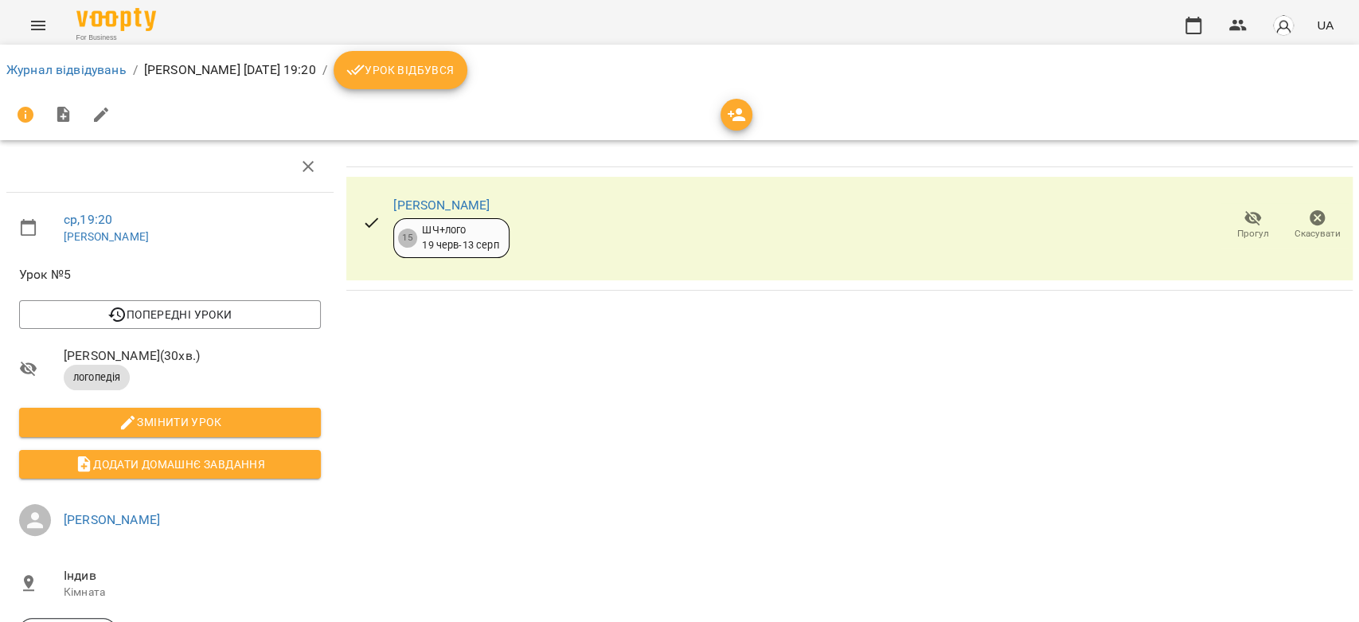
click at [455, 77] on span "Урок відбувся" at bounding box center [400, 70] width 108 height 19
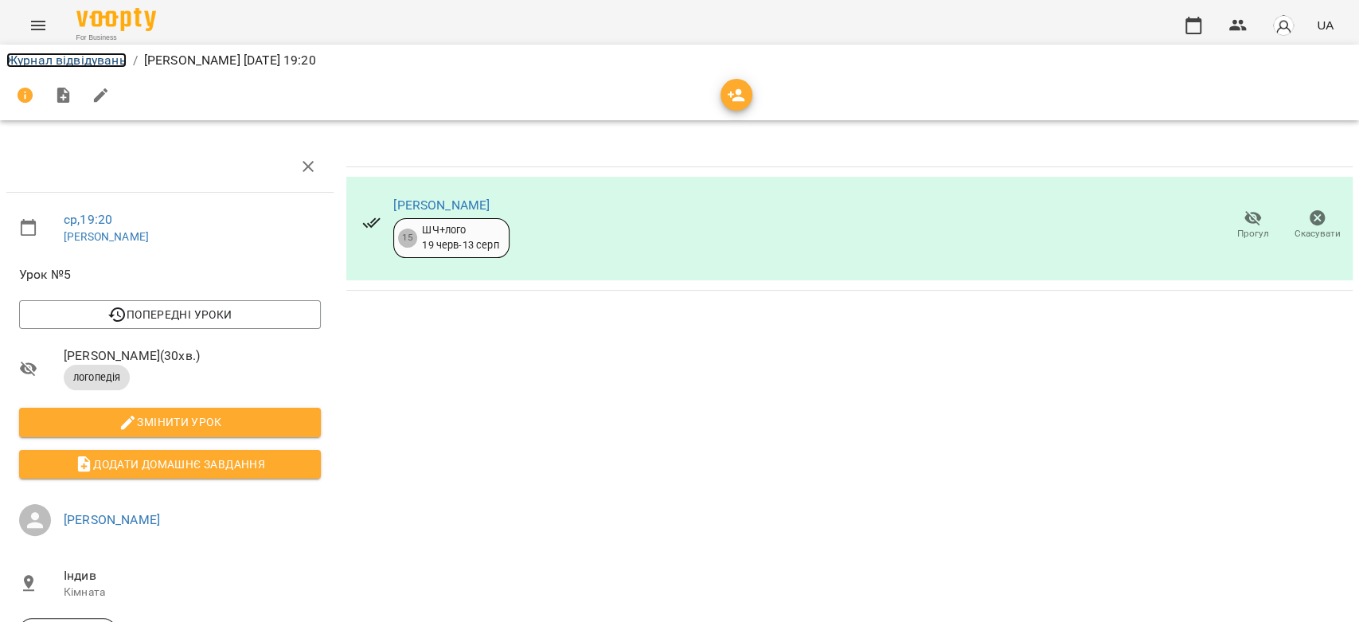
click at [97, 61] on link "Журнал відвідувань" at bounding box center [66, 60] width 120 height 15
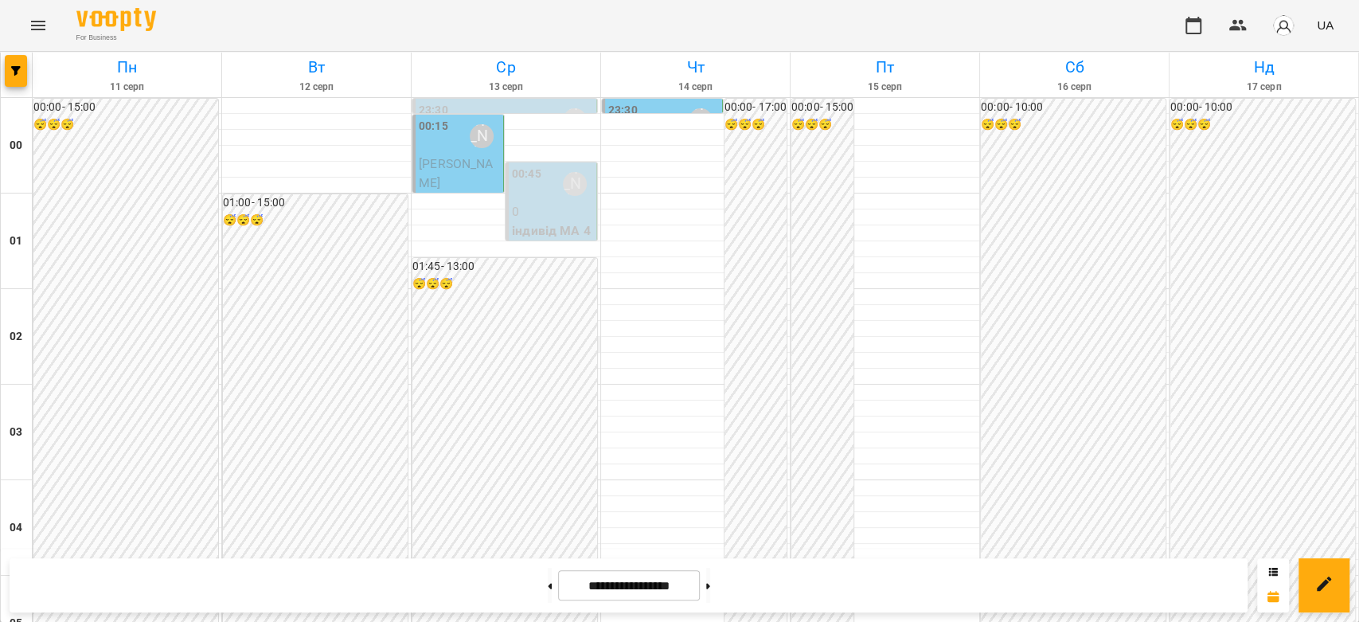
scroll to position [1841, 0]
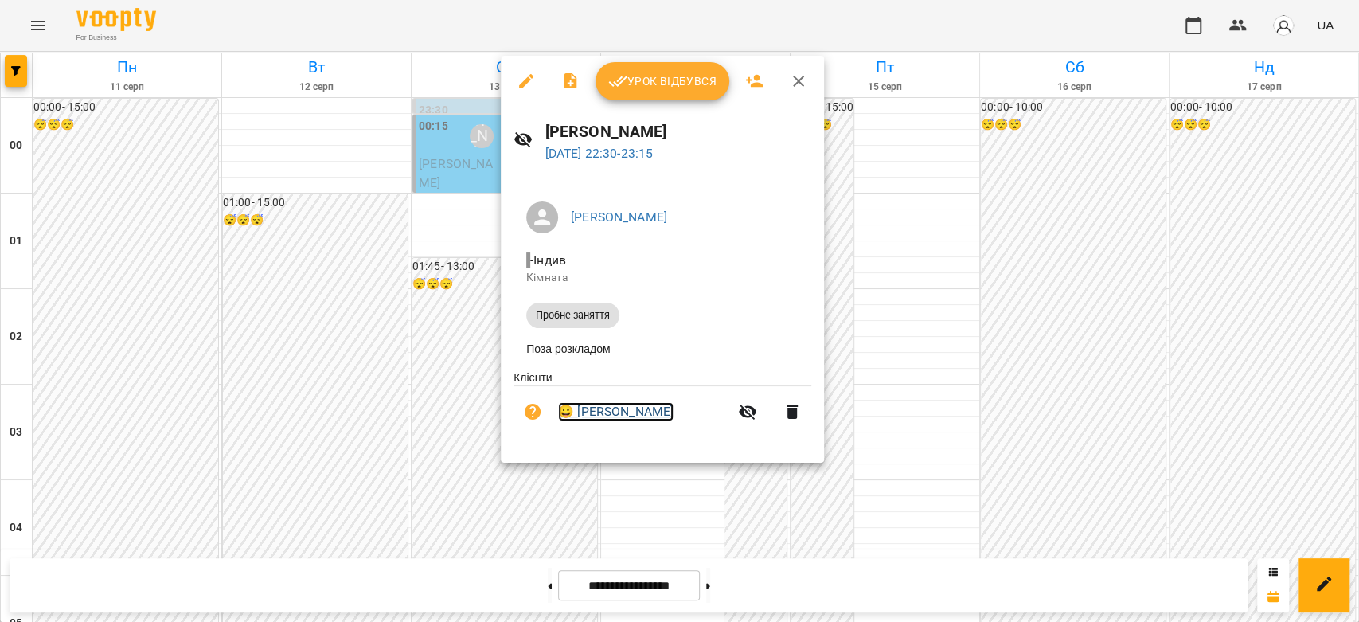
click at [662, 416] on link "😀 [PERSON_NAME]" at bounding box center [615, 411] width 115 height 19
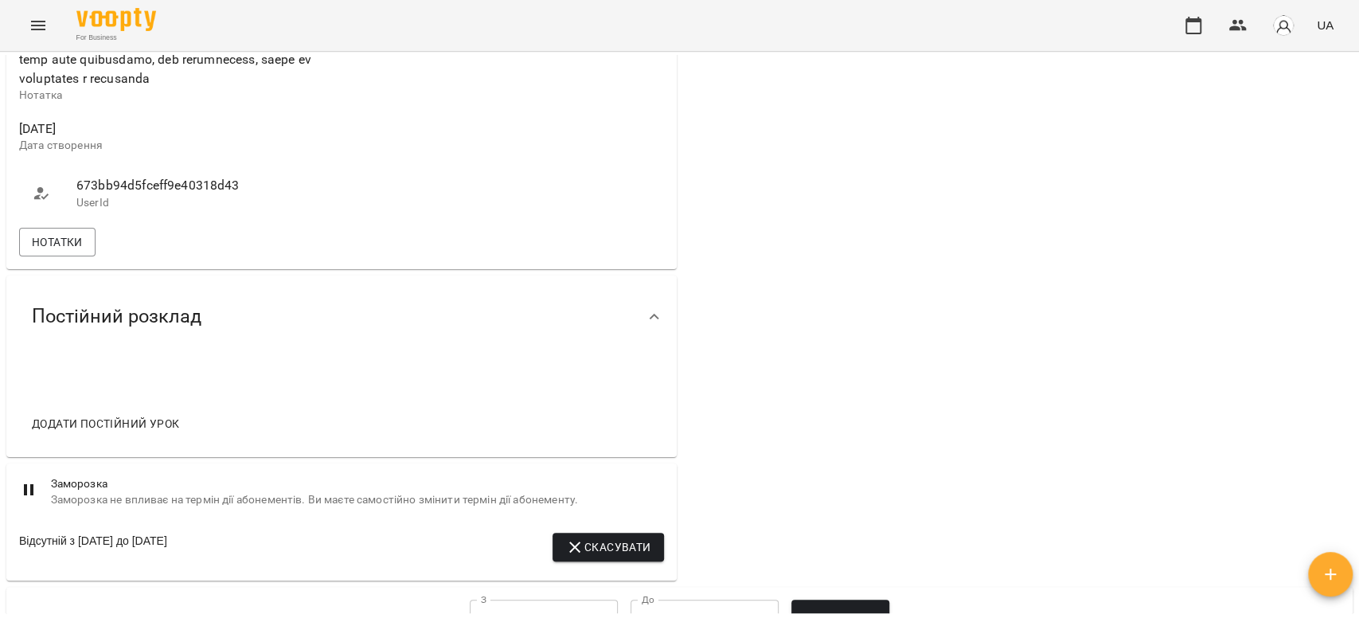
scroll to position [1150, 0]
click at [42, 249] on span "Нотатки" at bounding box center [57, 239] width 51 height 19
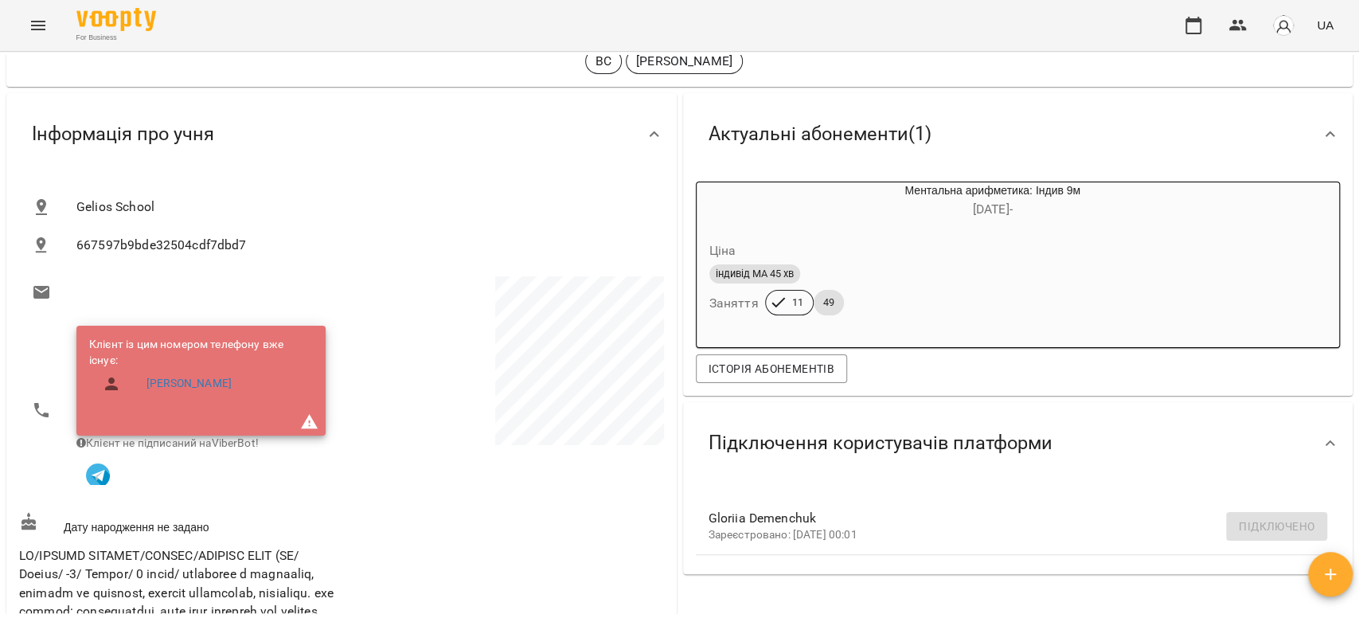
scroll to position [0, 0]
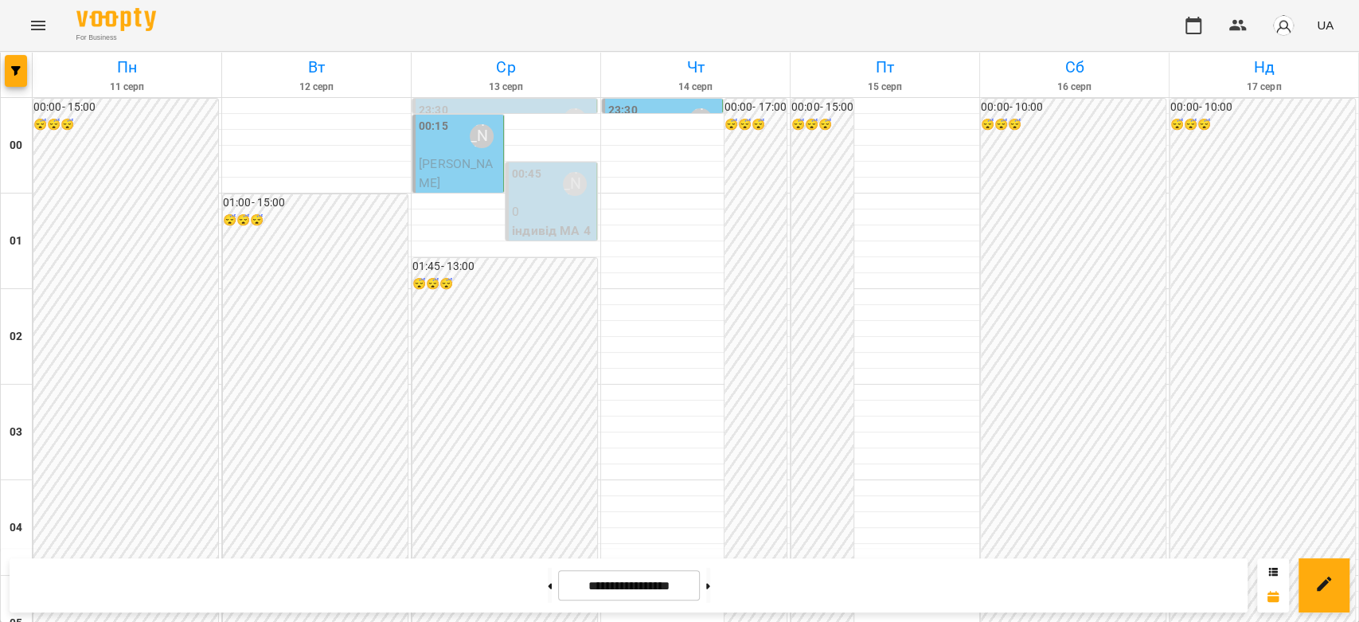
scroll to position [1841, 0]
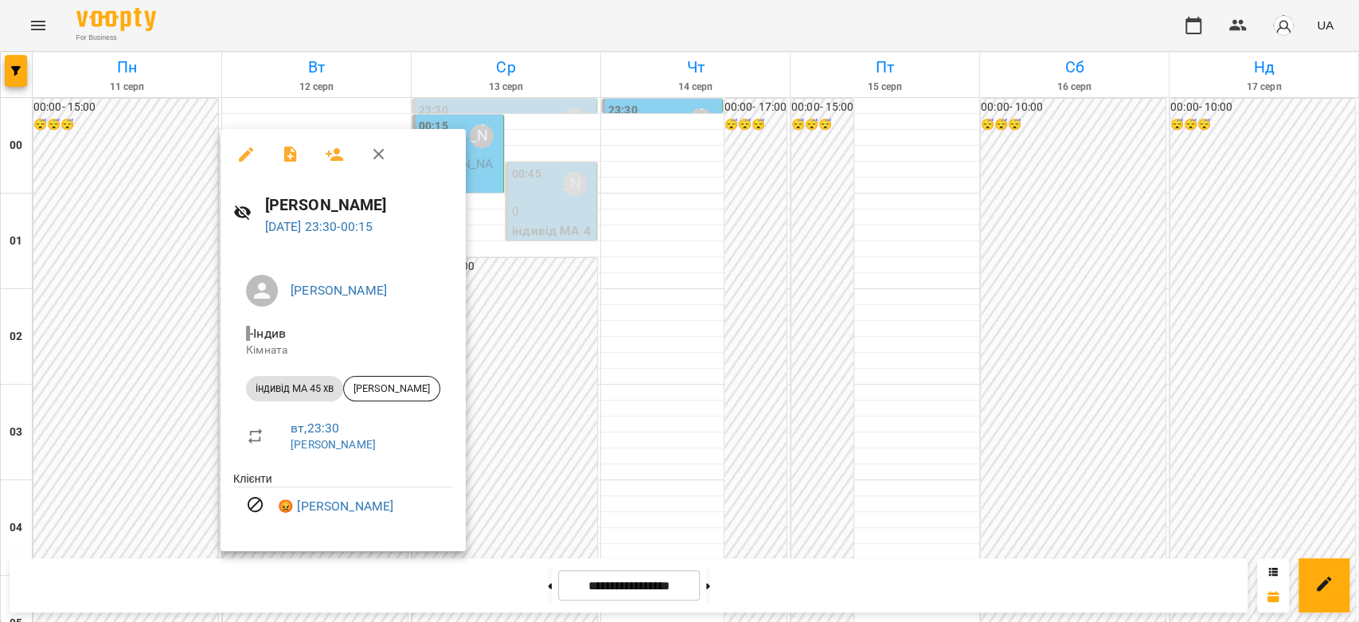
click at [482, 414] on div at bounding box center [679, 311] width 1359 height 622
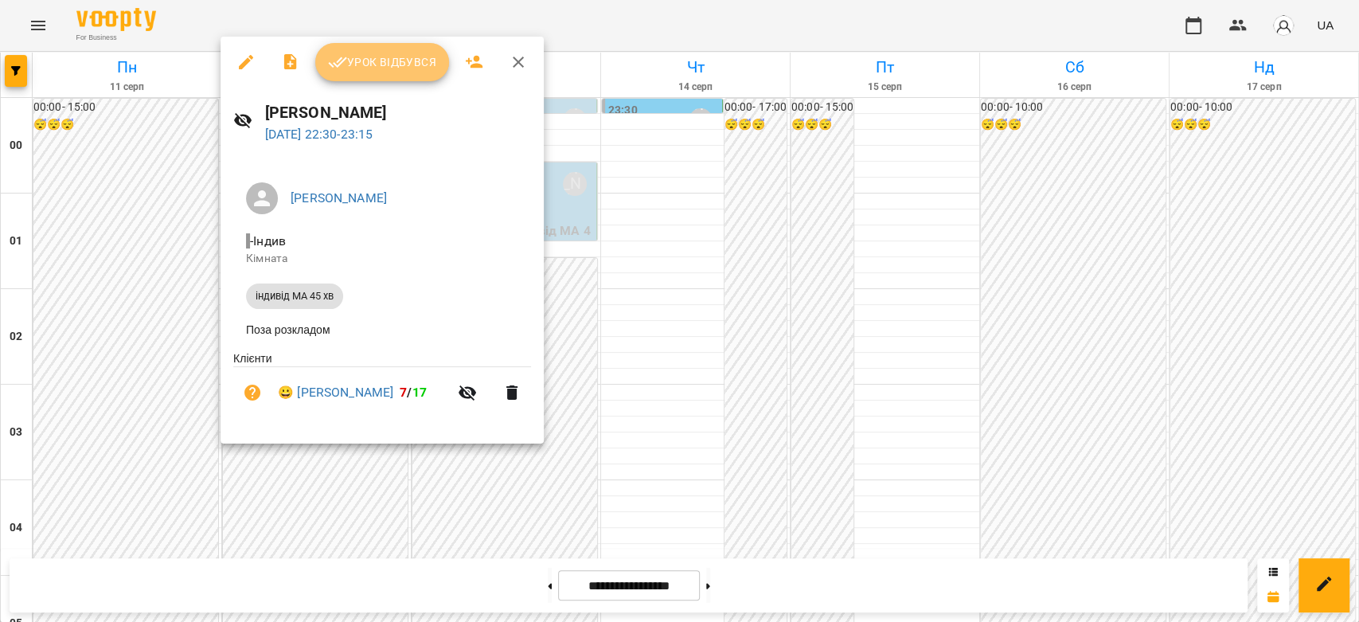
drag, startPoint x: 363, startPoint y: 72, endPoint x: 369, endPoint y: 90, distance: 19.1
click at [363, 73] on button "Урок відбувся" at bounding box center [382, 62] width 134 height 38
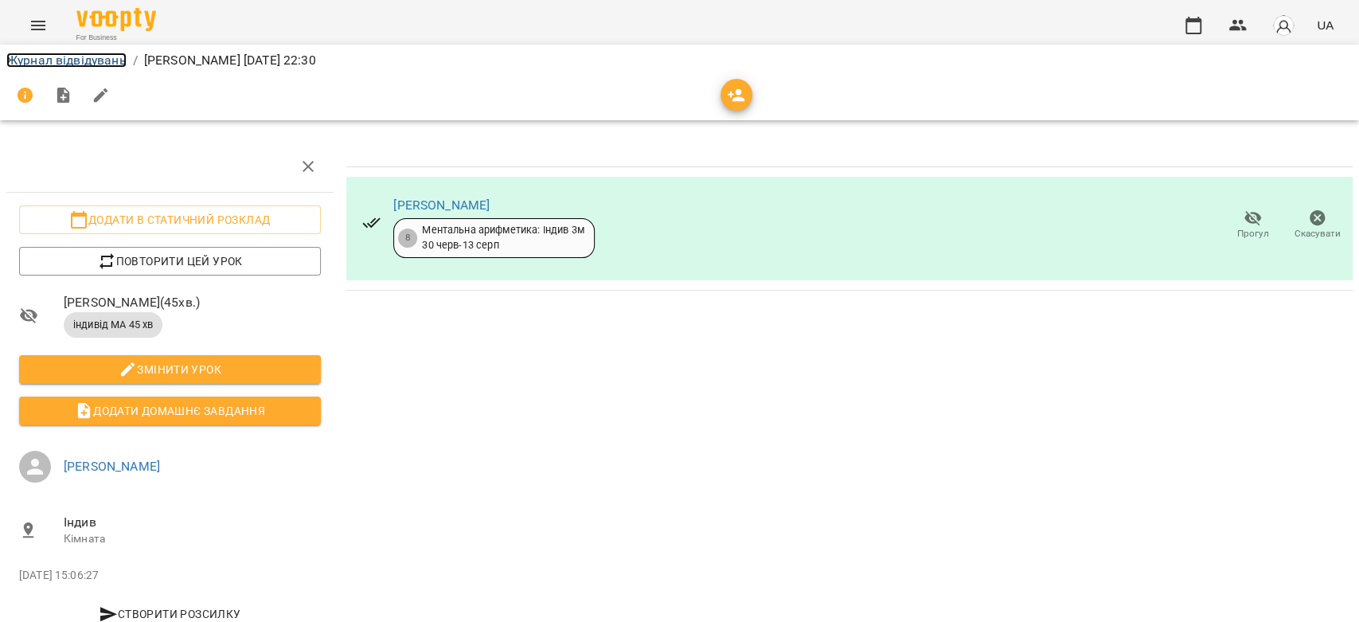
click at [77, 60] on link "Журнал відвідувань" at bounding box center [66, 60] width 120 height 15
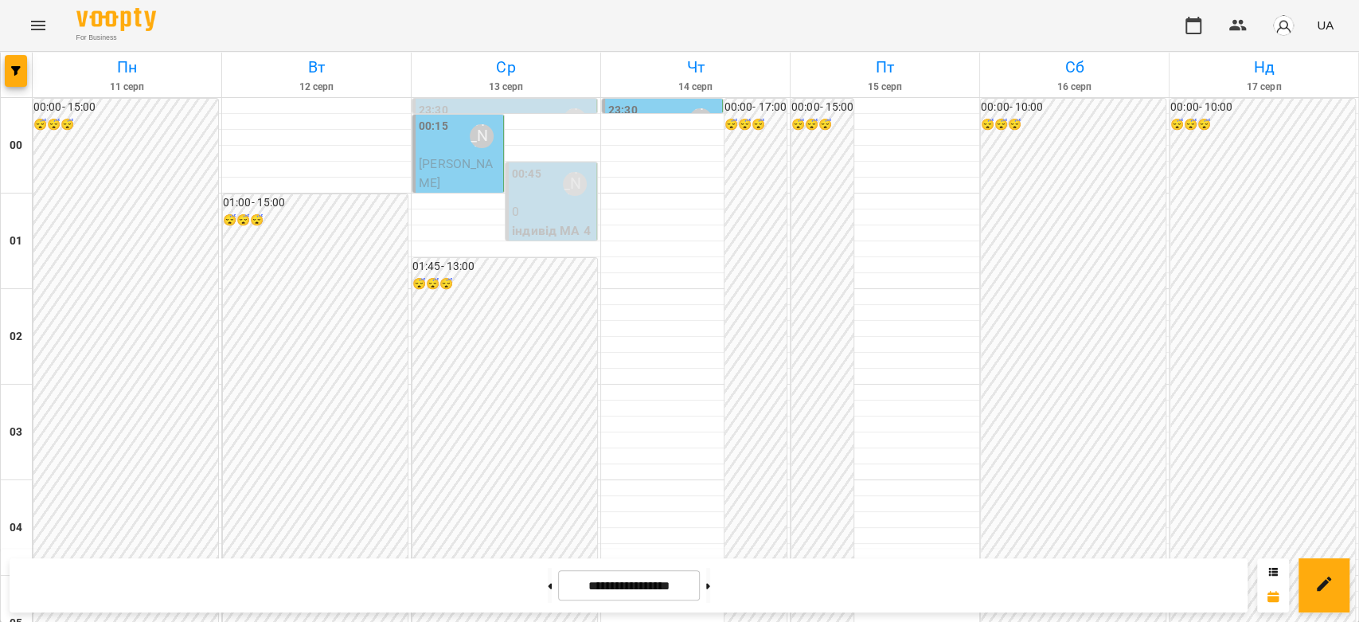
scroll to position [1592, 0]
